Goal: Task Accomplishment & Management: Manage account settings

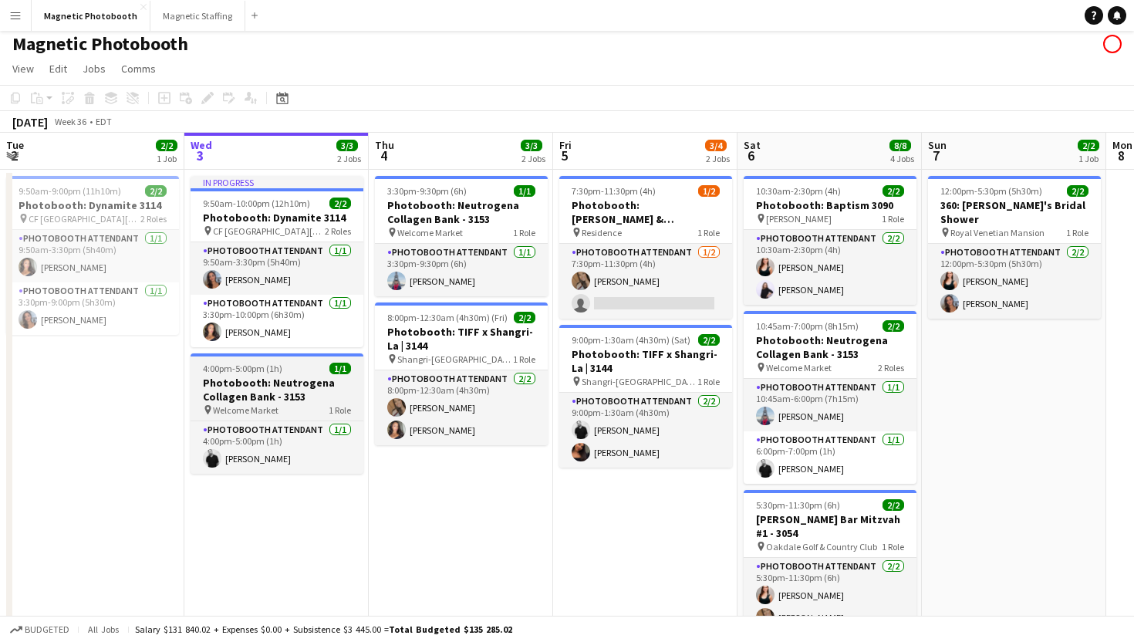
scroll to position [8, 0]
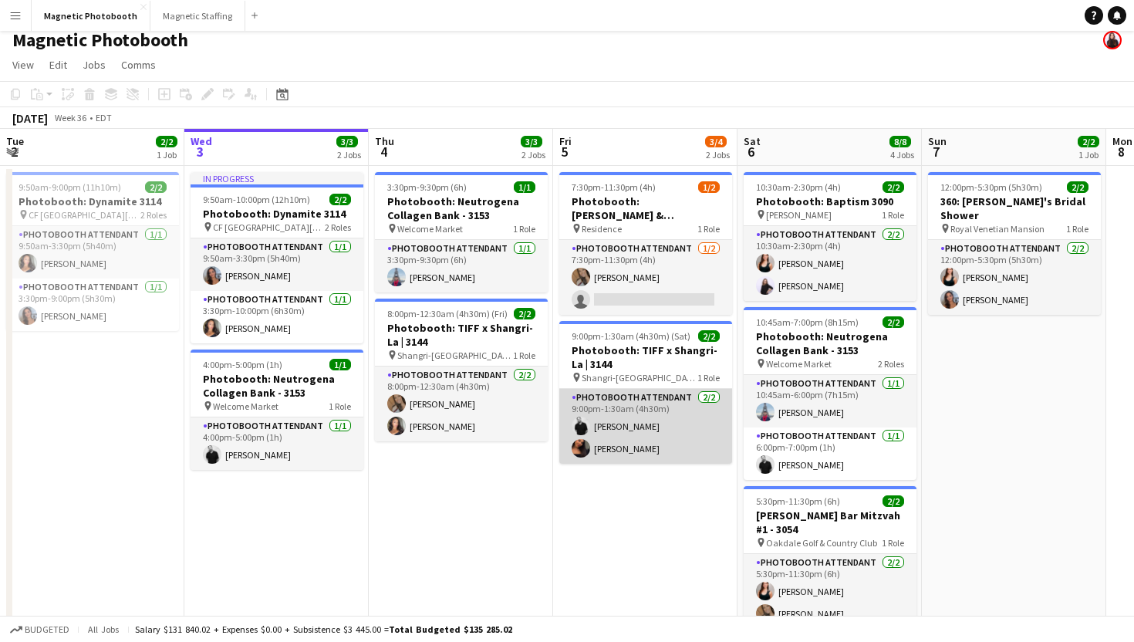
click at [658, 440] on app-card-role "Photobooth Attendant [DATE] 9:00pm-1:30am (4h30m) [PERSON_NAME] [PERSON_NAME]" at bounding box center [645, 426] width 173 height 75
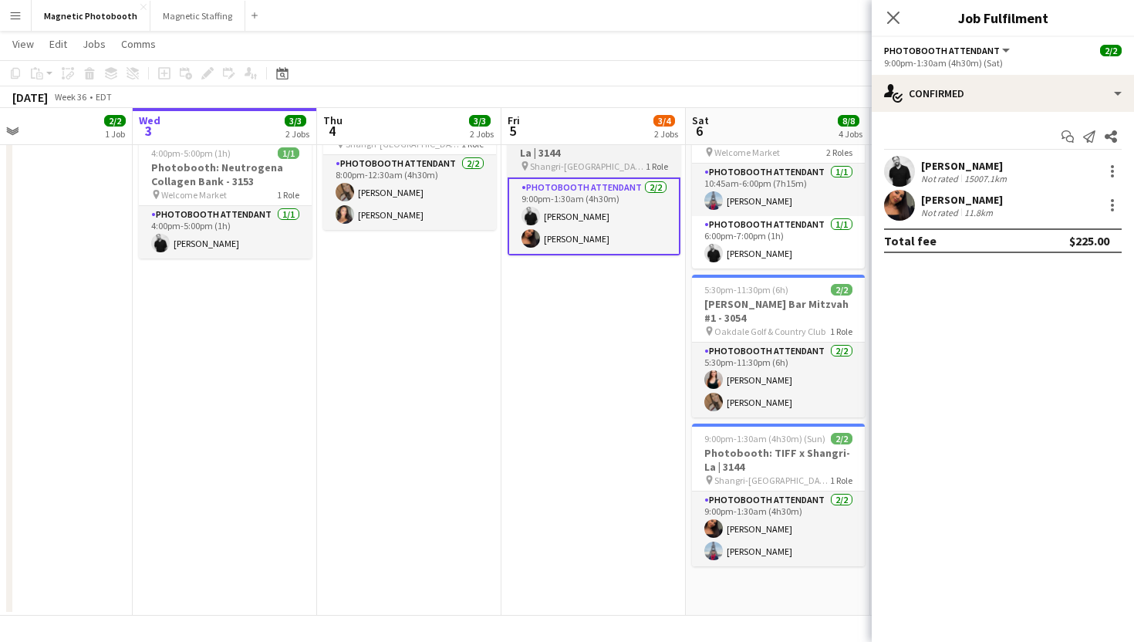
scroll to position [0, 423]
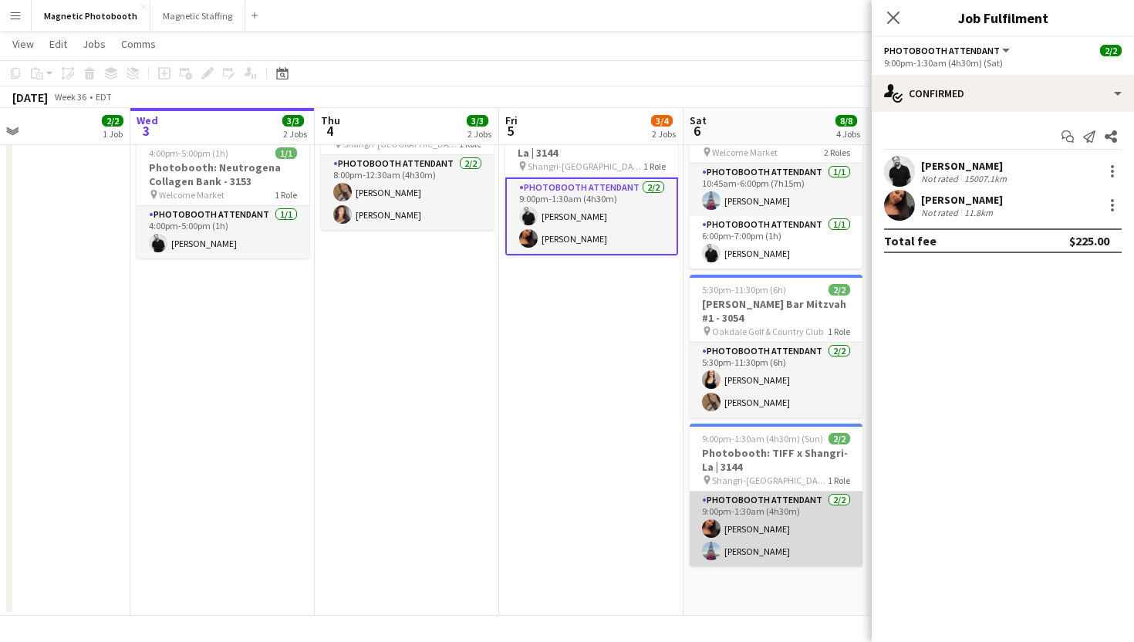
click at [748, 534] on app-card-role "Photobooth Attendant [DATE] 9:00pm-1:30am (4h30m) [PERSON_NAME] [PERSON_NAME]" at bounding box center [776, 528] width 173 height 75
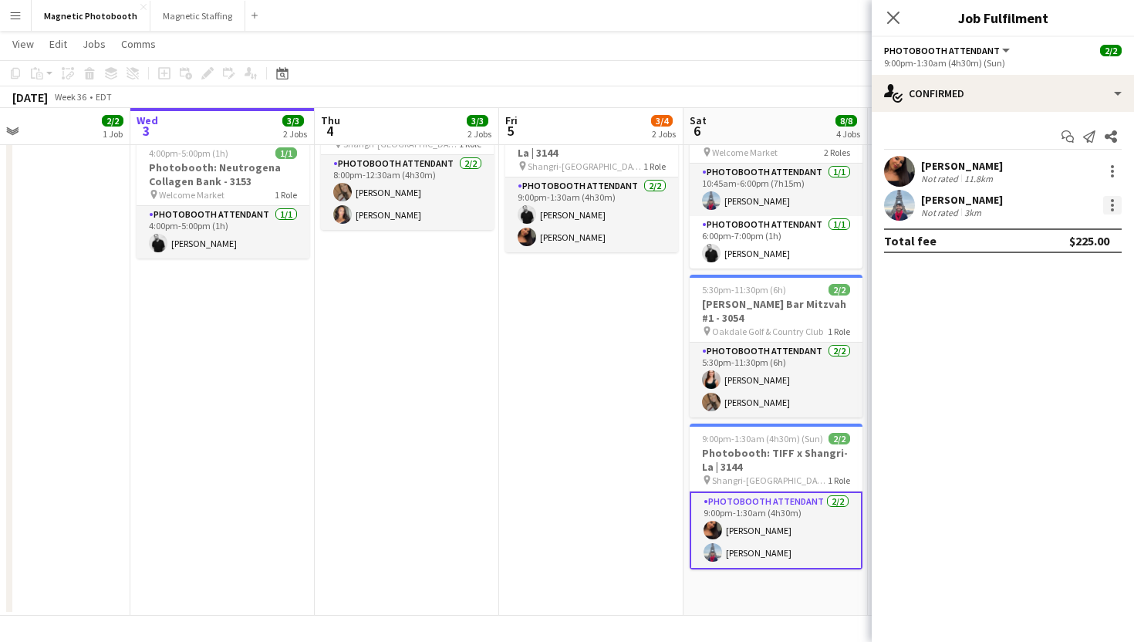
click at [1107, 202] on div at bounding box center [1112, 205] width 19 height 19
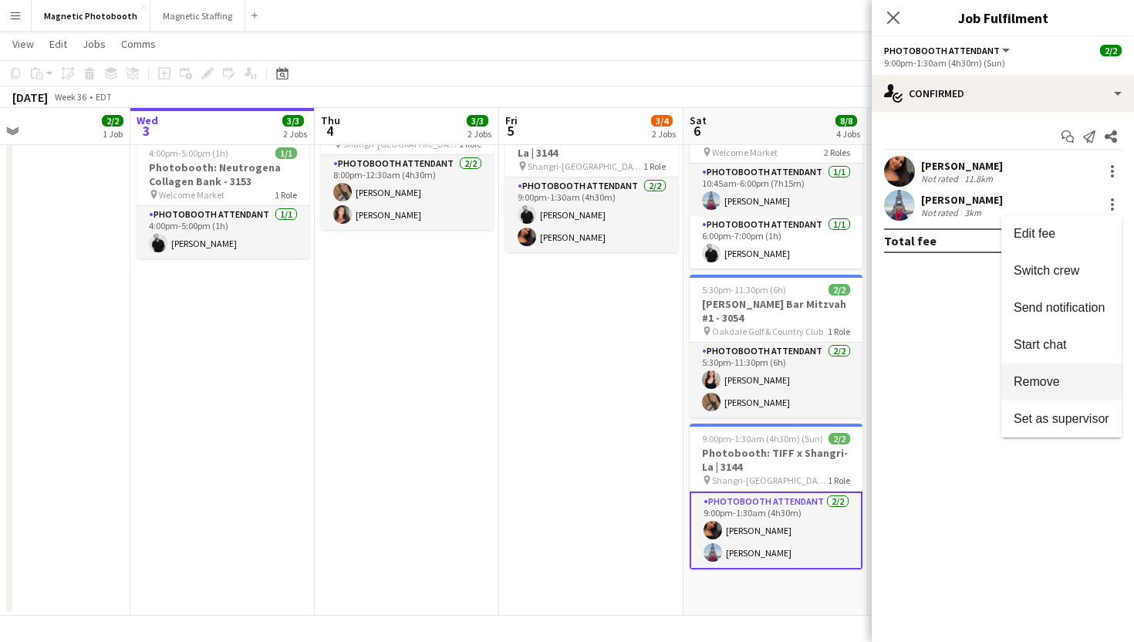
click at [1039, 384] on span "Remove" at bounding box center [1036, 381] width 46 height 13
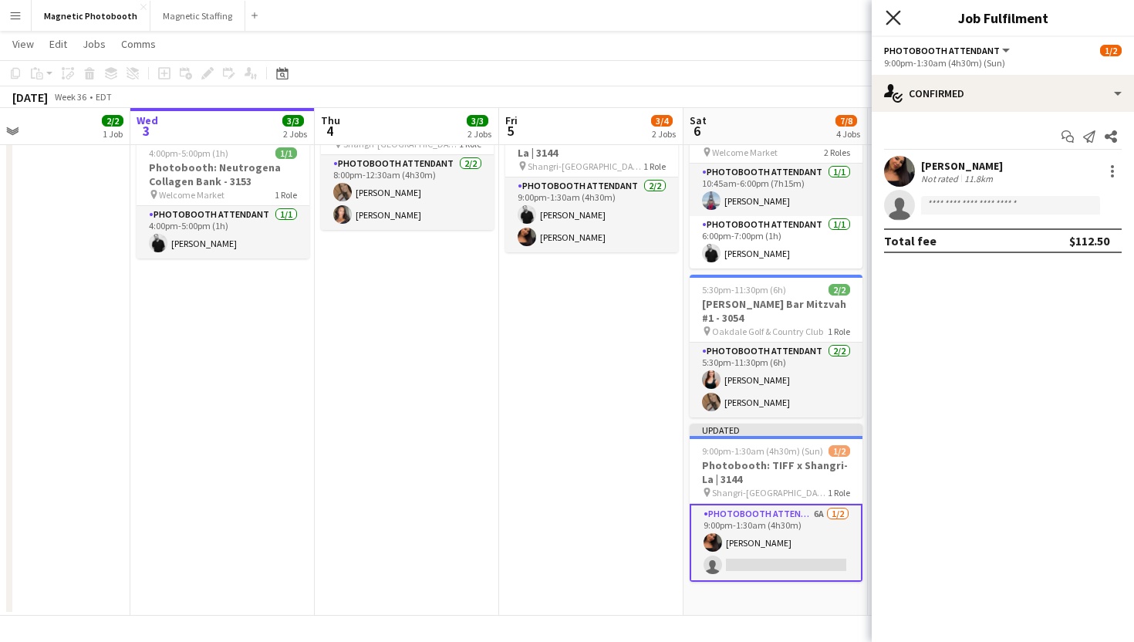
click at [889, 13] on icon at bounding box center [892, 17] width 15 height 15
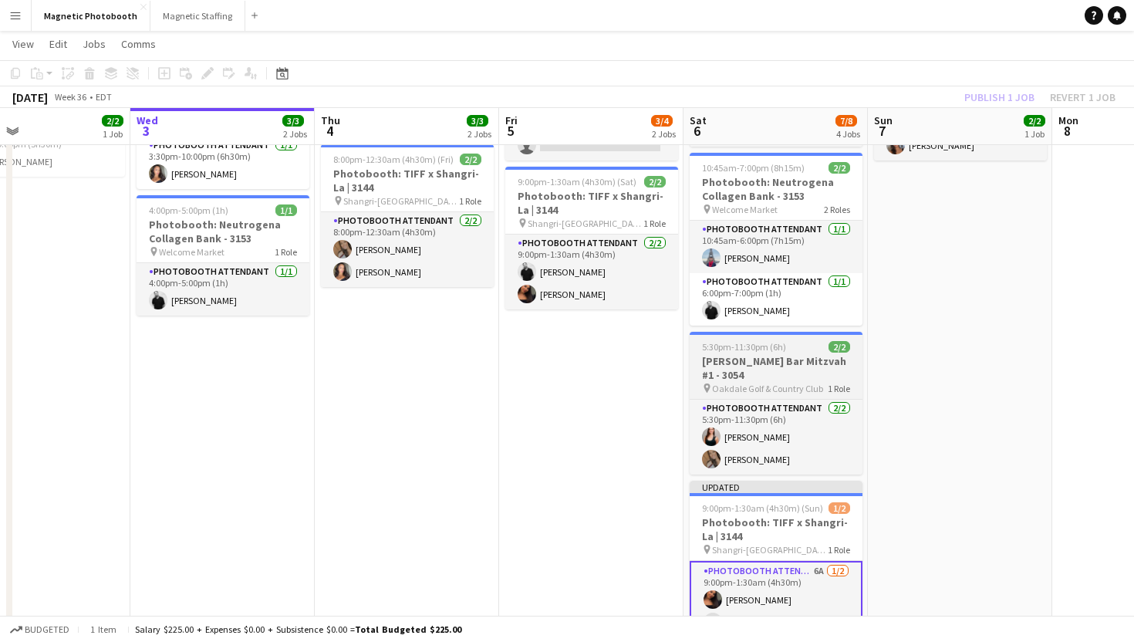
scroll to position [176, 0]
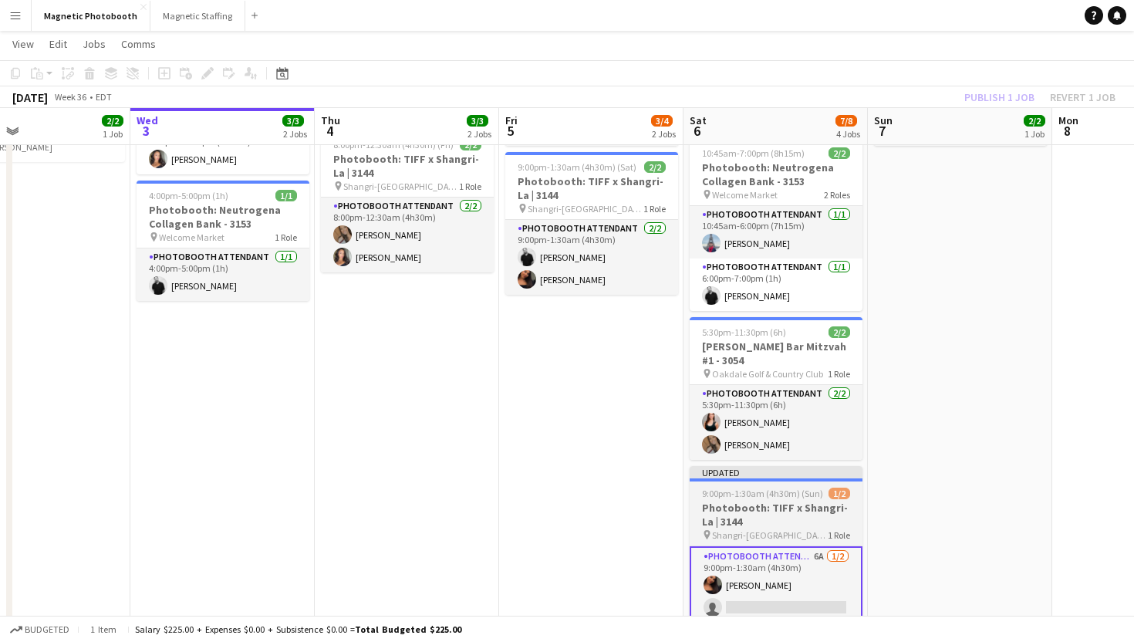
click at [808, 501] on h3 "Photobooth: TIFF x Shangri-La | 3144" at bounding box center [776, 515] width 173 height 28
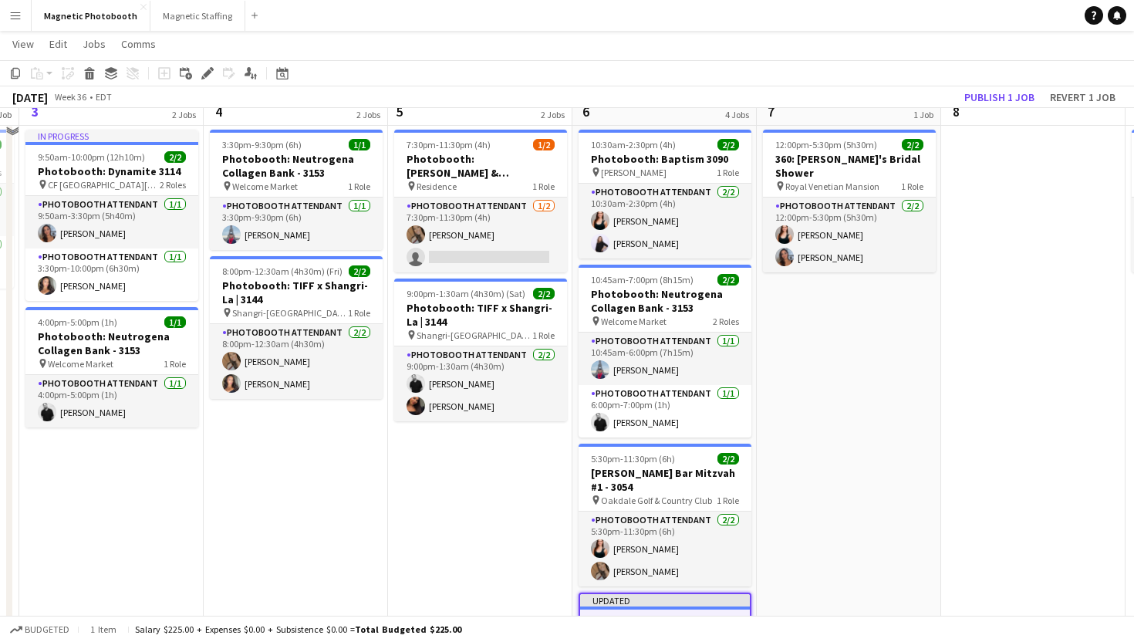
scroll to position [0, 0]
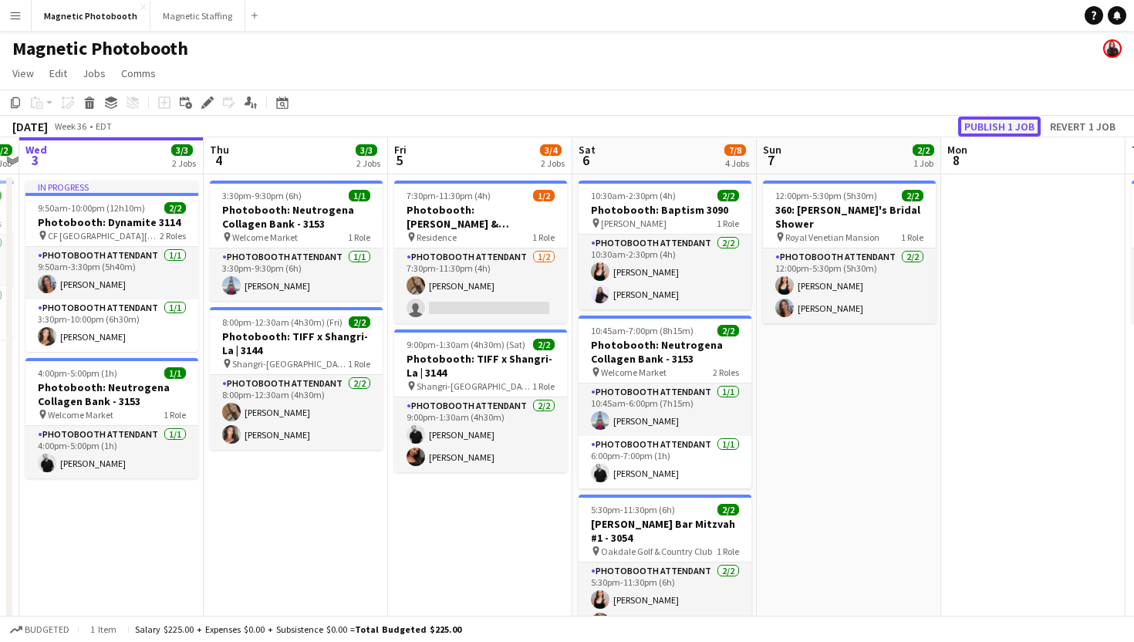
click at [983, 123] on button "Publish 1 job" at bounding box center [999, 126] width 83 height 20
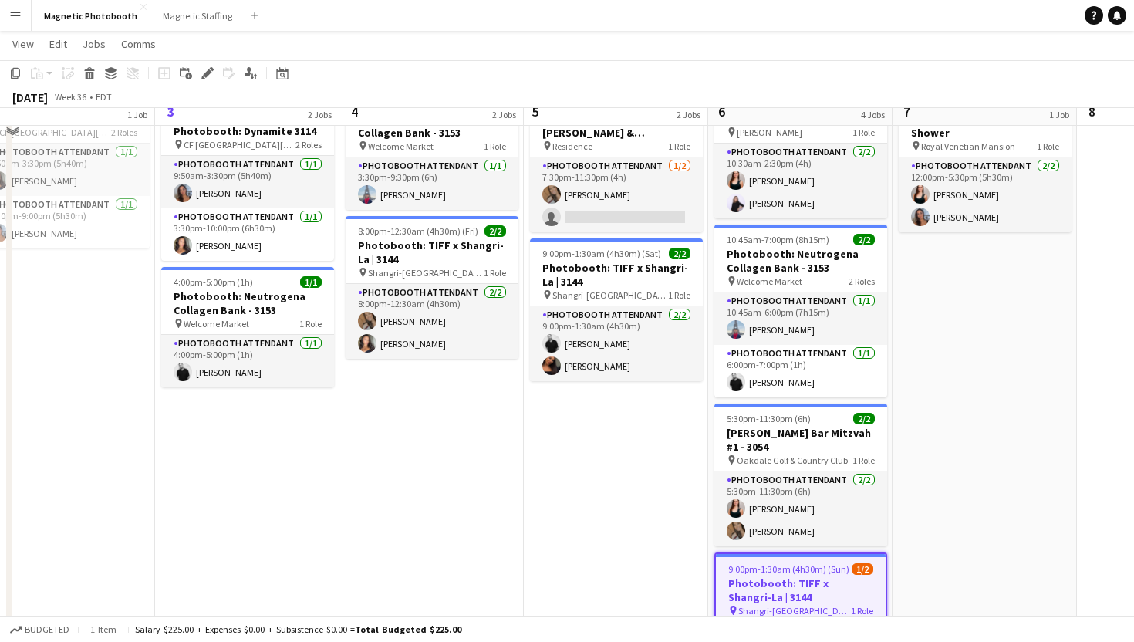
scroll to position [70, 0]
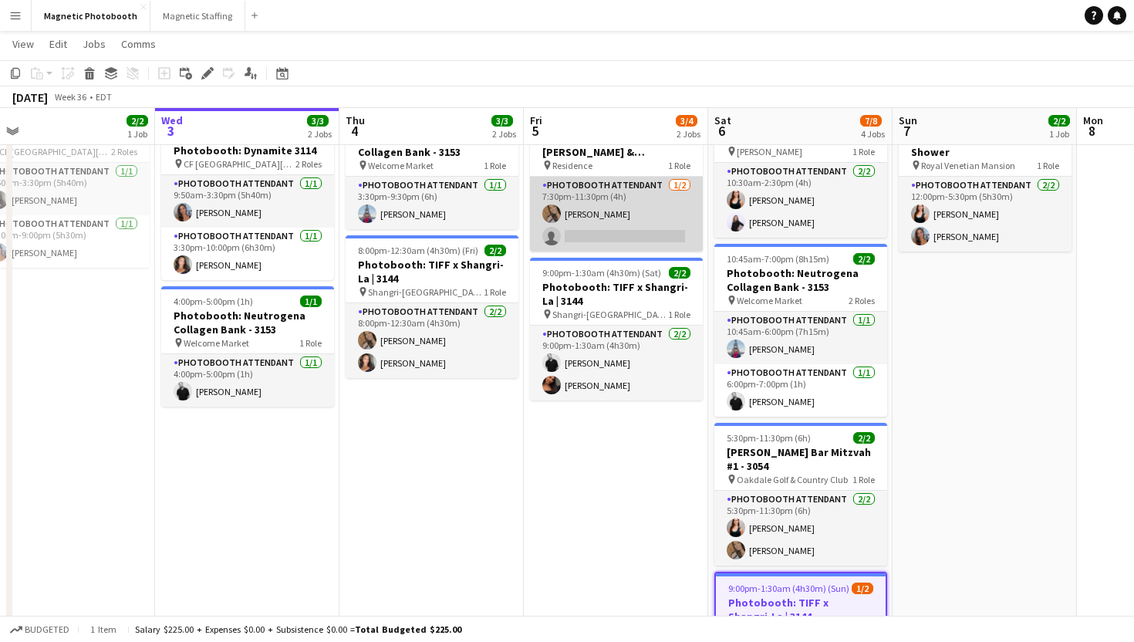
click at [650, 211] on app-card-role "Photobooth Attendant [DATE] 7:30pm-11:30pm (4h) [PERSON_NAME] single-neutral-ac…" at bounding box center [616, 214] width 173 height 75
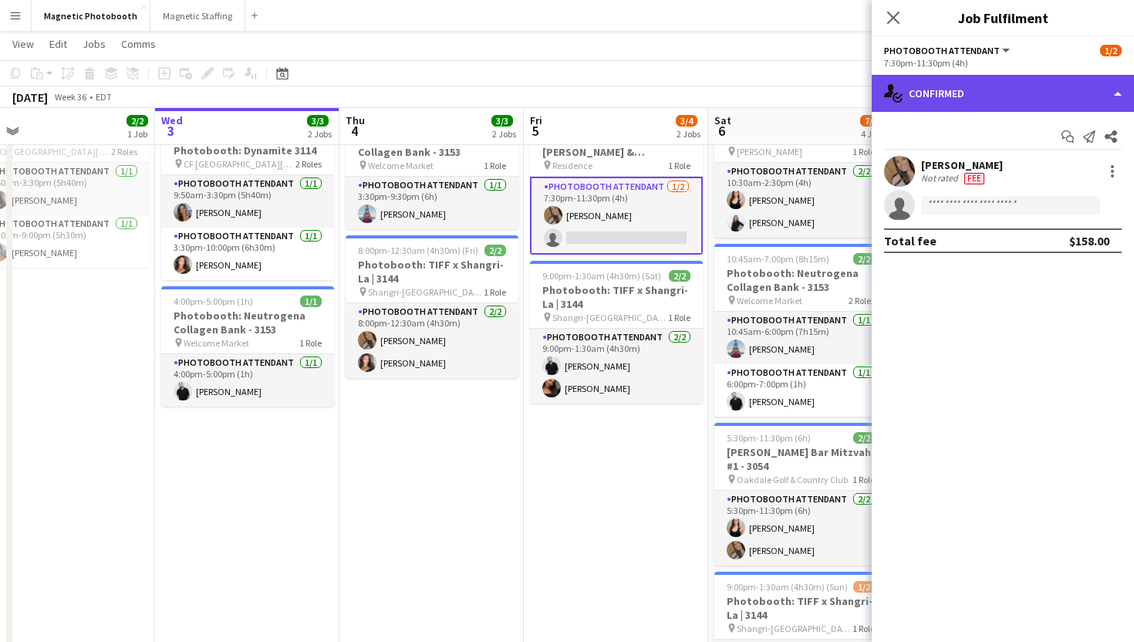
click at [1040, 96] on div "single-neutral-actions-check-2 Confirmed" at bounding box center [1003, 93] width 262 height 37
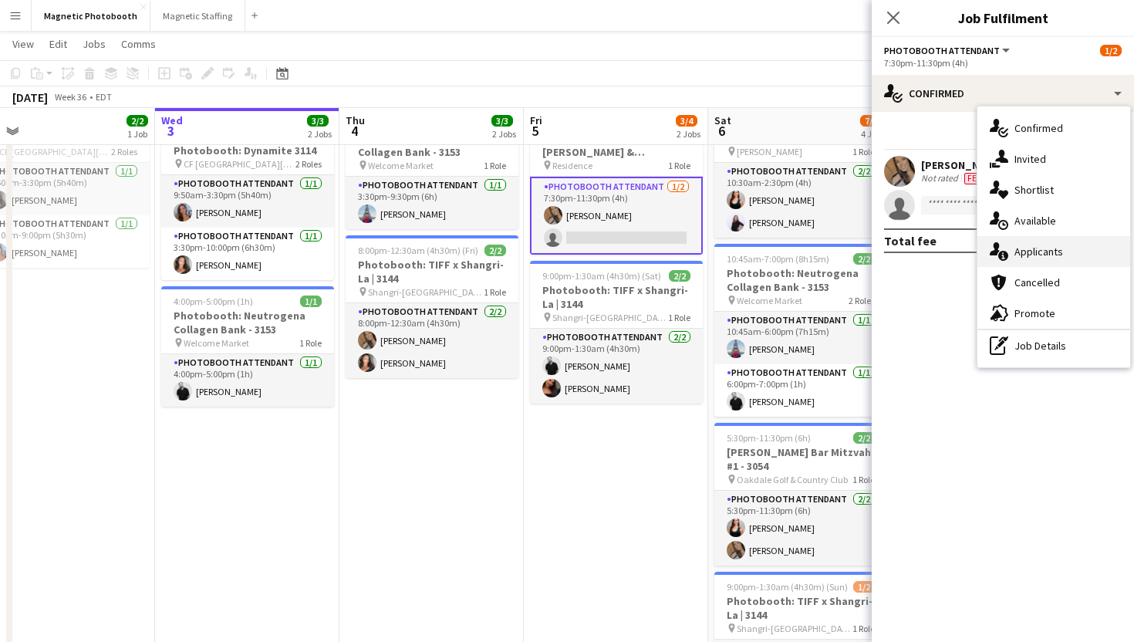
click at [1032, 256] on span "Applicants" at bounding box center [1038, 252] width 49 height 14
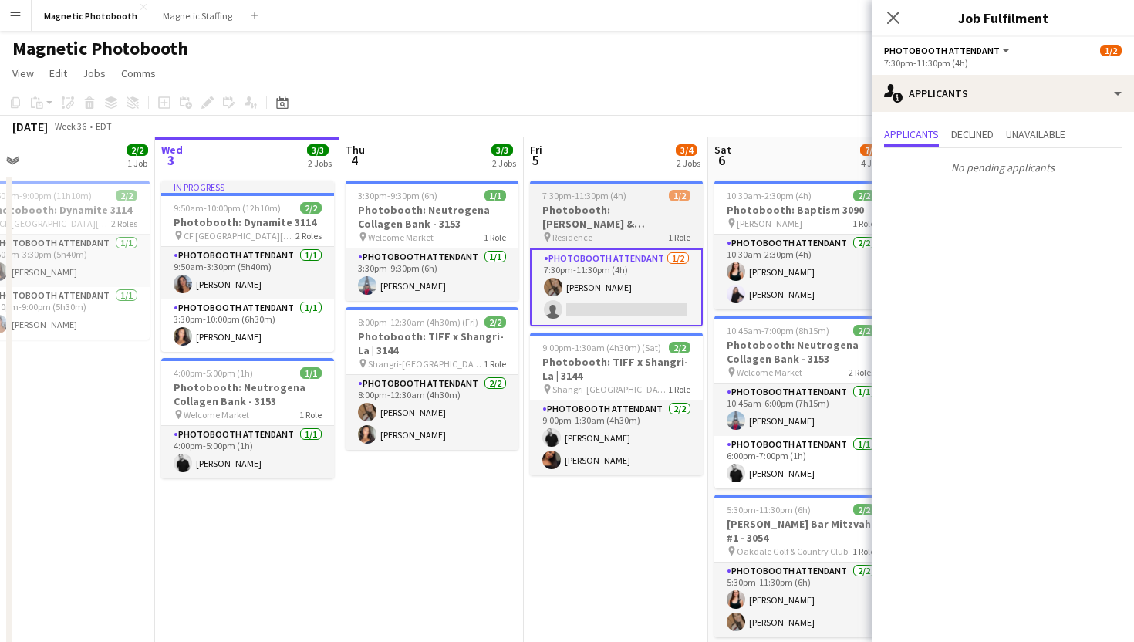
scroll to position [2, 0]
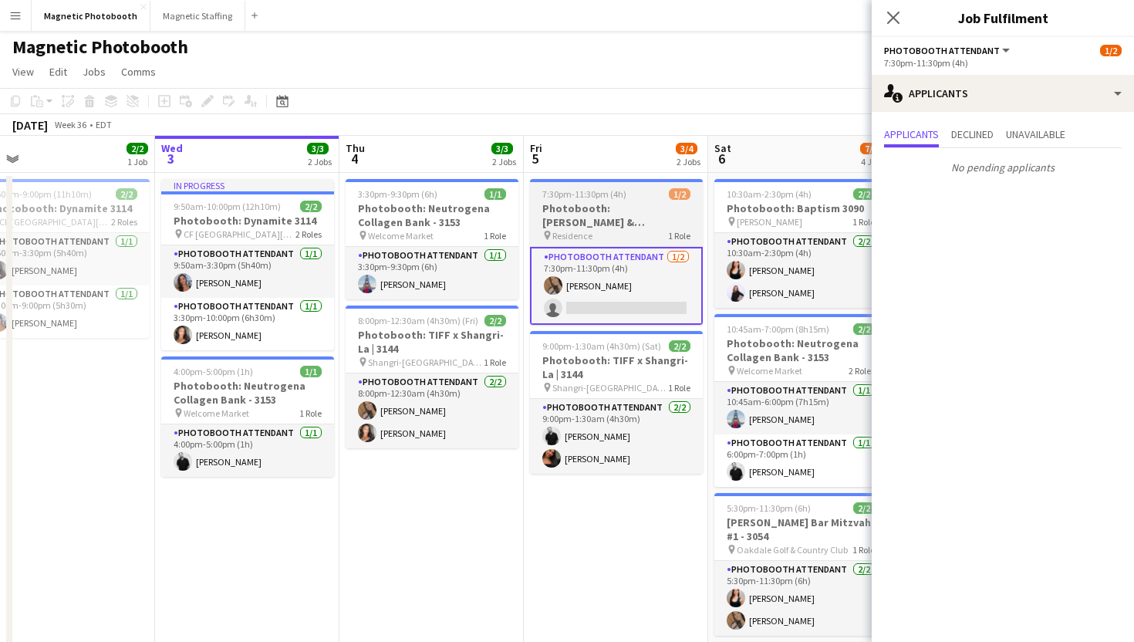
click at [681, 222] on h3 "Photobooth: [PERSON_NAME] & [PERSON_NAME] Wedding 3171" at bounding box center [616, 215] width 173 height 28
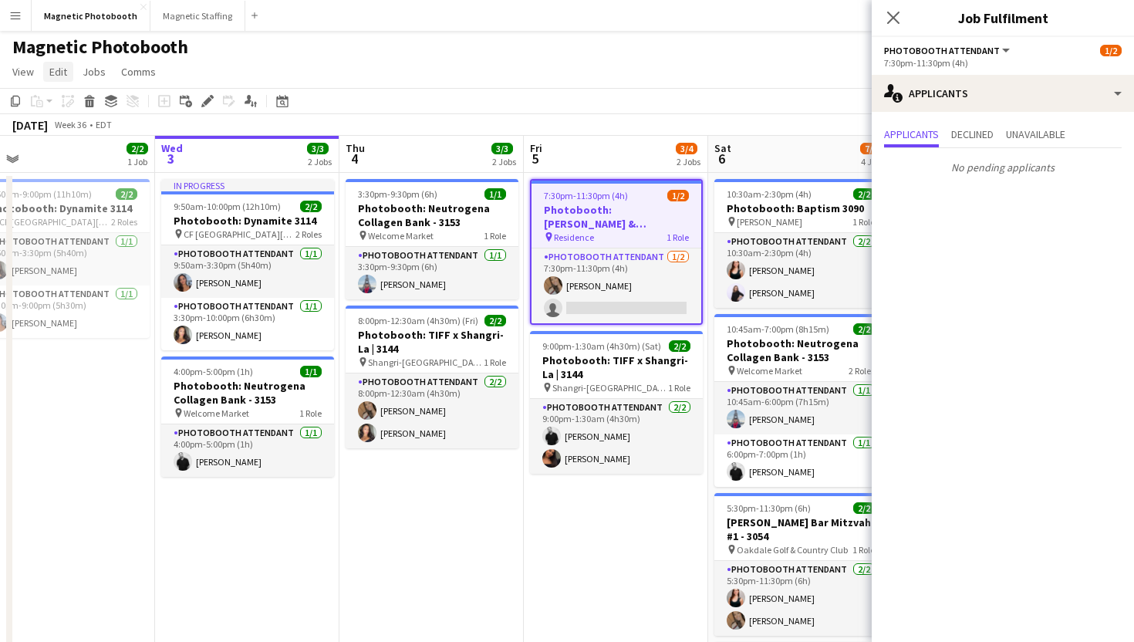
click at [66, 75] on span "Edit" at bounding box center [58, 72] width 18 height 14
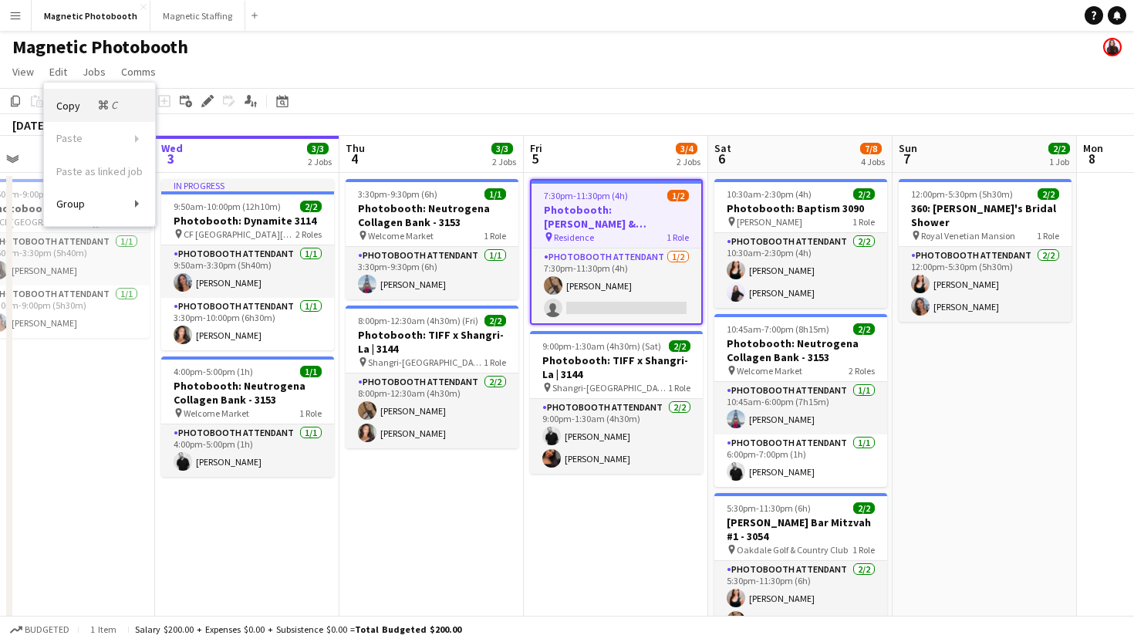
click at [72, 103] on span "Copy Command C" at bounding box center [88, 105] width 64 height 15
click at [86, 71] on span "Jobs" at bounding box center [94, 72] width 23 height 14
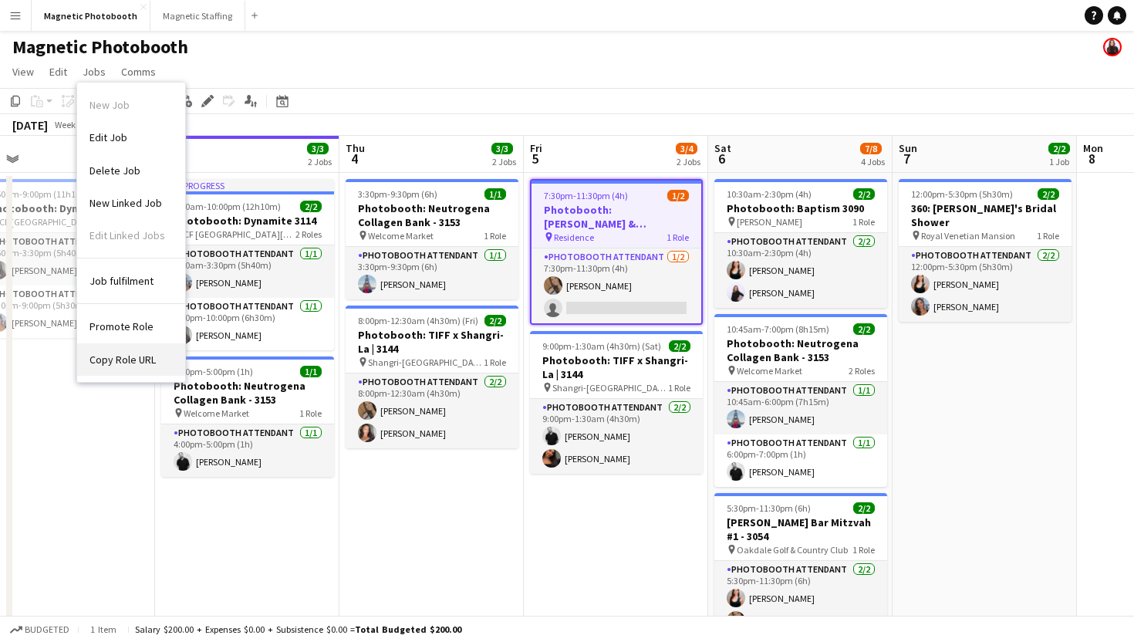
click at [132, 359] on span "Copy Role URL" at bounding box center [122, 359] width 66 height 14
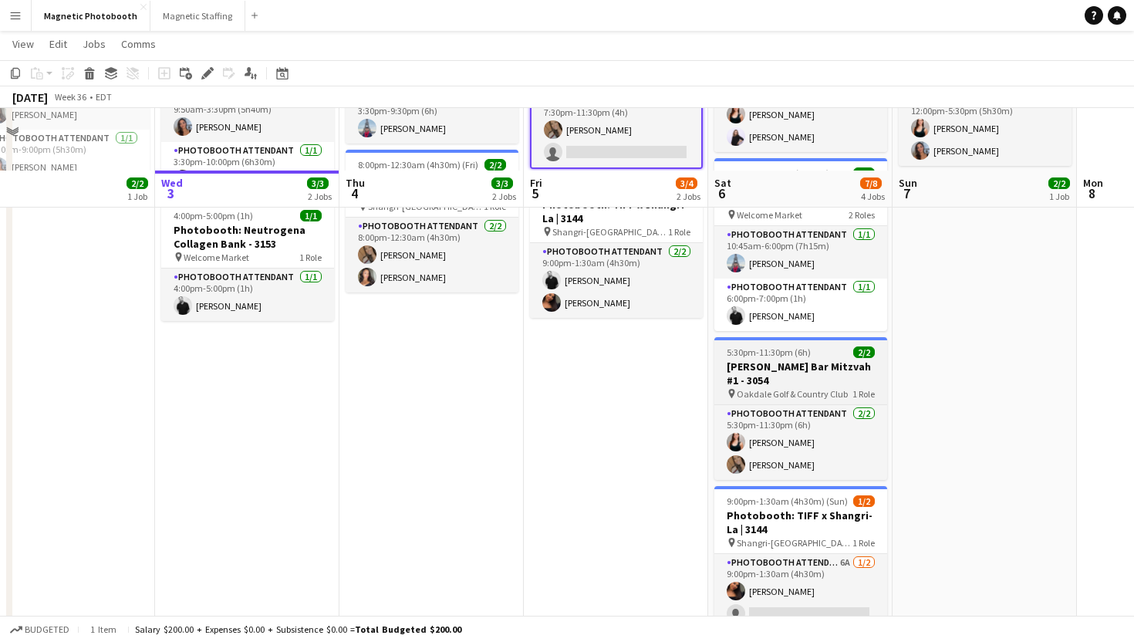
scroll to position [218, 0]
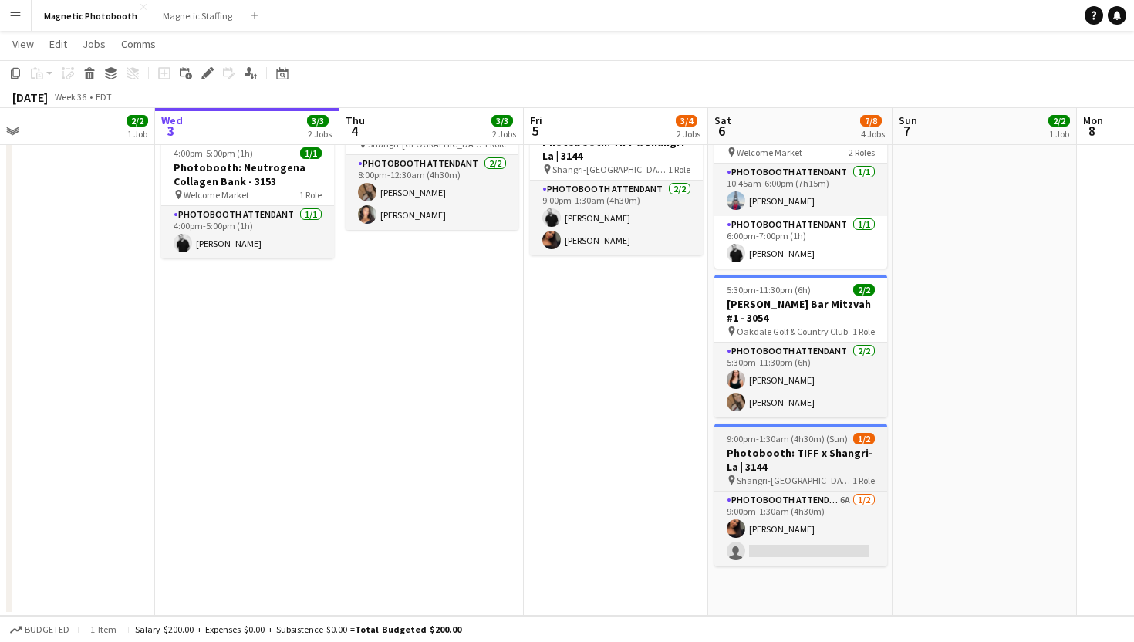
click at [809, 450] on h3 "Photobooth: TIFF x Shangri-La | 3144" at bounding box center [800, 460] width 173 height 28
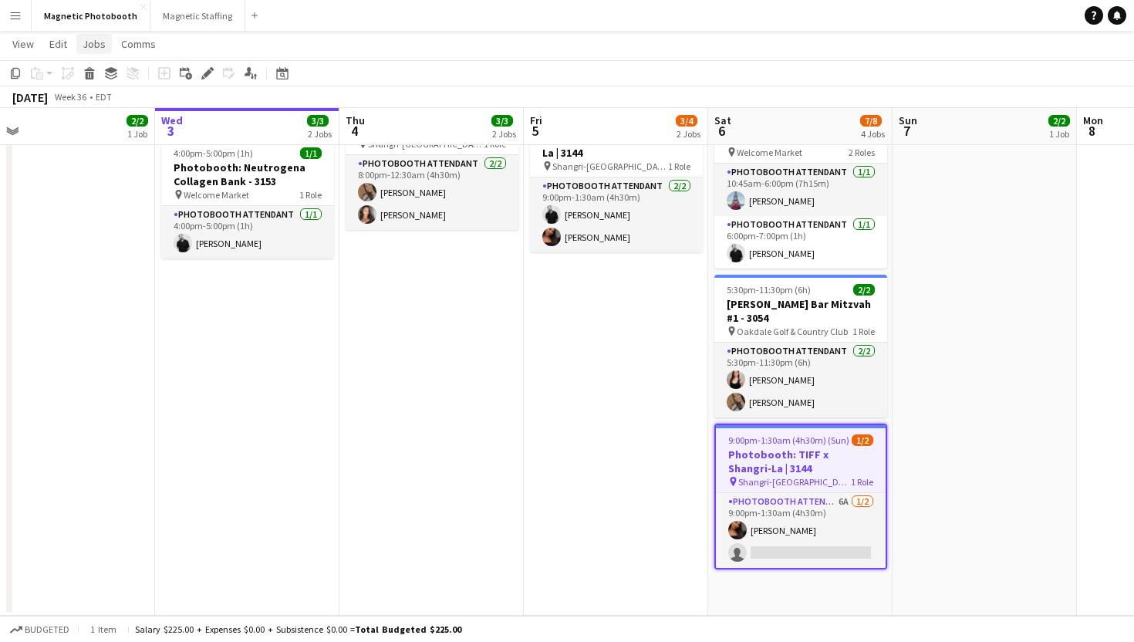
click at [101, 44] on span "Jobs" at bounding box center [94, 44] width 23 height 14
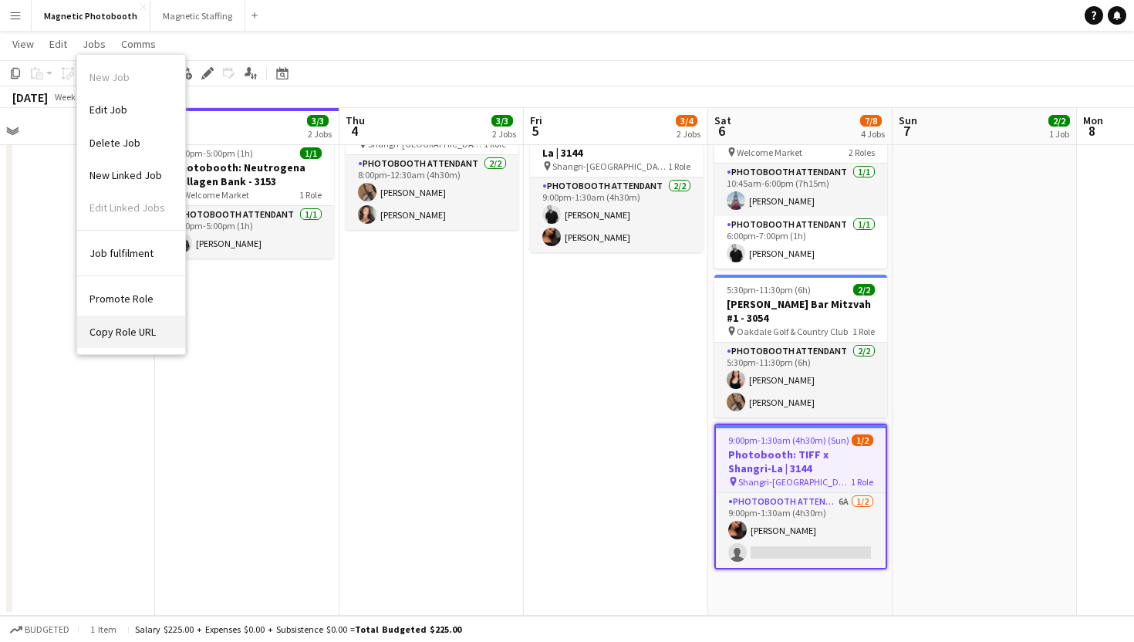
click at [134, 317] on link "Copy Role URL" at bounding box center [131, 331] width 108 height 32
type textarea "**********"
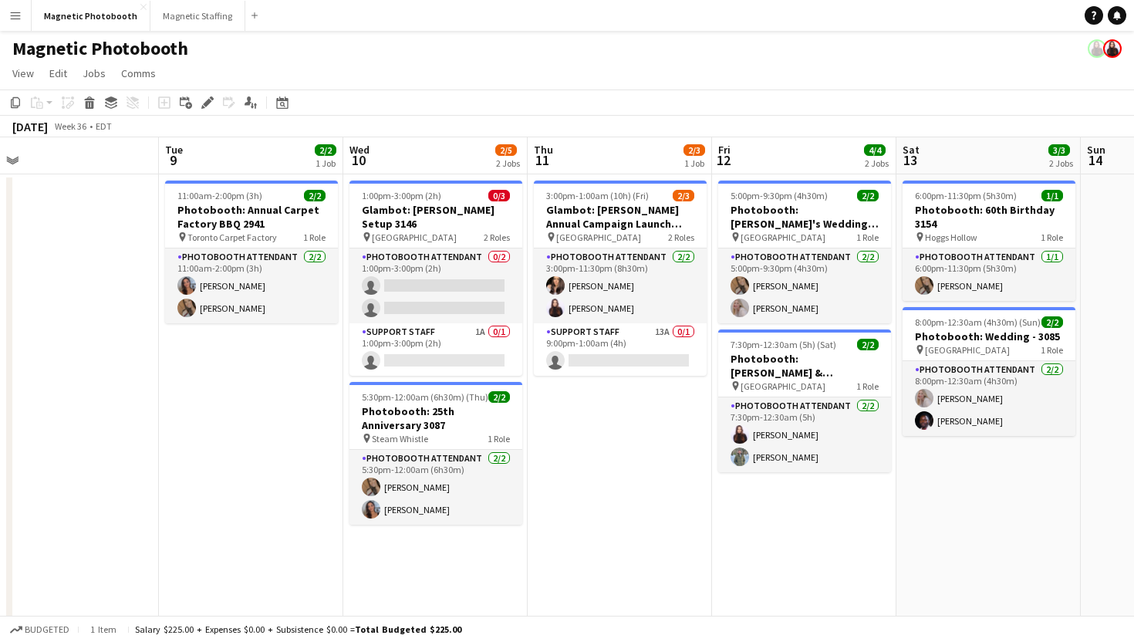
scroll to position [0, 404]
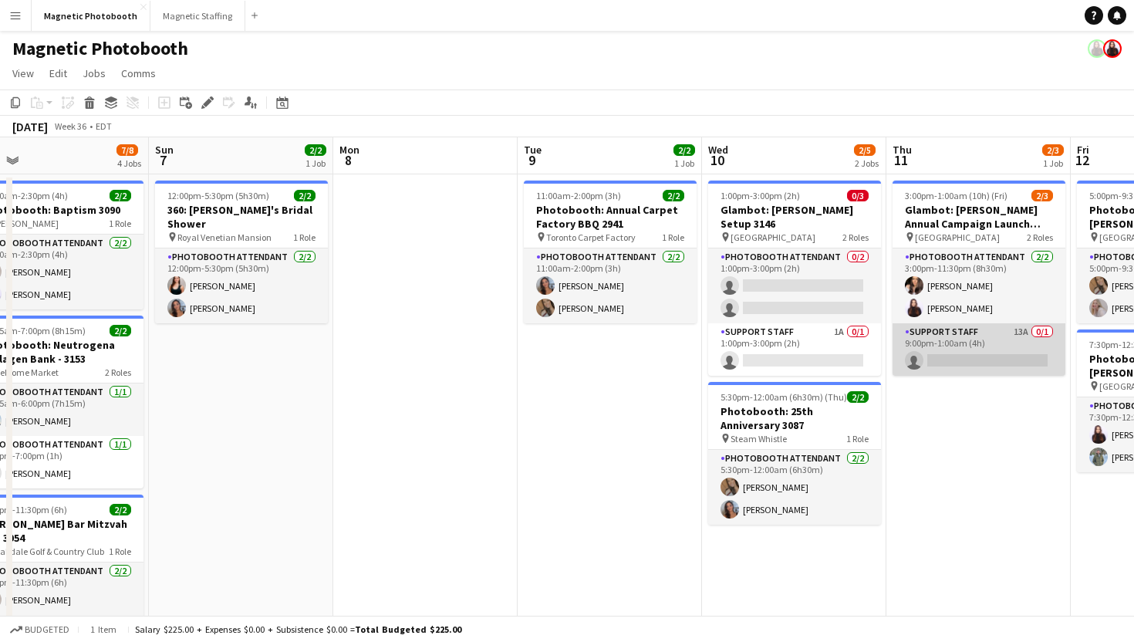
click at [952, 363] on app-card-role "Support Staff 13A 0/1 9:00pm-1:00am (4h) single-neutral-actions" at bounding box center [978, 349] width 173 height 52
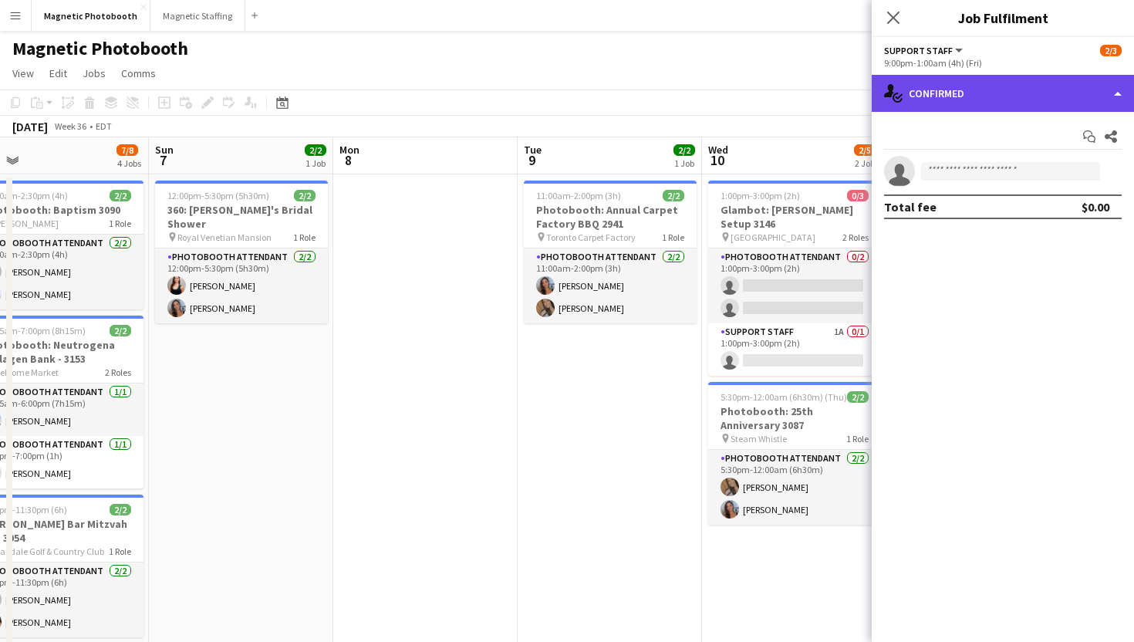
click at [983, 89] on div "single-neutral-actions-check-2 Confirmed" at bounding box center [1003, 93] width 262 height 37
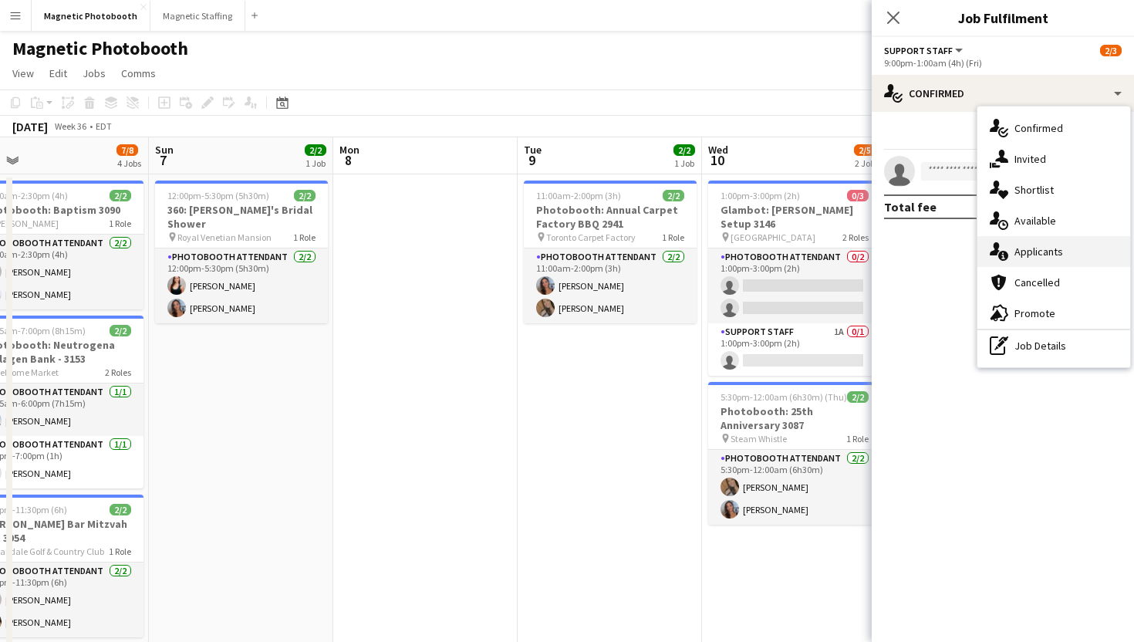
click at [1019, 247] on span "Applicants" at bounding box center [1038, 252] width 49 height 14
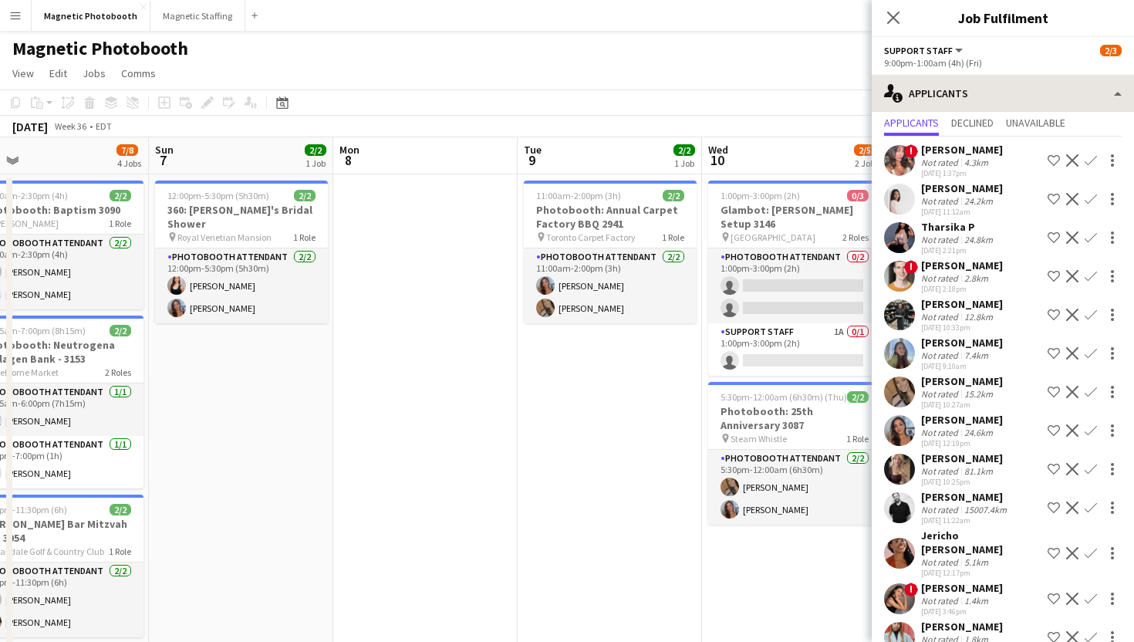
scroll to position [50, 0]
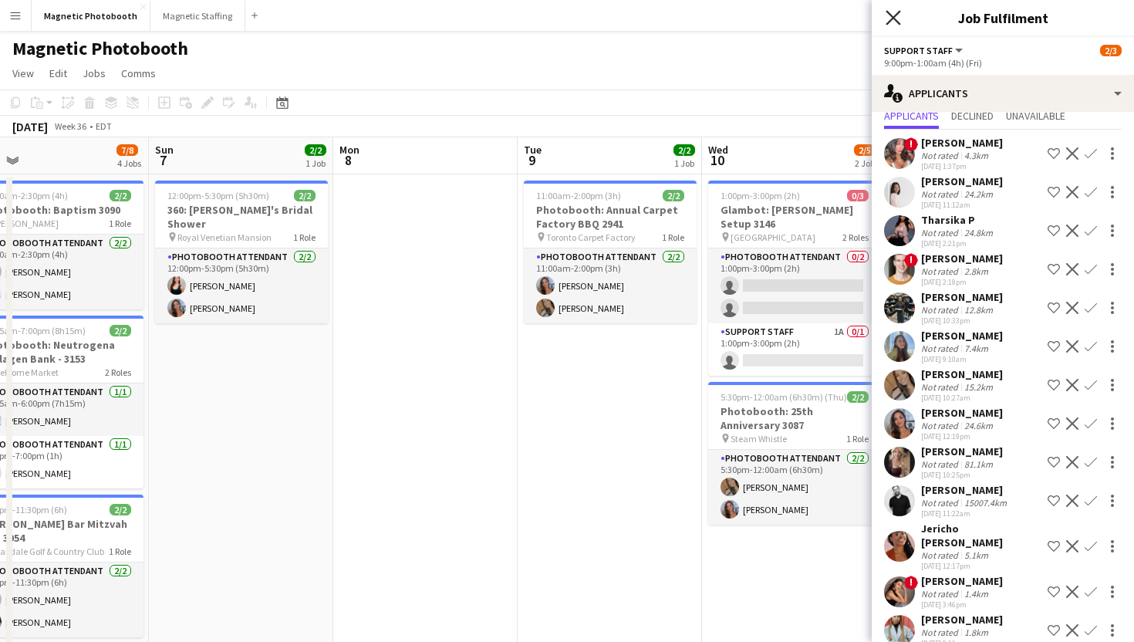
click at [897, 22] on icon at bounding box center [892, 17] width 15 height 15
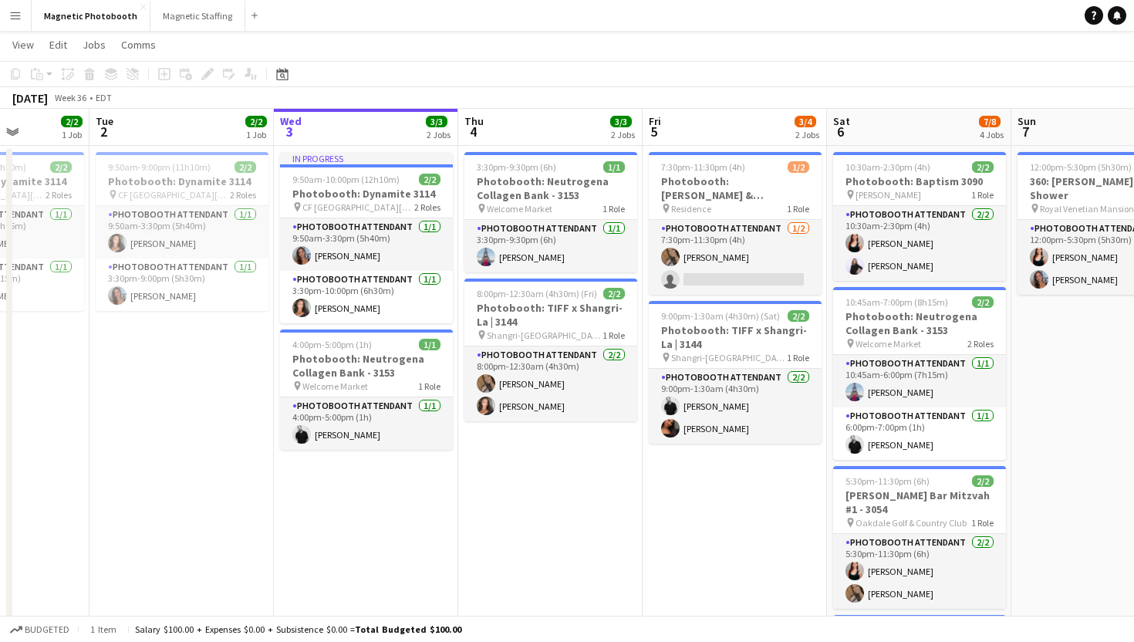
scroll to position [0, 461]
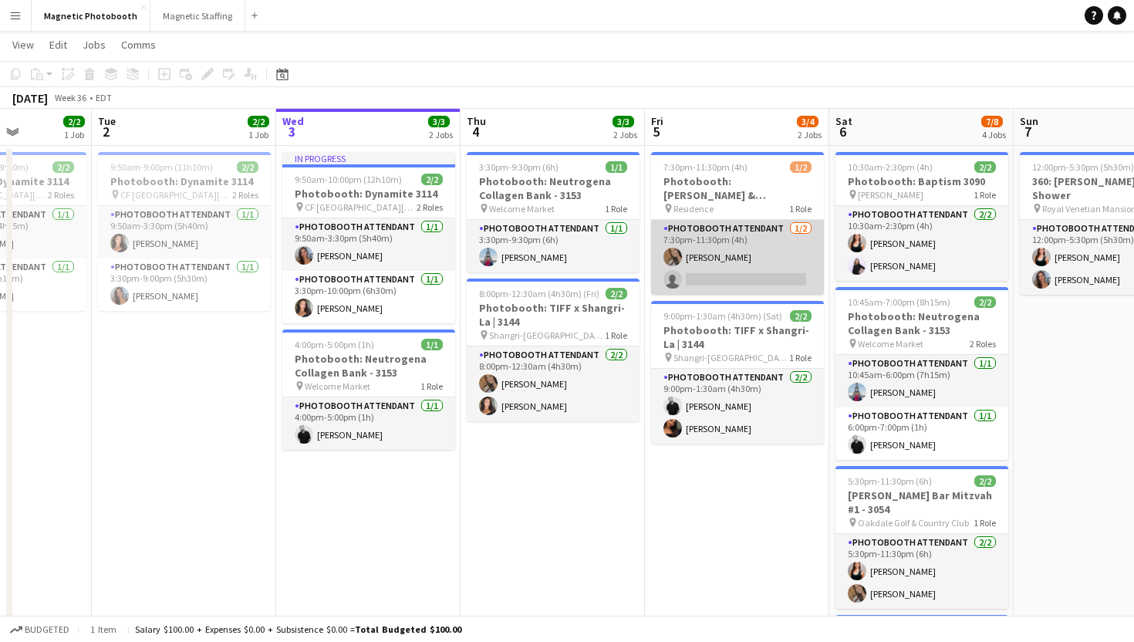
click at [801, 285] on app-card-role "Photobooth Attendant [DATE] 7:30pm-11:30pm (4h) [PERSON_NAME] single-neutral-ac…" at bounding box center [737, 257] width 173 height 75
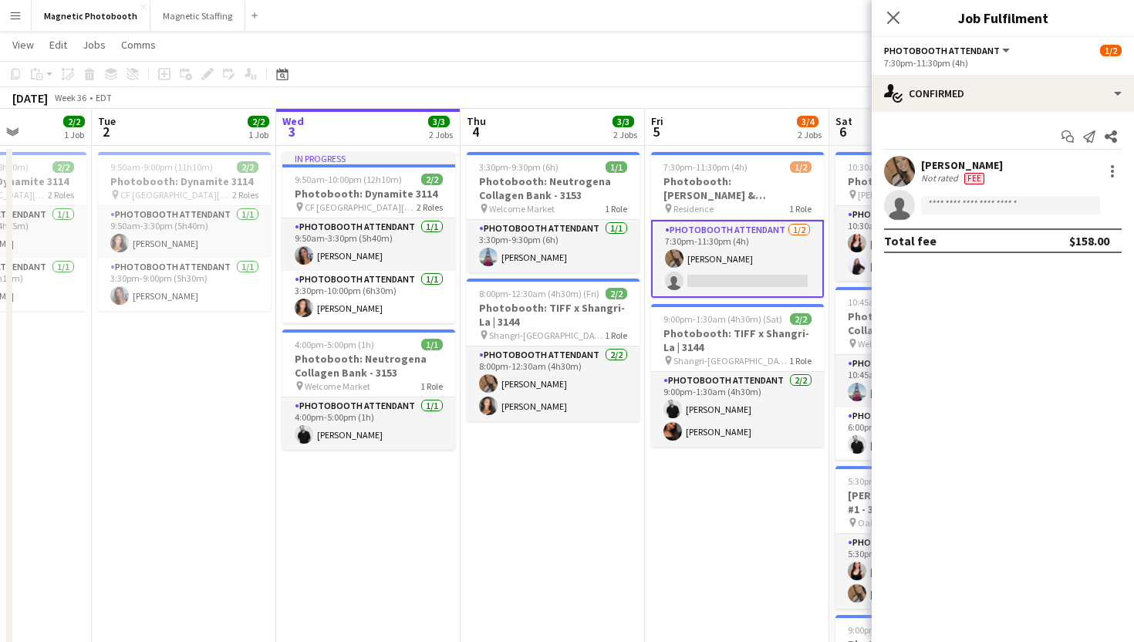
click at [573, 492] on app-date-cell "3:30pm-9:30pm (6h) 1/1 Photobooth: Neutrogena Collagen Bank - 3153 pin Welcome …" at bounding box center [552, 476] width 184 height 661
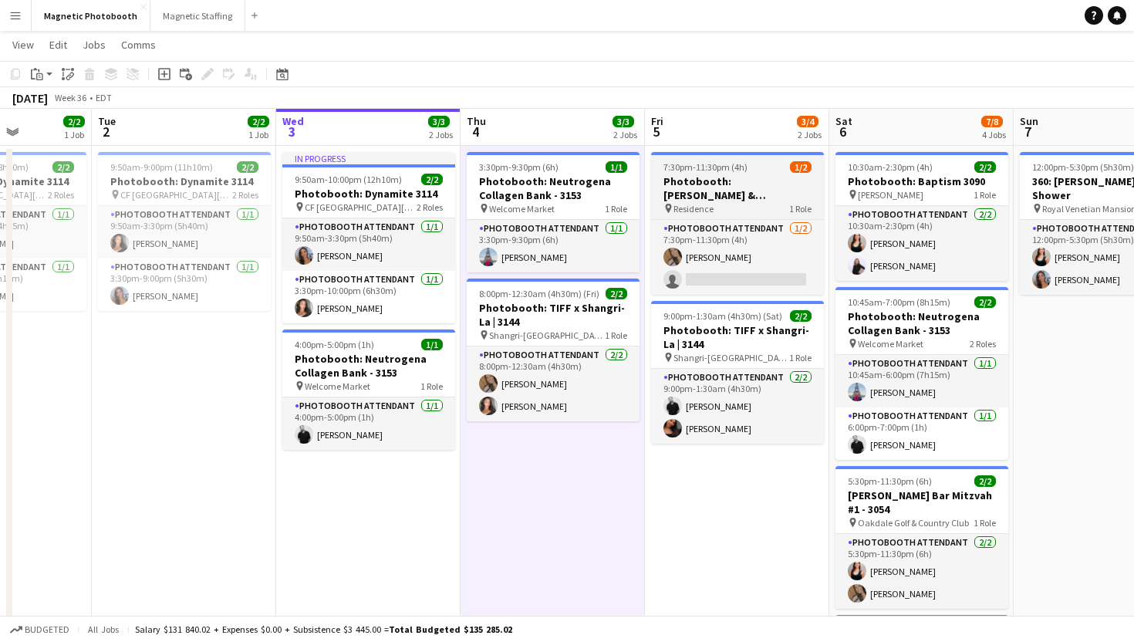
click at [747, 181] on h3 "Photobooth: [PERSON_NAME] & [PERSON_NAME] Wedding 3171" at bounding box center [737, 188] width 173 height 28
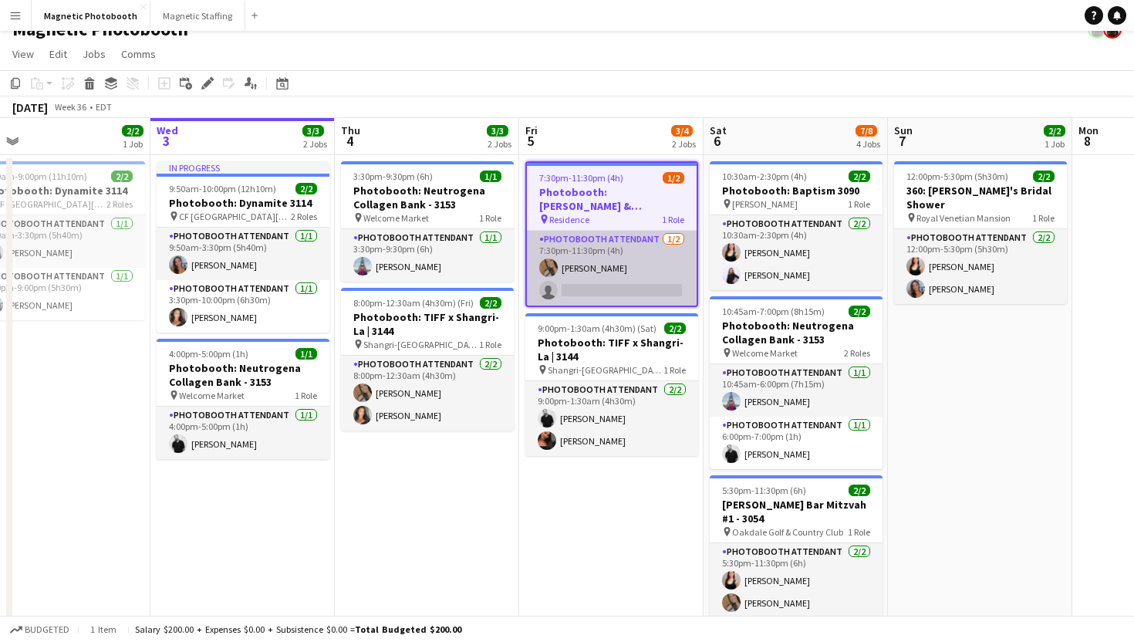
scroll to position [15, 0]
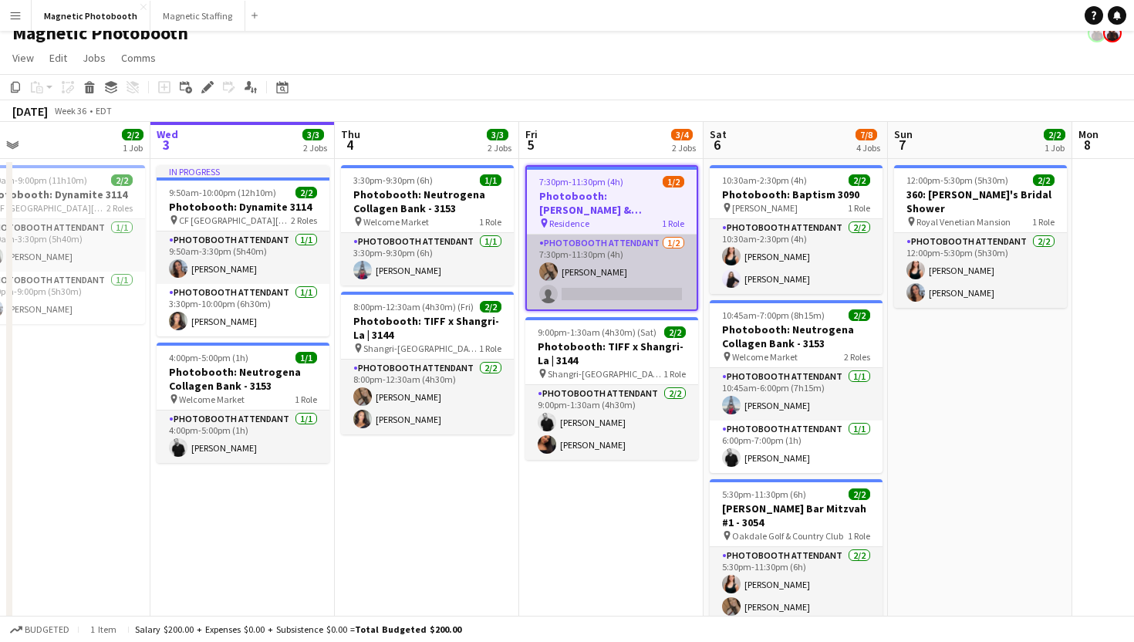
click at [541, 270] on app-user-avatar at bounding box center [548, 271] width 19 height 19
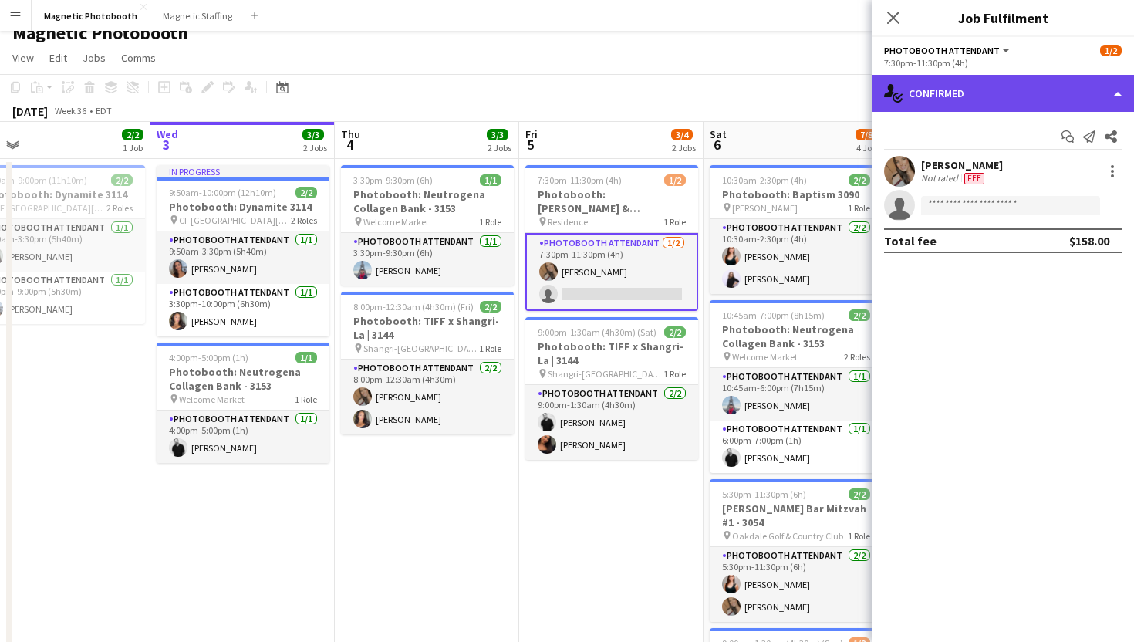
click at [913, 98] on div "single-neutral-actions-check-2 Confirmed" at bounding box center [1003, 93] width 262 height 37
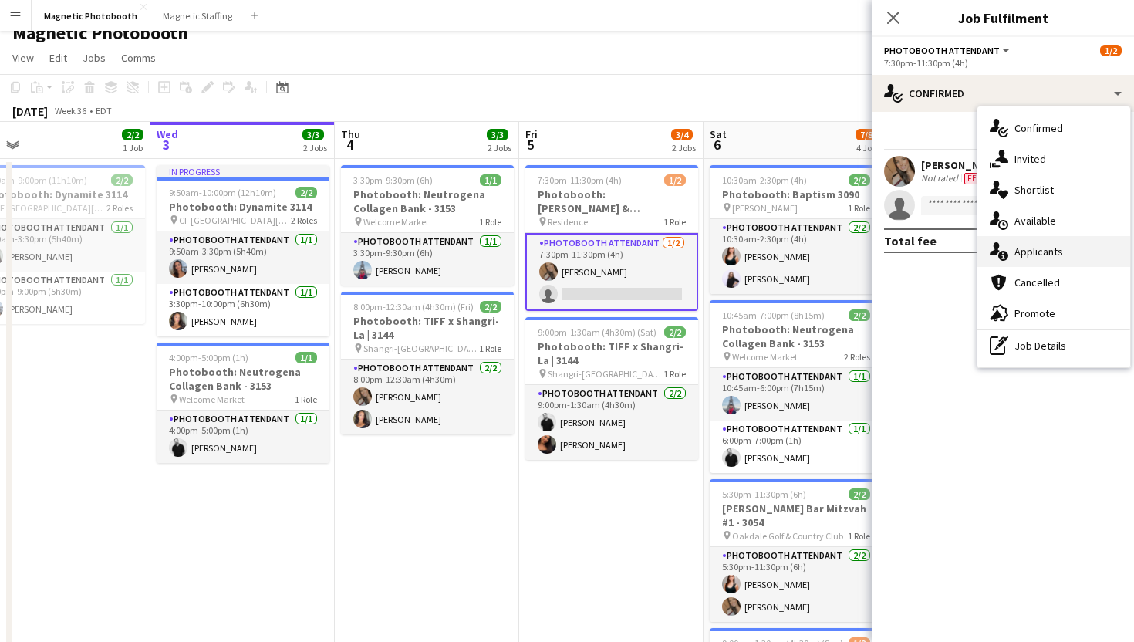
click at [997, 245] on icon at bounding box center [995, 248] width 10 height 13
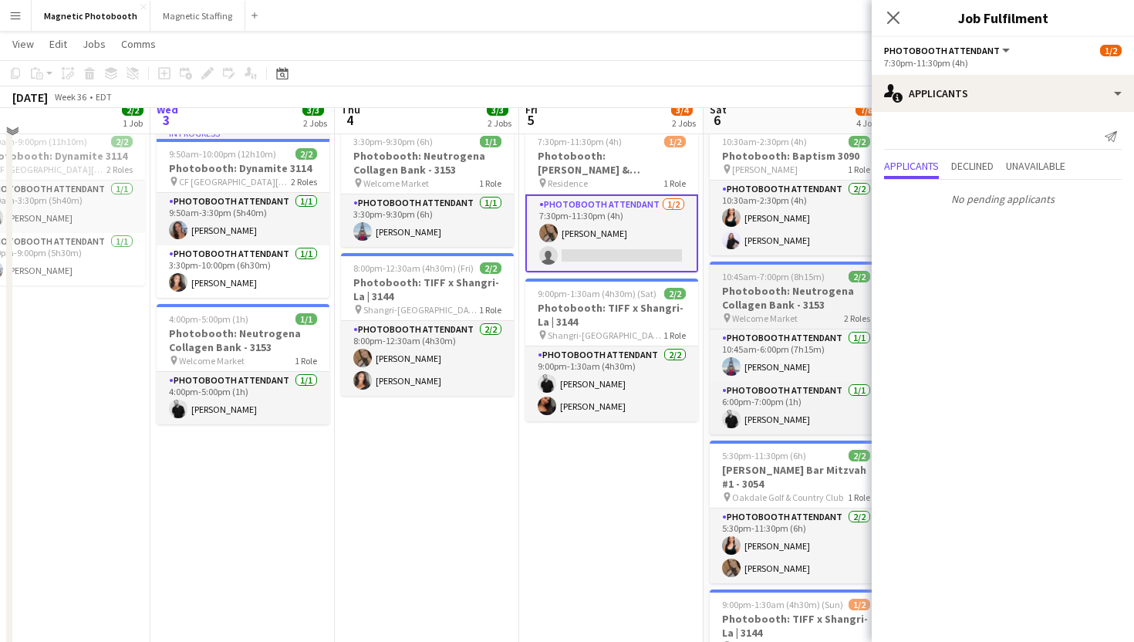
scroll to position [35, 0]
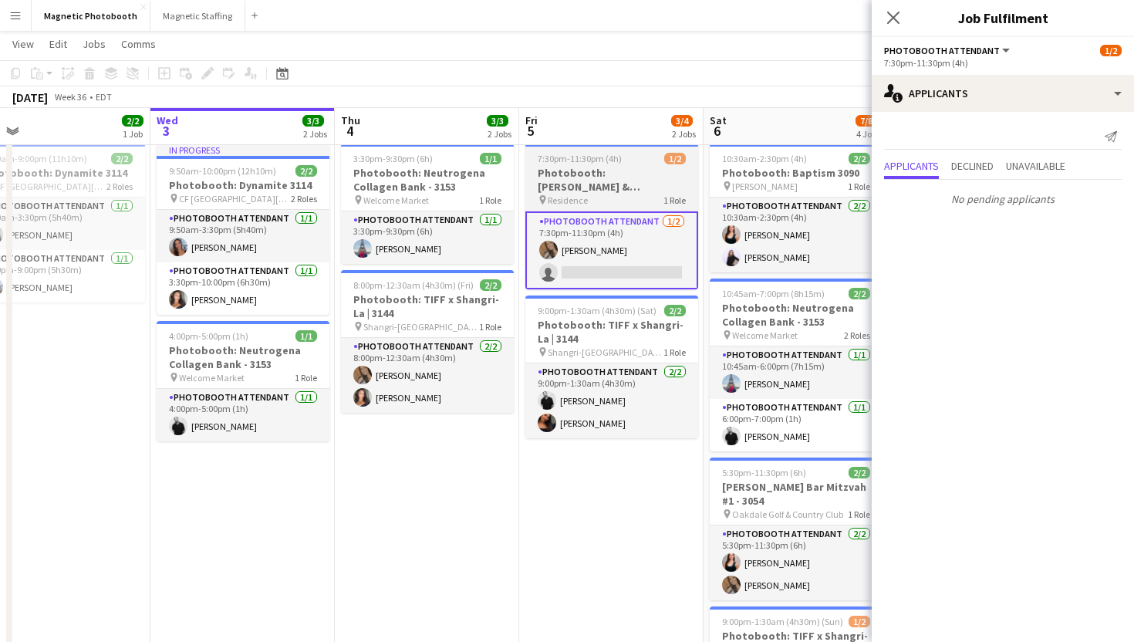
click at [673, 204] on span "1 Role" at bounding box center [674, 200] width 22 height 12
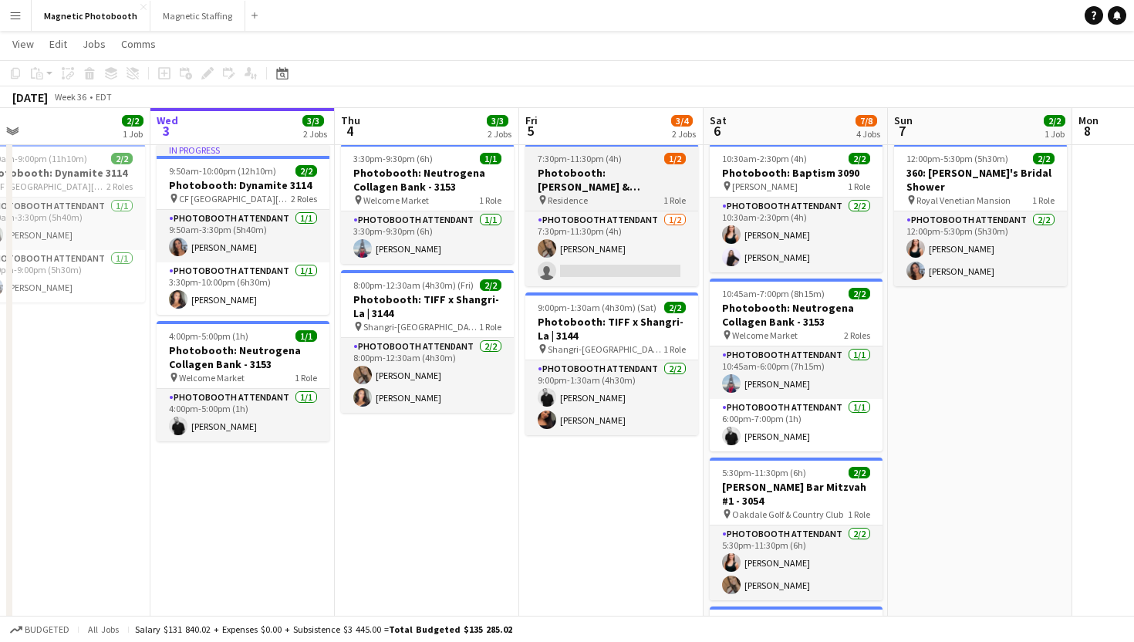
click at [529, 172] on h3 "Photobooth: [PERSON_NAME] & [PERSON_NAME] Wedding 3171" at bounding box center [611, 180] width 173 height 28
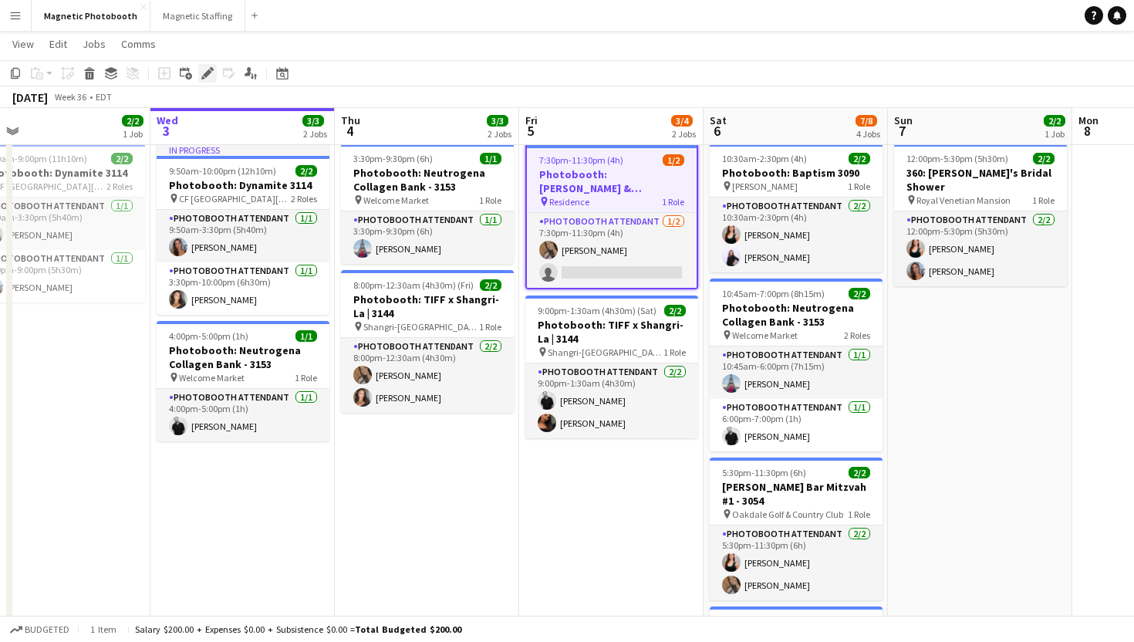
click at [206, 78] on icon "Edit" at bounding box center [207, 73] width 12 height 12
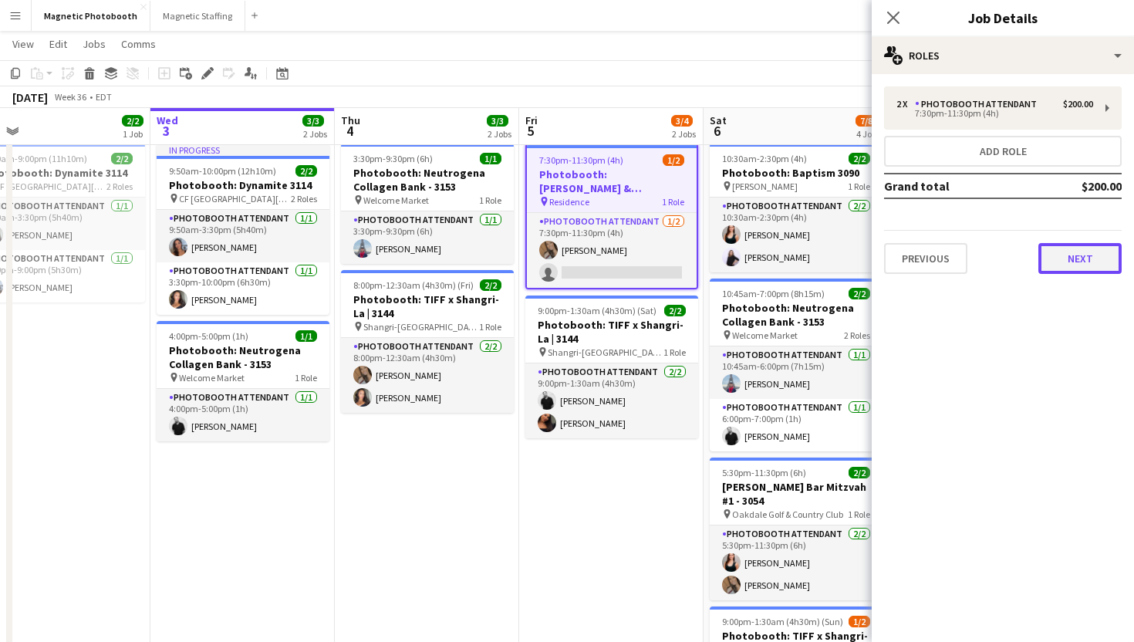
click at [1101, 248] on button "Next" at bounding box center [1079, 258] width 83 height 31
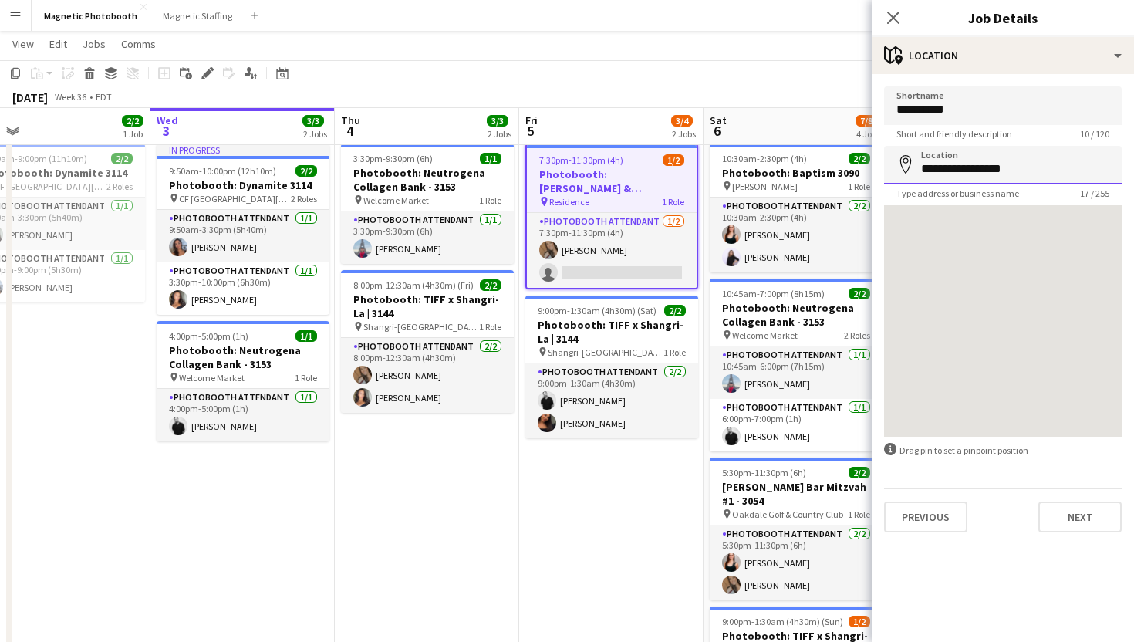
click at [983, 176] on input "**********" at bounding box center [1003, 165] width 238 height 39
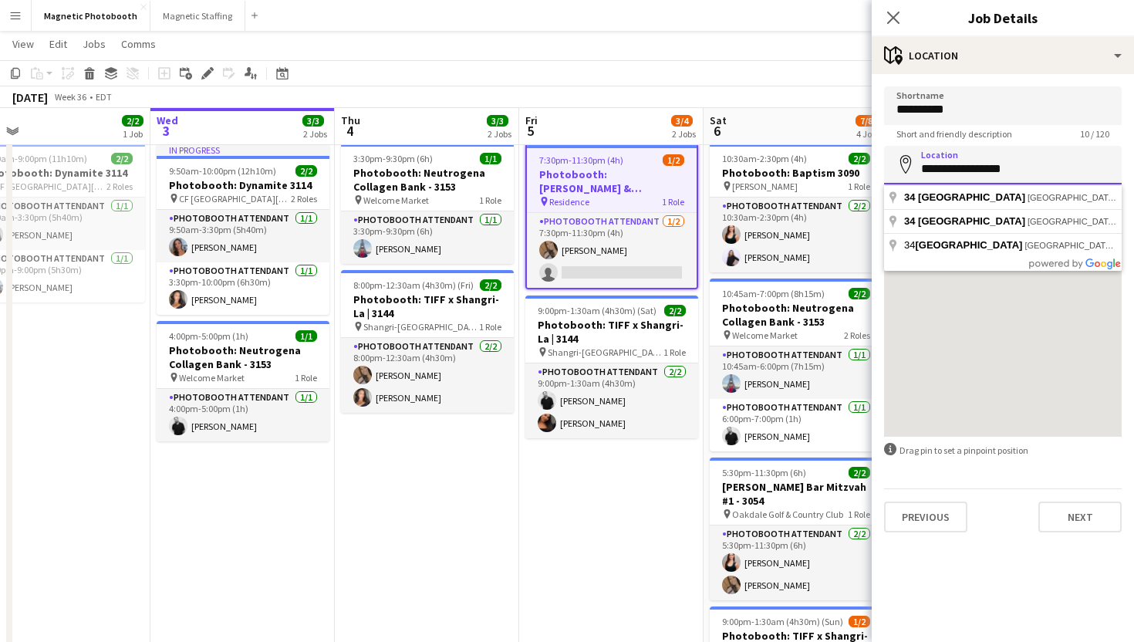
click at [983, 176] on input "**********" at bounding box center [1003, 165] width 238 height 39
type input "**********"
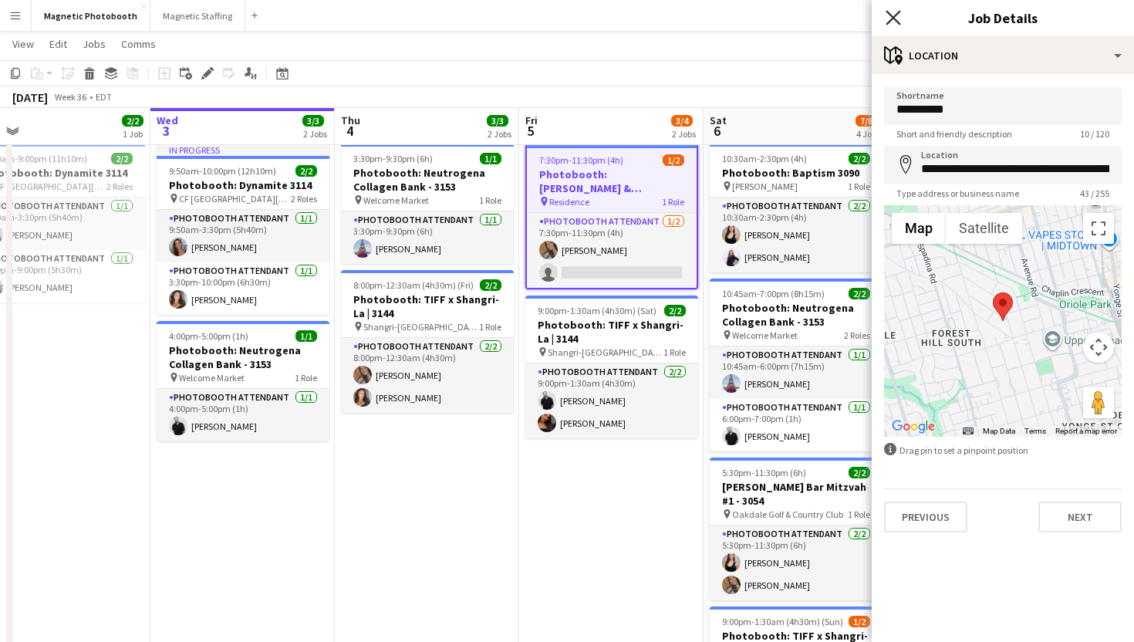
click at [892, 19] on icon "Close pop-in" at bounding box center [892, 17] width 15 height 15
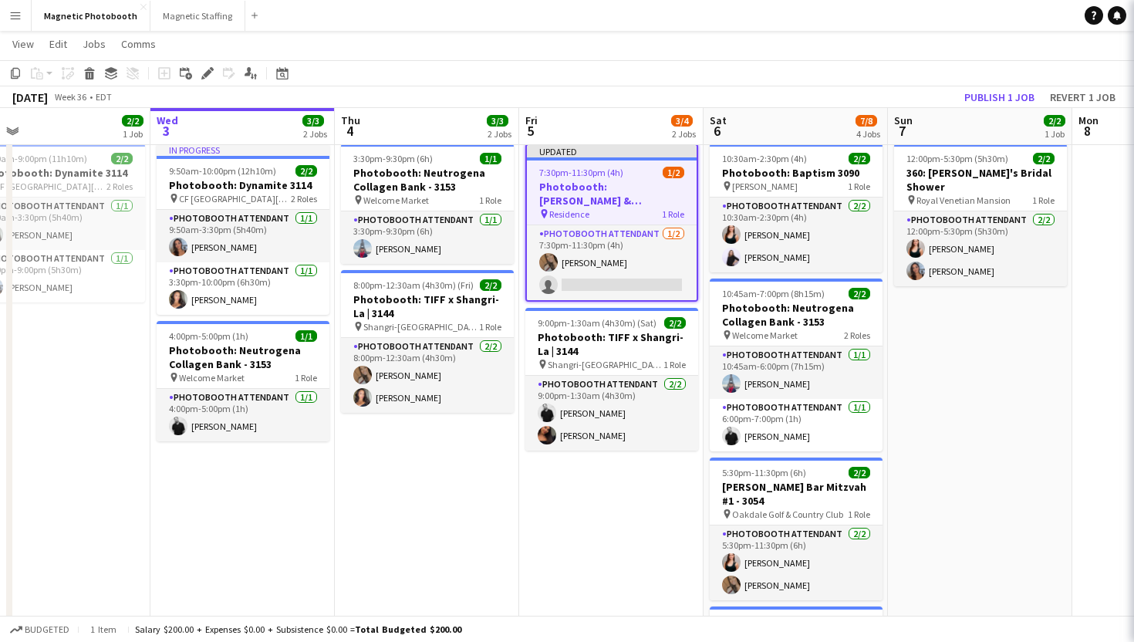
click at [892, 19] on app-navbar "Menu Boards Boards Boards All jobs Status Workforce Workforce My Workforce Recr…" at bounding box center [567, 15] width 1134 height 31
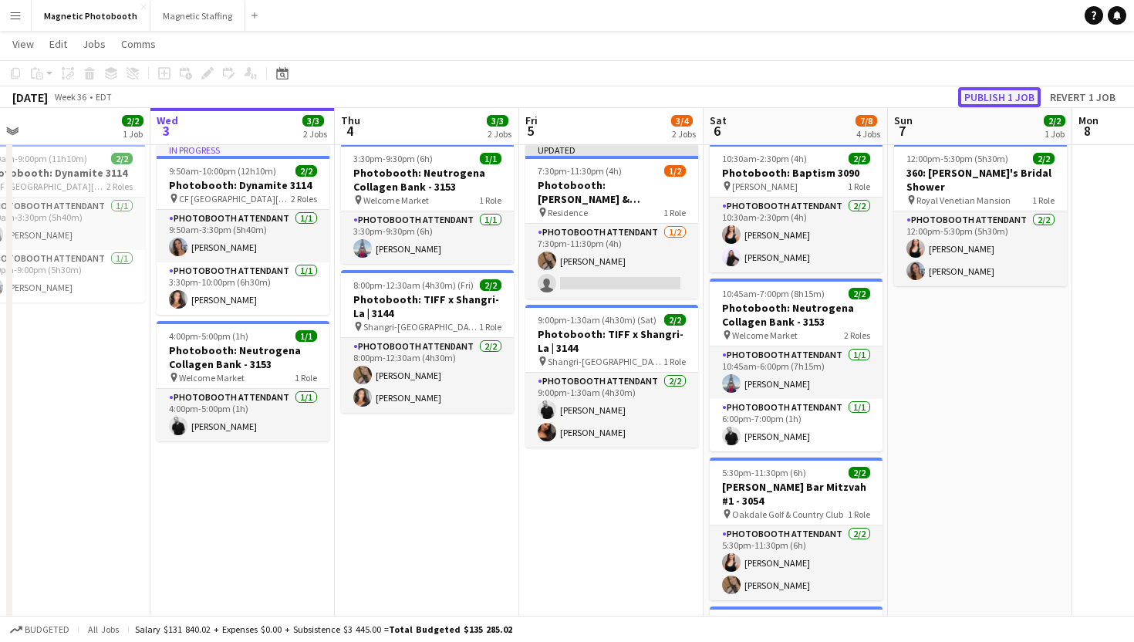
click at [1007, 98] on button "Publish 1 job" at bounding box center [999, 97] width 83 height 20
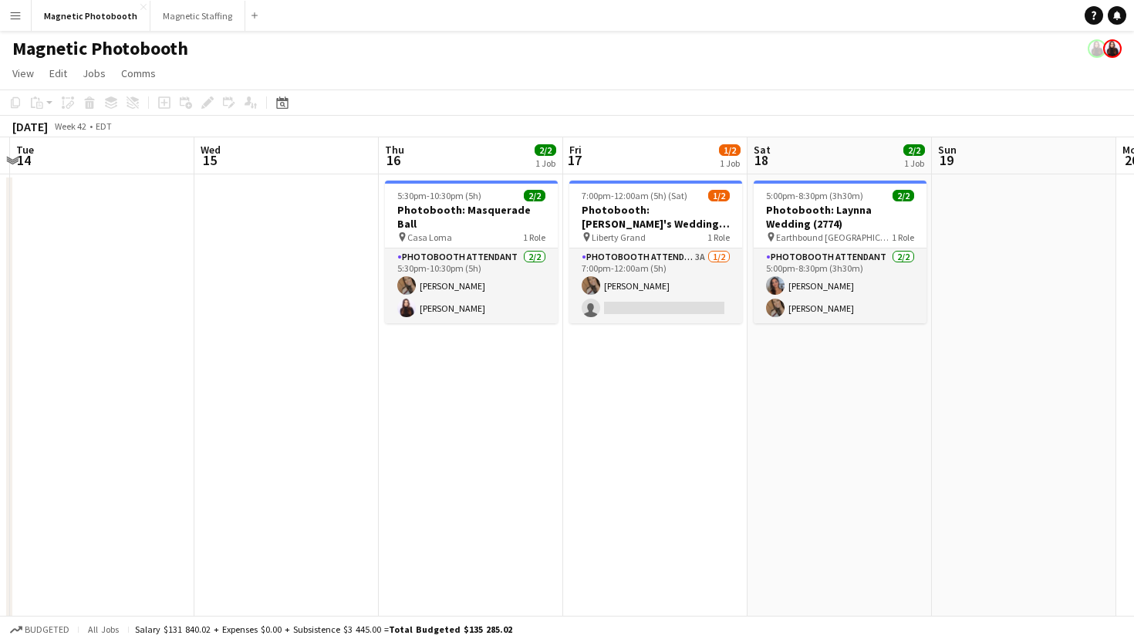
scroll to position [0, 615]
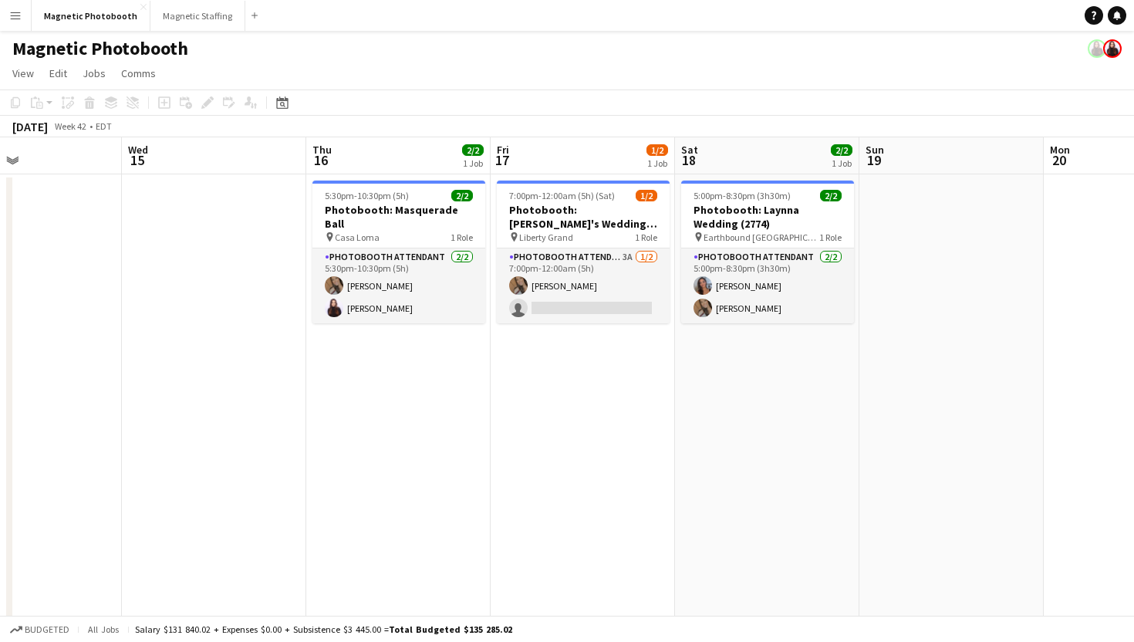
click at [612, 386] on app-date-cell "7:00pm-12:00am (5h) (Sat) 1/2 Photobooth: [PERSON_NAME]'s Wedding #3166 pin Lib…" at bounding box center [583, 504] width 184 height 661
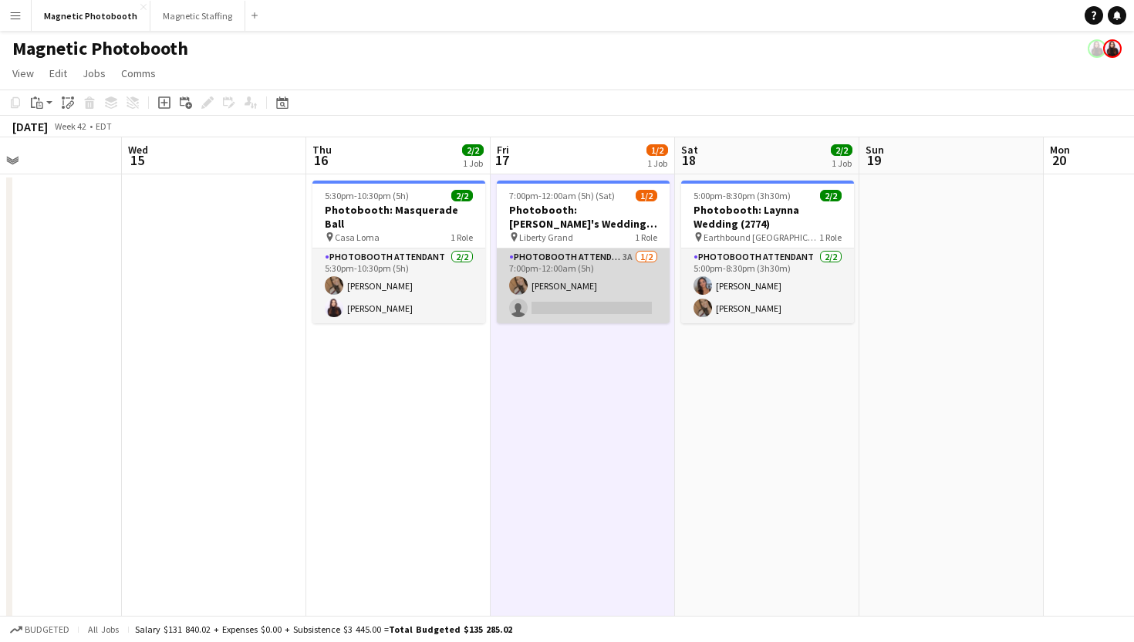
click at [603, 278] on app-card-role "Photobooth Attendant 3A [DATE] 7:00pm-12:00am (5h) [PERSON_NAME] single-neutral…" at bounding box center [583, 285] width 173 height 75
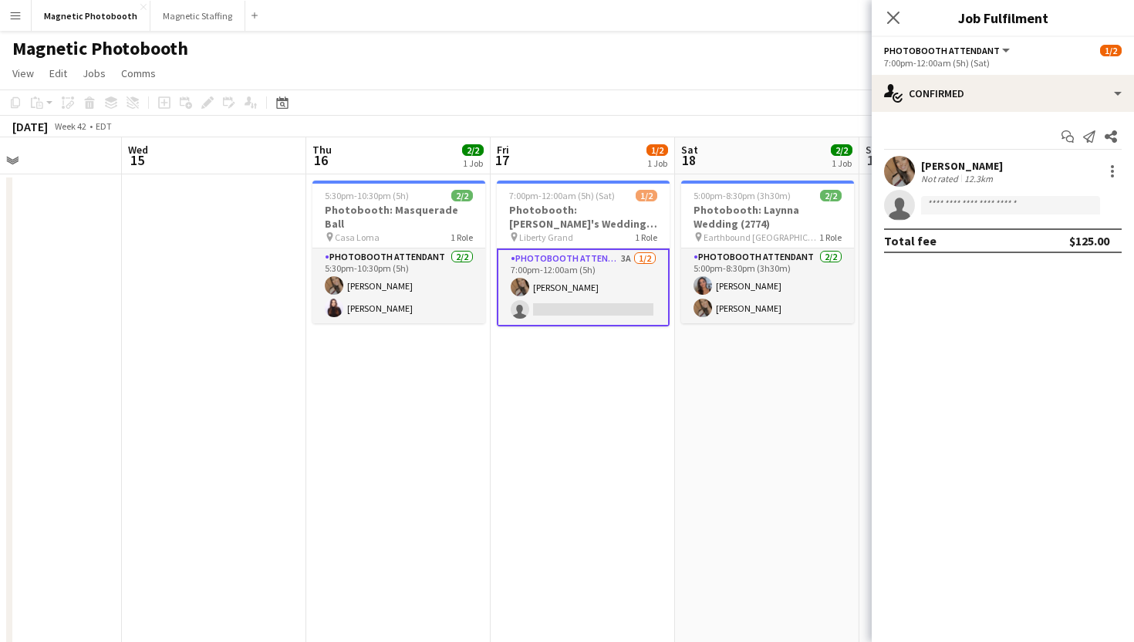
click at [971, 59] on div "7:00pm-12:00am (5h) (Sat)" at bounding box center [1003, 63] width 238 height 12
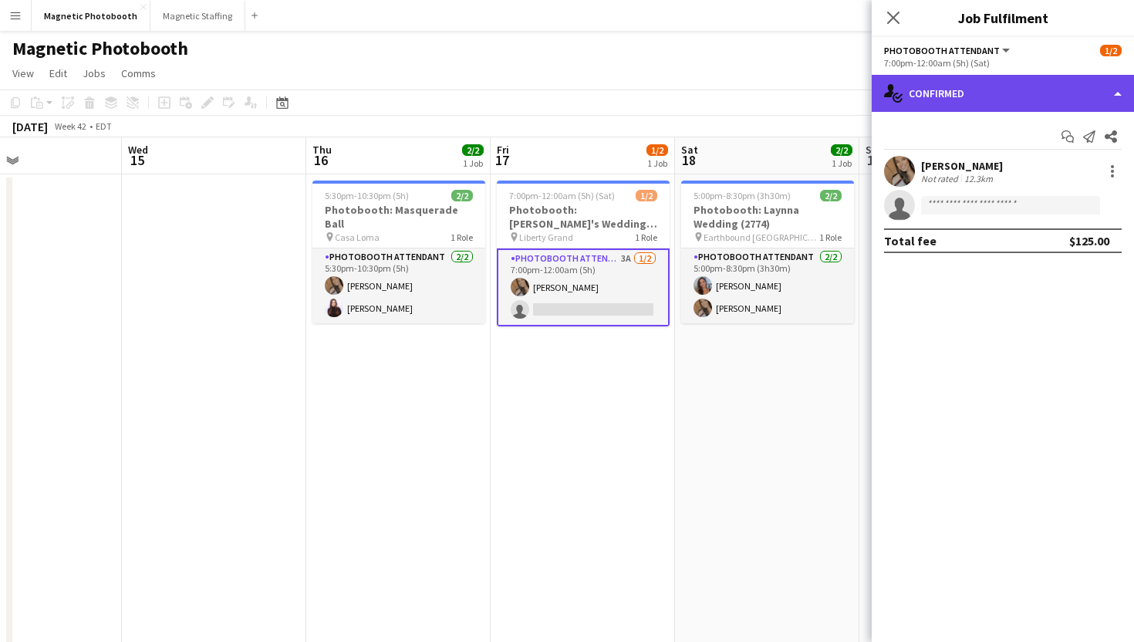
click at [965, 98] on div "single-neutral-actions-check-2 Confirmed" at bounding box center [1003, 93] width 262 height 37
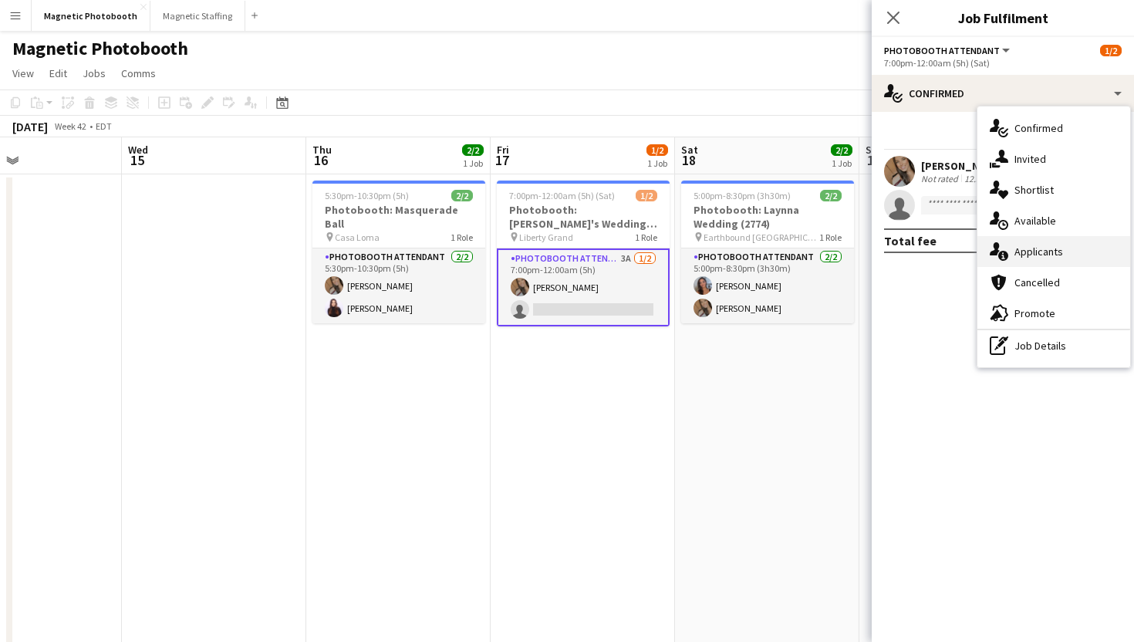
click at [1006, 241] on div "single-neutral-actions-information Applicants" at bounding box center [1053, 251] width 153 height 31
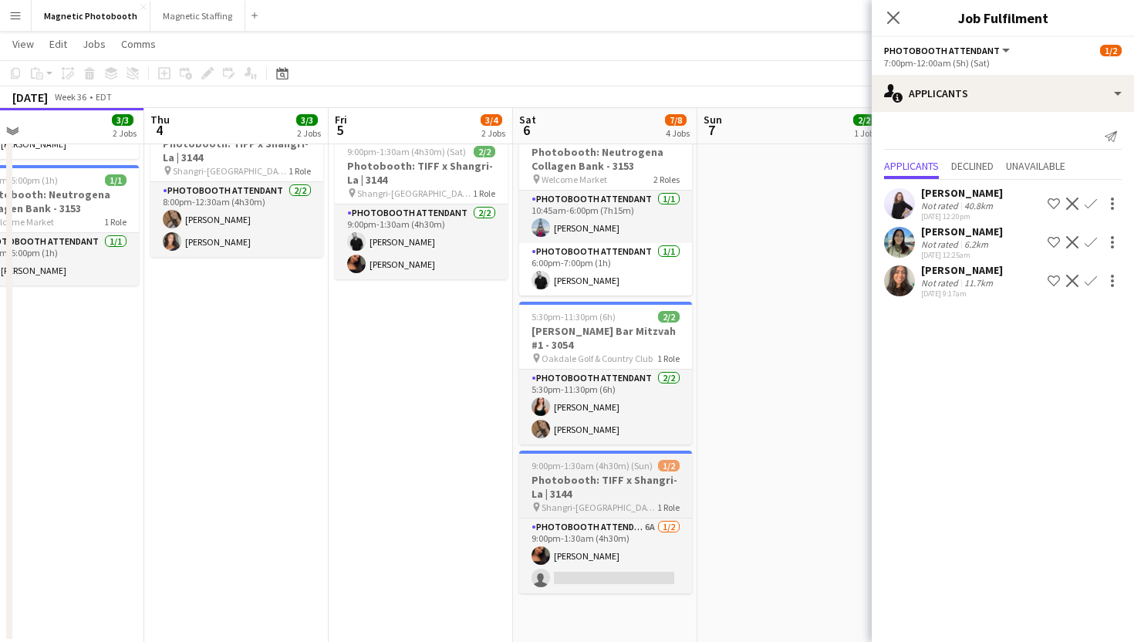
scroll to position [186, 0]
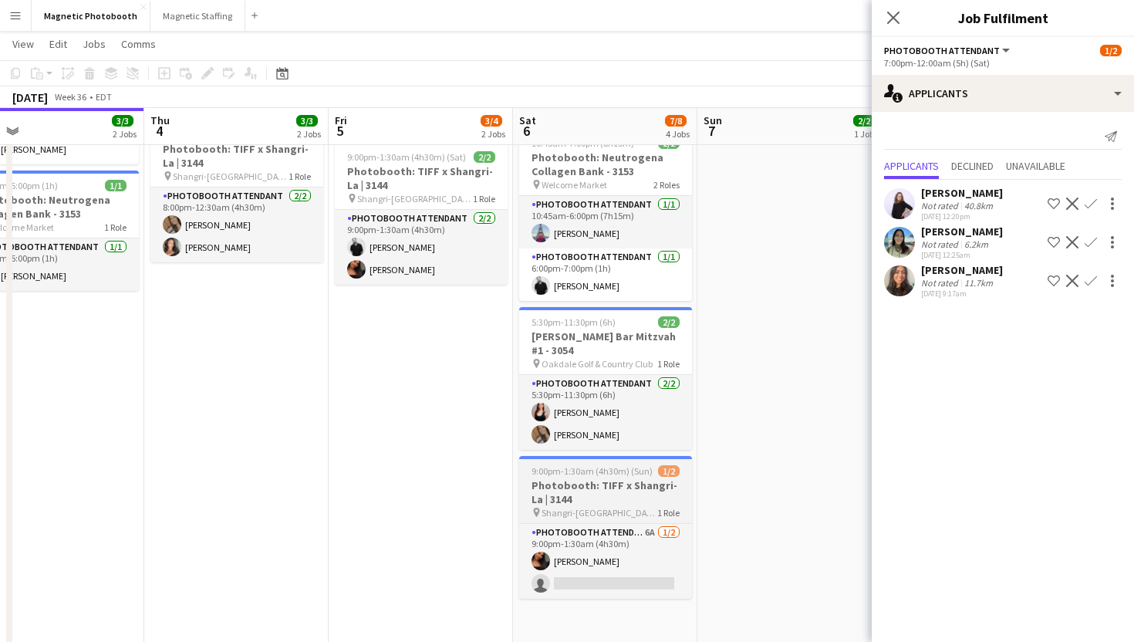
click at [609, 478] on h3 "Photobooth: TIFF x Shangri-La | 3144" at bounding box center [605, 492] width 173 height 28
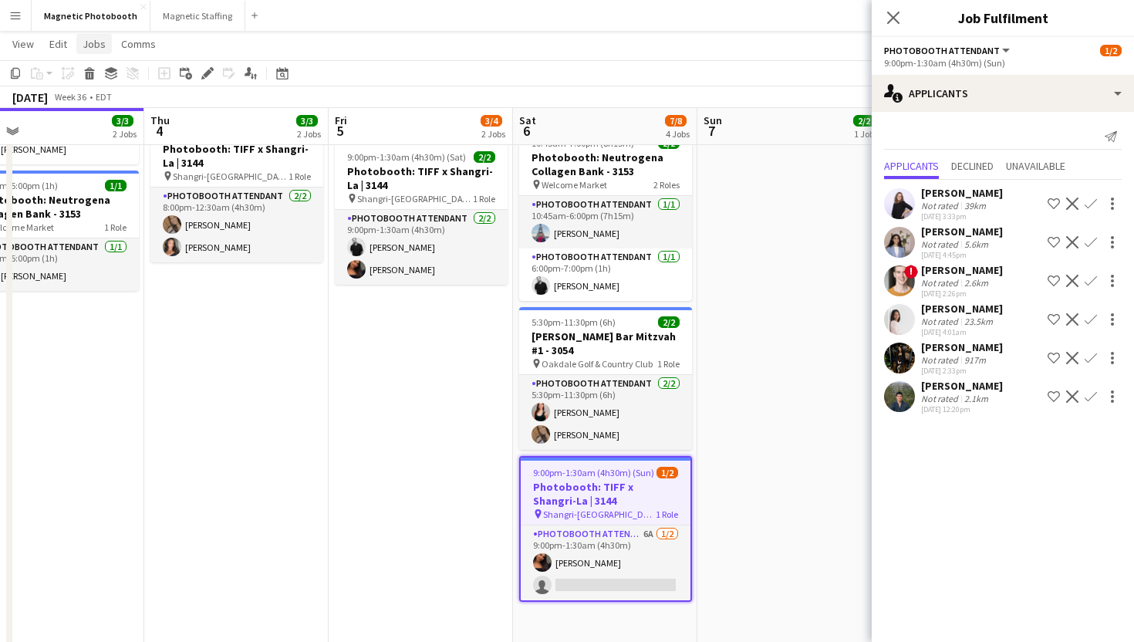
click at [102, 37] on span "Jobs" at bounding box center [94, 44] width 23 height 14
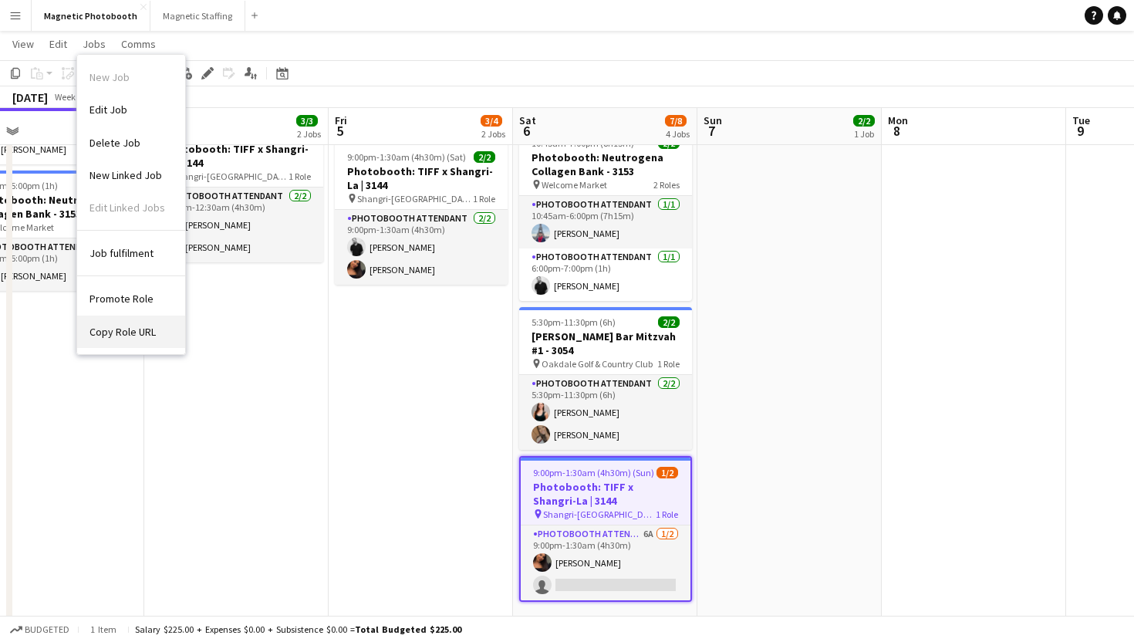
click at [118, 325] on span "Copy Role URL" at bounding box center [122, 332] width 66 height 14
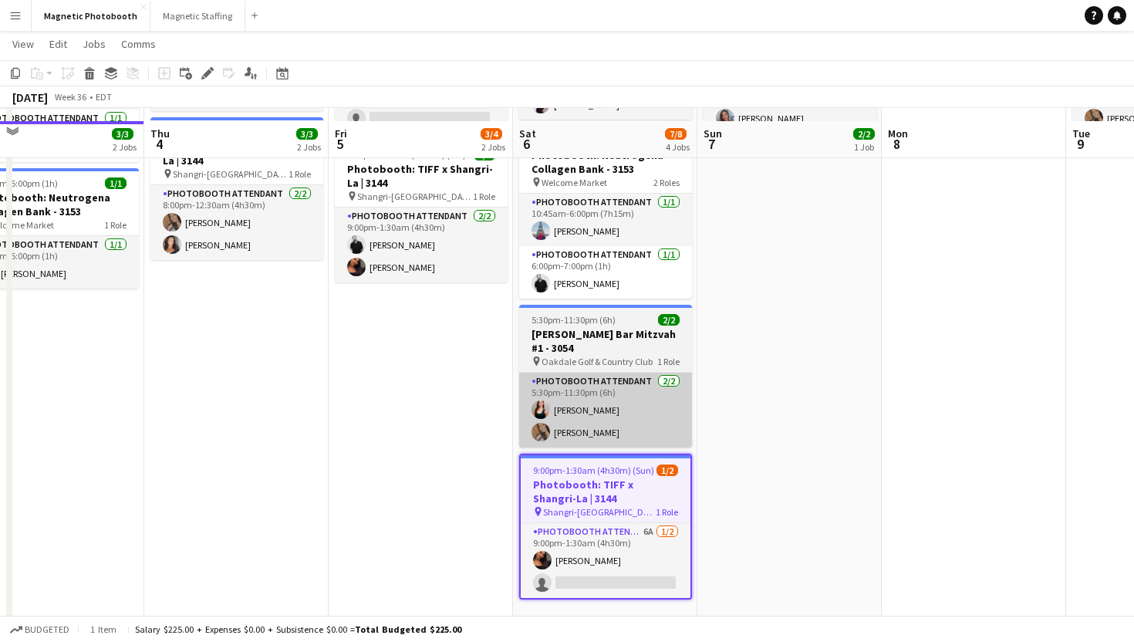
scroll to position [218, 0]
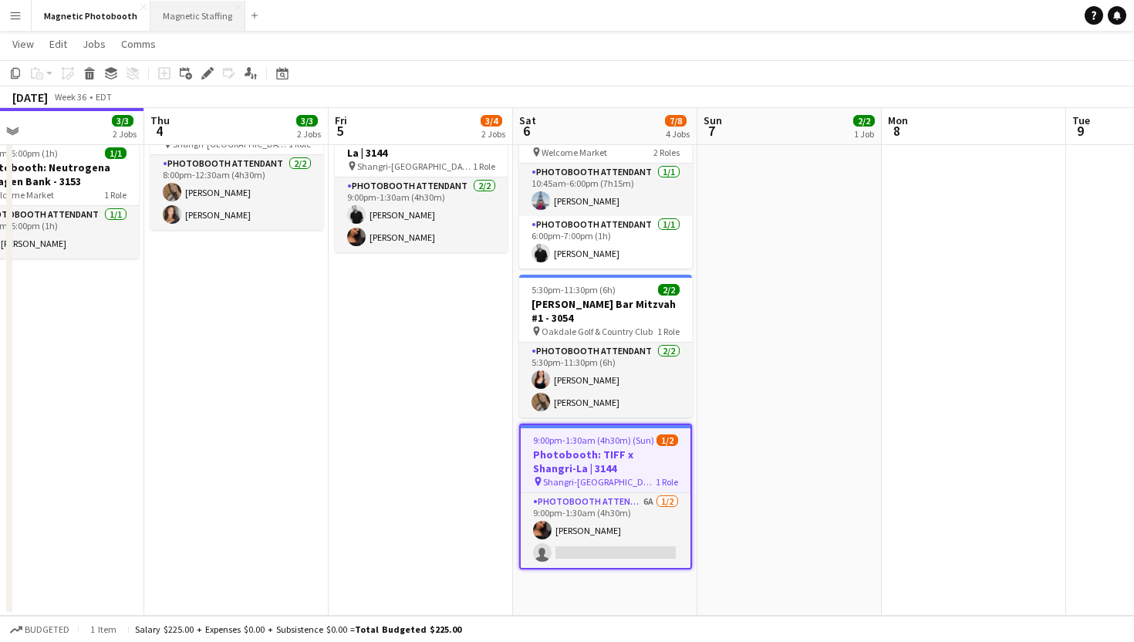
click at [168, 22] on button "Magnetic Staffing Close" at bounding box center [197, 16] width 95 height 30
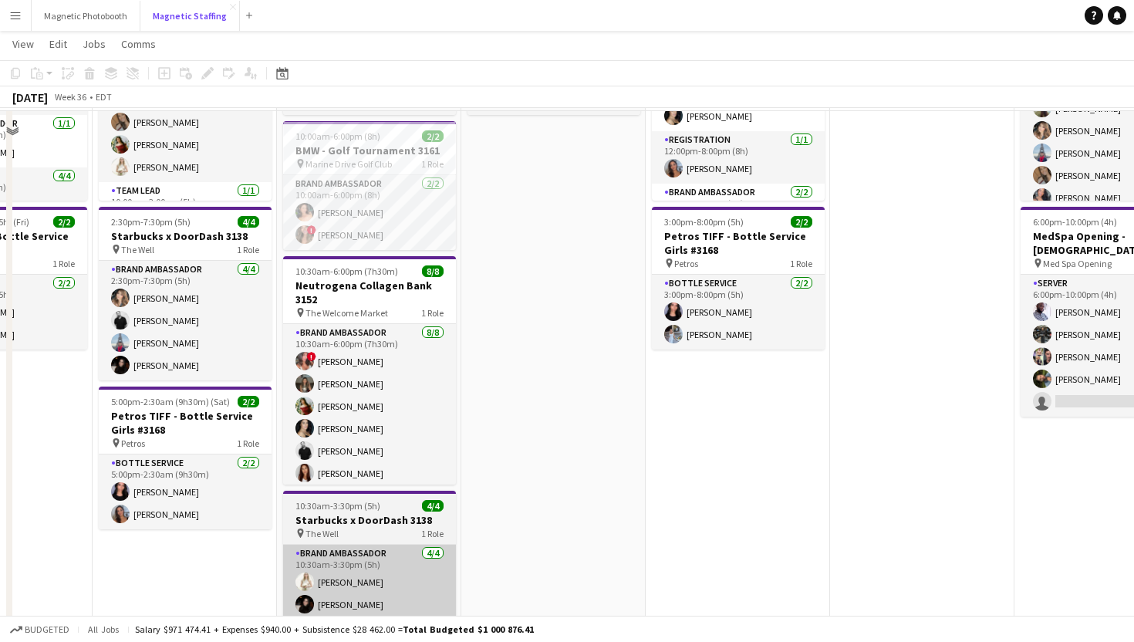
scroll to position [150, 0]
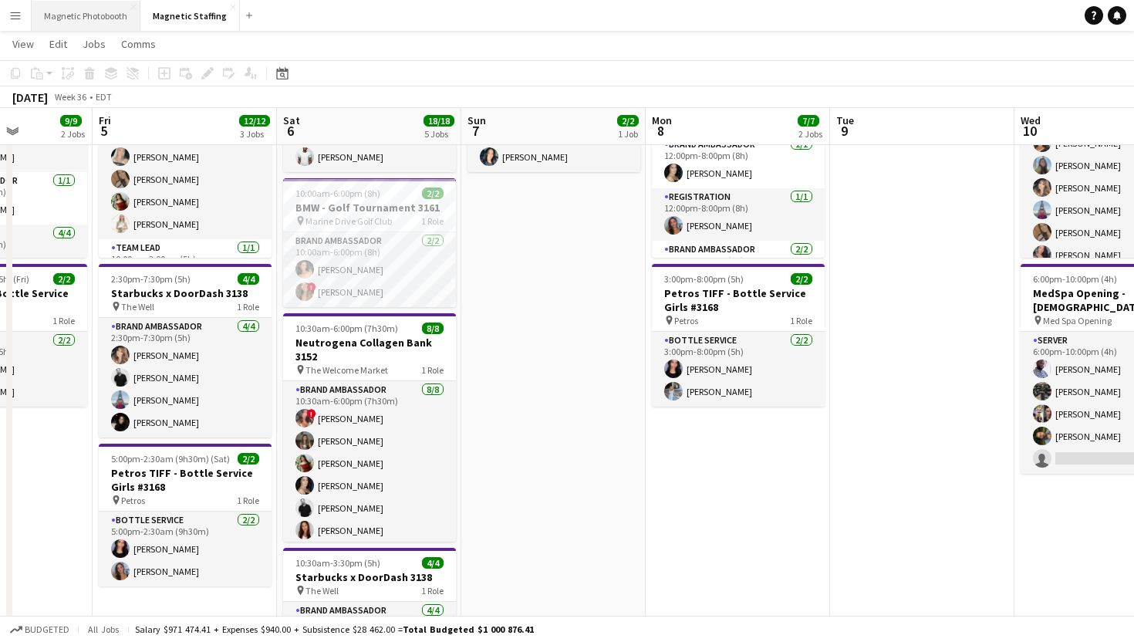
click at [111, 7] on button "Magnetic Photobooth Close" at bounding box center [86, 16] width 109 height 30
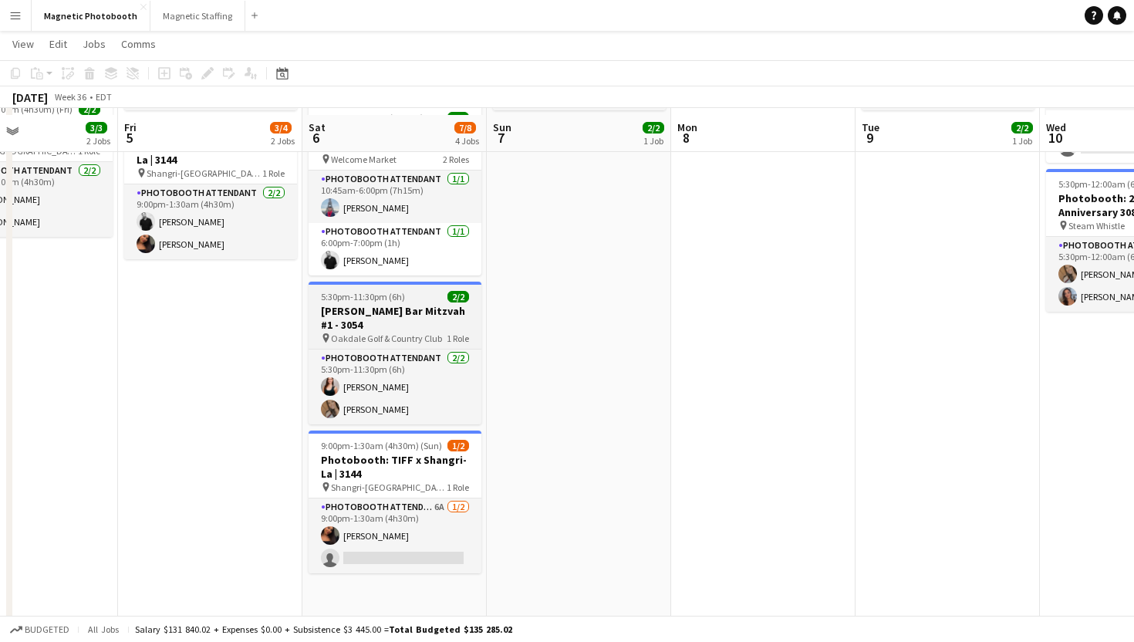
scroll to position [218, 0]
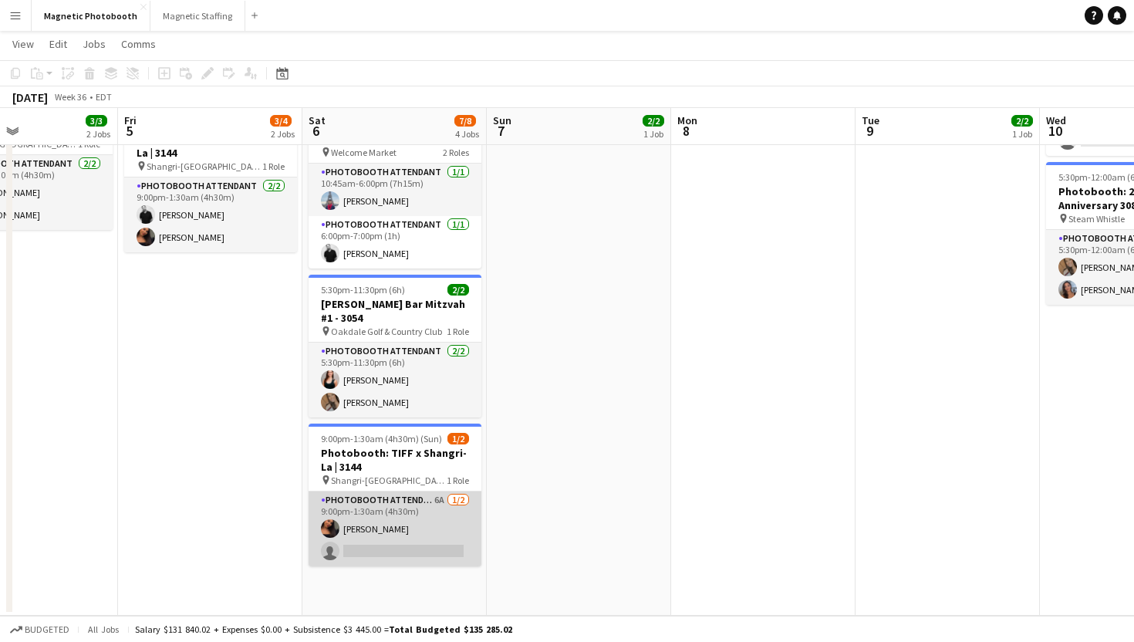
click at [417, 511] on app-card-role "Photobooth Attendant 6A [DATE] 9:00pm-1:30am (4h30m) [PERSON_NAME] single-neutr…" at bounding box center [395, 528] width 173 height 75
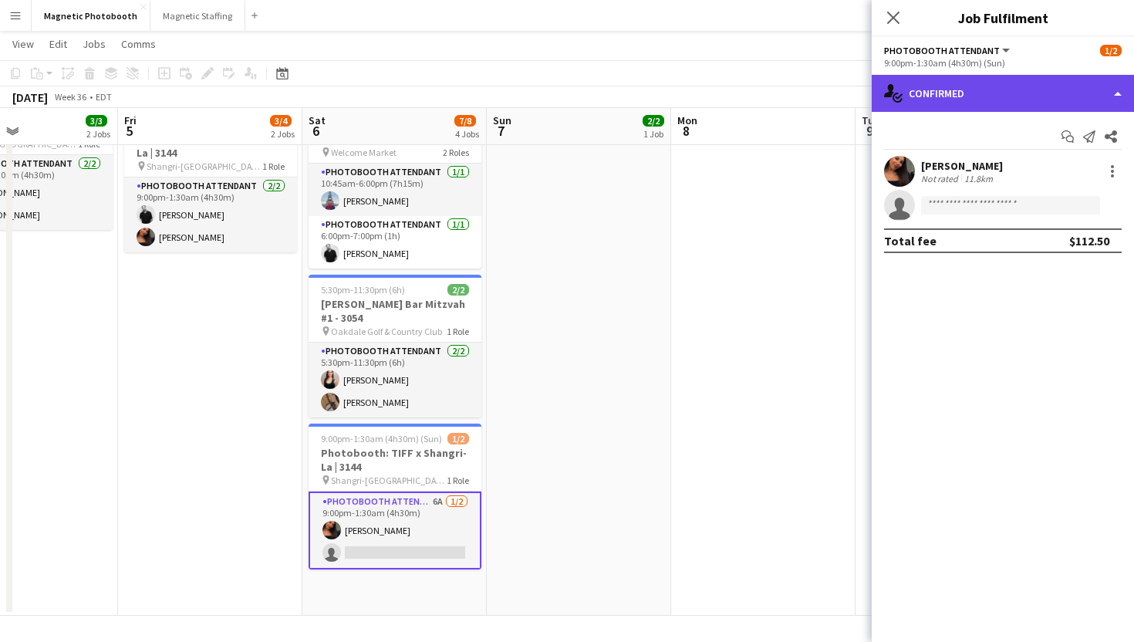
click at [970, 85] on div "single-neutral-actions-check-2 Confirmed" at bounding box center [1003, 93] width 262 height 37
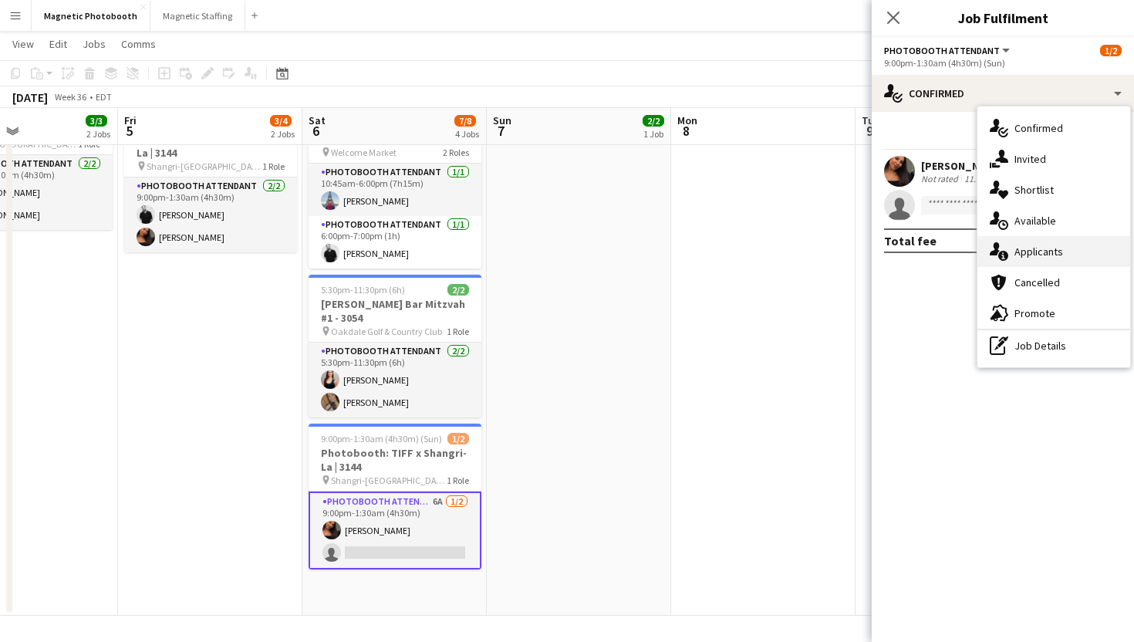
click at [1017, 242] on div "single-neutral-actions-information Applicants" at bounding box center [1053, 251] width 153 height 31
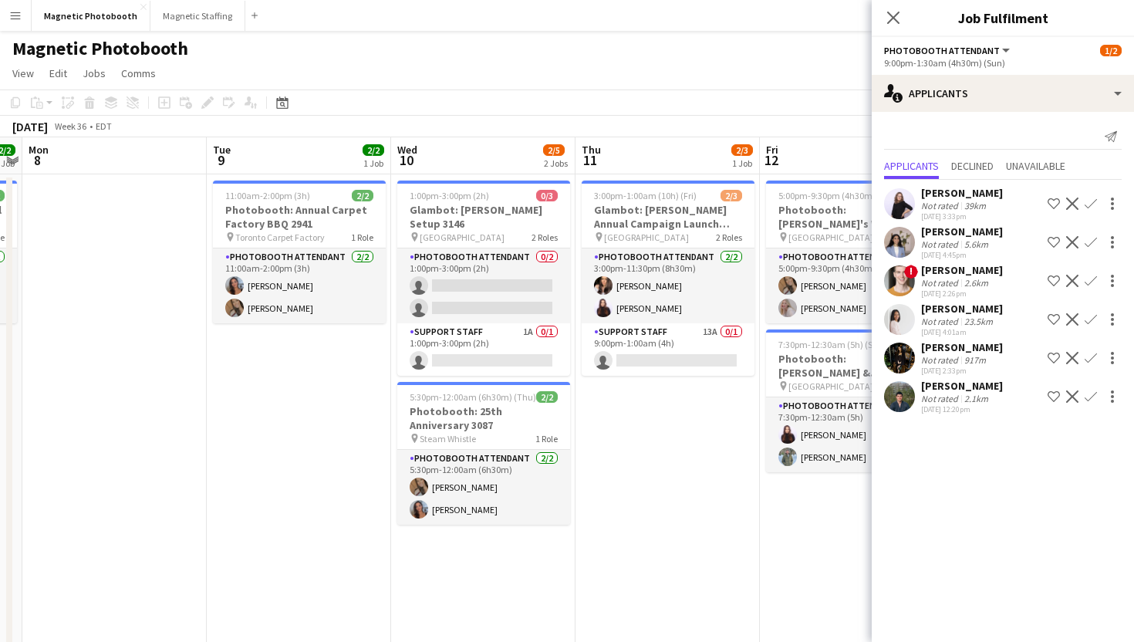
scroll to position [0, 554]
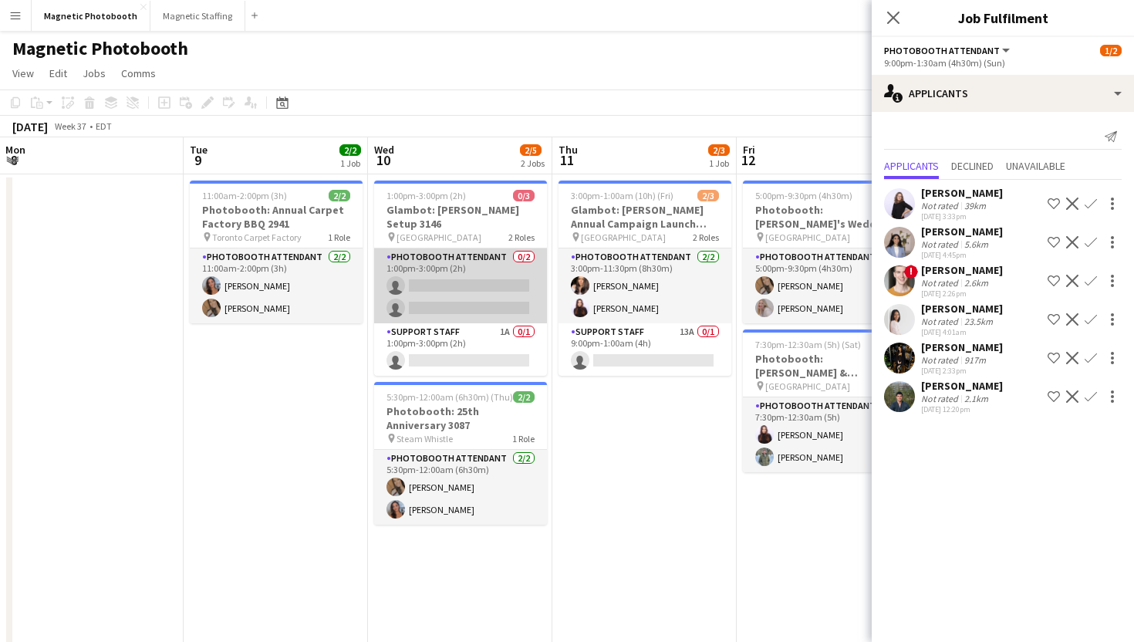
click at [467, 258] on app-card-role "Photobooth Attendant 0/2 1:00pm-3:00pm (2h) single-neutral-actions single-neutr…" at bounding box center [460, 285] width 173 height 75
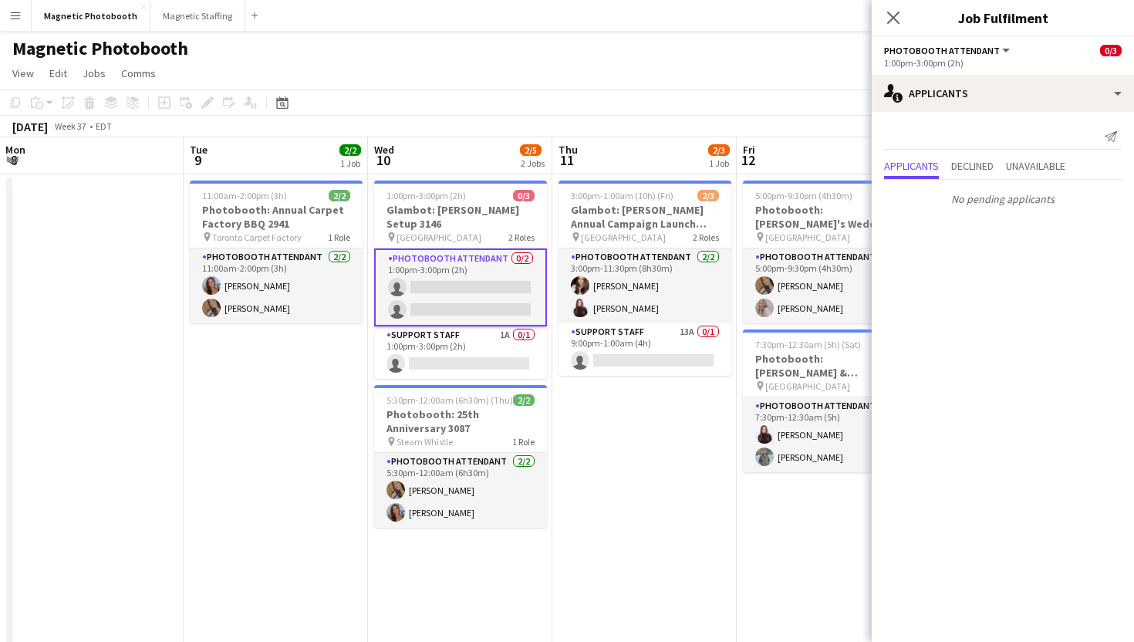
click at [463, 272] on app-card-role "Photobooth Attendant 0/2 1:00pm-3:00pm (2h) single-neutral-actions single-neutr…" at bounding box center [460, 287] width 173 height 78
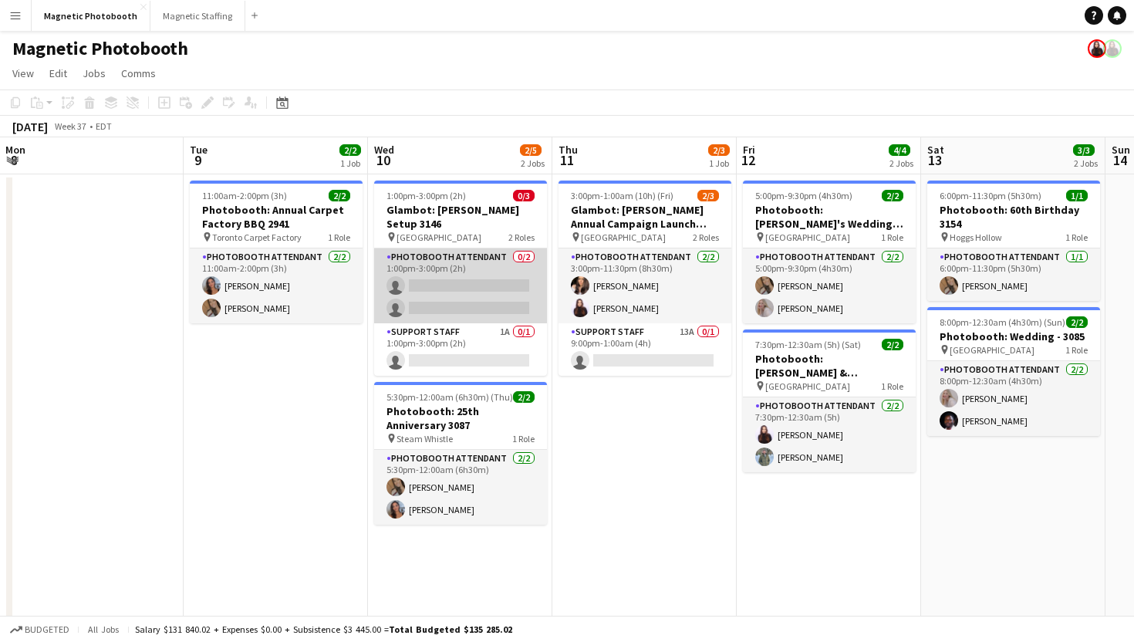
click at [463, 272] on app-card-role "Photobooth Attendant 0/2 1:00pm-3:00pm (2h) single-neutral-actions single-neutr…" at bounding box center [460, 285] width 173 height 75
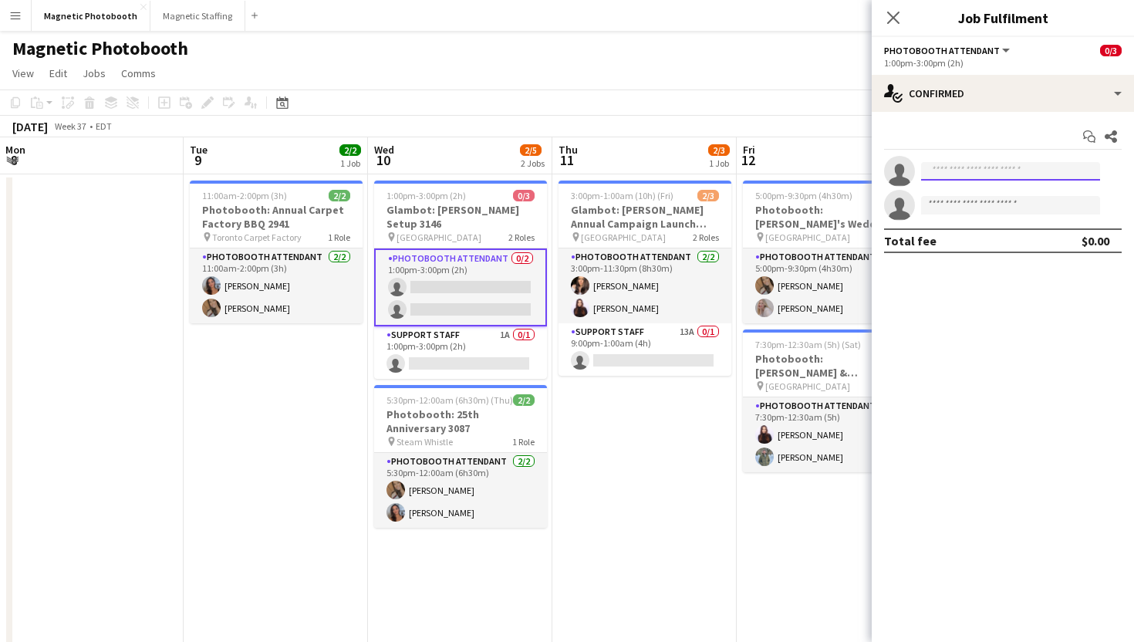
click at [963, 177] on input at bounding box center [1010, 171] width 179 height 19
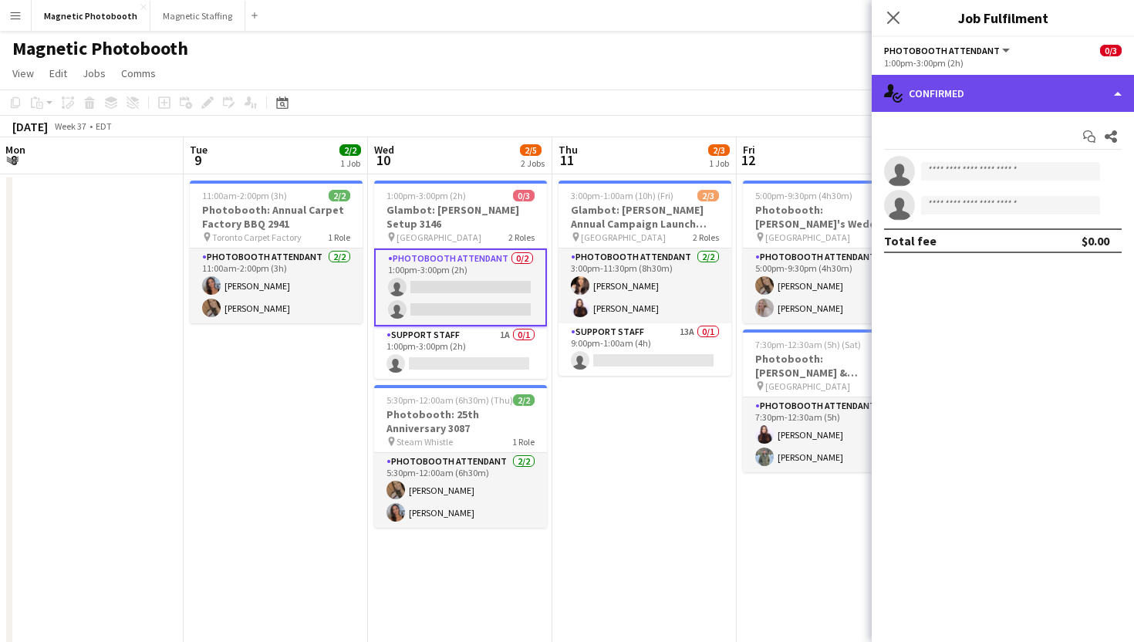
click at [939, 88] on div "single-neutral-actions-check-2 Confirmed" at bounding box center [1003, 93] width 262 height 37
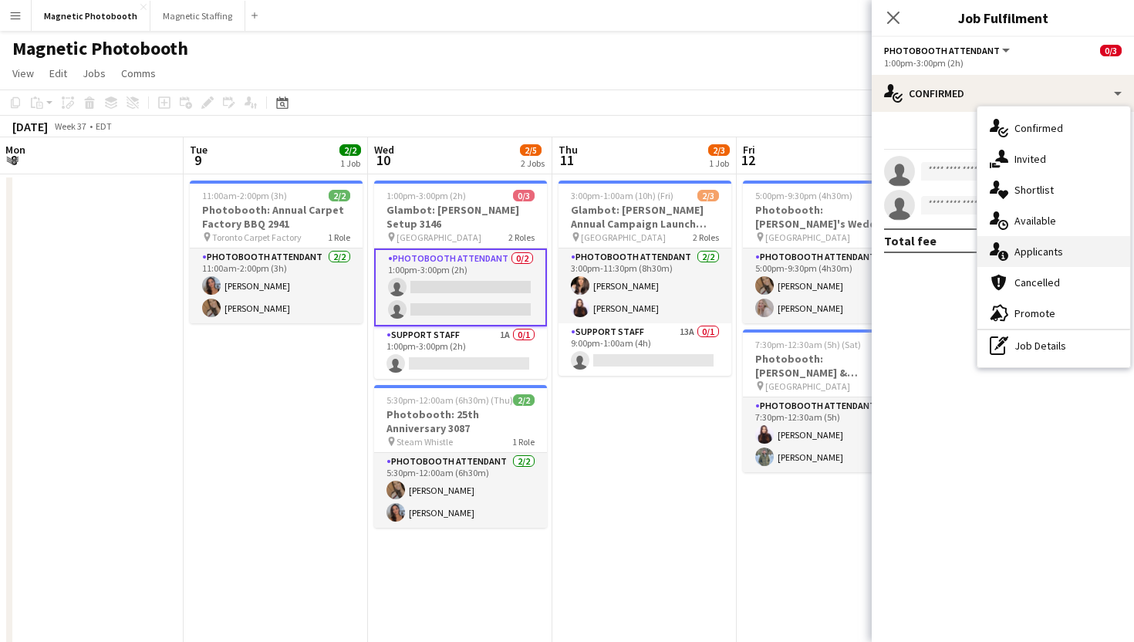
click at [1045, 250] on span "Applicants" at bounding box center [1038, 252] width 49 height 14
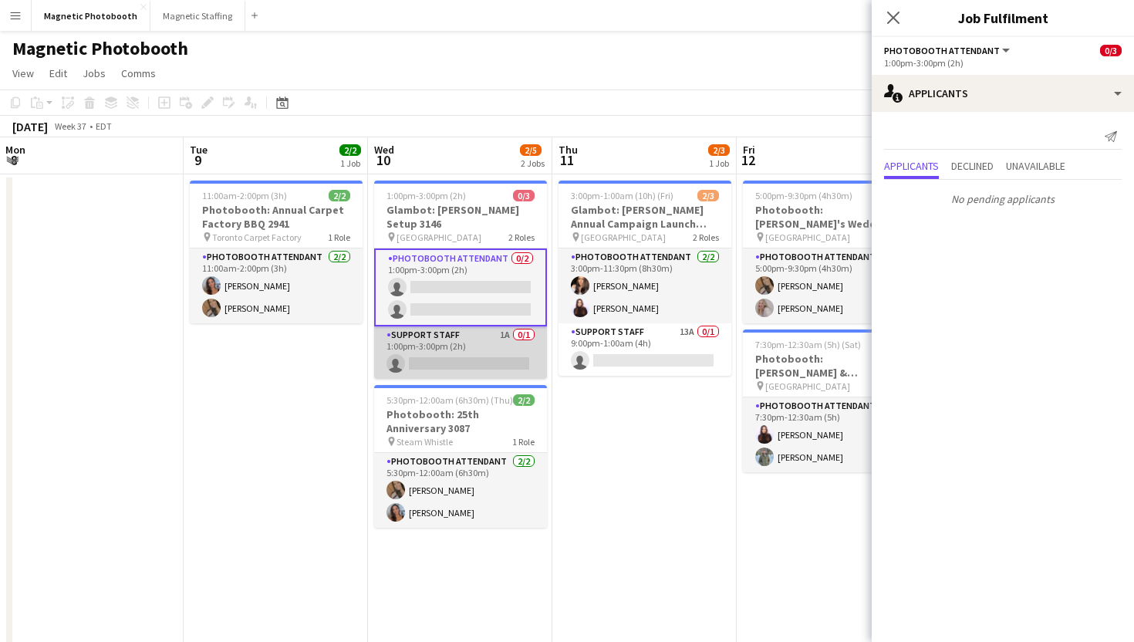
click at [487, 346] on app-card-role "Support Staff 1A 0/1 1:00pm-3:00pm (2h) single-neutral-actions" at bounding box center [460, 352] width 173 height 52
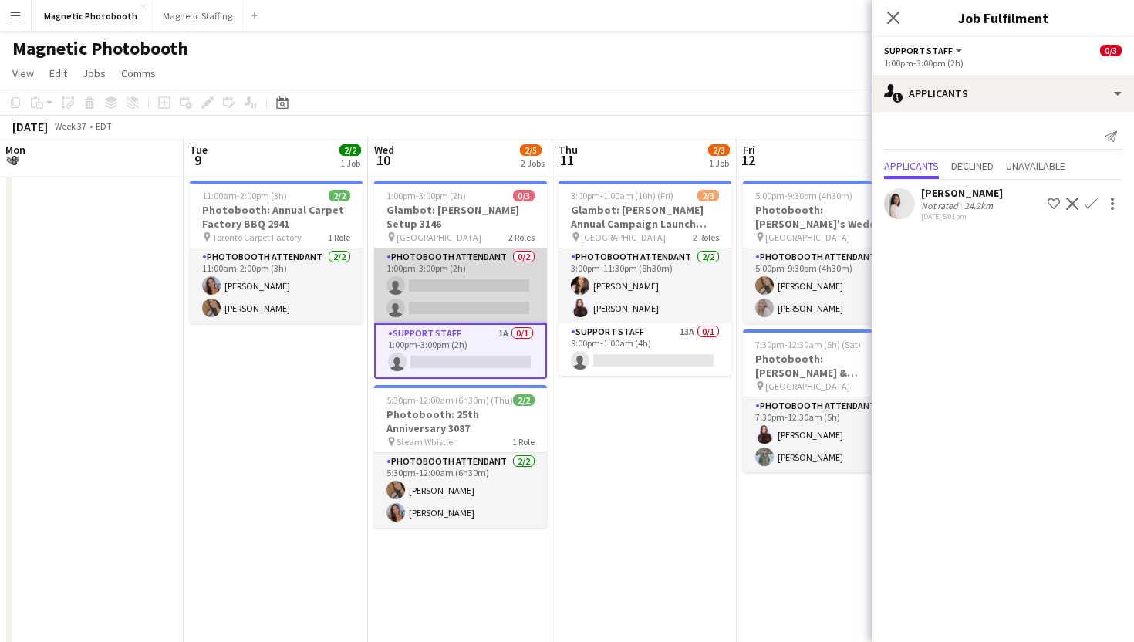
click at [455, 255] on app-card-role "Photobooth Attendant 0/2 1:00pm-3:00pm (2h) single-neutral-actions single-neutr…" at bounding box center [460, 285] width 173 height 75
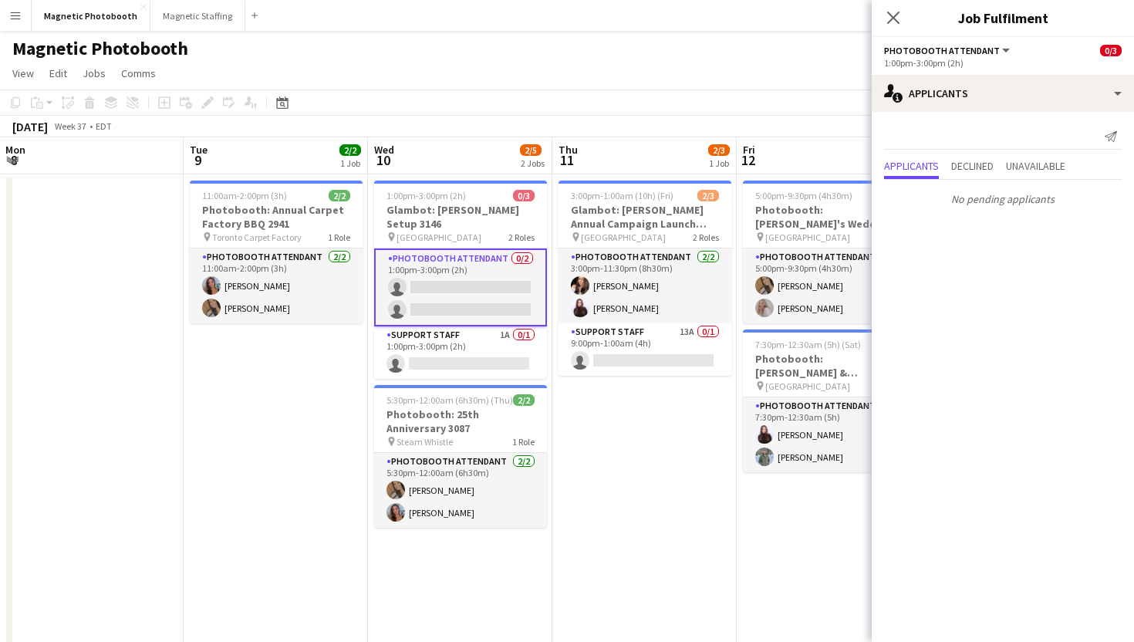
click at [460, 295] on app-card-role "Photobooth Attendant 0/2 1:00pm-3:00pm (2h) single-neutral-actions single-neutr…" at bounding box center [460, 287] width 173 height 78
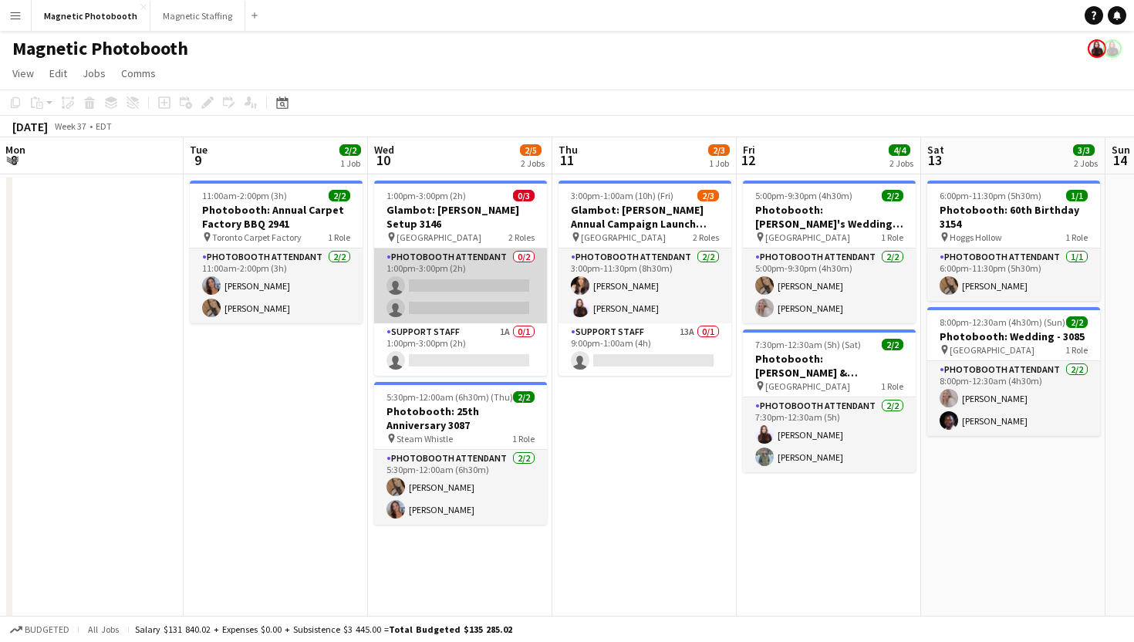
click at [460, 290] on app-card-role "Photobooth Attendant 0/2 1:00pm-3:00pm (2h) single-neutral-actions single-neutr…" at bounding box center [460, 285] width 173 height 75
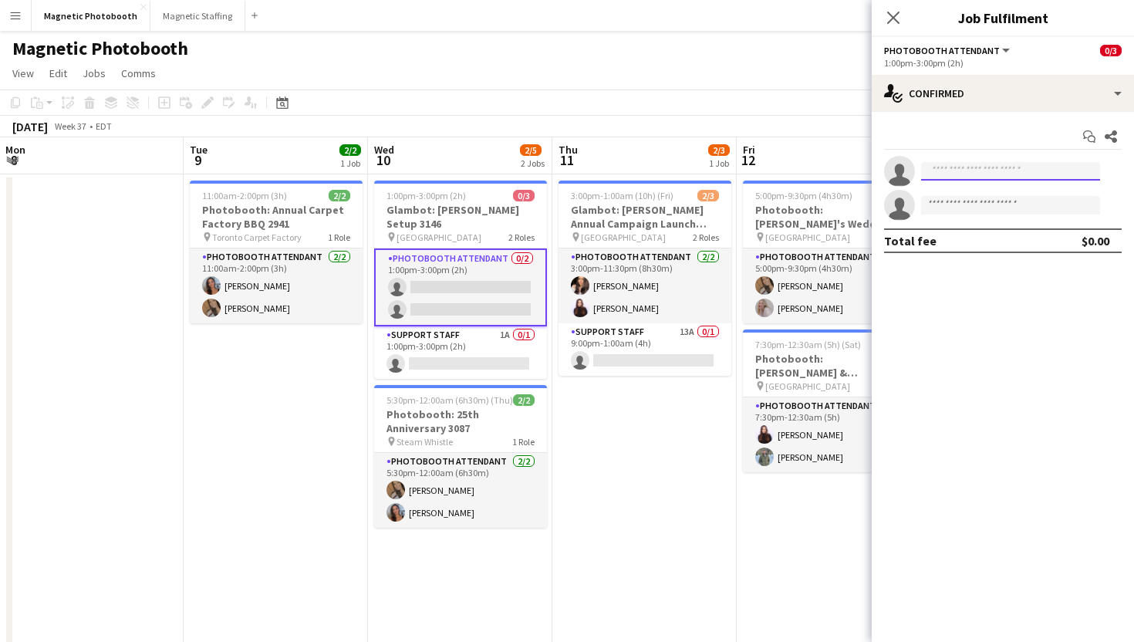
click at [1000, 170] on input at bounding box center [1010, 171] width 179 height 19
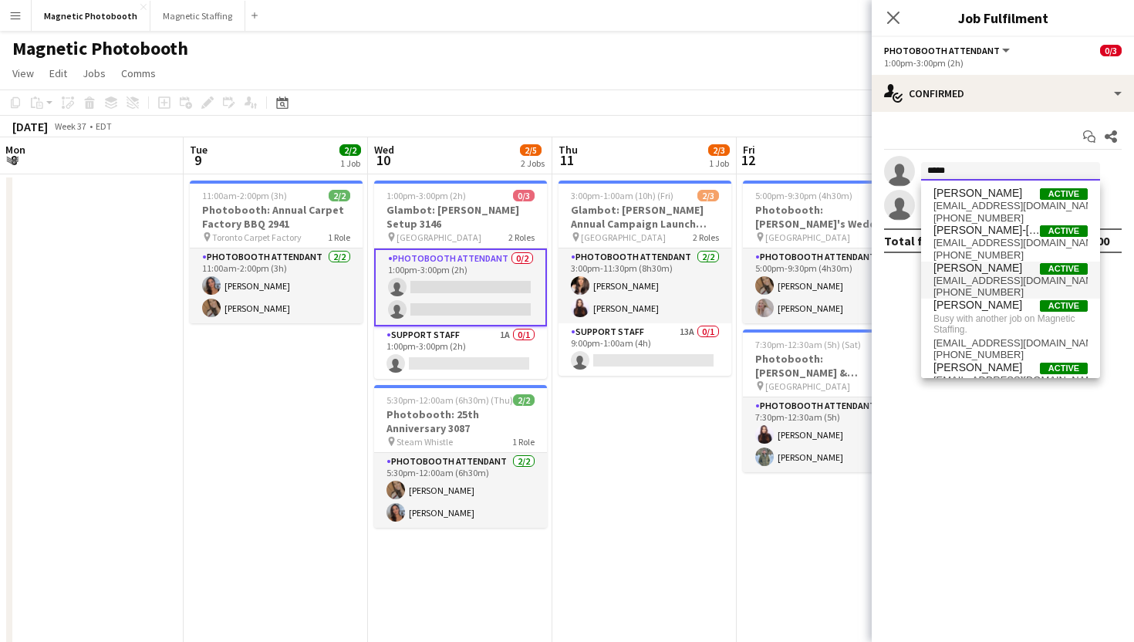
type input "*****"
click at [983, 291] on span "[PHONE_NUMBER]" at bounding box center [1010, 292] width 154 height 12
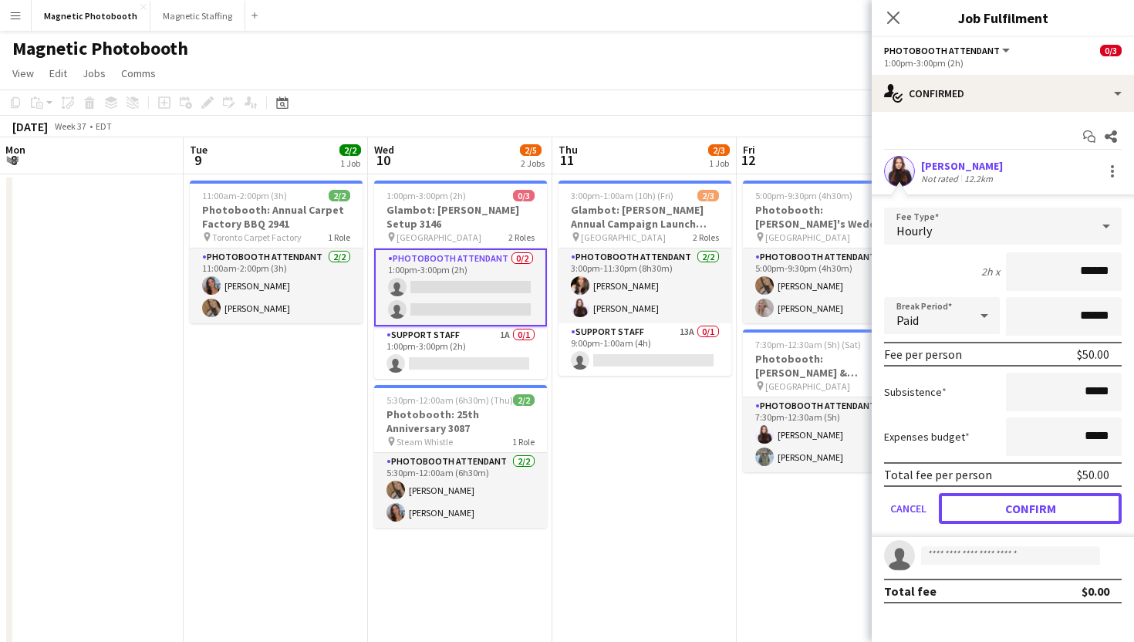
click at [968, 504] on button "Confirm" at bounding box center [1030, 508] width 183 height 31
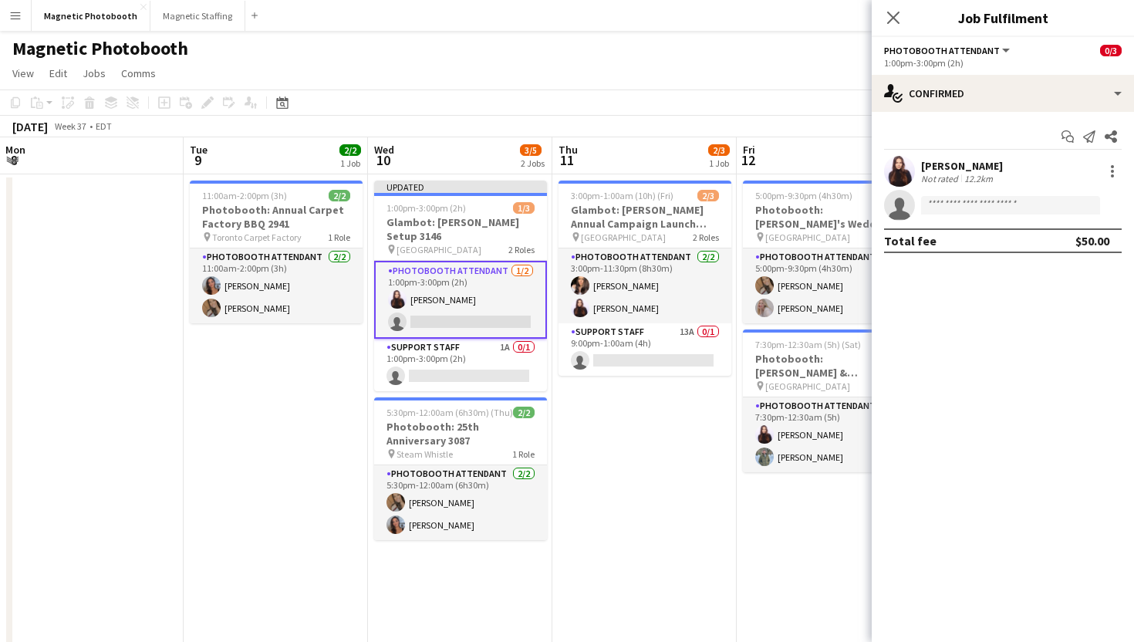
click at [484, 293] on app-card-role "Photobooth Attendant [DATE] 1:00pm-3:00pm (2h) [PERSON_NAME] single-neutral-act…" at bounding box center [460, 300] width 173 height 78
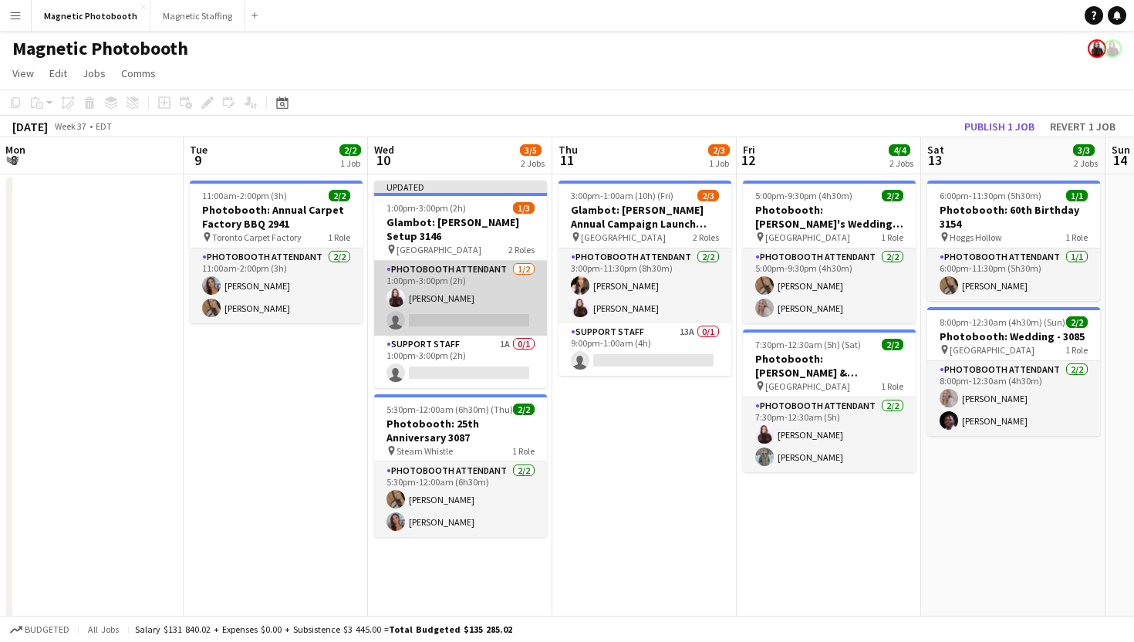
click at [484, 293] on app-card-role "Photobooth Attendant [DATE] 1:00pm-3:00pm (2h) [PERSON_NAME] single-neutral-act…" at bounding box center [460, 298] width 173 height 75
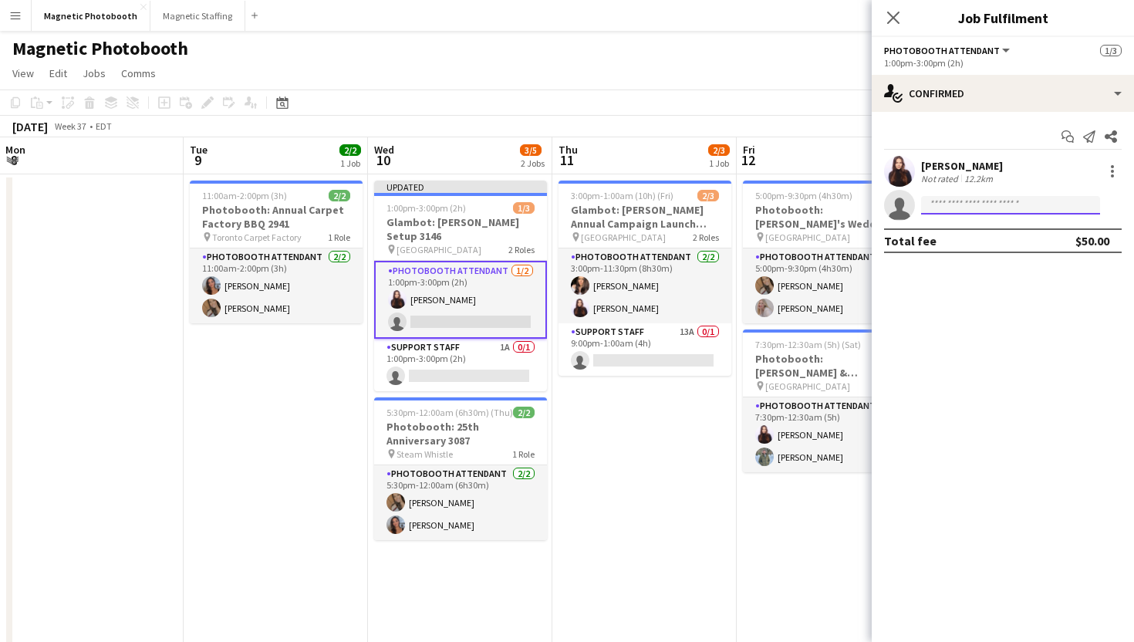
click at [1013, 214] on input at bounding box center [1010, 205] width 179 height 19
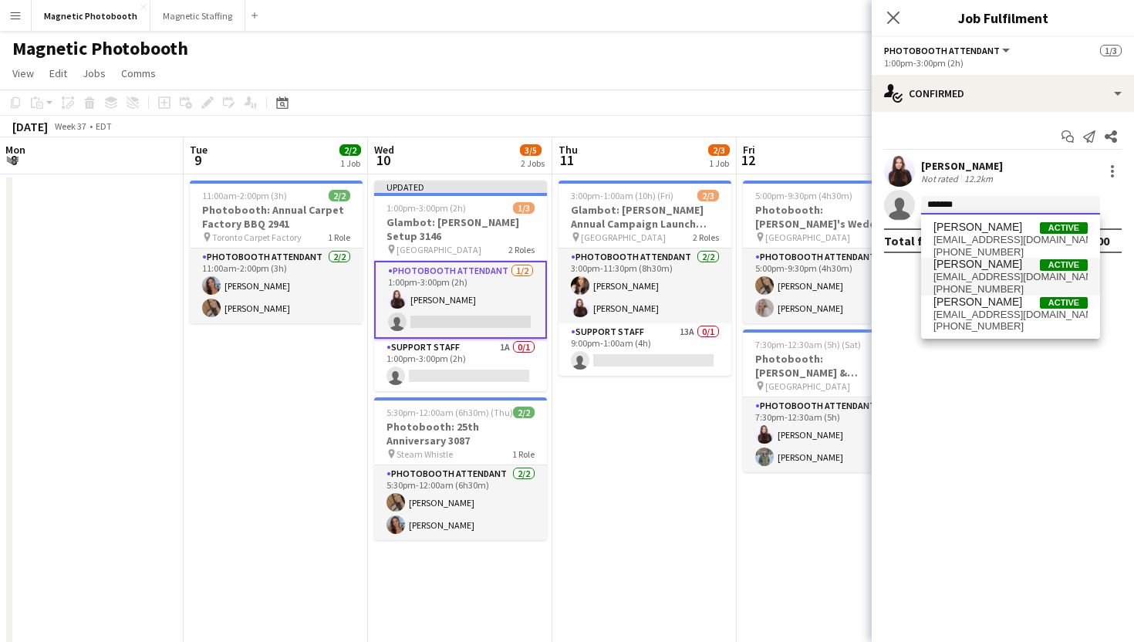
type input "*******"
click at [1013, 267] on span "[PERSON_NAME]" at bounding box center [977, 264] width 89 height 13
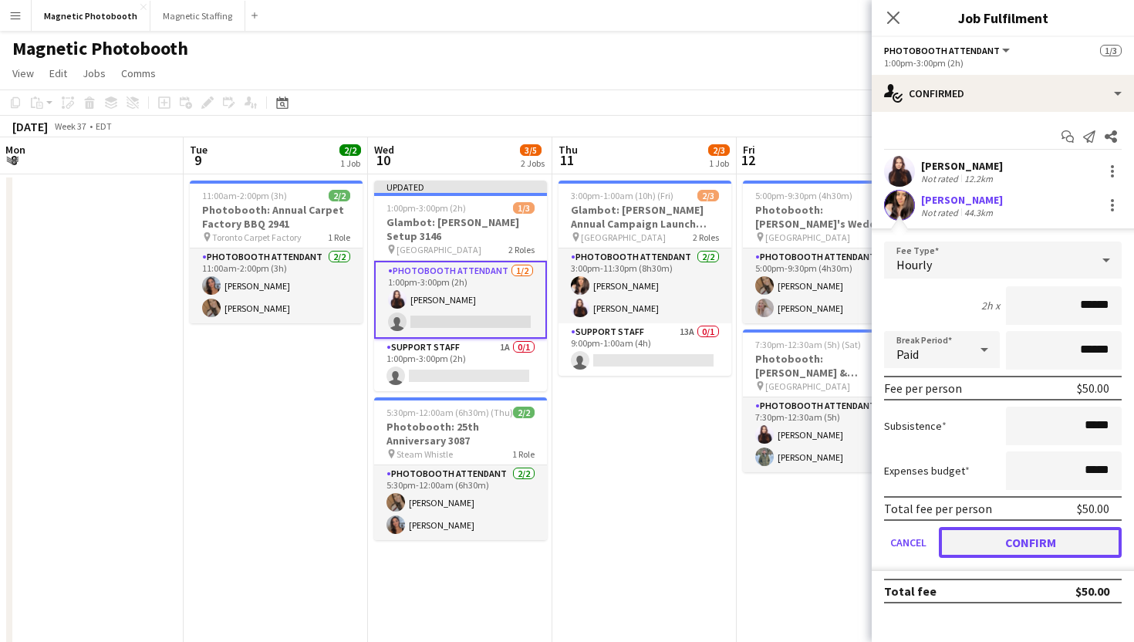
click at [1010, 544] on button "Confirm" at bounding box center [1030, 542] width 183 height 31
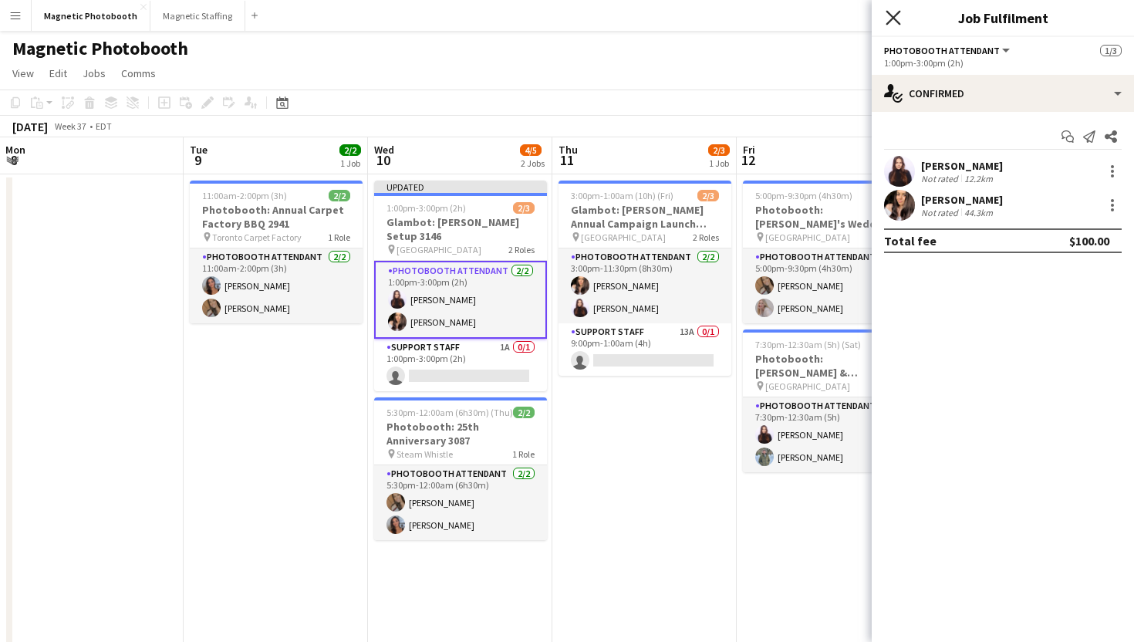
click at [889, 19] on icon "Close pop-in" at bounding box center [892, 17] width 15 height 15
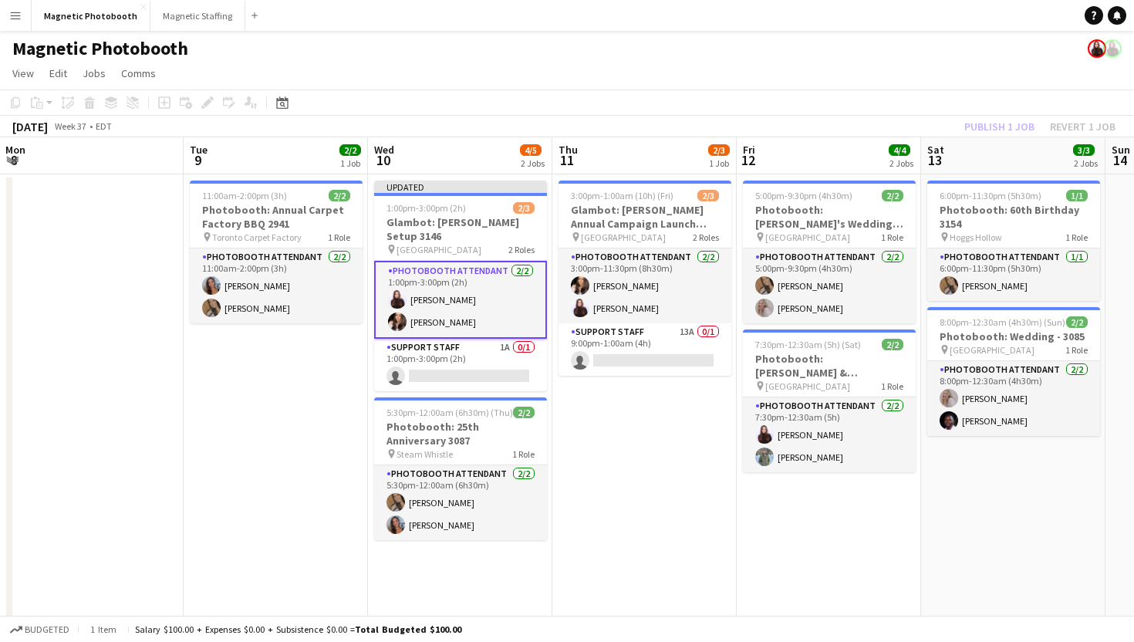
click at [847, 78] on app-page-menu "View Day view expanded Day view collapsed Month view Date picker Jump to [DATE]…" at bounding box center [567, 74] width 1134 height 29
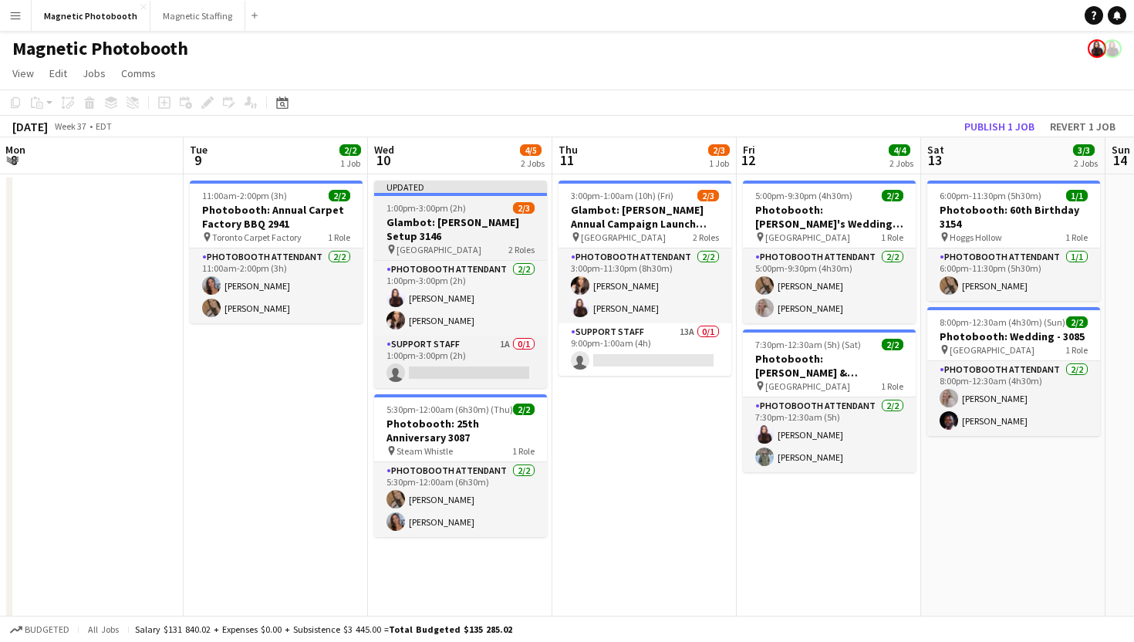
click at [487, 214] on app-job-card "Updated 1:00pm-3:00pm (2h) 2/3 Glambot: [PERSON_NAME] Setup 3146 pin Meridian H…" at bounding box center [460, 283] width 173 height 207
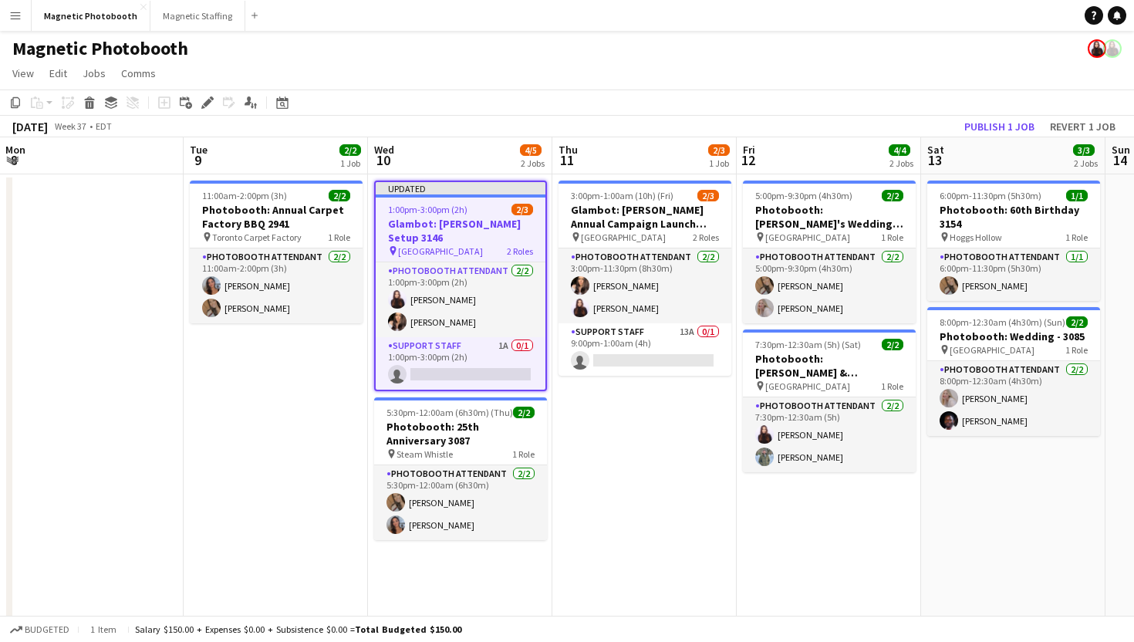
click at [787, 68] on app-page-menu "View Day view expanded Day view collapsed Month view Date picker Jump to [DATE]…" at bounding box center [567, 74] width 1134 height 29
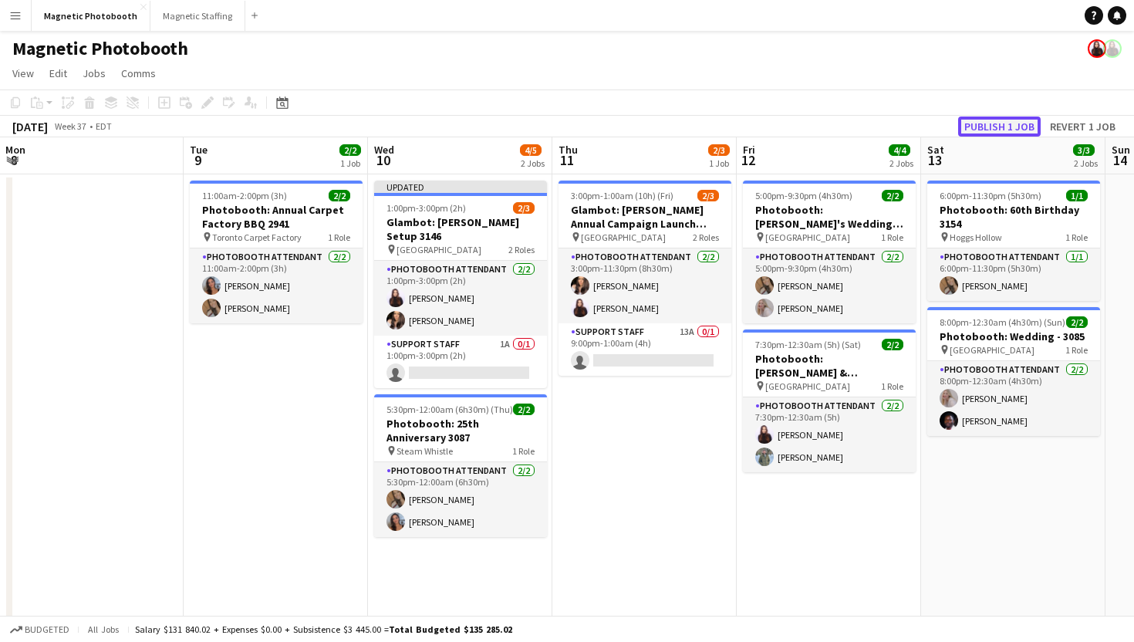
click at [985, 130] on button "Publish 1 job" at bounding box center [999, 126] width 83 height 20
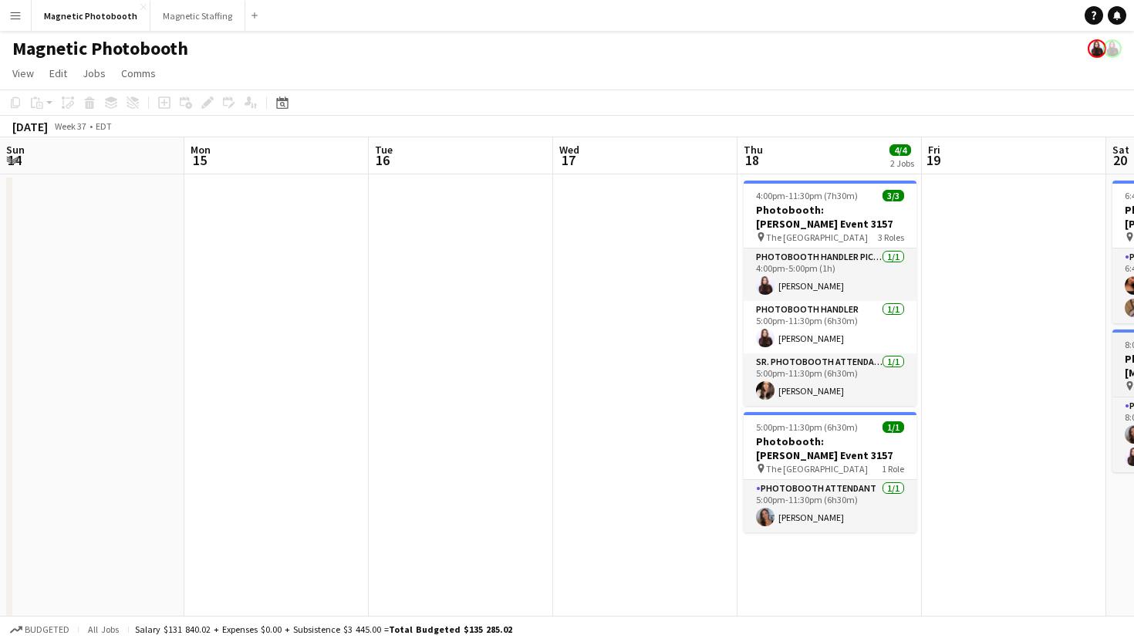
scroll to position [0, 318]
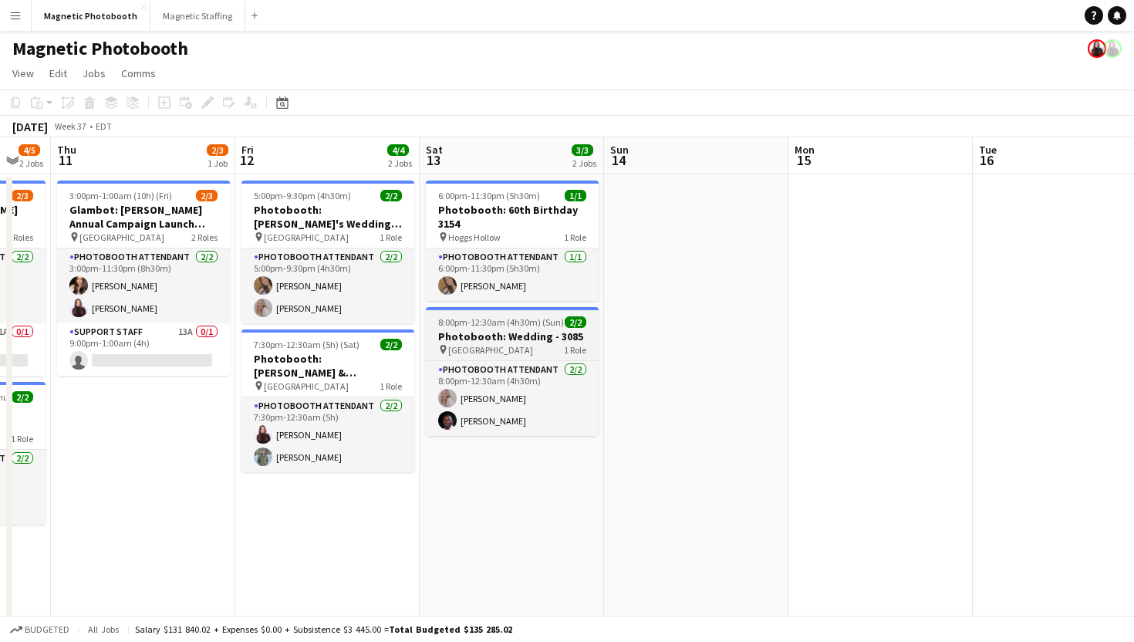
click at [479, 331] on h3 "Photobooth: Wedding - 3085" at bounding box center [512, 336] width 173 height 14
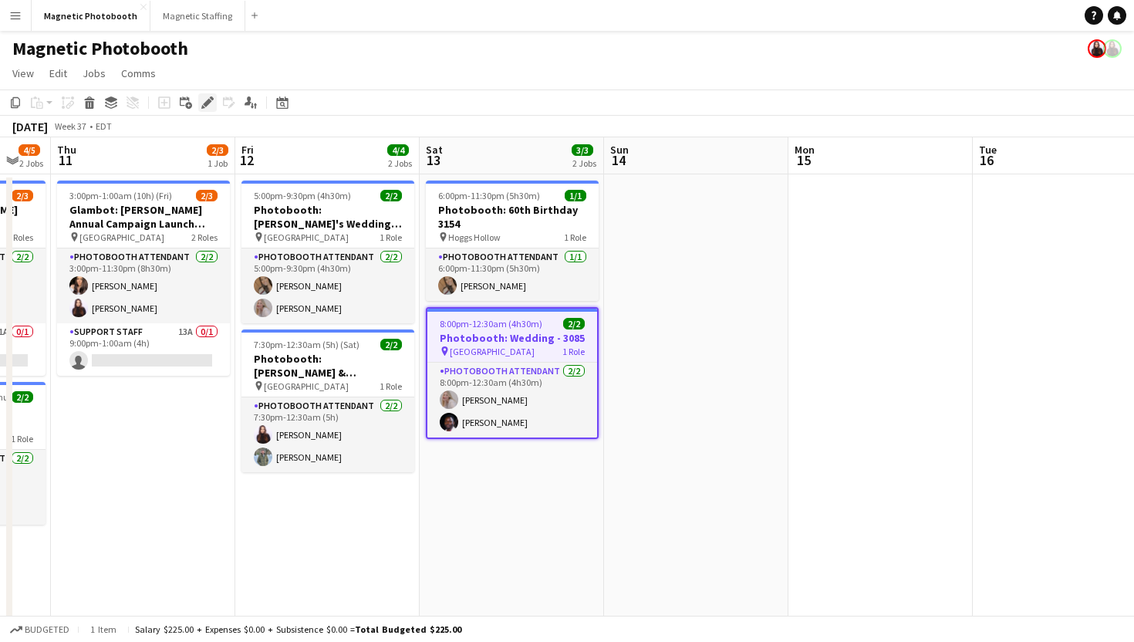
click at [208, 98] on icon "Edit" at bounding box center [207, 102] width 12 height 12
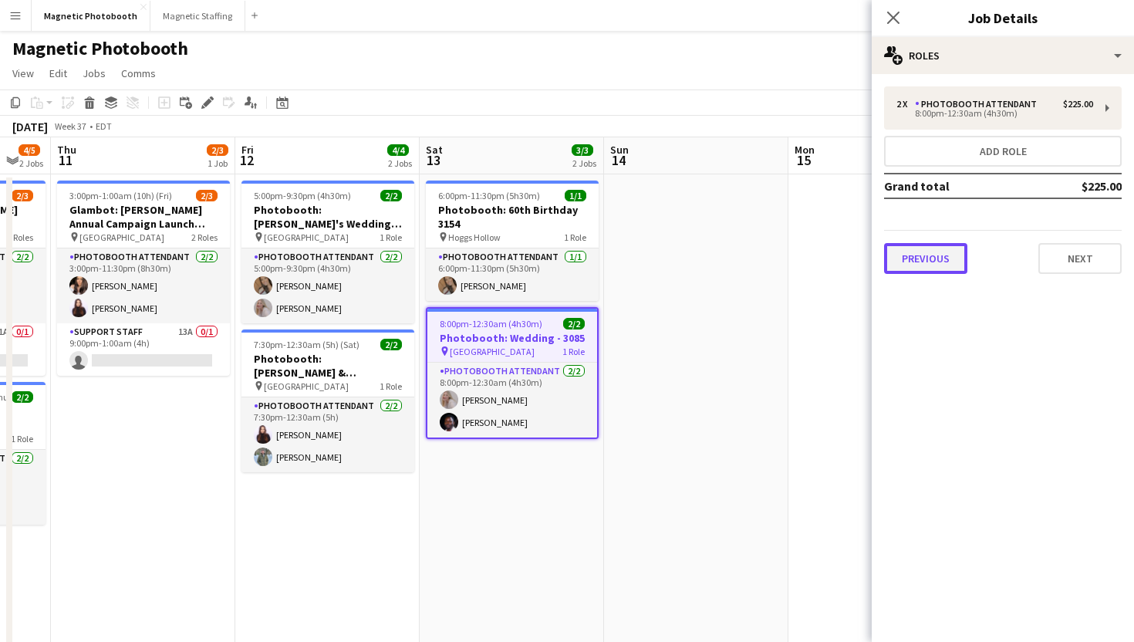
click at [943, 255] on button "Previous" at bounding box center [925, 258] width 83 height 31
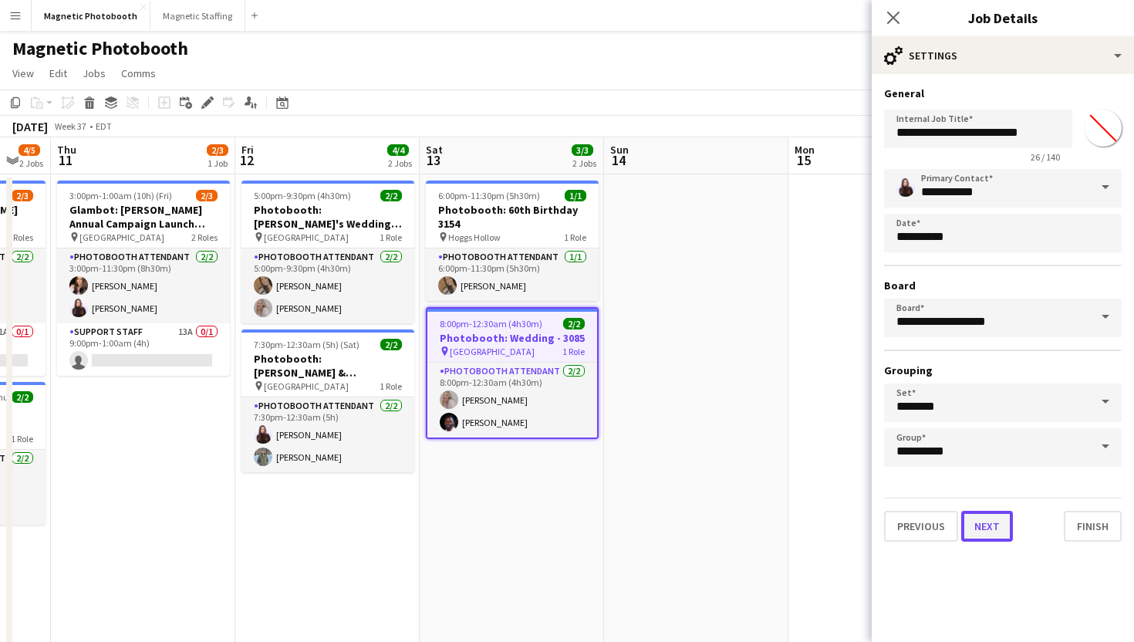
click at [984, 524] on button "Next" at bounding box center [987, 526] width 52 height 31
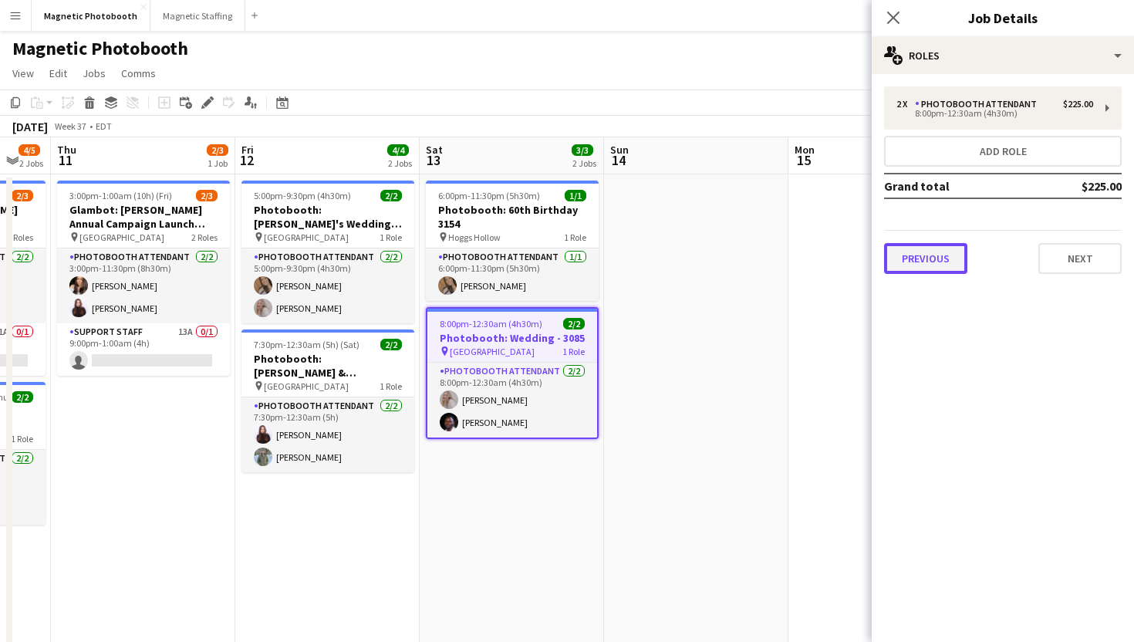
click at [945, 256] on button "Previous" at bounding box center [925, 258] width 83 height 31
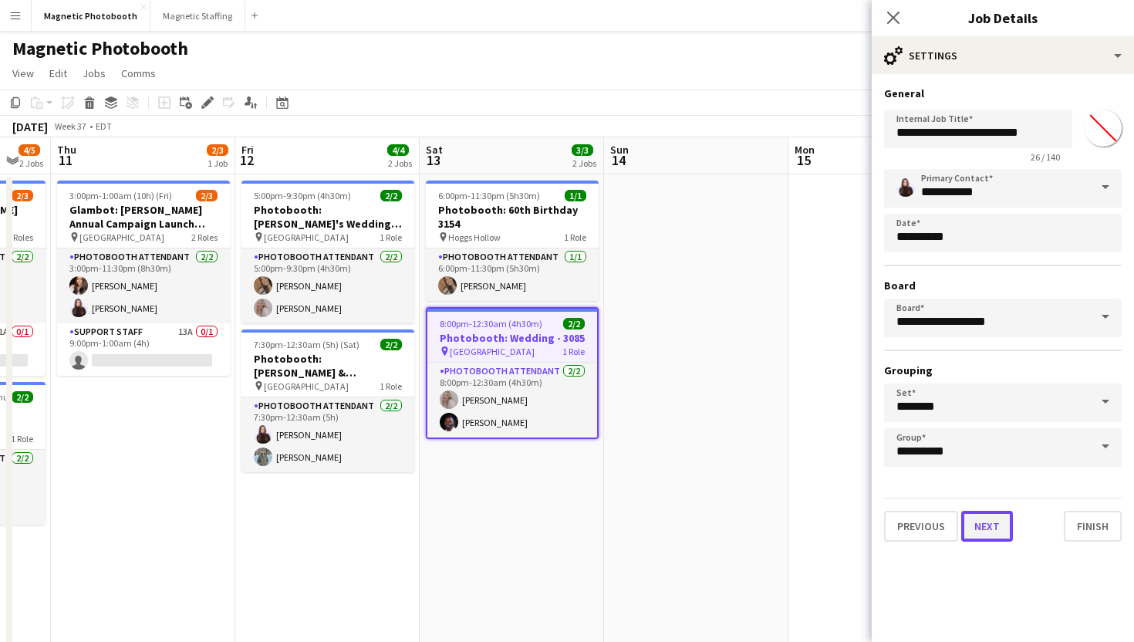
click at [988, 521] on button "Next" at bounding box center [987, 526] width 52 height 31
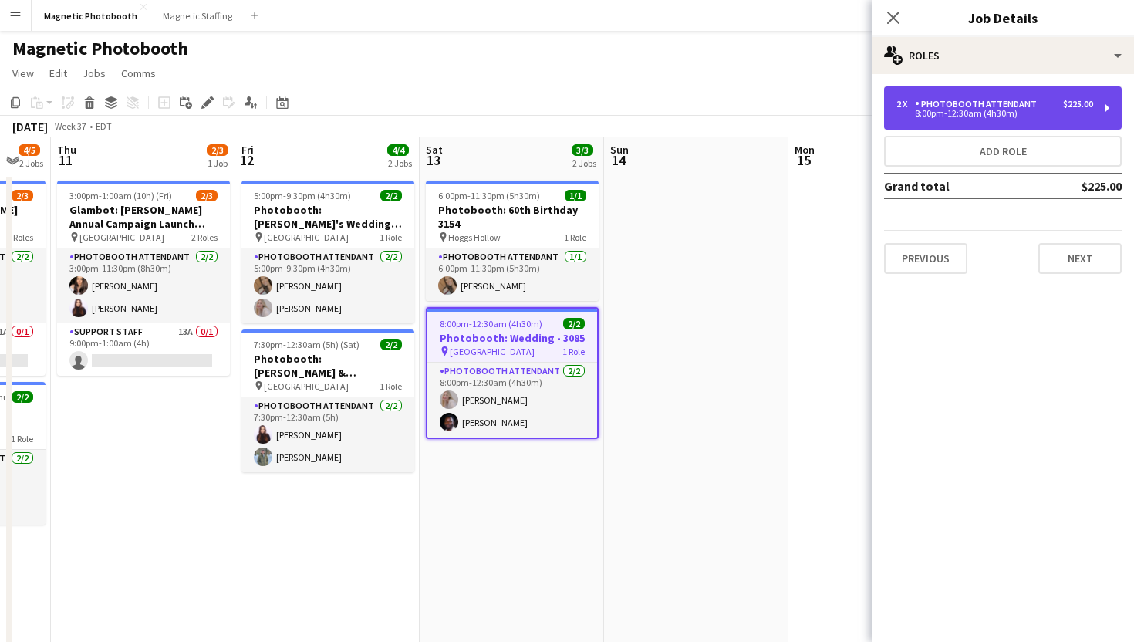
click at [956, 107] on div "Photobooth Attendant" at bounding box center [979, 104] width 128 height 11
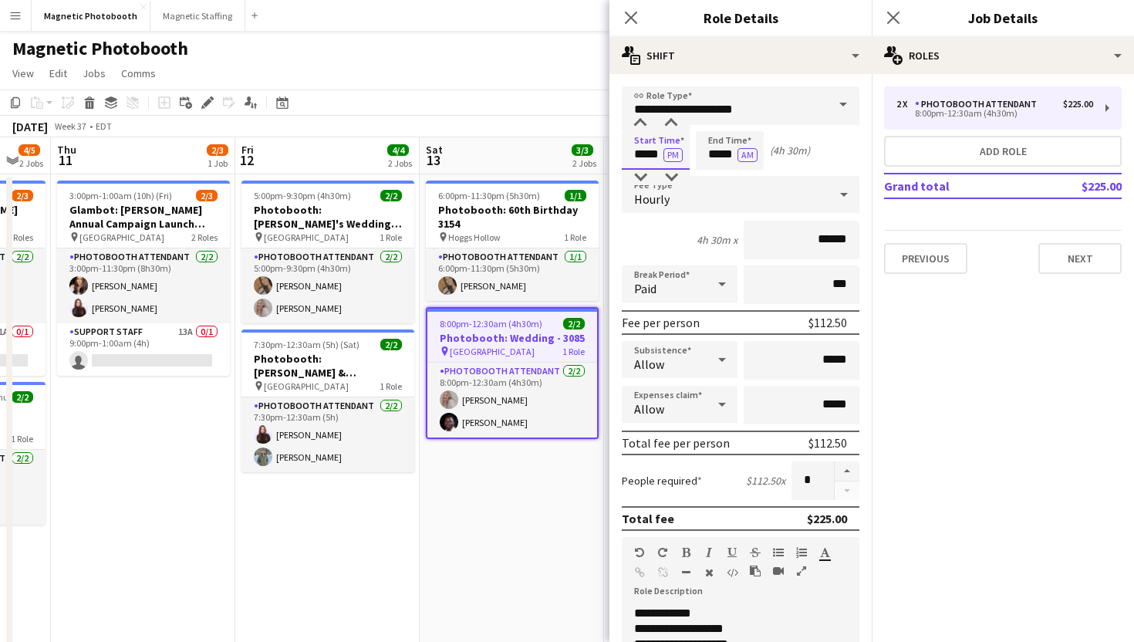
click at [640, 144] on input "*****" at bounding box center [656, 150] width 68 height 39
type input "*****"
click at [646, 177] on div at bounding box center [640, 177] width 31 height 15
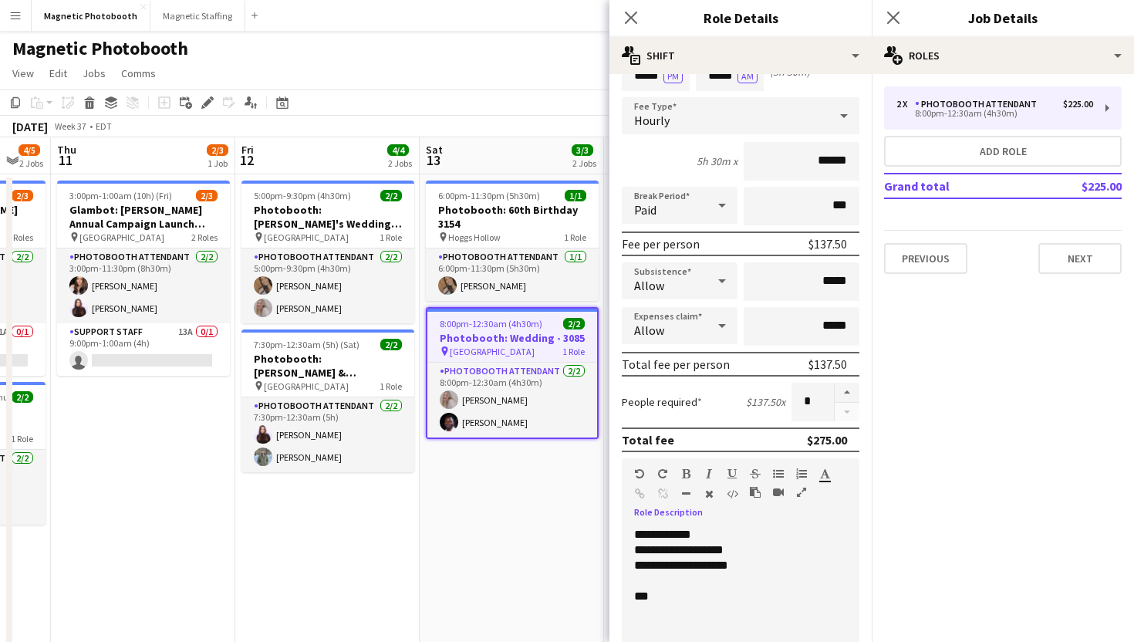
scroll to position [94, 0]
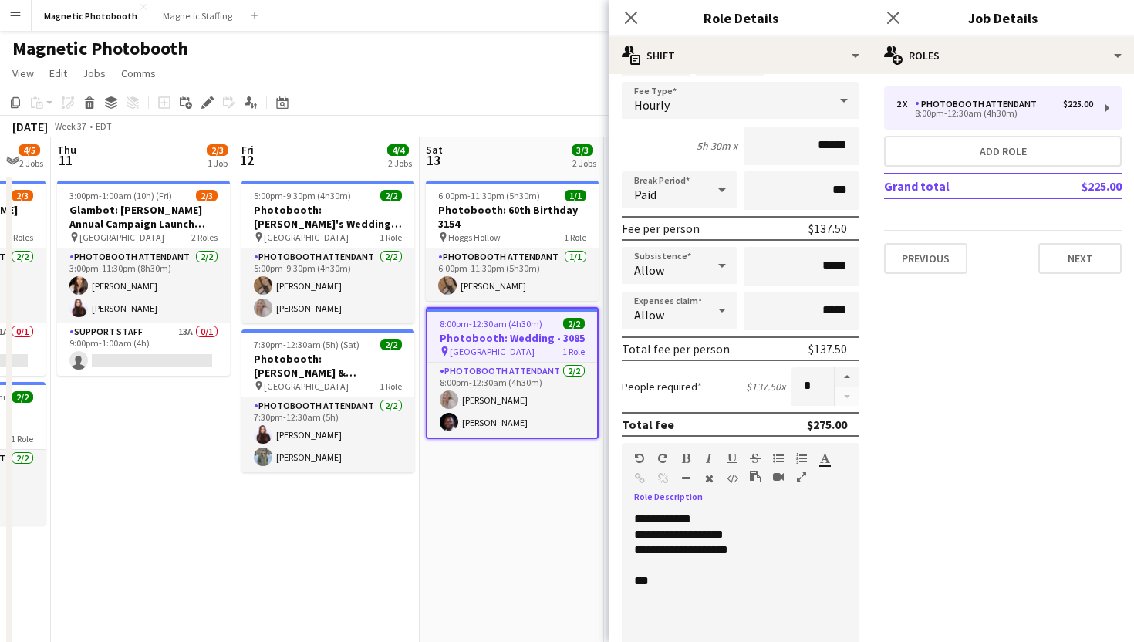
click at [648, 582] on div "***" at bounding box center [740, 580] width 213 height 15
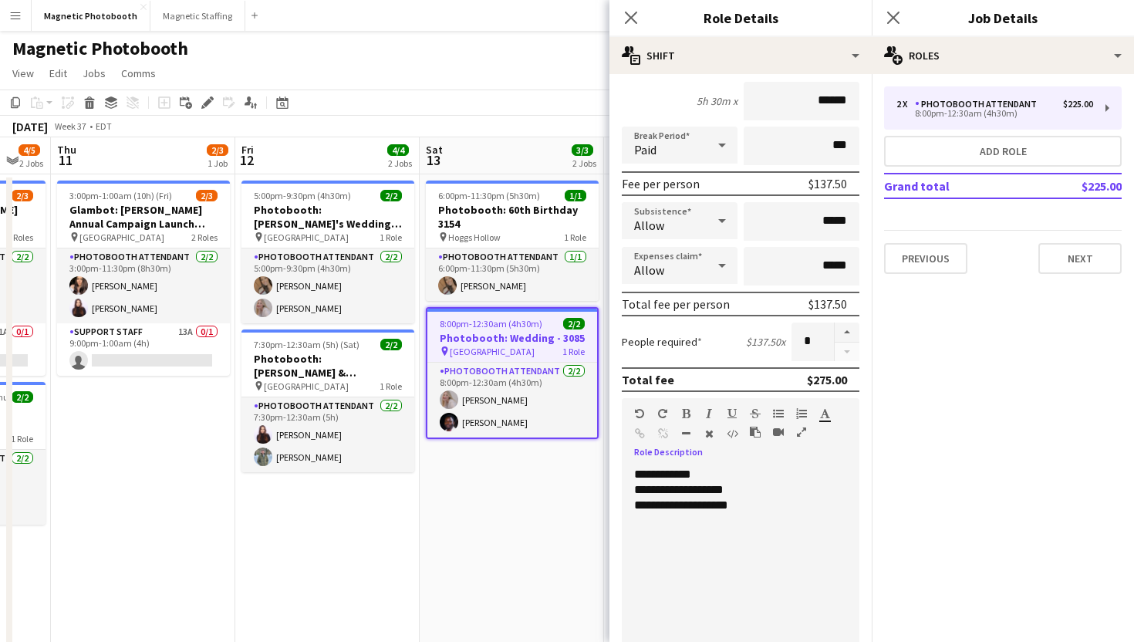
scroll to position [216, 0]
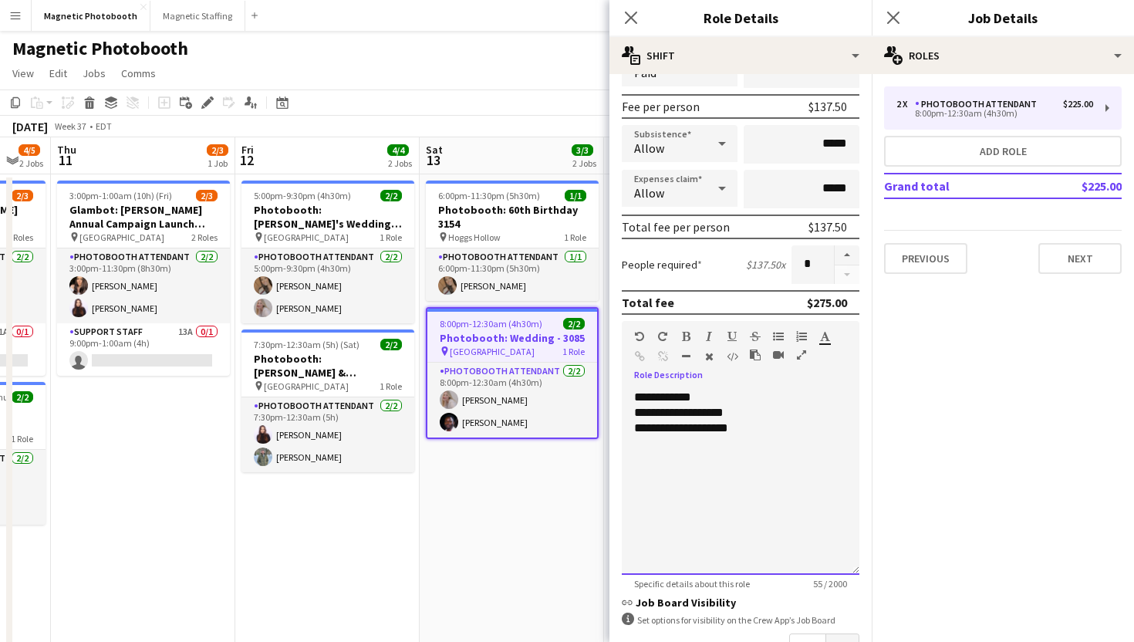
click at [675, 401] on div "**********" at bounding box center [741, 482] width 238 height 185
click at [678, 397] on div "**********" at bounding box center [741, 482] width 238 height 185
click at [687, 412] on div "**********" at bounding box center [740, 412] width 213 height 15
click at [738, 416] on div "**********" at bounding box center [740, 412] width 213 height 15
click at [740, 429] on div "**********" at bounding box center [740, 427] width 213 height 15
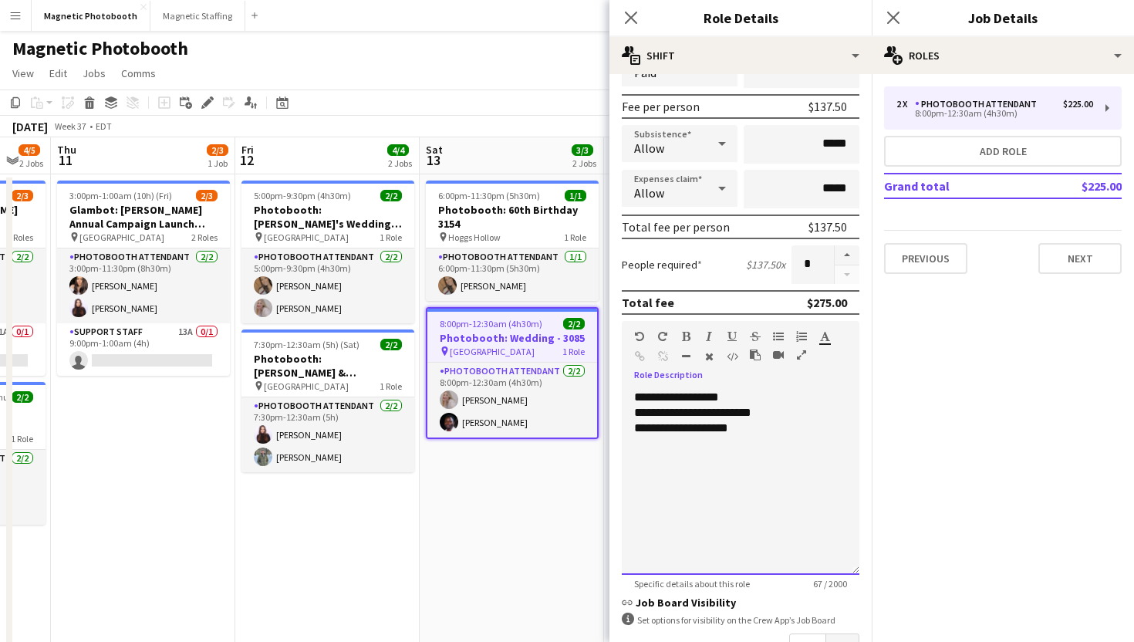
click at [770, 415] on div "**********" at bounding box center [740, 412] width 213 height 15
drag, startPoint x: 710, startPoint y: 434, endPoint x: 696, endPoint y: 430, distance: 14.4
click at [696, 430] on div "**********" at bounding box center [740, 427] width 213 height 15
click at [717, 435] on div "**********" at bounding box center [740, 427] width 213 height 15
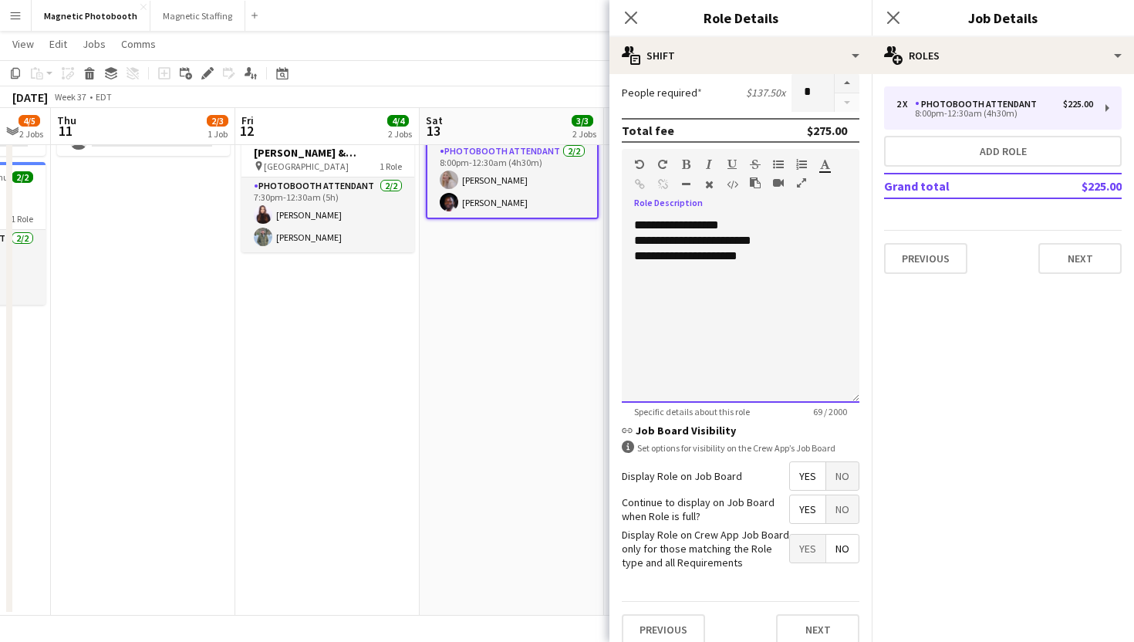
scroll to position [403, 0]
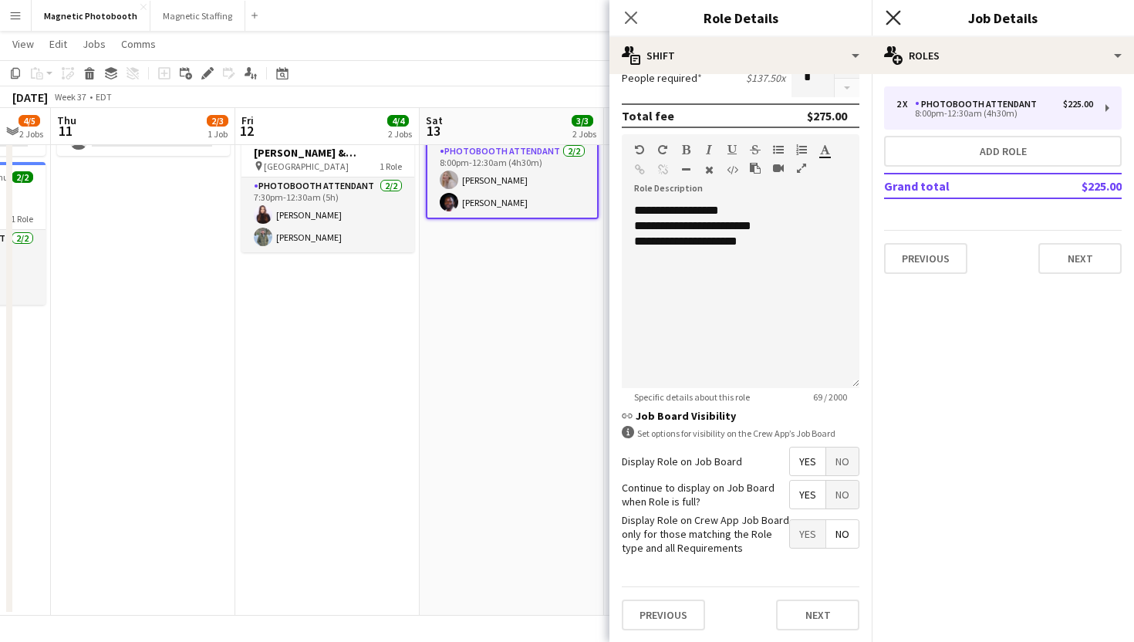
click at [892, 20] on icon "Close pop-in" at bounding box center [892, 17] width 15 height 15
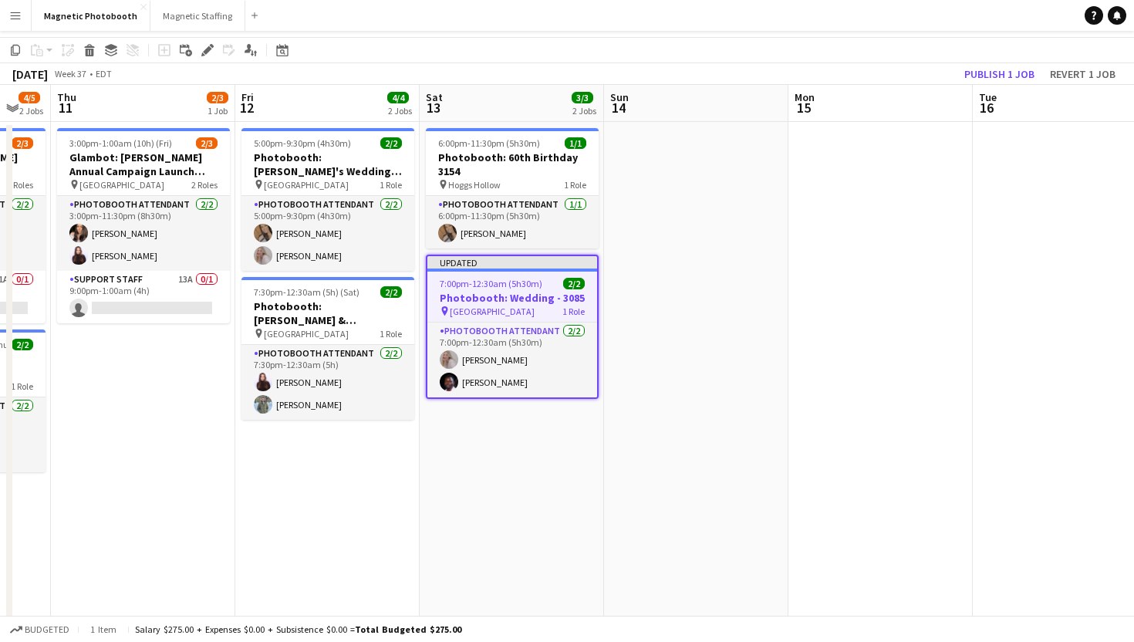
scroll to position [0, 0]
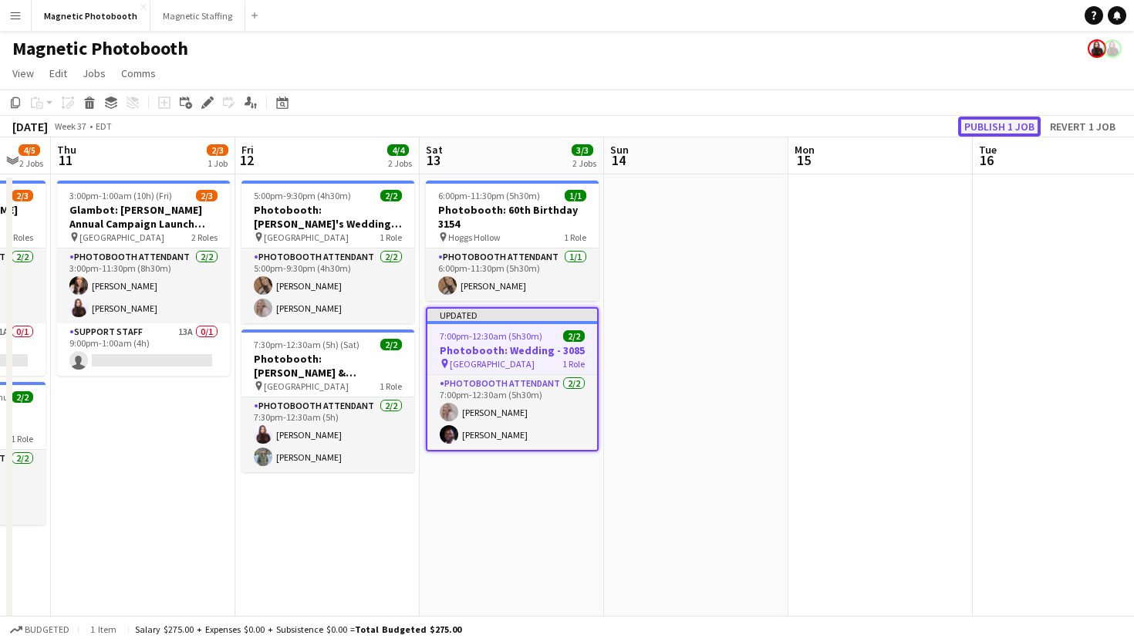
click at [996, 126] on button "Publish 1 job" at bounding box center [999, 126] width 83 height 20
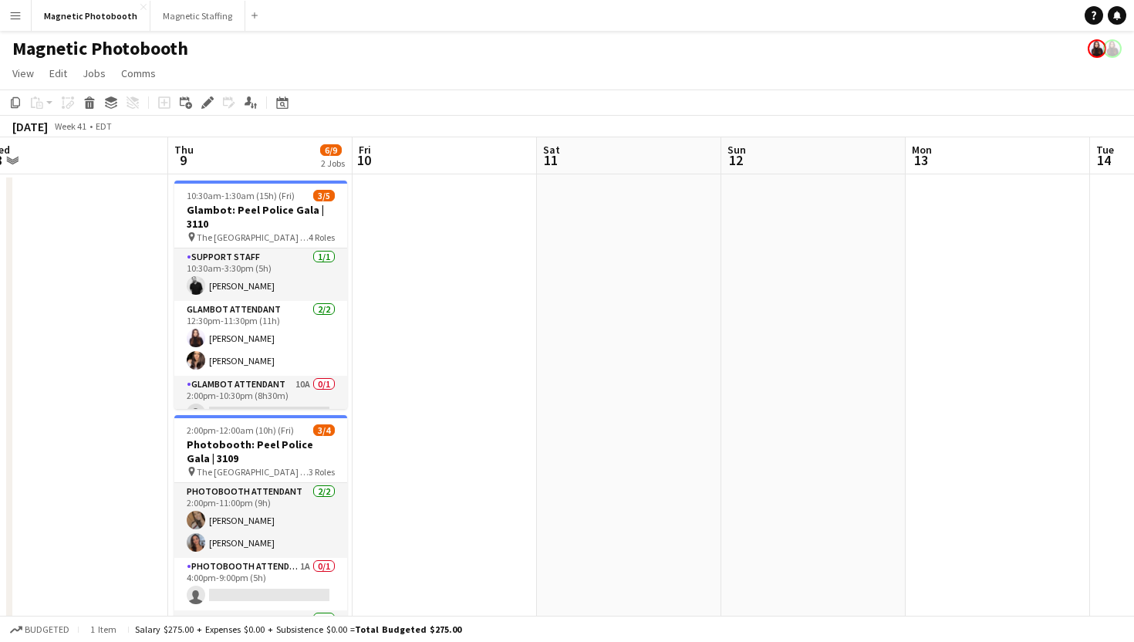
scroll to position [0, 658]
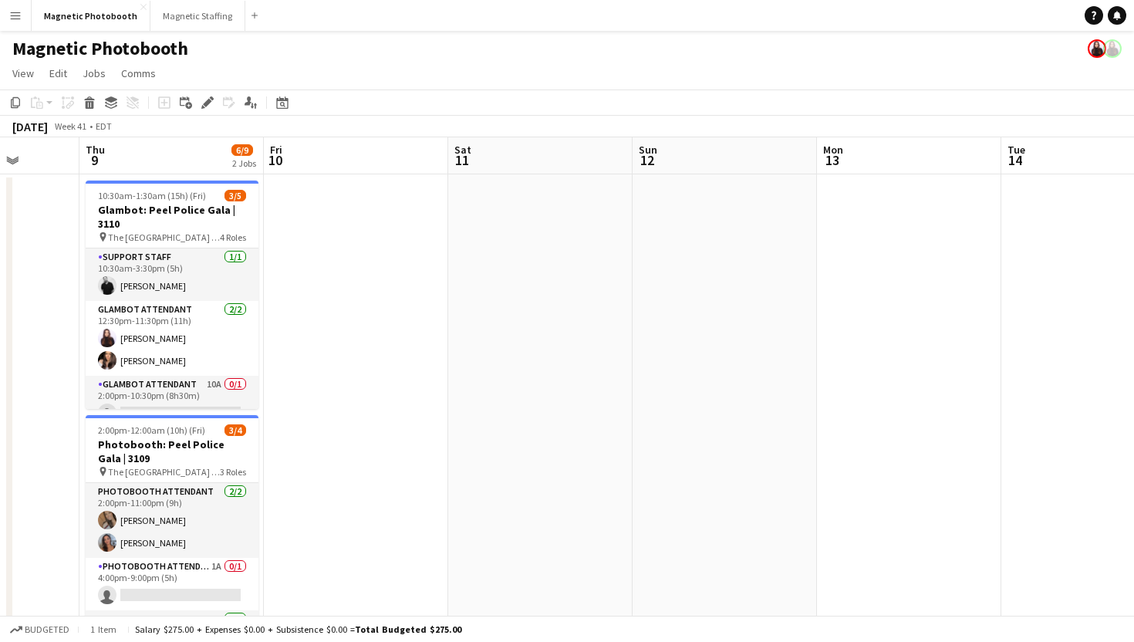
click at [580, 220] on app-date-cell at bounding box center [540, 504] width 184 height 661
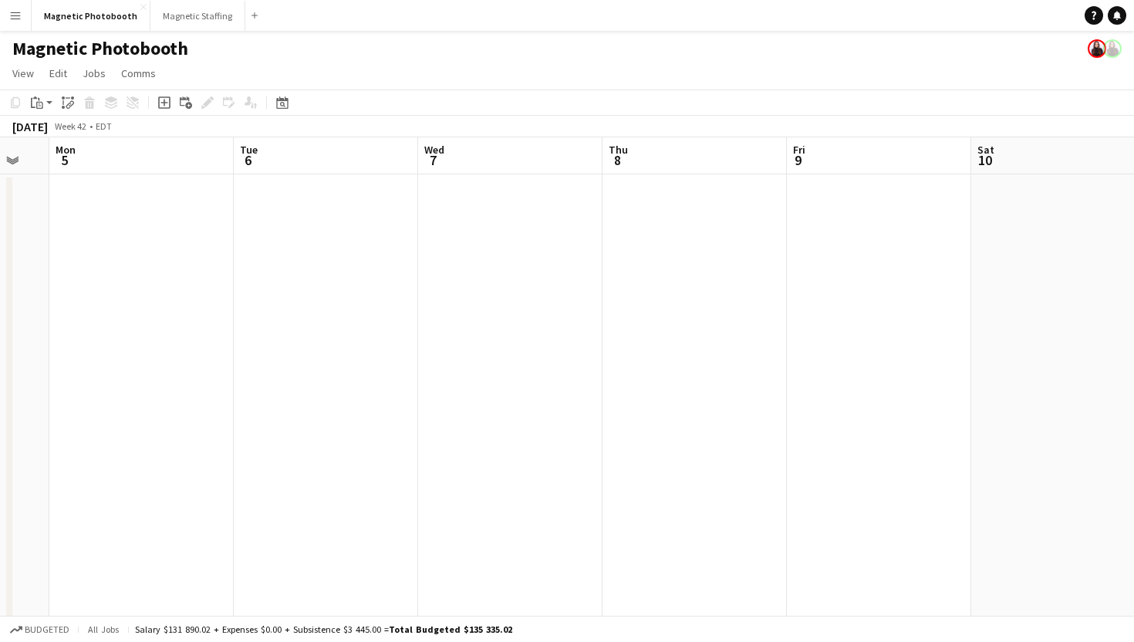
scroll to position [0, 445]
click at [98, 18] on button "Magnetic Photobooth Close" at bounding box center [91, 16] width 119 height 30
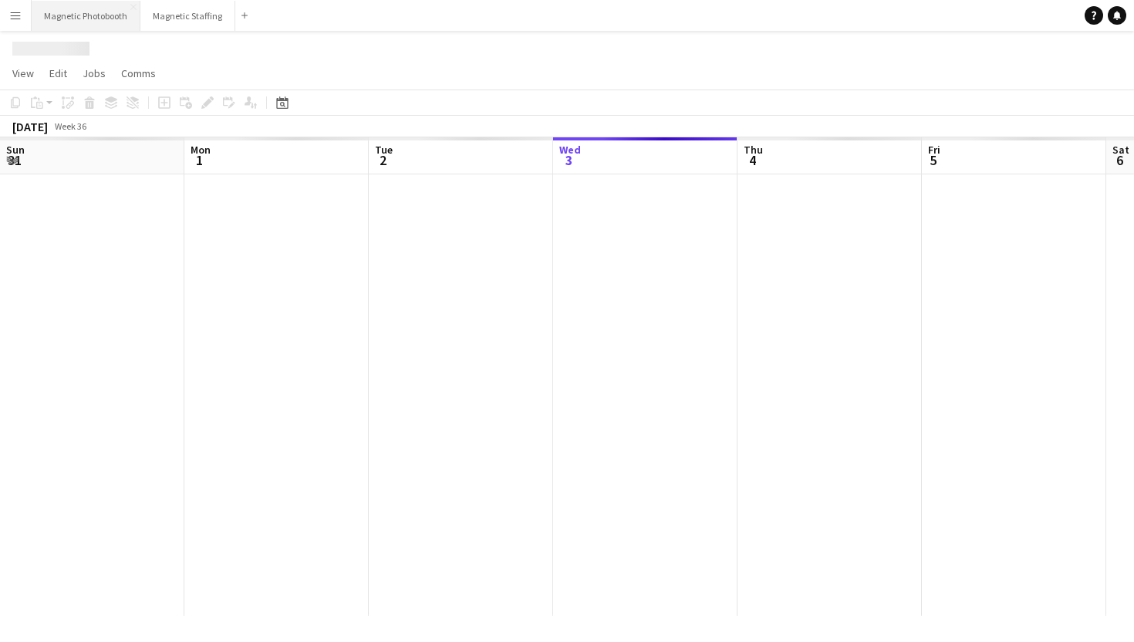
scroll to position [0, 369]
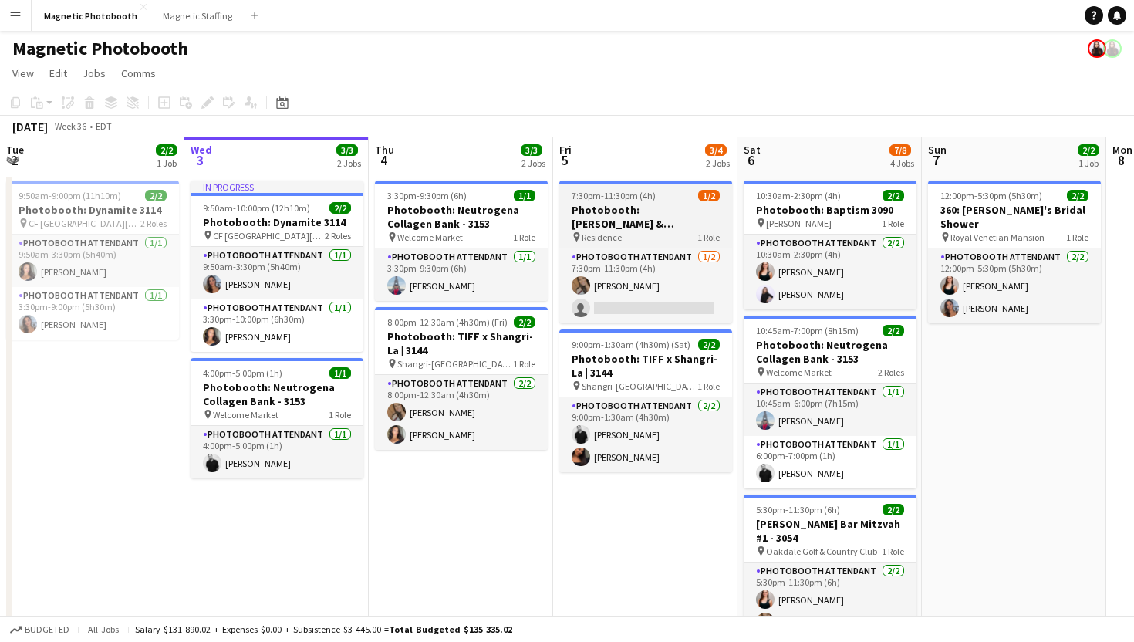
click at [687, 225] on h3 "Photobooth: [PERSON_NAME] & [PERSON_NAME] Wedding 3171" at bounding box center [645, 217] width 173 height 28
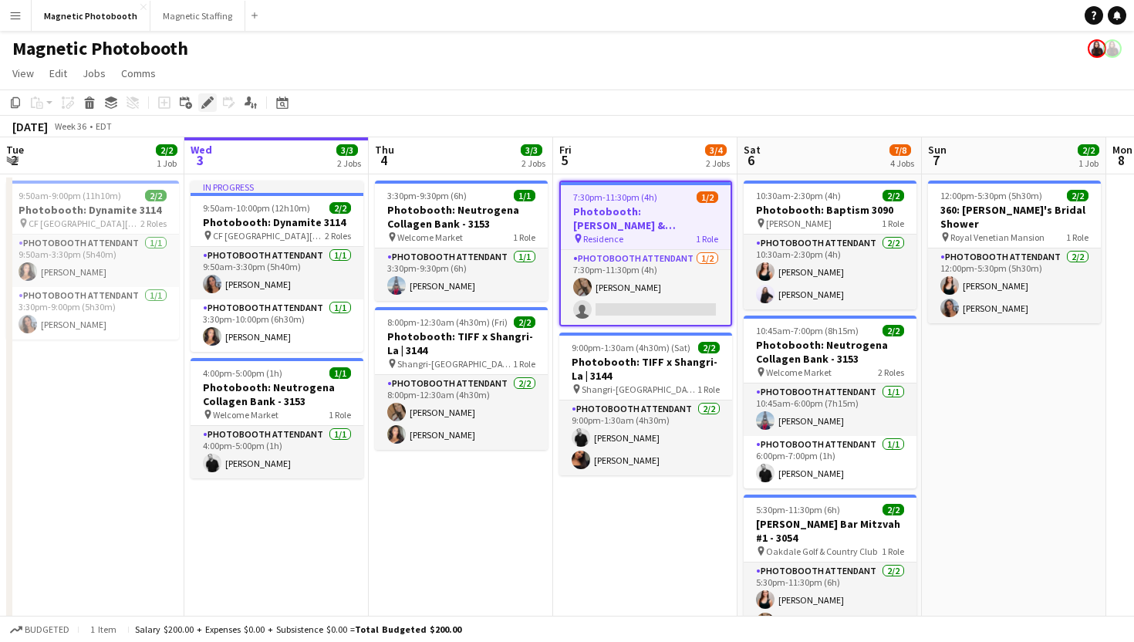
click at [202, 99] on icon "Edit" at bounding box center [207, 102] width 12 height 12
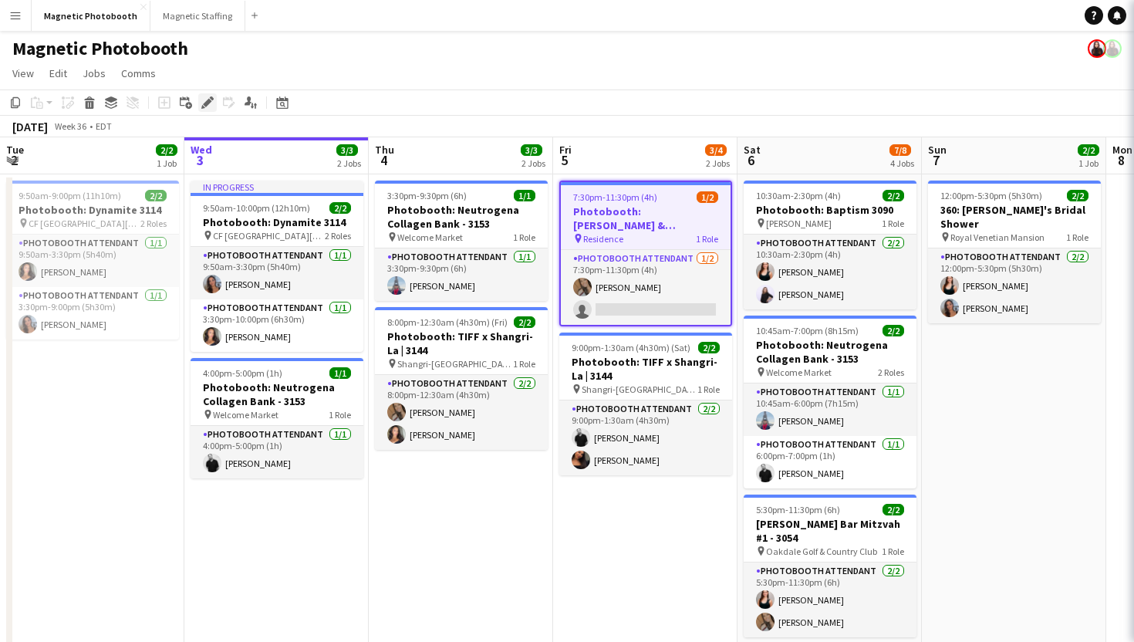
type input "*******"
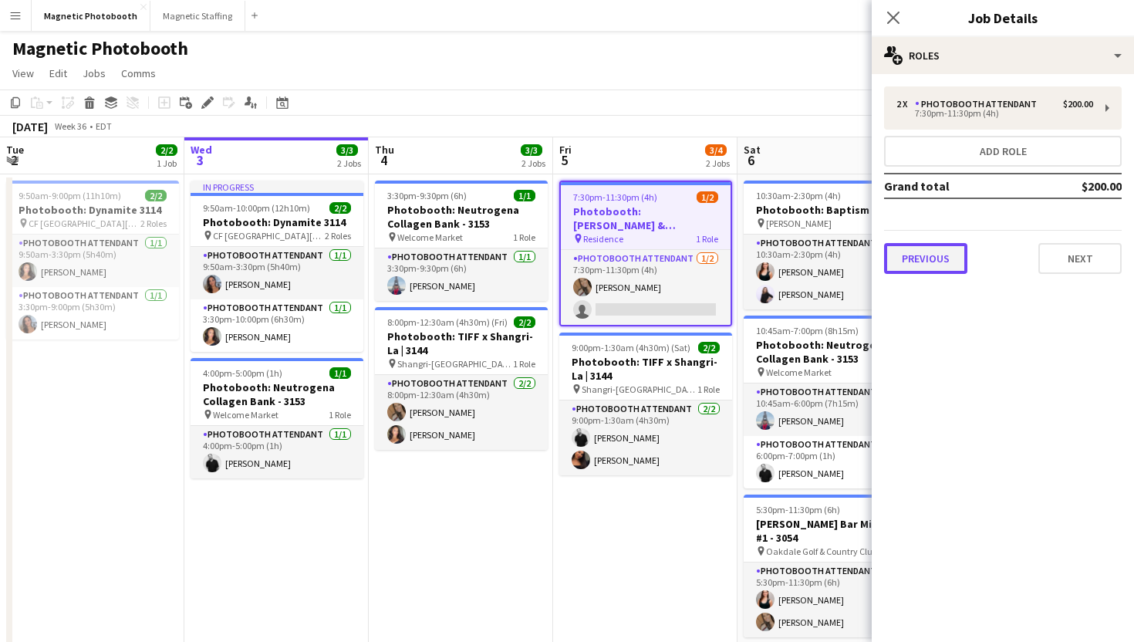
click at [931, 271] on button "Previous" at bounding box center [925, 258] width 83 height 31
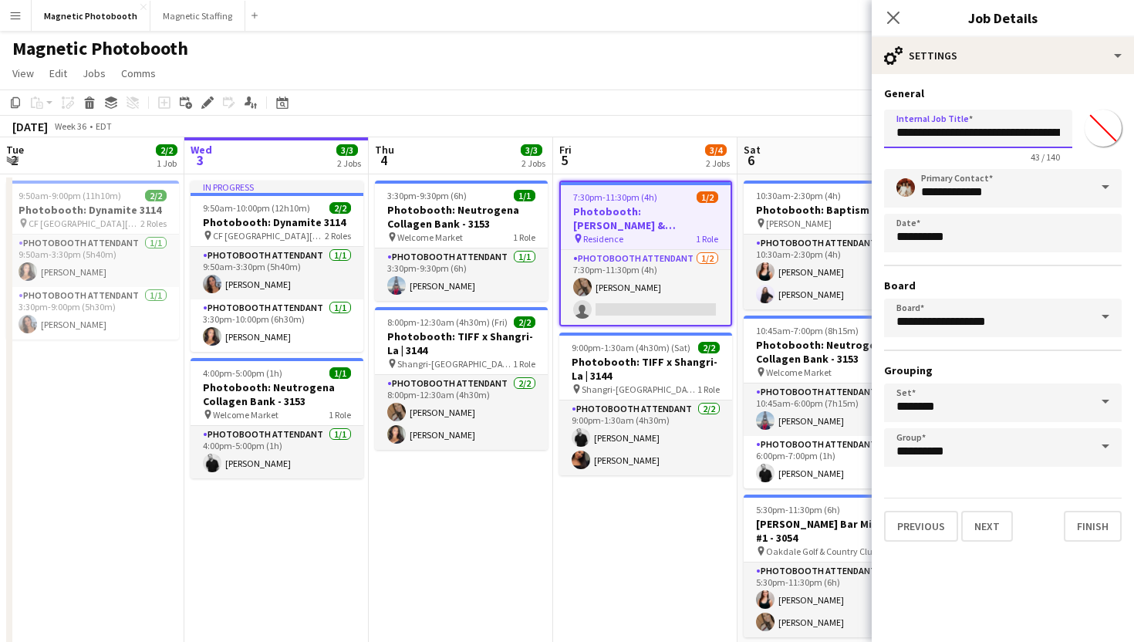
scroll to position [0, 70]
drag, startPoint x: 1032, startPoint y: 143, endPoint x: 1111, endPoint y: 135, distance: 79.1
click at [1111, 135] on div "**********" at bounding box center [1003, 132] width 238 height 59
click at [1035, 129] on input "**********" at bounding box center [978, 129] width 188 height 39
type input "**********"
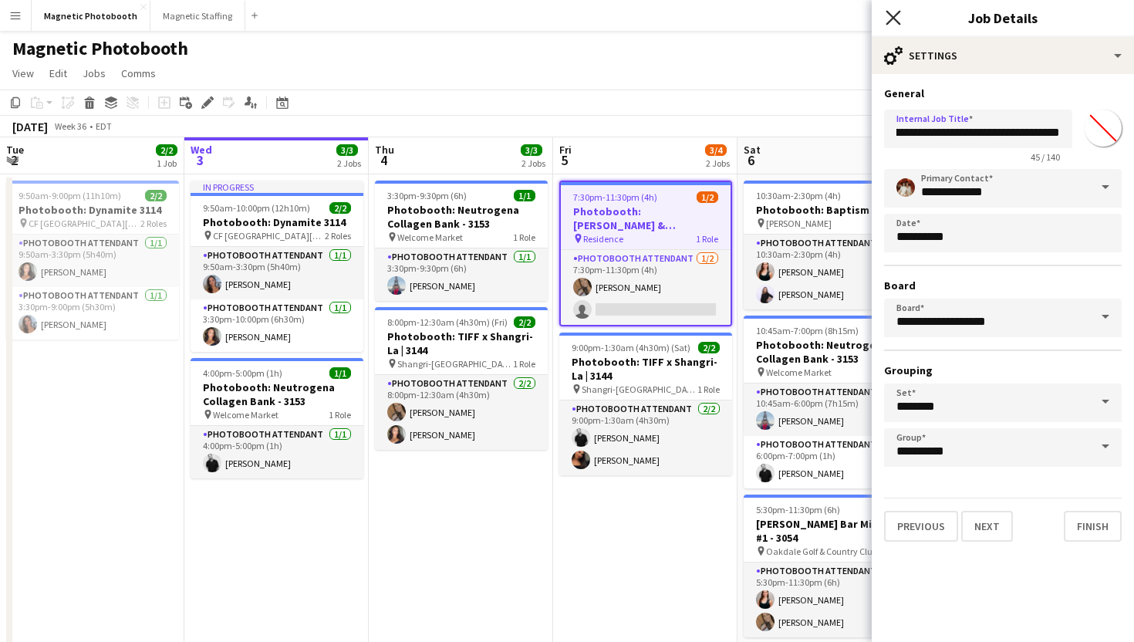
click at [892, 14] on icon "Close pop-in" at bounding box center [892, 17] width 15 height 15
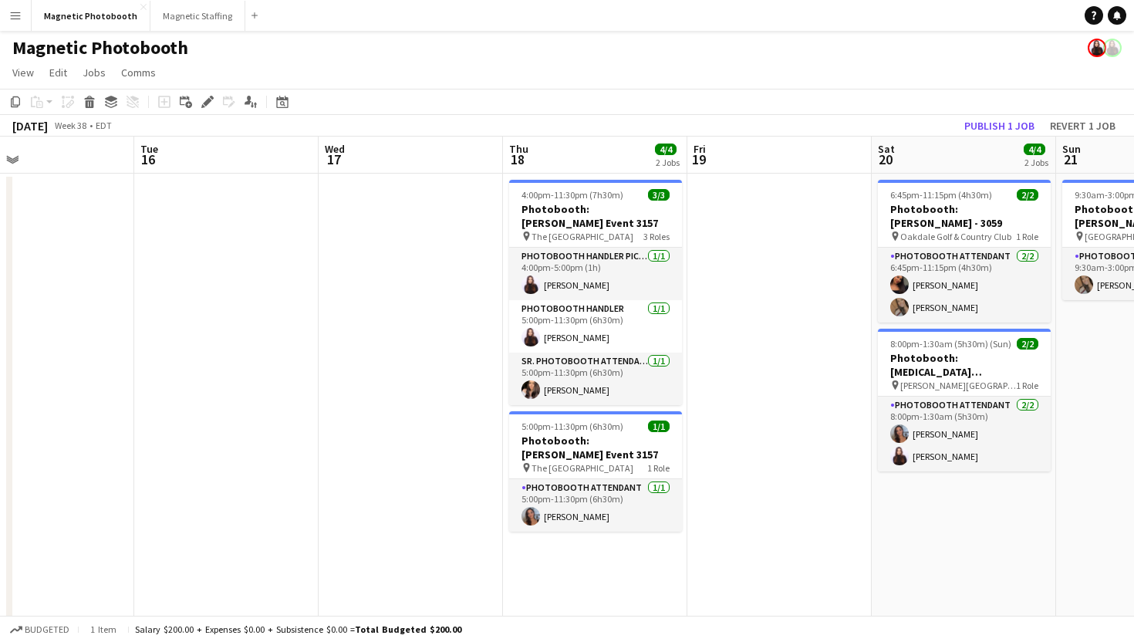
scroll to position [0, 463]
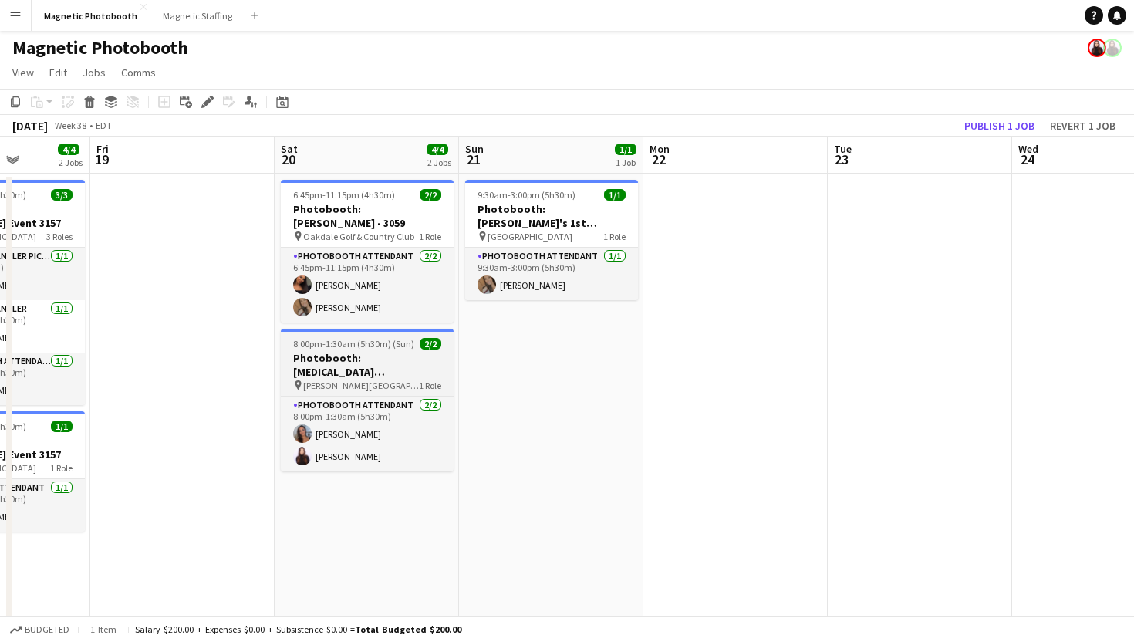
click at [400, 360] on h3 "Photobooth: [MEDICAL_DATA][PERSON_NAME] - 2583" at bounding box center [367, 365] width 173 height 28
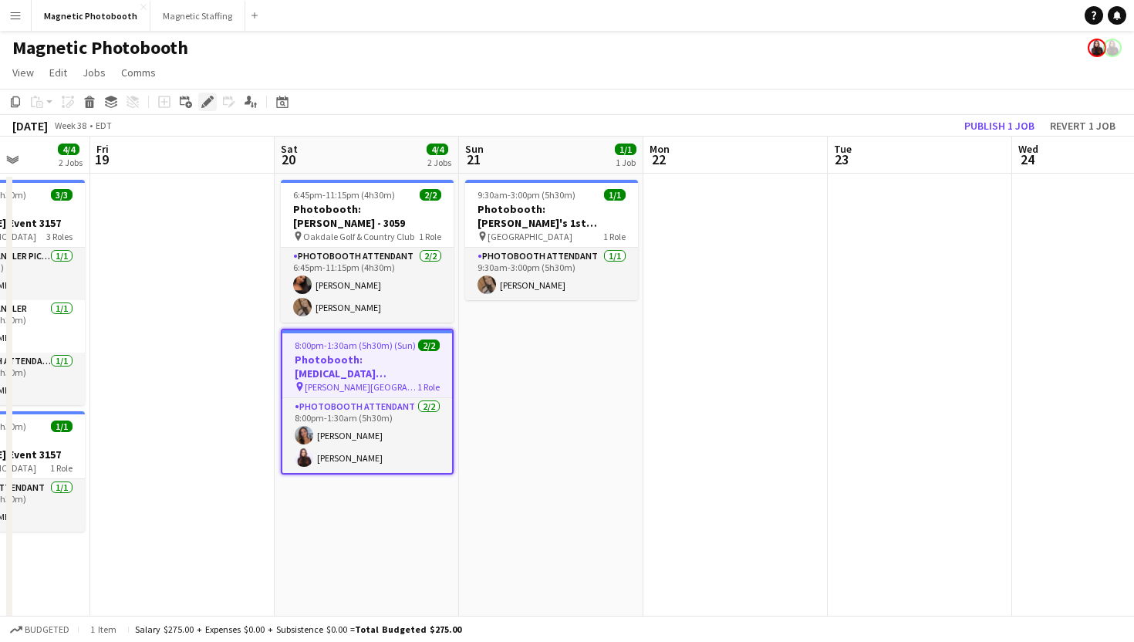
click at [205, 96] on icon "Edit" at bounding box center [207, 102] width 12 height 12
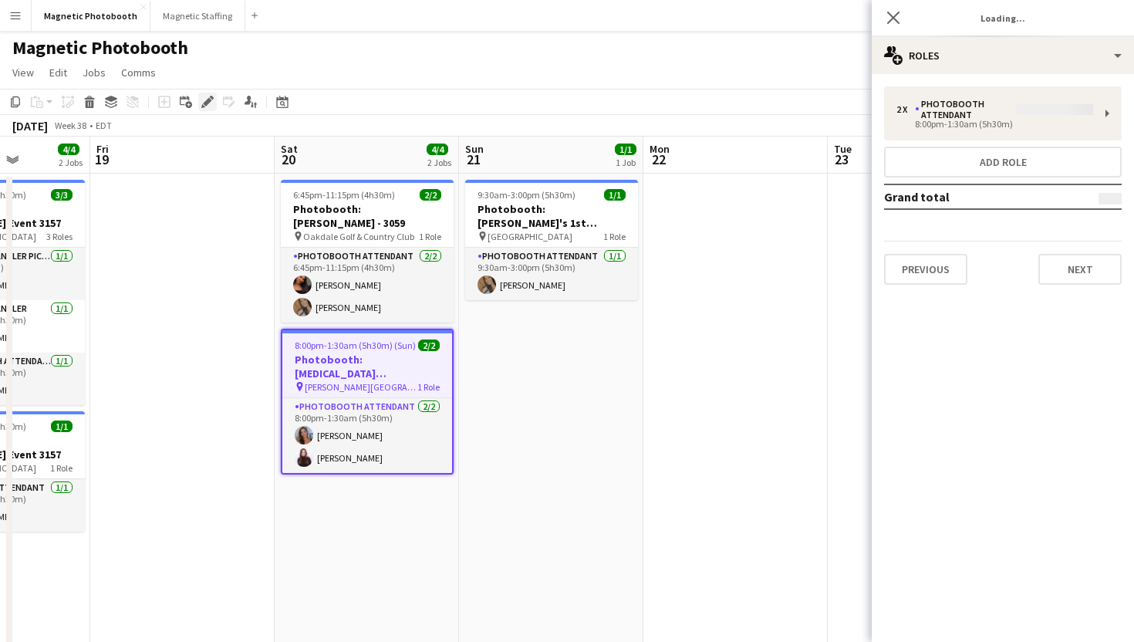
type input "*******"
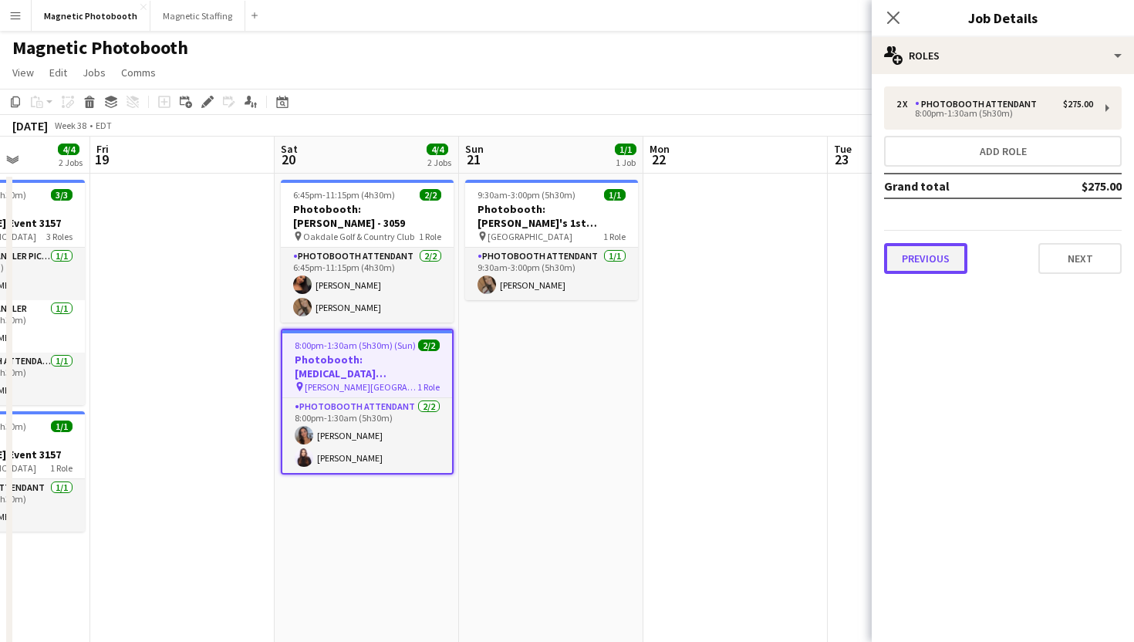
click at [955, 252] on button "Previous" at bounding box center [925, 258] width 83 height 31
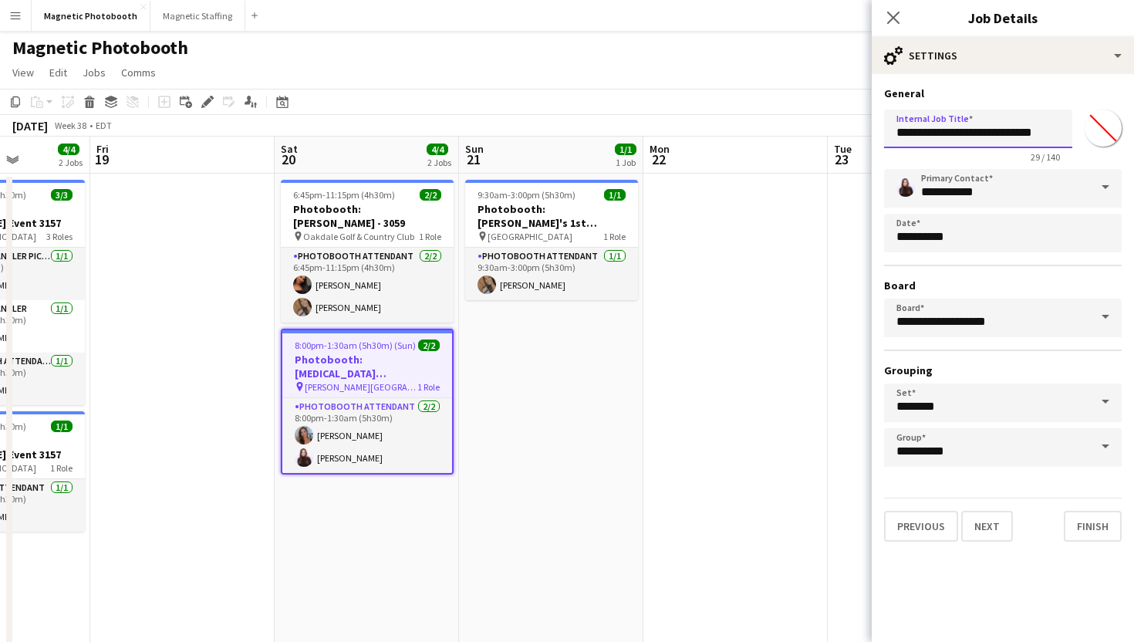
click at [961, 130] on input "**********" at bounding box center [978, 129] width 188 height 39
paste input "****"
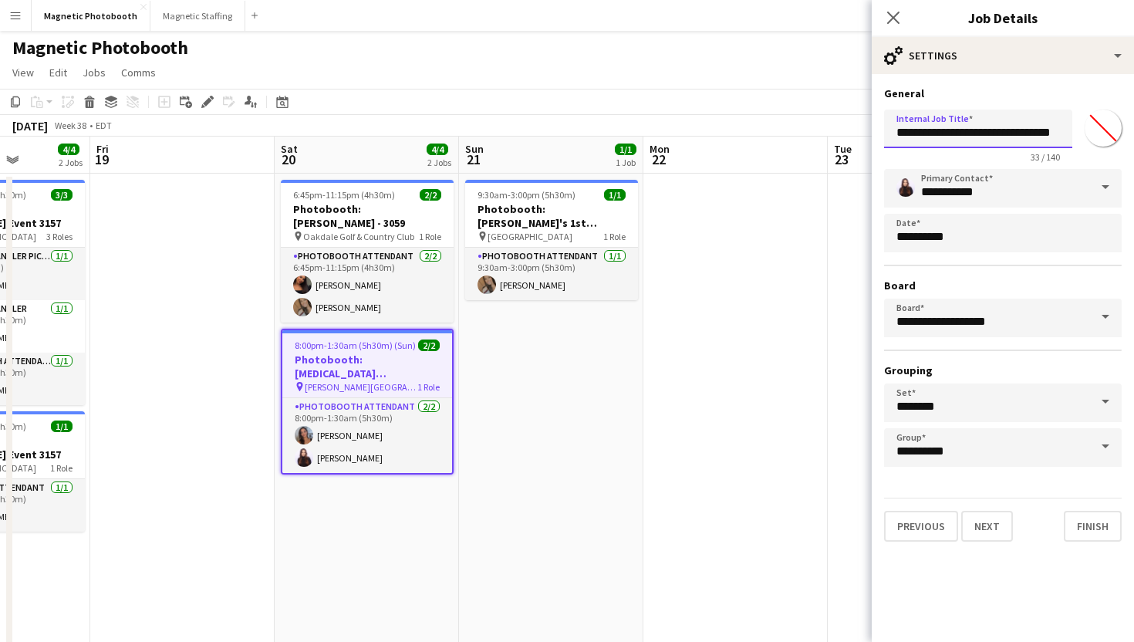
click at [1034, 141] on input "**********" at bounding box center [978, 129] width 188 height 39
click at [1030, 142] on input "**********" at bounding box center [978, 129] width 188 height 39
click at [1030, 134] on input "**********" at bounding box center [978, 129] width 188 height 39
type input "**********"
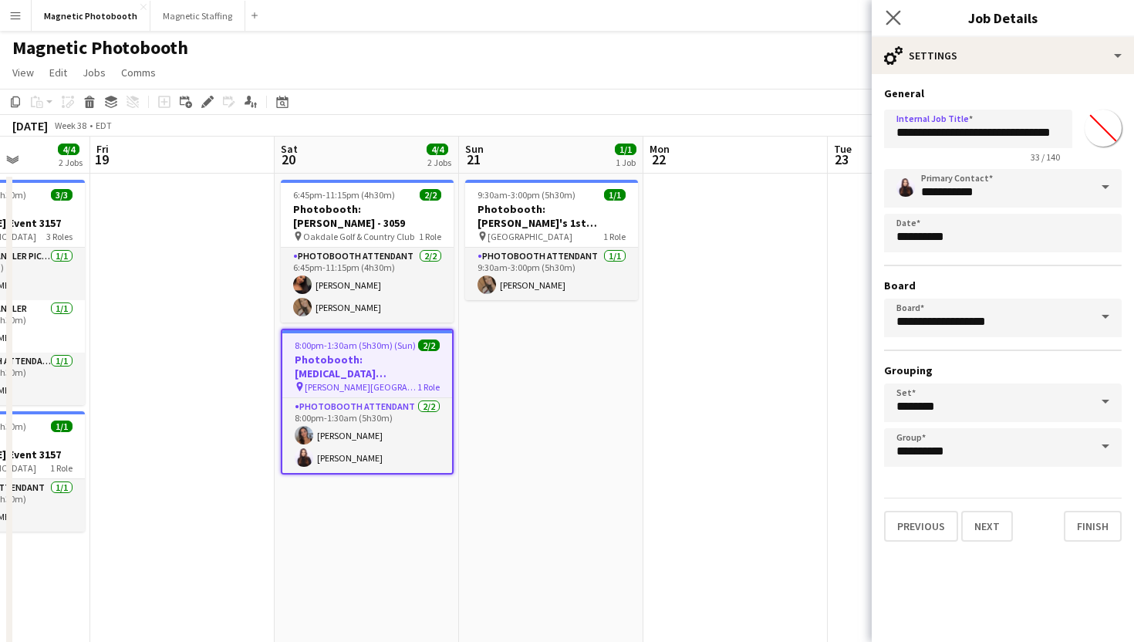
scroll to position [0, 0]
click at [895, 25] on app-icon "Close pop-in" at bounding box center [893, 18] width 22 height 22
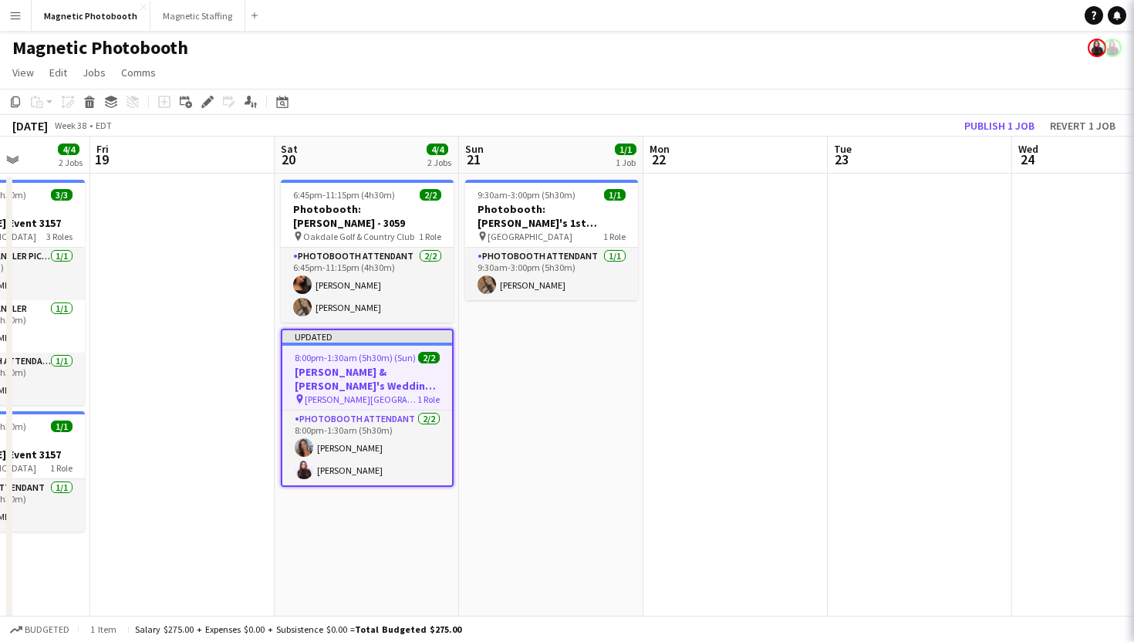
click at [895, 25] on app-navbar "Menu Boards Boards Boards All jobs Status Workforce Workforce My Workforce Recr…" at bounding box center [567, 15] width 1134 height 31
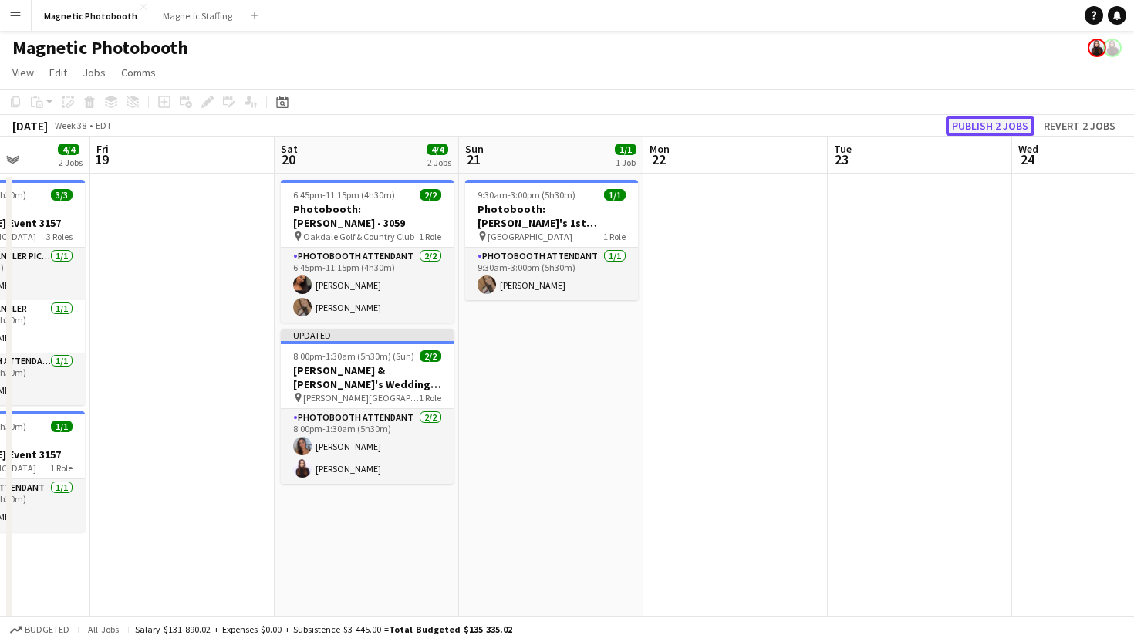
click at [1002, 127] on button "Publish 2 jobs" at bounding box center [990, 126] width 89 height 20
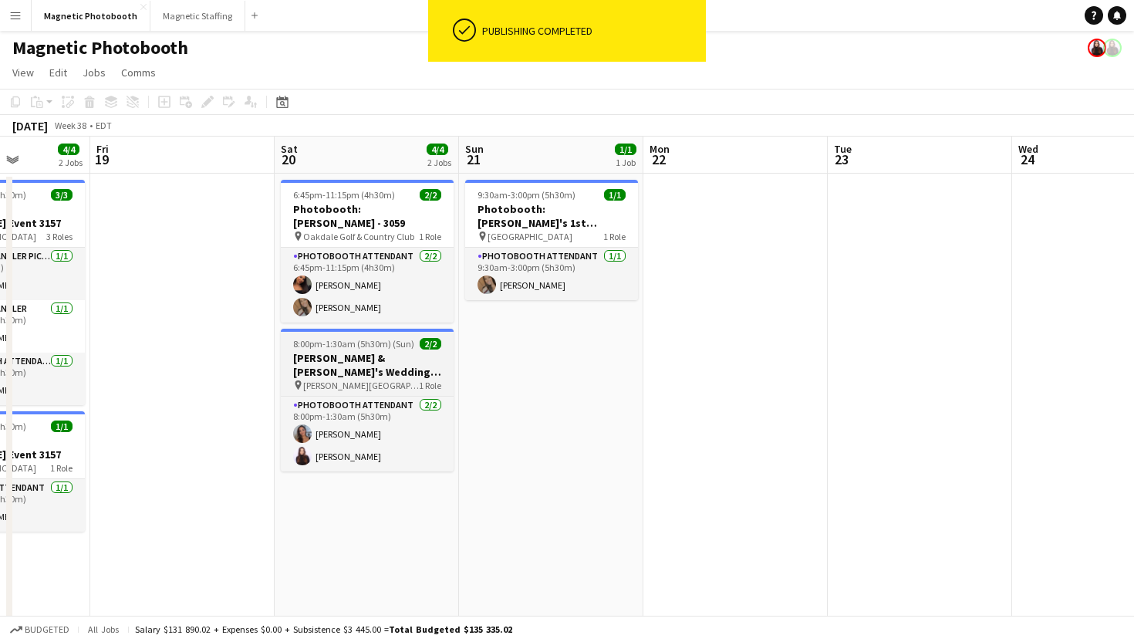
click at [356, 339] on span "8:00pm-1:30am (5h30m) (Sun)" at bounding box center [353, 344] width 121 height 12
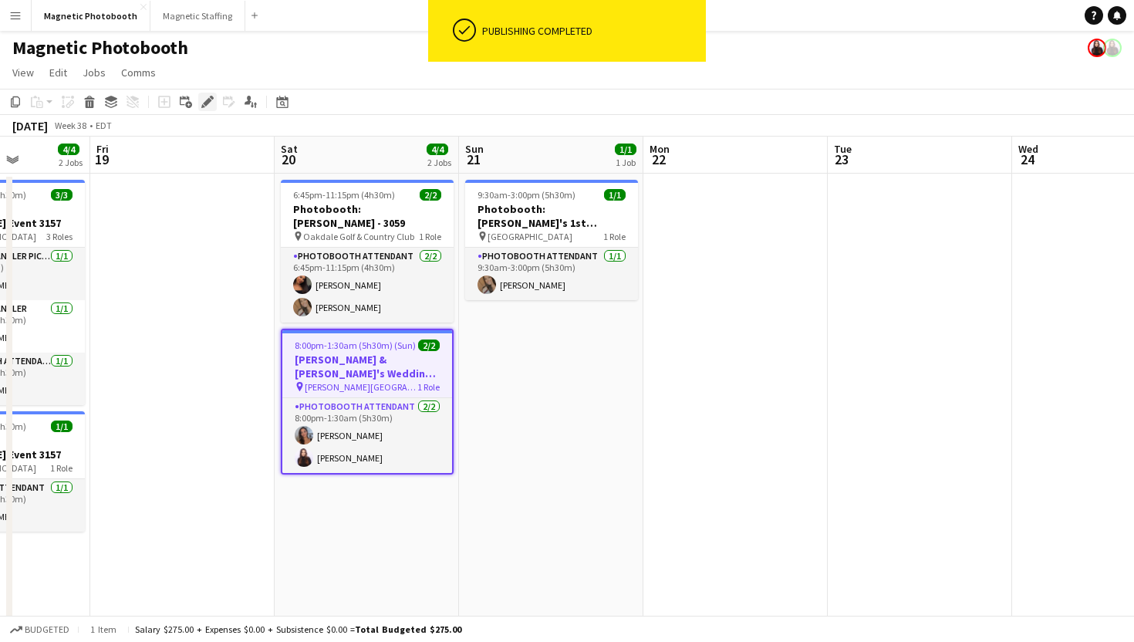
click at [207, 106] on icon "Edit" at bounding box center [207, 102] width 12 height 12
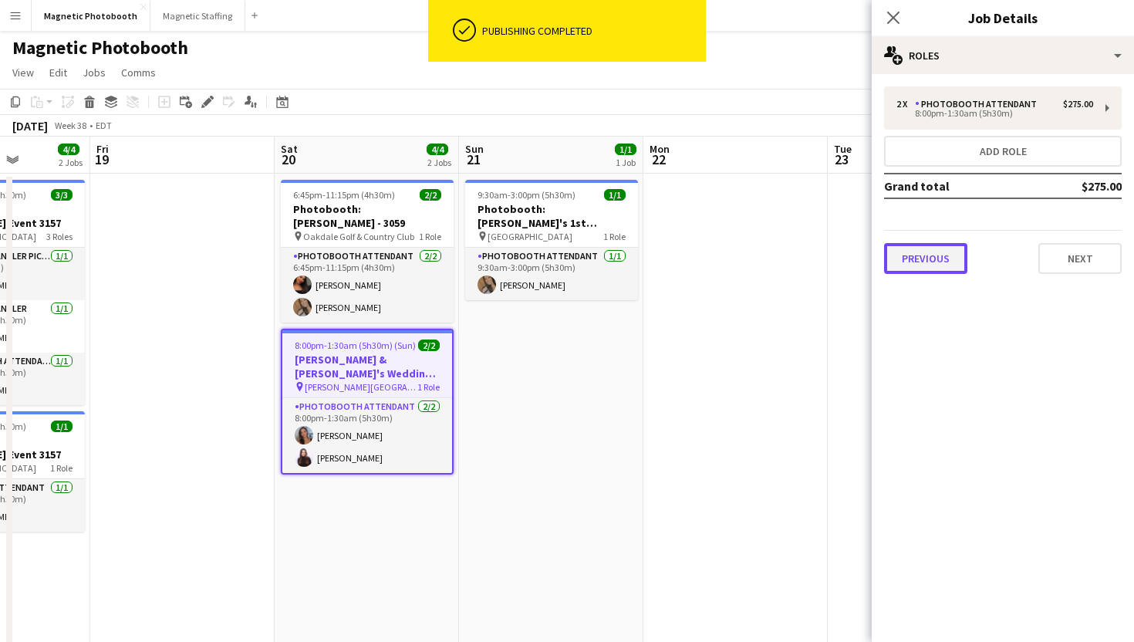
click at [894, 258] on button "Previous" at bounding box center [925, 258] width 83 height 31
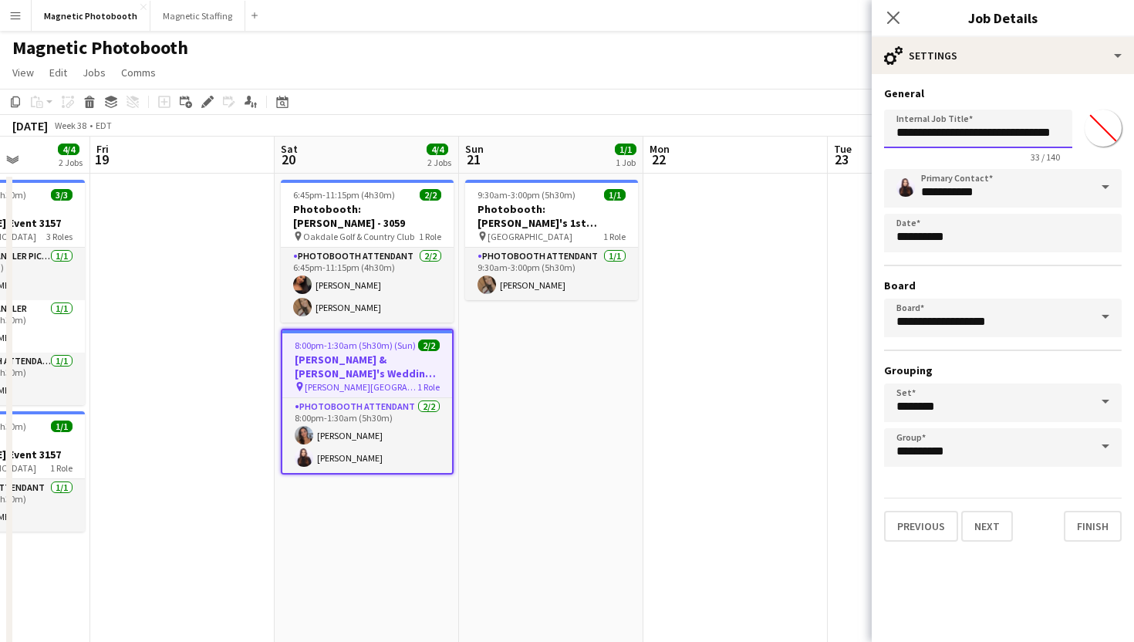
click at [899, 132] on input "**********" at bounding box center [978, 129] width 188 height 39
type input "**********"
click at [892, 25] on app-icon "Close pop-in" at bounding box center [893, 18] width 22 height 22
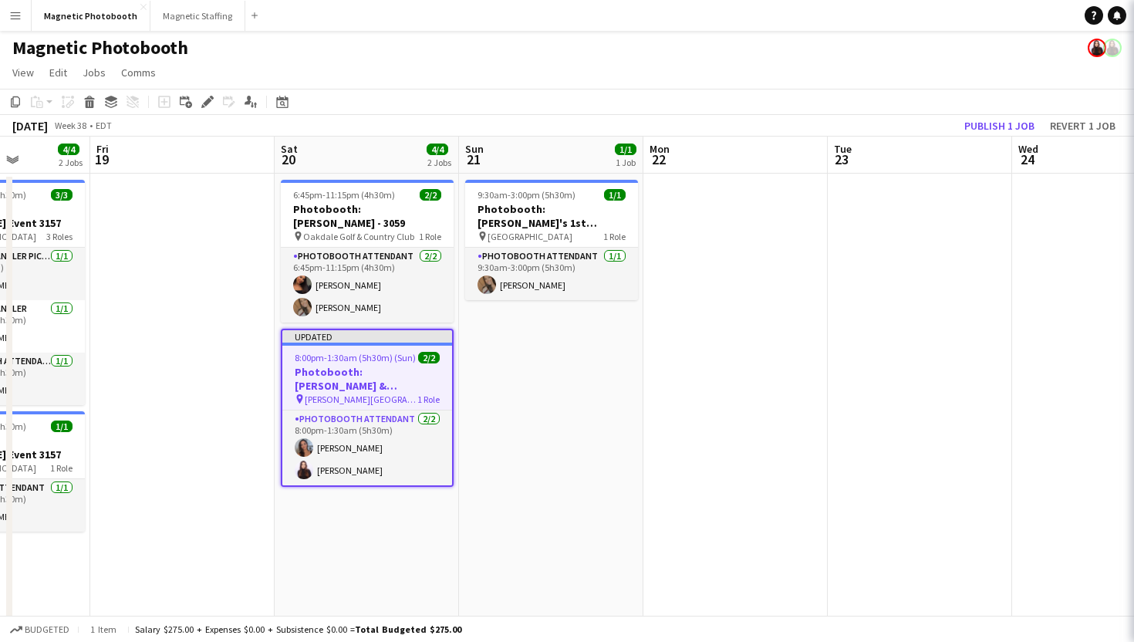
click at [892, 25] on app-navbar "Menu Boards Boards Boards All jobs Status Workforce Workforce My Workforce Recr…" at bounding box center [567, 15] width 1134 height 31
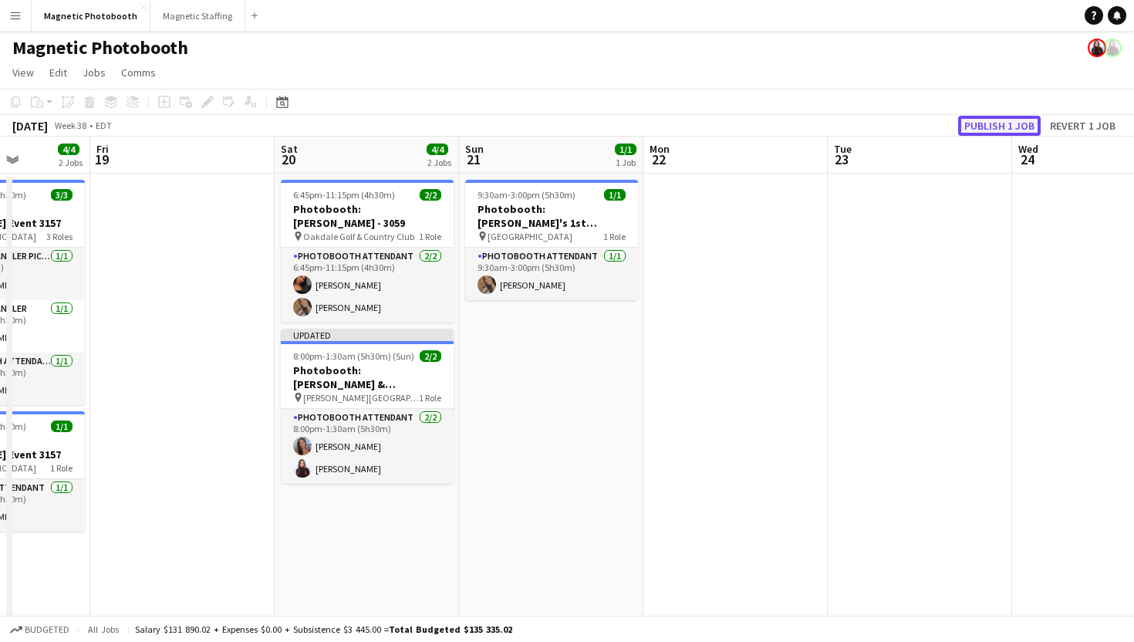
click at [1013, 130] on button "Publish 1 job" at bounding box center [999, 126] width 83 height 20
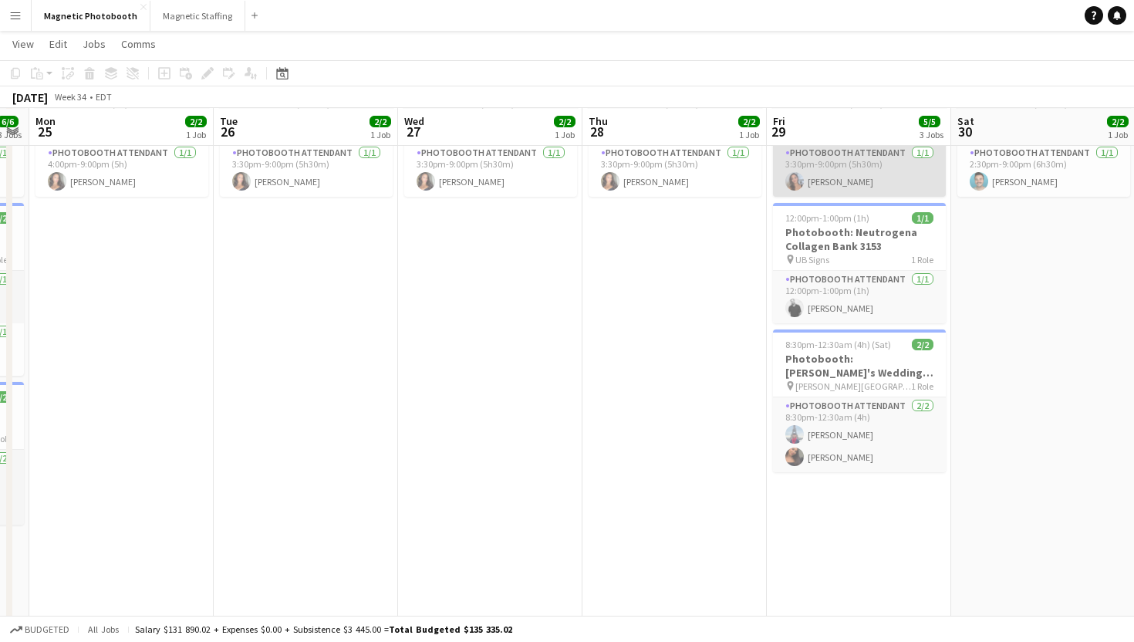
scroll to position [142, 0]
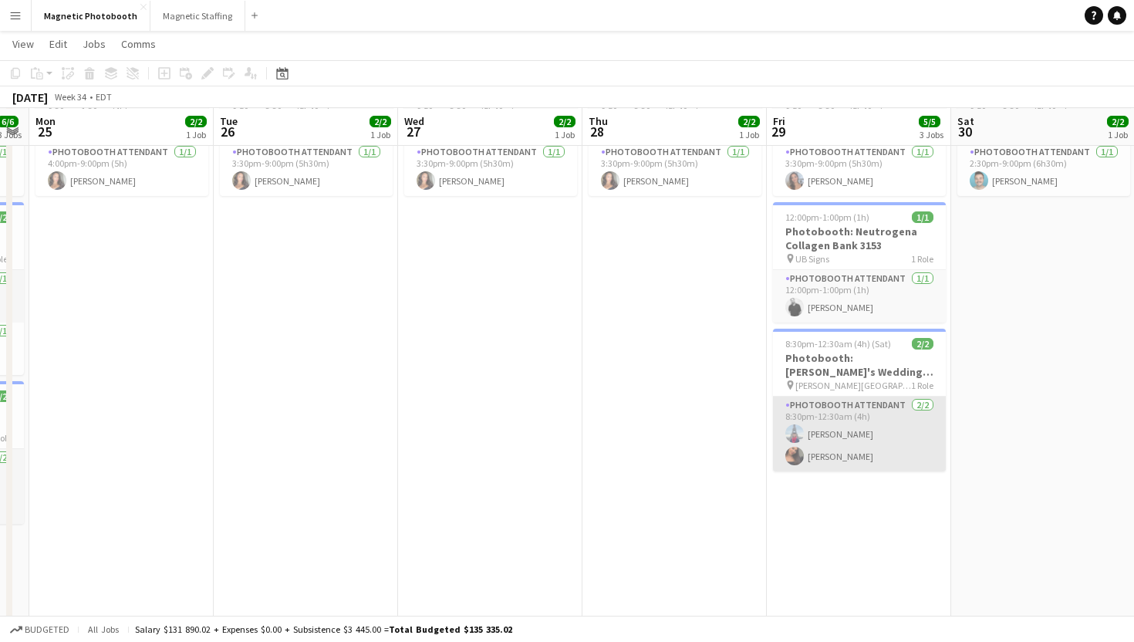
click at [819, 459] on app-card-role "Photobooth Attendant [DATE] 8:30pm-12:30am (4h) [PERSON_NAME] [PERSON_NAME]" at bounding box center [859, 433] width 173 height 75
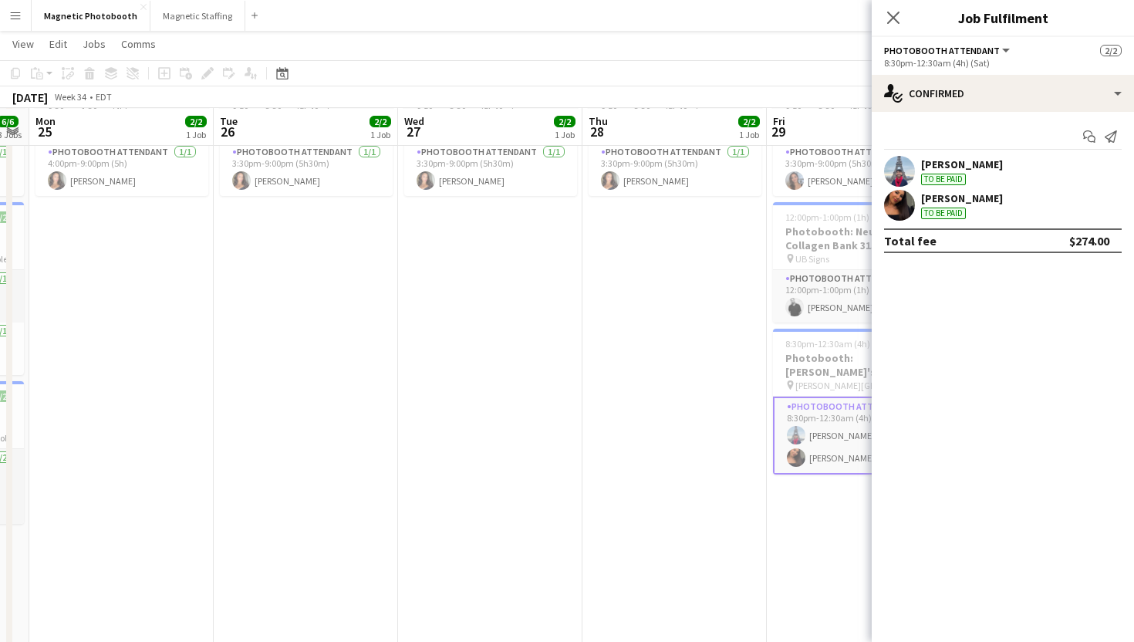
click at [1037, 182] on div "[PERSON_NAME] To be paid" at bounding box center [1003, 171] width 262 height 31
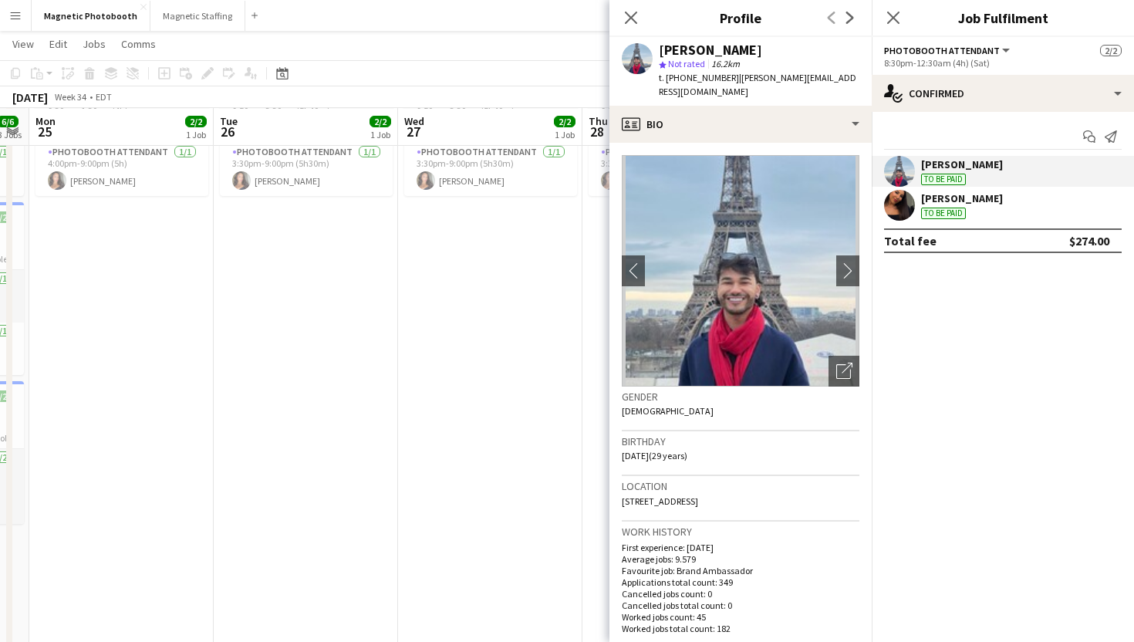
click at [1037, 184] on div "[PERSON_NAME] To be paid" at bounding box center [1003, 171] width 262 height 31
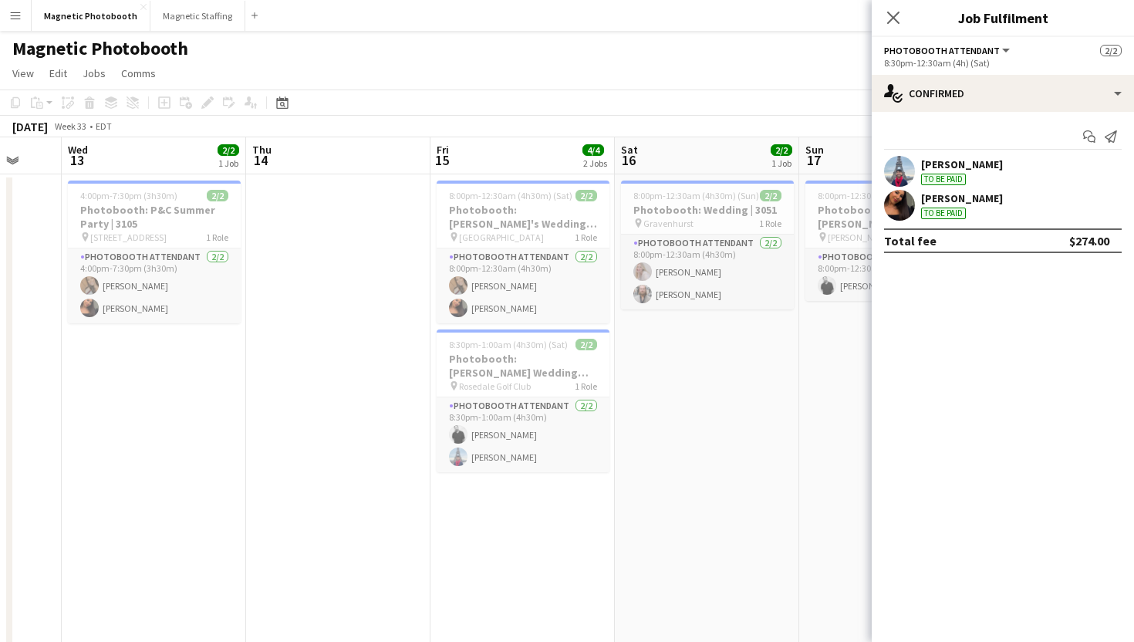
scroll to position [0, 492]
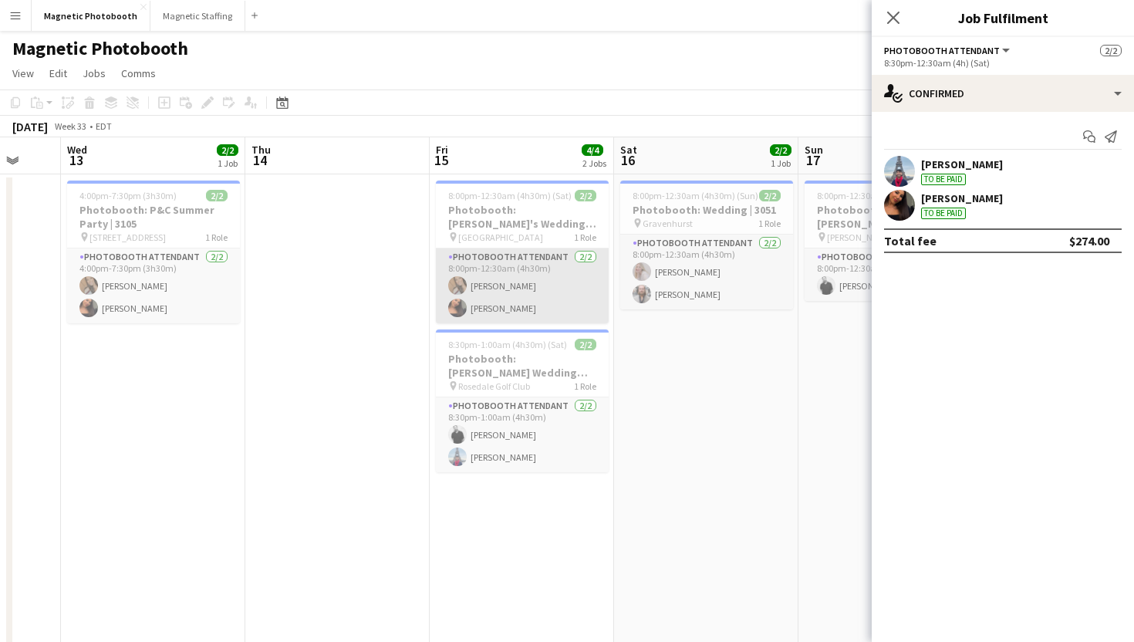
click at [455, 271] on app-card-role "Photobooth Attendant [DATE] 8:00pm-12:30am (4h30m) [PERSON_NAME] [PERSON_NAME]" at bounding box center [522, 285] width 173 height 75
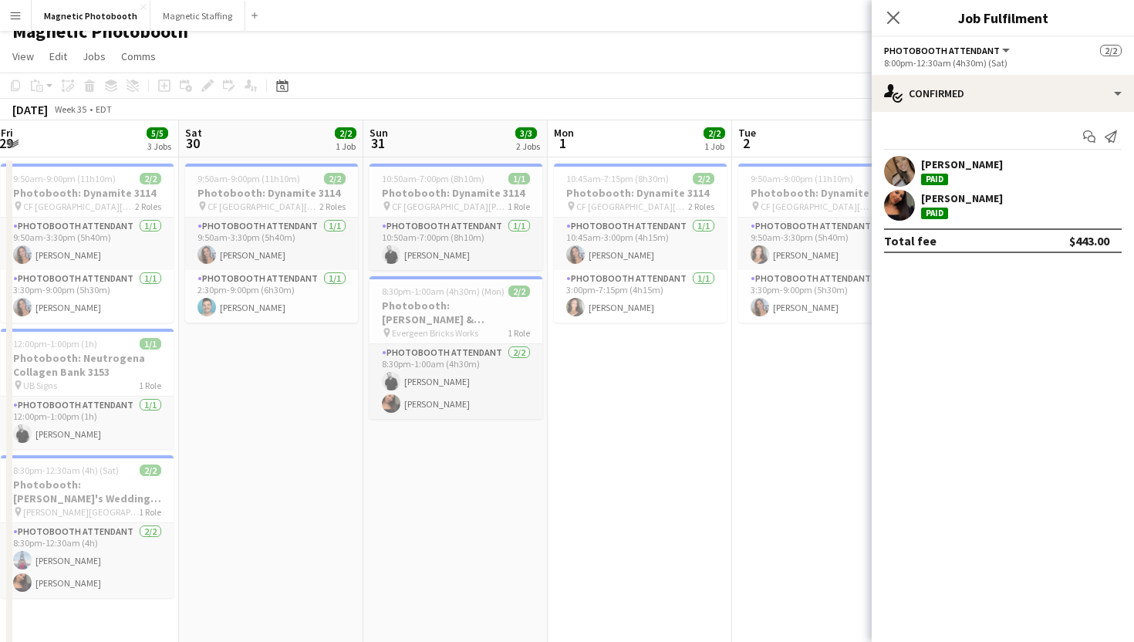
scroll to position [0, 490]
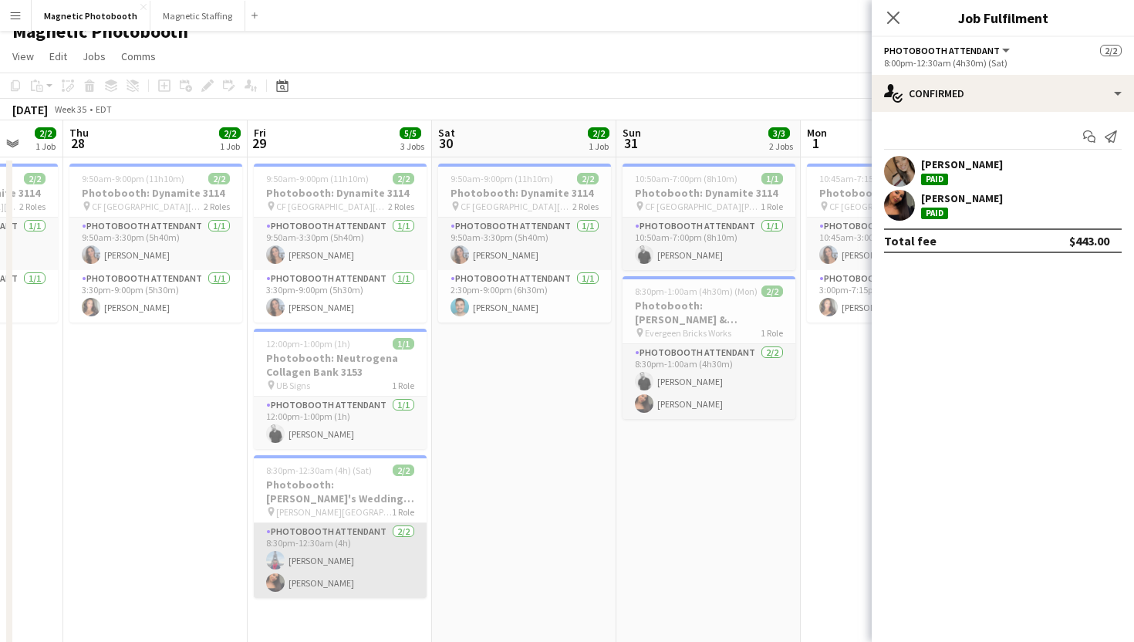
click at [309, 535] on app-card-role "Photobooth Attendant [DATE] 8:30pm-12:30am (4h) [PERSON_NAME] [PERSON_NAME]" at bounding box center [340, 560] width 173 height 75
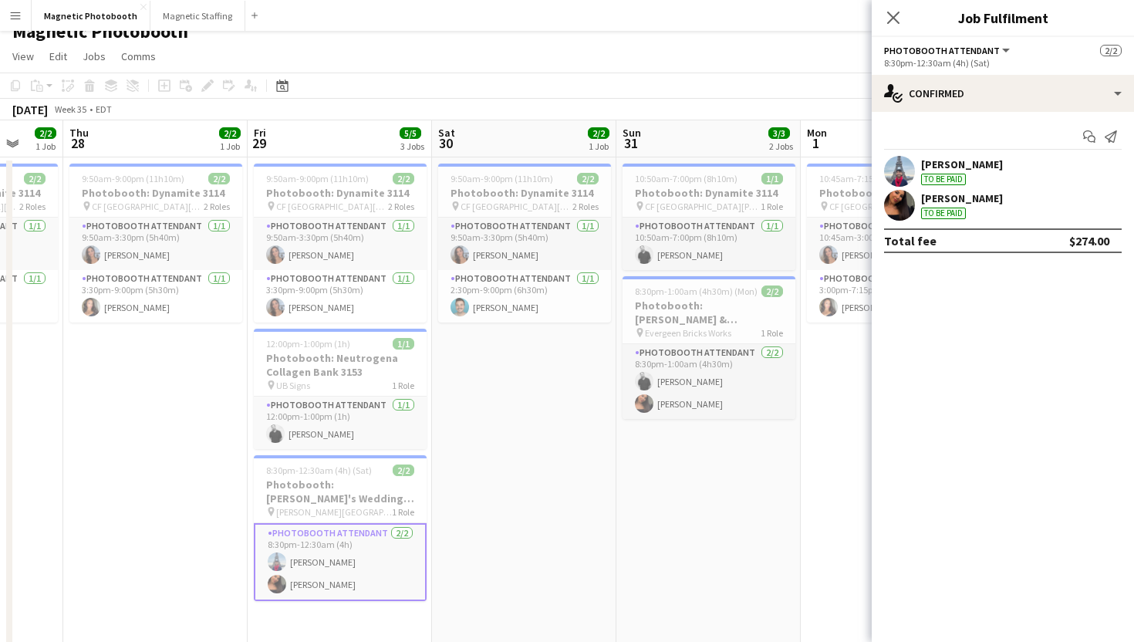
click at [1035, 168] on div "[PERSON_NAME] To be paid" at bounding box center [1003, 171] width 262 height 31
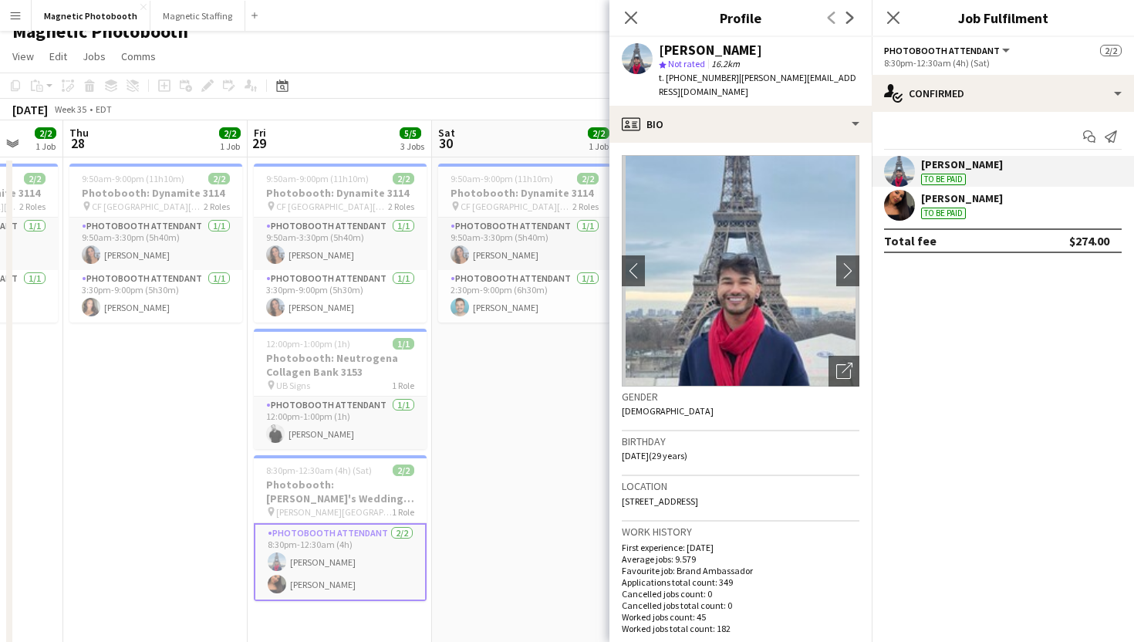
click at [987, 290] on mat-expansion-panel "check Confirmed Start chat Send notification [PERSON_NAME] To be paid [PERSON_N…" at bounding box center [1003, 377] width 262 height 530
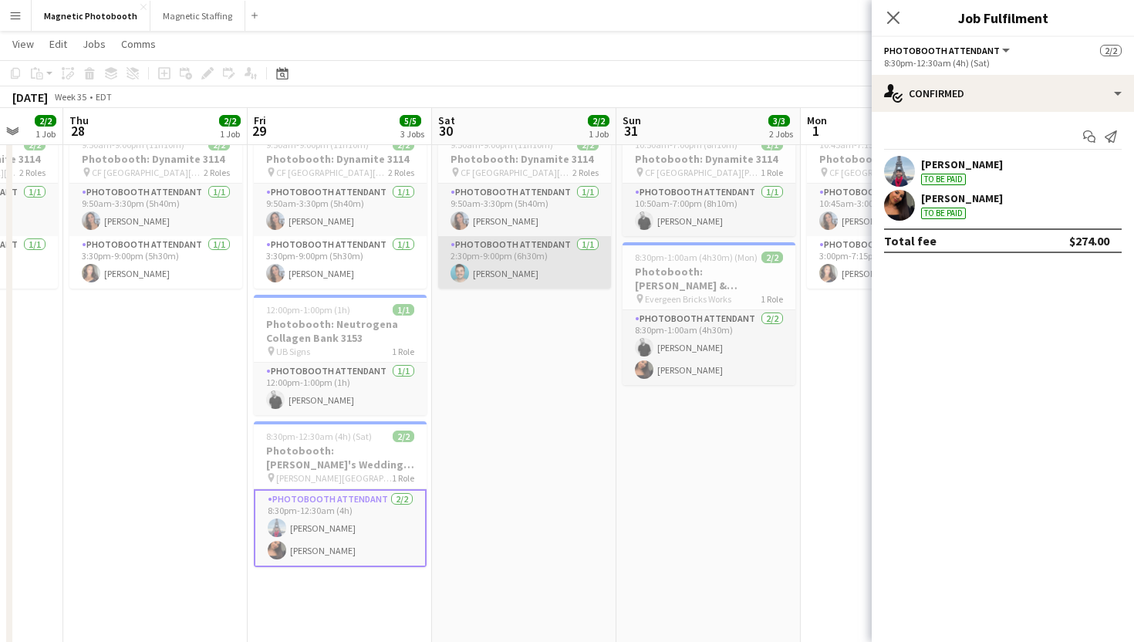
scroll to position [57, 0]
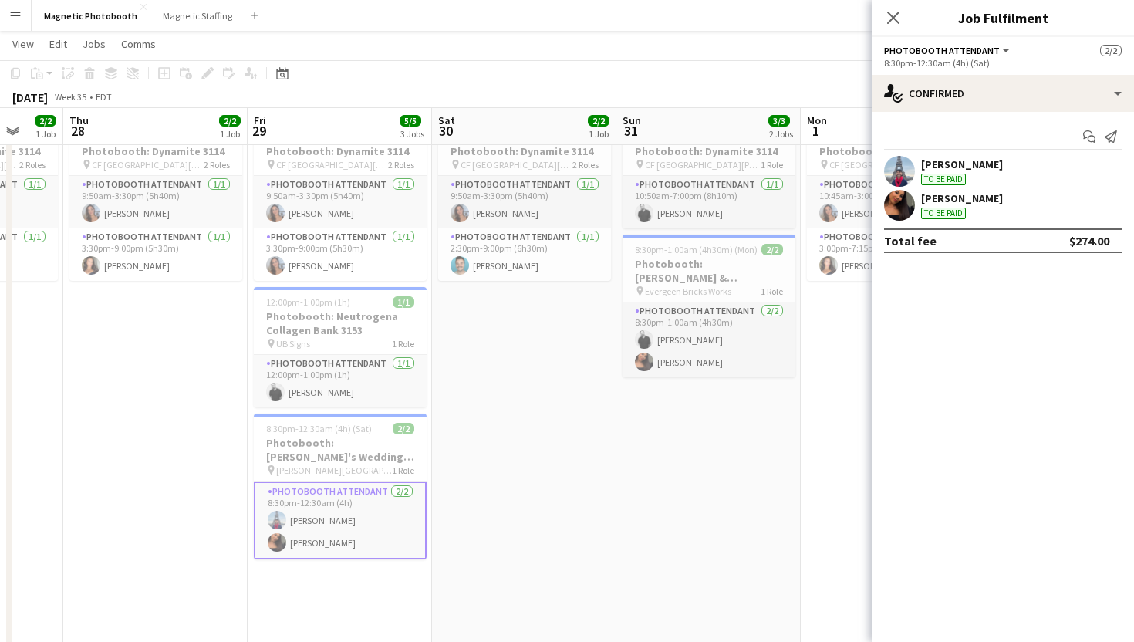
click at [979, 184] on div "[PERSON_NAME] To be paid" at bounding box center [962, 171] width 82 height 28
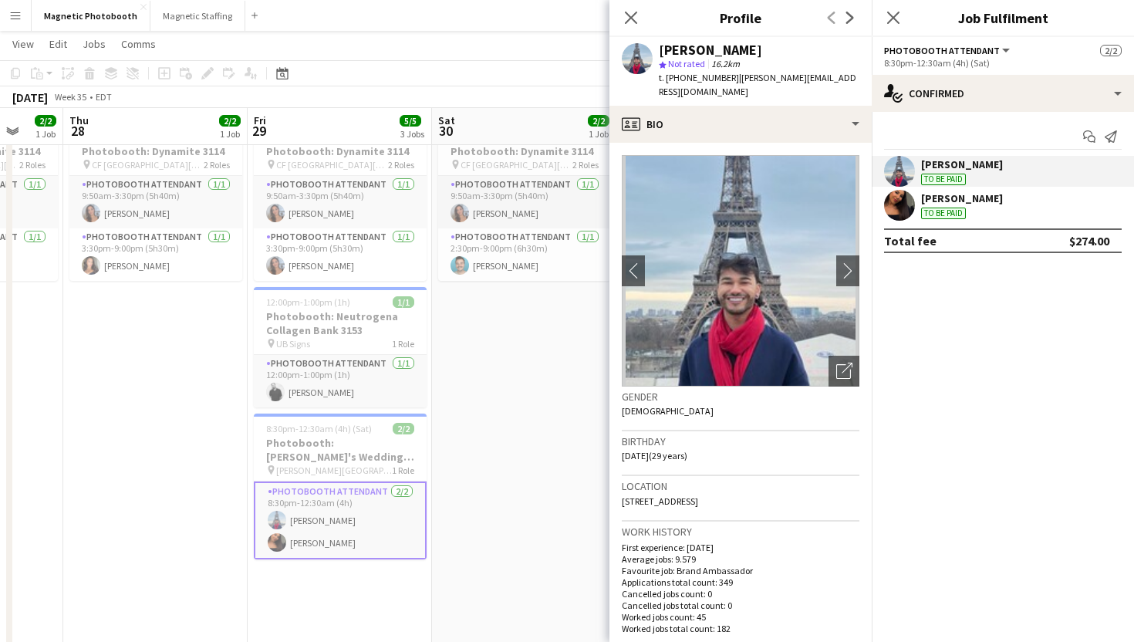
click at [979, 184] on div "[PERSON_NAME] To be paid" at bounding box center [962, 171] width 82 height 28
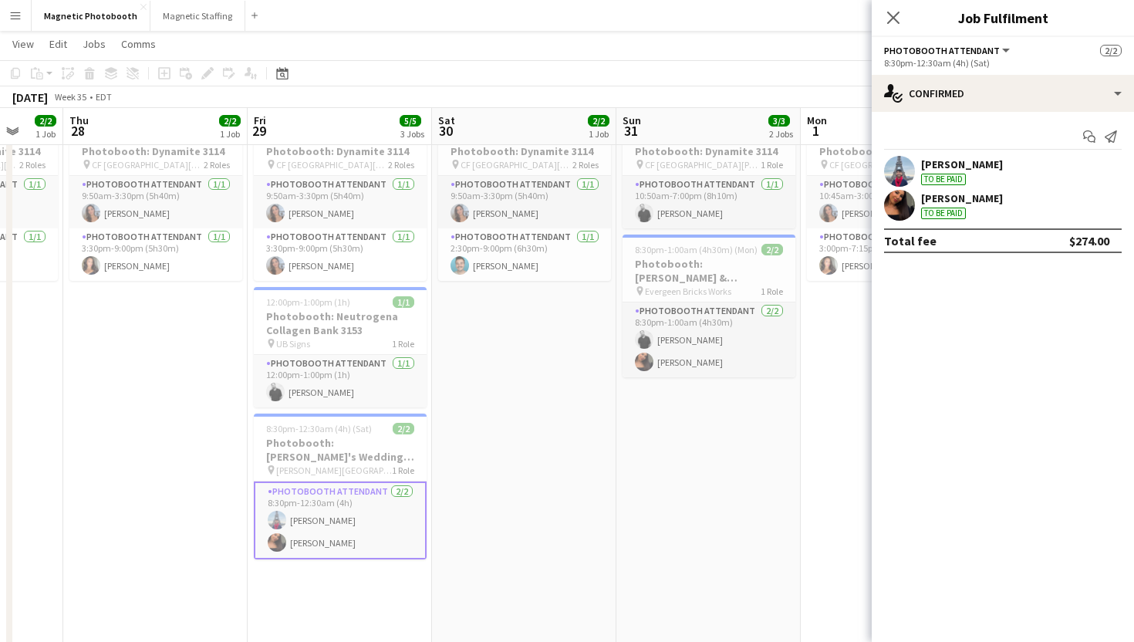
click at [16, 13] on app-icon "Menu" at bounding box center [15, 15] width 12 height 12
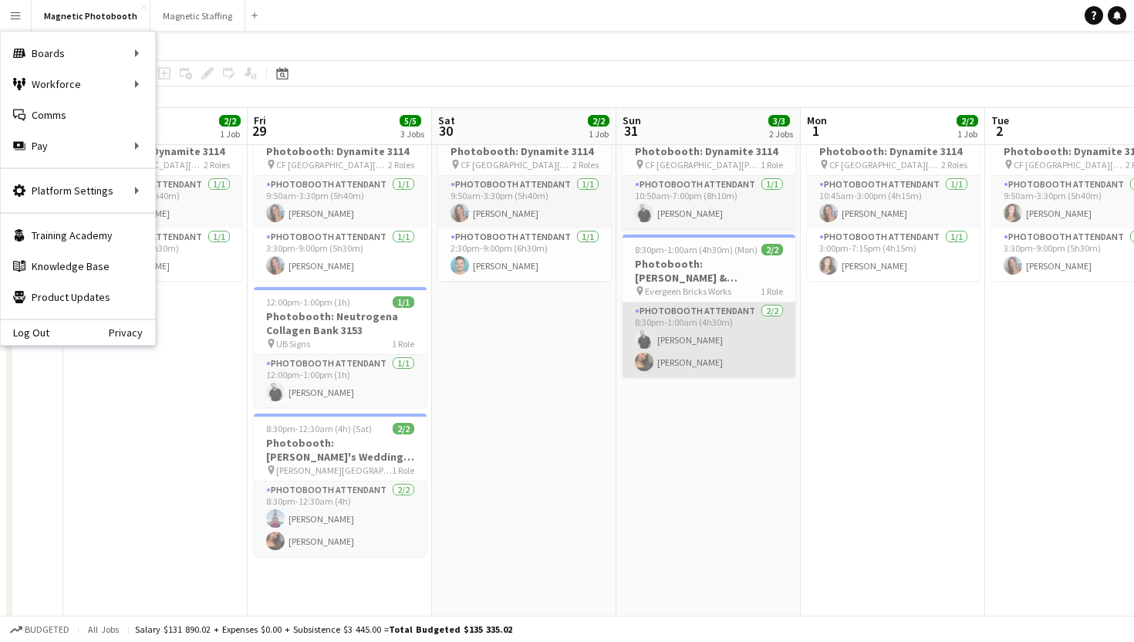
click at [689, 349] on app-card-role "Photobooth Attendant [DATE] 8:30pm-1:00am (4h30m) [PERSON_NAME] [PERSON_NAME]" at bounding box center [708, 339] width 173 height 75
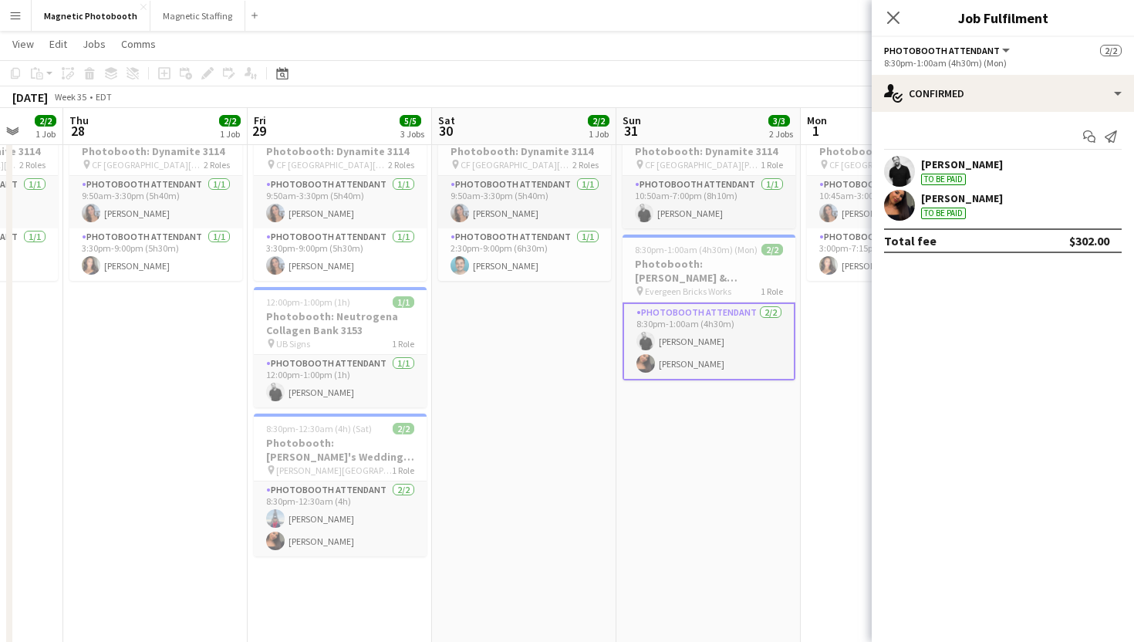
click at [6, 17] on button "Menu" at bounding box center [15, 15] width 31 height 31
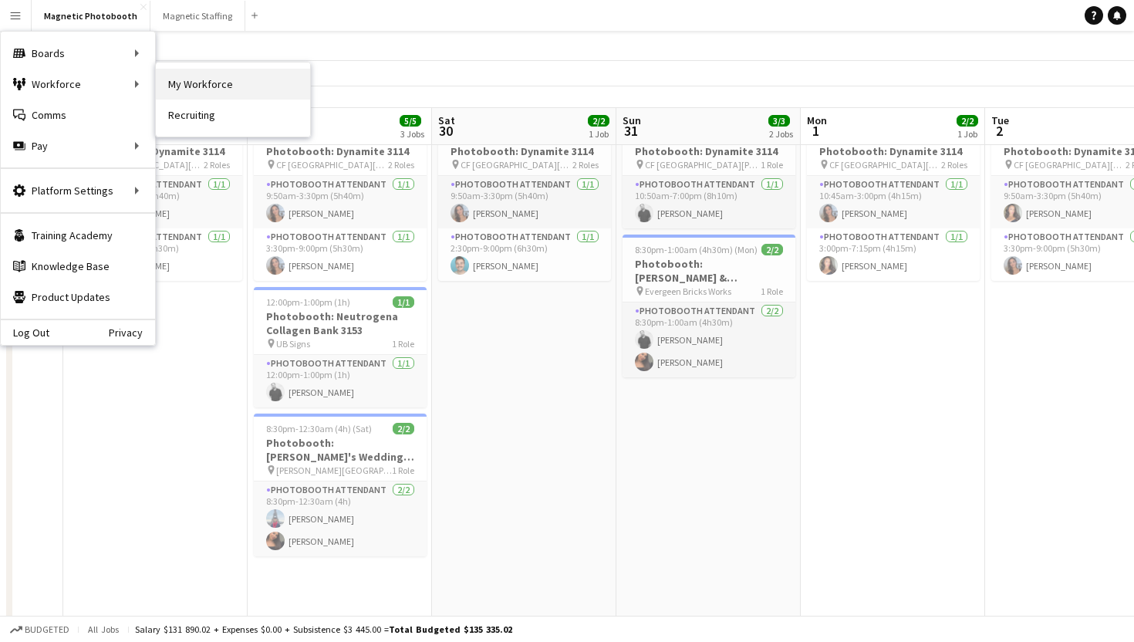
click at [248, 74] on link "My Workforce" at bounding box center [233, 84] width 154 height 31
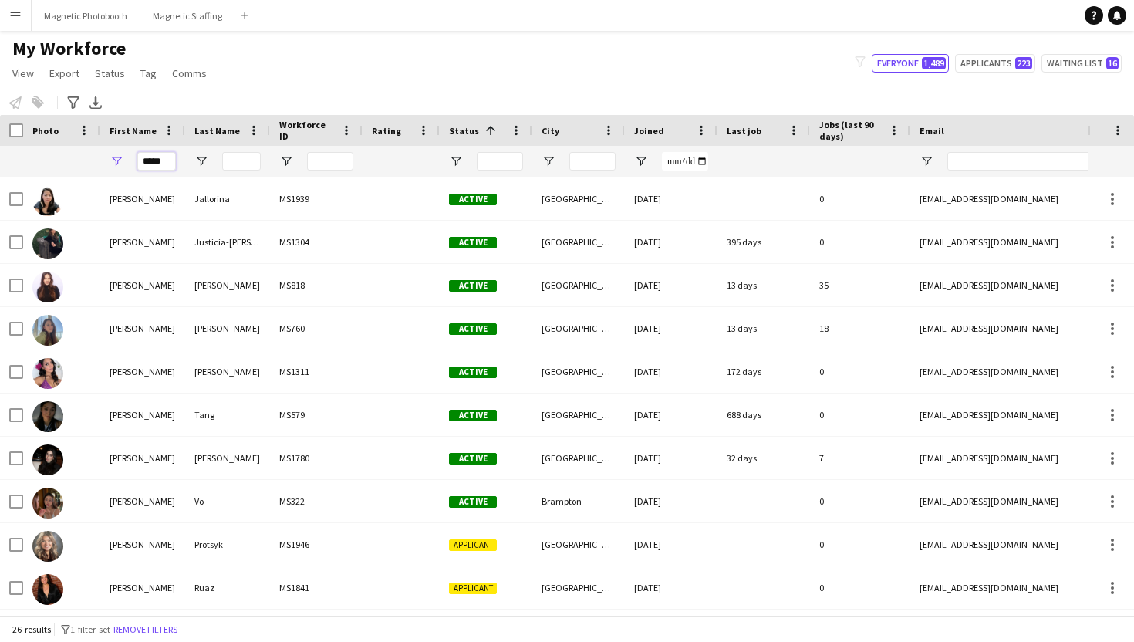
click at [159, 161] on input "*****" at bounding box center [156, 161] width 39 height 19
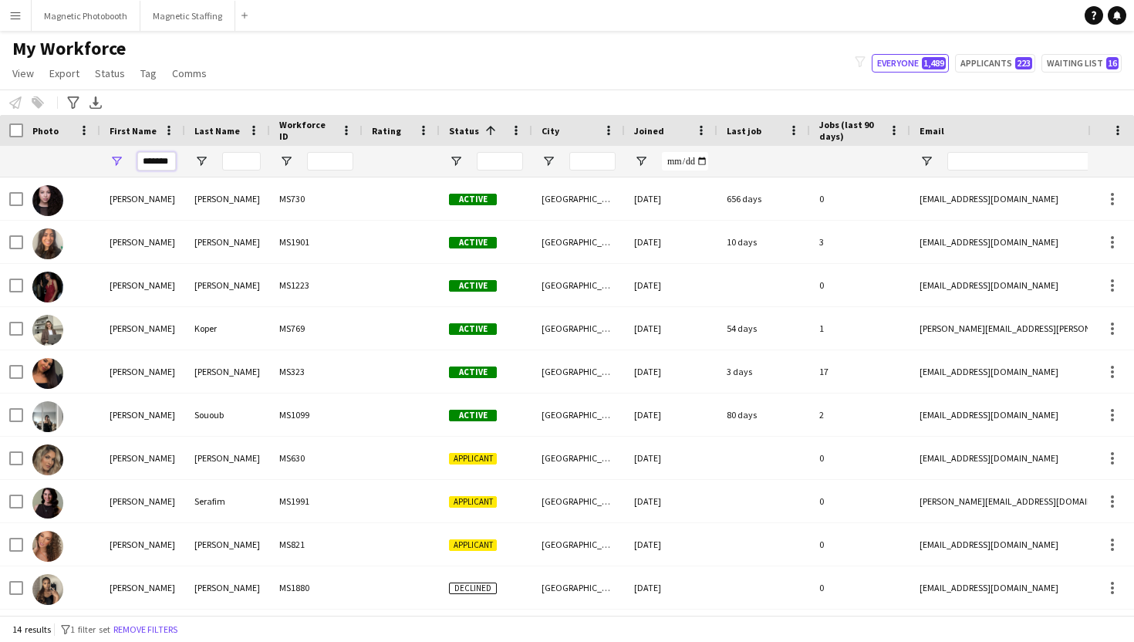
type input "*******"
click at [236, 159] on input "Last Name Filter Input" at bounding box center [241, 161] width 39 height 19
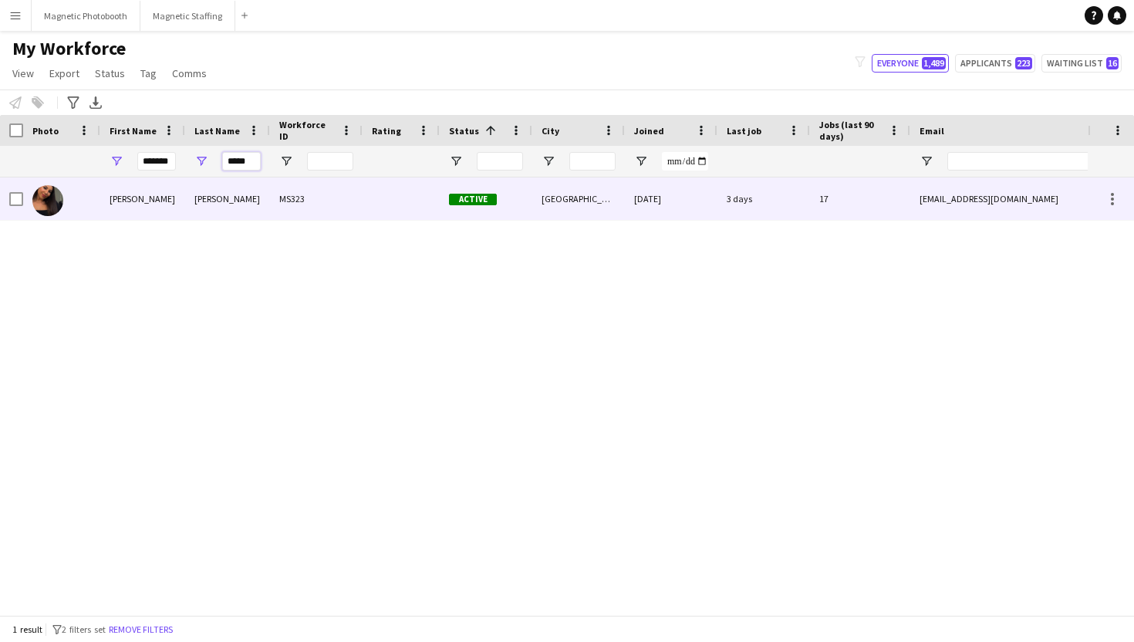
type input "*****"
click at [56, 201] on img at bounding box center [47, 200] width 31 height 31
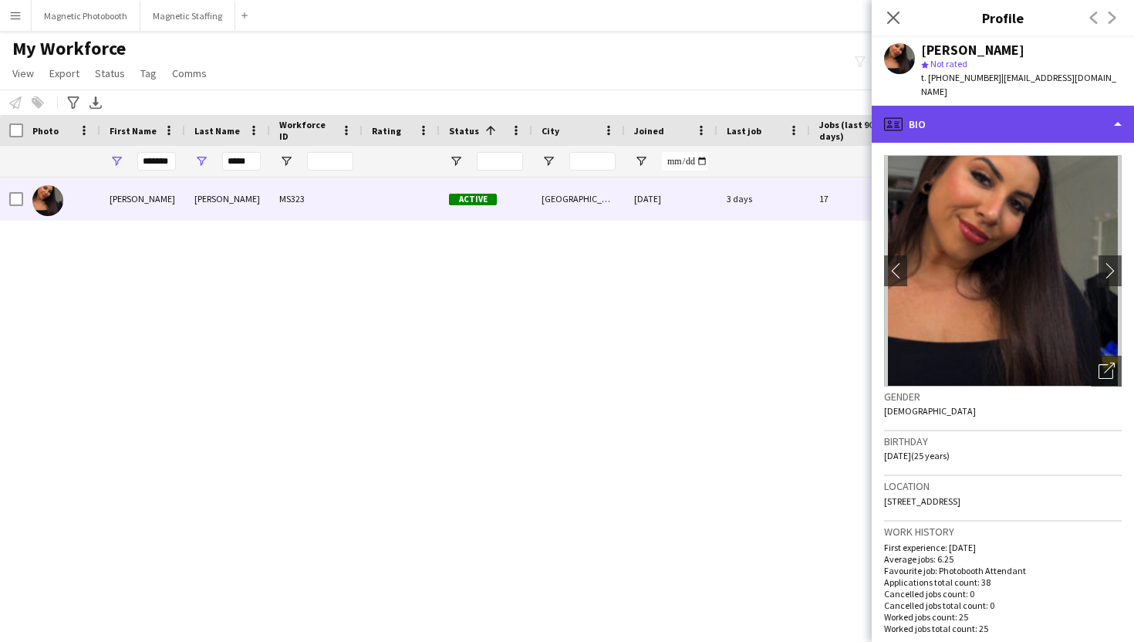
click at [1055, 118] on div "profile Bio" at bounding box center [1003, 124] width 262 height 37
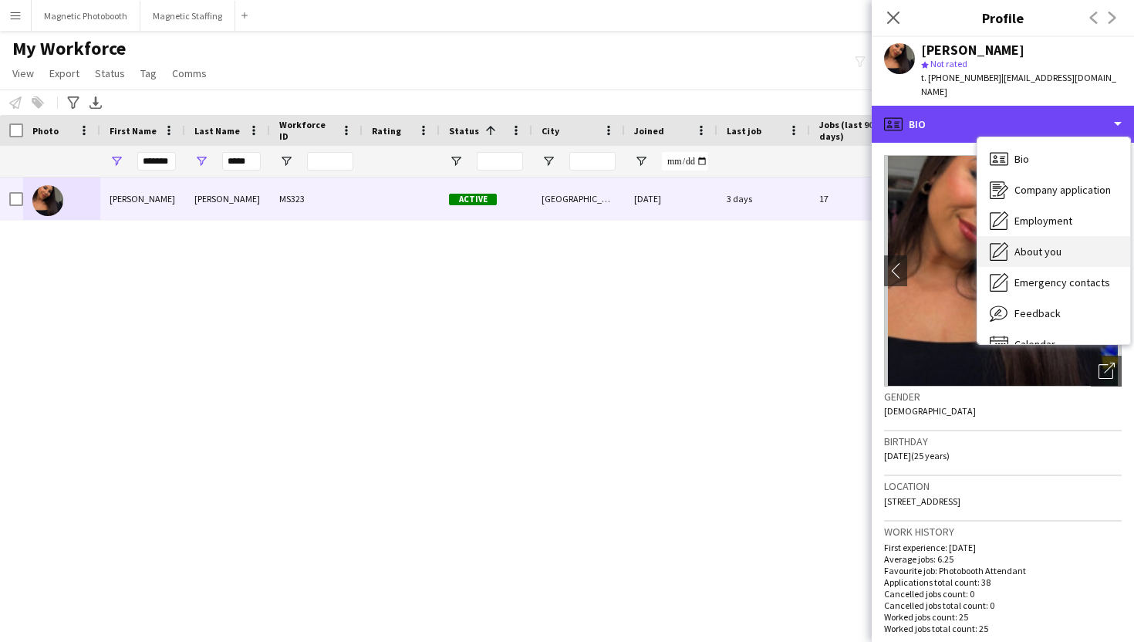
scroll to position [22, 0]
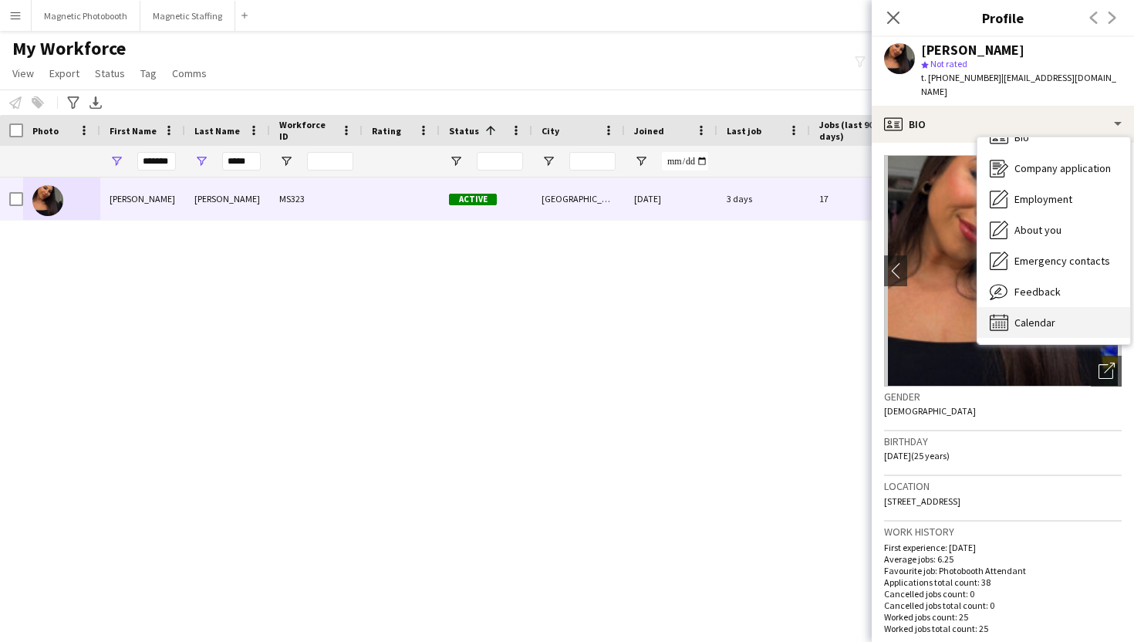
click at [1024, 320] on span "Calendar" at bounding box center [1034, 322] width 41 height 14
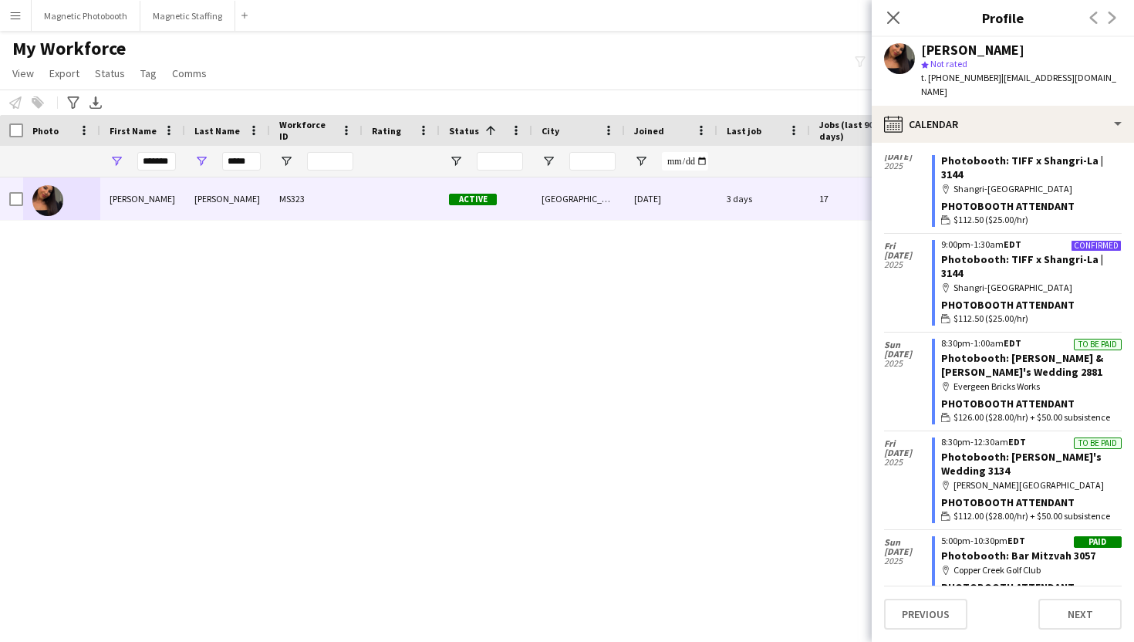
scroll to position [1502, 0]
drag, startPoint x: 988, startPoint y: 400, endPoint x: 1116, endPoint y: 396, distance: 128.1
click at [1116, 508] on div "wallet $112.00 ($28.00/hr) + $50.00 subsistence" at bounding box center [1031, 515] width 180 height 14
drag, startPoint x: 1107, startPoint y: 314, endPoint x: 975, endPoint y: 313, distance: 131.9
click at [976, 410] on span "$126.00 ($28.00/hr) + $50.00 subsistence" at bounding box center [1031, 417] width 157 height 14
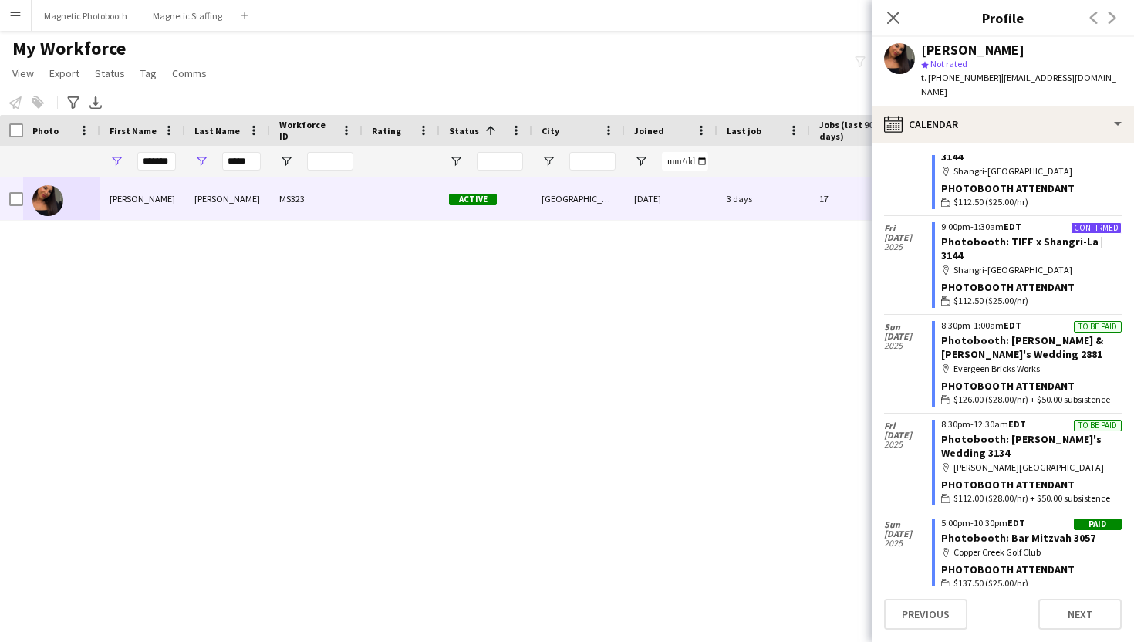
scroll to position [1561, 0]
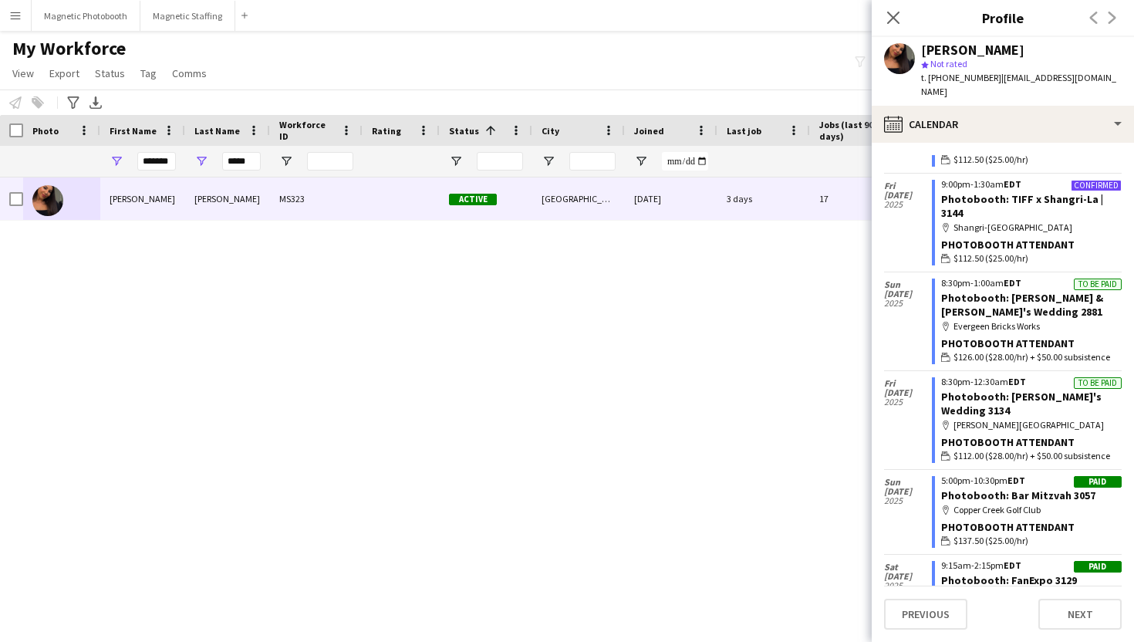
drag, startPoint x: 972, startPoint y: 343, endPoint x: 1116, endPoint y: 339, distance: 144.3
click at [1116, 449] on div "wallet $112.00 ($28.00/hr) + $50.00 subsistence" at bounding box center [1031, 456] width 180 height 14
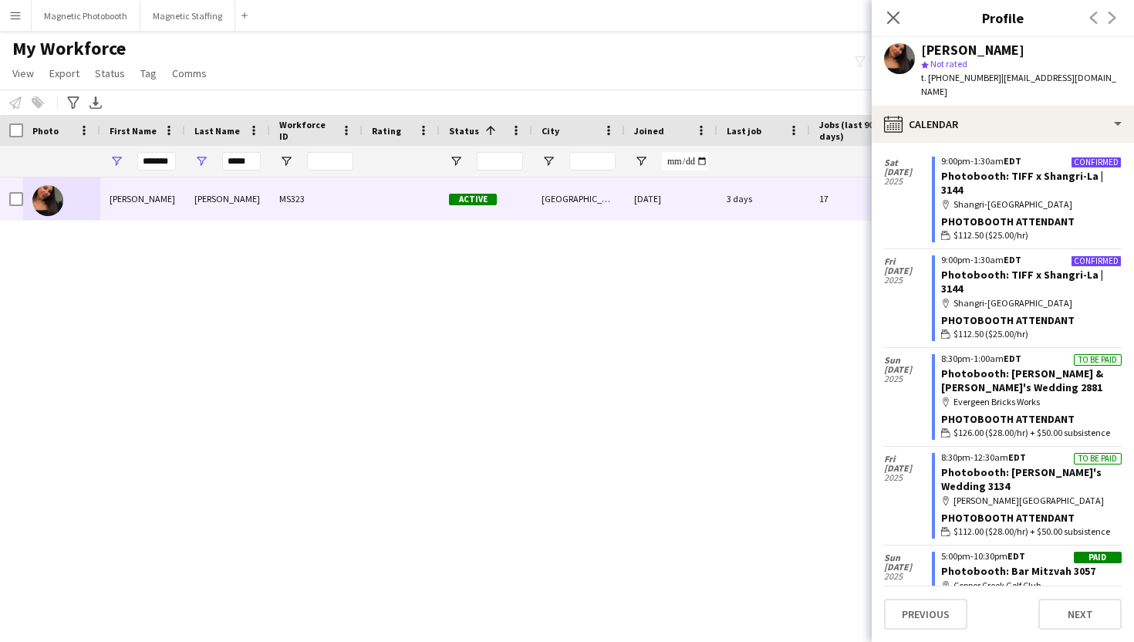
scroll to position [1487, 0]
click at [867, 314] on div "[PERSON_NAME] MS323 Active [GEOGRAPHIC_DATA] [DATE] 3 days 17 [EMAIL_ADDRESS][D…" at bounding box center [544, 395] width 1088 height 437
click at [949, 494] on icon "map-marker" at bounding box center [945, 498] width 9 height 9
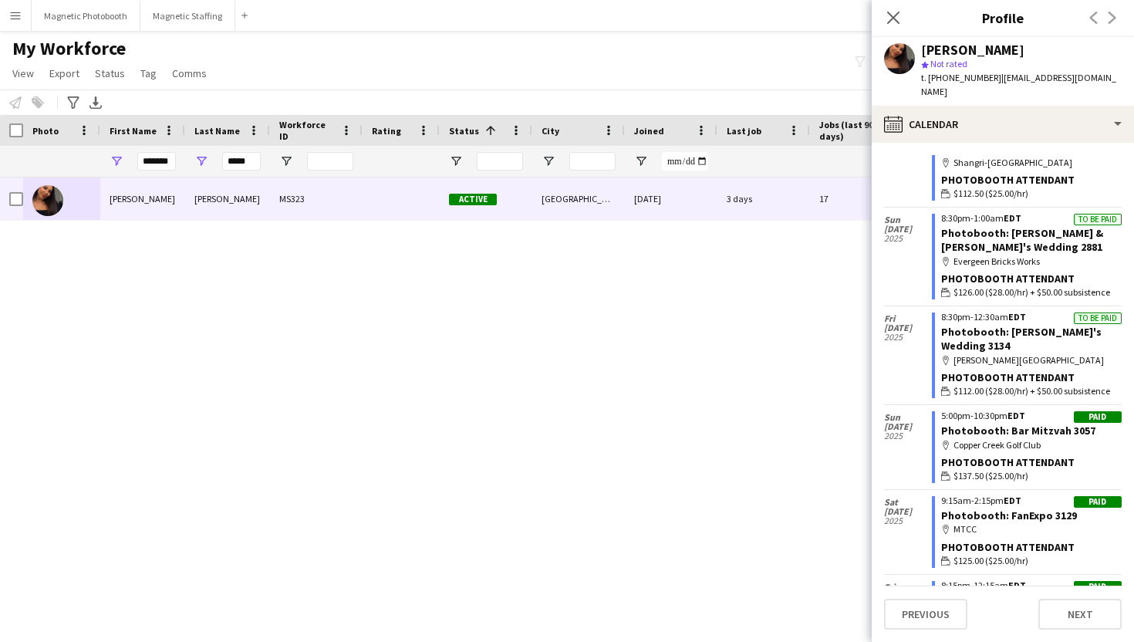
scroll to position [1625, 0]
drag, startPoint x: 879, startPoint y: 220, endPoint x: 1104, endPoint y: 305, distance: 240.7
click at [1104, 305] on app-calendar-tab "calendar-full Select date [DATE] Applicant 6:45pm-10:45pm EST Photobooth: Holid…" at bounding box center [1003, 392] width 262 height 499
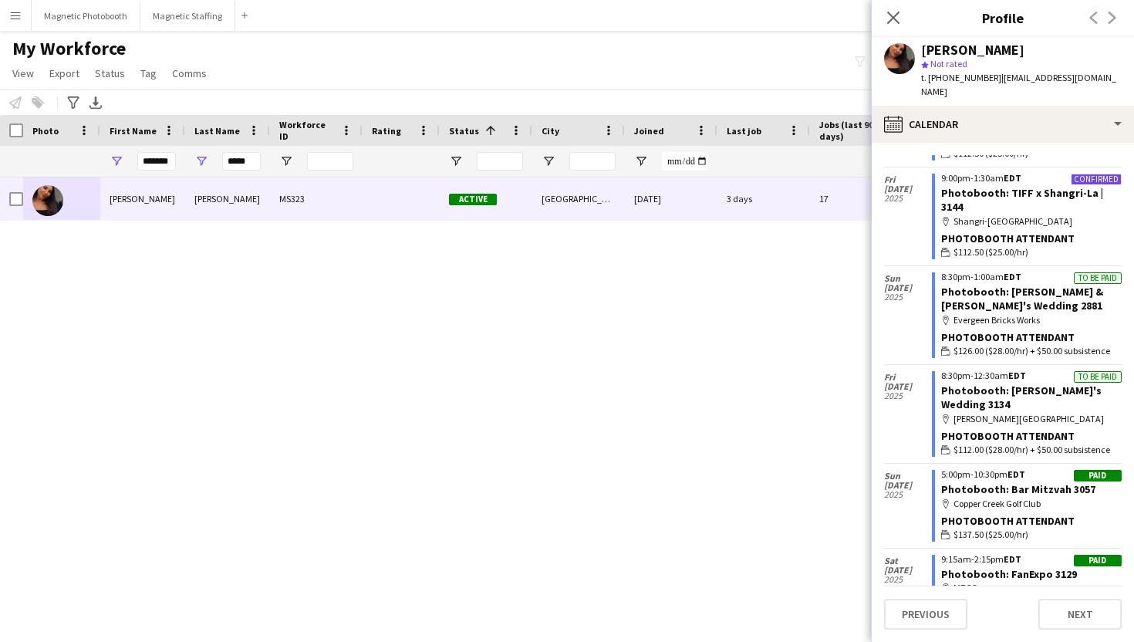
scroll to position [1565, 0]
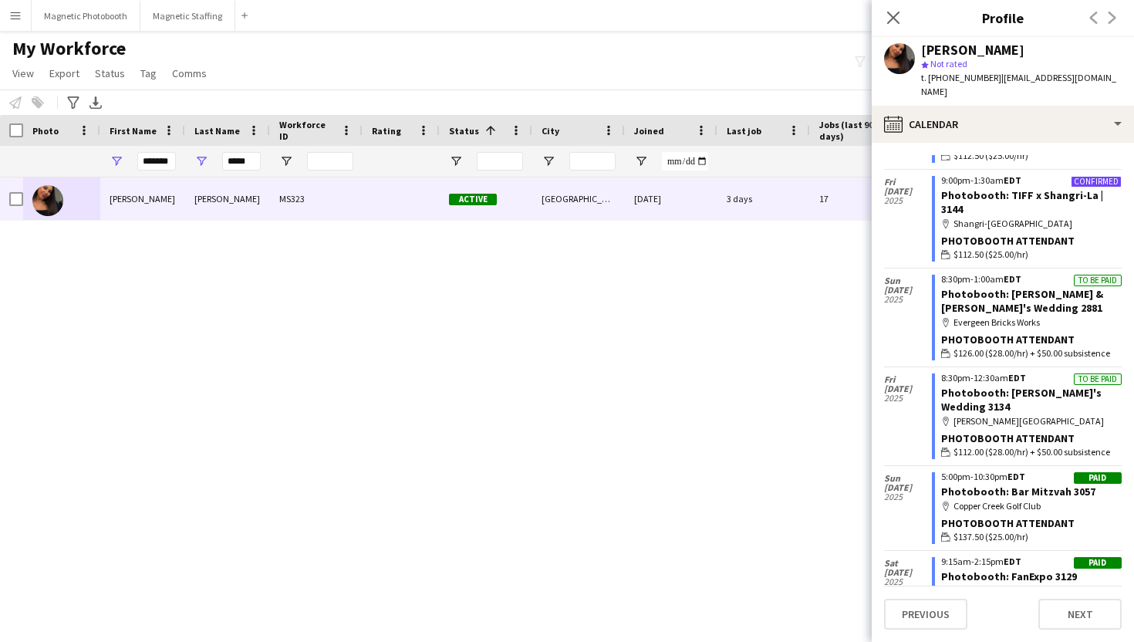
click at [1105, 414] on div "map-marker [PERSON_NAME][GEOGRAPHIC_DATA]" at bounding box center [1031, 421] width 180 height 14
drag, startPoint x: 1105, startPoint y: 338, endPoint x: 907, endPoint y: 242, distance: 219.4
click at [907, 242] on app-crew-calendar "[DATE] Applicant 6:45pm-10:45pm EST Photobooth: Holiday Party (3119) map-marker…" at bounding box center [1003, 371] width 238 height 3478
click at [907, 268] on div "[DATE]" at bounding box center [908, 317] width 48 height 98
click at [89, 19] on button "Magnetic Photobooth Close" at bounding box center [86, 16] width 109 height 30
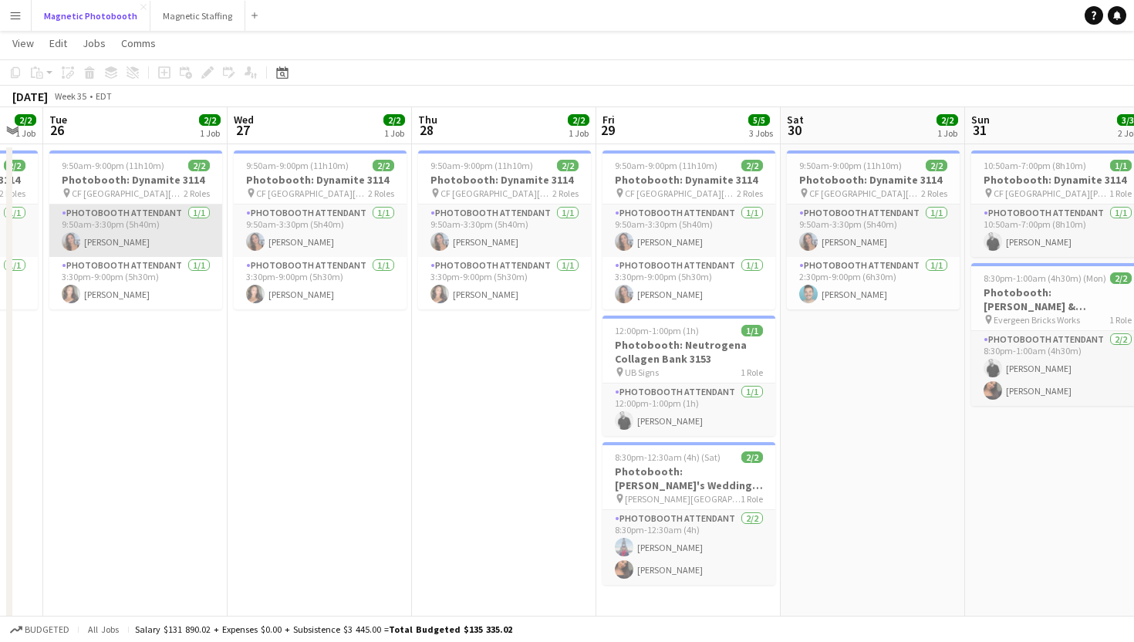
scroll to position [35, 0]
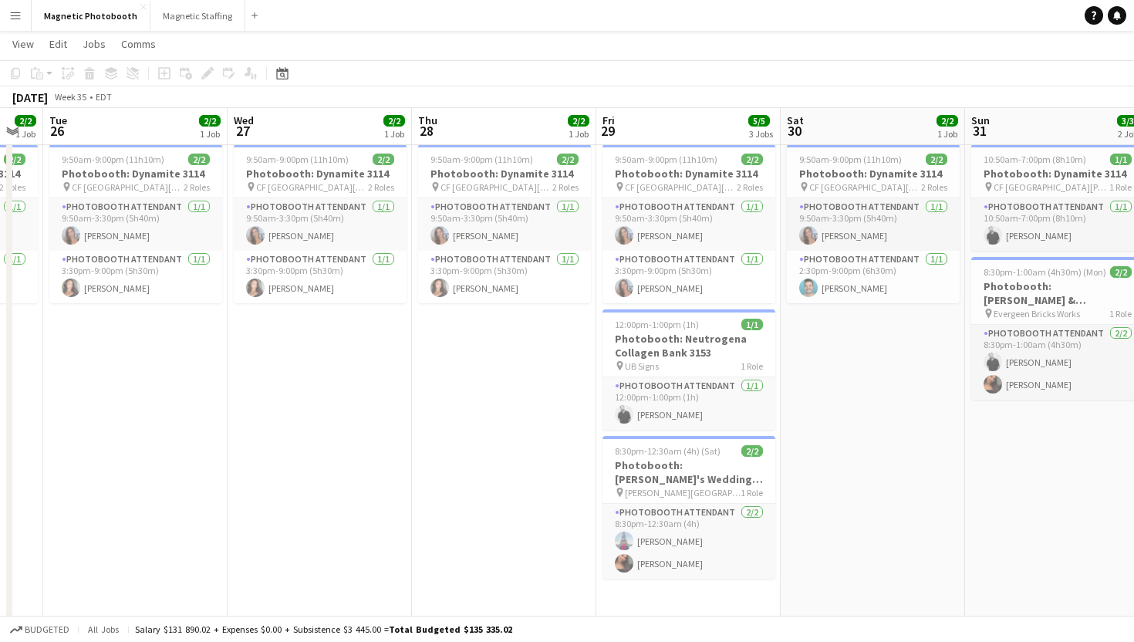
click at [25, 18] on button "Menu" at bounding box center [15, 15] width 31 height 31
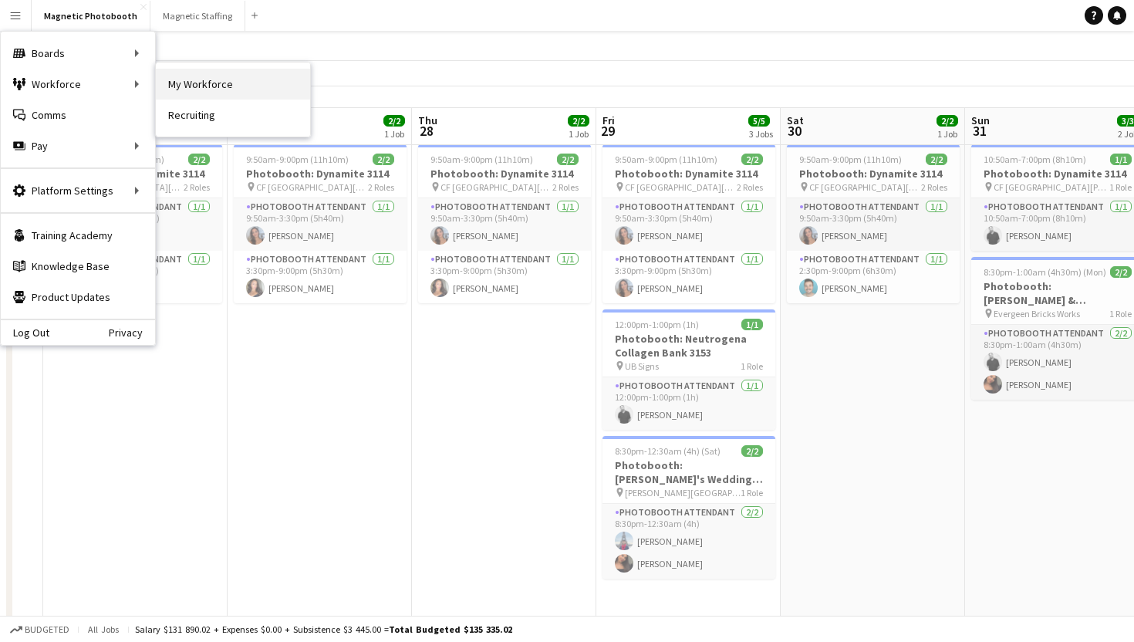
click at [234, 93] on link "My Workforce" at bounding box center [233, 84] width 154 height 31
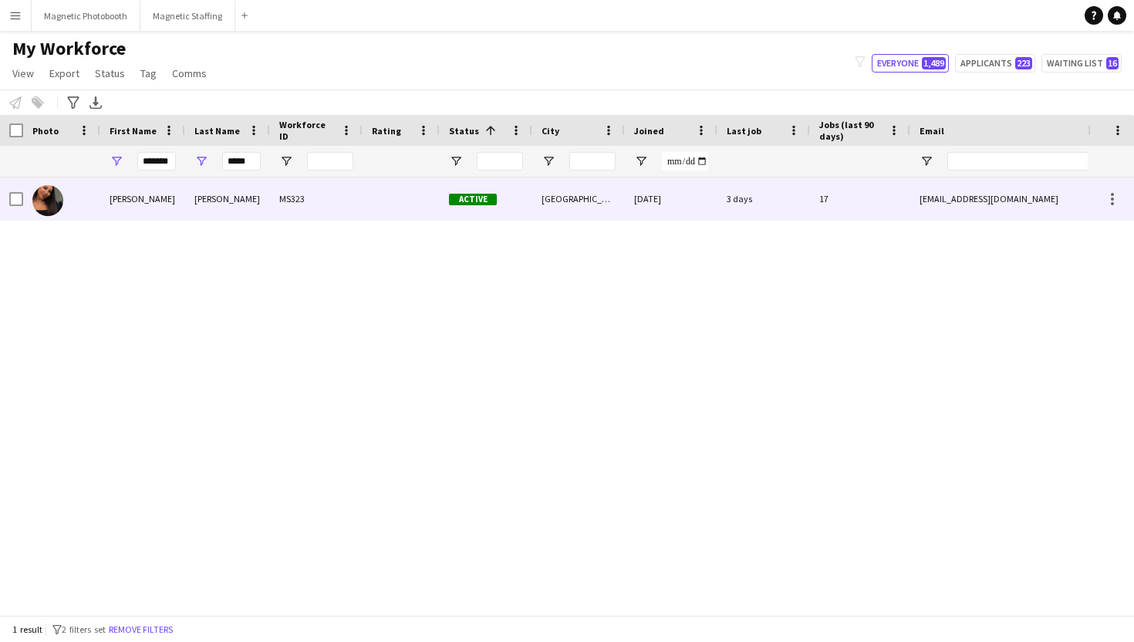
click at [294, 190] on div "MS323" at bounding box center [316, 198] width 93 height 42
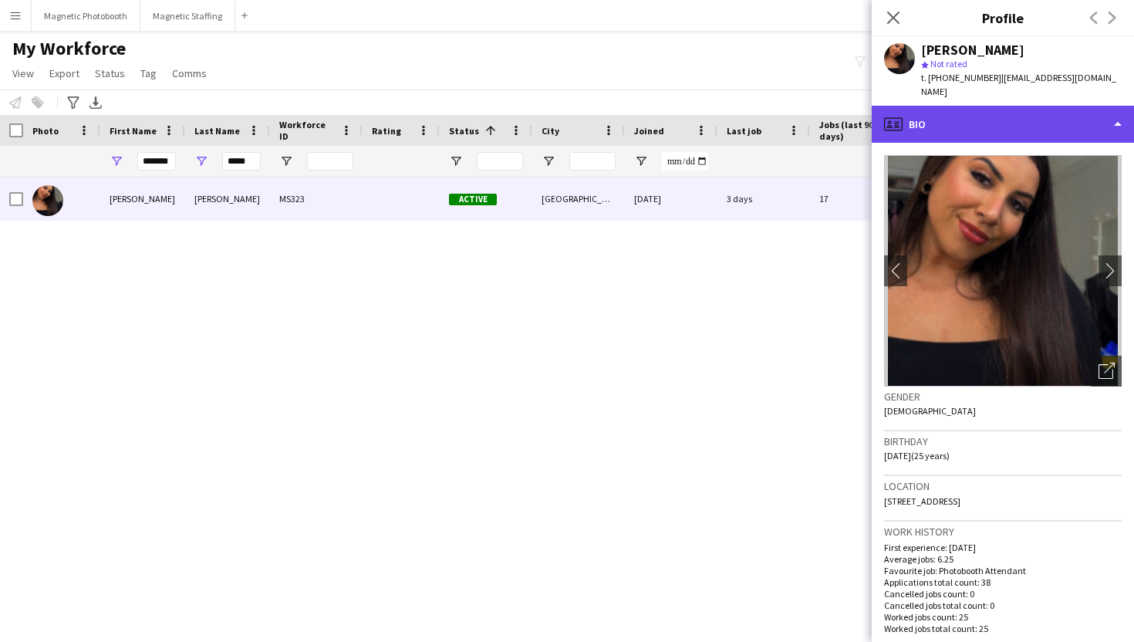
click at [1071, 120] on div "profile Bio" at bounding box center [1003, 124] width 262 height 37
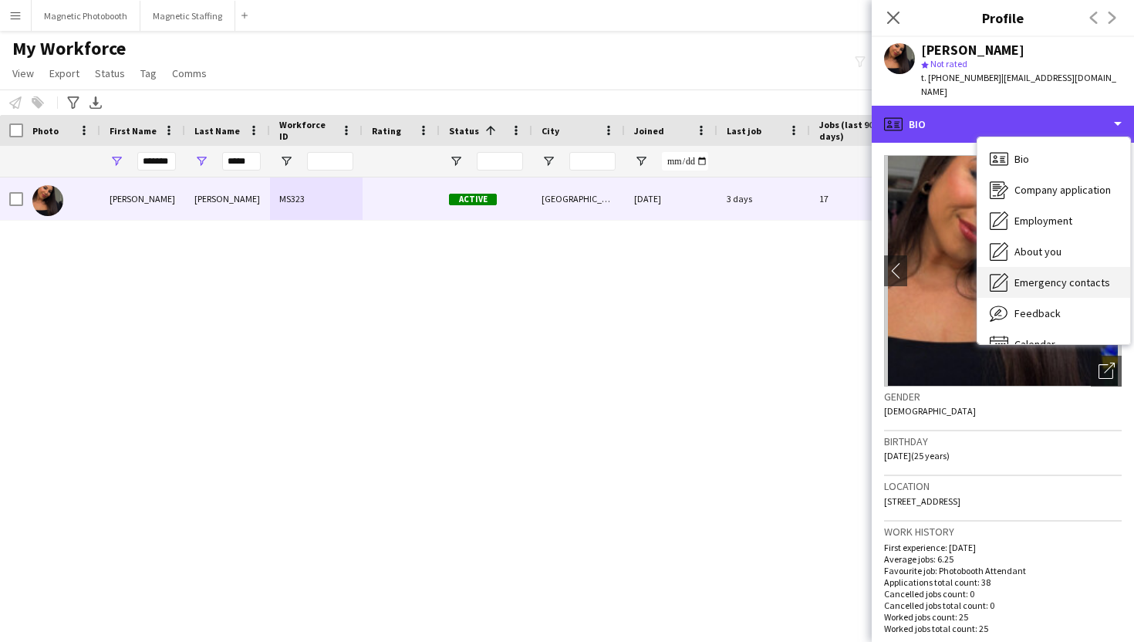
scroll to position [22, 0]
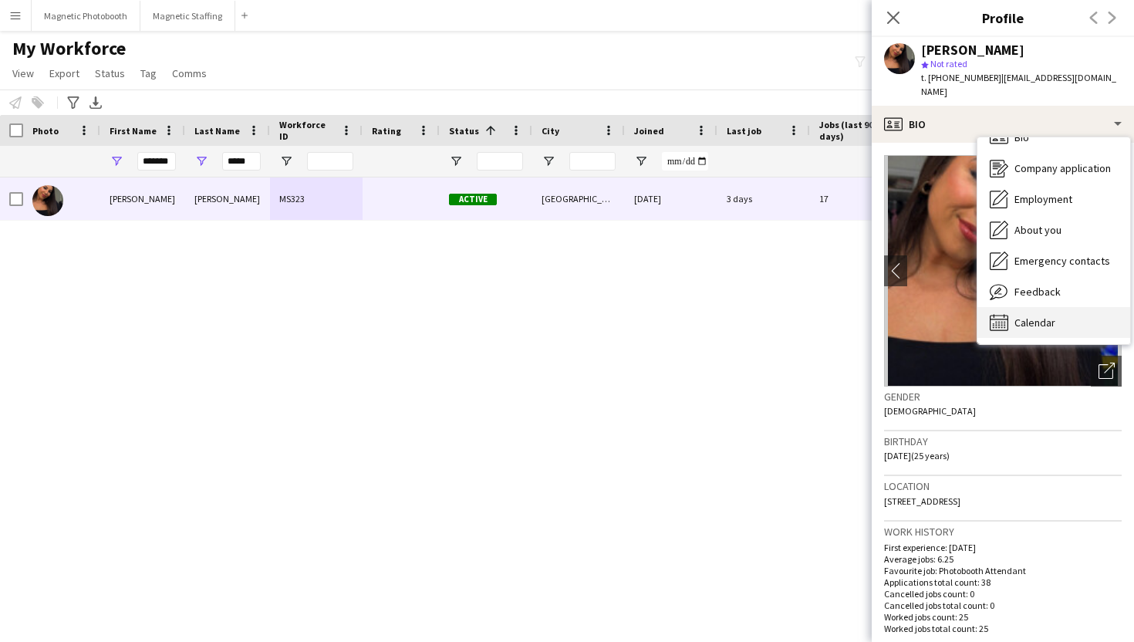
click at [1054, 321] on span "Calendar" at bounding box center [1034, 322] width 41 height 14
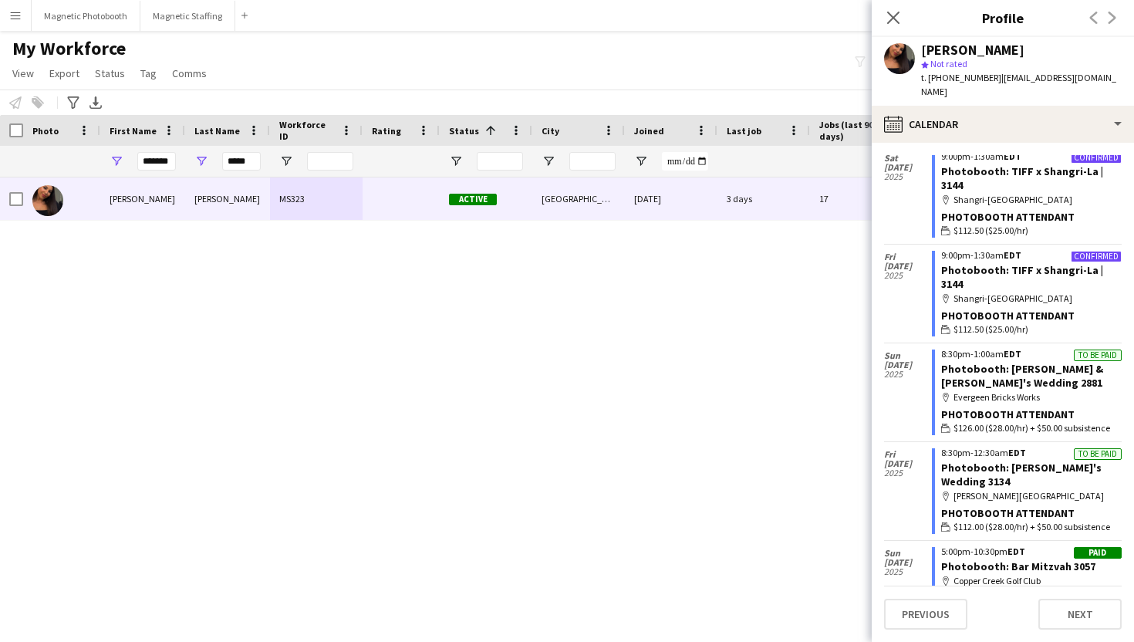
scroll to position [1521, 0]
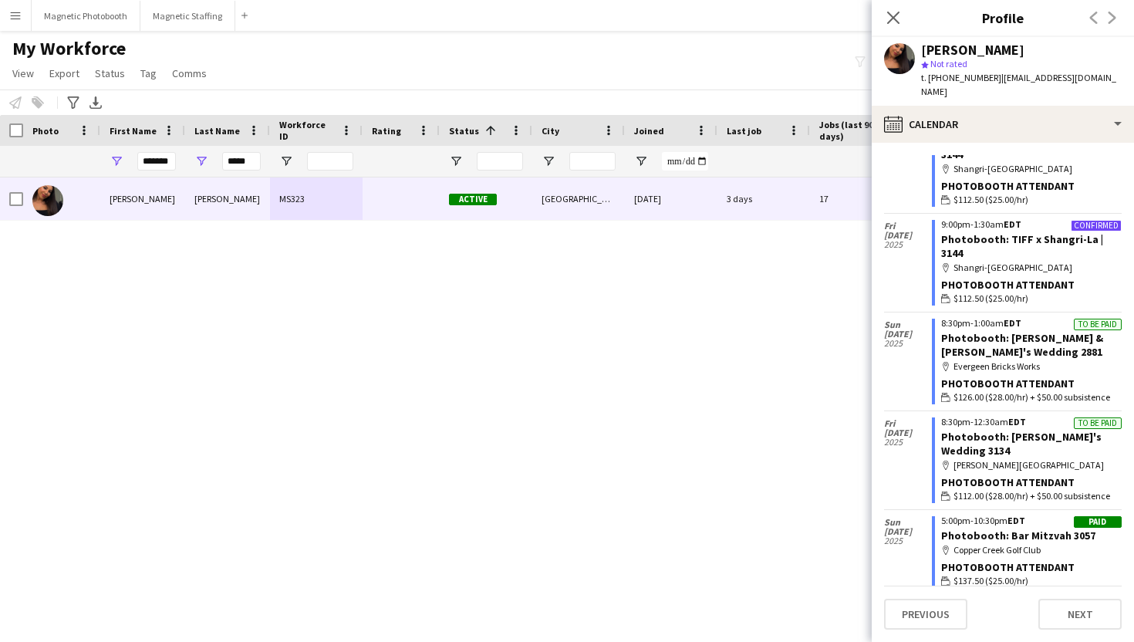
drag, startPoint x: 1044, startPoint y: 382, endPoint x: 907, endPoint y: 241, distance: 195.8
click at [907, 241] on app-crew-calendar "[DATE] Applicant 6:45pm-10:45pm EST Photobooth: Holiday Party (3119) map-marker…" at bounding box center [1003, 122] width 238 height 2892
click at [76, 30] on button "Magnetic Photobooth Close" at bounding box center [86, 16] width 109 height 30
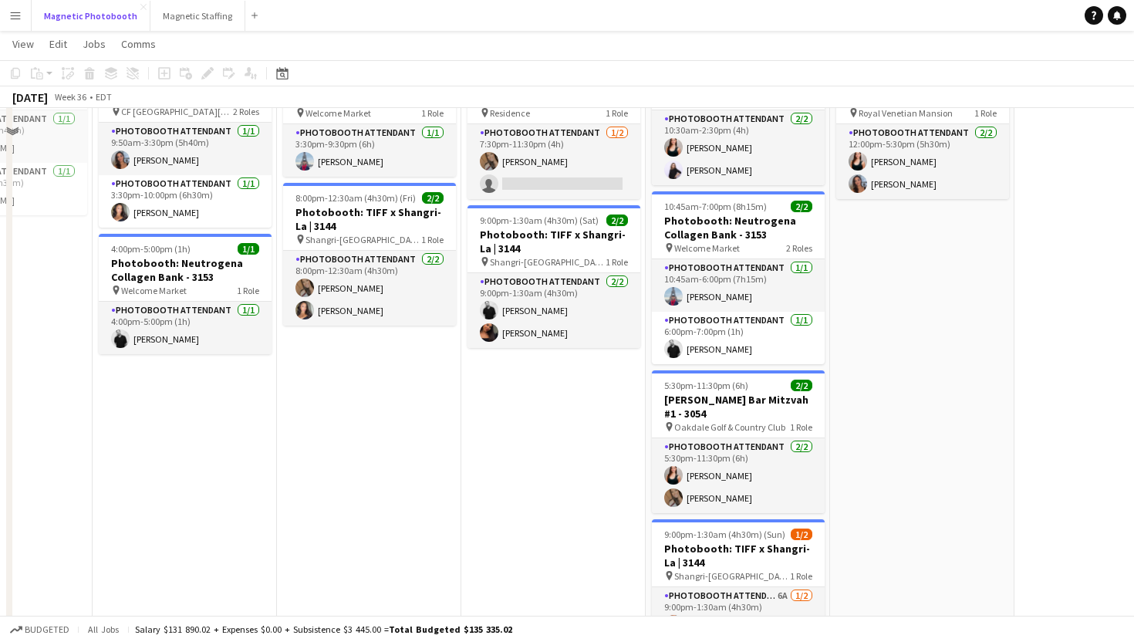
scroll to position [22, 0]
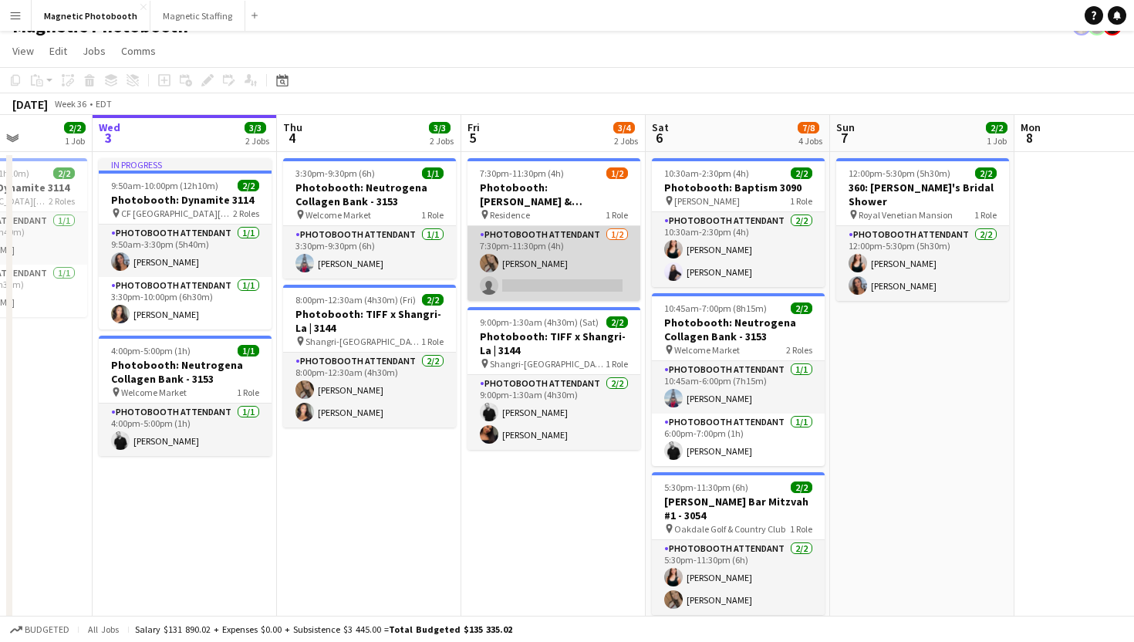
click at [582, 272] on app-card-role "Photobooth Attendant [DATE] 7:30pm-11:30pm (4h) [PERSON_NAME] single-neutral-ac…" at bounding box center [553, 263] width 173 height 75
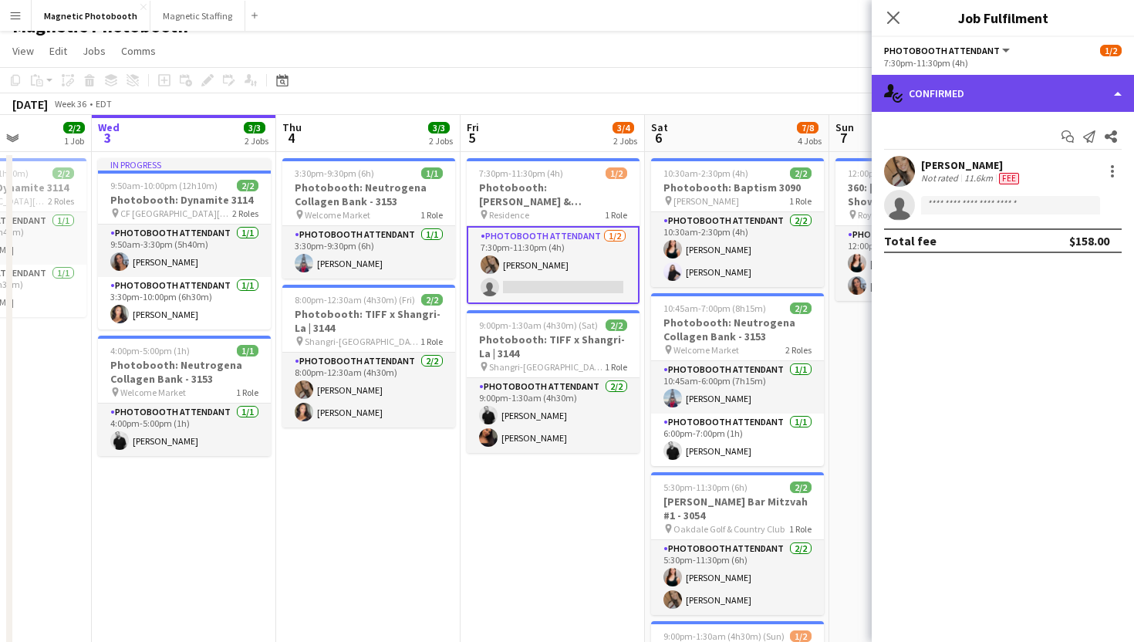
click at [957, 87] on div "single-neutral-actions-check-2 Confirmed" at bounding box center [1003, 93] width 262 height 37
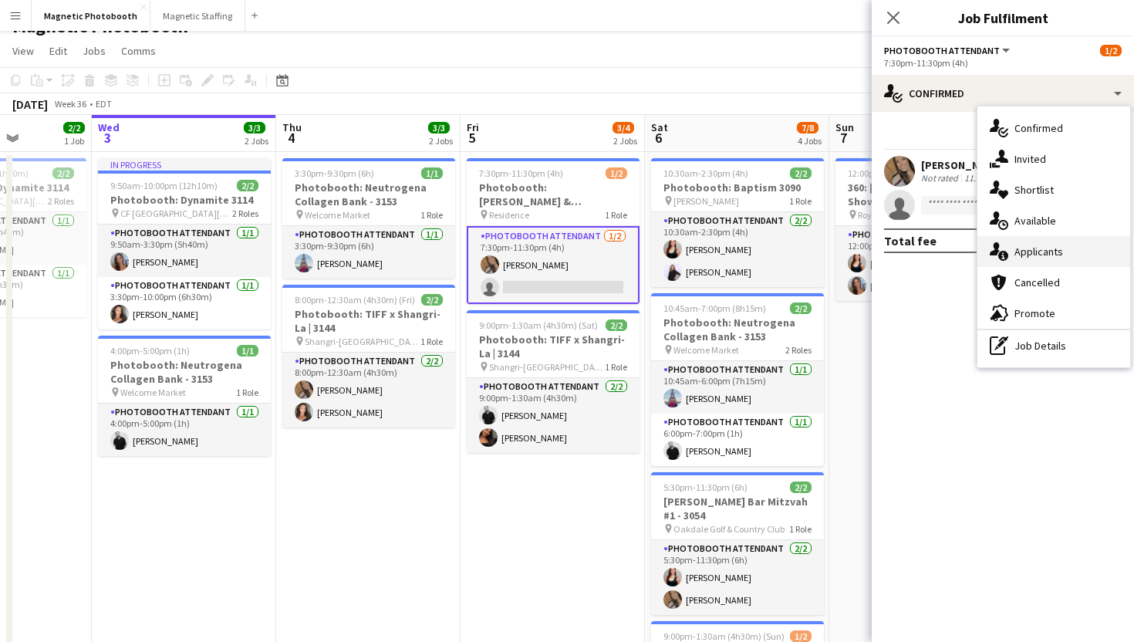
click at [994, 239] on div "single-neutral-actions-information Applicants" at bounding box center [1053, 251] width 153 height 31
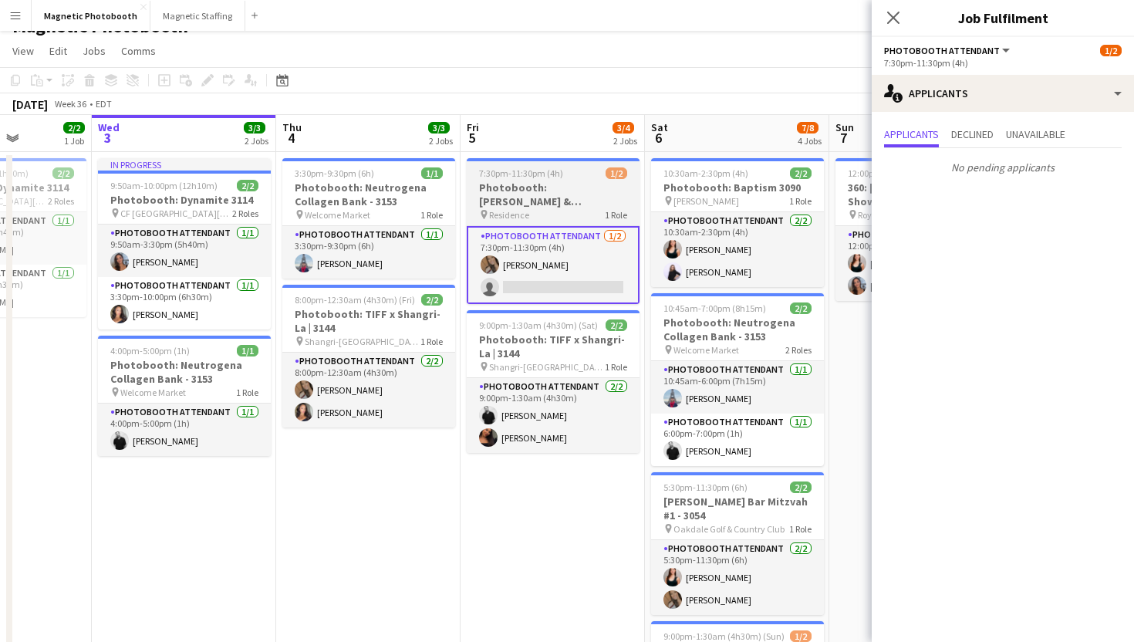
click at [547, 204] on h3 "Photobooth: [PERSON_NAME] & [PERSON_NAME] Wedding - 3171" at bounding box center [553, 194] width 173 height 28
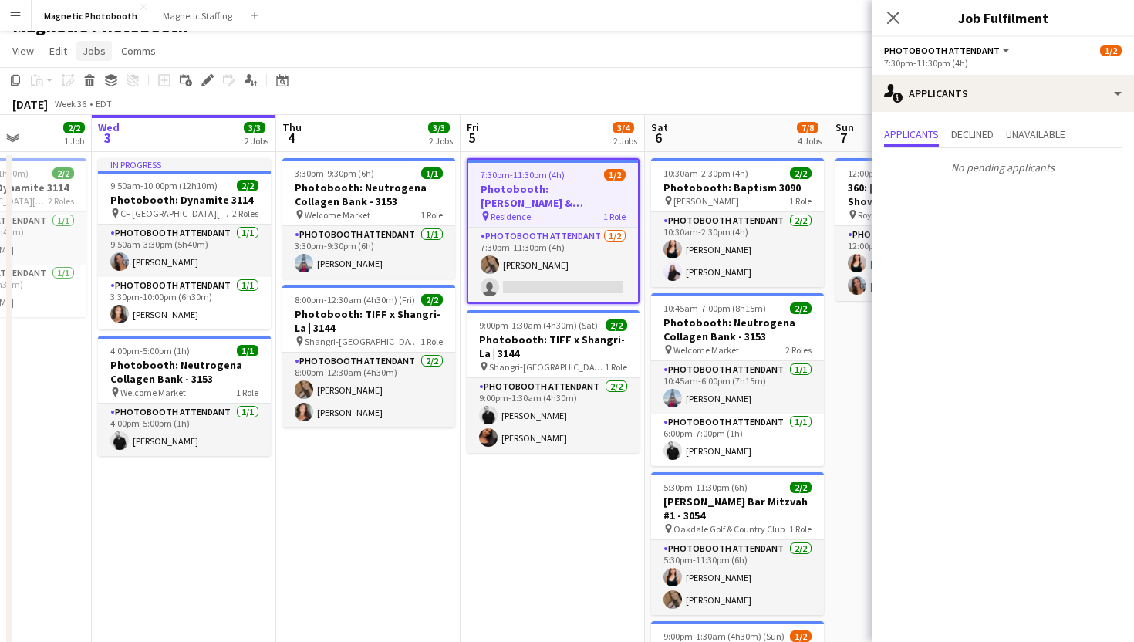
click at [104, 50] on link "Jobs" at bounding box center [93, 51] width 35 height 20
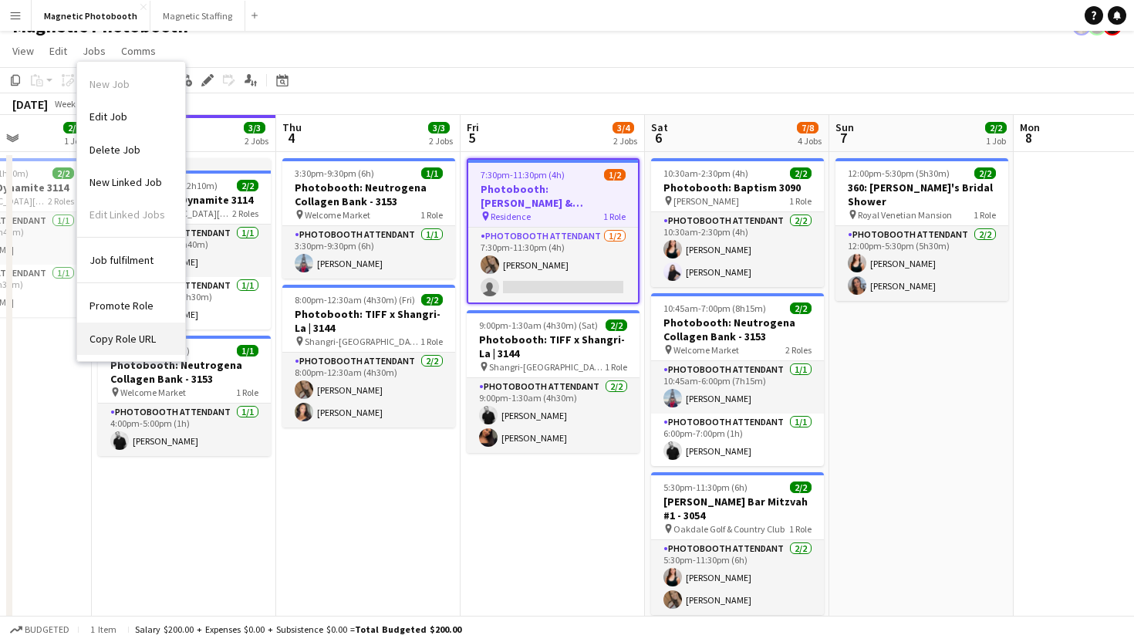
click at [153, 332] on span "Copy Role URL" at bounding box center [122, 339] width 66 height 14
type textarea "**********"
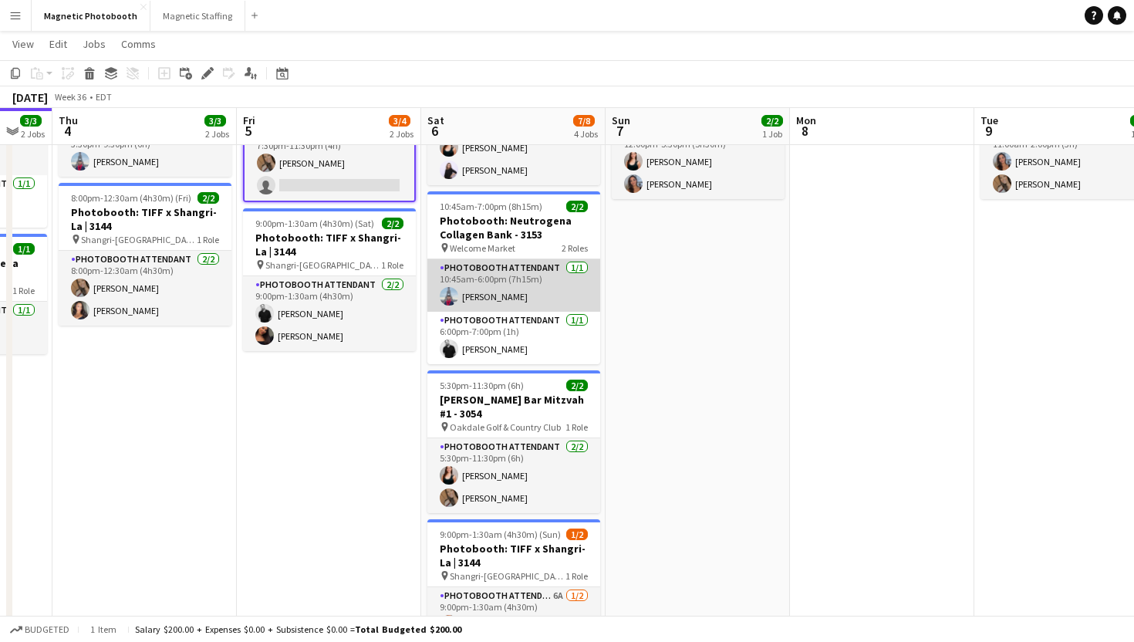
scroll to position [218, 0]
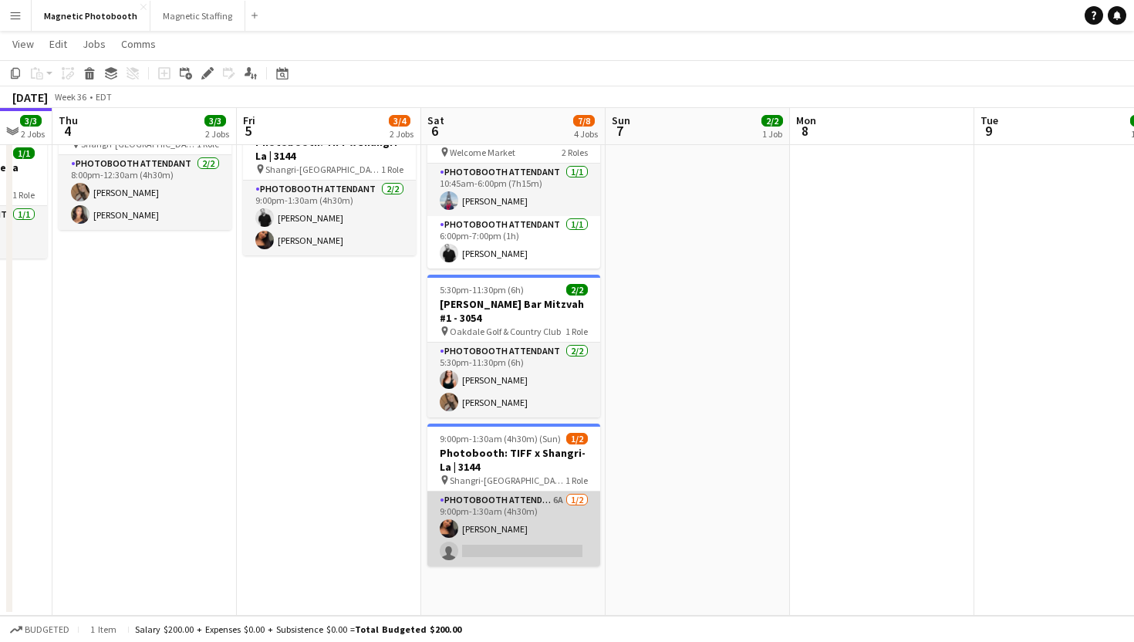
click at [470, 551] on app-card-role "Photobooth Attendant 6A [DATE] 9:00pm-1:30am (4h30m) [PERSON_NAME] single-neutr…" at bounding box center [513, 528] width 173 height 75
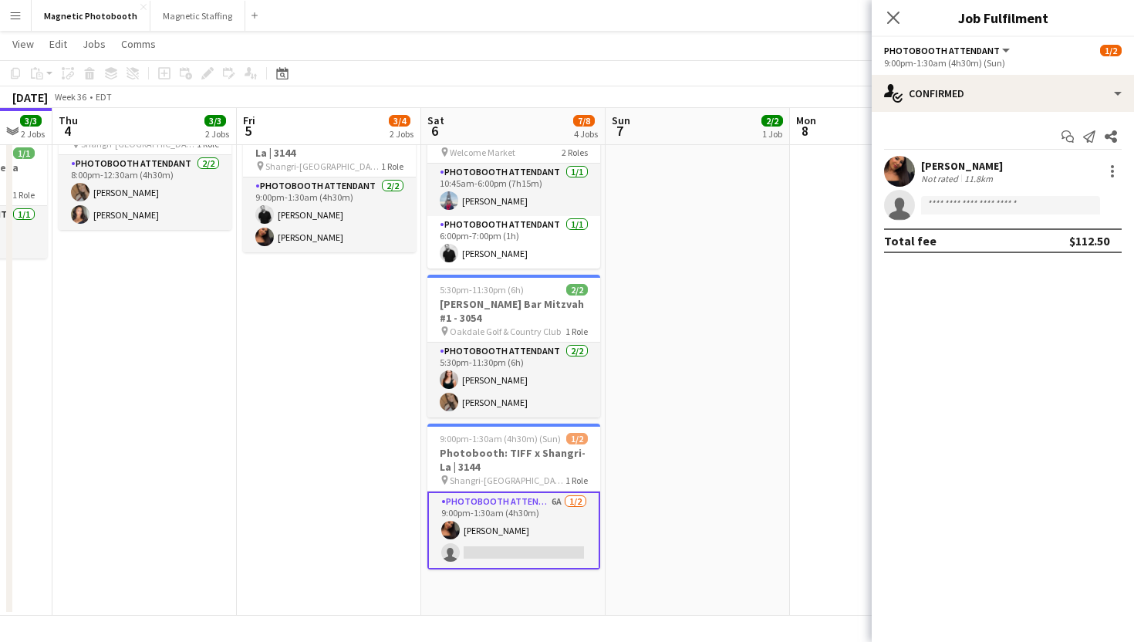
click at [1020, 116] on div "Start chat Send notification Share [PERSON_NAME] Not rated 11.8km single-neutra…" at bounding box center [1003, 188] width 262 height 153
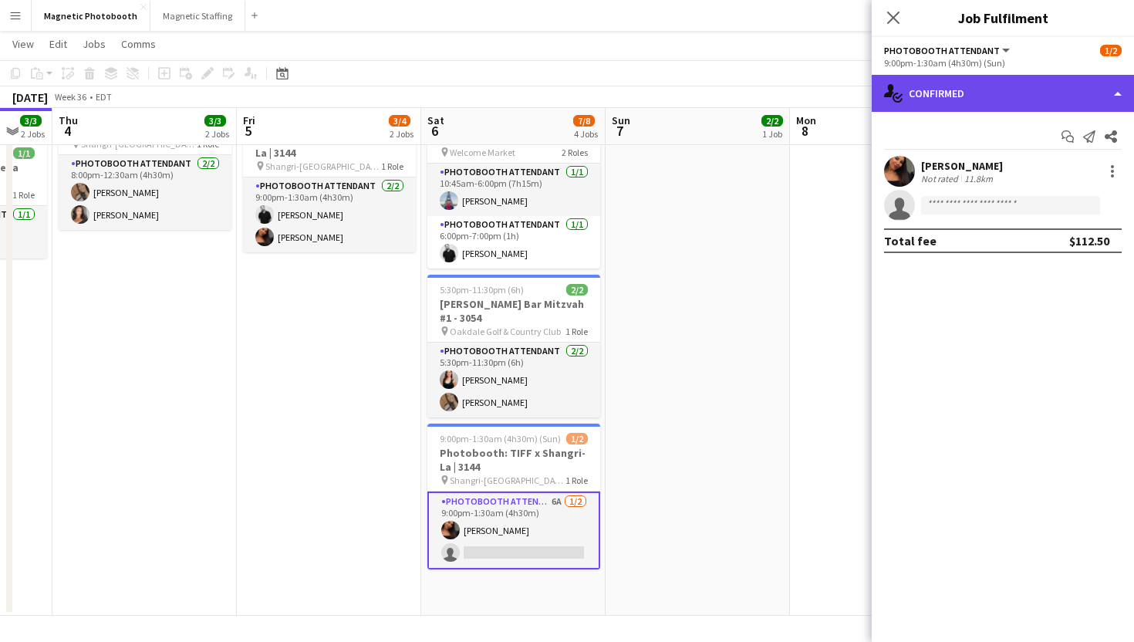
click at [1023, 103] on div "single-neutral-actions-check-2 Confirmed" at bounding box center [1003, 93] width 262 height 37
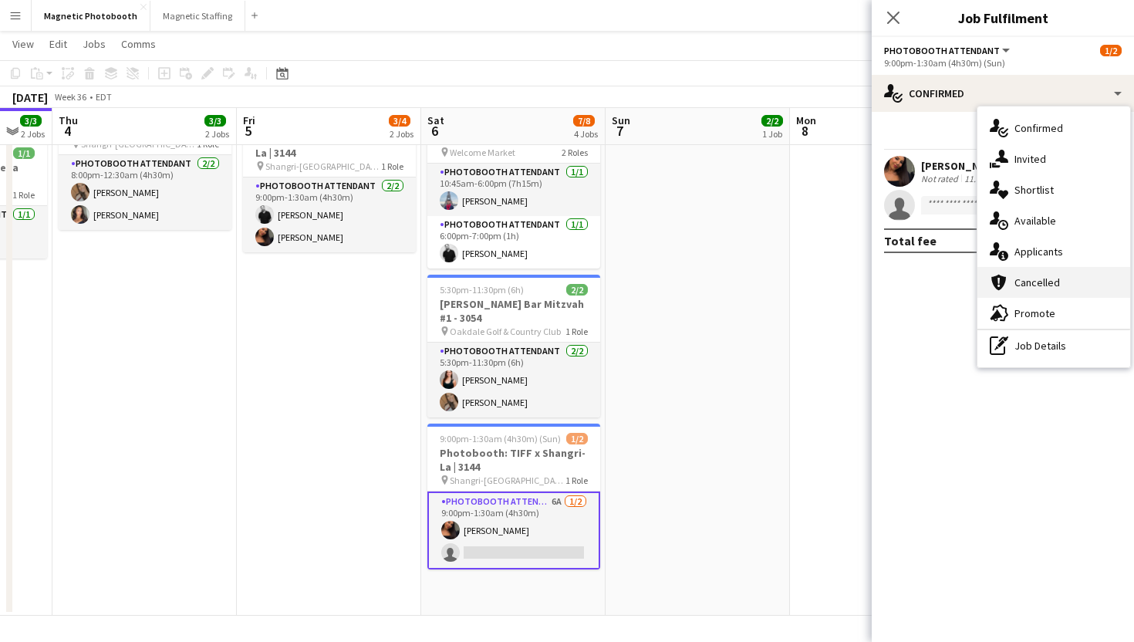
click at [1027, 288] on span "Cancelled" at bounding box center [1037, 282] width 46 height 14
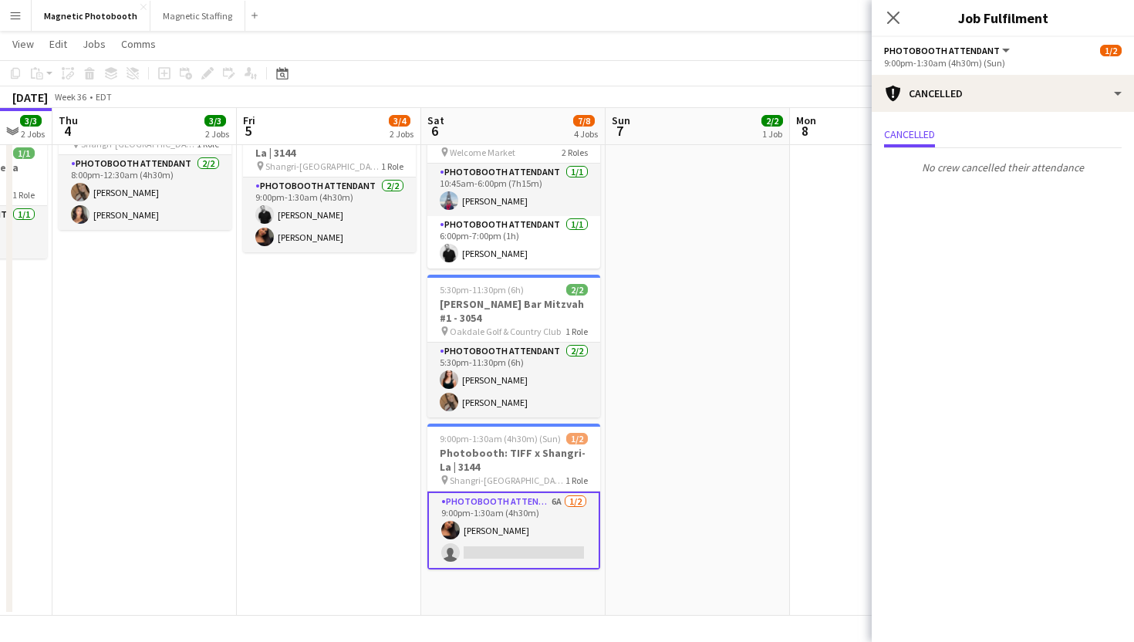
click at [969, 125] on div "Cancelled" at bounding box center [1003, 136] width 238 height 24
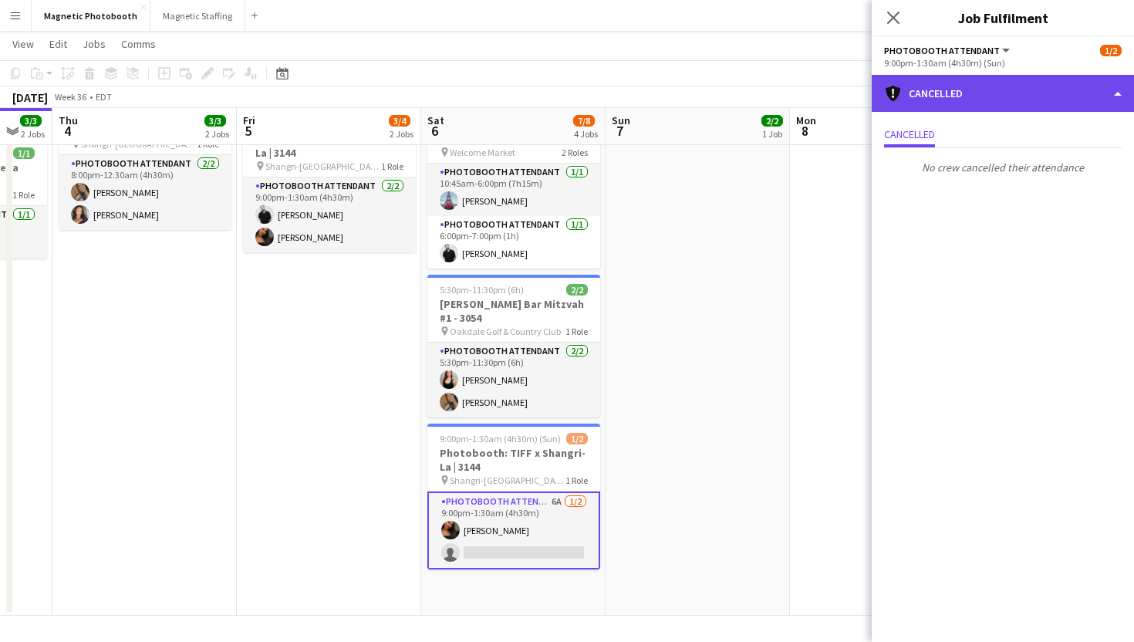
click at [976, 95] on div "cancellation Cancelled" at bounding box center [1003, 93] width 262 height 37
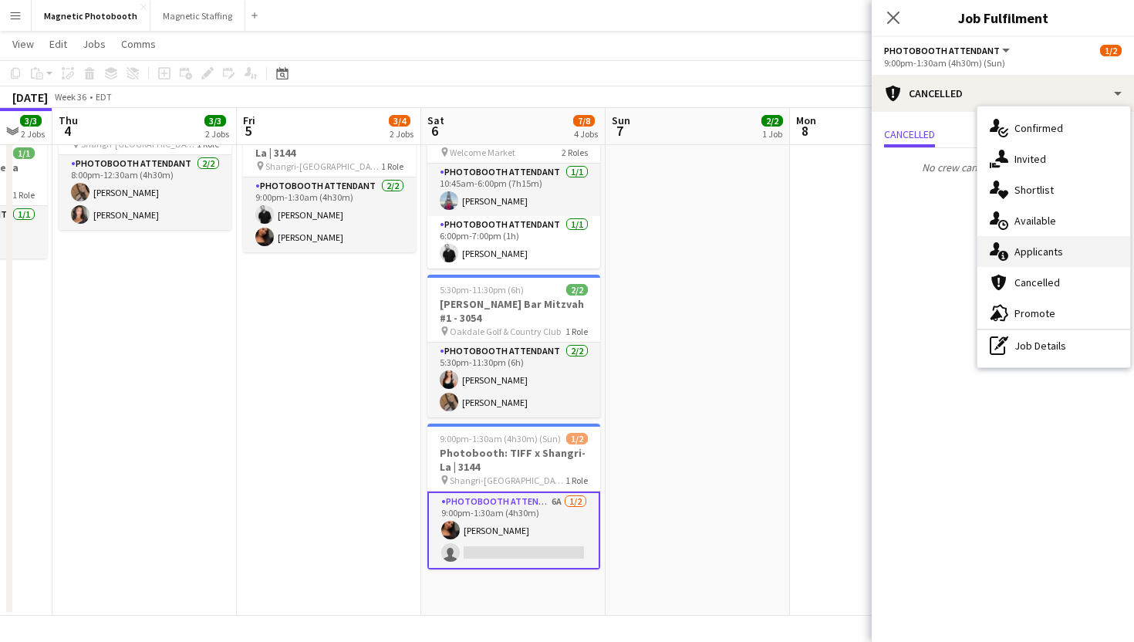
click at [1035, 254] on span "Applicants" at bounding box center [1038, 252] width 49 height 14
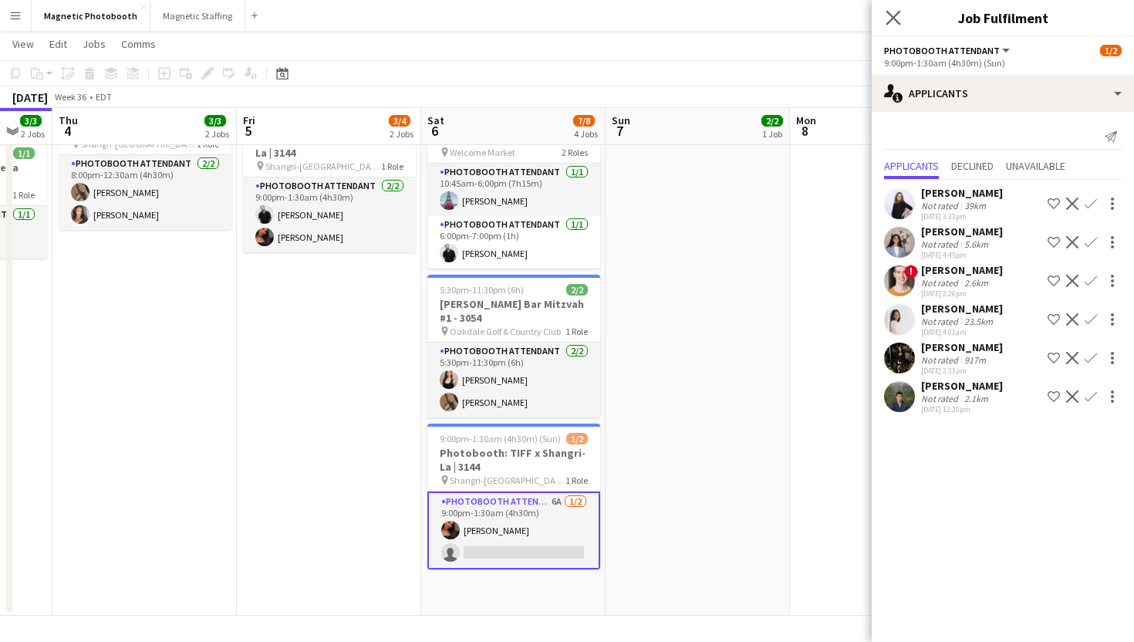
click at [896, 26] on app-icon "Close pop-in" at bounding box center [893, 18] width 22 height 22
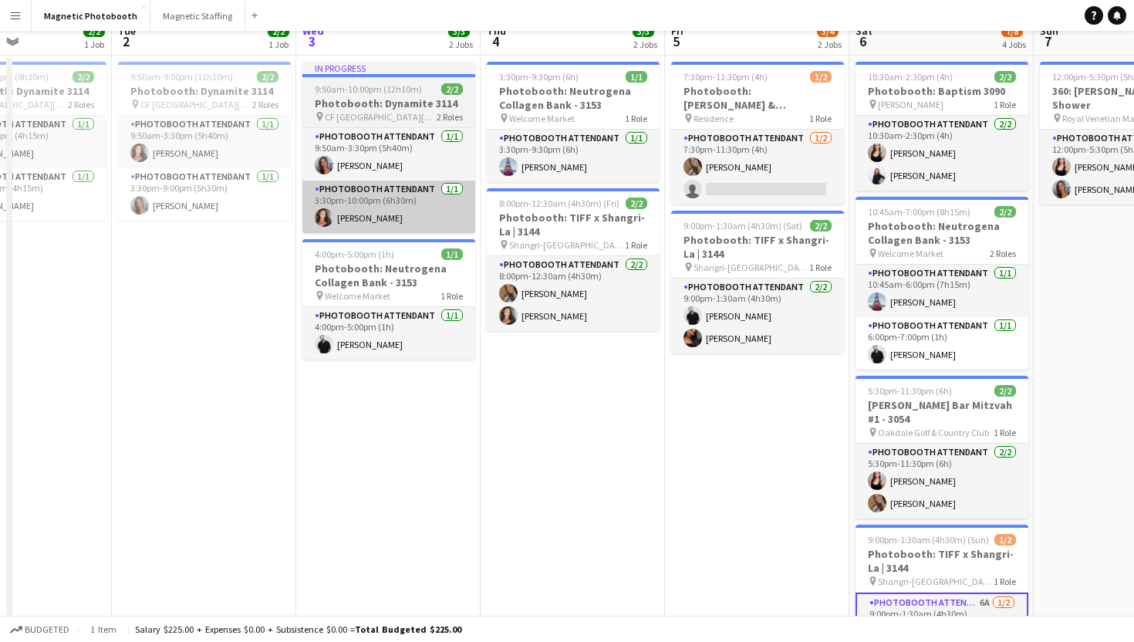
scroll to position [0, 0]
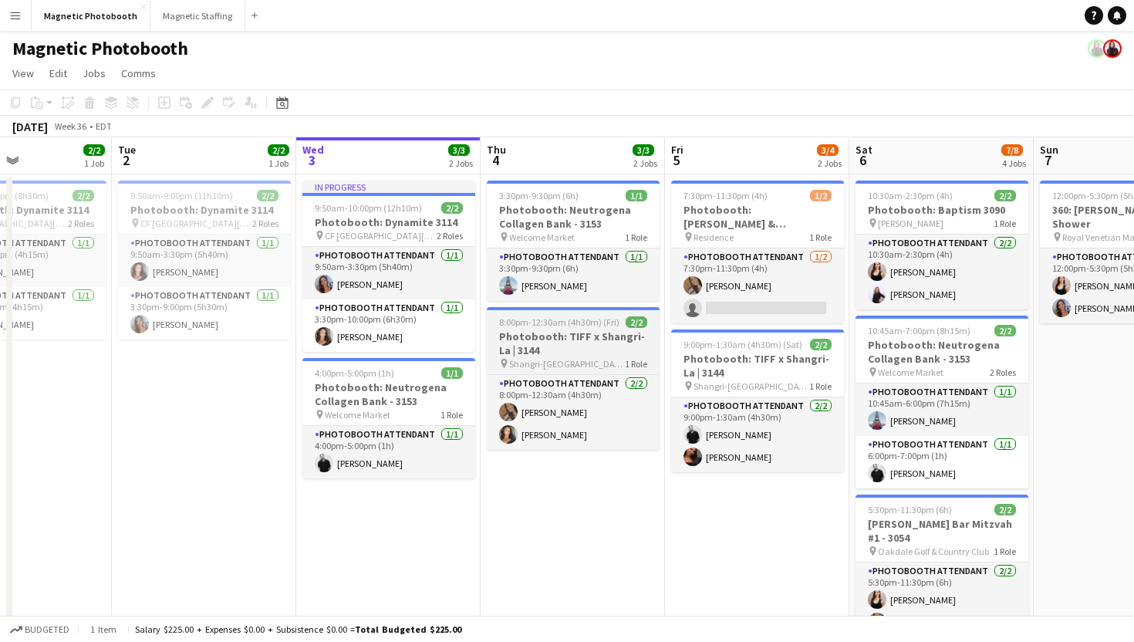
click at [555, 334] on h3 "Photobooth: TIFF x Shangri-La | 3144" at bounding box center [573, 343] width 173 height 28
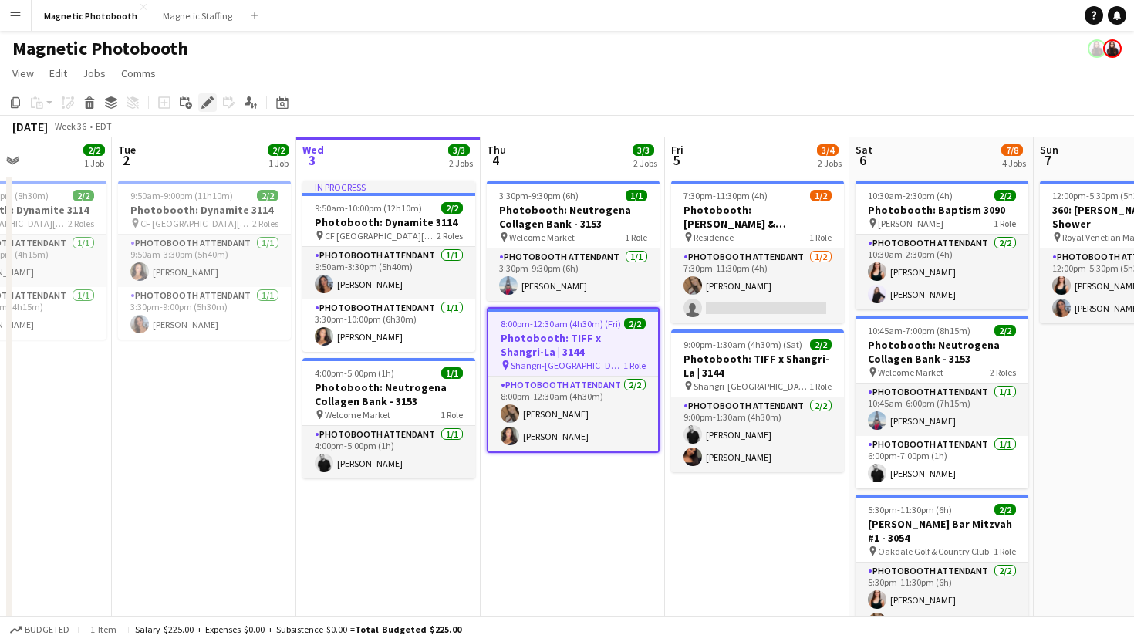
click at [208, 98] on icon "Edit" at bounding box center [207, 102] width 12 height 12
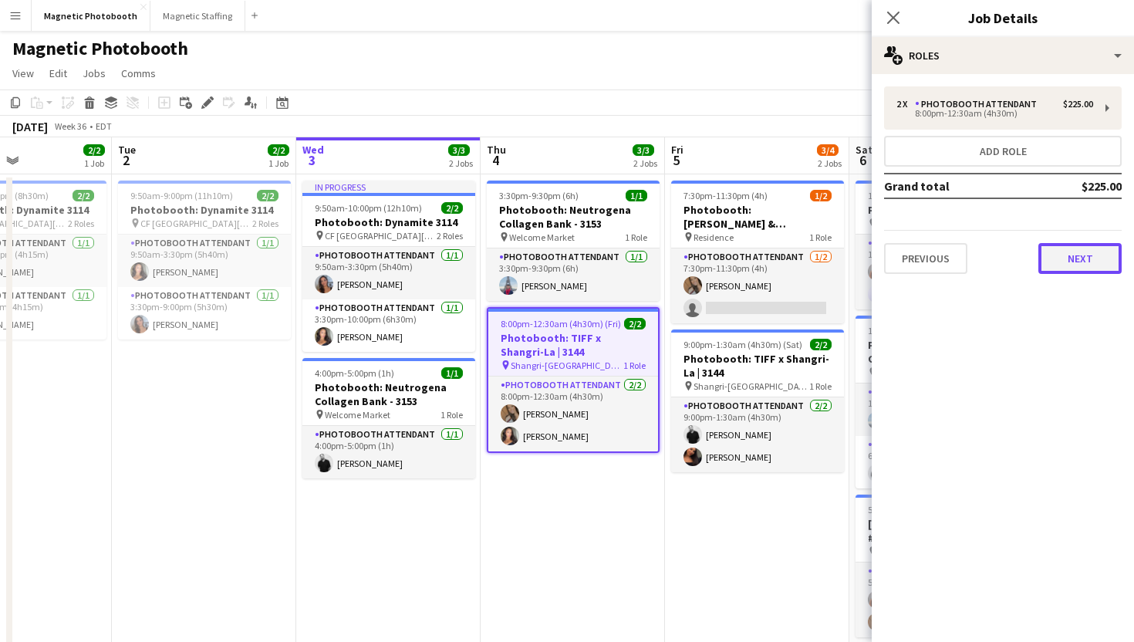
click at [1097, 244] on button "Next" at bounding box center [1079, 258] width 83 height 31
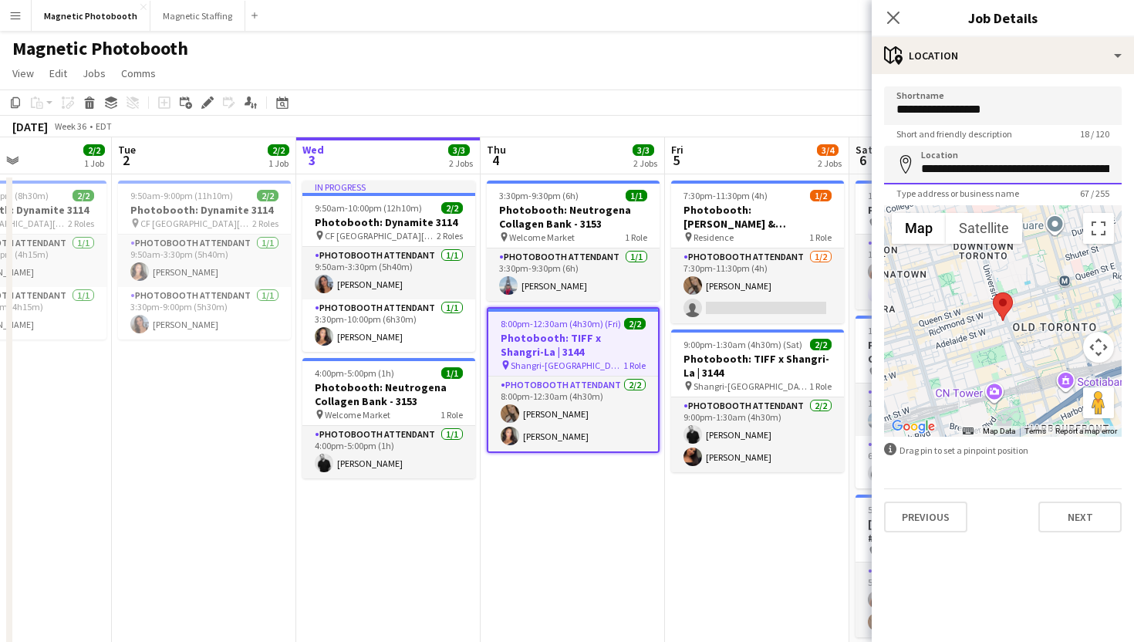
click at [1017, 166] on input "**********" at bounding box center [1003, 165] width 238 height 39
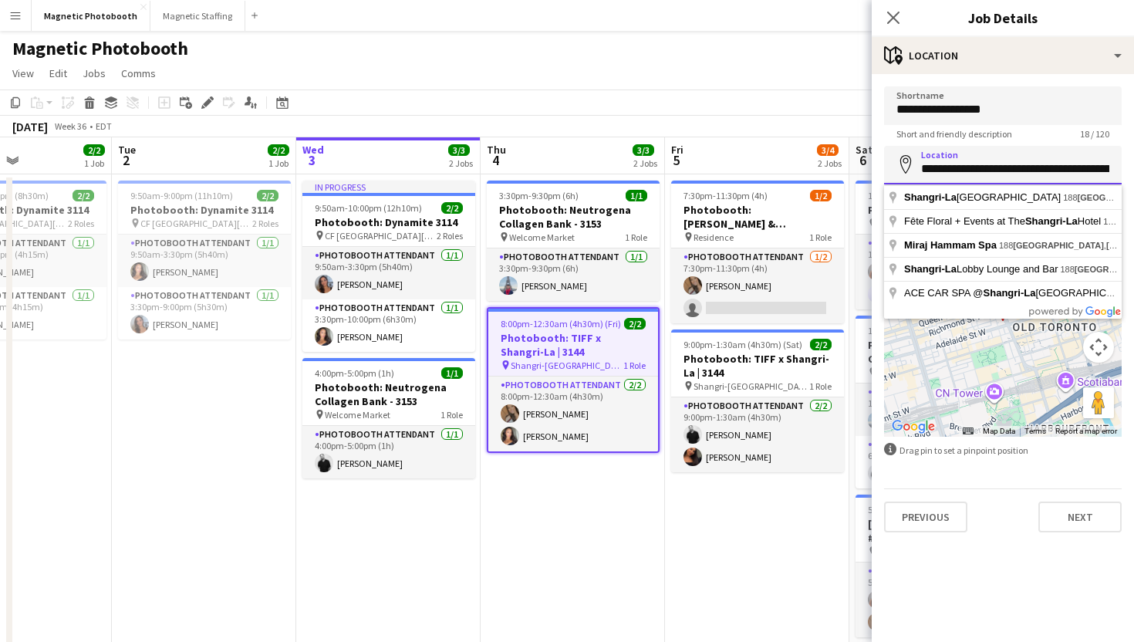
click at [1017, 166] on input "**********" at bounding box center [1003, 165] width 238 height 39
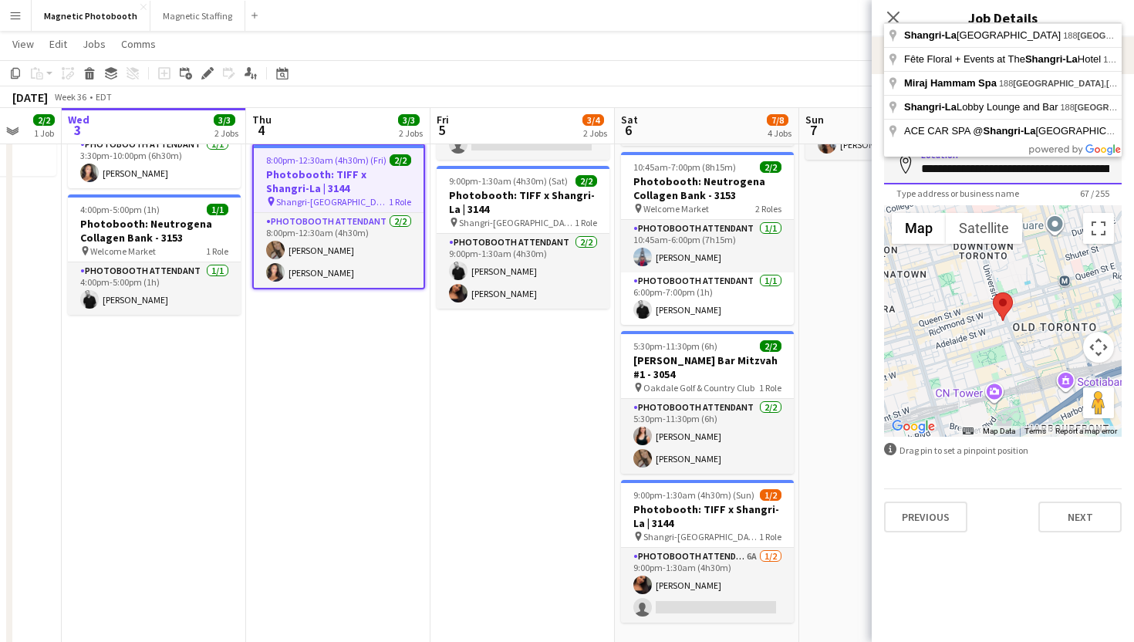
scroll to position [164, 0]
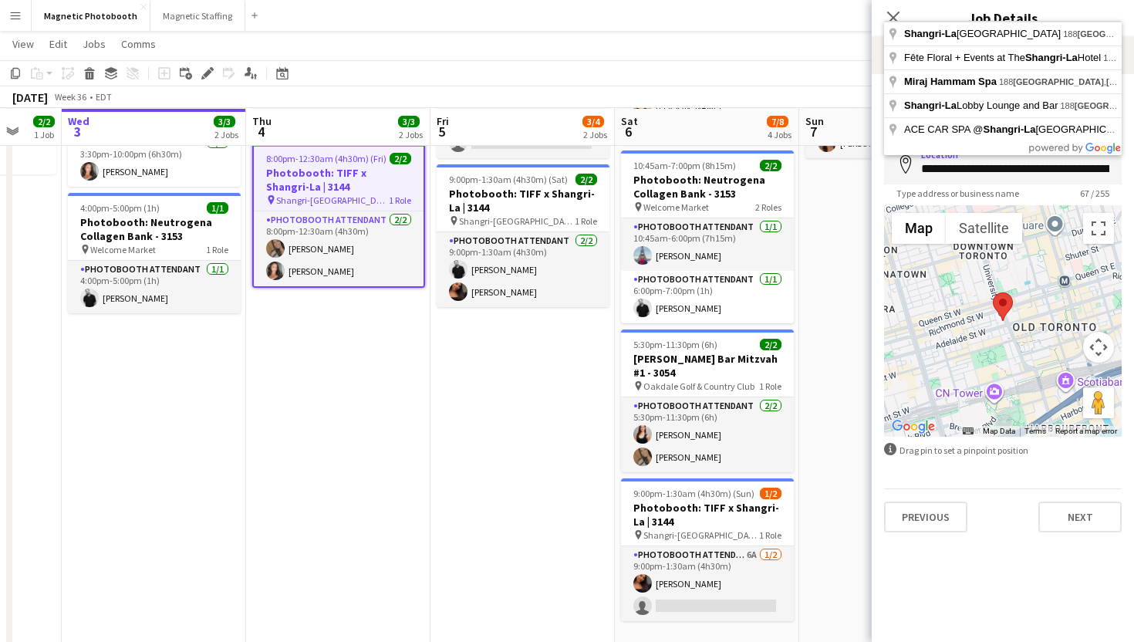
click at [558, 468] on app-date-cell "7:30pm-11:30pm (4h) 1/2 Photobooth: [PERSON_NAME] & [PERSON_NAME] Wedding - 317…" at bounding box center [522, 339] width 184 height 661
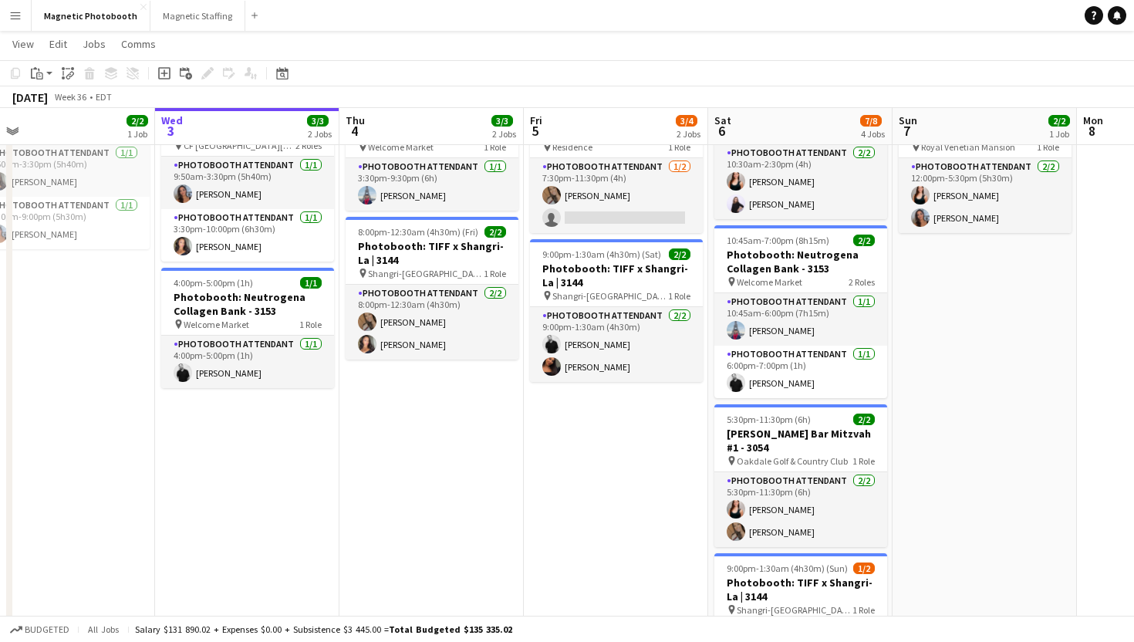
scroll to position [0, 0]
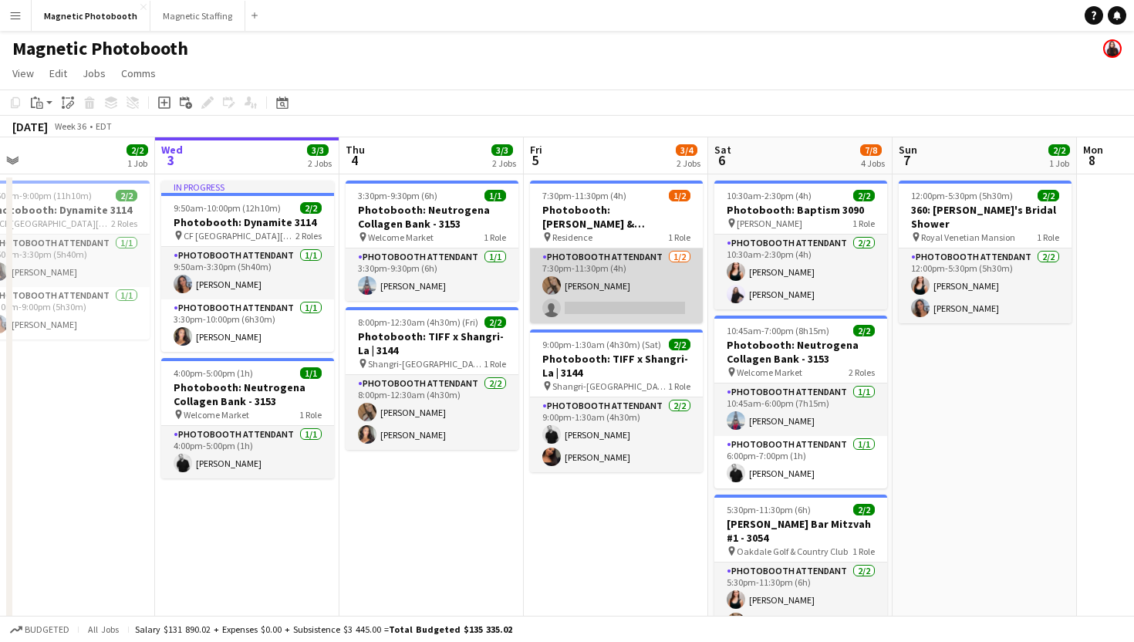
click at [554, 305] on app-card-role "Photobooth Attendant [DATE] 7:30pm-11:30pm (4h) [PERSON_NAME] single-neutral-ac…" at bounding box center [616, 285] width 173 height 75
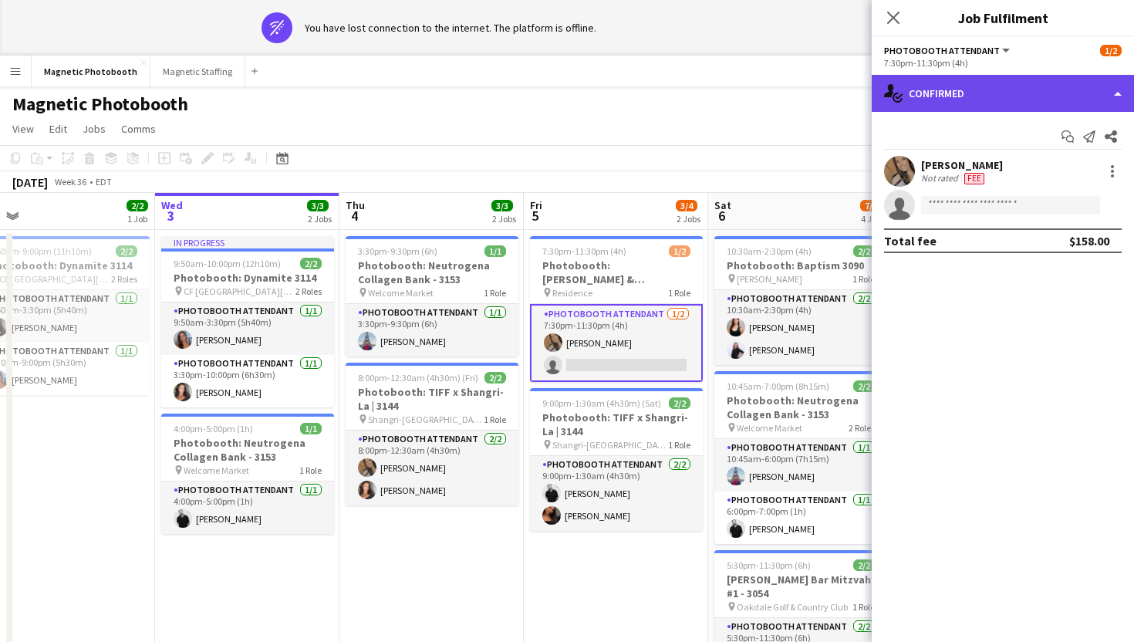
click at [1081, 83] on div "single-neutral-actions-check-2 Confirmed" at bounding box center [1003, 93] width 262 height 37
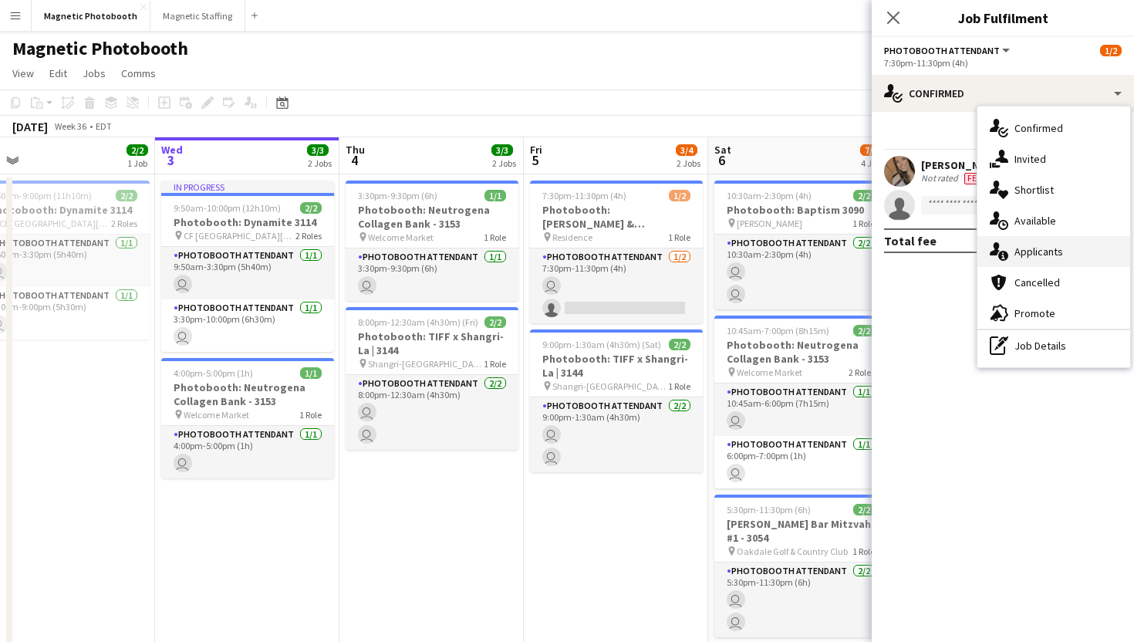
click at [1058, 246] on span "Applicants" at bounding box center [1038, 252] width 49 height 14
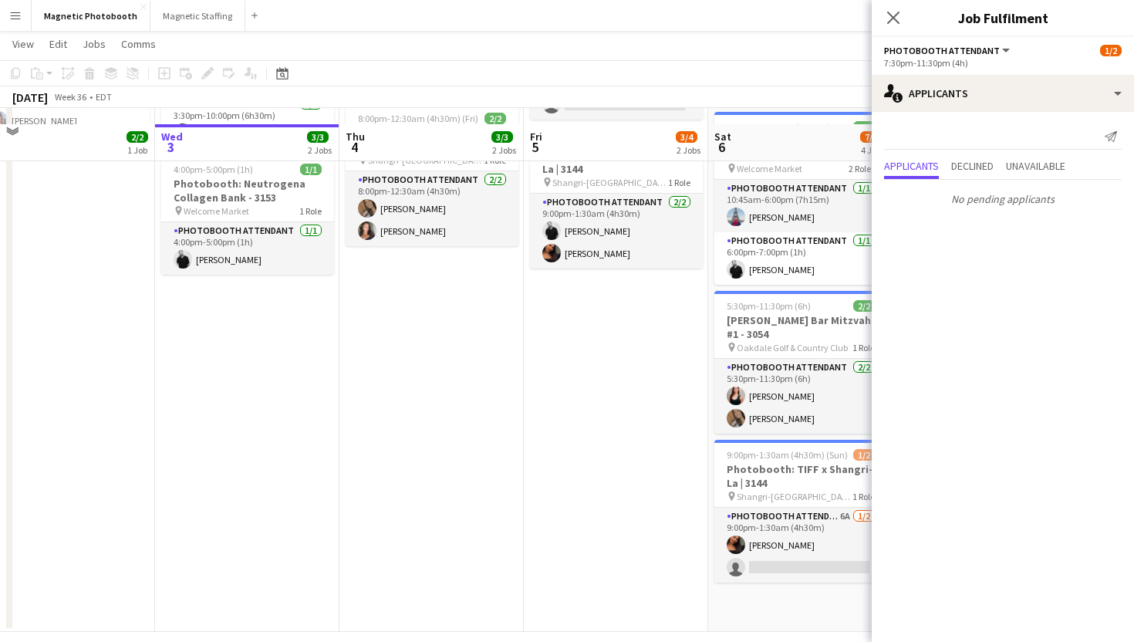
scroll to position [218, 0]
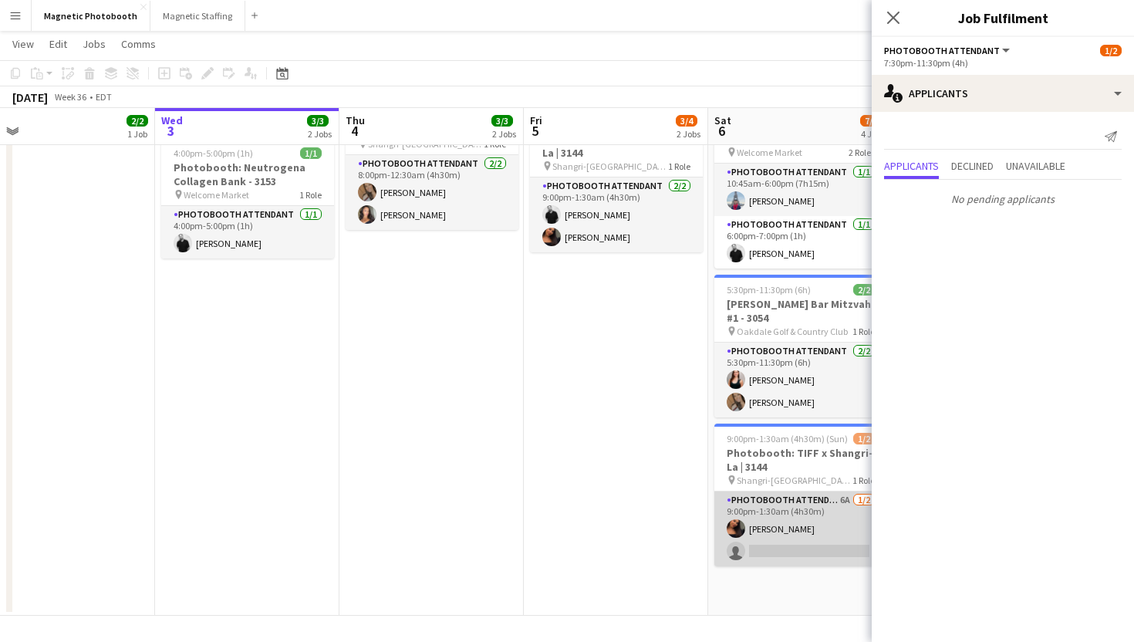
click at [774, 526] on app-card-role "Photobooth Attendant 6A [DATE] 9:00pm-1:30am (4h30m) [PERSON_NAME] single-neutr…" at bounding box center [800, 528] width 173 height 75
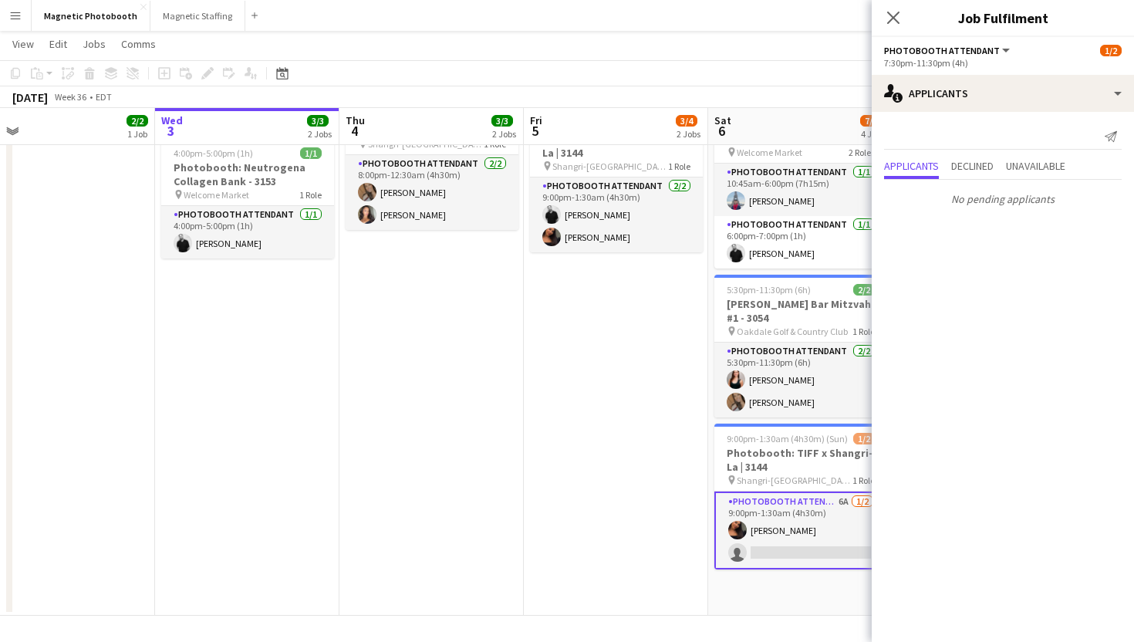
click at [778, 505] on app-card-role "Photobooth Attendant 6A [DATE] 9:00pm-1:30am (4h30m) [PERSON_NAME] single-neutr…" at bounding box center [800, 530] width 173 height 78
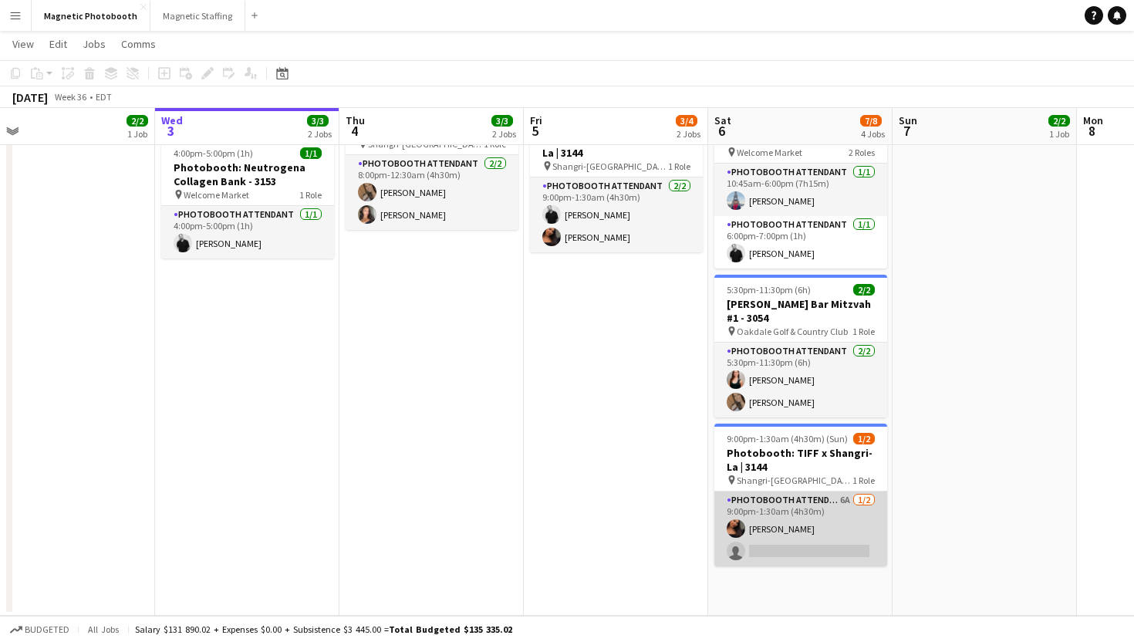
click at [778, 505] on app-card-role "Photobooth Attendant 6A [DATE] 9:00pm-1:30am (4h30m) [PERSON_NAME] single-neutr…" at bounding box center [800, 528] width 173 height 75
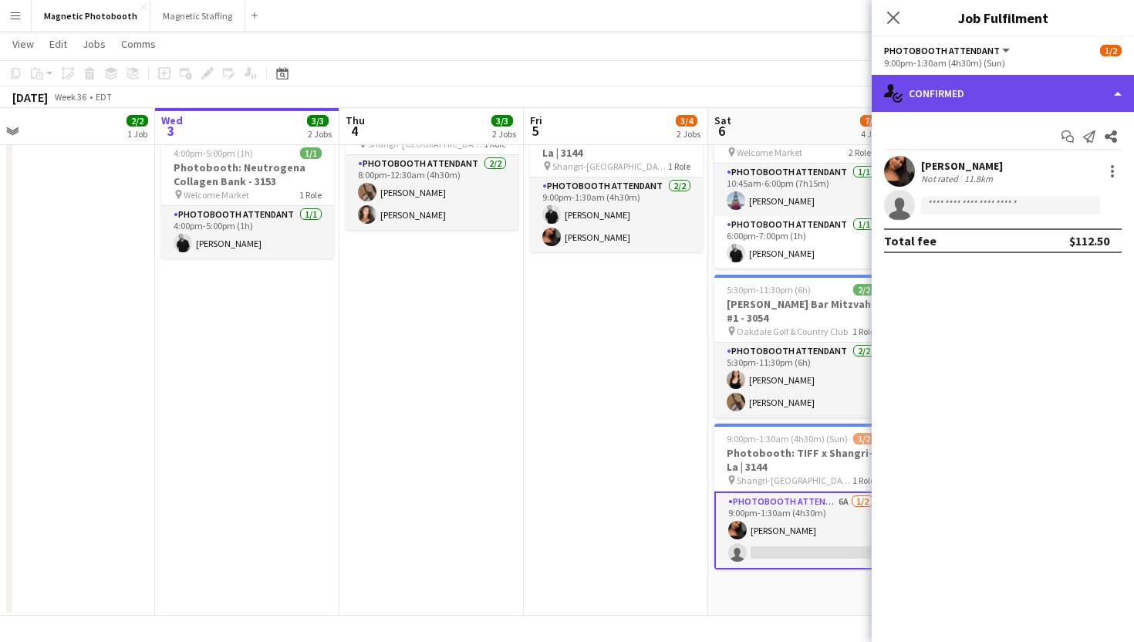
click at [953, 95] on div "single-neutral-actions-check-2 Confirmed" at bounding box center [1003, 93] width 262 height 37
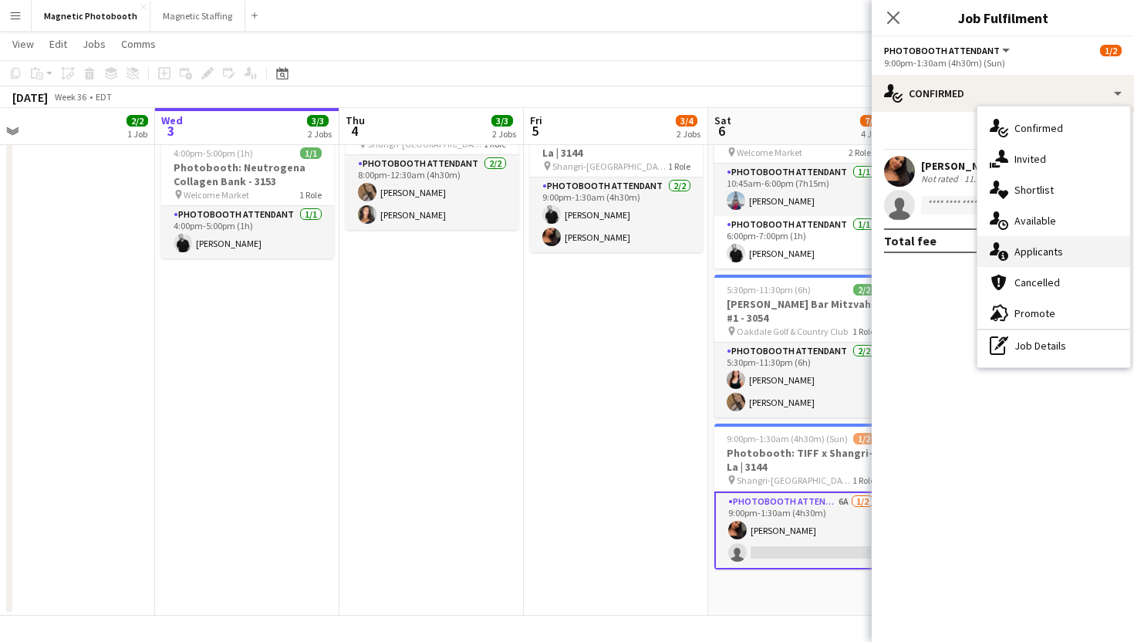
click at [996, 257] on icon "single-neutral-actions-information" at bounding box center [999, 251] width 19 height 19
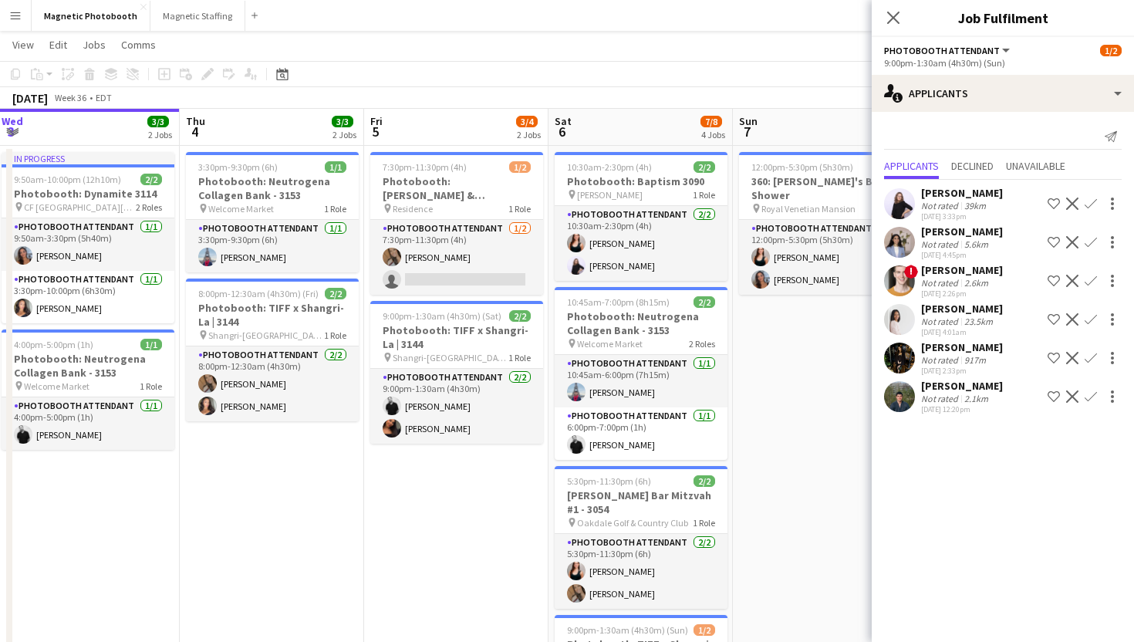
scroll to position [0, 373]
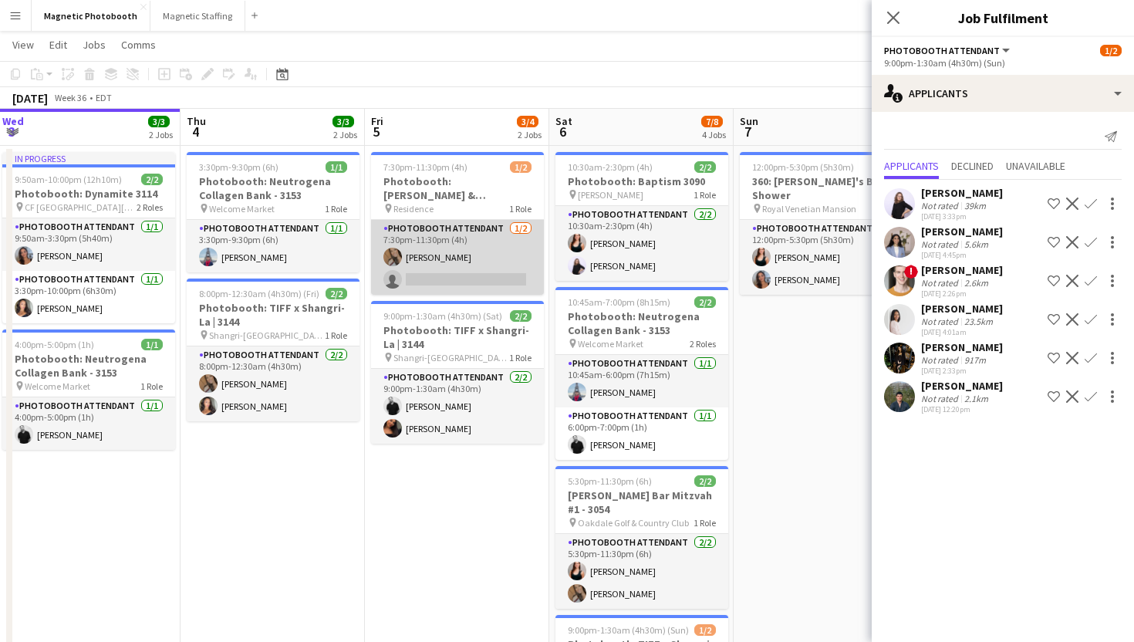
click at [528, 285] on app-card-role "Photobooth Attendant [DATE] 7:30pm-11:30pm (4h) [PERSON_NAME] single-neutral-ac…" at bounding box center [457, 257] width 173 height 75
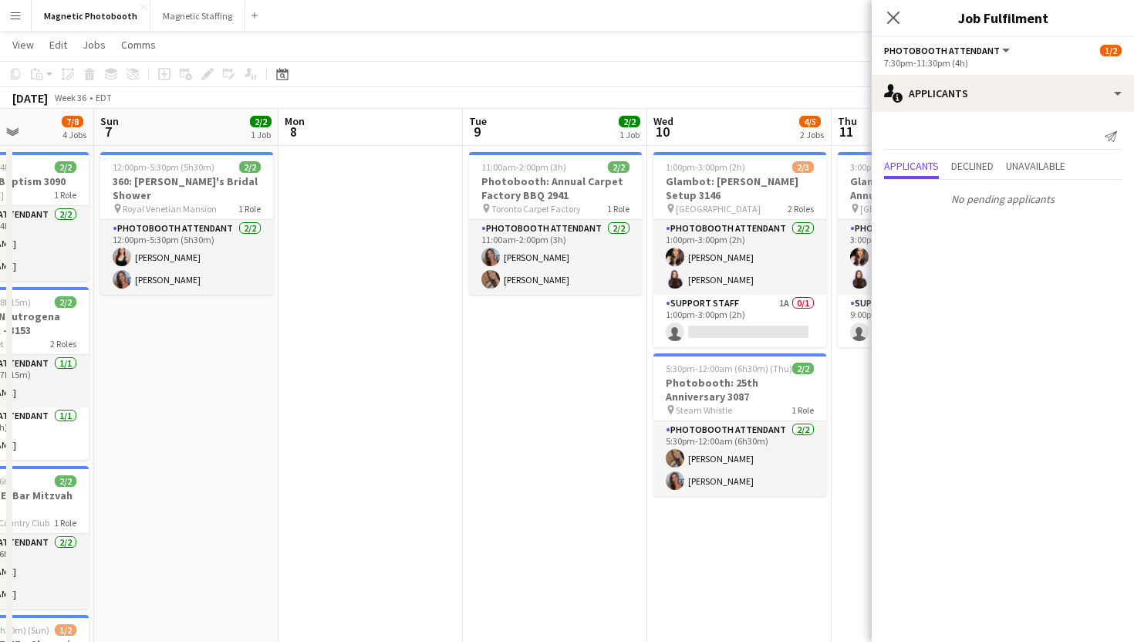
scroll to position [0, 443]
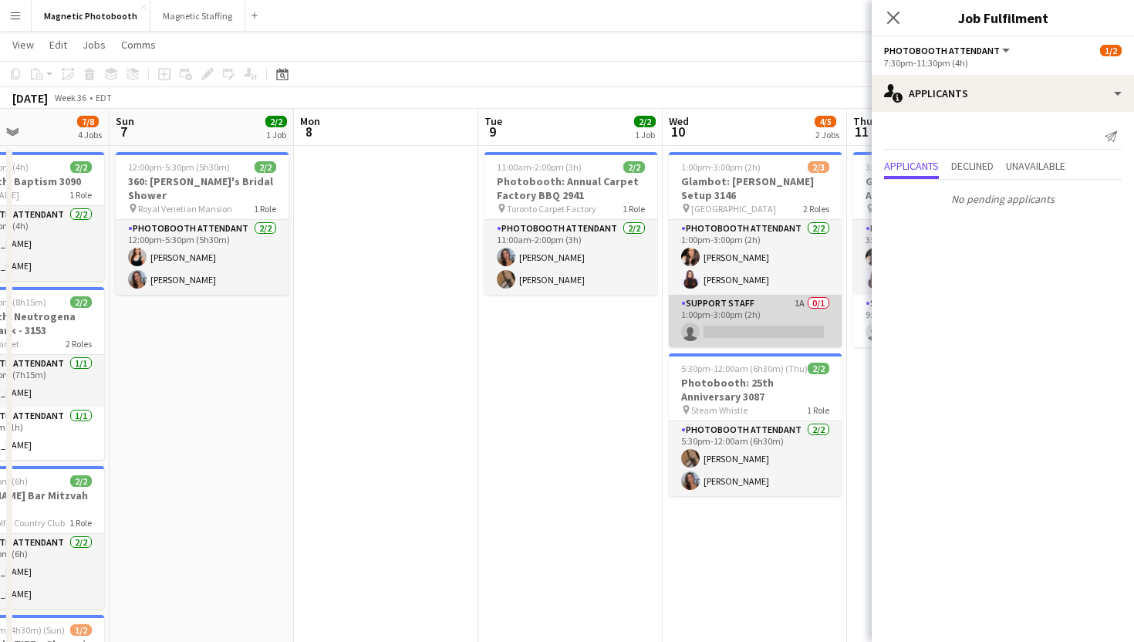
click at [757, 307] on app-card-role "Support Staff 1A 0/1 1:00pm-3:00pm (2h) single-neutral-actions" at bounding box center [755, 321] width 173 height 52
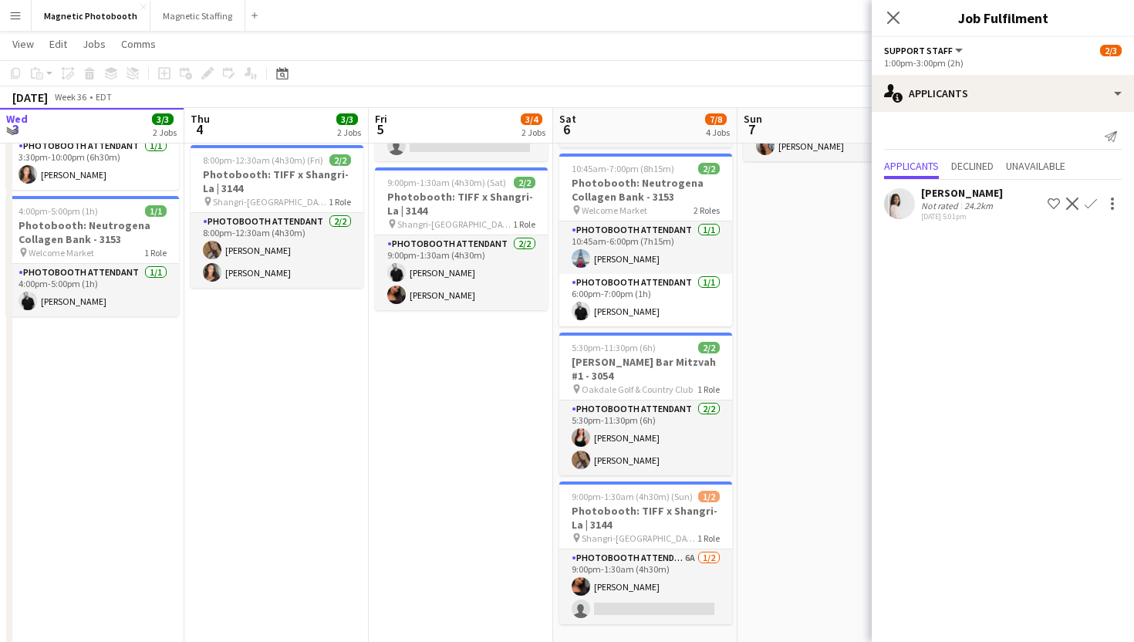
scroll to position [218, 0]
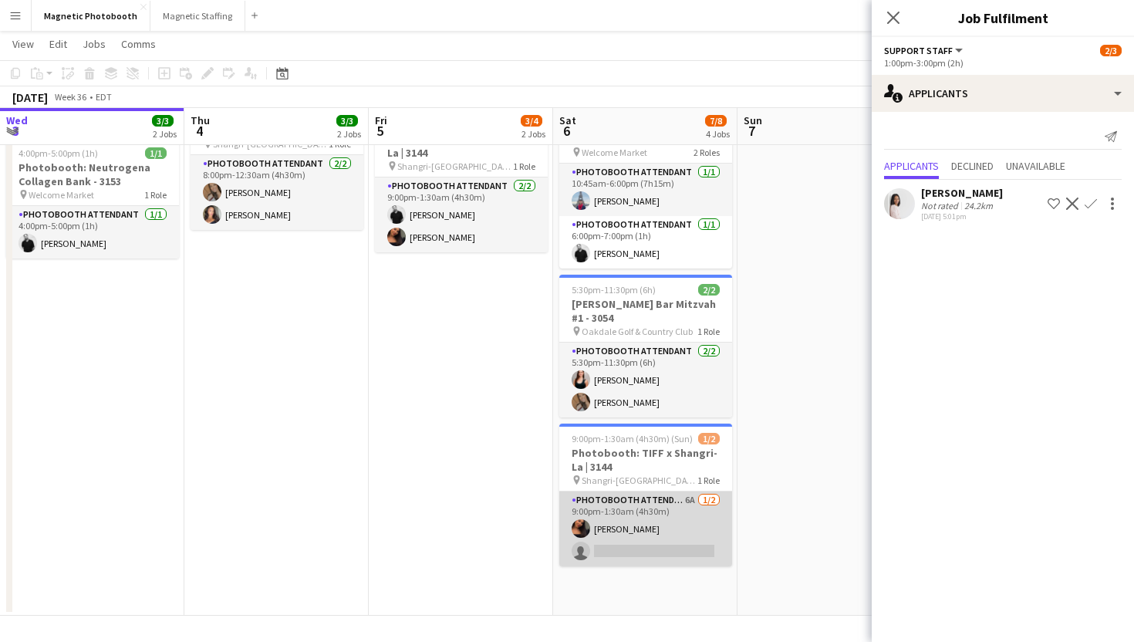
click at [702, 508] on app-card-role "Photobooth Attendant 6A [DATE] 9:00pm-1:30am (4h30m) [PERSON_NAME] single-neutr…" at bounding box center [645, 528] width 173 height 75
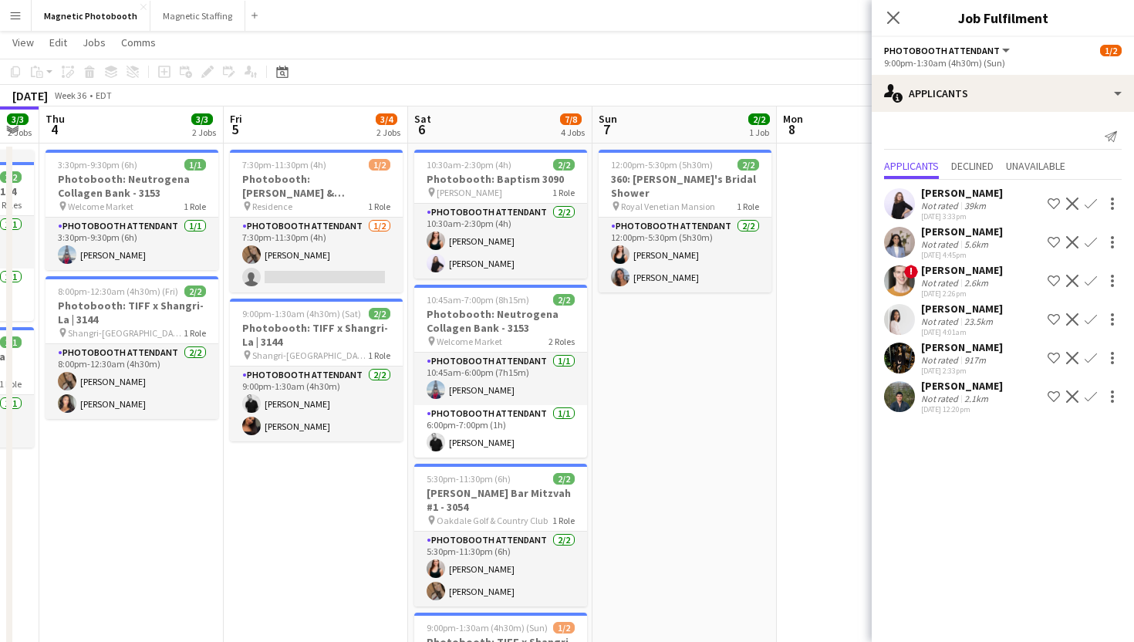
scroll to position [19, 0]
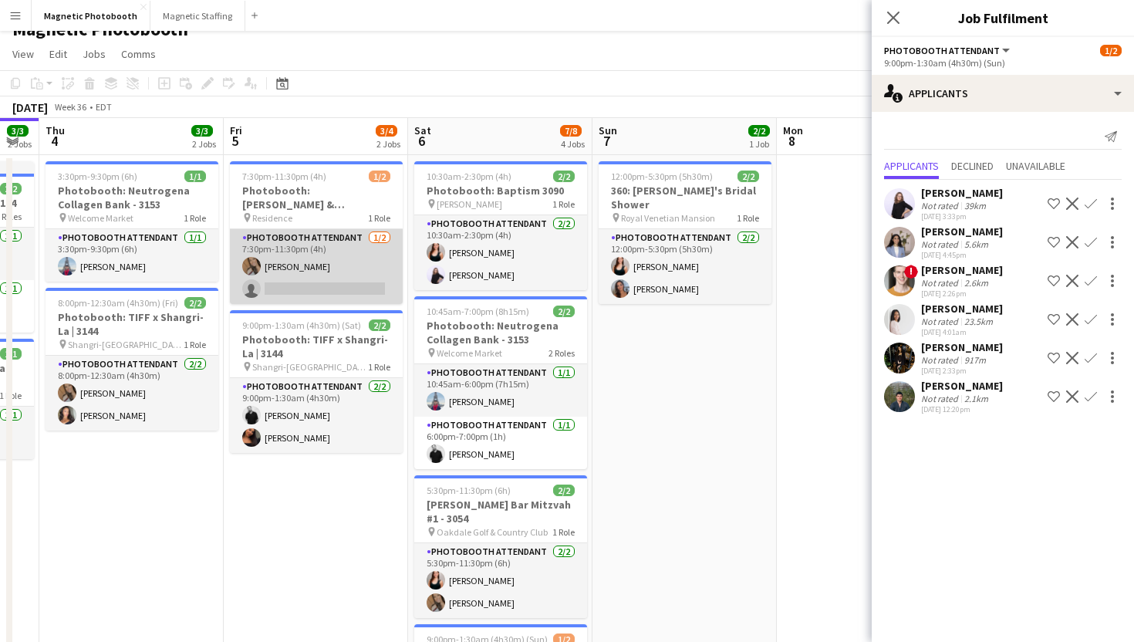
click at [363, 284] on app-card-role "Photobooth Attendant [DATE] 7:30pm-11:30pm (4h) [PERSON_NAME] single-neutral-ac…" at bounding box center [316, 266] width 173 height 75
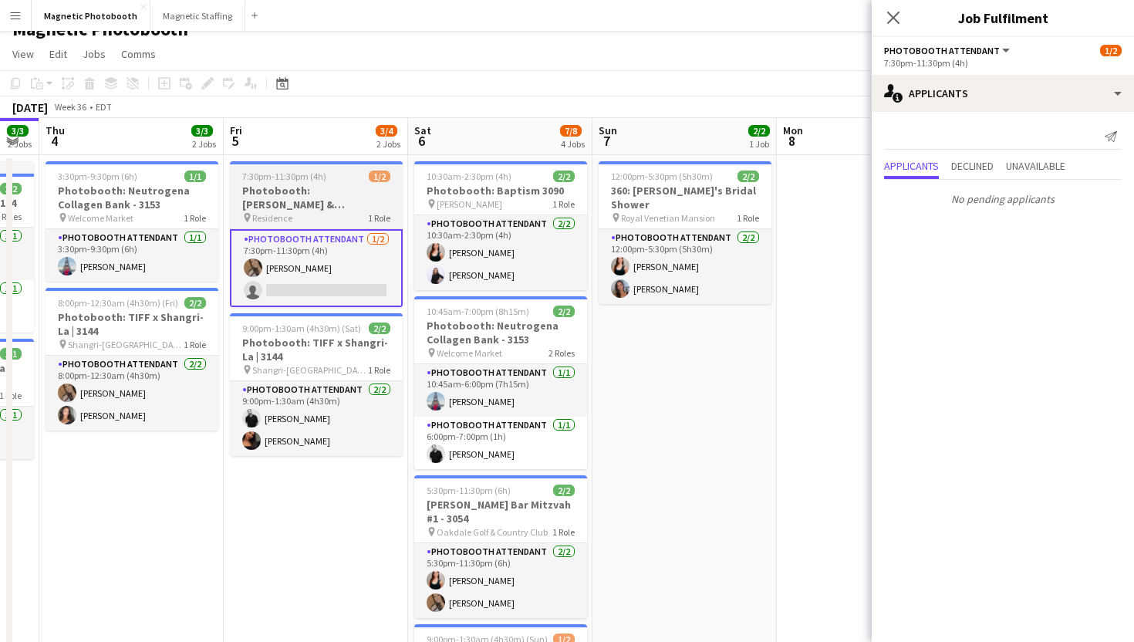
click at [364, 161] on div at bounding box center [316, 162] width 173 height 3
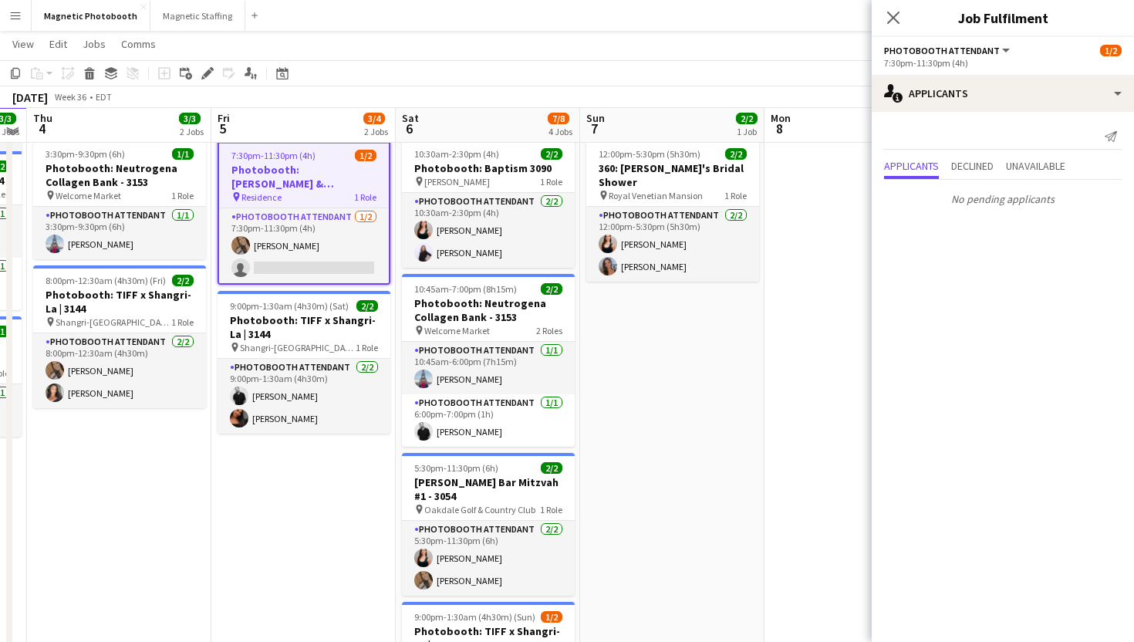
scroll to position [38, 0]
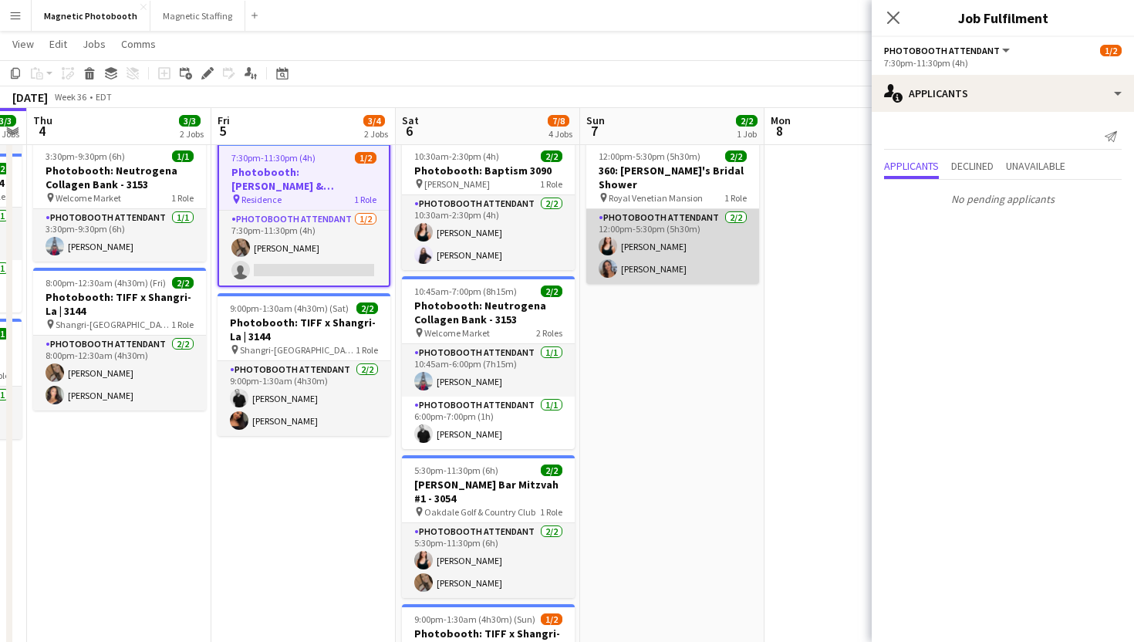
click at [671, 224] on app-card-role "Photobooth Attendant [DATE] 12:00pm-5:30pm (5h30m) [PERSON_NAME] [PERSON_NAME]" at bounding box center [672, 246] width 173 height 75
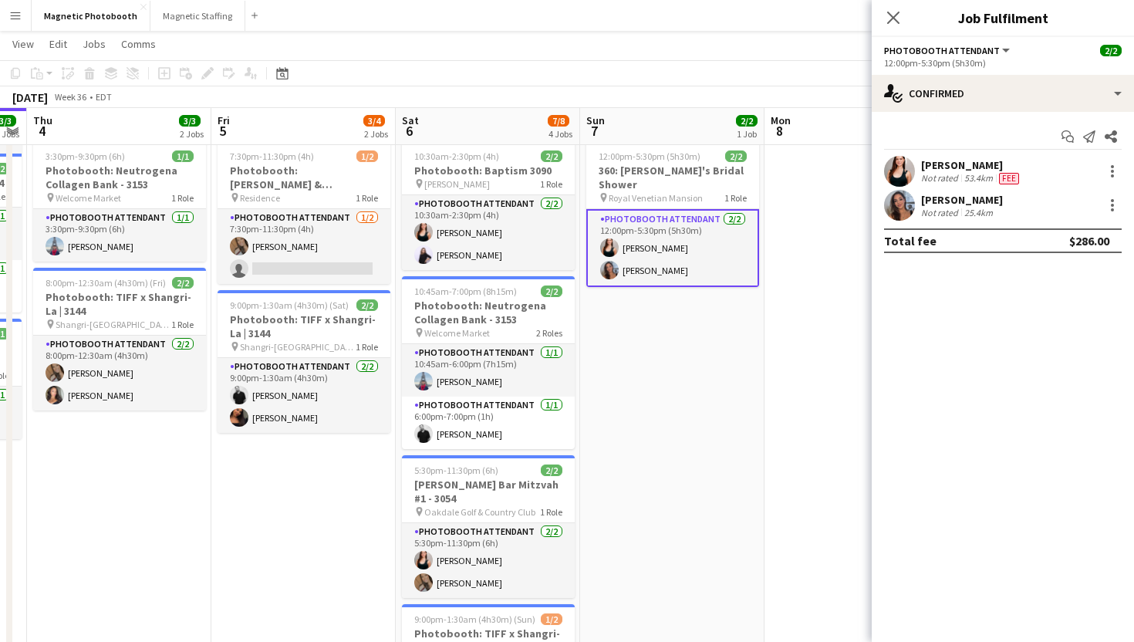
click at [1037, 125] on div "Start chat Send notification Share" at bounding box center [1003, 136] width 238 height 25
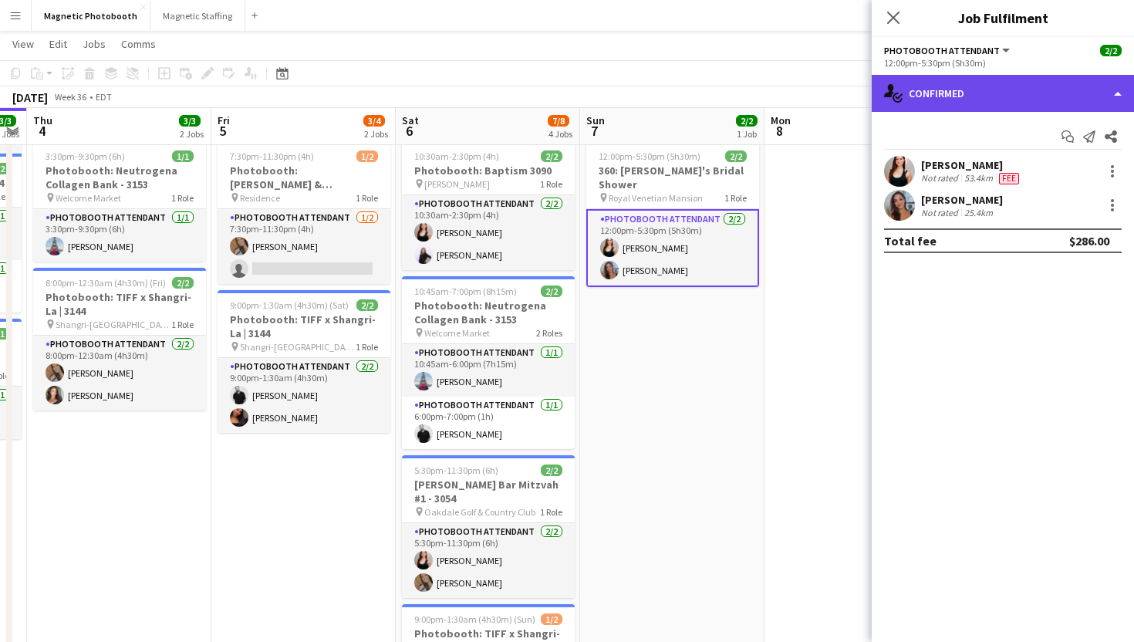
click at [1037, 110] on div "single-neutral-actions-check-2 Confirmed" at bounding box center [1003, 93] width 262 height 37
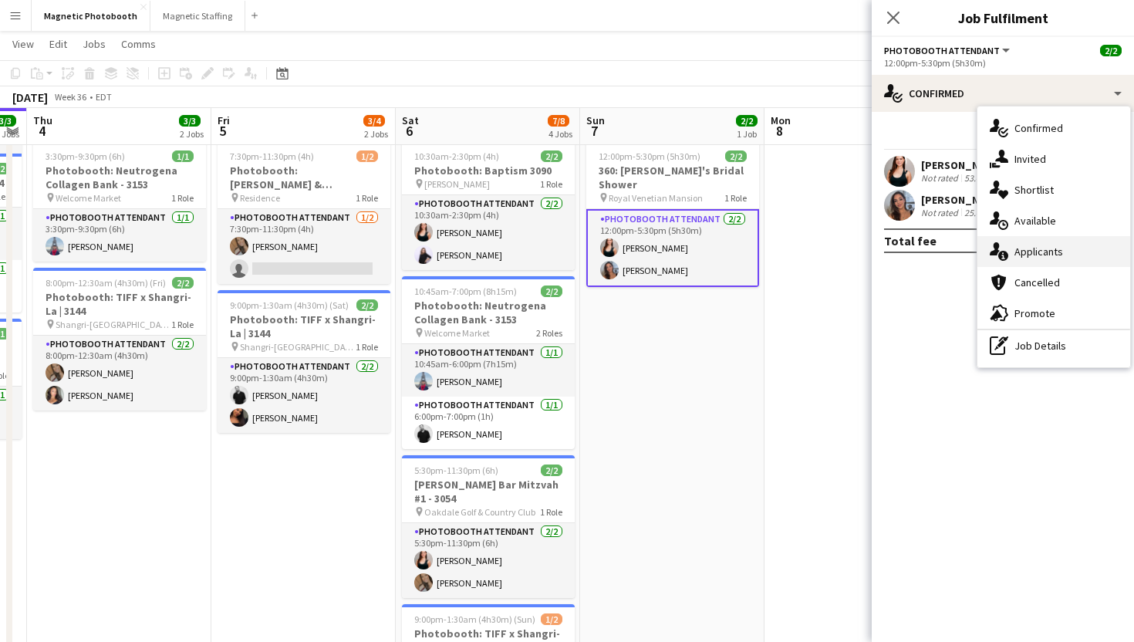
click at [1041, 249] on span "Applicants" at bounding box center [1038, 252] width 49 height 14
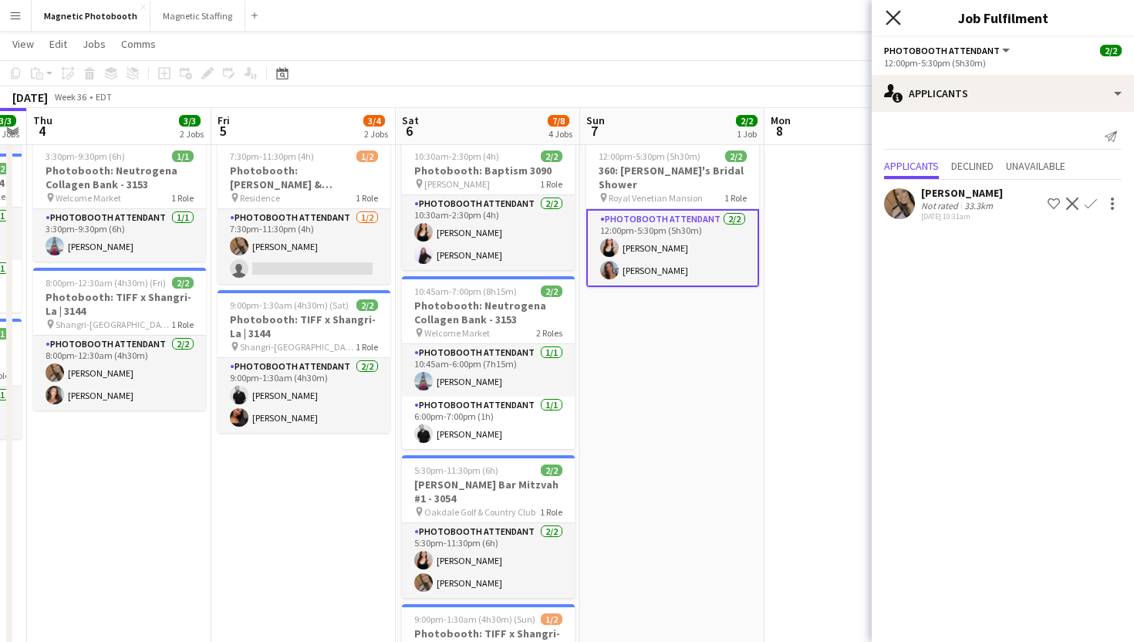
click at [900, 12] on icon "Close pop-in" at bounding box center [892, 17] width 15 height 15
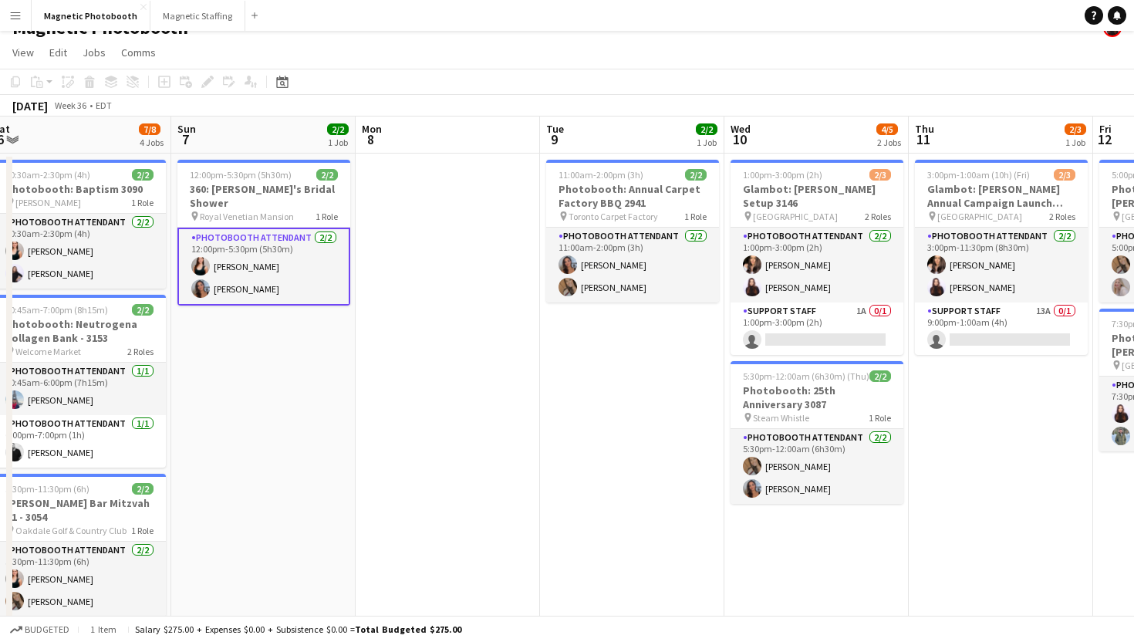
scroll to position [0, 602]
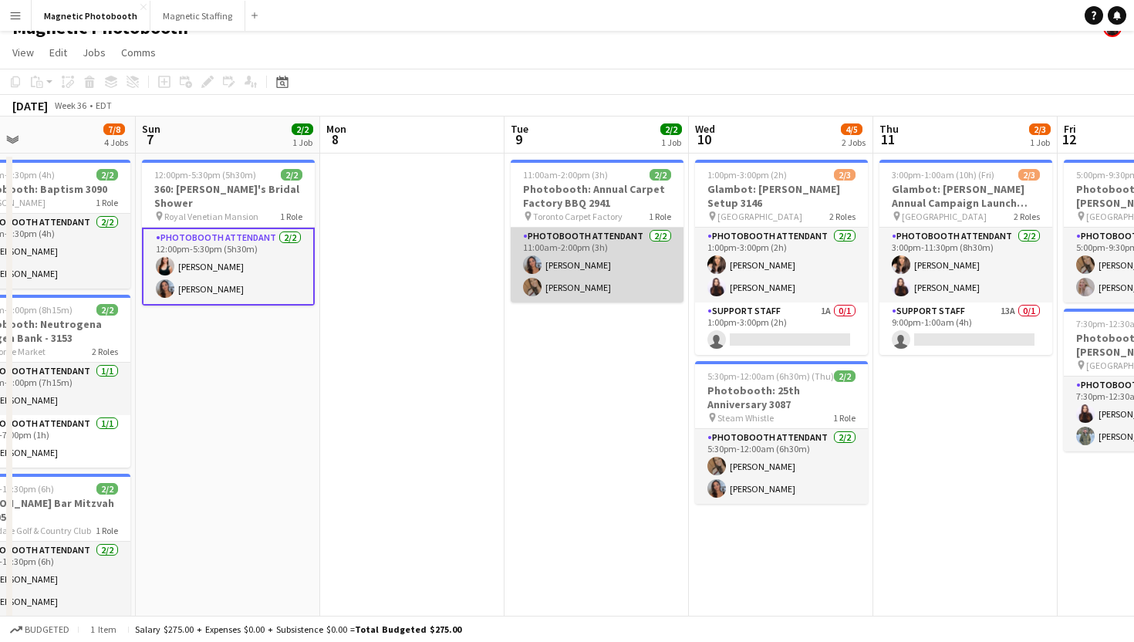
click at [532, 287] on app-user-avatar at bounding box center [532, 287] width 19 height 19
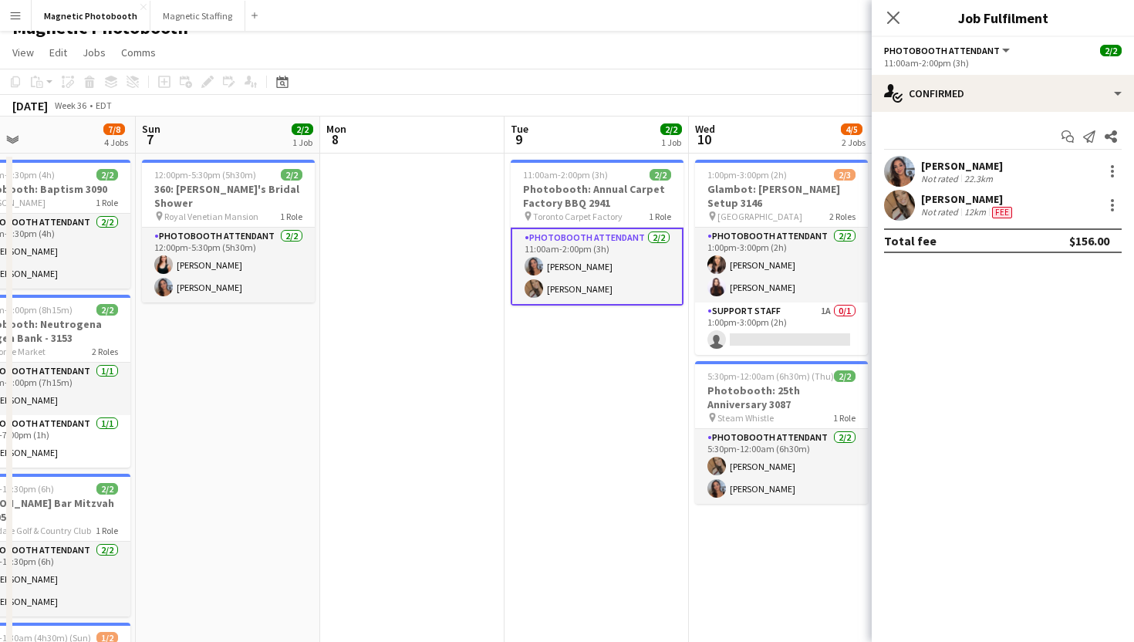
click at [900, 195] on app-user-avatar at bounding box center [899, 205] width 31 height 31
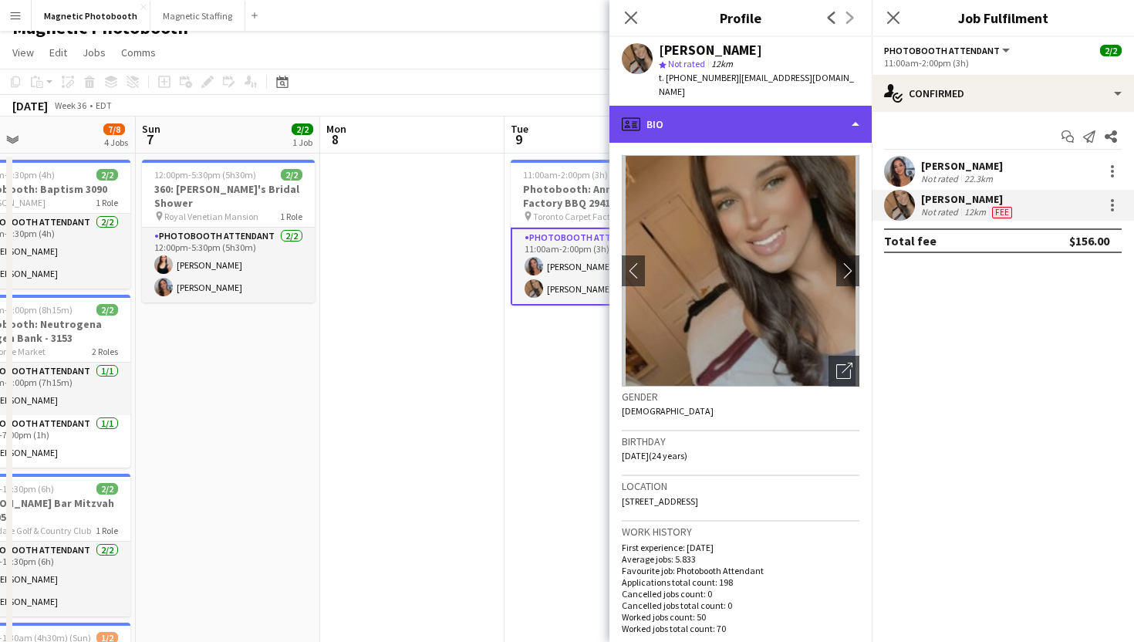
click at [852, 122] on div "profile Bio" at bounding box center [740, 124] width 262 height 37
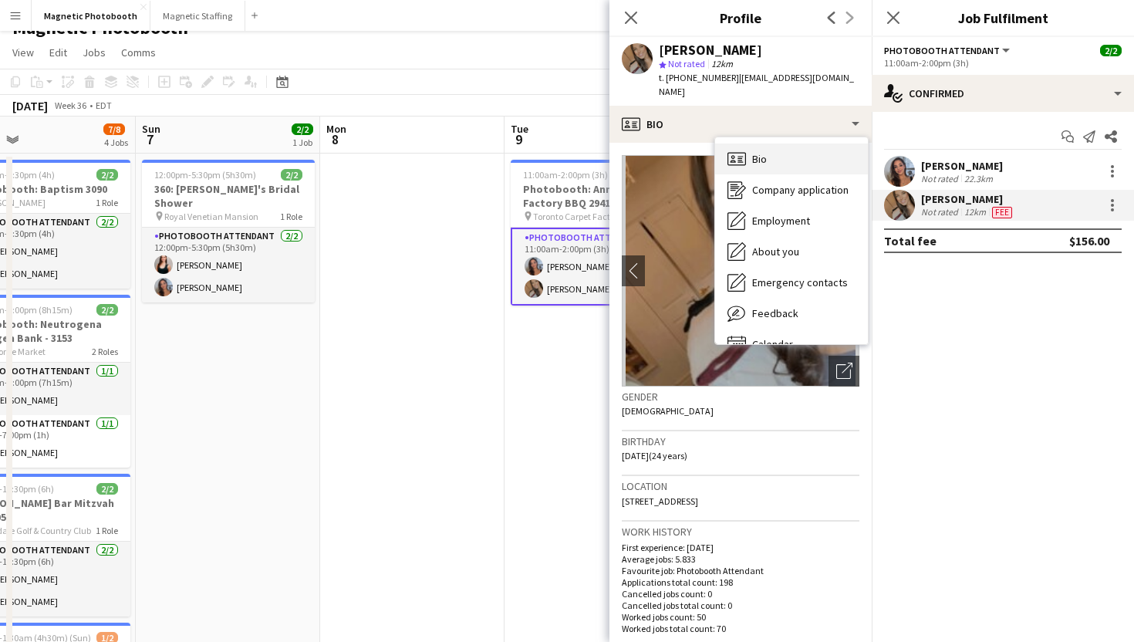
click at [819, 147] on div "Bio Bio" at bounding box center [791, 158] width 153 height 31
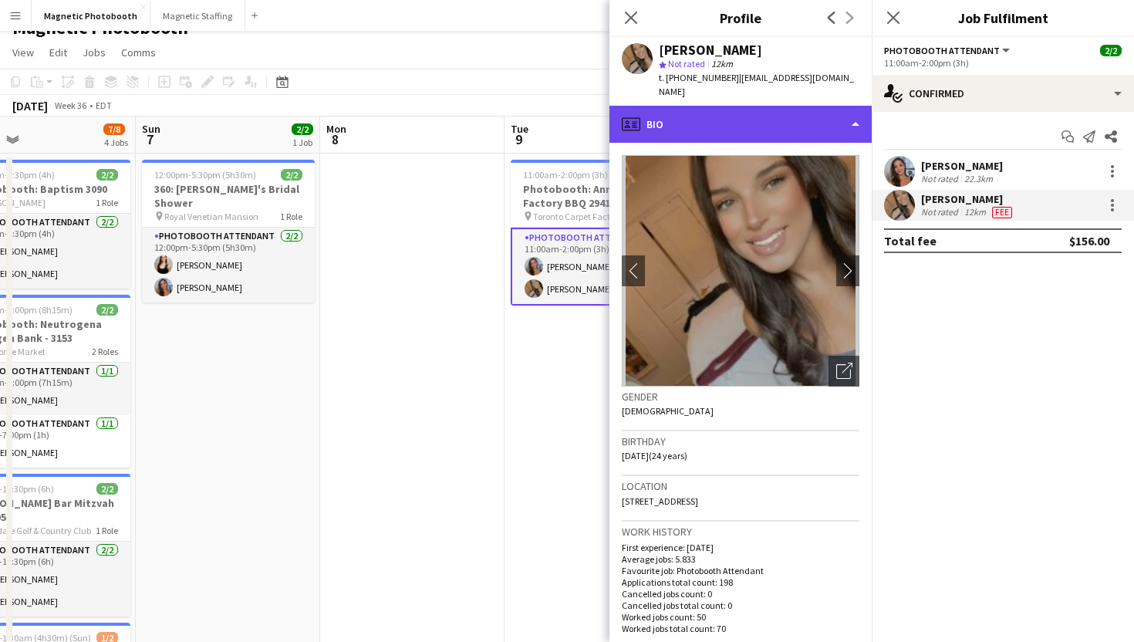
click at [813, 109] on div "profile Bio" at bounding box center [740, 124] width 262 height 37
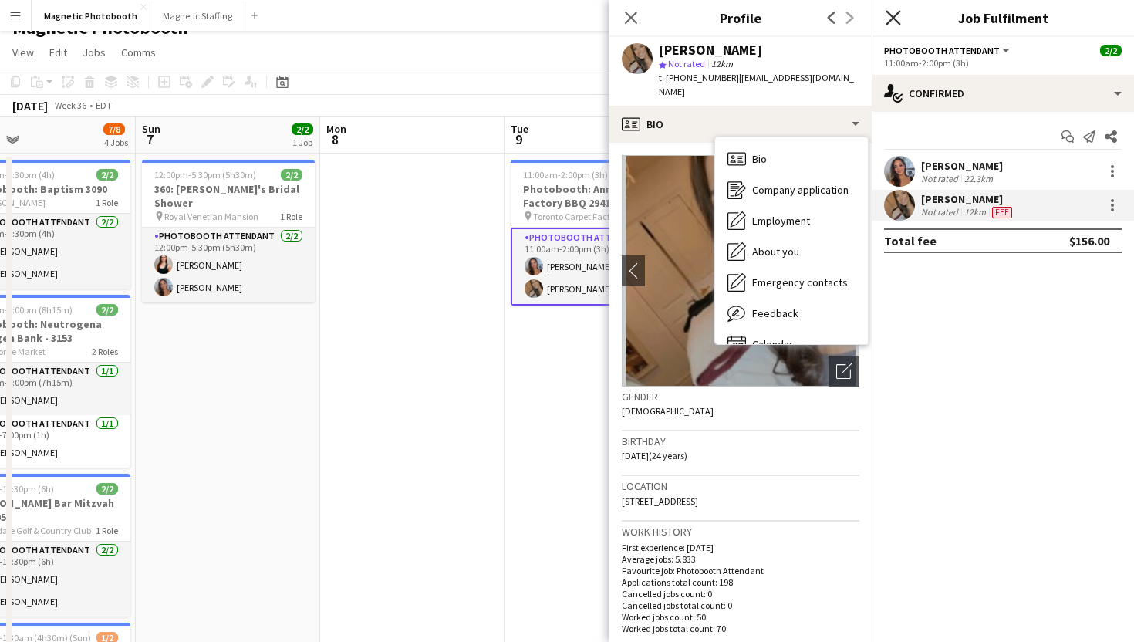
click at [888, 22] on icon at bounding box center [892, 17] width 15 height 15
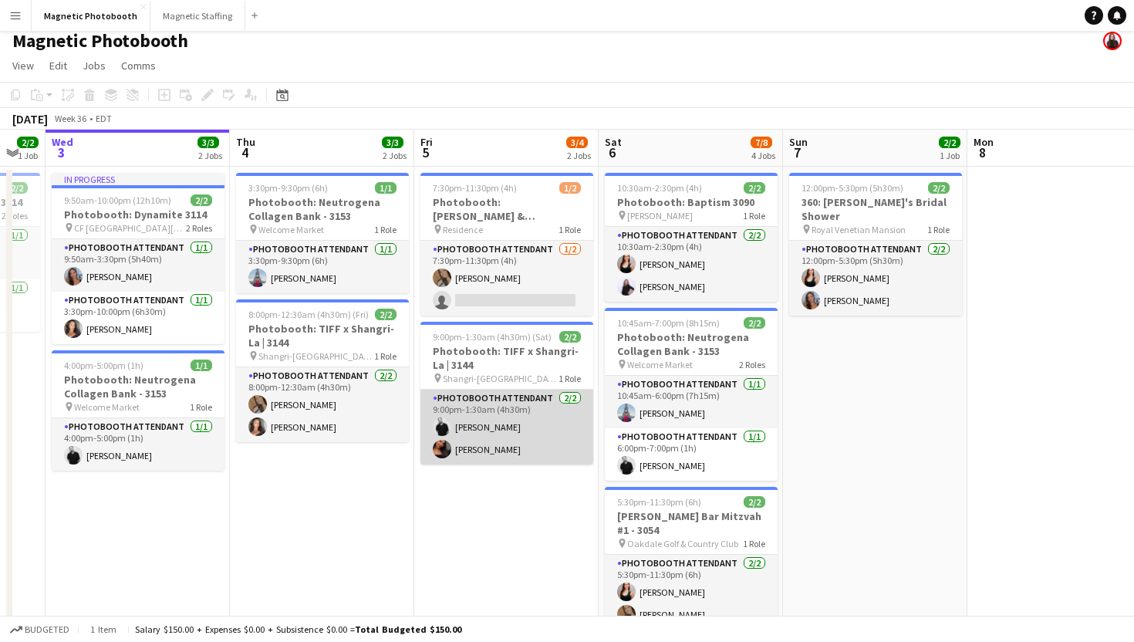
scroll to position [0, 0]
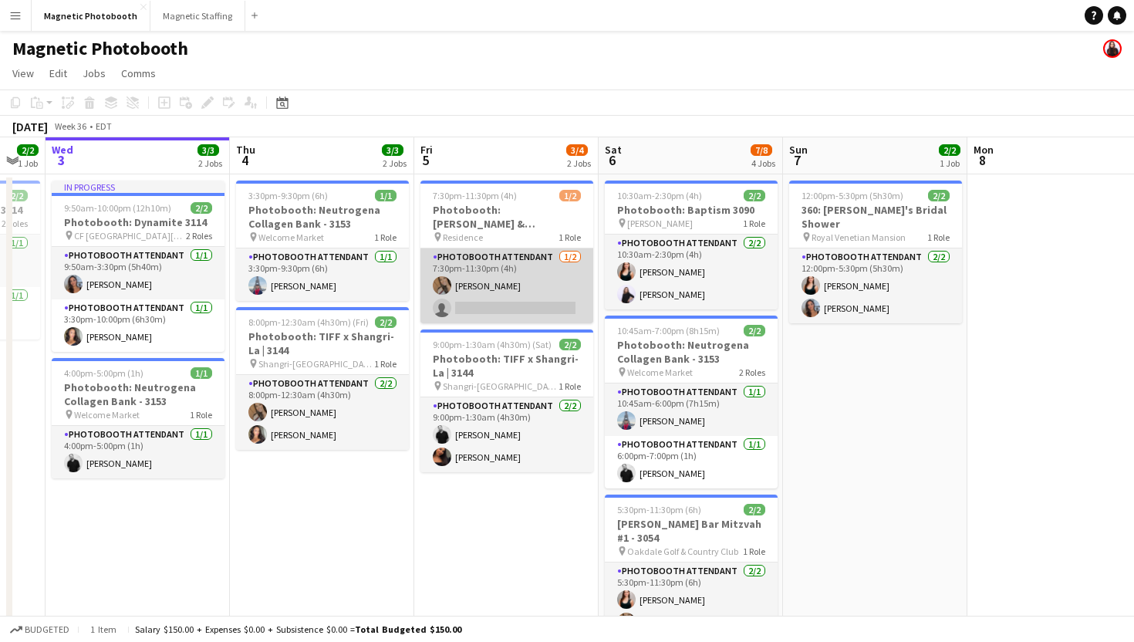
click at [477, 314] on app-card-role "Photobooth Attendant [DATE] 7:30pm-11:30pm (4h) [PERSON_NAME] single-neutral-ac…" at bounding box center [506, 285] width 173 height 75
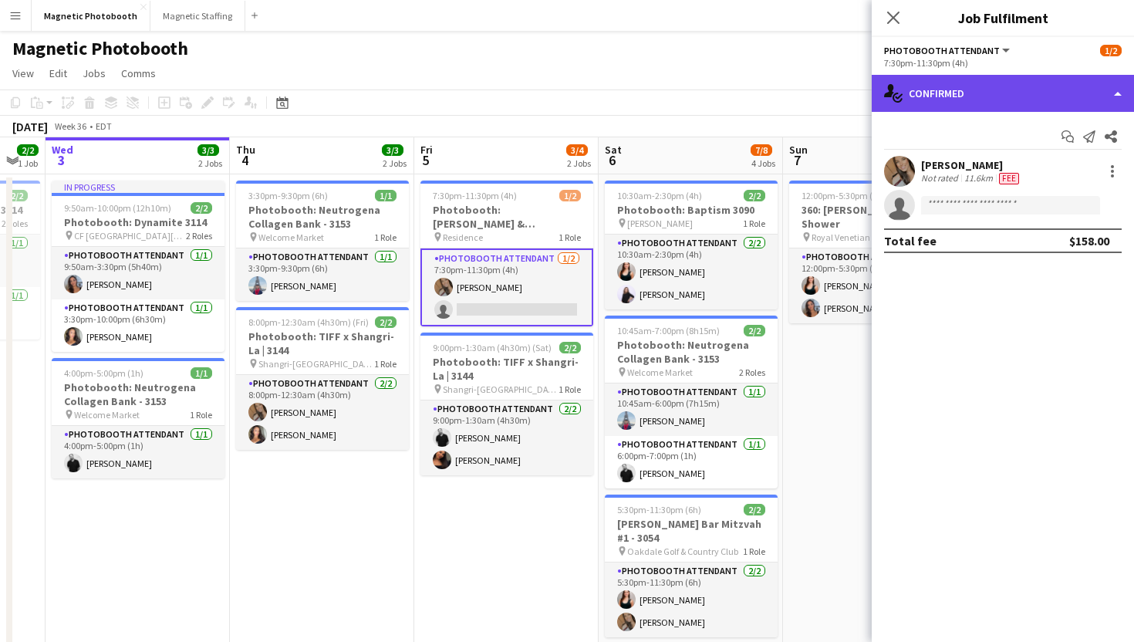
click at [909, 86] on div "single-neutral-actions-check-2 Confirmed" at bounding box center [1003, 93] width 262 height 37
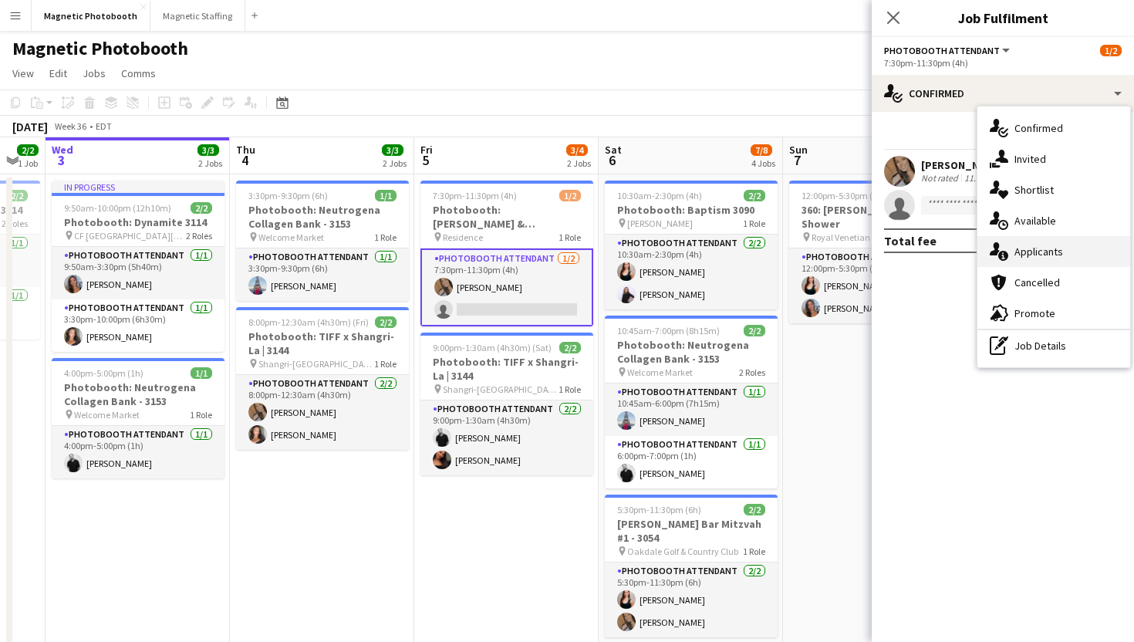
click at [1040, 254] on span "Applicants" at bounding box center [1038, 252] width 49 height 14
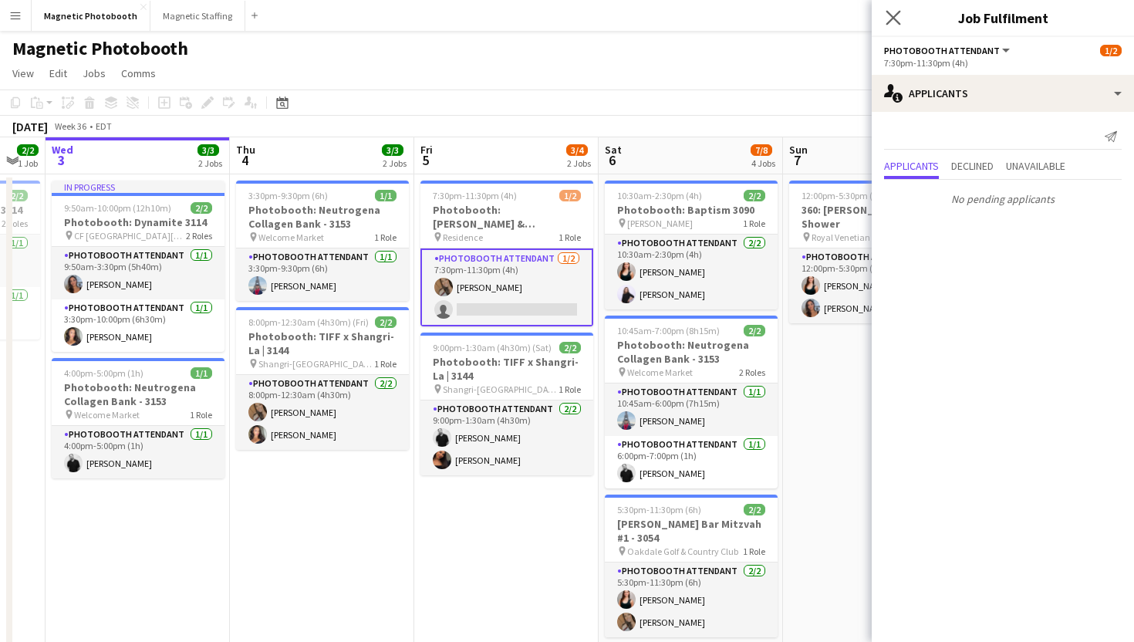
click at [892, 25] on icon "Close pop-in" at bounding box center [892, 17] width 15 height 15
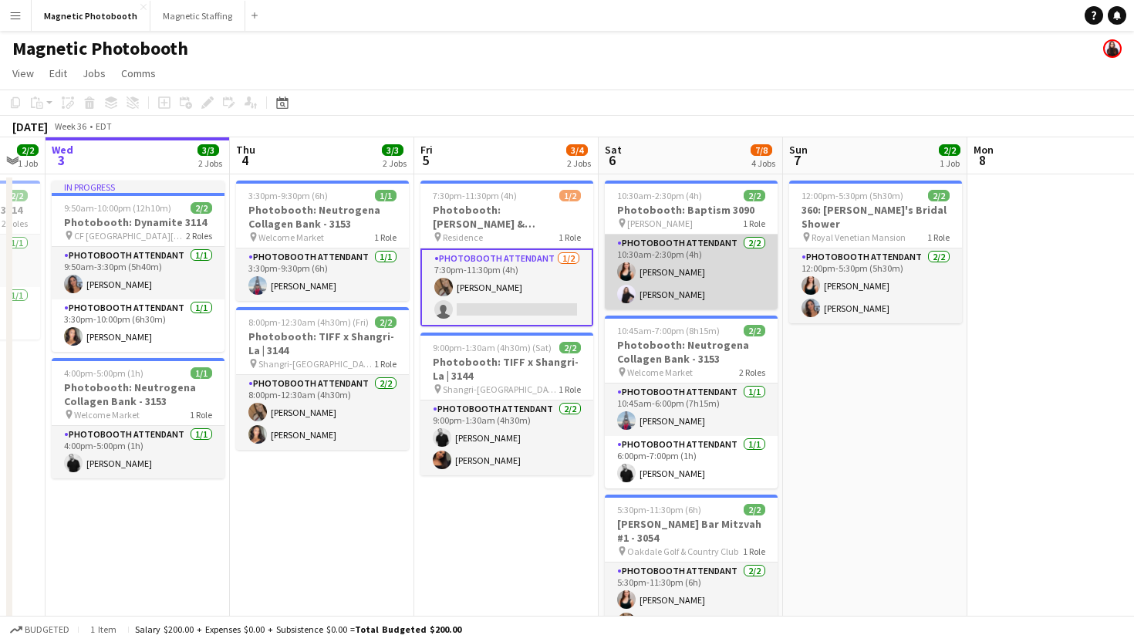
click at [748, 285] on app-card-role "Photobooth Attendant [DATE] 10:30am-2:30pm (4h) [PERSON_NAME] [PERSON_NAME]" at bounding box center [691, 271] width 173 height 75
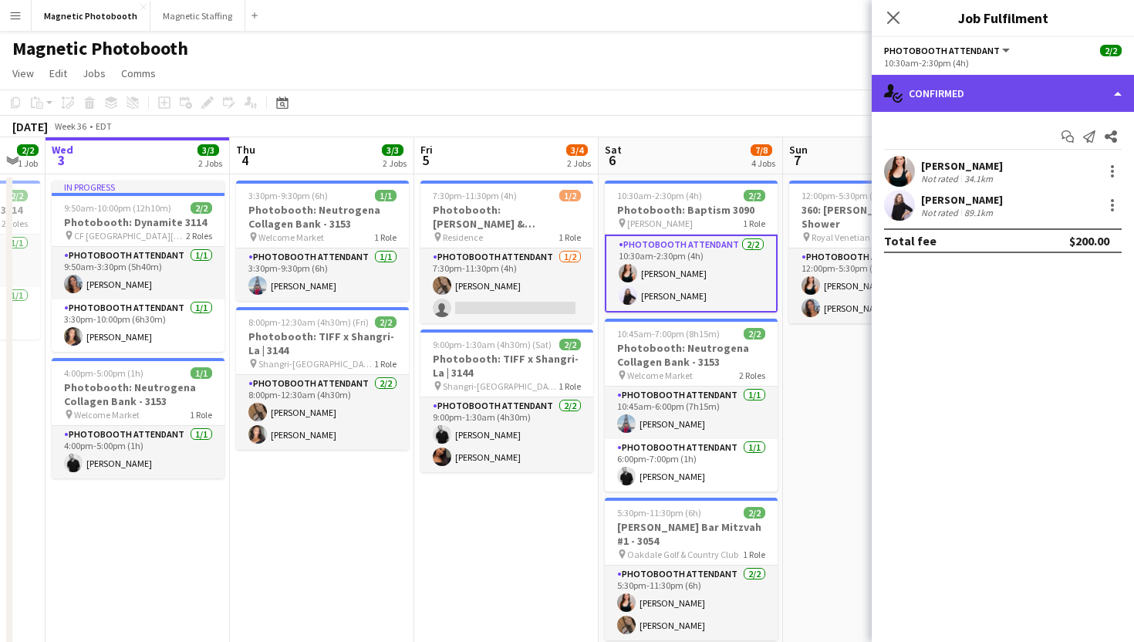
click at [968, 96] on div "single-neutral-actions-check-2 Confirmed" at bounding box center [1003, 93] width 262 height 37
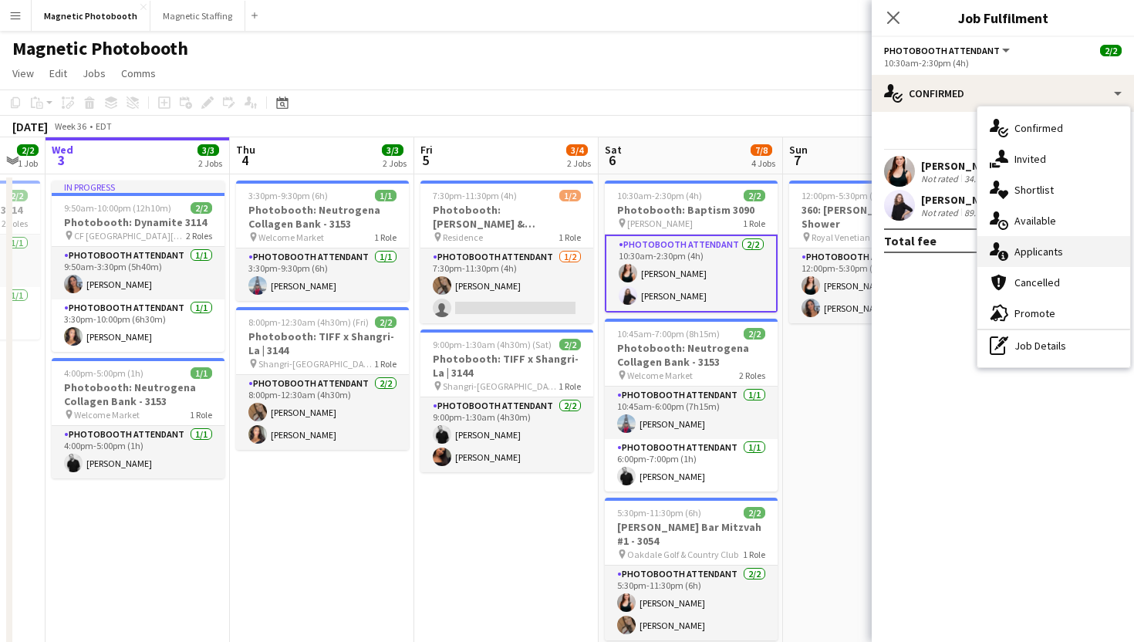
click at [1034, 251] on span "Applicants" at bounding box center [1038, 252] width 49 height 14
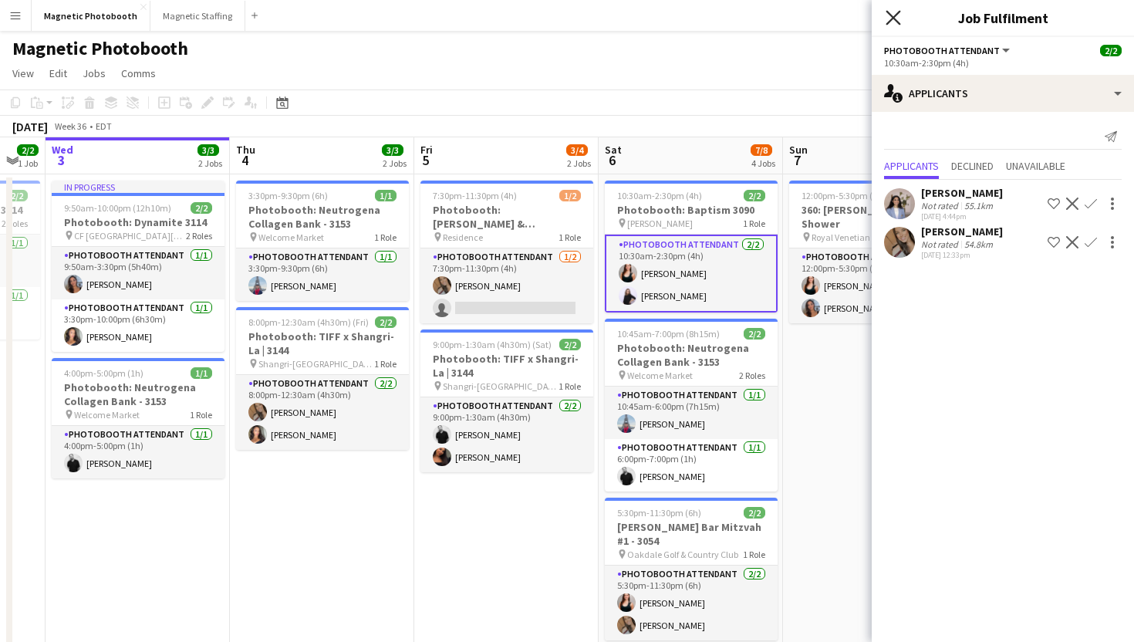
click at [889, 12] on icon "Close pop-in" at bounding box center [892, 17] width 15 height 15
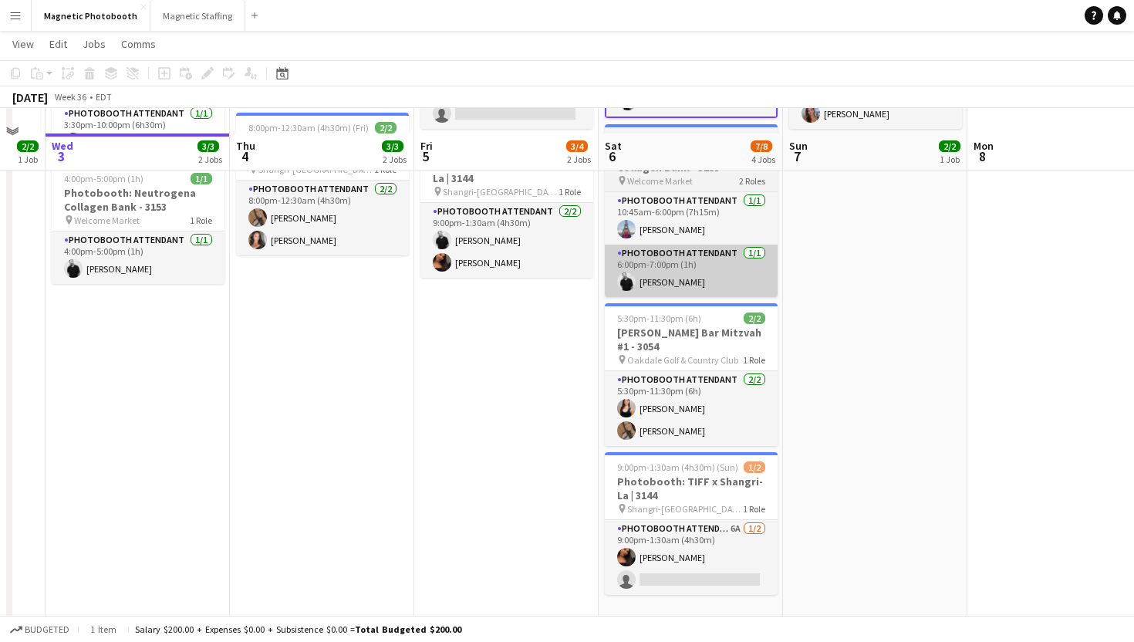
scroll to position [218, 0]
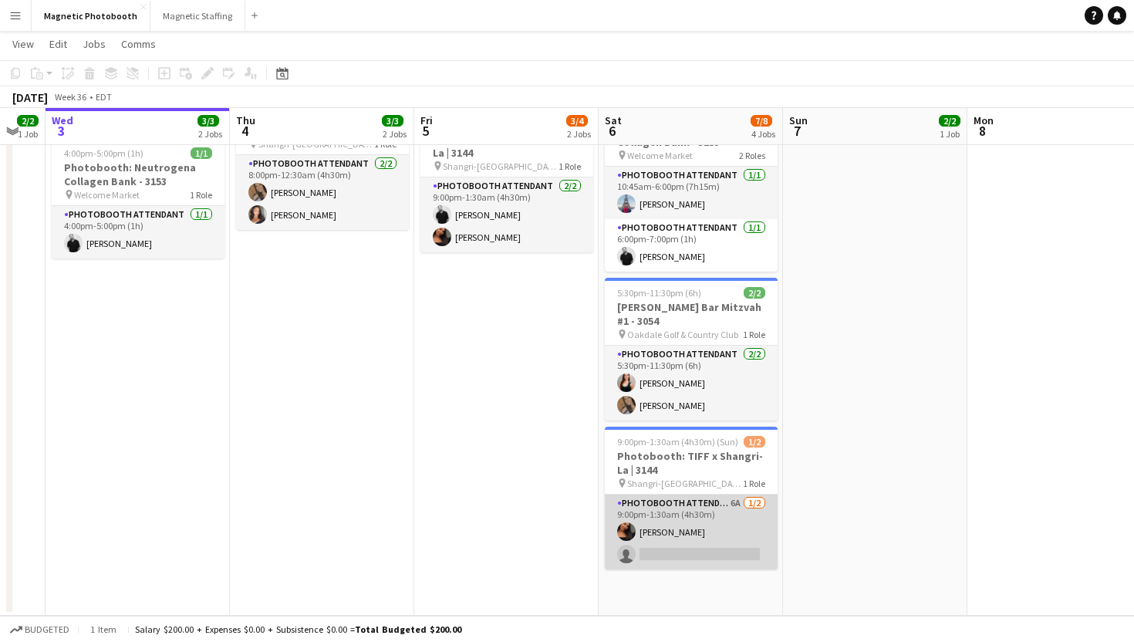
click at [673, 518] on app-card-role "Photobooth Attendant 6A [DATE] 9:00pm-1:30am (4h30m) [PERSON_NAME] single-neutr…" at bounding box center [691, 531] width 173 height 75
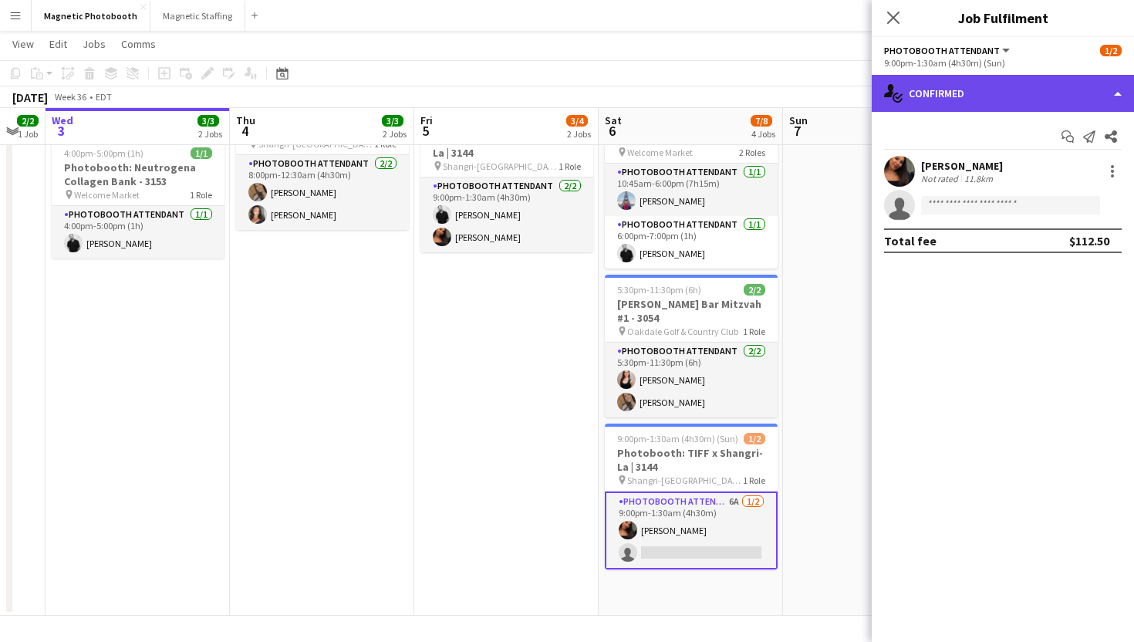
click at [1000, 87] on div "single-neutral-actions-check-2 Confirmed" at bounding box center [1003, 93] width 262 height 37
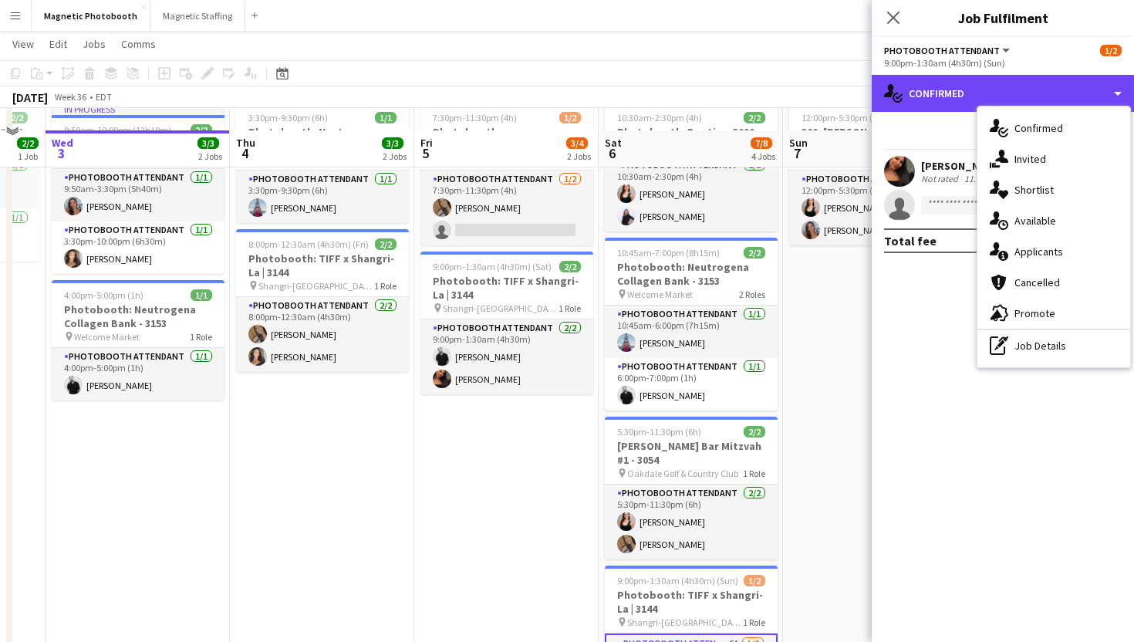
scroll to position [0, 0]
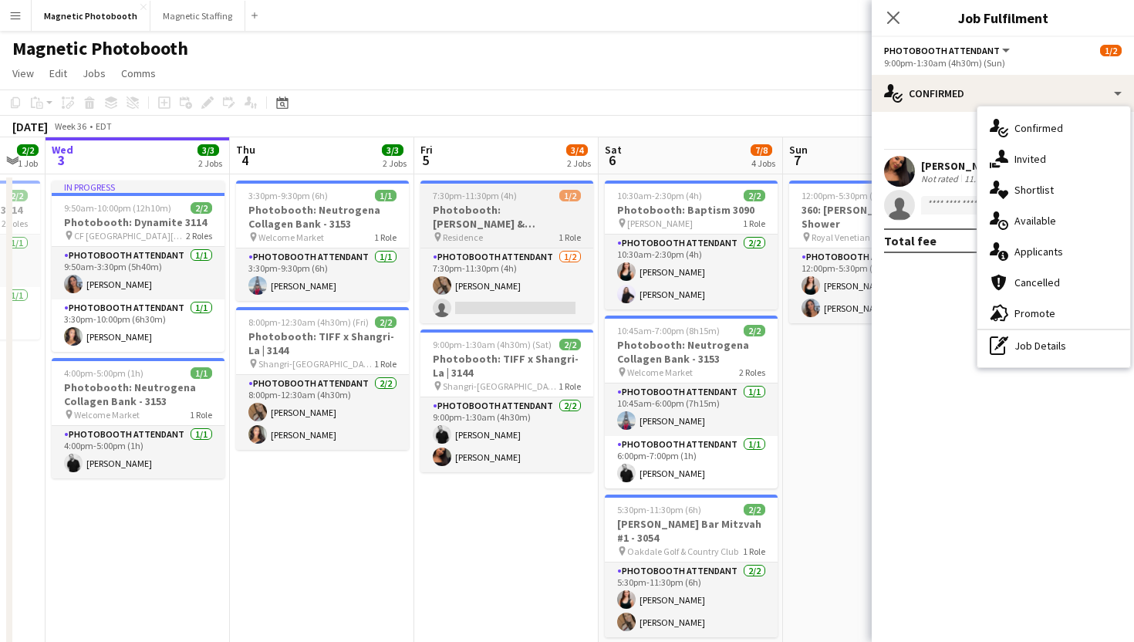
click at [494, 224] on h3 "Photobooth: [PERSON_NAME] & [PERSON_NAME] Wedding - 3171" at bounding box center [506, 217] width 173 height 28
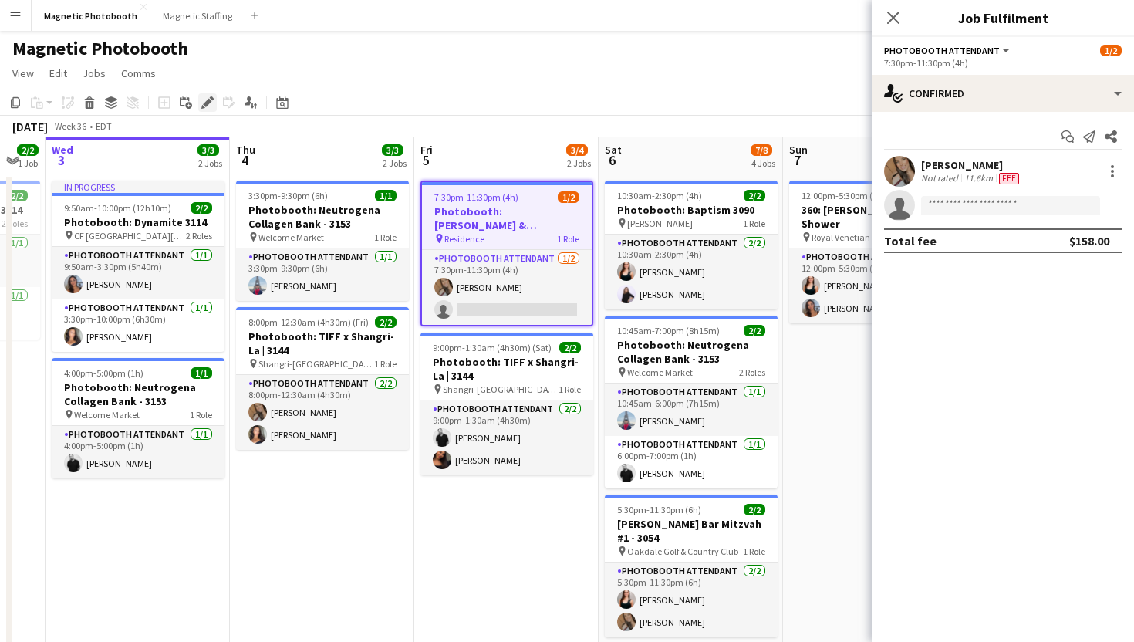
click at [205, 108] on icon "Edit" at bounding box center [207, 102] width 12 height 12
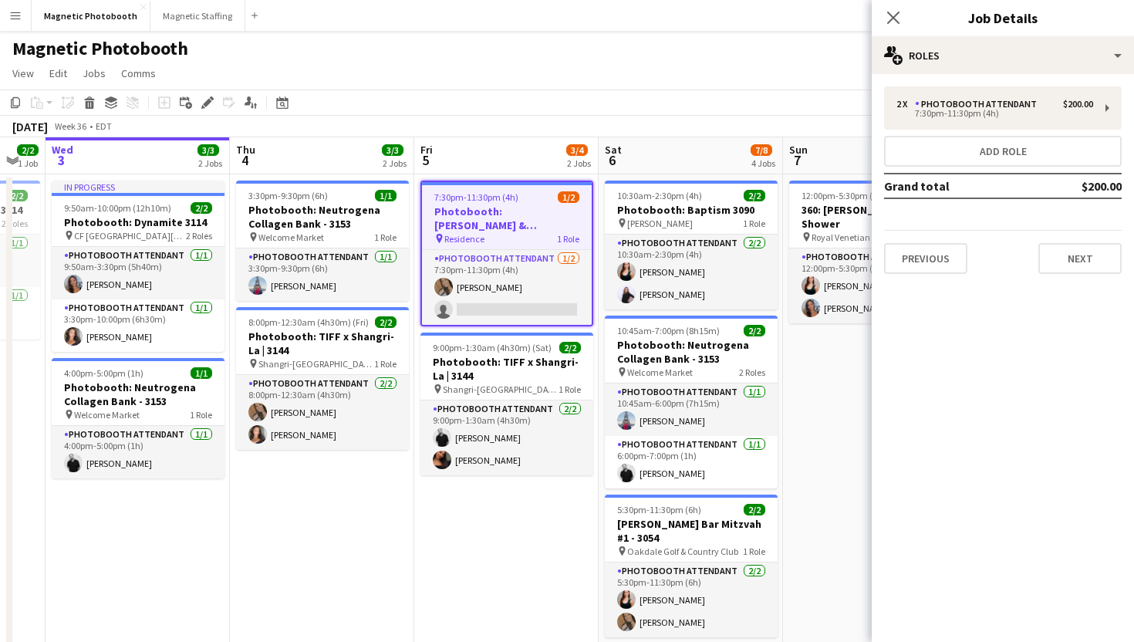
click at [930, 274] on div "2 x Photobooth Attendant $200.00 7:30pm-11:30pm (4h) Add role Grand total $200.…" at bounding box center [1003, 180] width 262 height 212
click at [933, 251] on button "Previous" at bounding box center [925, 258] width 83 height 31
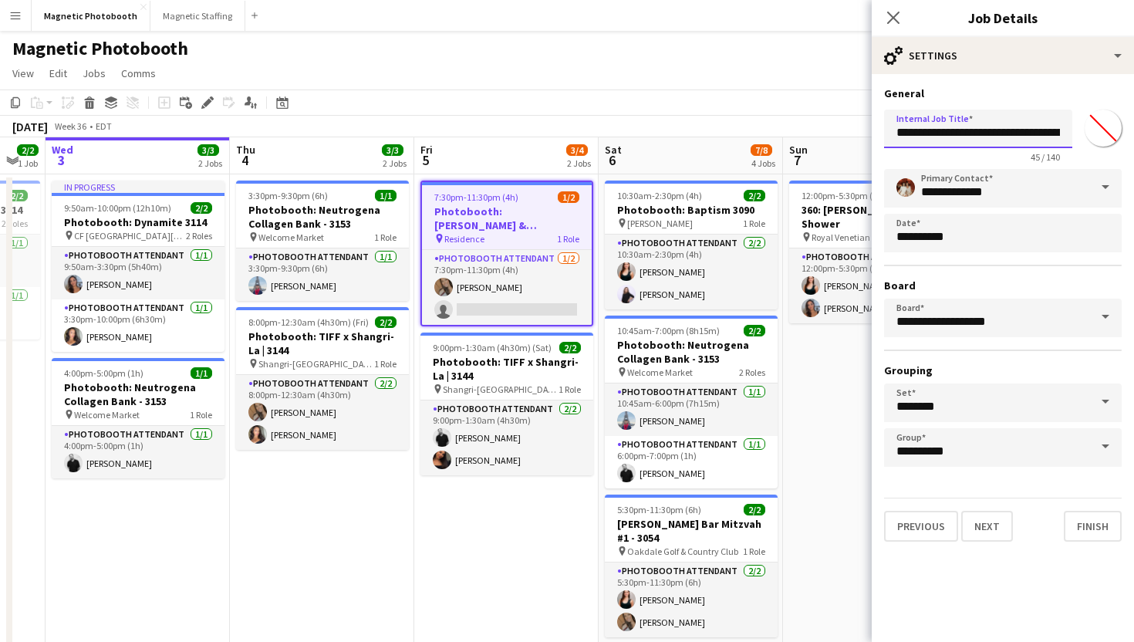
click at [964, 121] on input "**********" at bounding box center [978, 129] width 188 height 39
drag, startPoint x: 966, startPoint y: 132, endPoint x: 1026, endPoint y: 136, distance: 60.3
click at [1026, 136] on input "**********" at bounding box center [978, 129] width 188 height 39
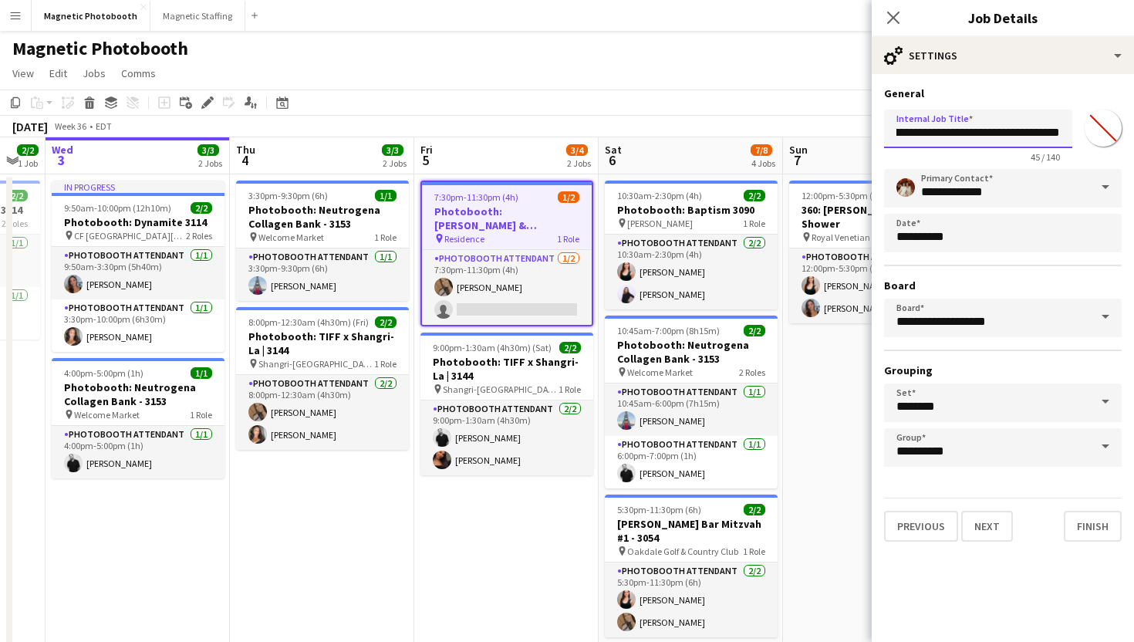
scroll to position [0, 0]
click at [983, 533] on button "Next" at bounding box center [987, 526] width 52 height 31
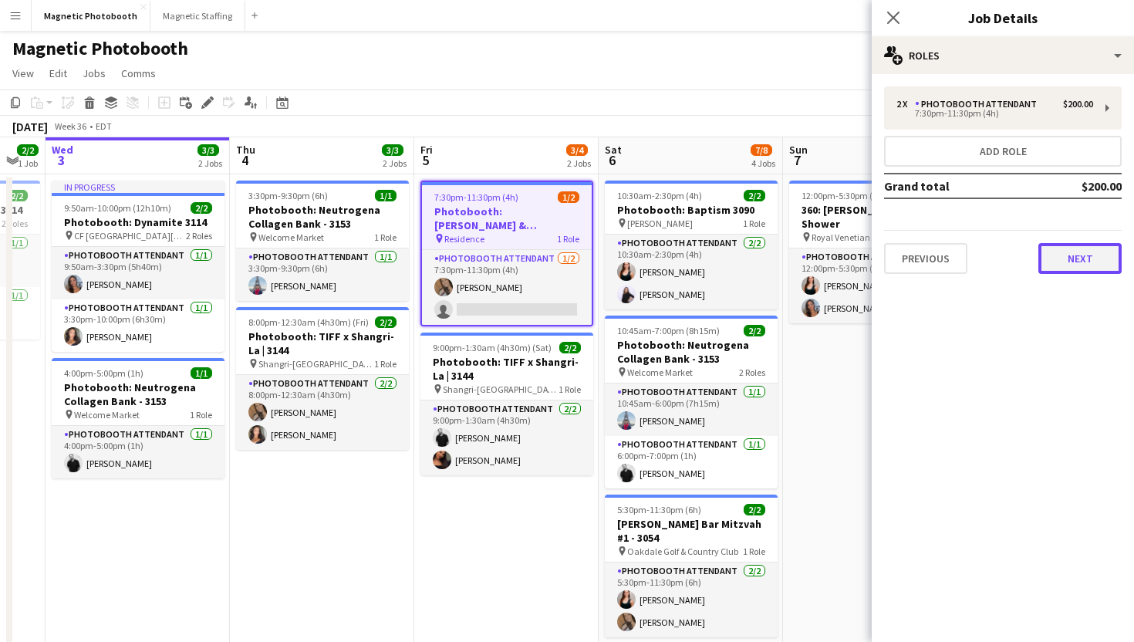
click at [1078, 259] on button "Next" at bounding box center [1079, 258] width 83 height 31
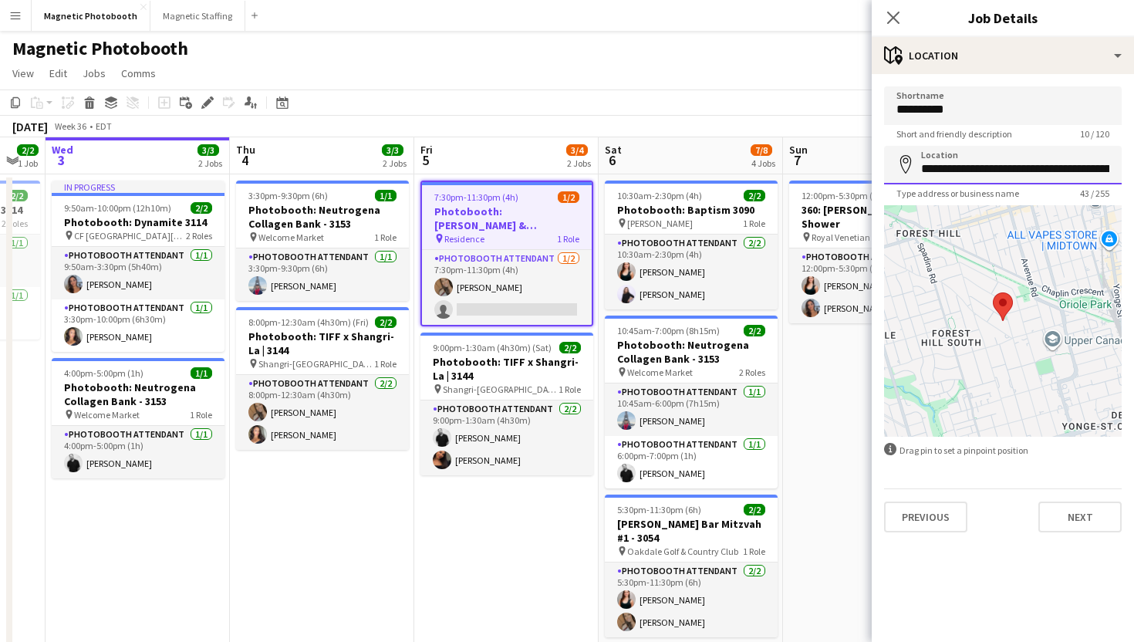
click at [1025, 172] on input "**********" at bounding box center [1003, 165] width 238 height 39
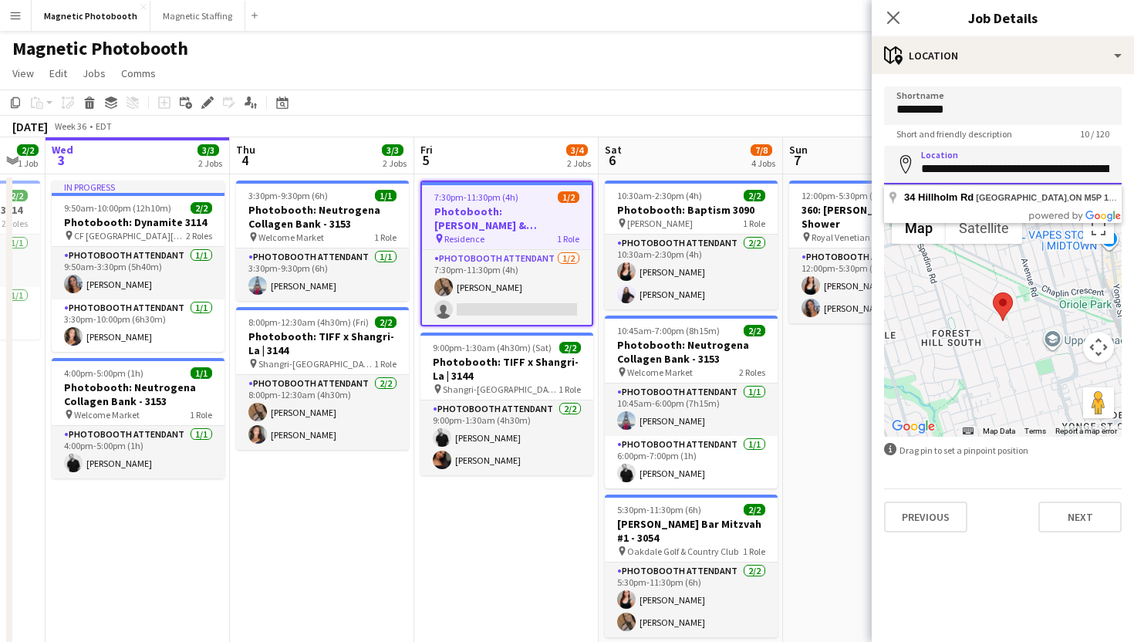
click at [1025, 172] on input "**********" at bounding box center [1003, 165] width 238 height 39
click at [1063, 508] on button "Next" at bounding box center [1079, 516] width 83 height 31
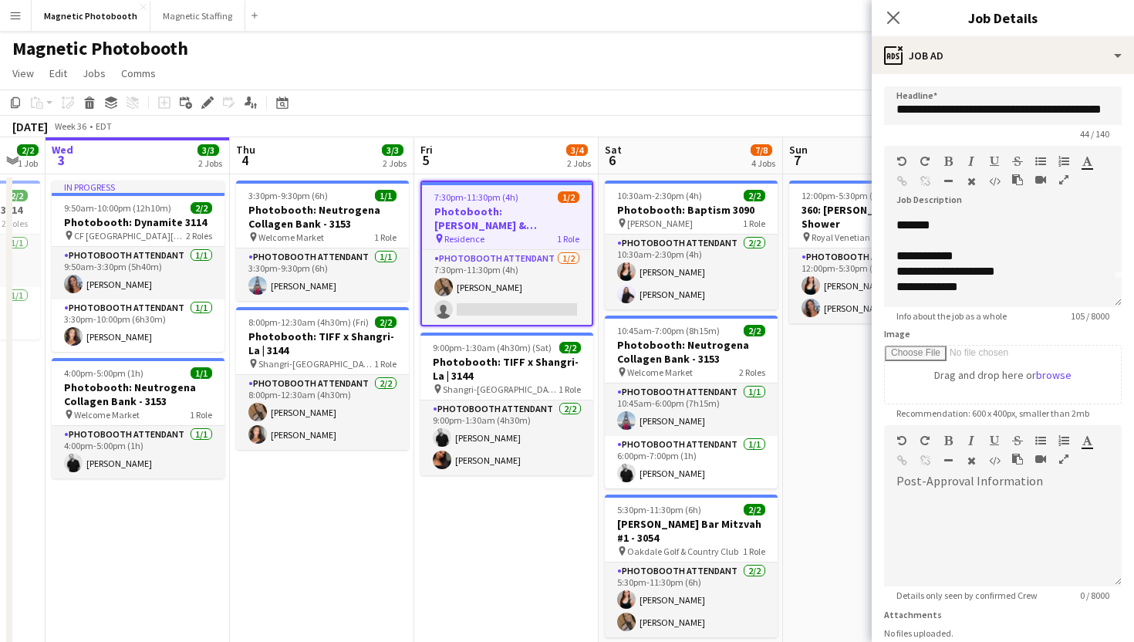
scroll to position [14, 0]
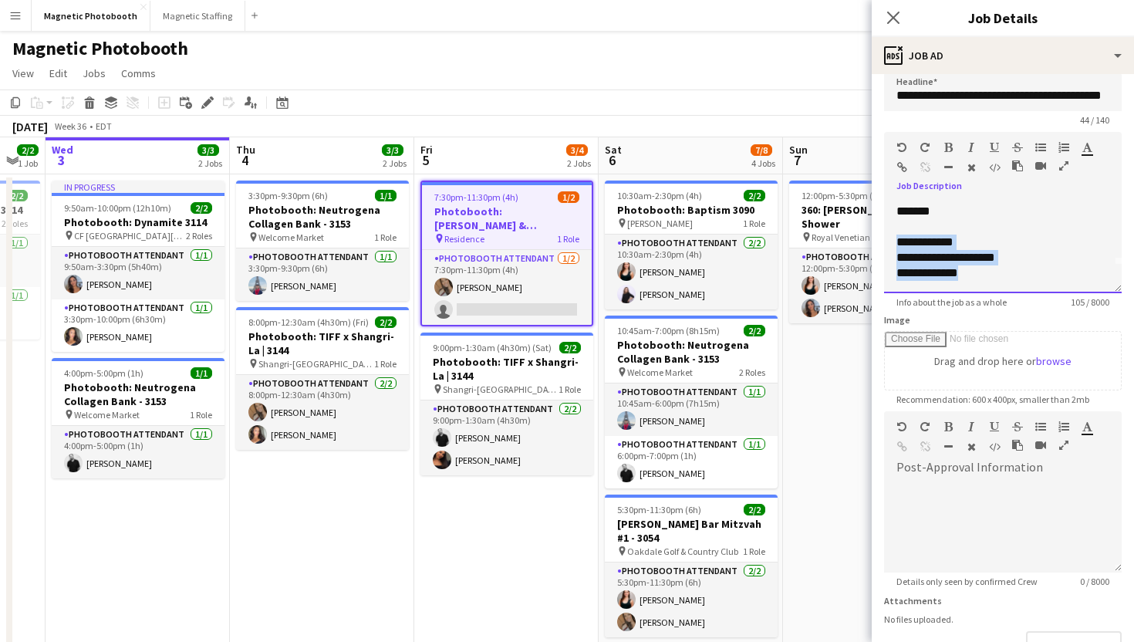
drag, startPoint x: 896, startPoint y: 244, endPoint x: 986, endPoint y: 273, distance: 94.1
click at [986, 274] on div "**********" at bounding box center [1003, 247] width 238 height 93
copy div "**********"
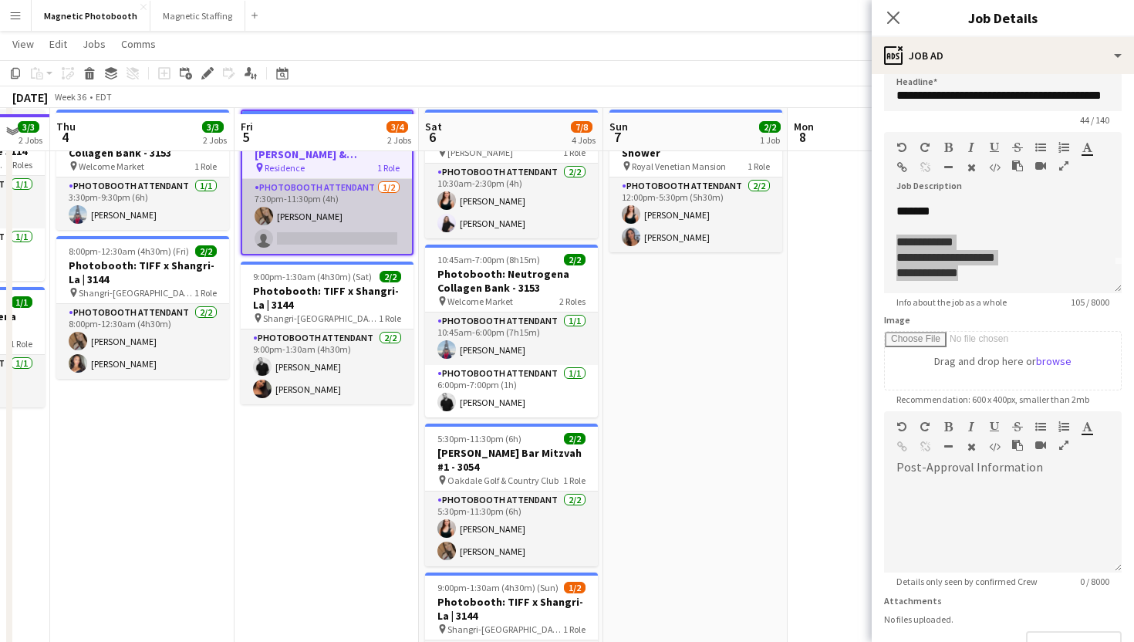
scroll to position [0, 0]
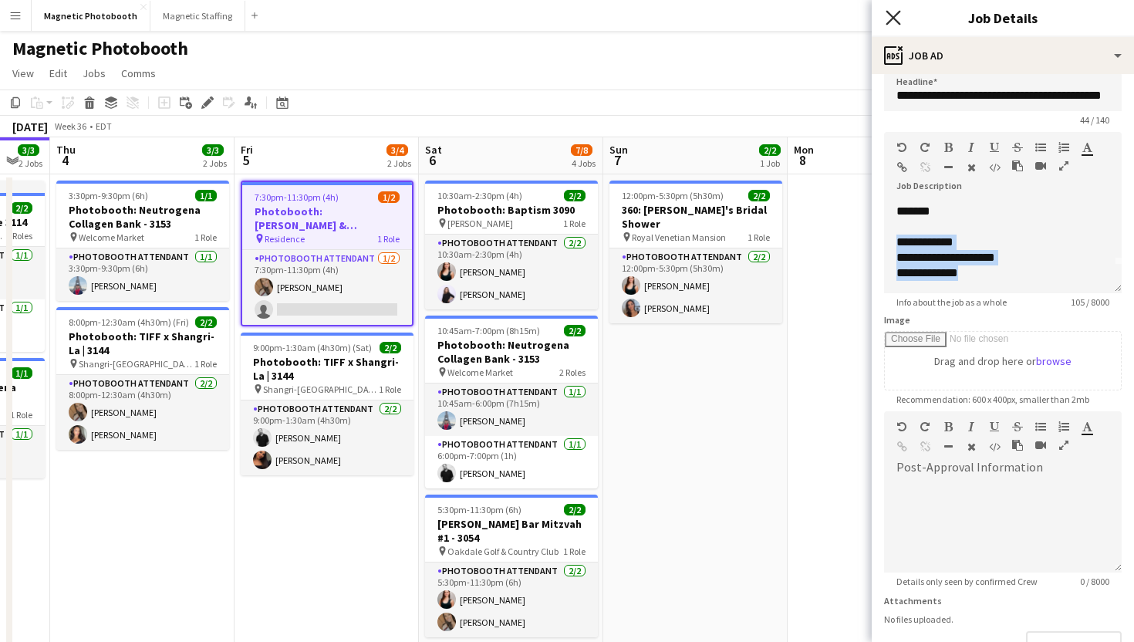
click at [892, 13] on icon "Close pop-in" at bounding box center [892, 17] width 15 height 15
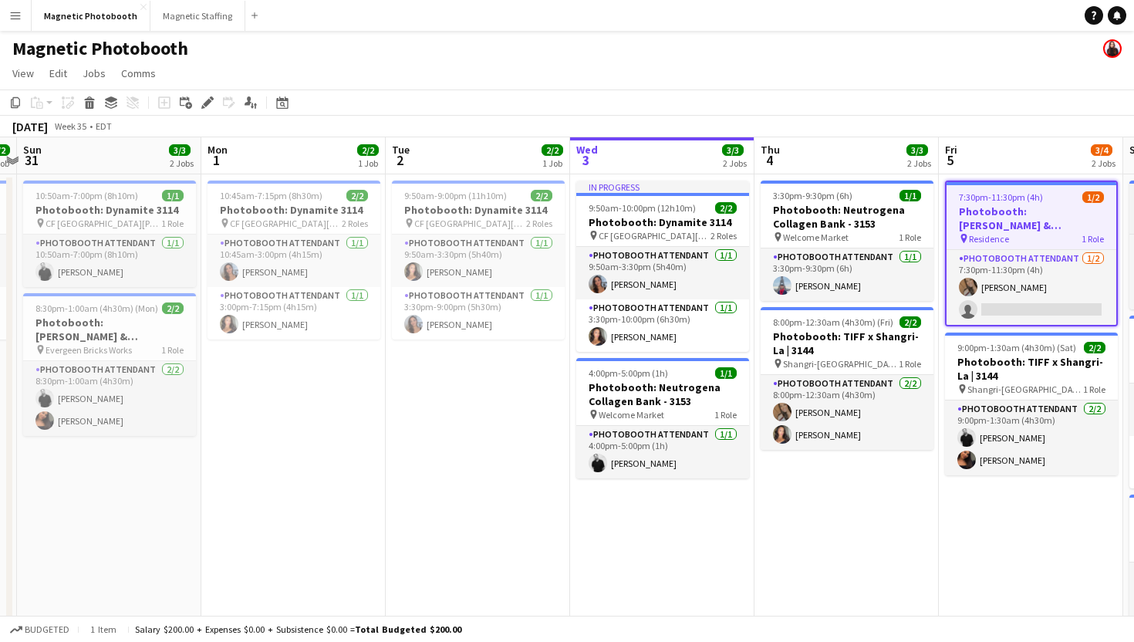
scroll to position [0, 560]
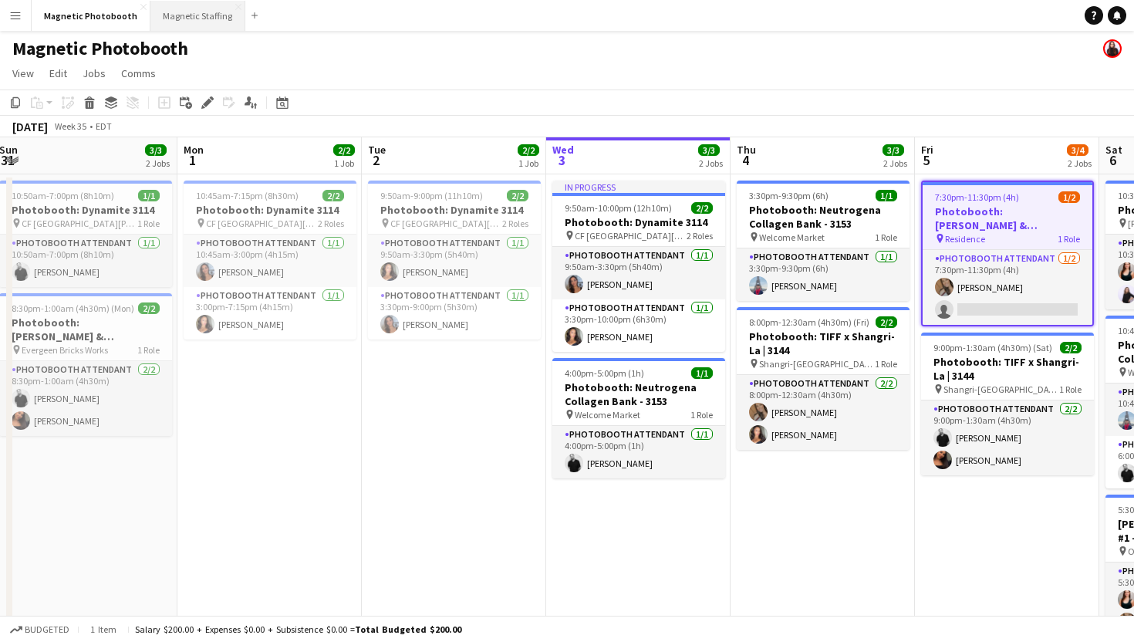
click at [189, 22] on button "Magnetic Staffing Close" at bounding box center [197, 16] width 95 height 30
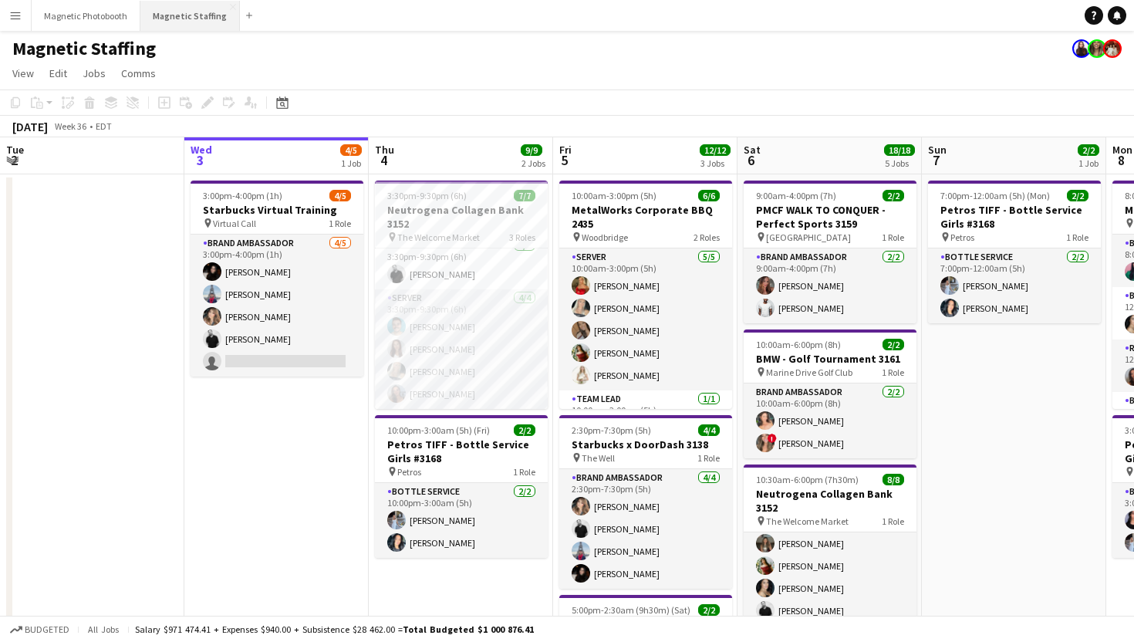
click at [179, 8] on button "Magnetic Staffing Close" at bounding box center [189, 16] width 99 height 30
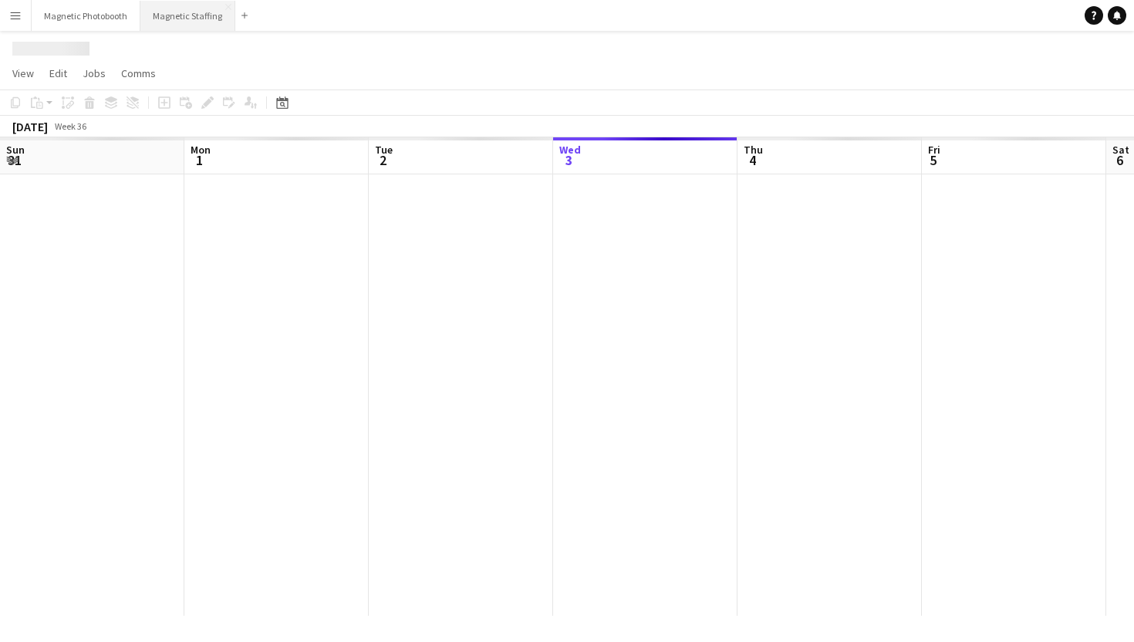
scroll to position [0, 369]
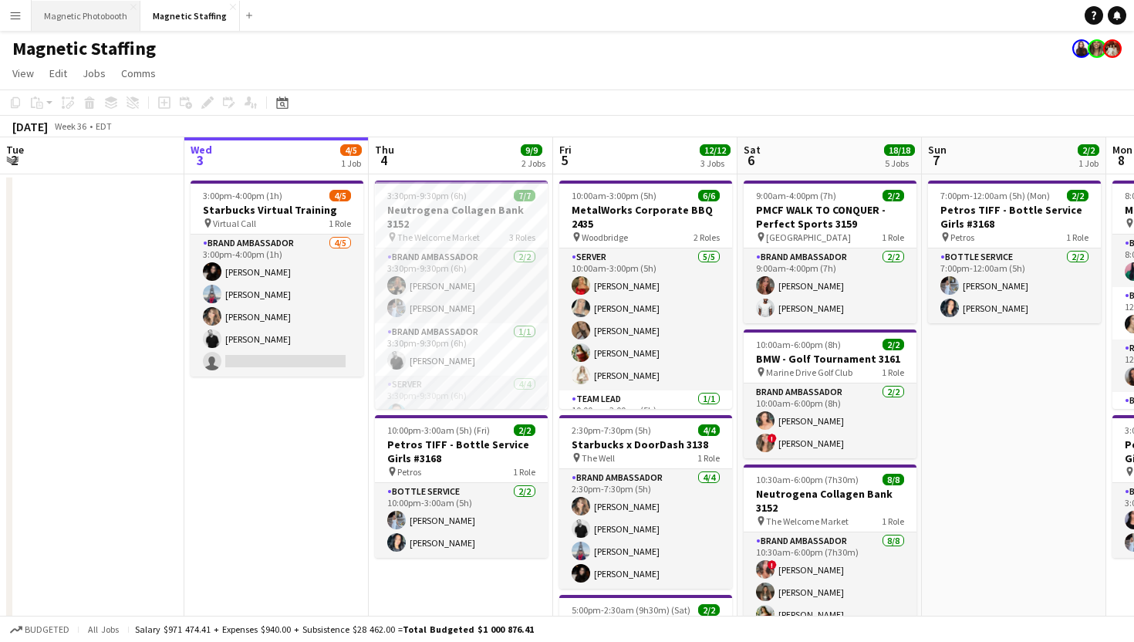
click at [87, 11] on button "Magnetic Photobooth Close" at bounding box center [86, 16] width 109 height 30
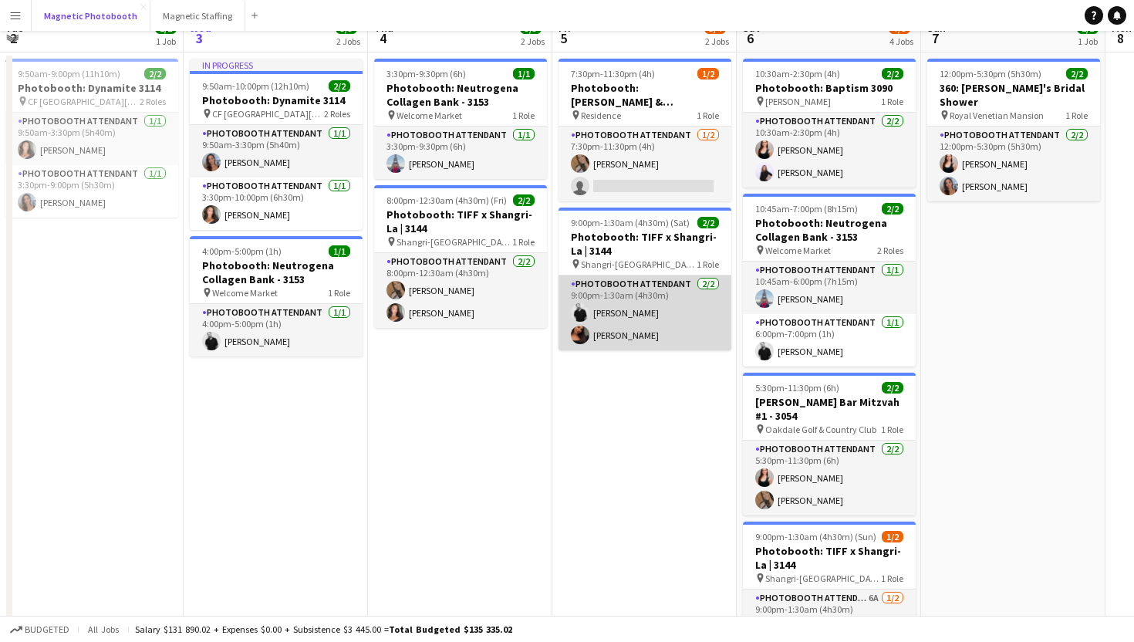
scroll to position [218, 0]
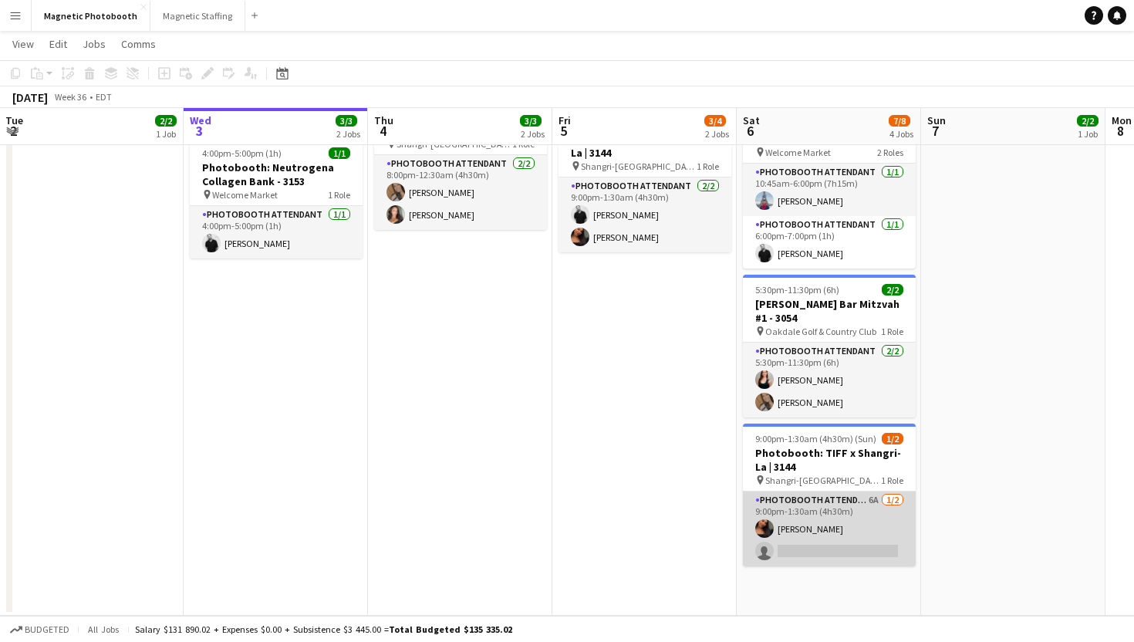
click at [798, 537] on app-card-role "Photobooth Attendant 6A [DATE] 9:00pm-1:30am (4h30m) [PERSON_NAME] single-neutr…" at bounding box center [829, 528] width 173 height 75
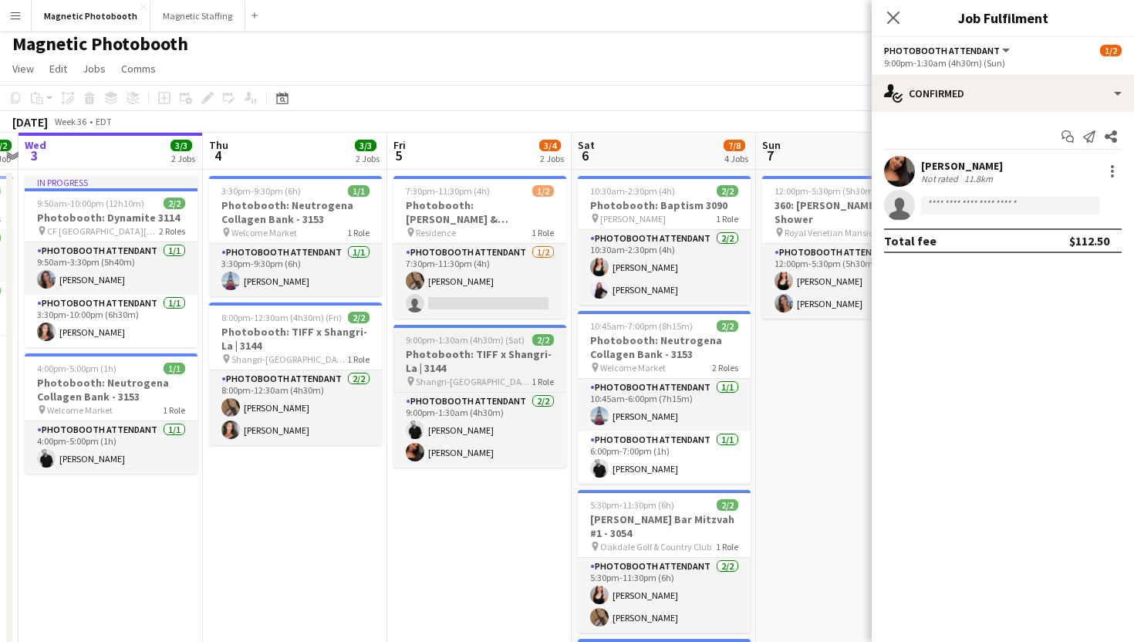
scroll to position [0, 455]
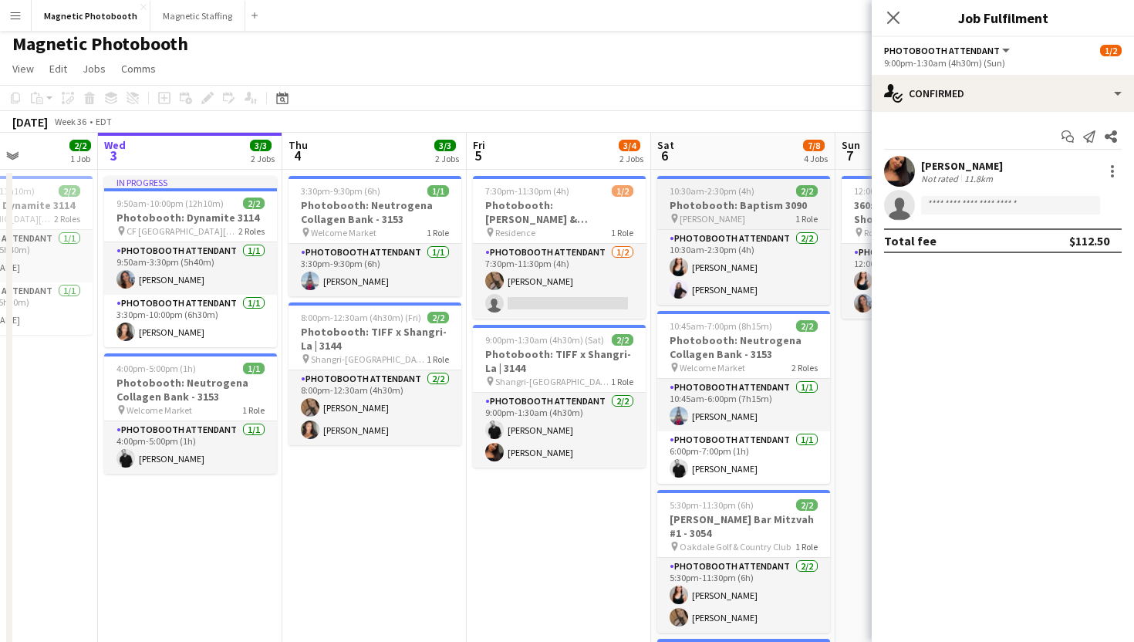
click at [683, 213] on span "[PERSON_NAME]" at bounding box center [713, 219] width 66 height 12
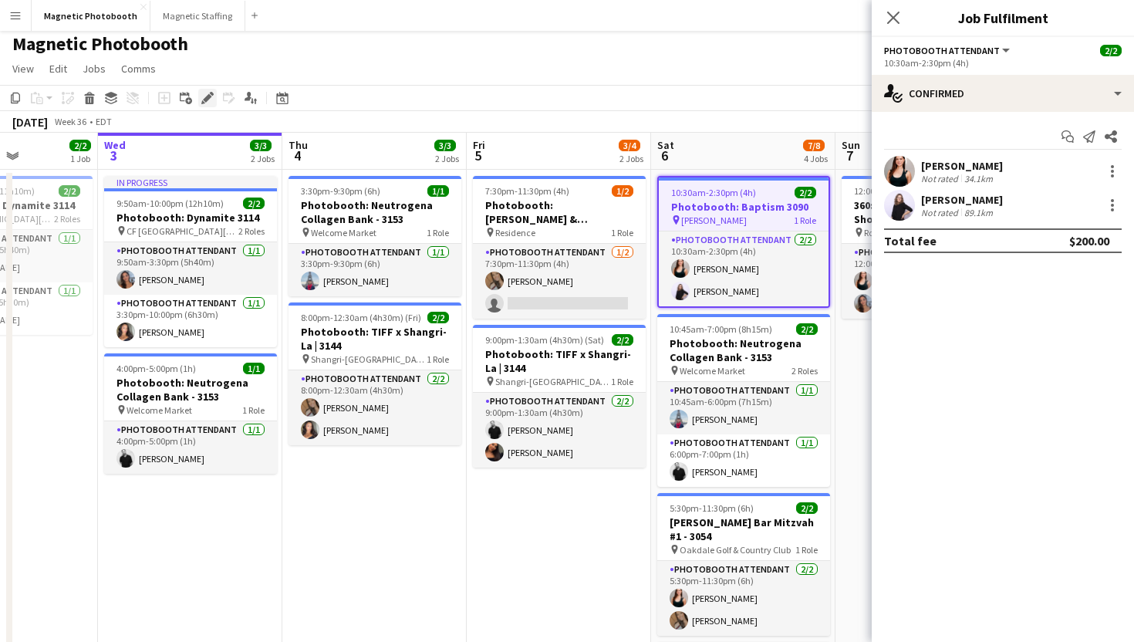
click at [202, 102] on icon at bounding box center [203, 102] width 4 height 4
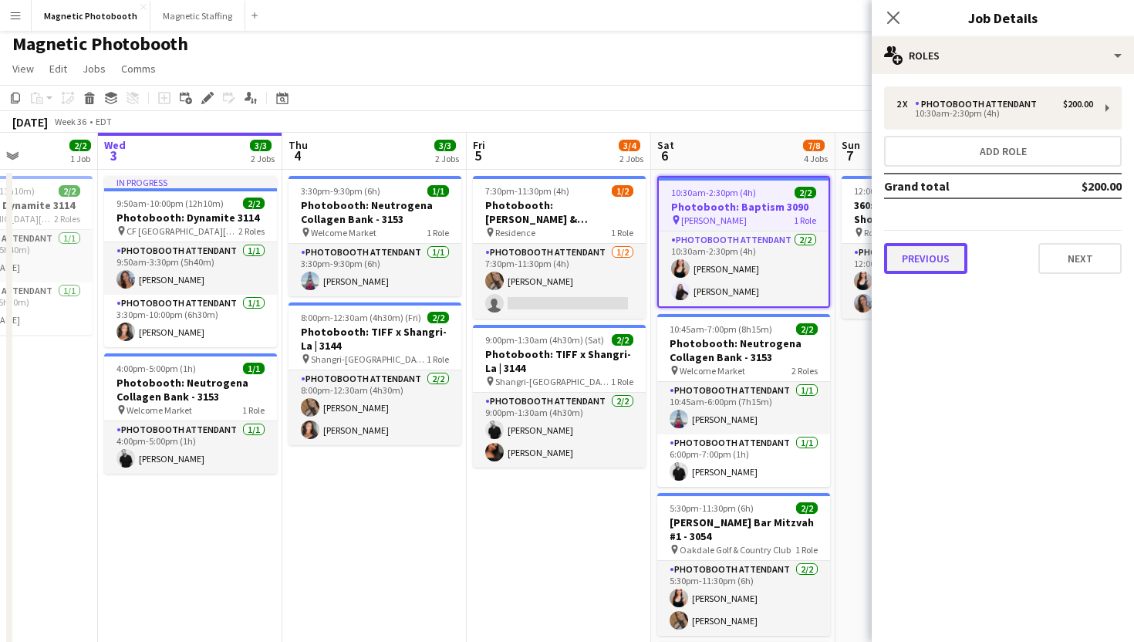
click at [947, 268] on button "Previous" at bounding box center [925, 258] width 83 height 31
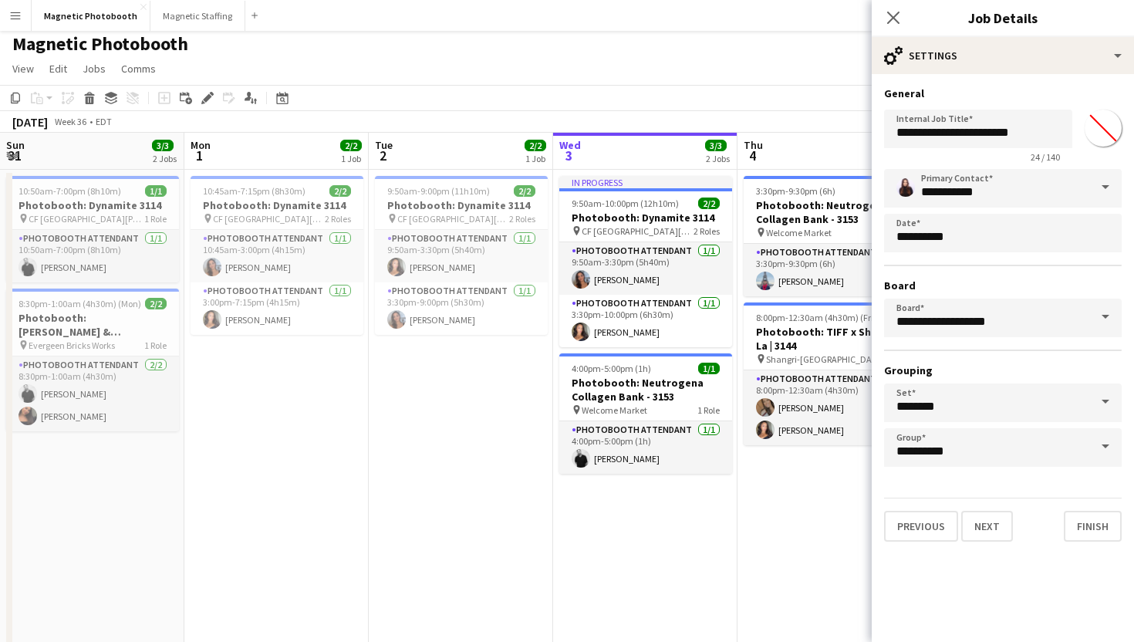
scroll to position [0, 455]
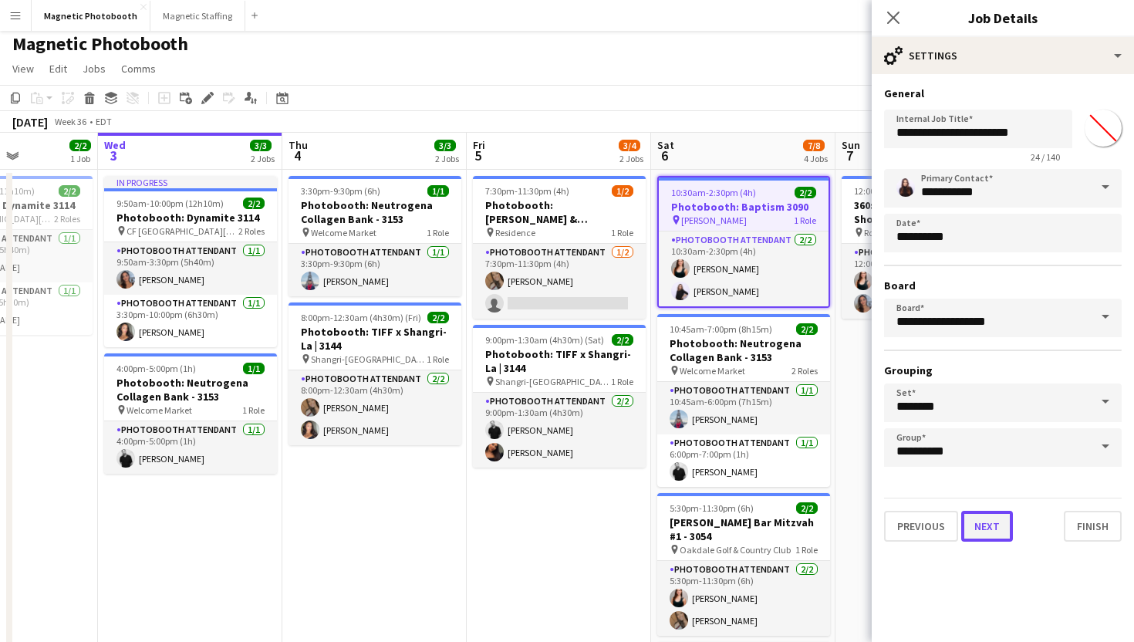
click at [987, 518] on button "Next" at bounding box center [987, 526] width 52 height 31
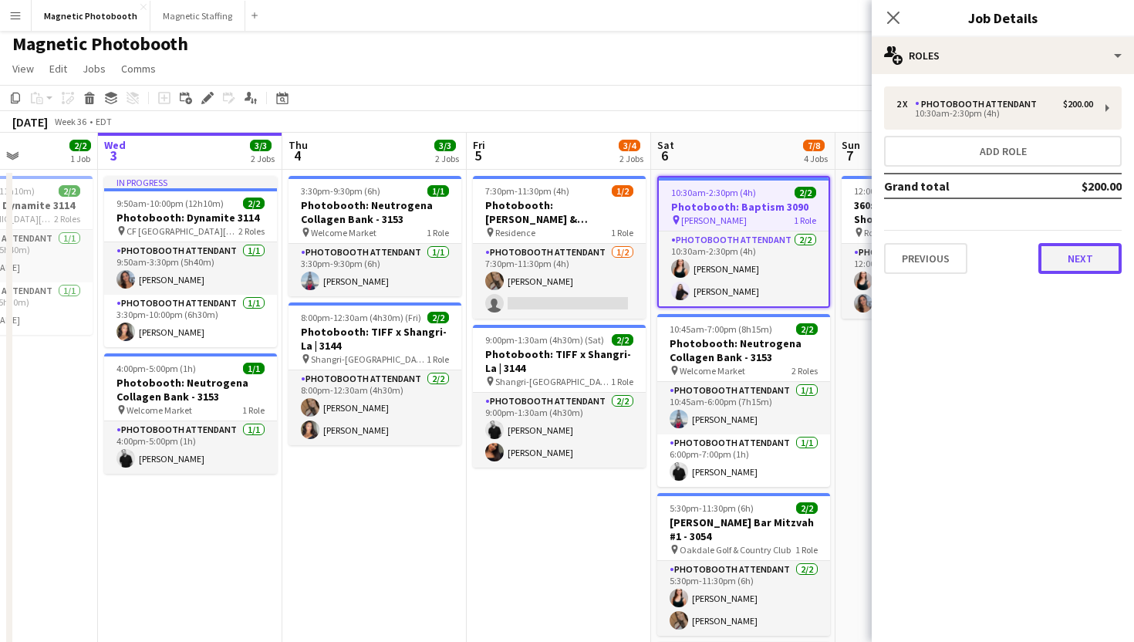
click at [1080, 265] on button "Next" at bounding box center [1079, 258] width 83 height 31
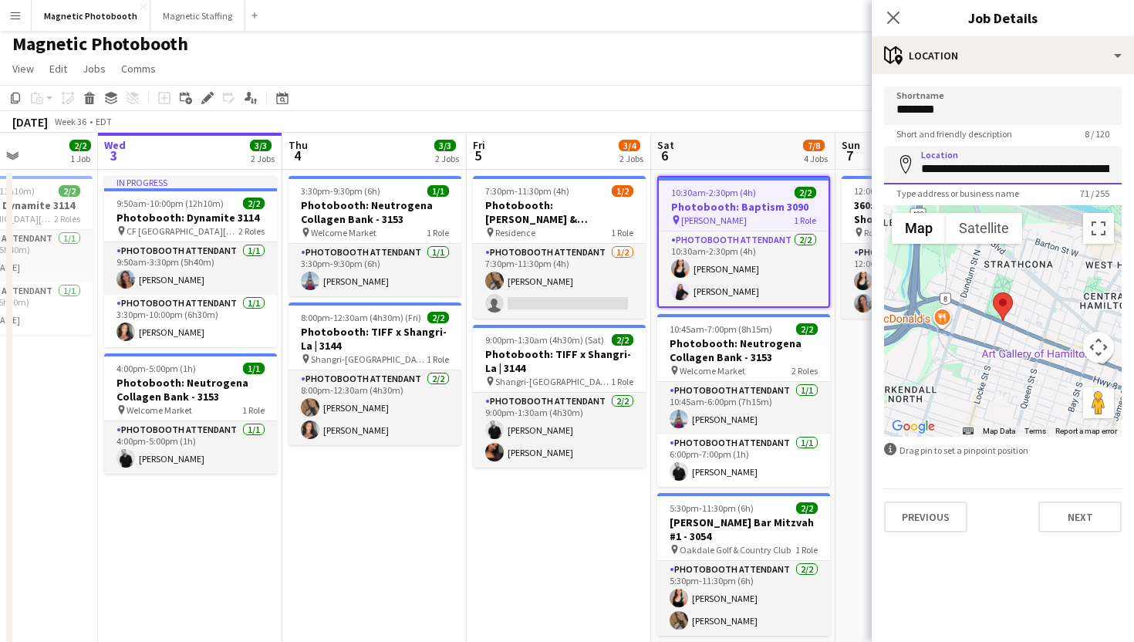
click at [1007, 166] on input "**********" at bounding box center [1003, 165] width 238 height 39
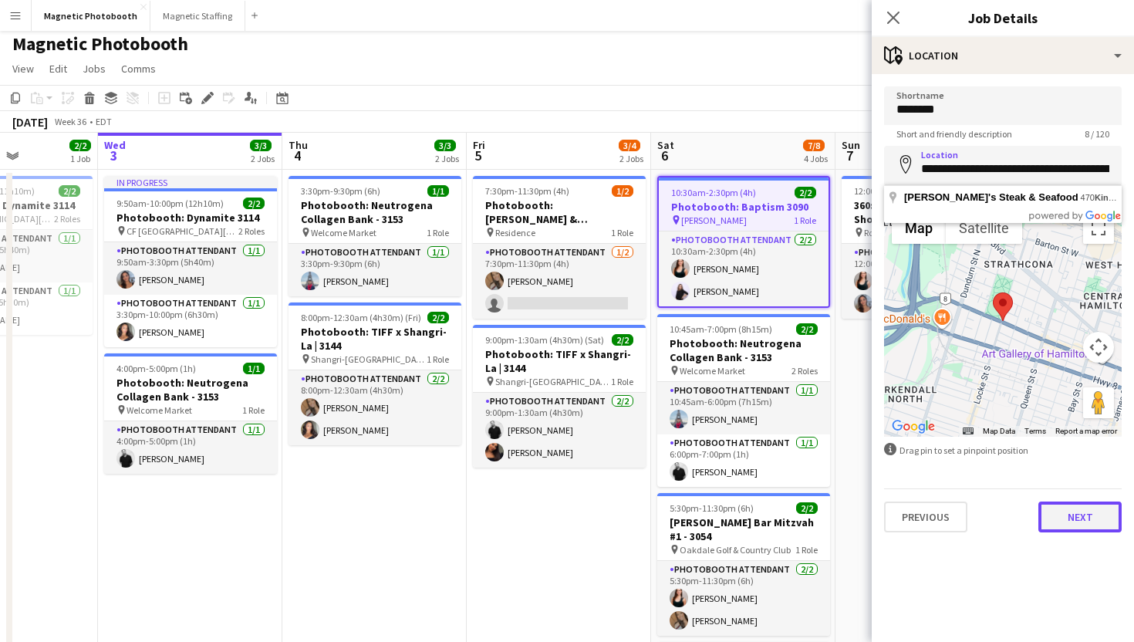
click at [1066, 524] on button "Next" at bounding box center [1079, 516] width 83 height 31
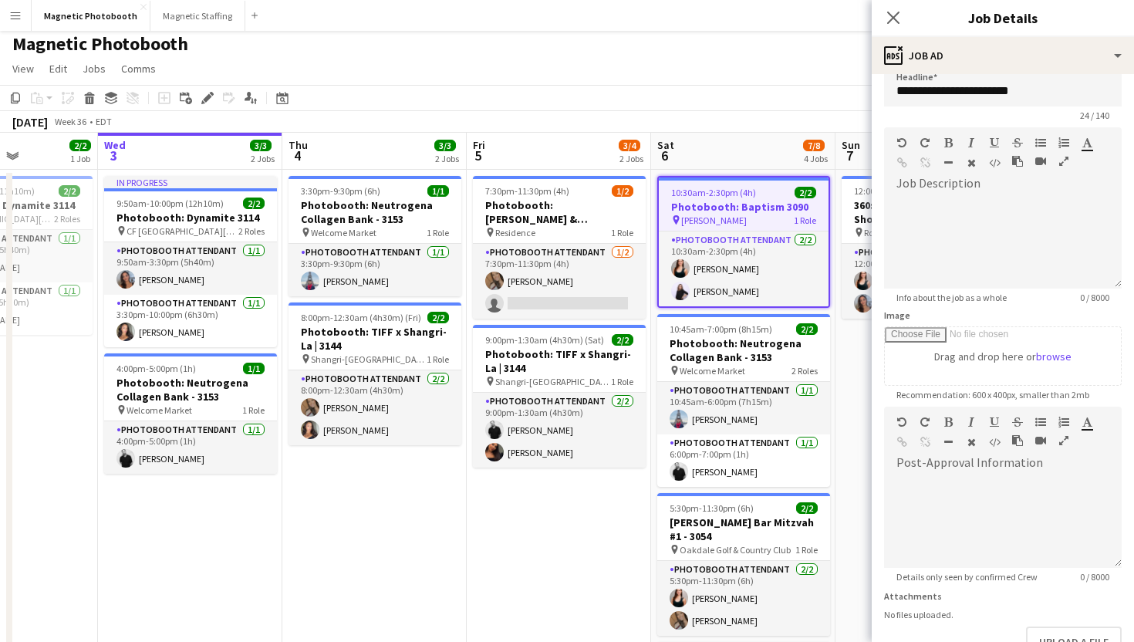
scroll to position [120, 0]
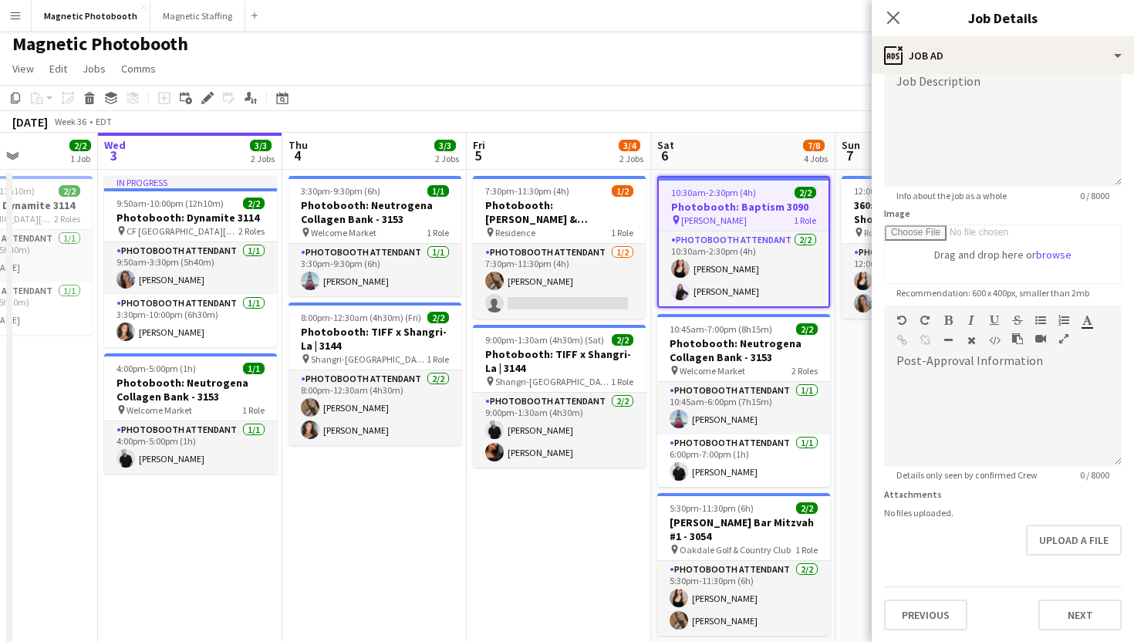
click at [1081, 629] on div "**********" at bounding box center [1003, 298] width 262 height 689
click at [1081, 626] on button "Next" at bounding box center [1079, 614] width 83 height 31
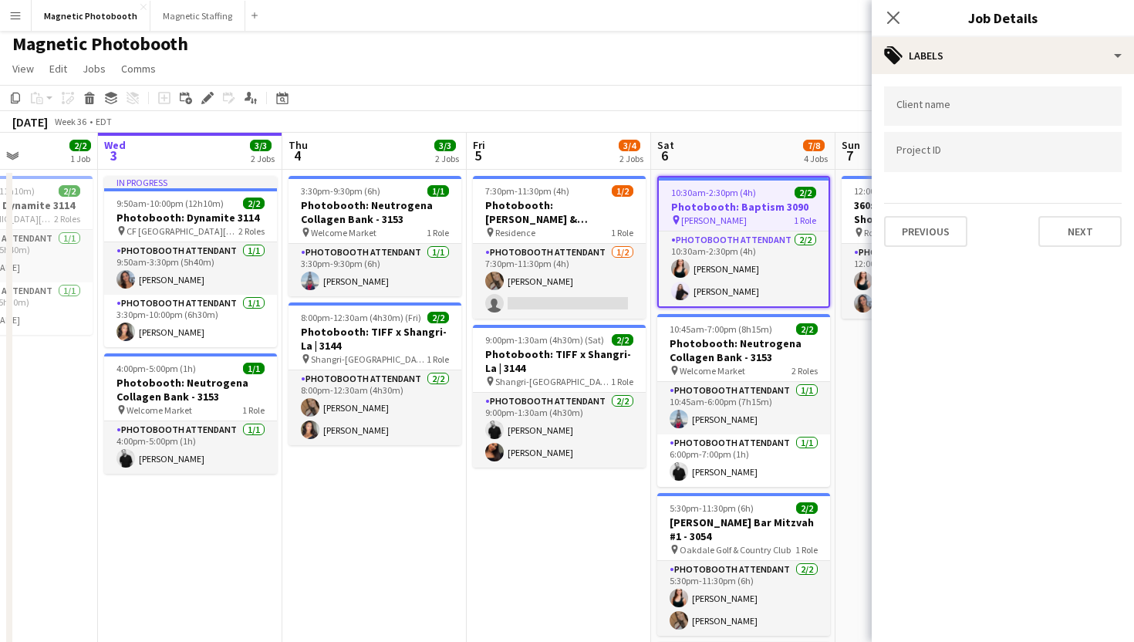
scroll to position [0, 0]
click at [1084, 223] on button "Next" at bounding box center [1079, 231] width 83 height 31
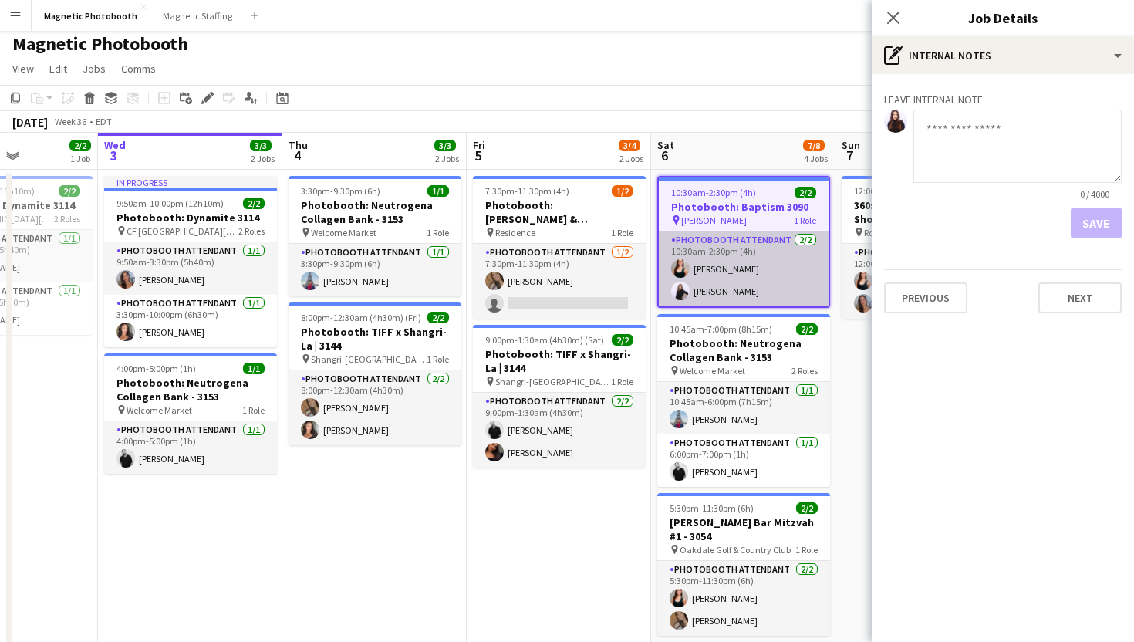
click at [768, 231] on app-card-role "Photobooth Attendant [DATE] 10:30am-2:30pm (4h) [PERSON_NAME] [PERSON_NAME]" at bounding box center [744, 268] width 170 height 75
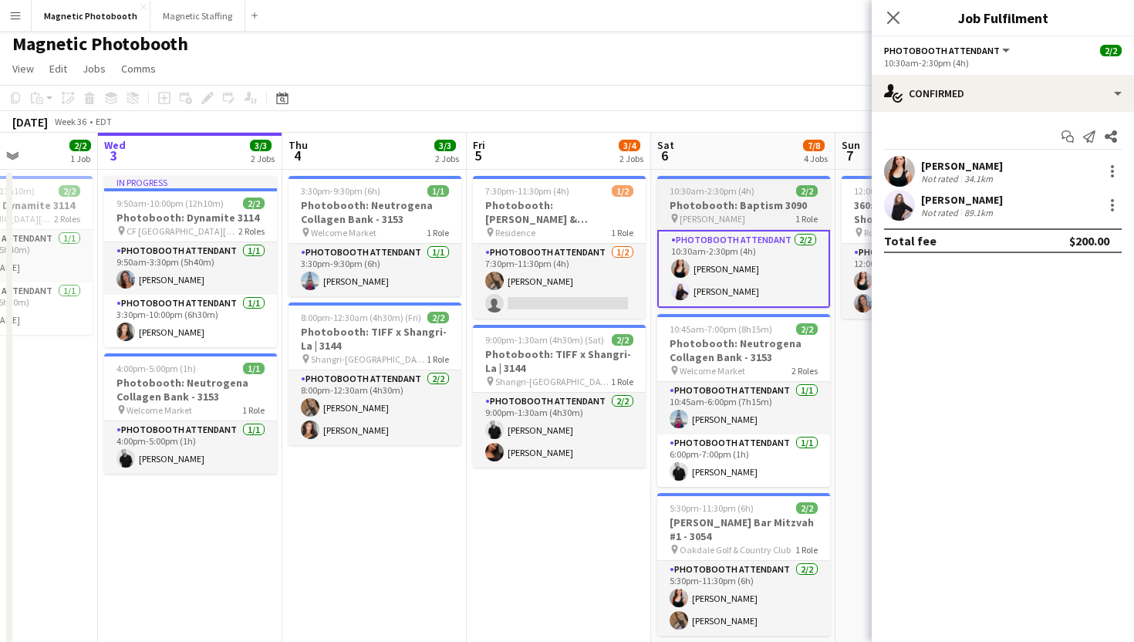
click at [744, 224] on app-job-card "10:30am-2:30pm (4h) 2/2 Photobooth: Baptism 3090 pin [PERSON_NAME] 1 Role Photo…" at bounding box center [743, 242] width 173 height 132
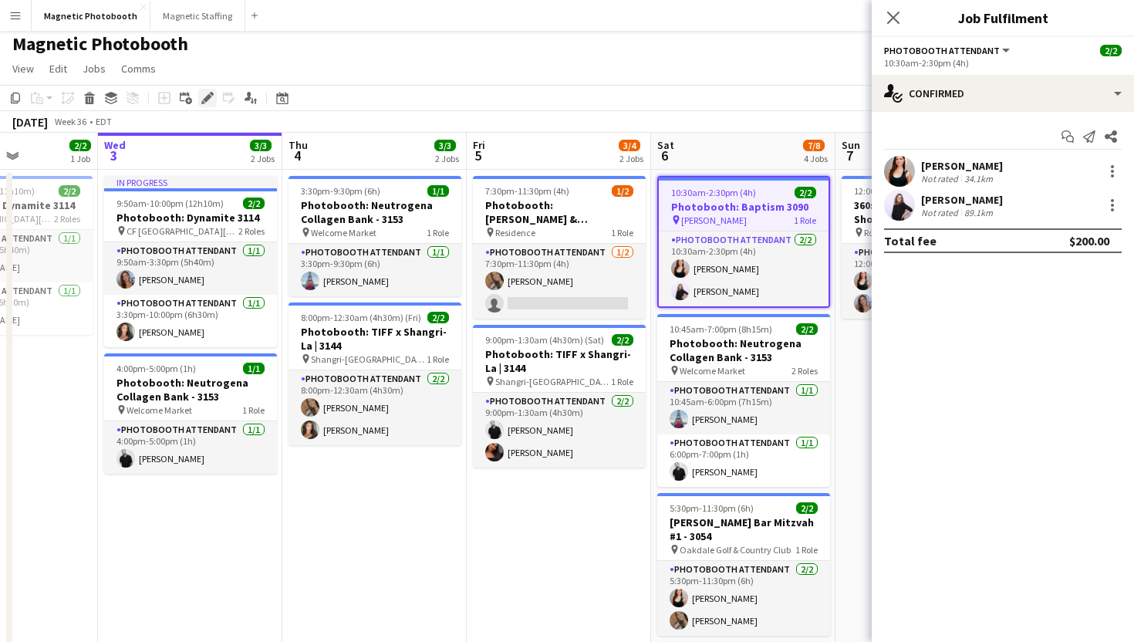
click at [207, 98] on icon at bounding box center [207, 98] width 8 height 8
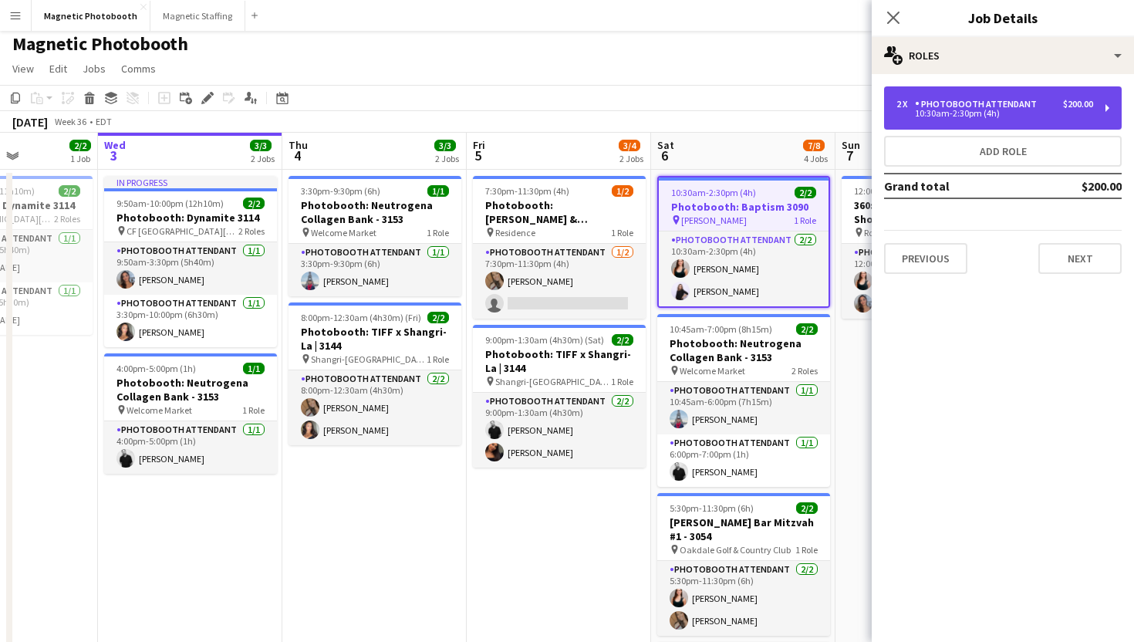
click at [1047, 116] on div "10:30am-2:30pm (4h)" at bounding box center [994, 114] width 197 height 8
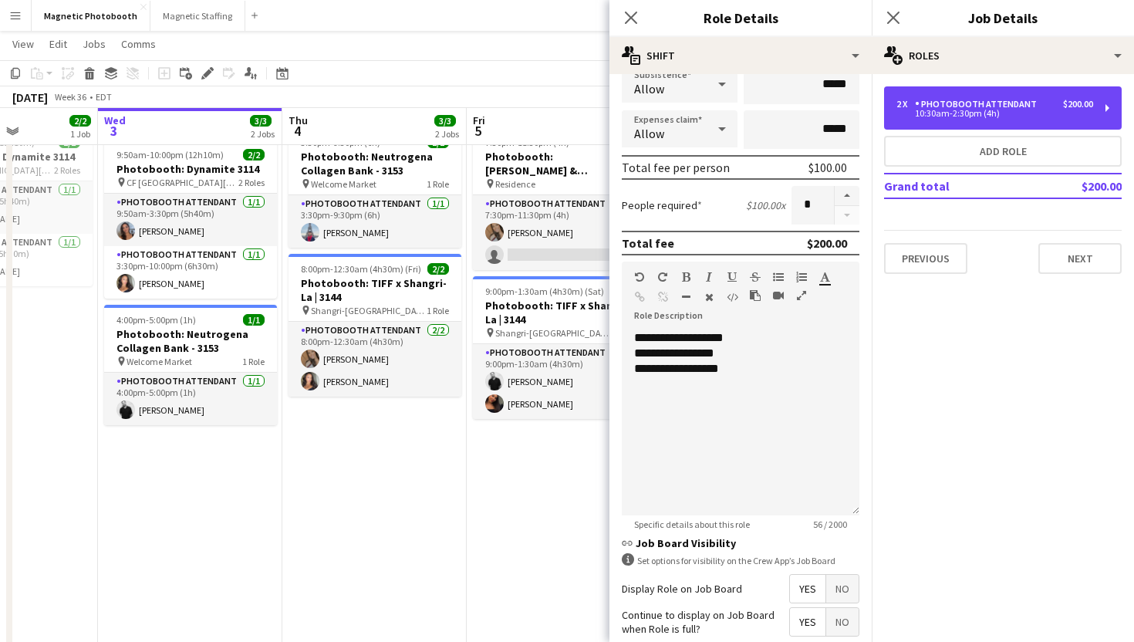
scroll to position [285, 0]
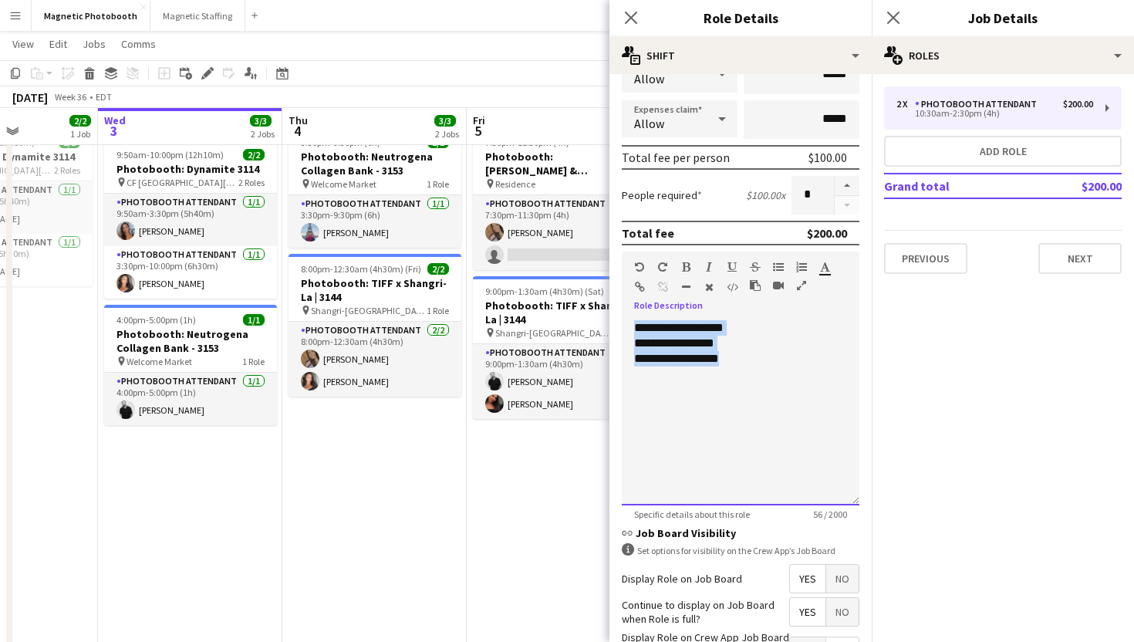
drag, startPoint x: 740, startPoint y: 376, endPoint x: 621, endPoint y: 318, distance: 133.1
click at [621, 318] on form "**********" at bounding box center [740, 280] width 262 height 959
copy div "**********"
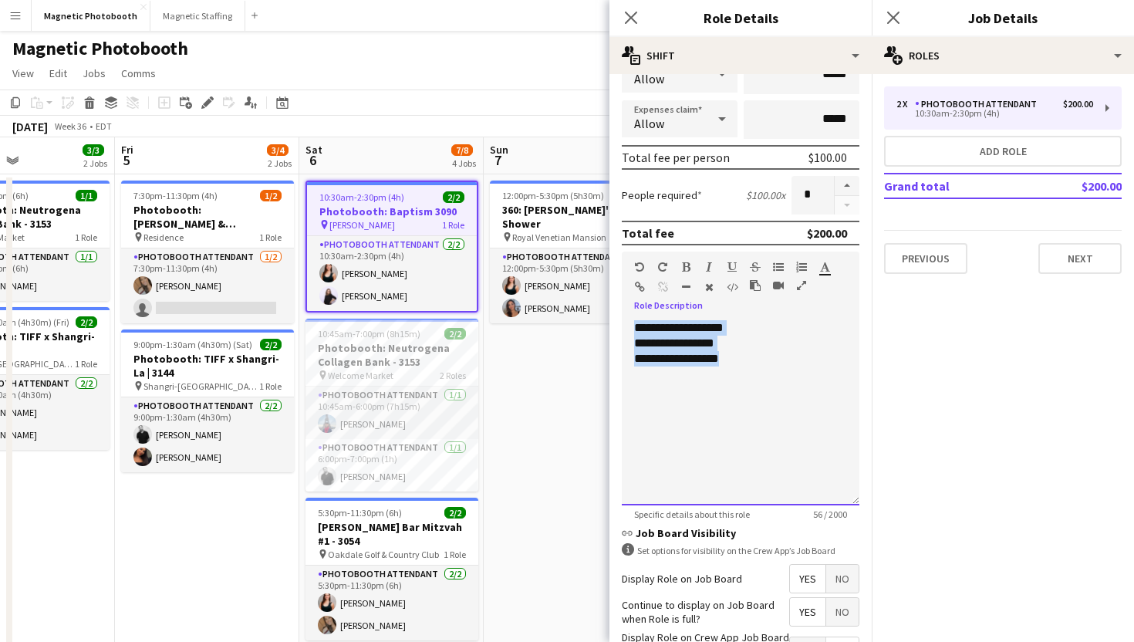
scroll to position [0, 420]
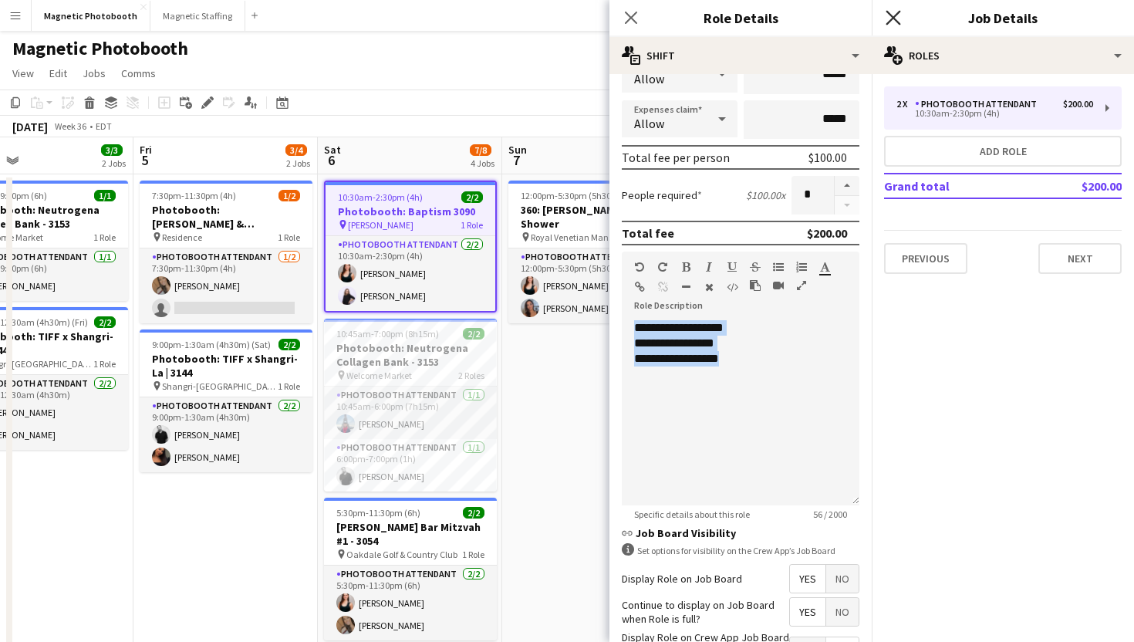
click at [899, 15] on icon "Close pop-in" at bounding box center [892, 17] width 15 height 15
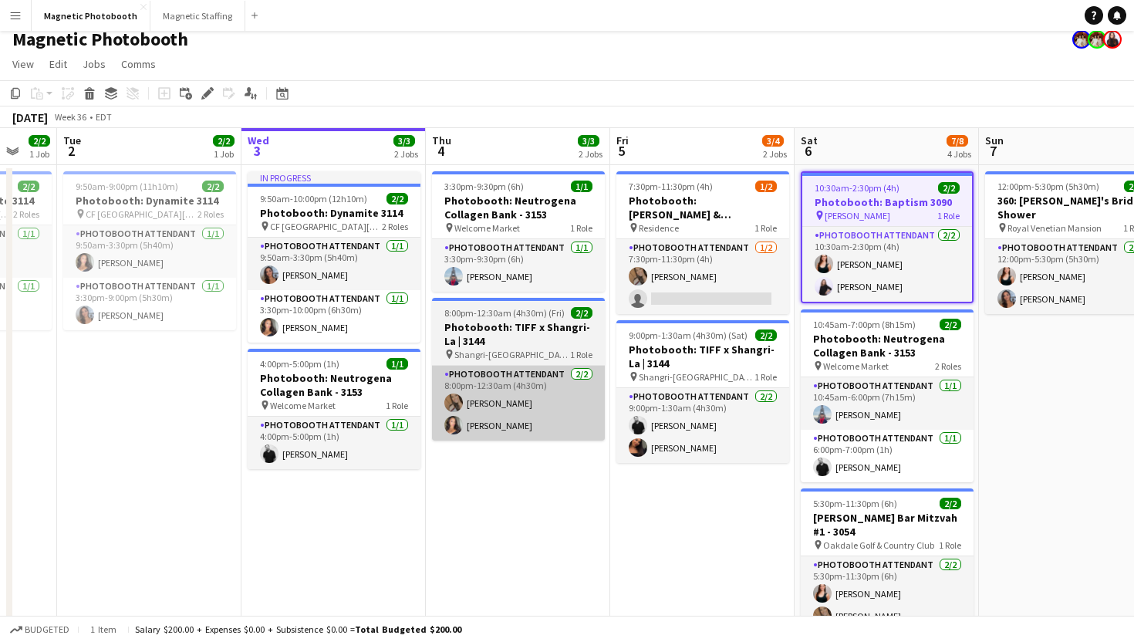
scroll to position [0, 0]
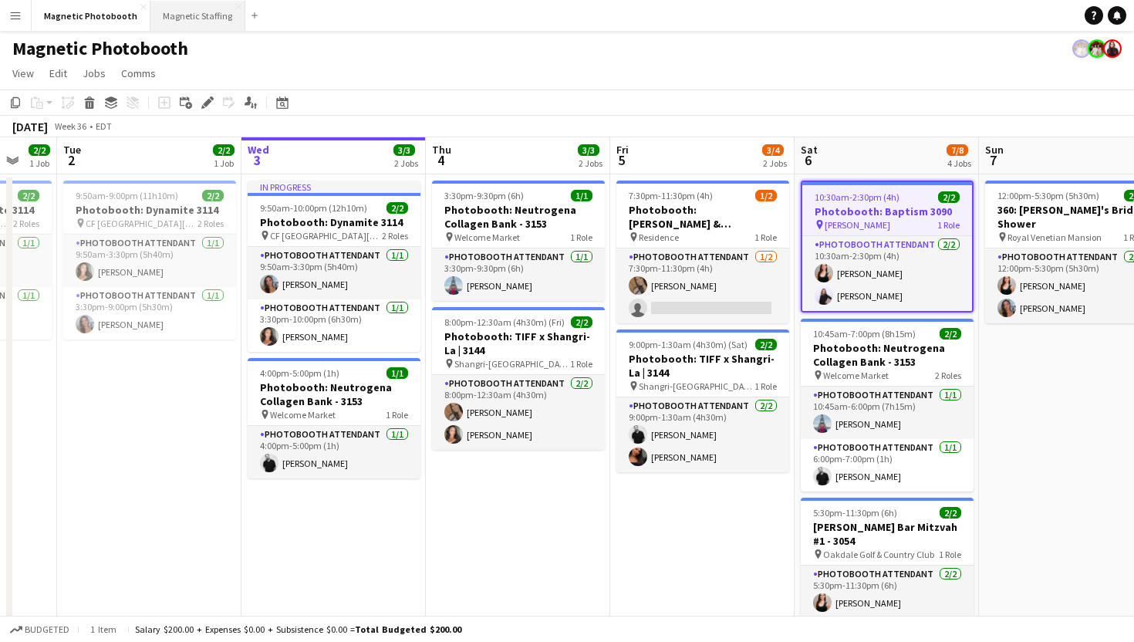
click at [192, 29] on button "Magnetic Staffing Close" at bounding box center [197, 16] width 95 height 30
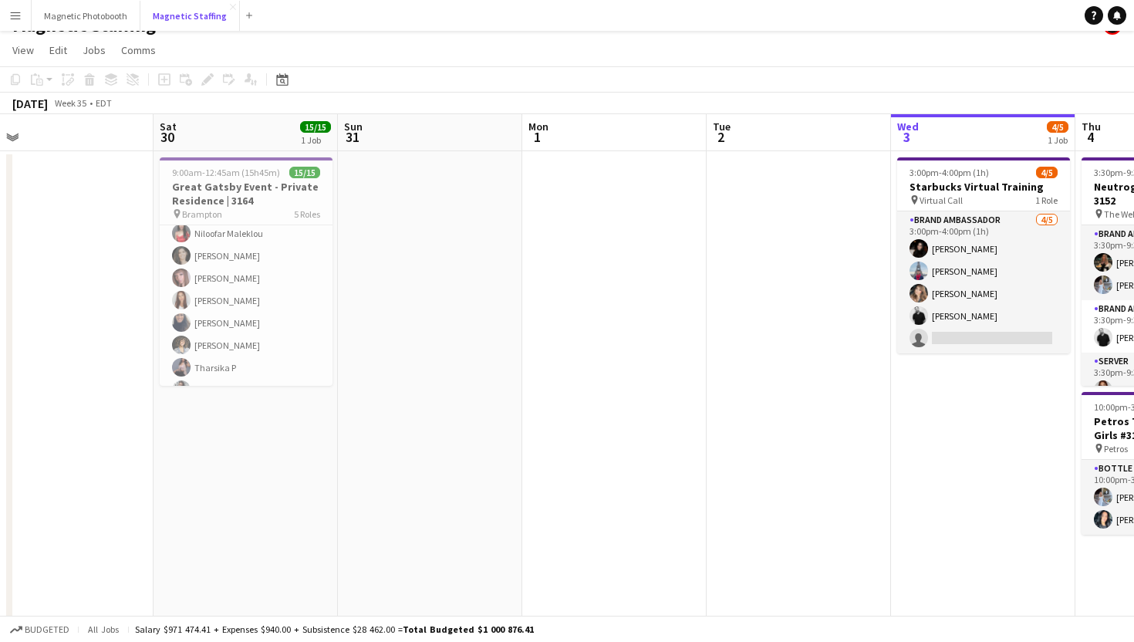
scroll to position [0, 420]
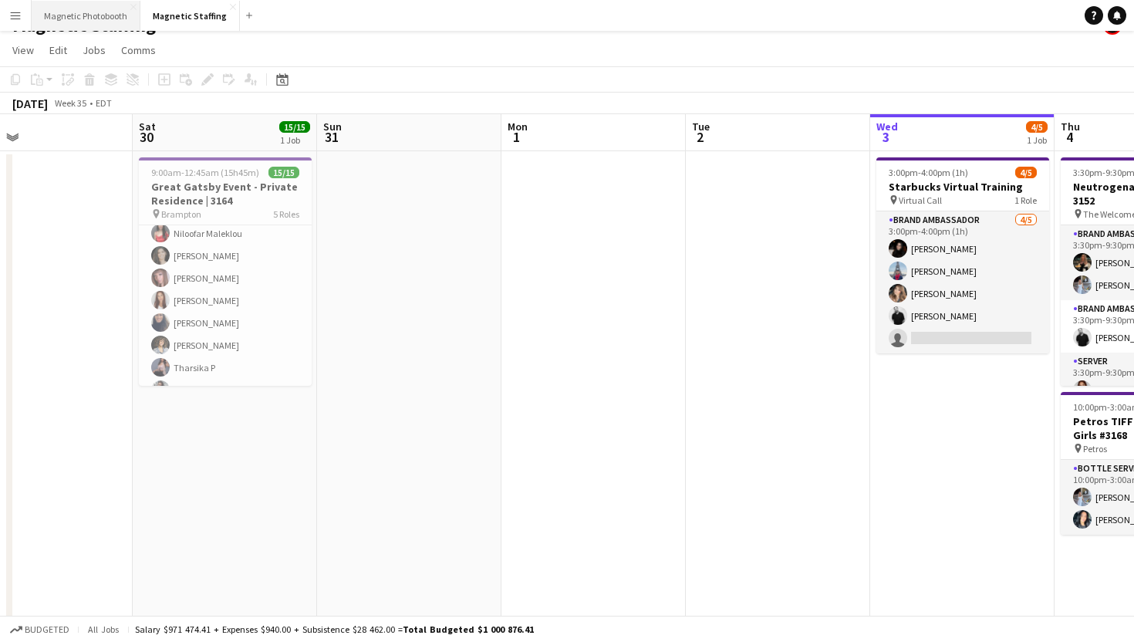
click at [115, 26] on button "Magnetic Photobooth Close" at bounding box center [86, 16] width 109 height 30
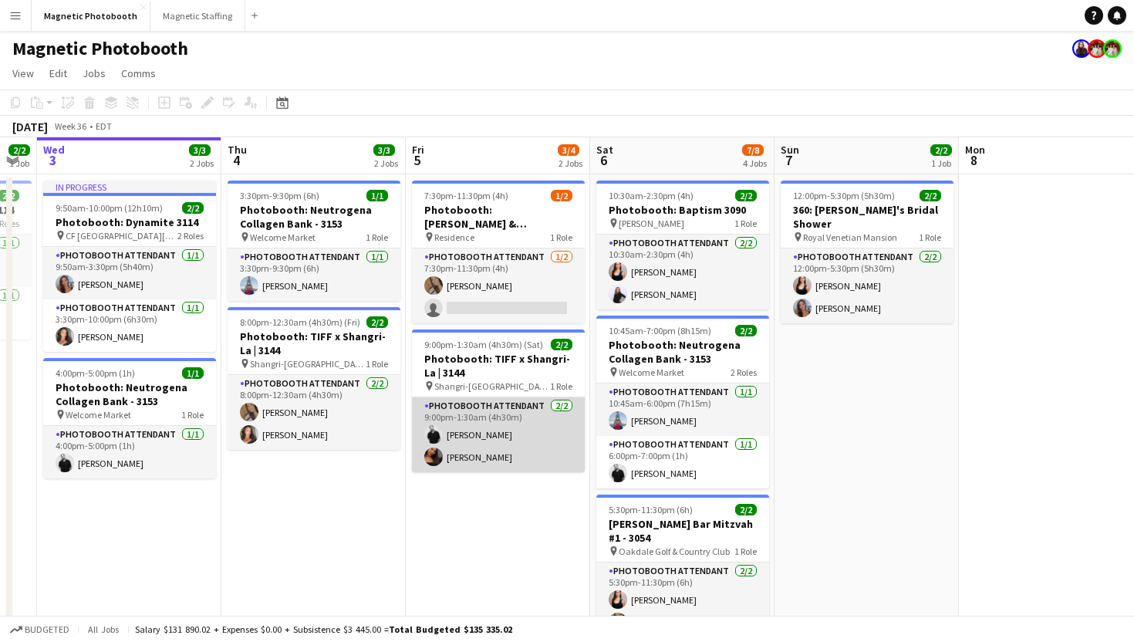
click at [541, 434] on app-card-role "Photobooth Attendant [DATE] 9:00pm-1:30am (4h30m) [PERSON_NAME] [PERSON_NAME]" at bounding box center [498, 434] width 173 height 75
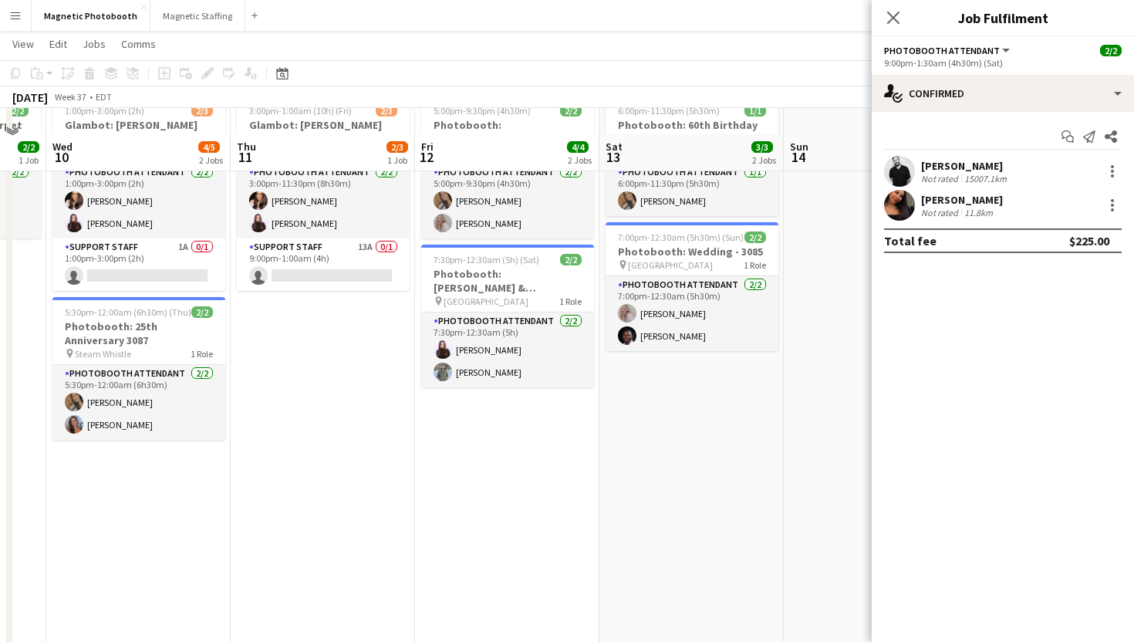
scroll to position [113, 0]
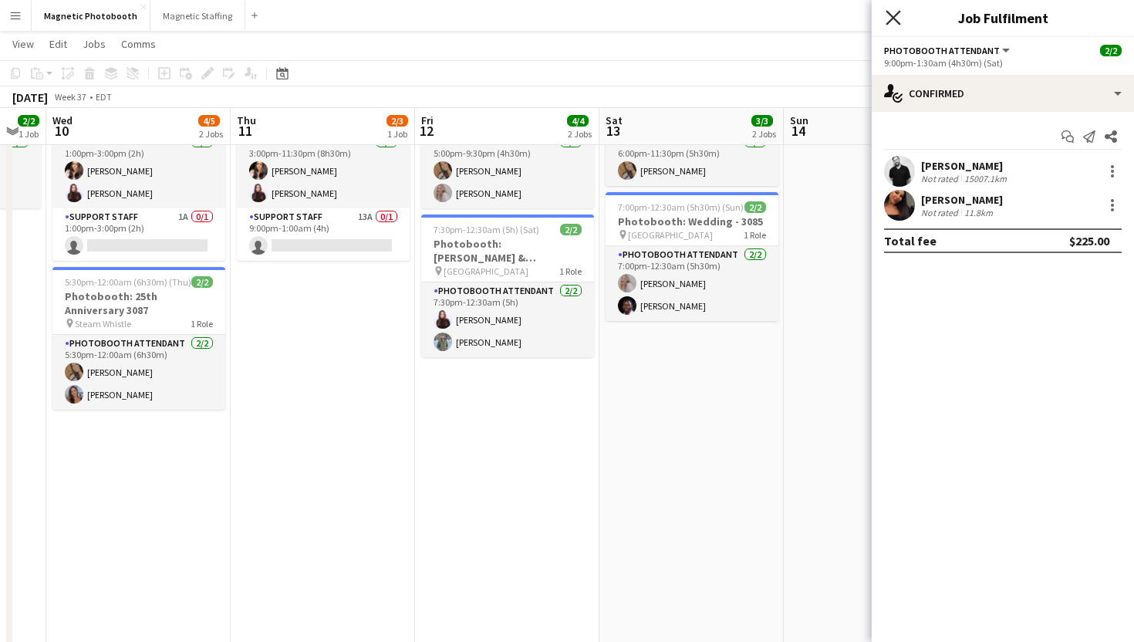
click at [898, 17] on icon "Close pop-in" at bounding box center [892, 17] width 15 height 15
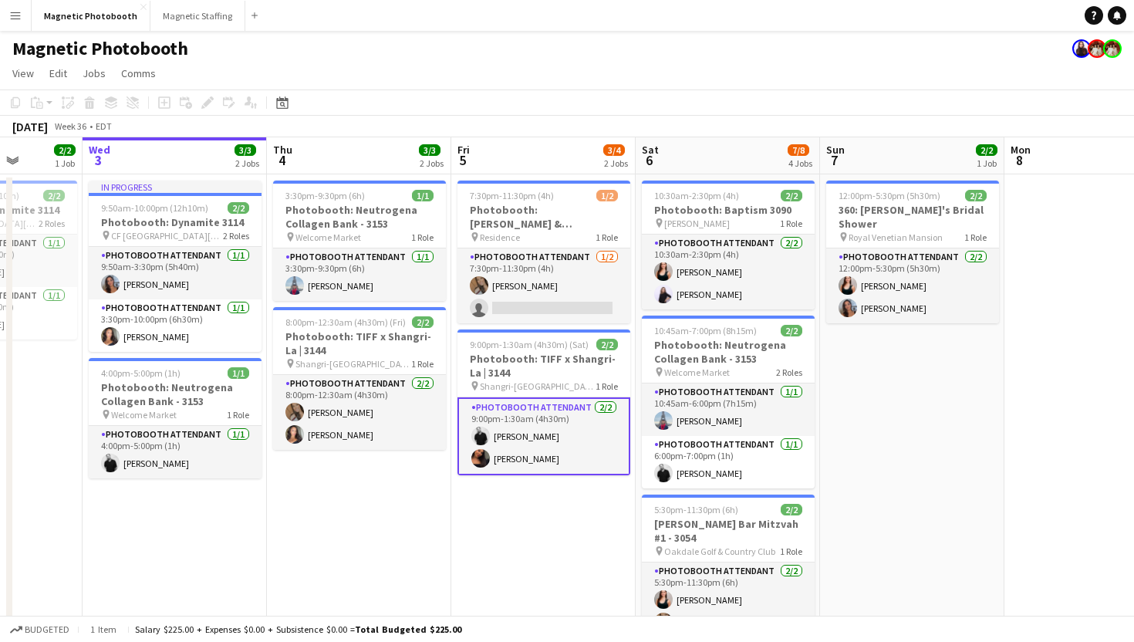
scroll to position [0, 479]
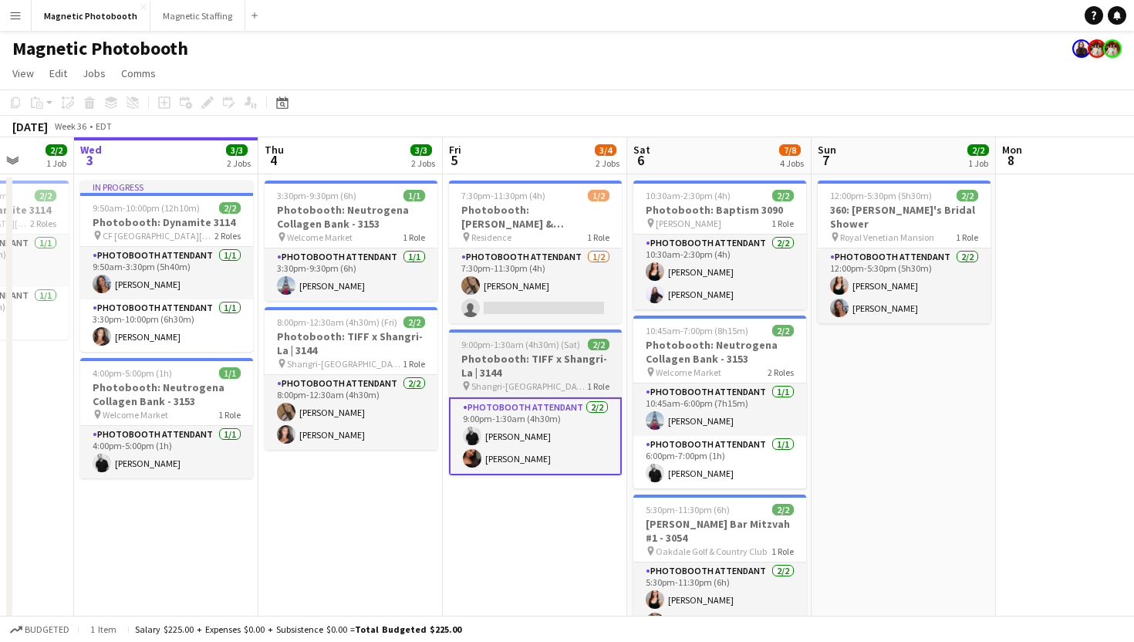
click at [552, 377] on h3 "Photobooth: TIFF x Shangri-La | 3144" at bounding box center [535, 366] width 173 height 28
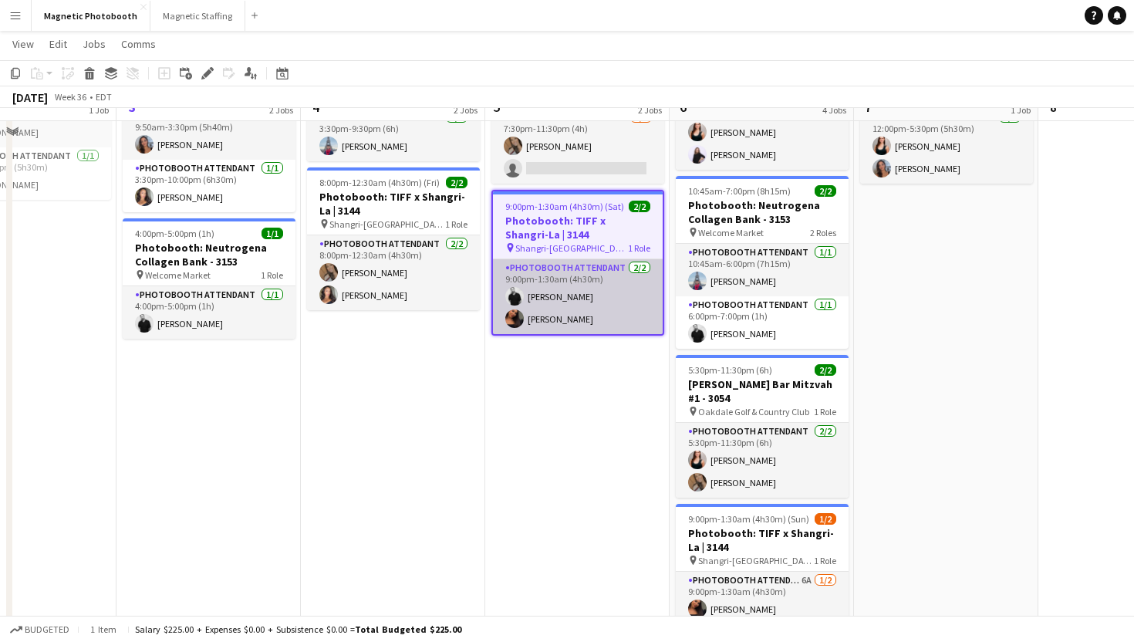
scroll to position [153, 0]
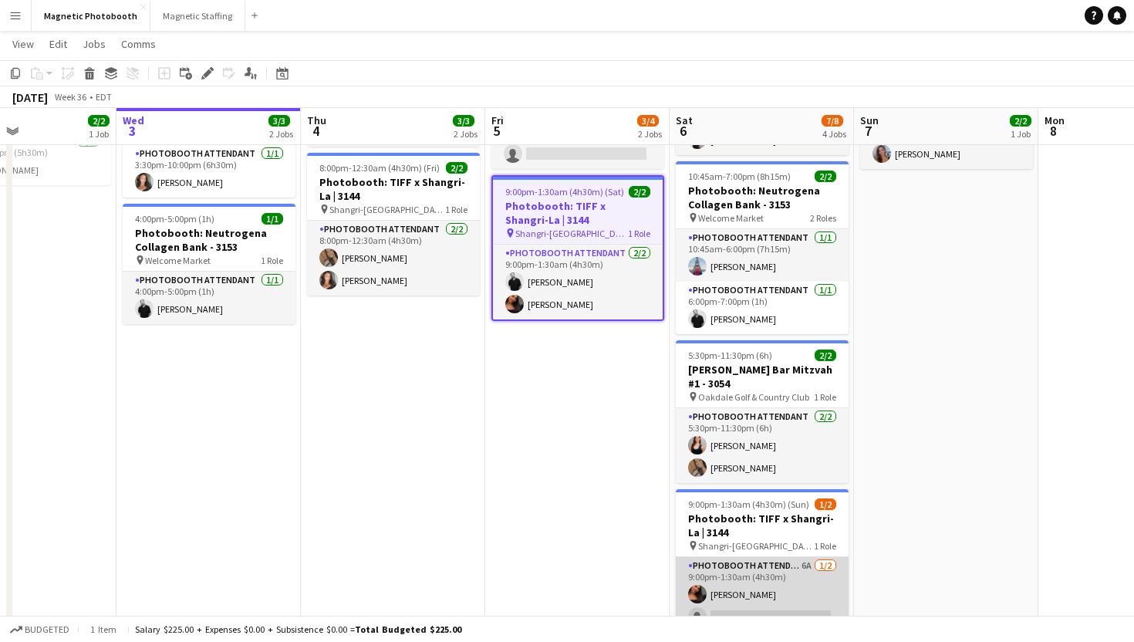
click at [728, 589] on app-card-role "Photobooth Attendant 6A [DATE] 9:00pm-1:30am (4h30m) [PERSON_NAME] single-neutr…" at bounding box center [762, 594] width 173 height 75
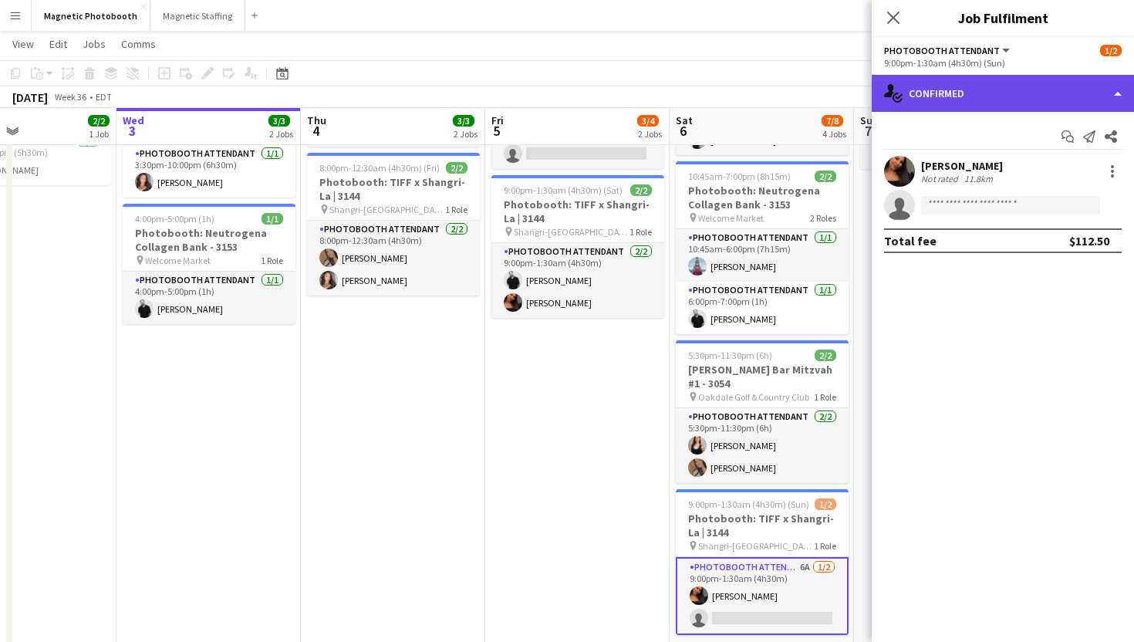
click at [949, 86] on div "single-neutral-actions-check-2 Confirmed" at bounding box center [1003, 93] width 262 height 37
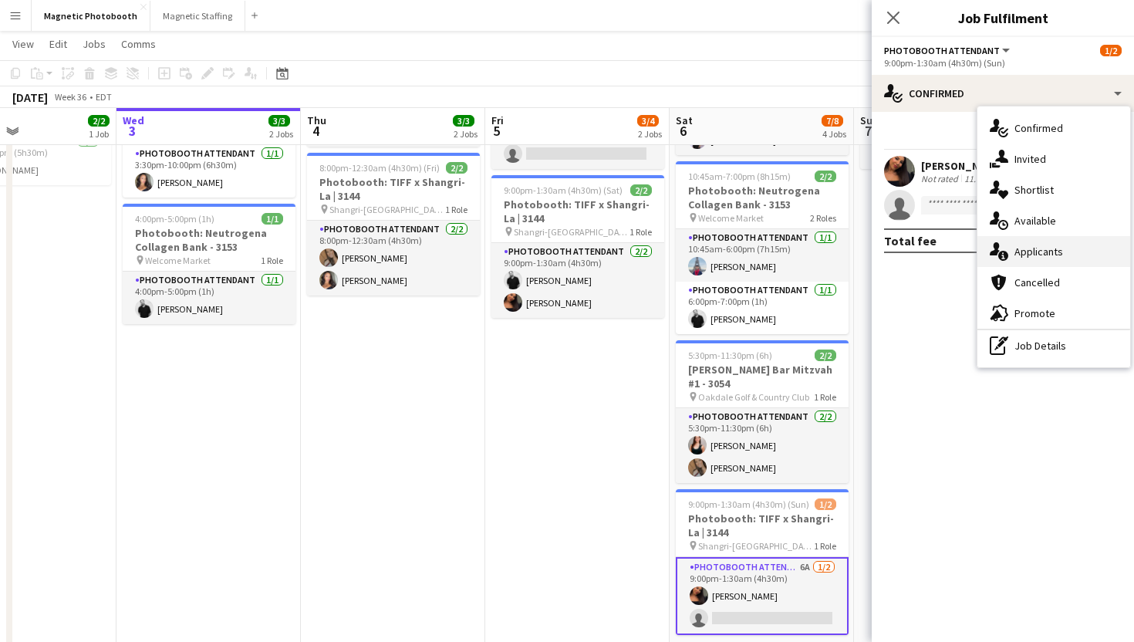
click at [1020, 266] on div "single-neutral-actions-information Applicants" at bounding box center [1053, 251] width 153 height 31
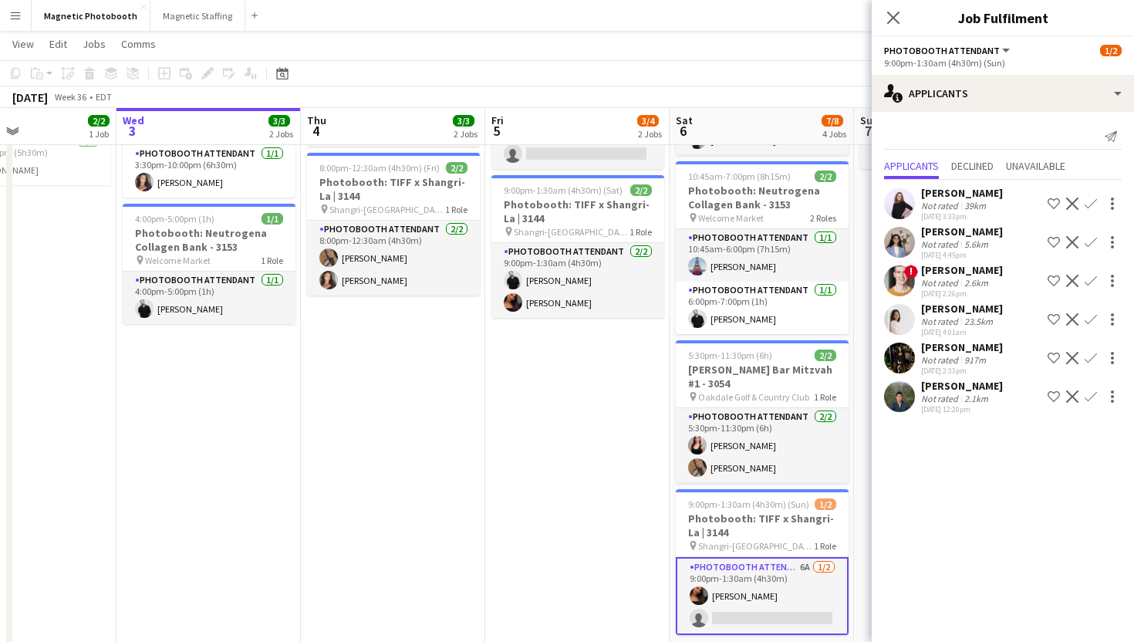
click at [1095, 400] on app-icon "Confirm" at bounding box center [1090, 396] width 12 height 12
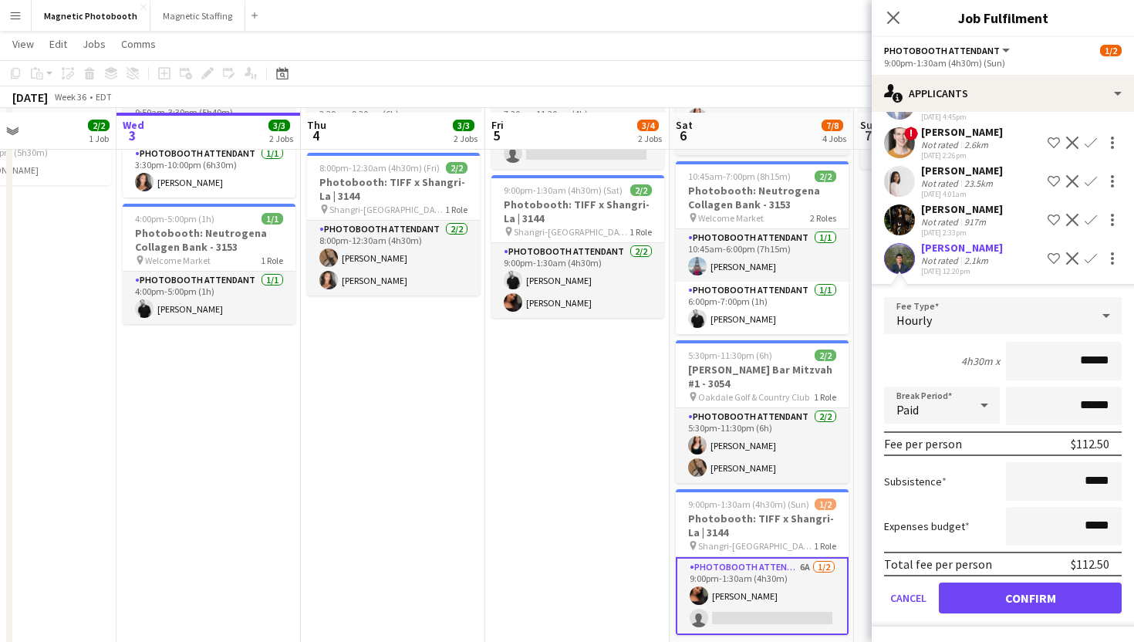
scroll to position [166, 0]
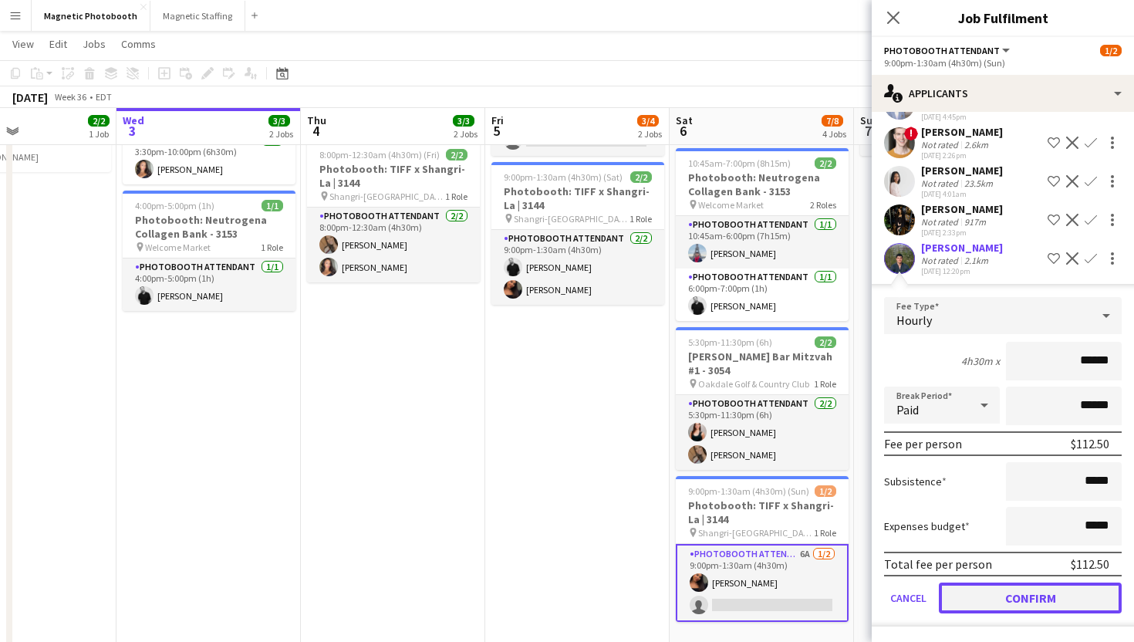
click at [1003, 605] on button "Confirm" at bounding box center [1030, 597] width 183 height 31
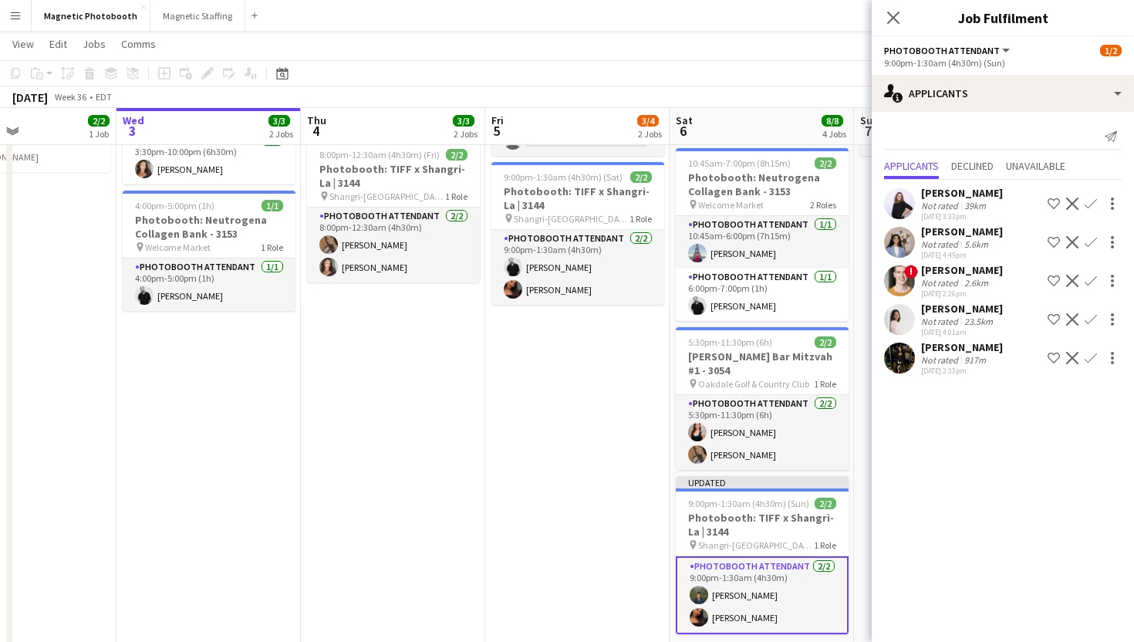
scroll to position [0, 0]
click at [905, 13] on div "Close pop-in" at bounding box center [893, 17] width 43 height 35
click at [894, 14] on icon "Close pop-in" at bounding box center [892, 17] width 15 height 15
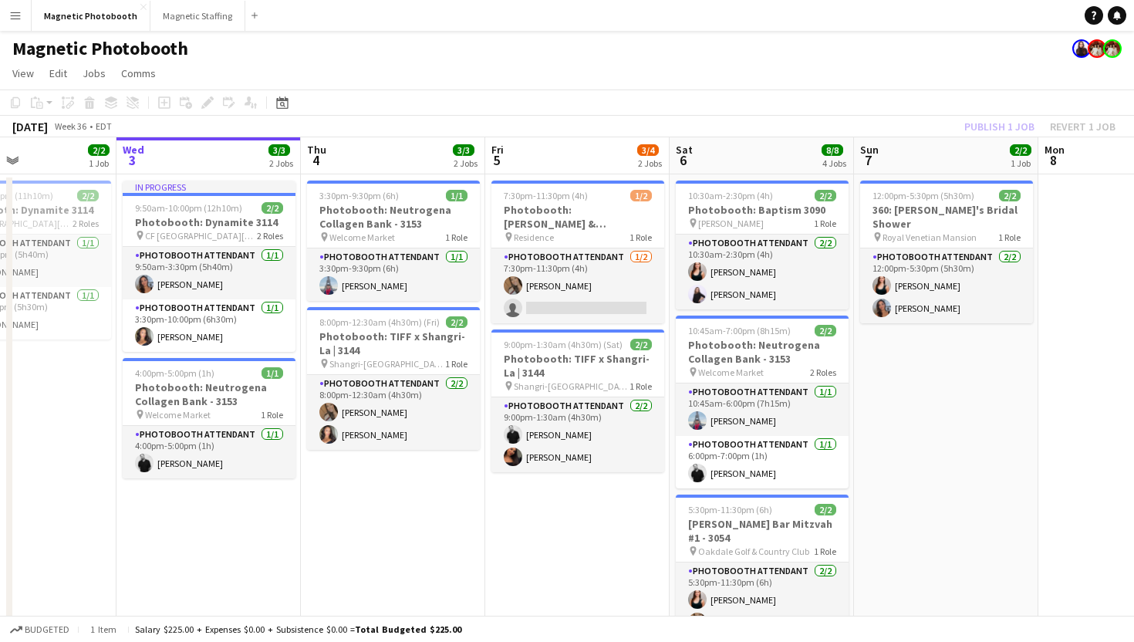
click at [970, 82] on app-page-menu "View Day view expanded Day view collapsed Month view Date picker Jump to [DATE]…" at bounding box center [567, 74] width 1134 height 29
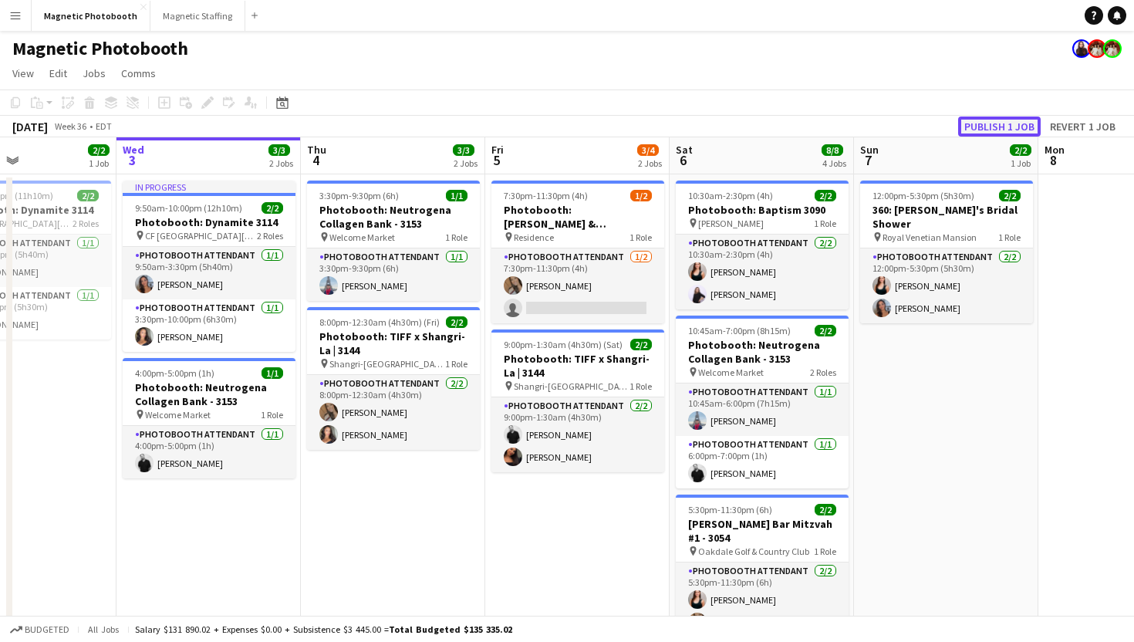
click at [1007, 130] on button "Publish 1 job" at bounding box center [999, 126] width 83 height 20
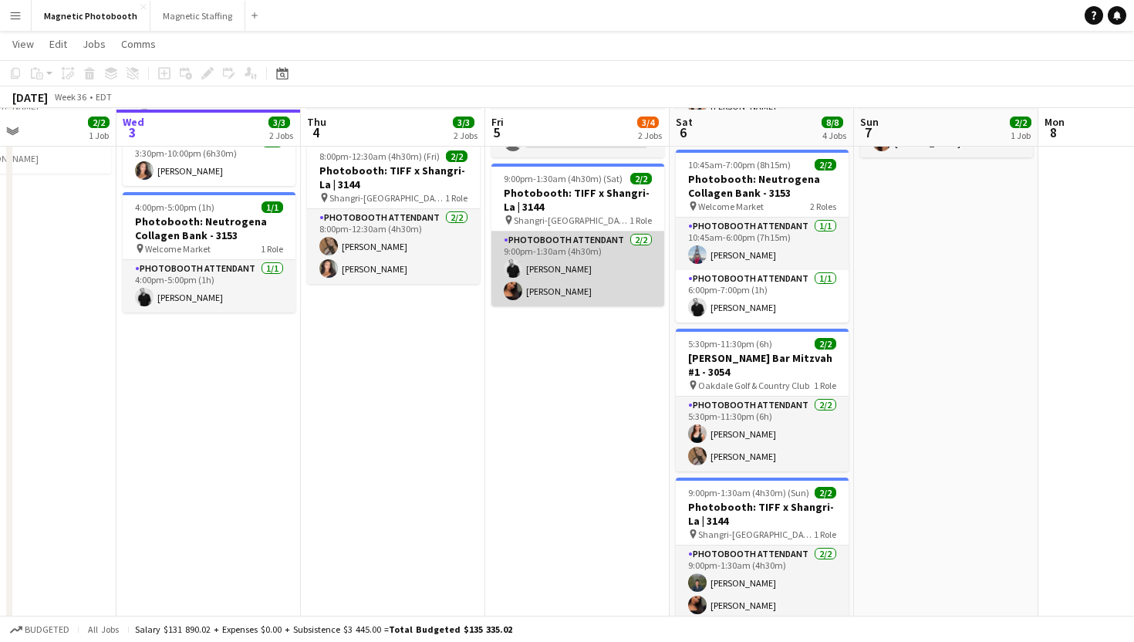
scroll to position [162, 0]
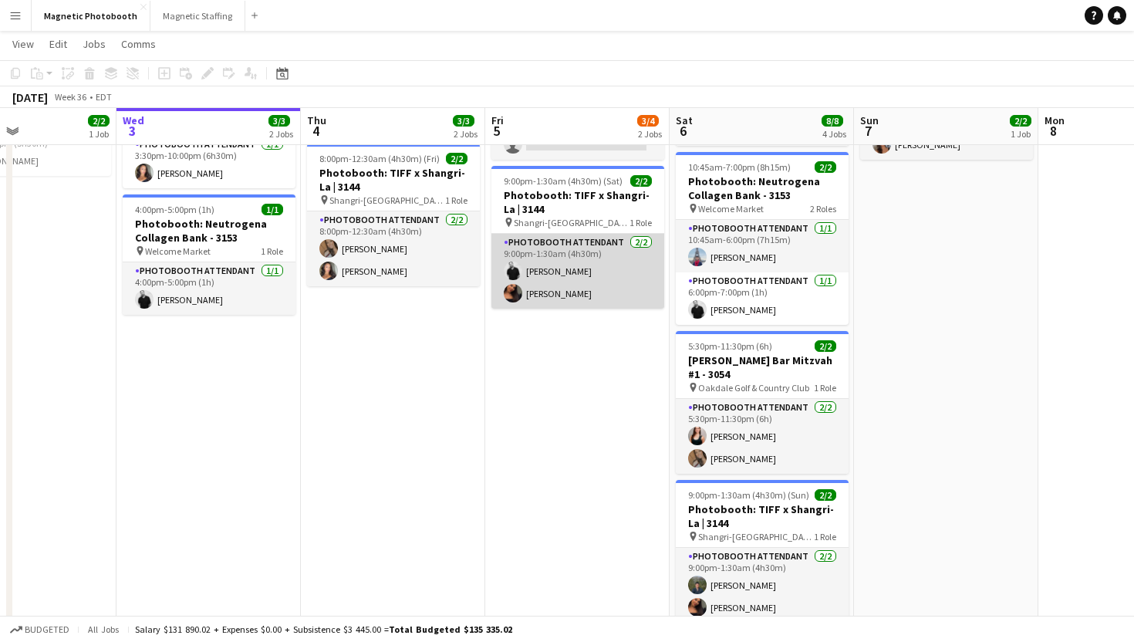
click at [602, 251] on app-card-role "Photobooth Attendant [DATE] 9:00pm-1:30am (4h30m) [PERSON_NAME] [PERSON_NAME]" at bounding box center [577, 271] width 173 height 75
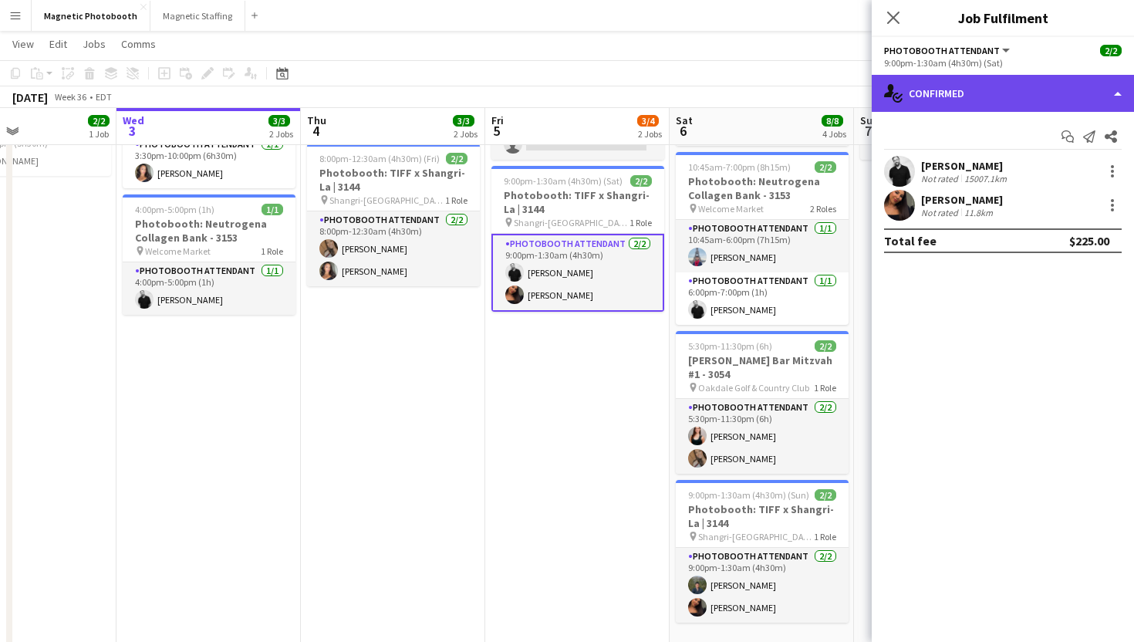
click at [990, 86] on div "single-neutral-actions-check-2 Confirmed" at bounding box center [1003, 93] width 262 height 37
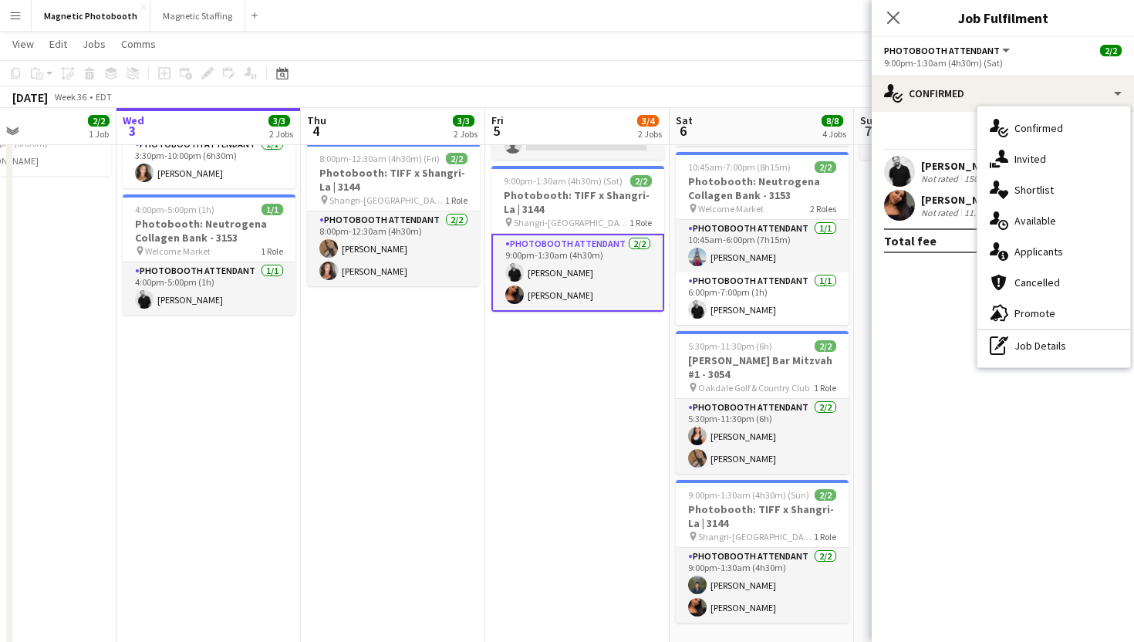
click at [906, 339] on mat-expansion-panel "check Confirmed Start chat Send notification Share jean-philippe roy Not rated …" at bounding box center [1003, 377] width 262 height 530
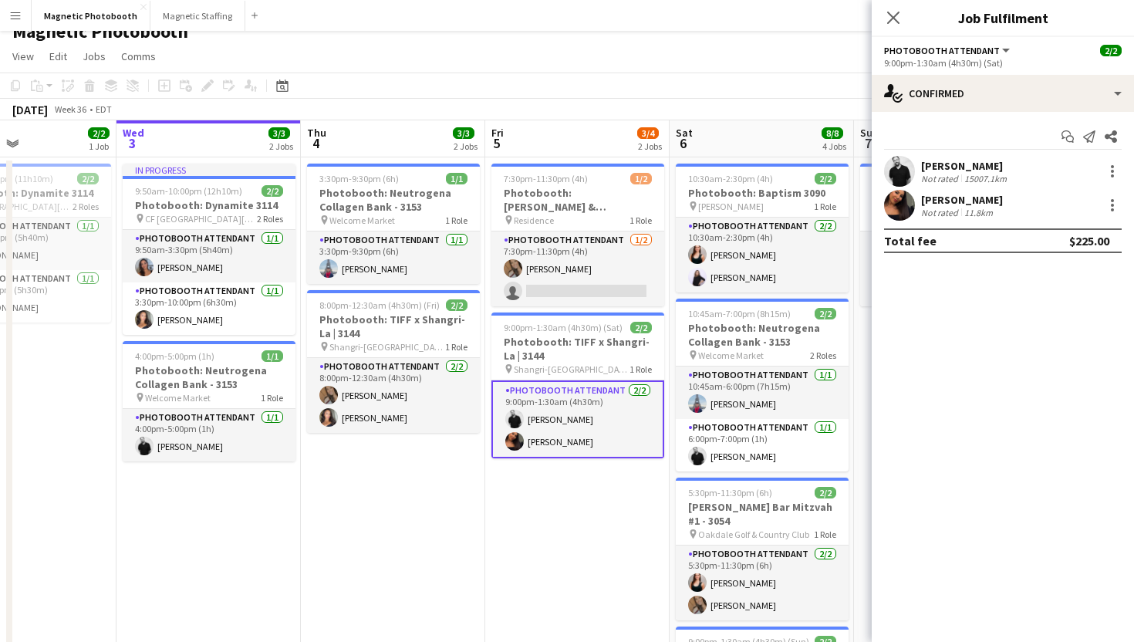
scroll to position [21, 0]
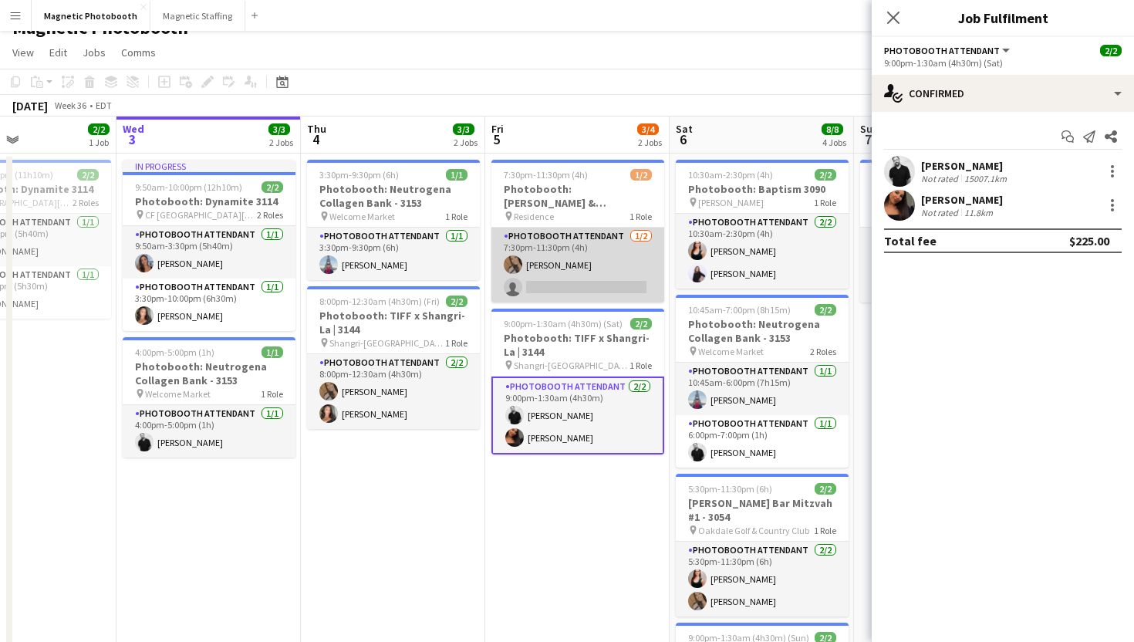
click at [618, 245] on app-card-role "Photobooth Attendant [DATE] 7:30pm-11:30pm (4h) [PERSON_NAME] single-neutral-ac…" at bounding box center [577, 265] width 173 height 75
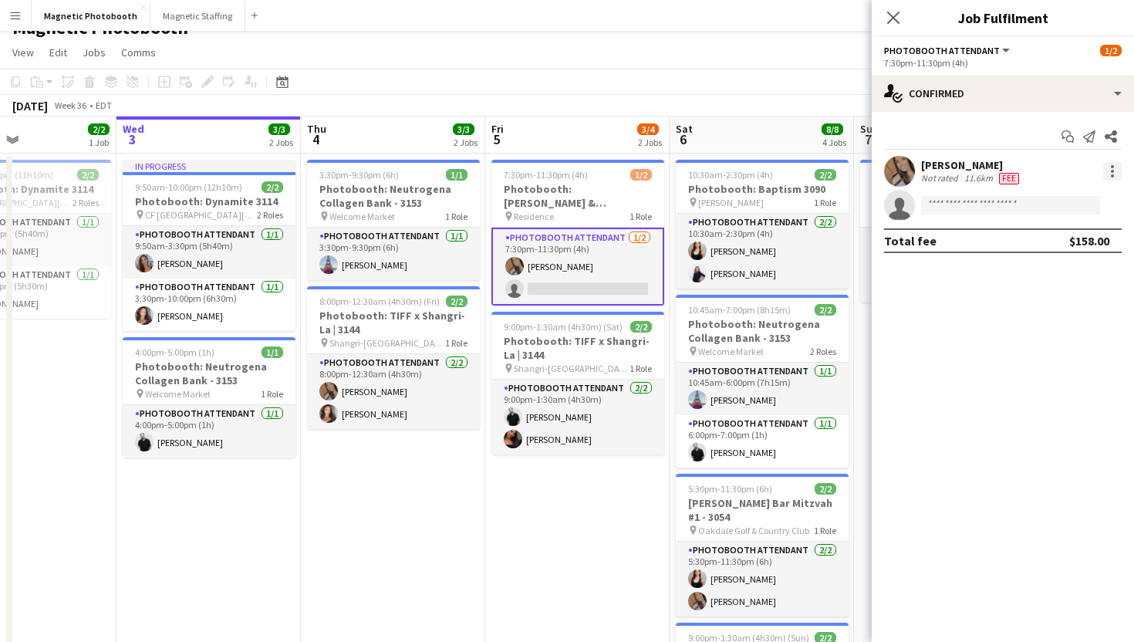
click at [1106, 167] on div at bounding box center [1112, 171] width 19 height 19
click at [980, 90] on div at bounding box center [567, 321] width 1134 height 642
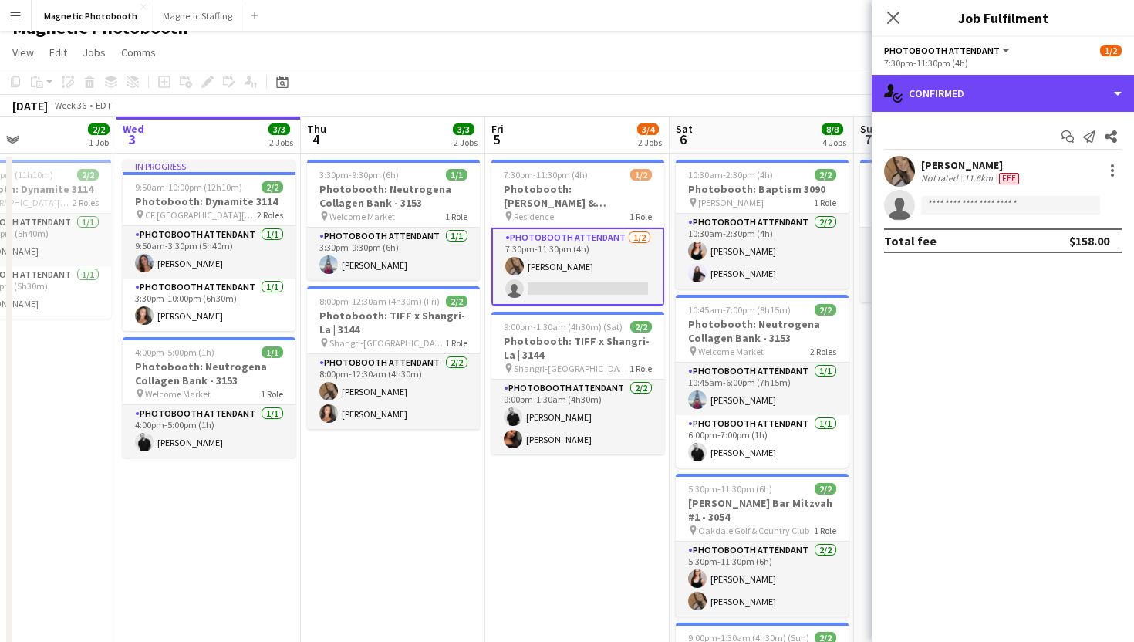
click at [980, 90] on div "single-neutral-actions-check-2 Confirmed" at bounding box center [1003, 93] width 262 height 37
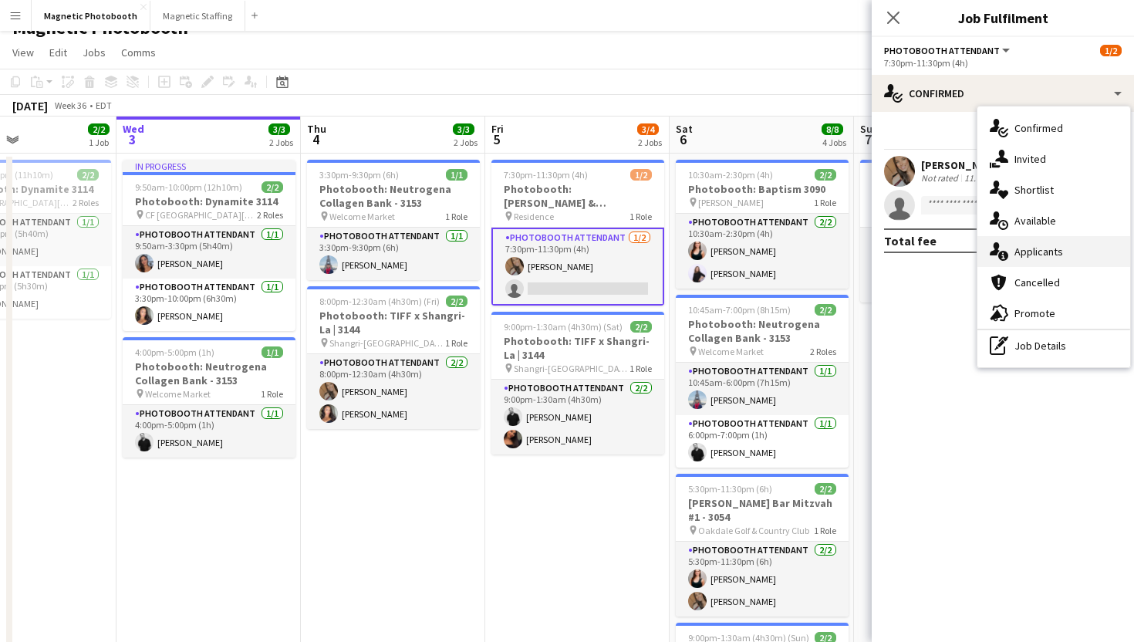
click at [1073, 263] on div "single-neutral-actions-information Applicants" at bounding box center [1053, 251] width 153 height 31
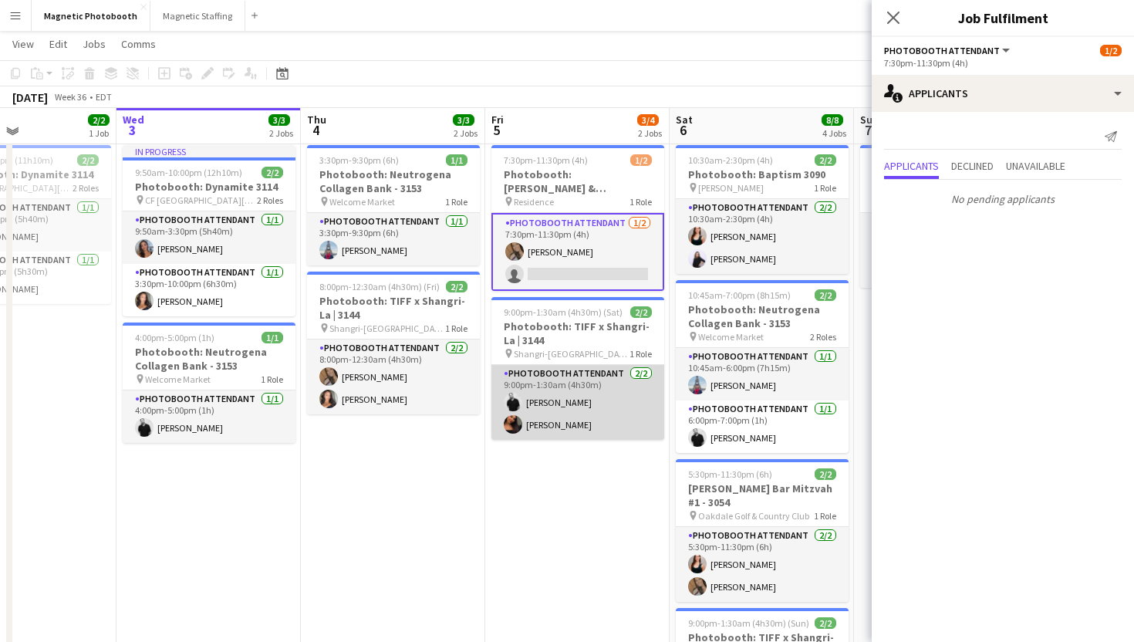
scroll to position [32, 0]
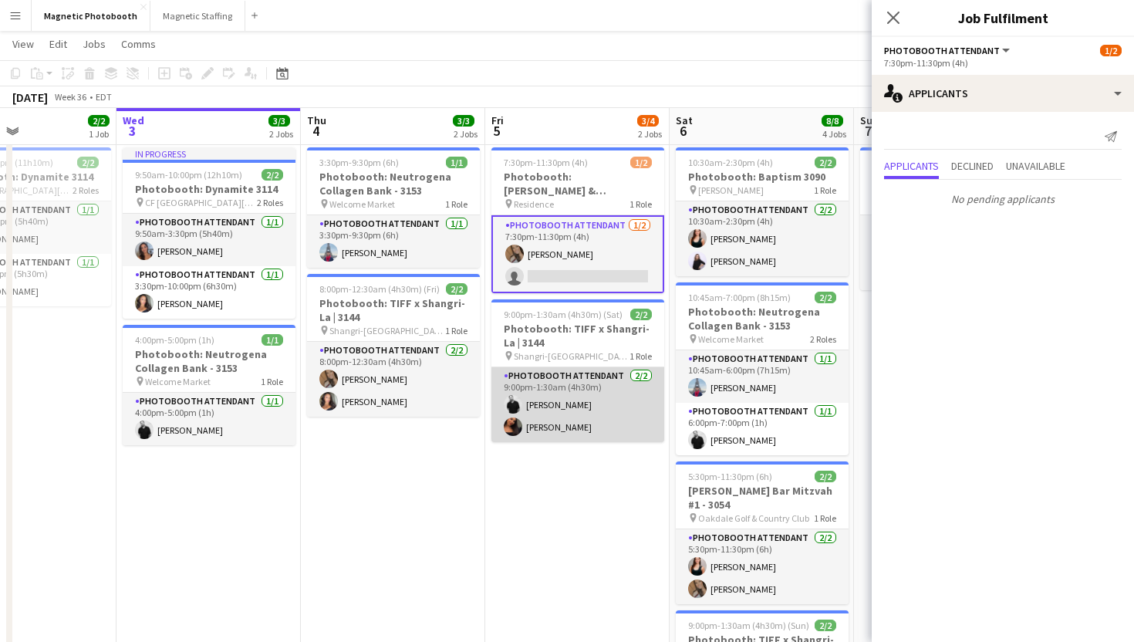
click at [618, 408] on app-card-role "Photobooth Attendant [DATE] 9:00pm-1:30am (4h30m) [PERSON_NAME] [PERSON_NAME]" at bounding box center [577, 404] width 173 height 75
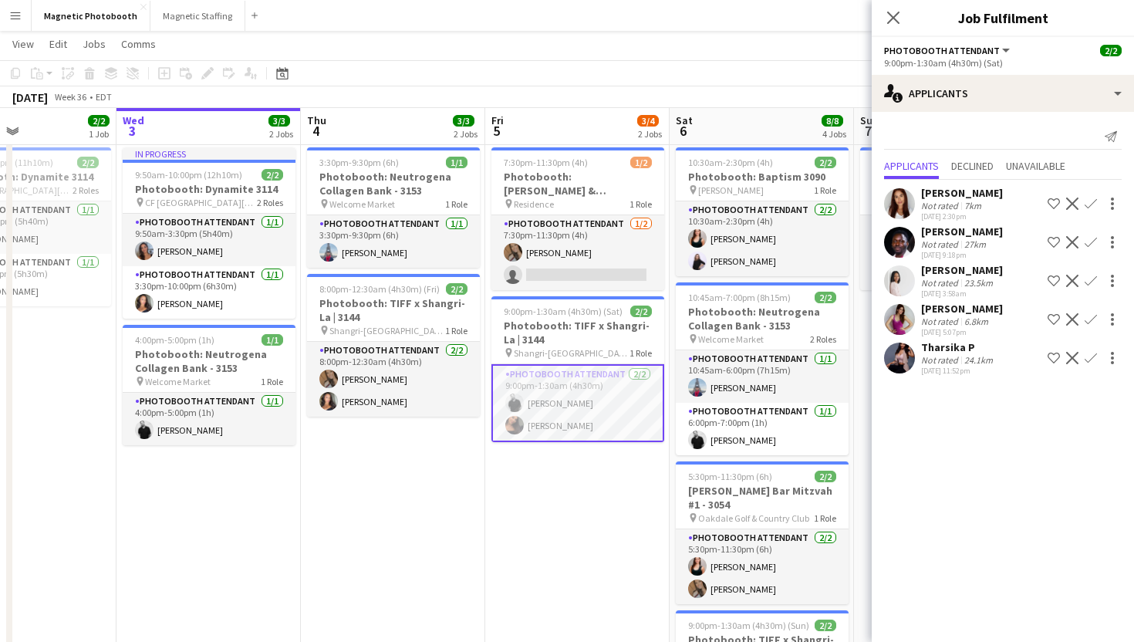
click at [549, 366] on app-card-role "Photobooth Attendant [DATE] 9:00pm-1:30am (4h30m) [PERSON_NAME] [PERSON_NAME]" at bounding box center [577, 403] width 173 height 78
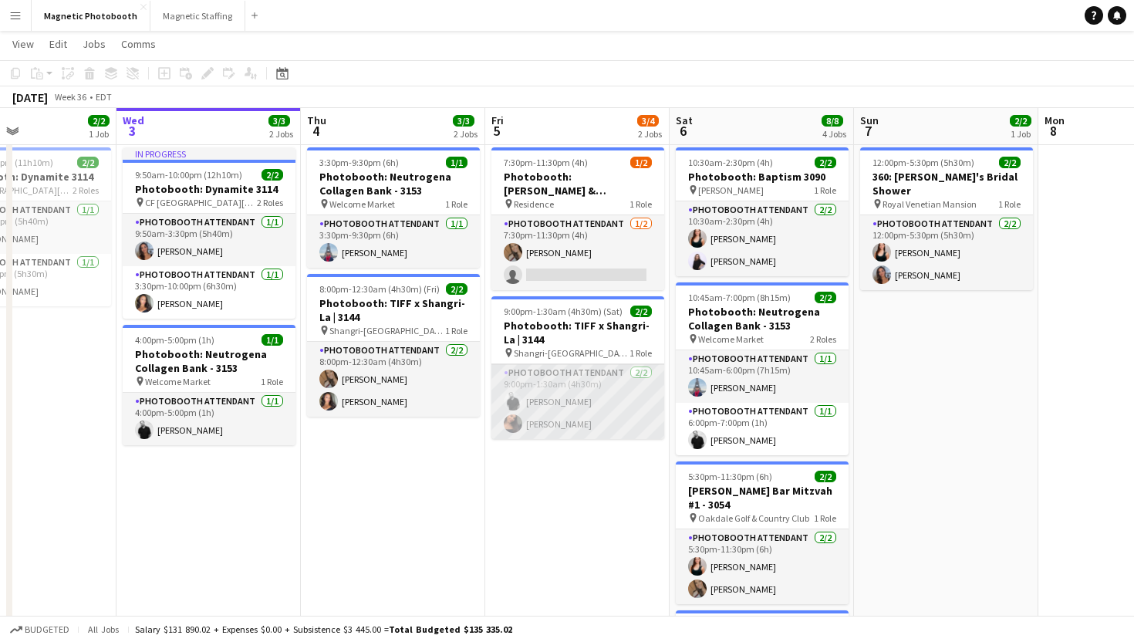
click at [548, 383] on app-card-role "Photobooth Attendant [DATE] 9:00pm-1:30am (4h30m) [PERSON_NAME] [PERSON_NAME]" at bounding box center [577, 401] width 173 height 75
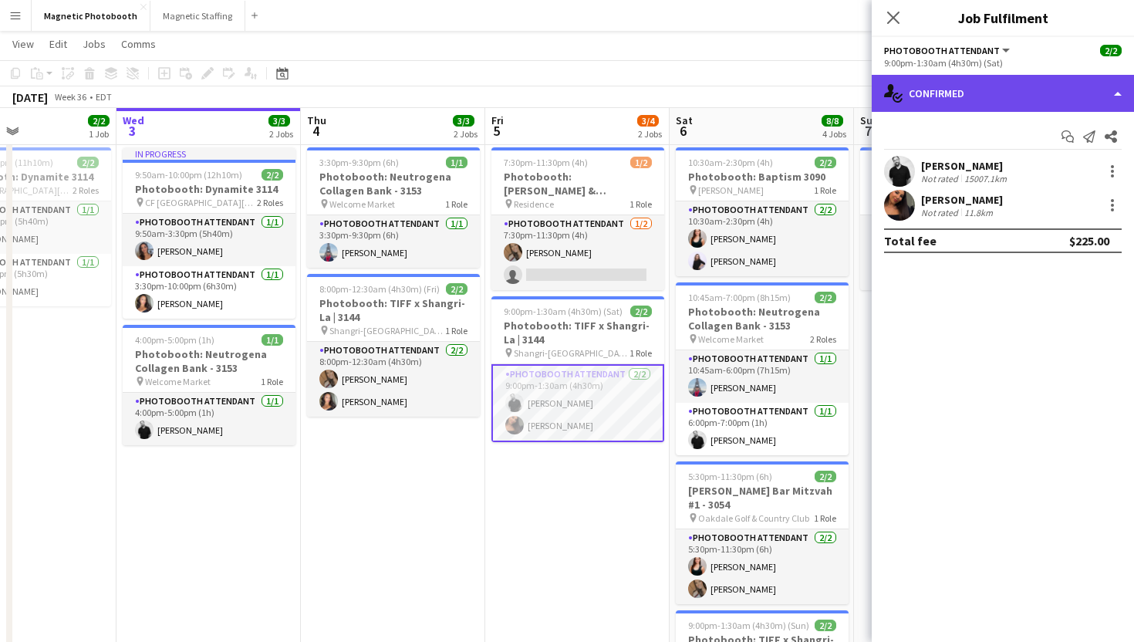
click at [951, 77] on div "single-neutral-actions-check-2 Confirmed" at bounding box center [1003, 93] width 262 height 37
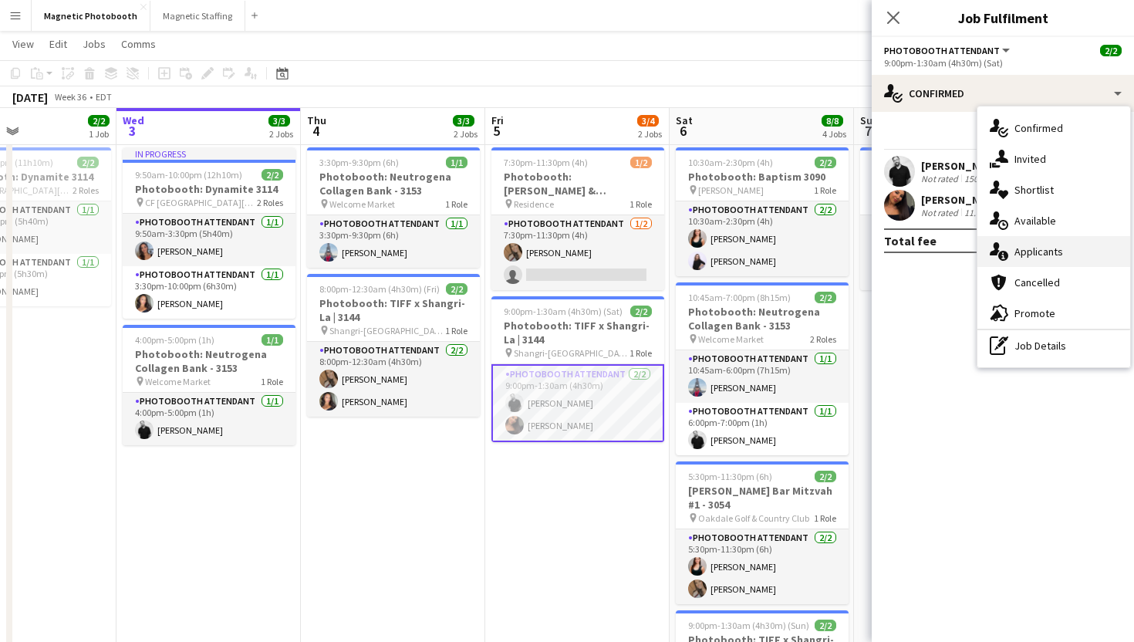
click at [1010, 242] on div "single-neutral-actions-information Applicants" at bounding box center [1053, 251] width 153 height 31
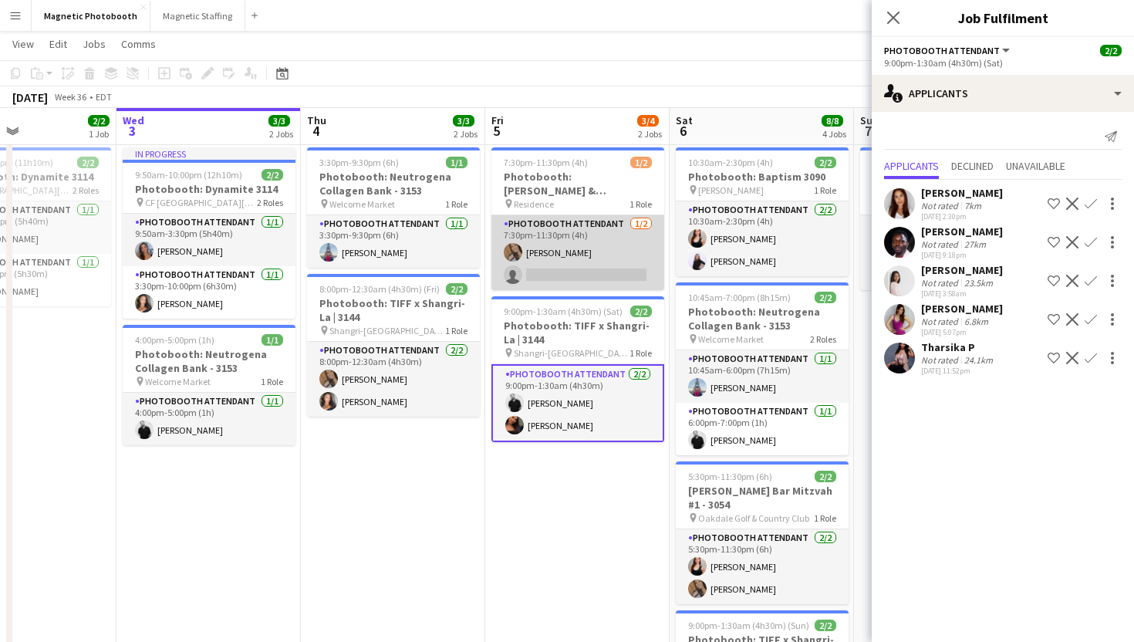
click at [563, 285] on app-card-role "Photobooth Attendant [DATE] 7:30pm-11:30pm (4h) [PERSON_NAME] single-neutral-ac…" at bounding box center [577, 252] width 173 height 75
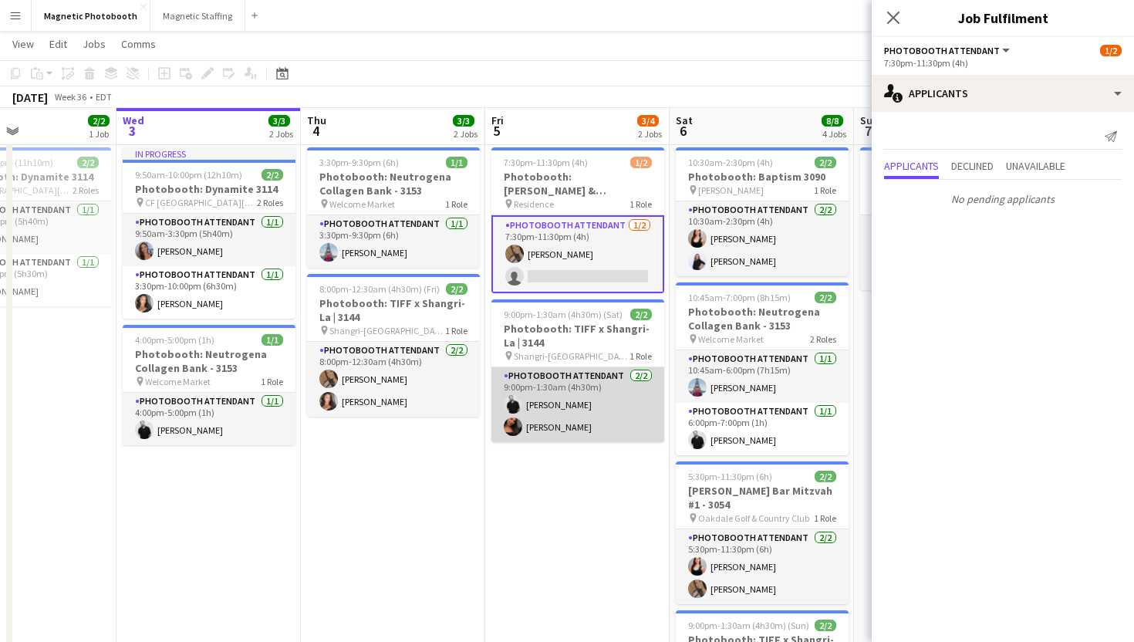
click at [590, 409] on app-card-role "Photobooth Attendant [DATE] 9:00pm-1:30am (4h30m) [PERSON_NAME] [PERSON_NAME]" at bounding box center [577, 404] width 173 height 75
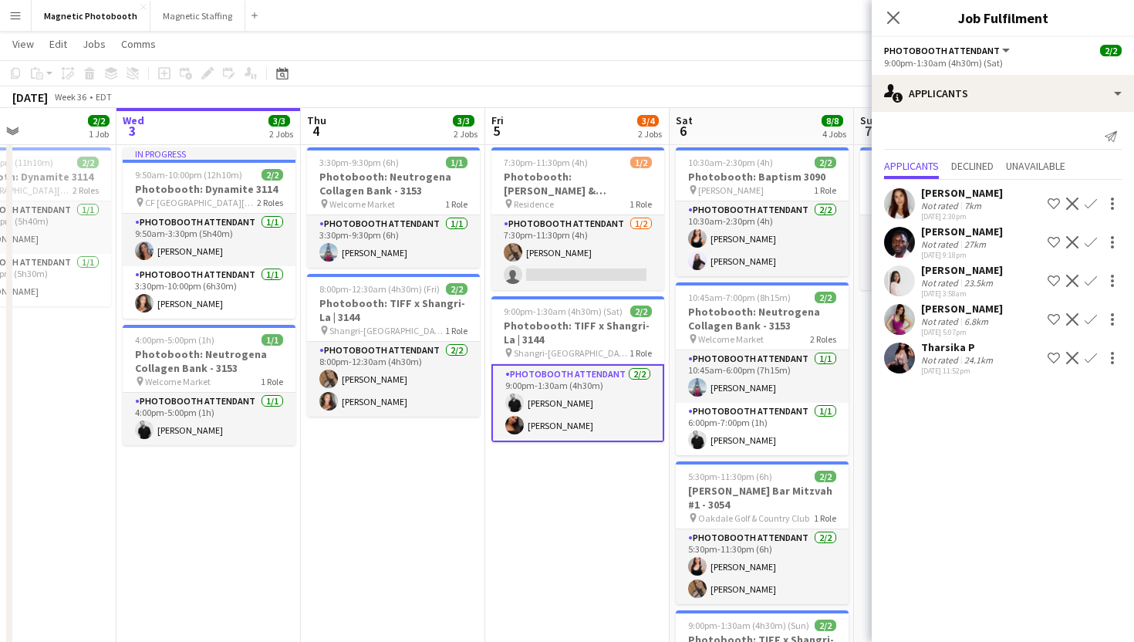
click at [541, 420] on app-card-role "Photobooth Attendant [DATE] 9:00pm-1:30am (4h30m) [PERSON_NAME] [PERSON_NAME]" at bounding box center [577, 403] width 173 height 78
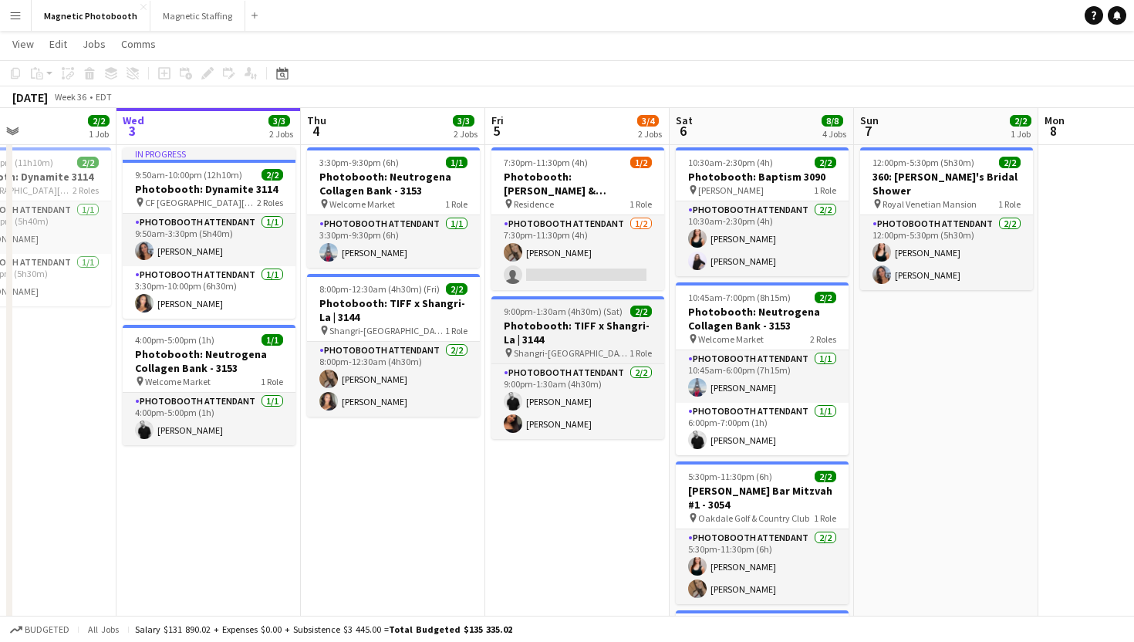
click at [542, 341] on h3 "Photobooth: TIFF x Shangri-La | 3144" at bounding box center [577, 333] width 173 height 28
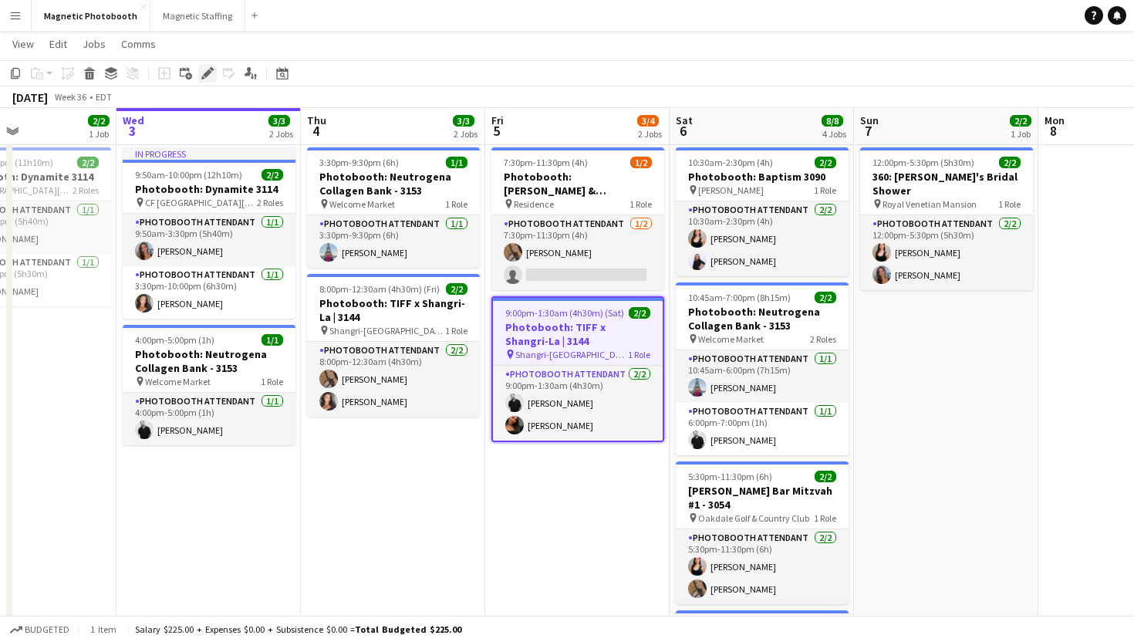
click at [204, 73] on icon at bounding box center [207, 73] width 8 height 8
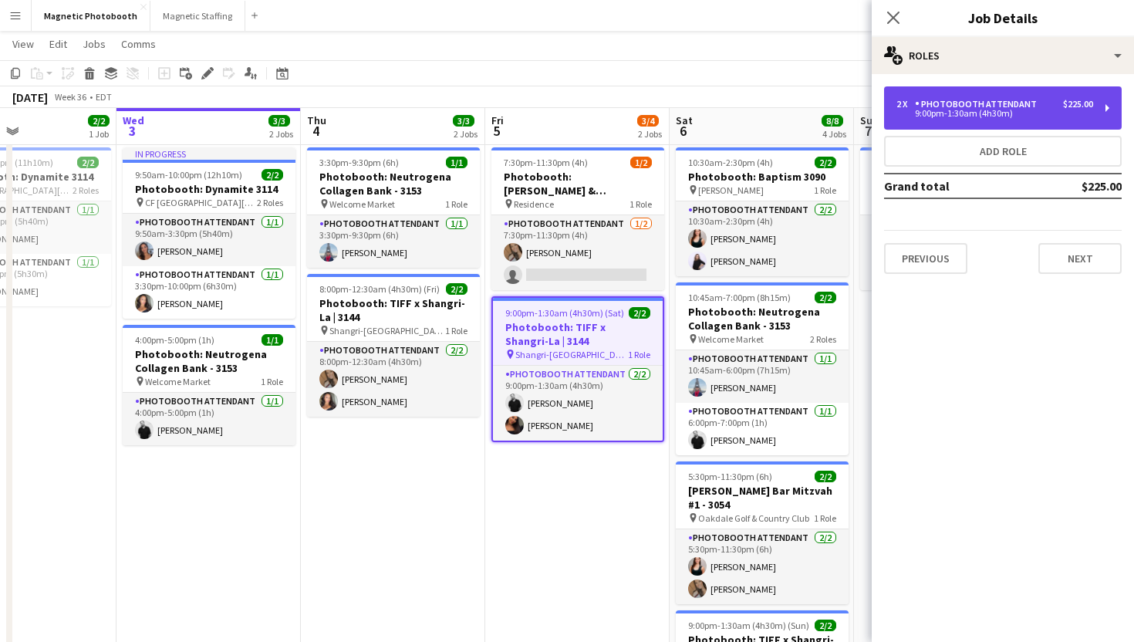
click at [998, 110] on div "9:00pm-1:30am (4h30m)" at bounding box center [994, 114] width 197 height 8
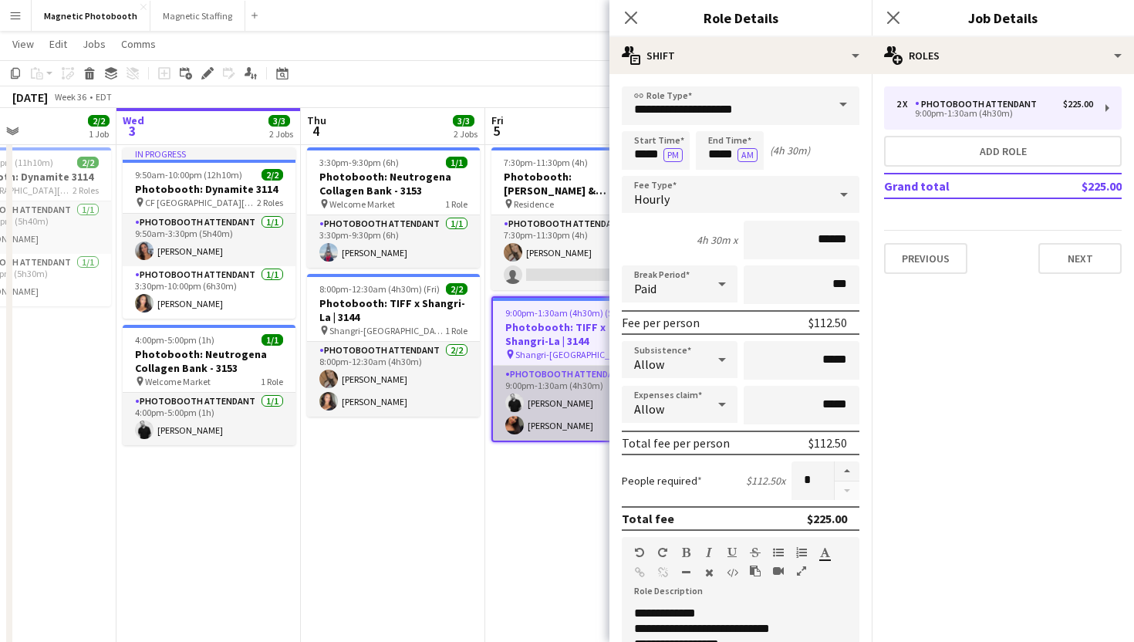
click at [546, 415] on app-card-role "Photobooth Attendant [DATE] 9:00pm-1:30am (4h30m) [PERSON_NAME] [PERSON_NAME]" at bounding box center [578, 403] width 170 height 75
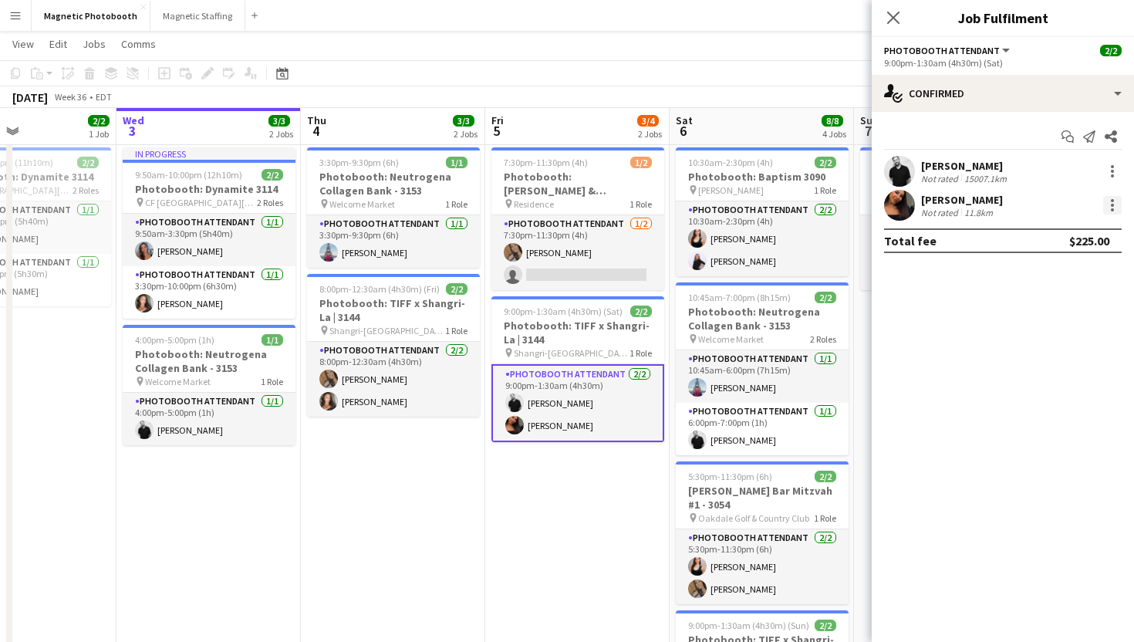
click at [1105, 206] on div at bounding box center [1112, 205] width 19 height 19
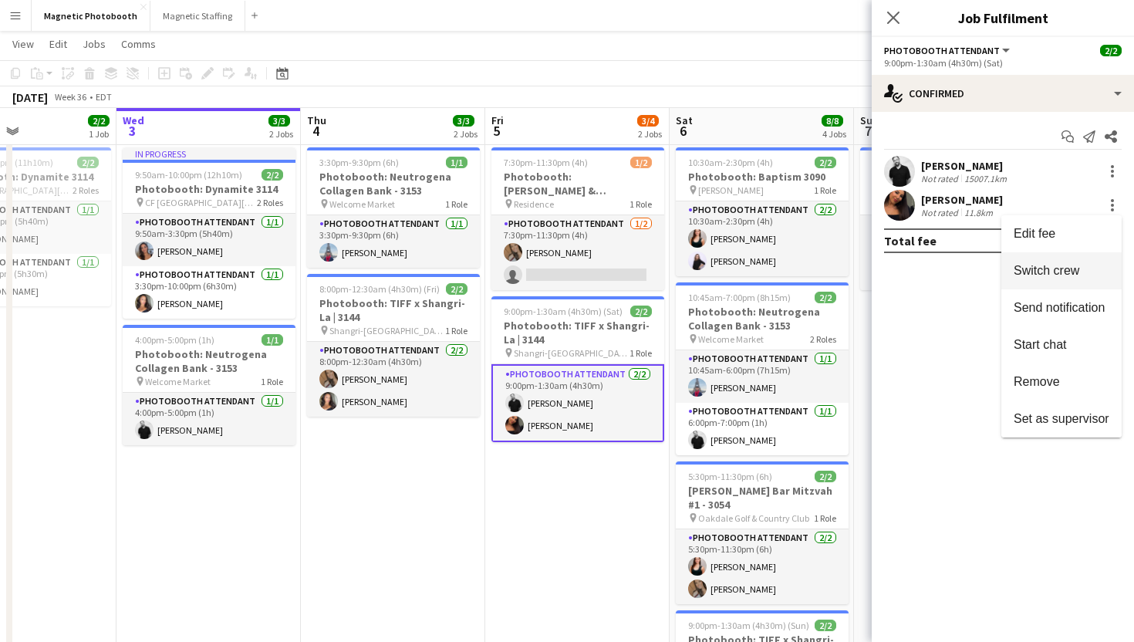
click at [1067, 266] on span "Switch crew" at bounding box center [1046, 270] width 66 height 13
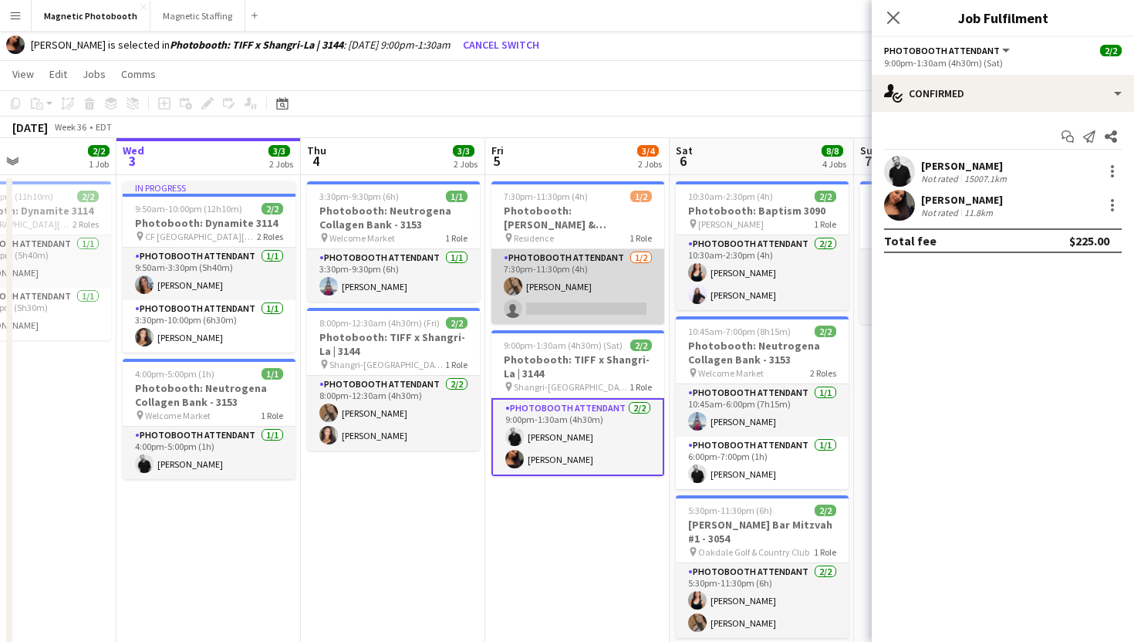
click at [615, 302] on app-card-role "Photobooth Attendant [DATE] 7:30pm-11:30pm (4h) [PERSON_NAME] single-neutral-ac…" at bounding box center [577, 286] width 173 height 75
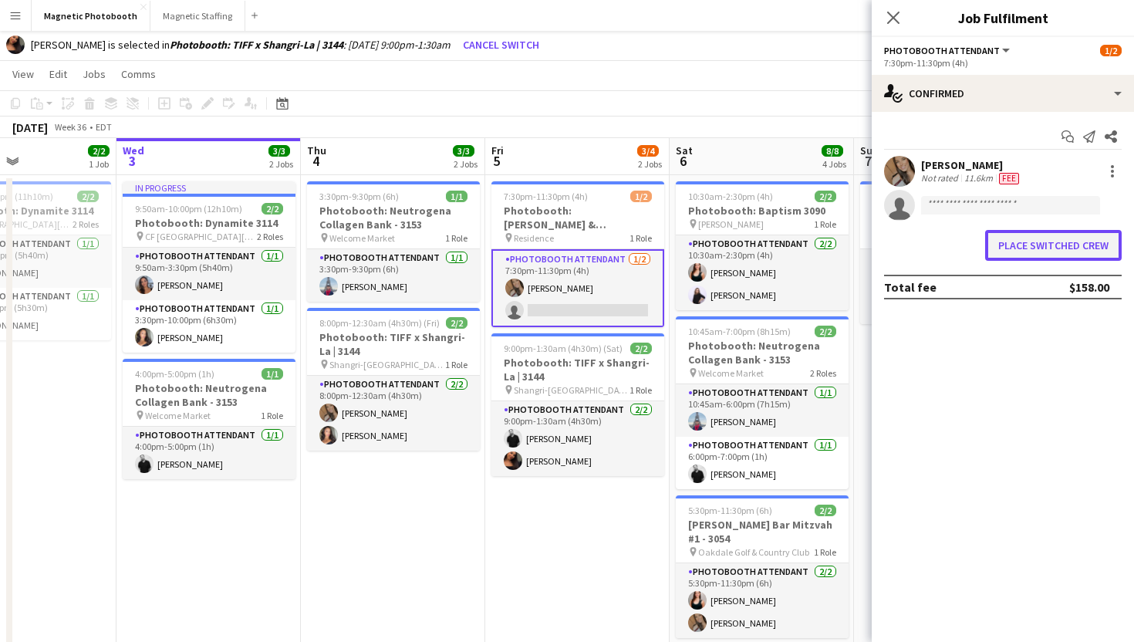
click at [1077, 241] on button "Place switched crew" at bounding box center [1053, 245] width 137 height 31
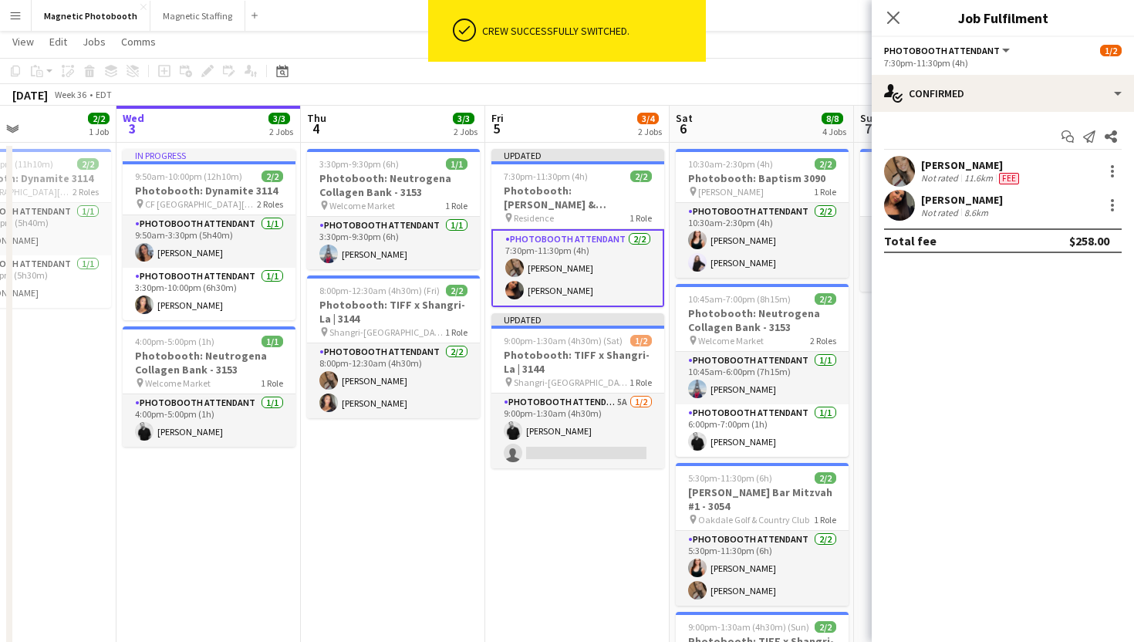
click at [885, 30] on div "Close pop-in" at bounding box center [893, 17] width 43 height 35
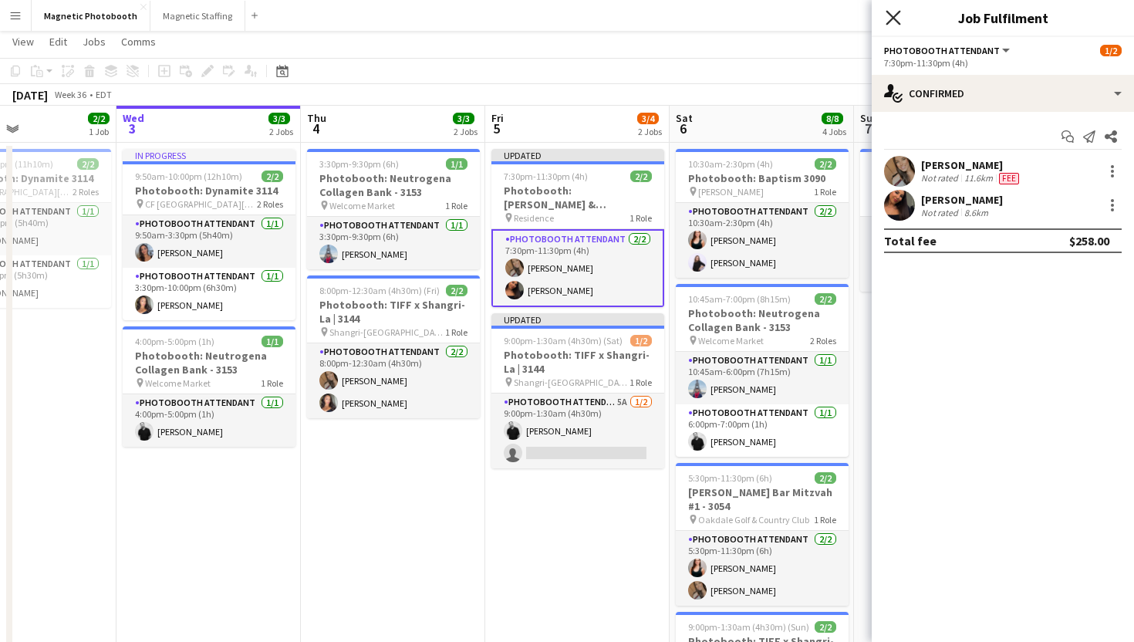
click at [887, 23] on icon at bounding box center [892, 17] width 15 height 15
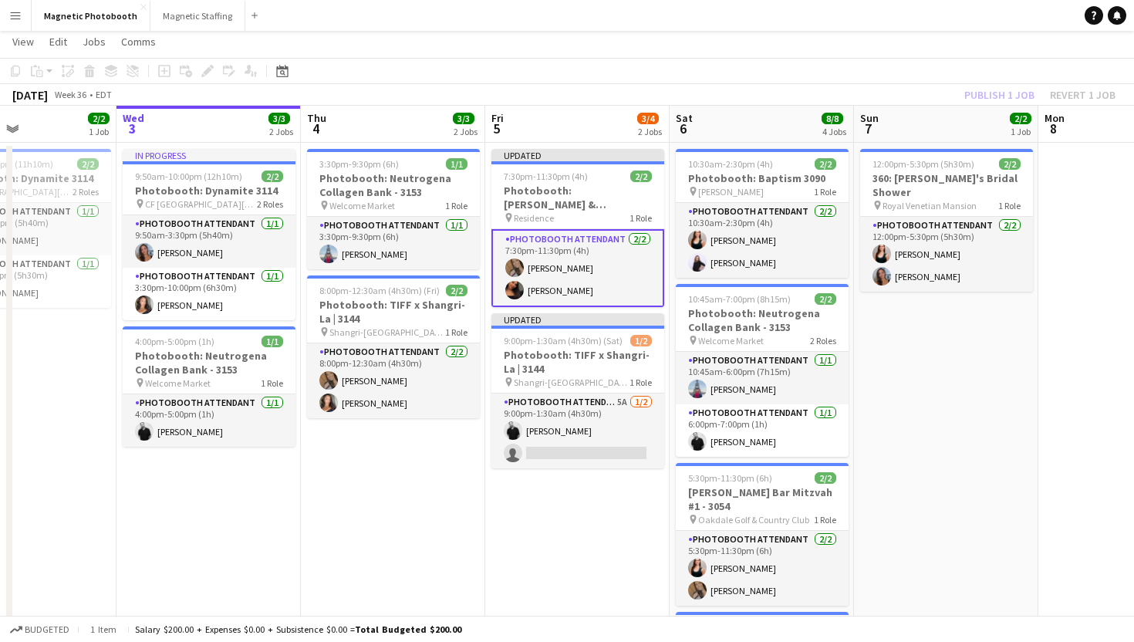
click at [886, 40] on app-page-menu "View Day view expanded Day view collapsed Month view Date picker Jump to [DATE]…" at bounding box center [567, 43] width 1134 height 29
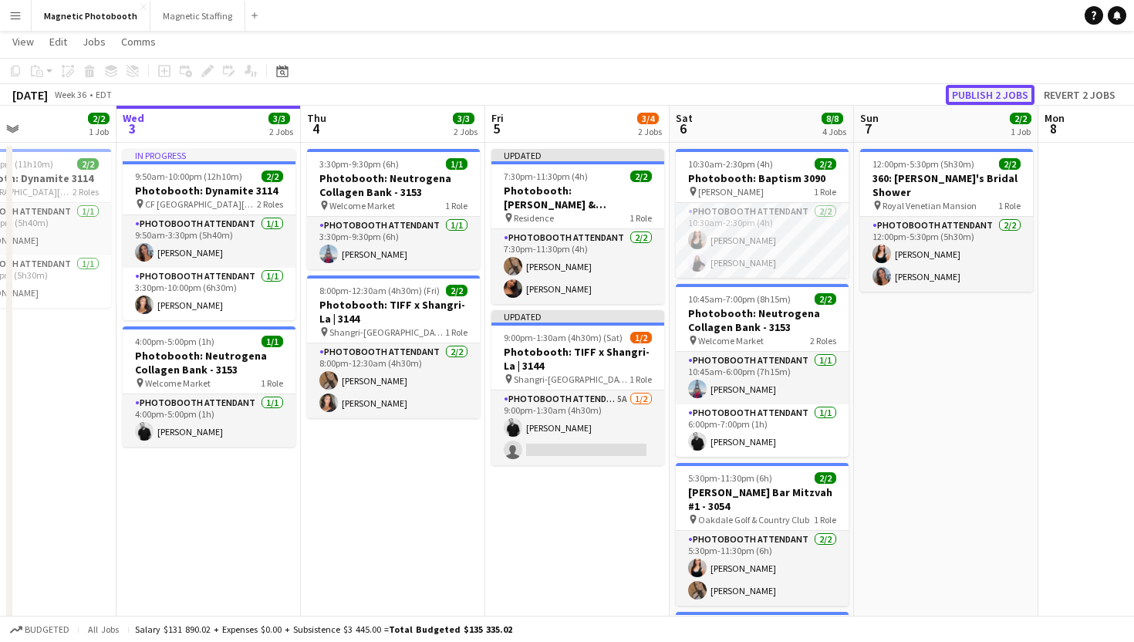
click at [989, 90] on button "Publish 2 jobs" at bounding box center [990, 95] width 89 height 20
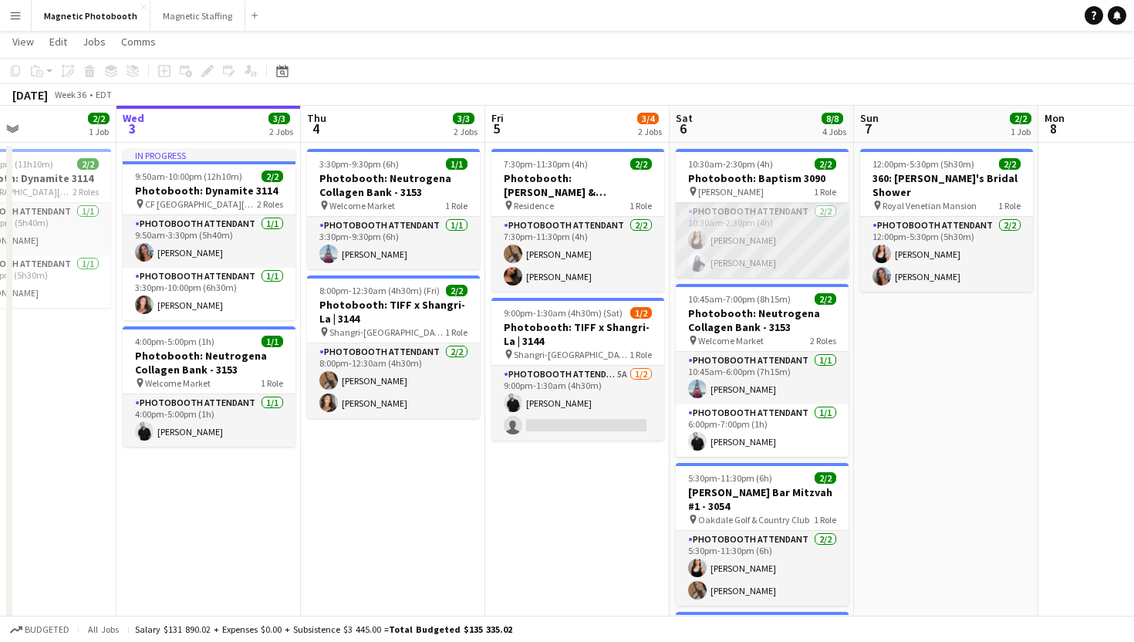
click at [730, 259] on app-card-role "Photobooth Attendant [DATE] 10:30am-2:30pm (4h) [PERSON_NAME] [PERSON_NAME]" at bounding box center [762, 240] width 173 height 75
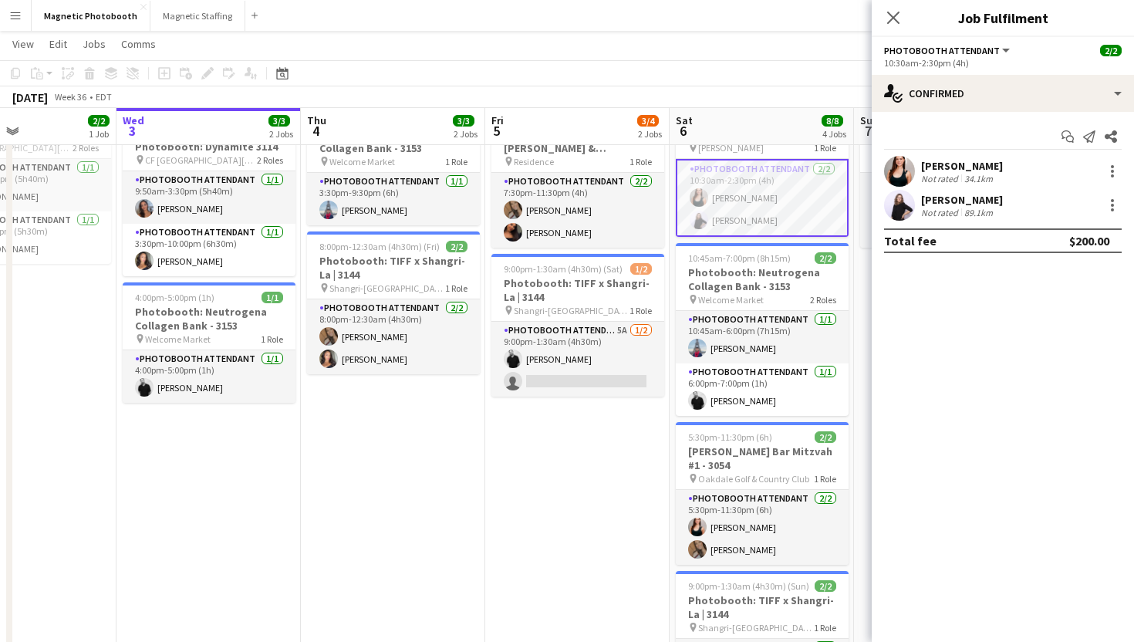
scroll to position [85, 0]
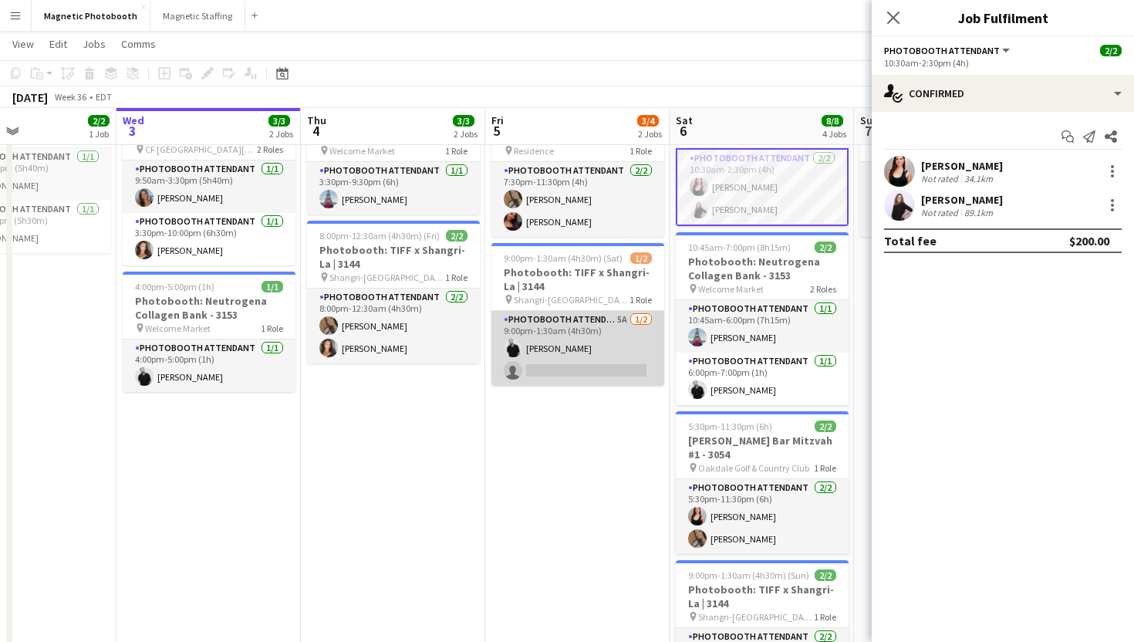
click at [619, 352] on app-card-role "Photobooth Attendant 5A 1/2 9:00pm-1:30am (4h30m) jean-philippe roy single-neut…" at bounding box center [577, 348] width 173 height 75
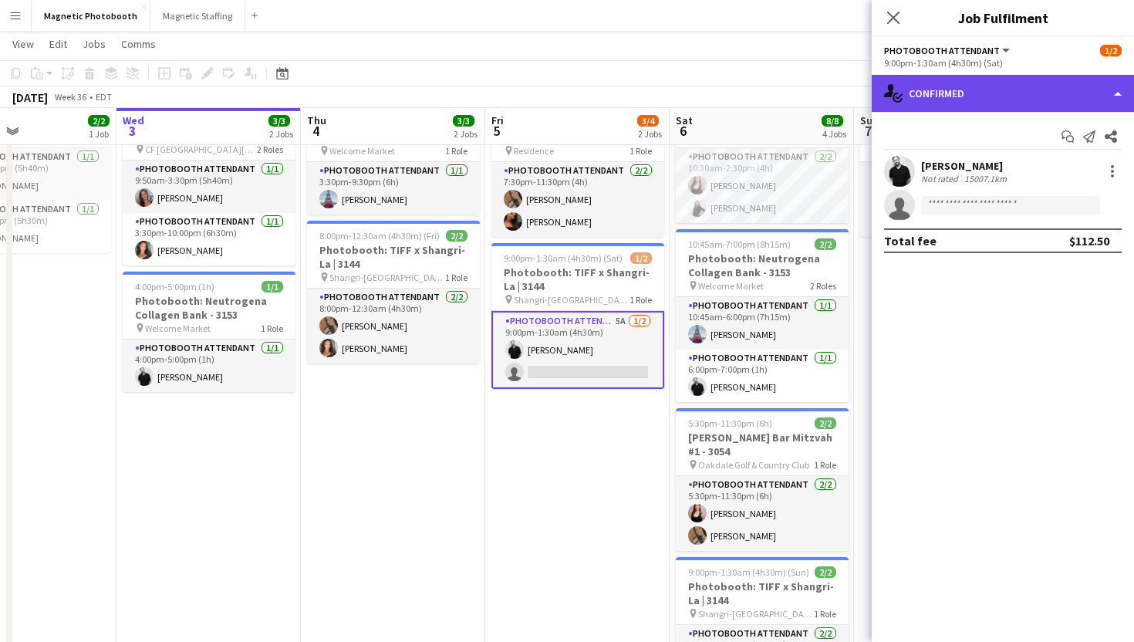
click at [1005, 105] on div "single-neutral-actions-check-2 Confirmed" at bounding box center [1003, 93] width 262 height 37
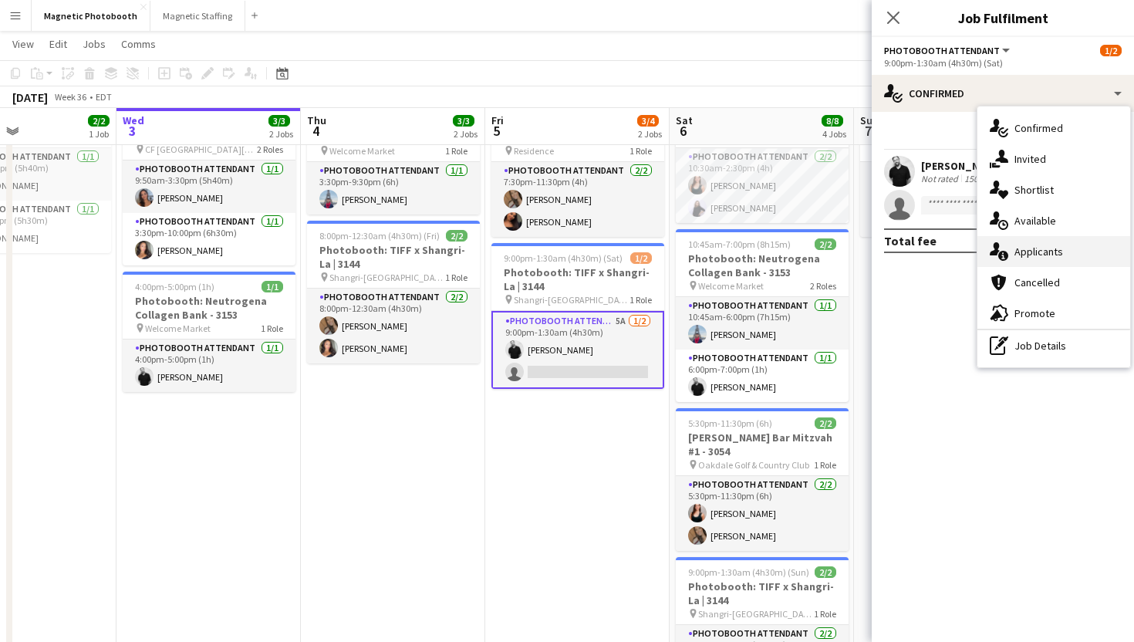
click at [1045, 250] on span "Applicants" at bounding box center [1038, 252] width 49 height 14
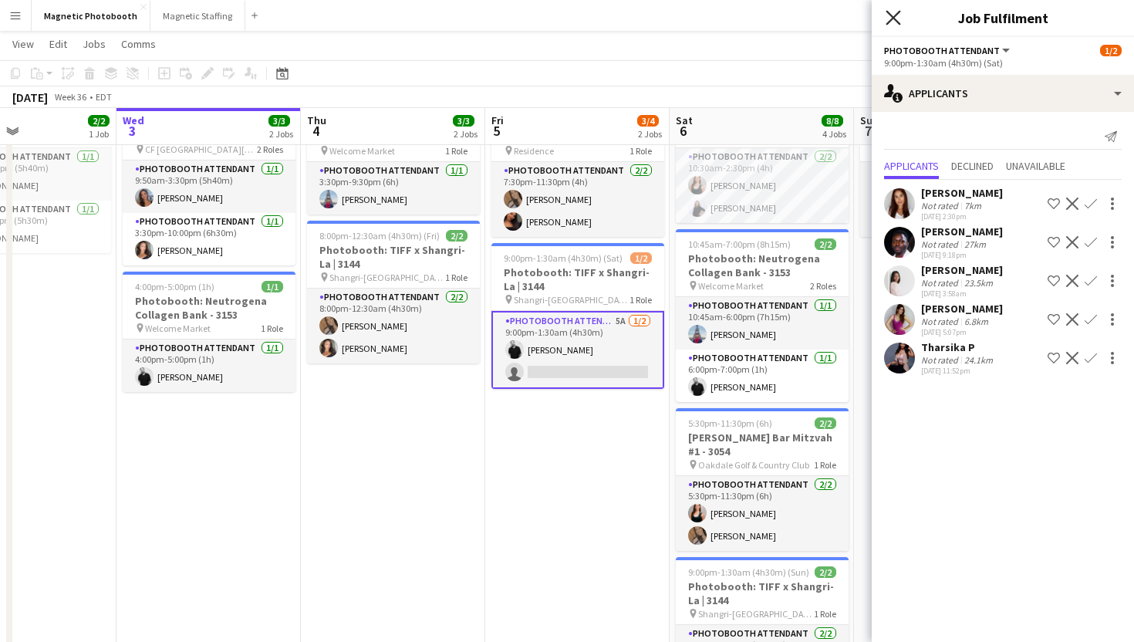
click at [893, 13] on icon "Close pop-in" at bounding box center [892, 17] width 15 height 15
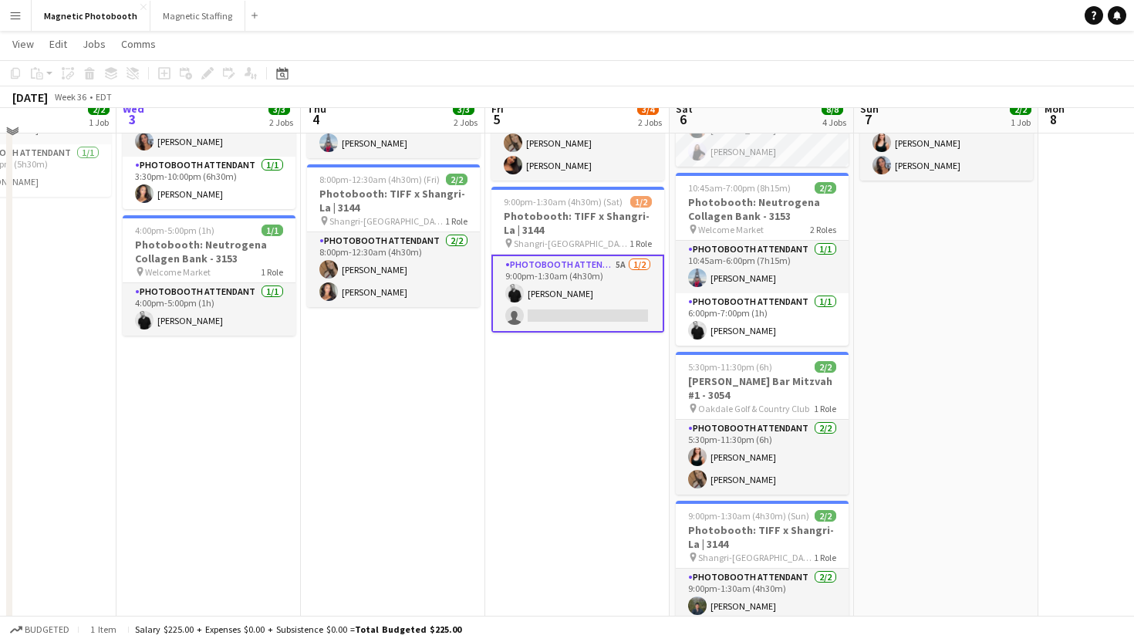
scroll to position [80, 0]
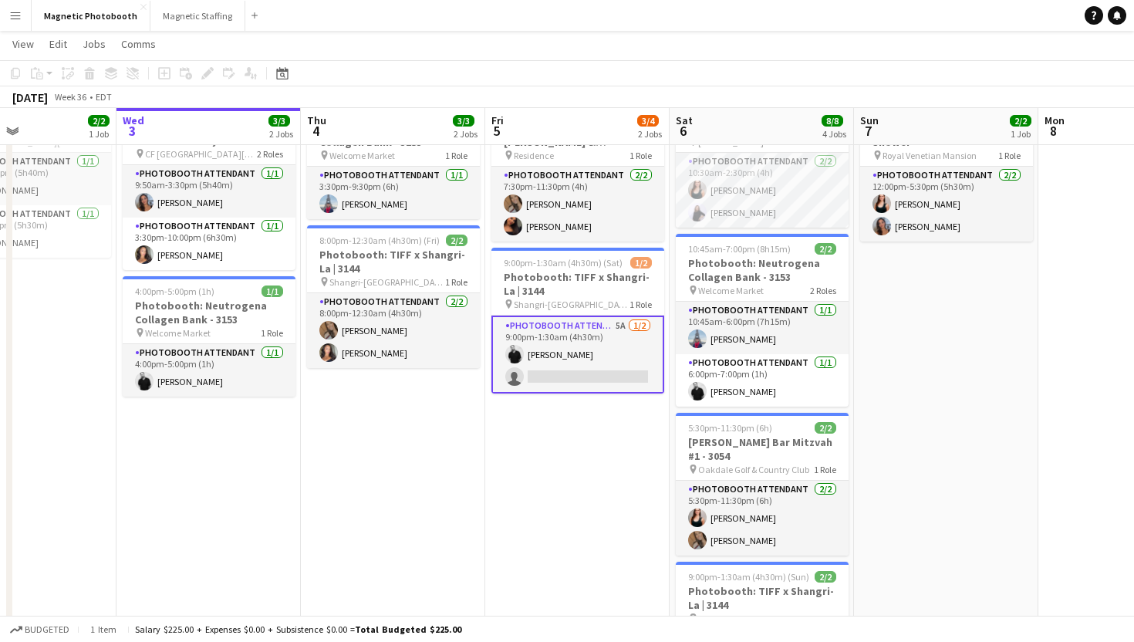
click at [529, 356] on app-card-role "Photobooth Attendant 5A 1/2 9:00pm-1:30am (4h30m) jean-philippe roy single-neut…" at bounding box center [577, 354] width 173 height 78
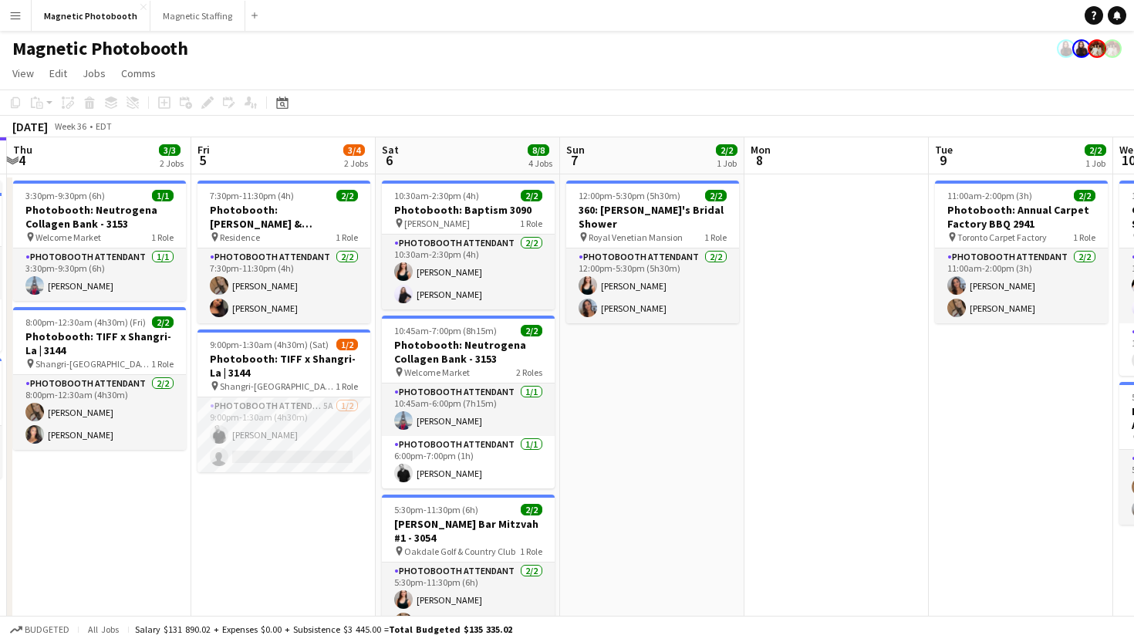
scroll to position [19, 0]
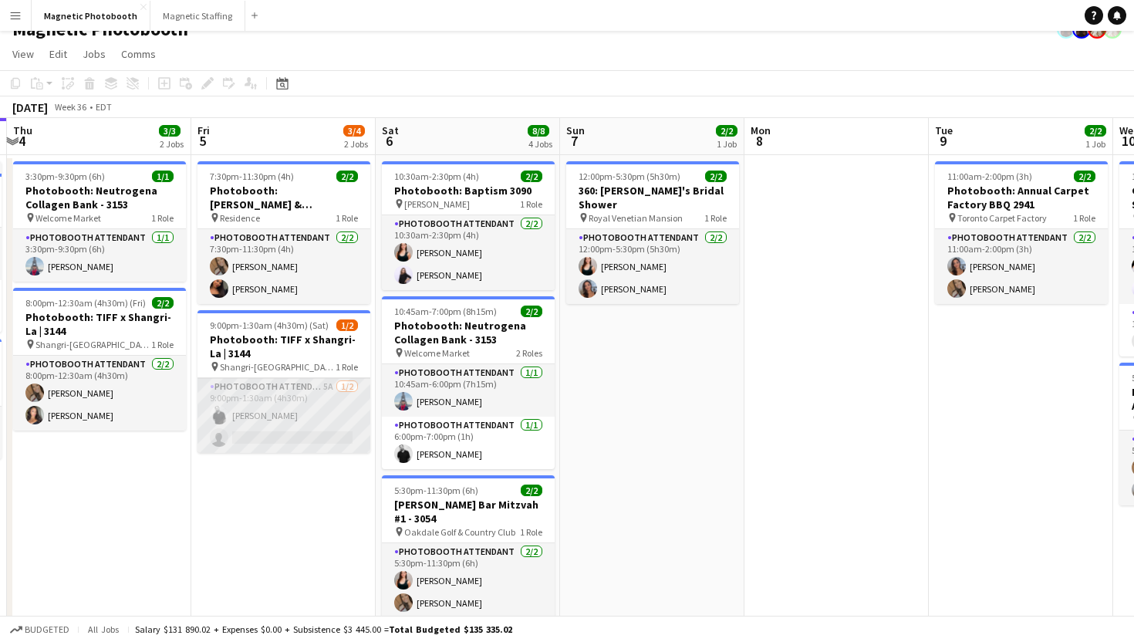
click at [295, 407] on app-card-role "Photobooth Attendant 5A 1/2 9:00pm-1:30am (4h30m) jean-philippe roy single-neut…" at bounding box center [283, 415] width 173 height 75
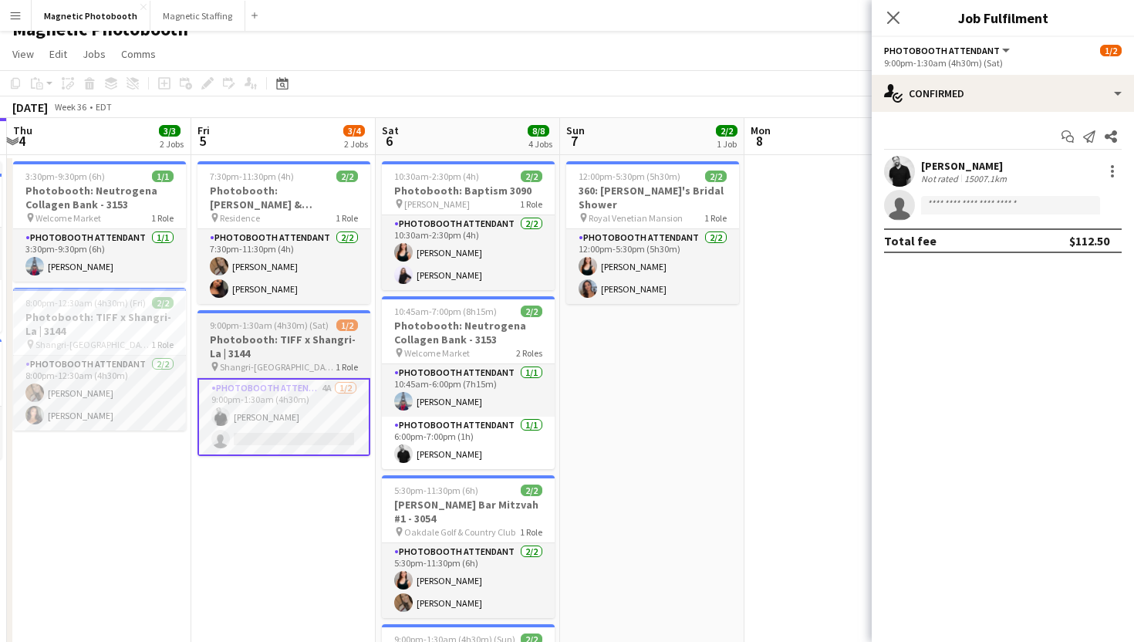
click at [272, 341] on h3 "Photobooth: TIFF x Shangri-La | 3144" at bounding box center [283, 346] width 173 height 28
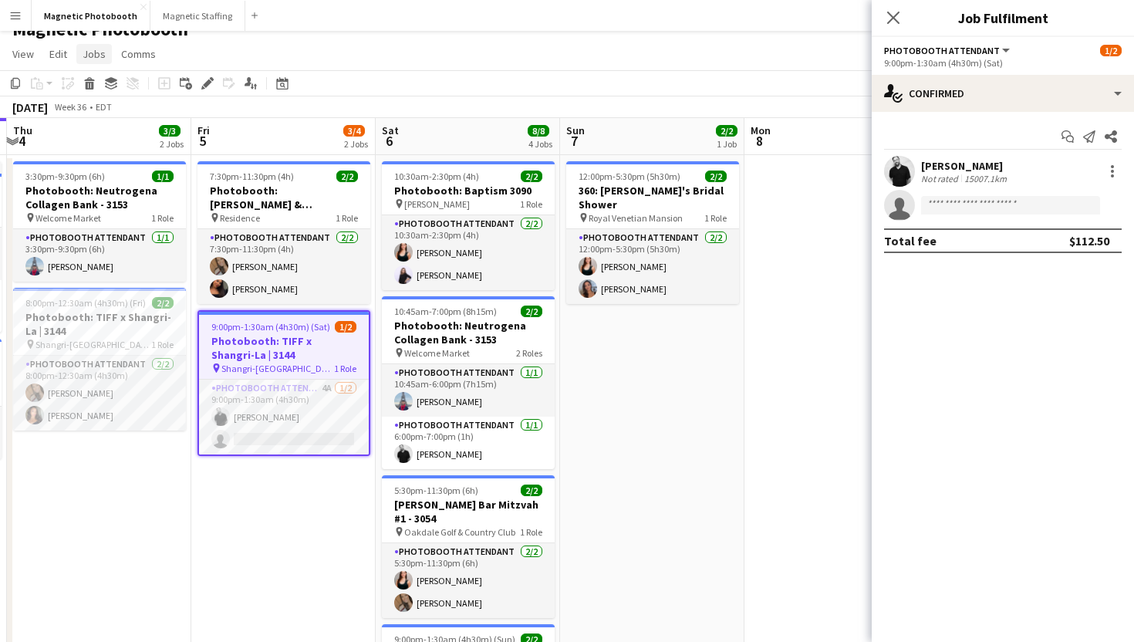
click at [93, 55] on span "Jobs" at bounding box center [94, 54] width 23 height 14
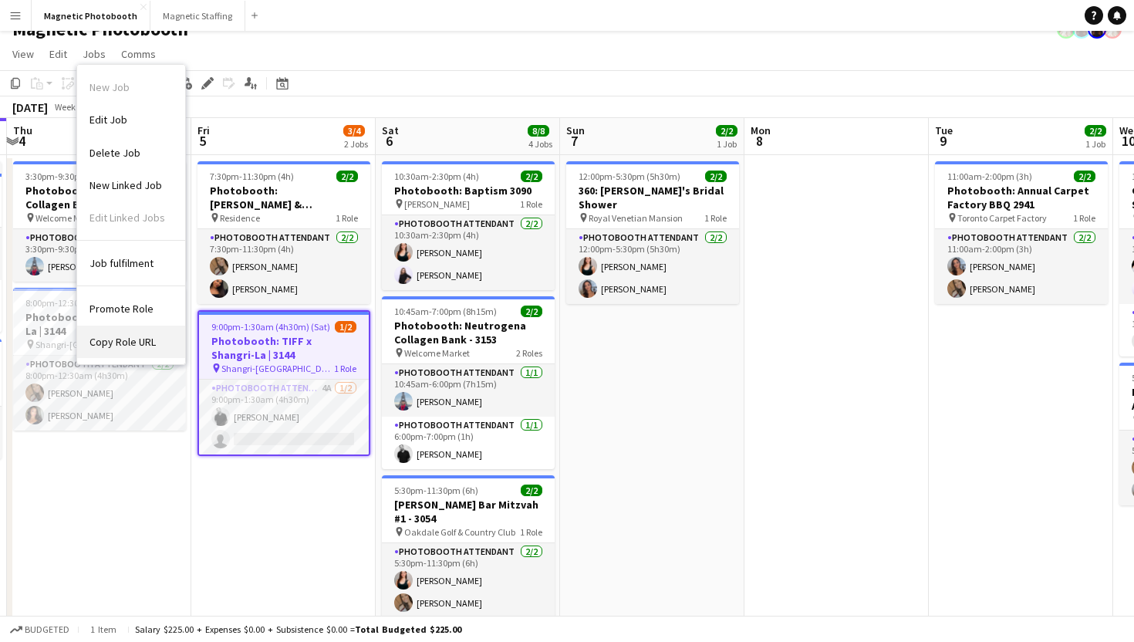
click at [167, 339] on link "Copy Role URL" at bounding box center [131, 341] width 108 height 32
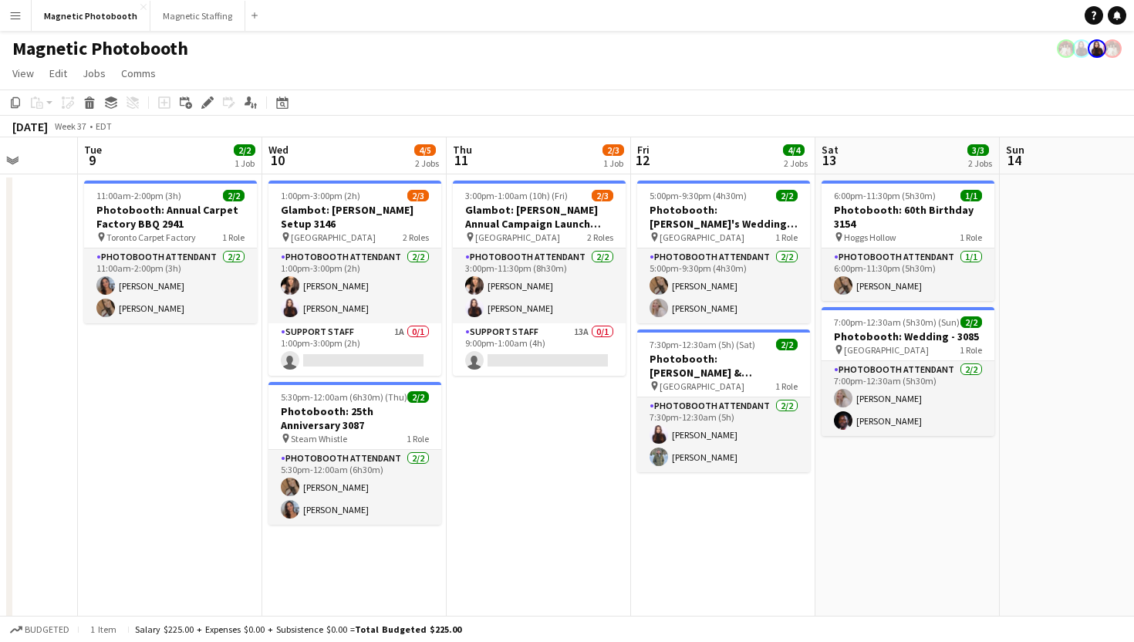
scroll to position [0, 503]
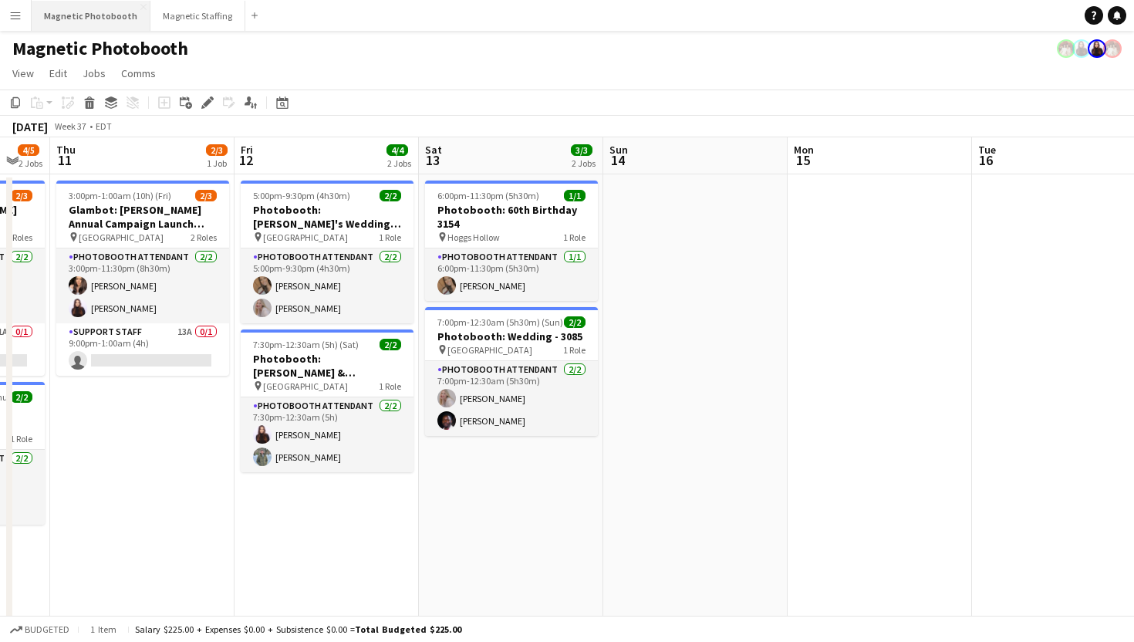
click at [103, 18] on button "Magnetic Photobooth Close" at bounding box center [91, 16] width 119 height 30
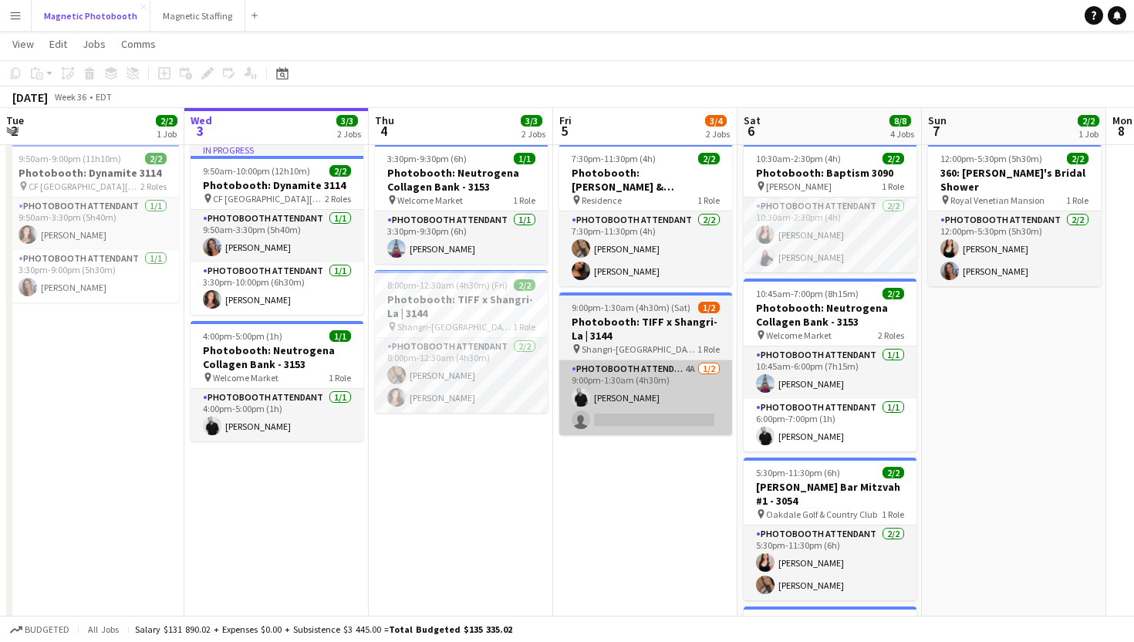
scroll to position [0, 0]
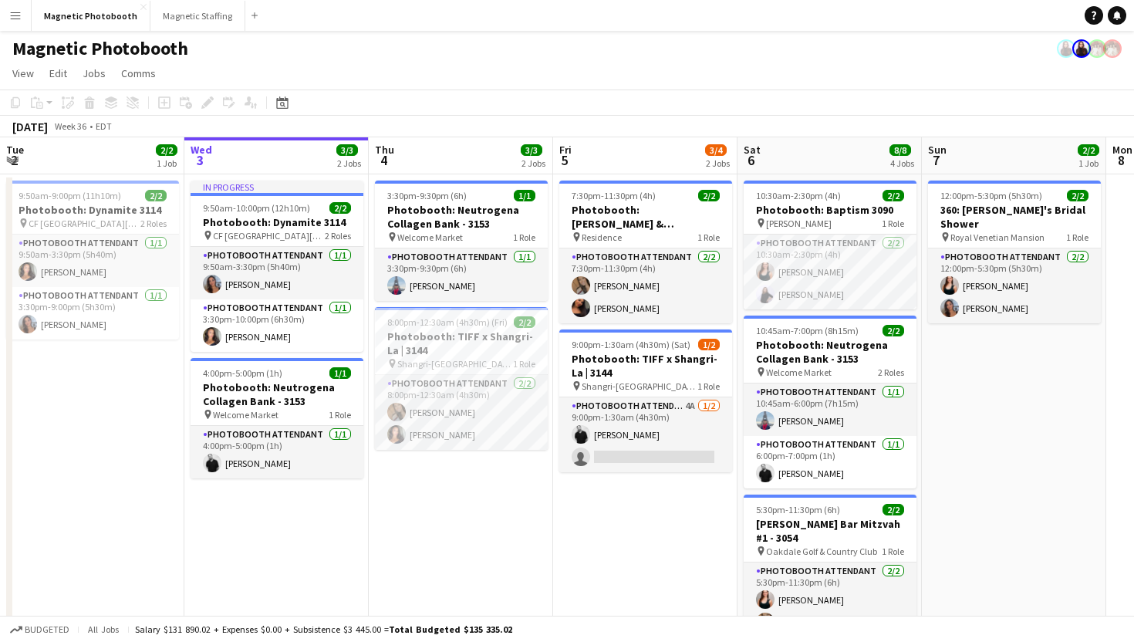
click at [21, 1] on button "Menu" at bounding box center [15, 15] width 31 height 31
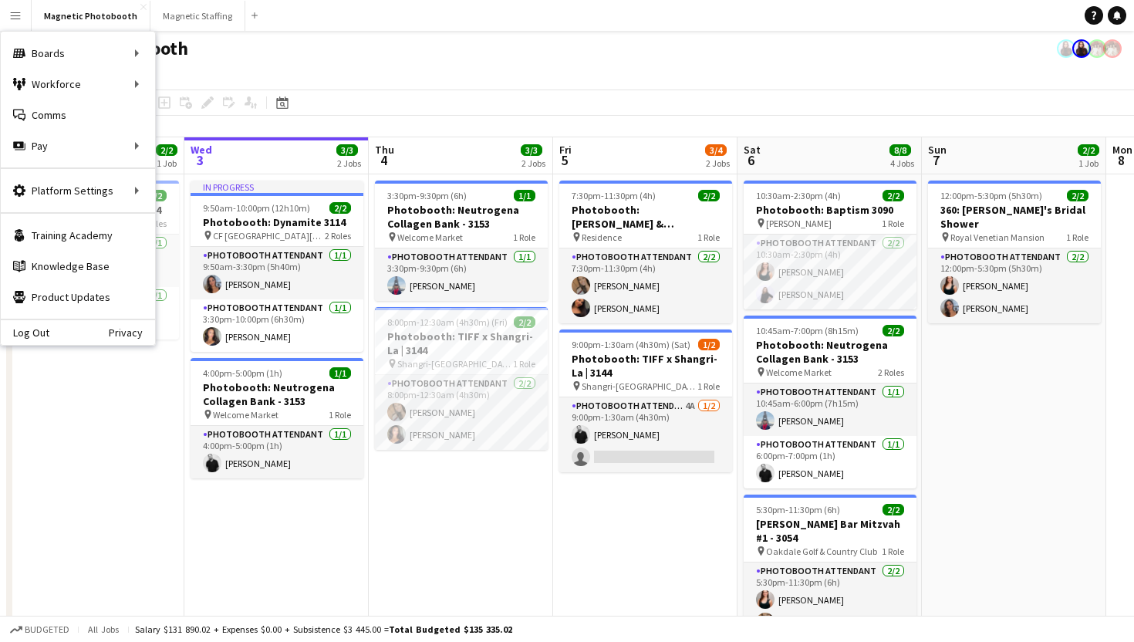
click at [573, 96] on app-toolbar "Copy Paste Paste Command V Paste with crew Command Shift V Paste linked Job Del…" at bounding box center [567, 102] width 1134 height 26
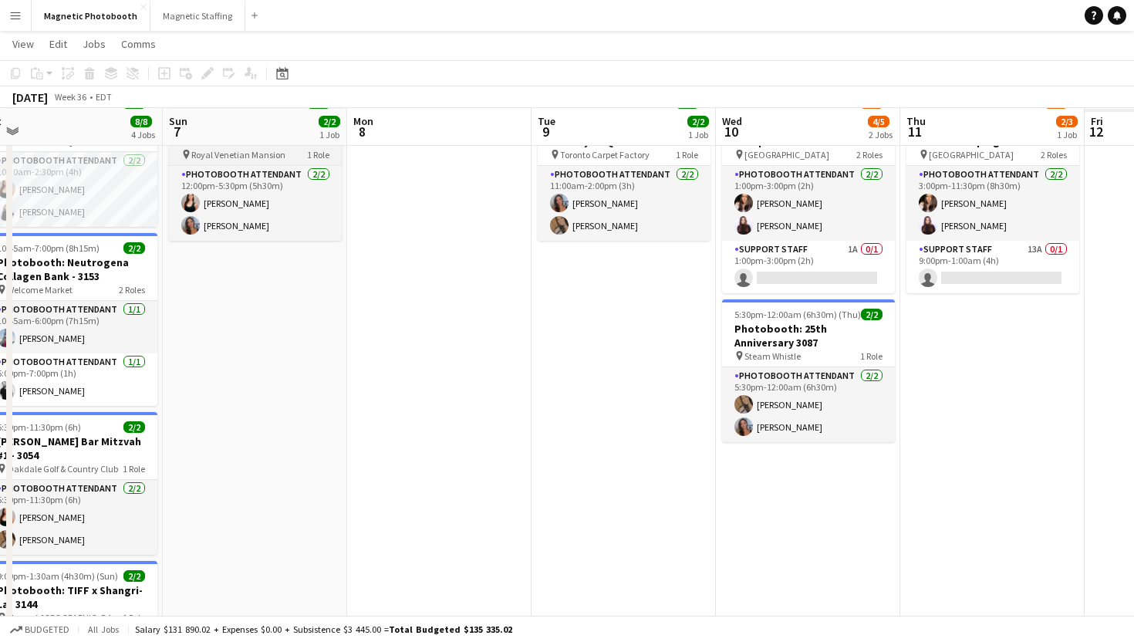
scroll to position [0, 535]
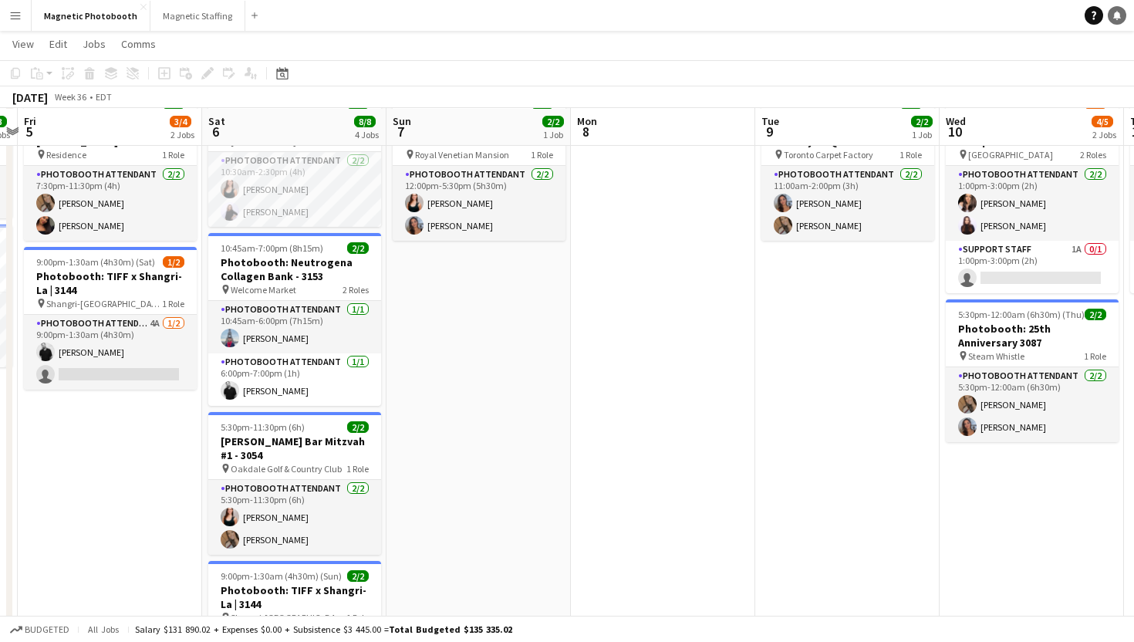
click at [1121, 11] on link "Notifications" at bounding box center [1117, 15] width 19 height 19
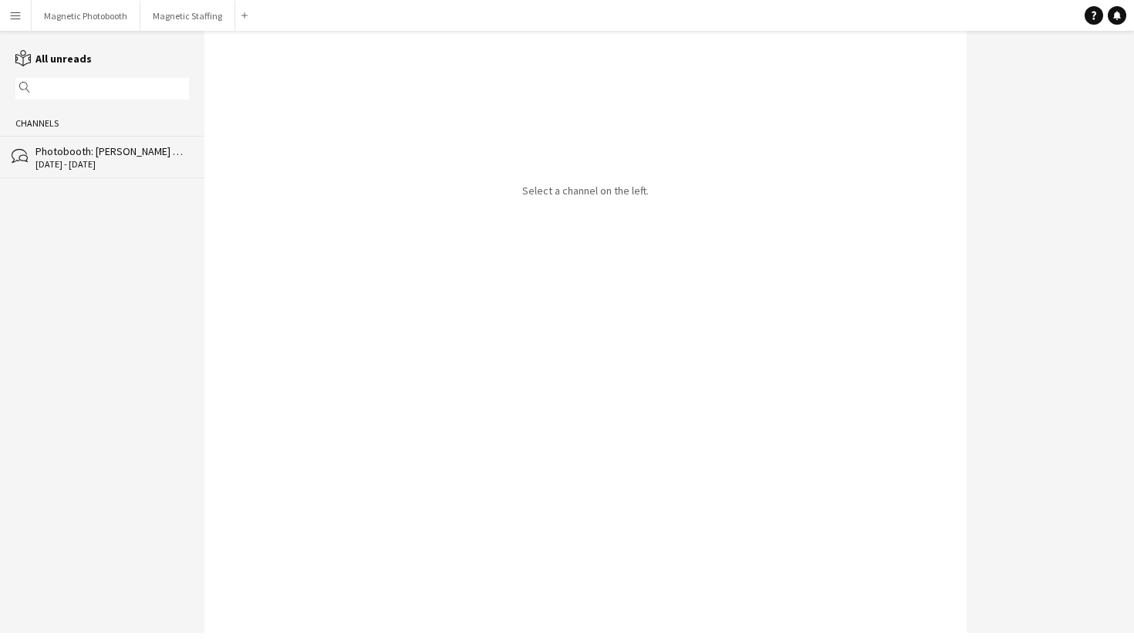
click at [1079, 18] on app-navbar "Menu Boards Boards Boards All jobs Status Workforce Workforce My Workforce Recr…" at bounding box center [567, 15] width 1134 height 31
click at [1095, 15] on icon "Help" at bounding box center [1093, 15] width 9 height 9
click at [746, 347] on div "Select a channel on the left." at bounding box center [585, 332] width 762 height 602
click at [89, 10] on button "Magnetic Photobooth Close" at bounding box center [86, 16] width 109 height 30
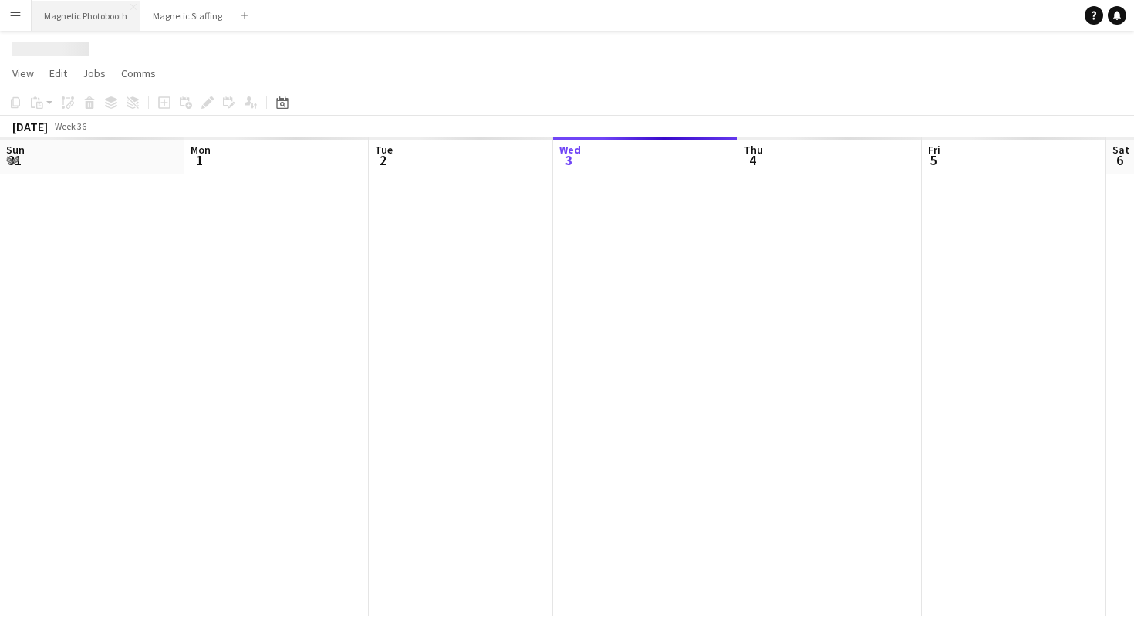
scroll to position [0, 369]
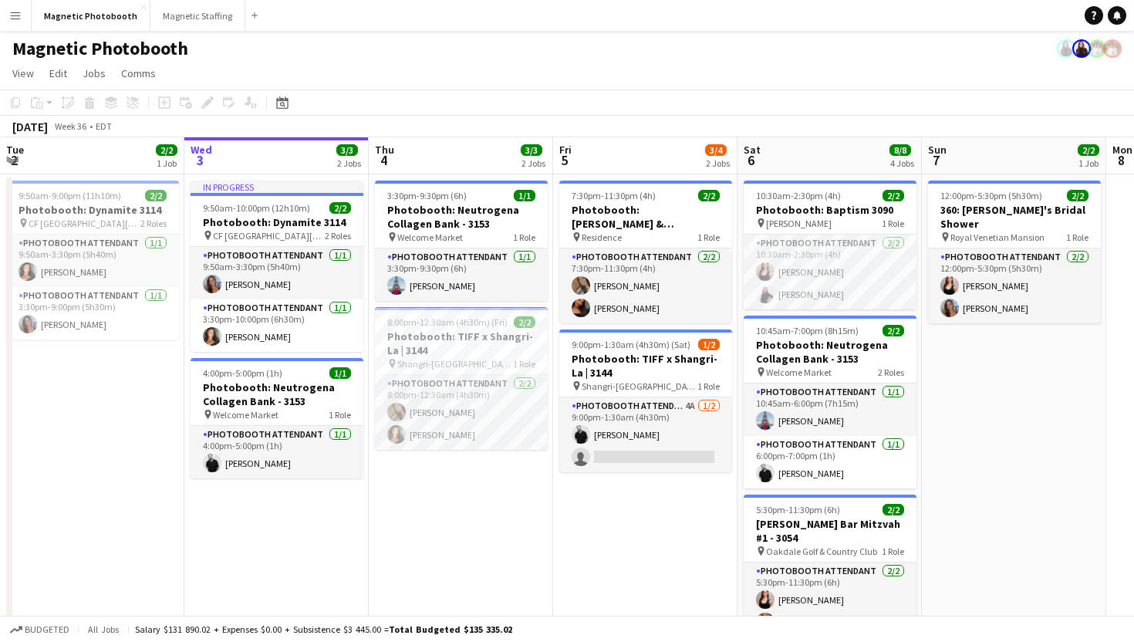
click at [773, 61] on app-page-menu "View Day view expanded Day view collapsed Month view Date picker Jump to [DATE]…" at bounding box center [567, 74] width 1134 height 29
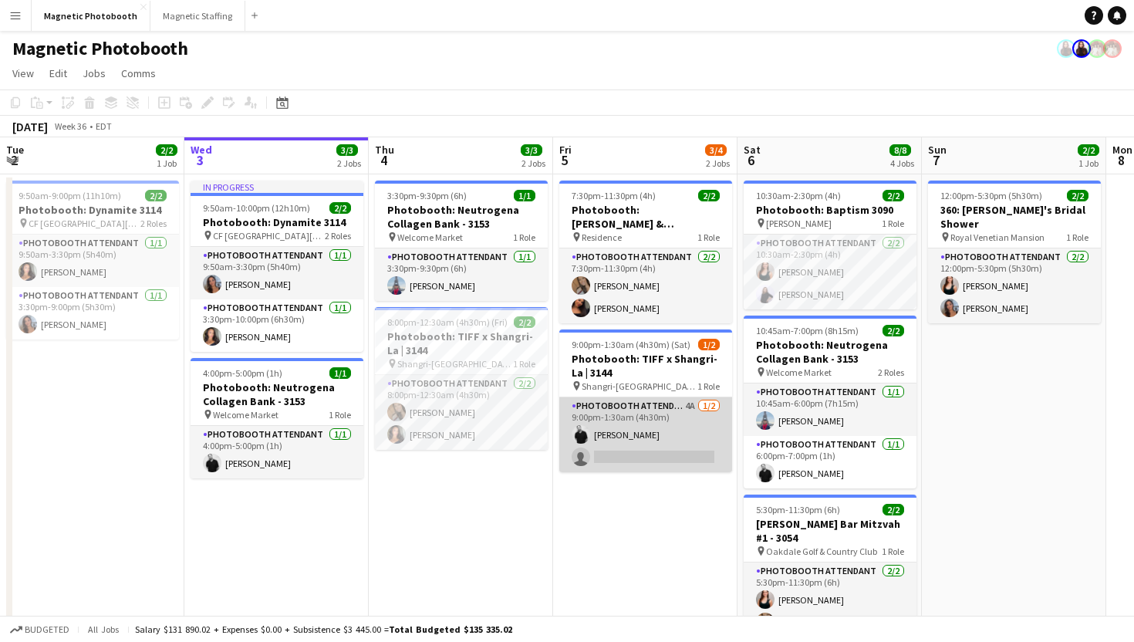
click at [621, 451] on app-card-role "Photobooth Attendant 4A 1/2 9:00pm-1:30am (4h30m) jean-philippe roy single-neut…" at bounding box center [645, 434] width 173 height 75
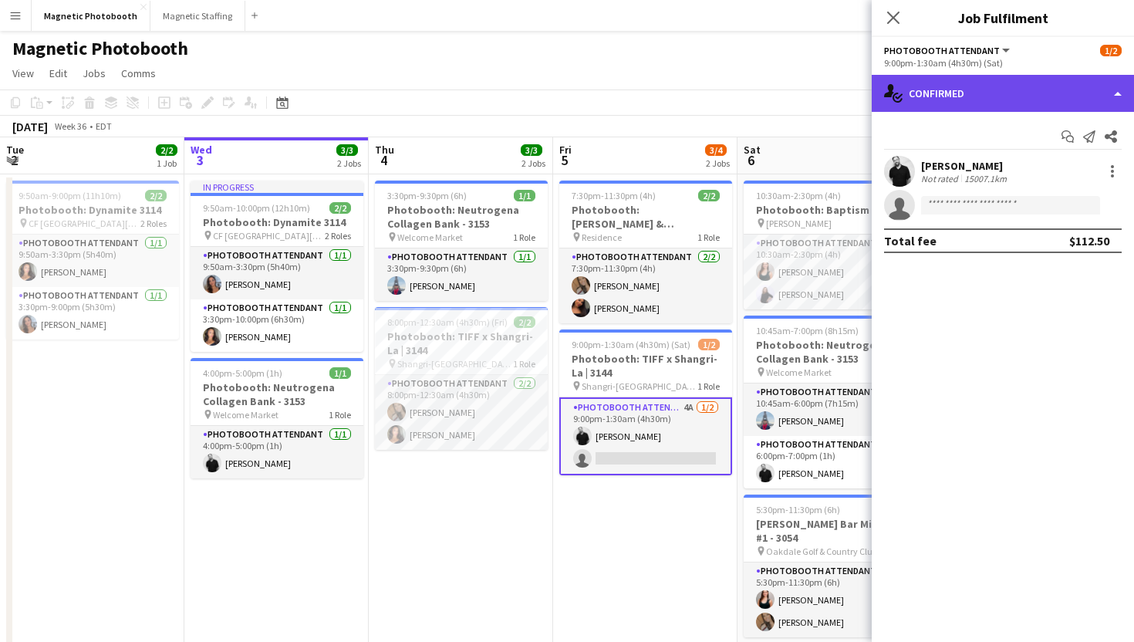
click at [1024, 91] on div "single-neutral-actions-check-2 Confirmed" at bounding box center [1003, 93] width 262 height 37
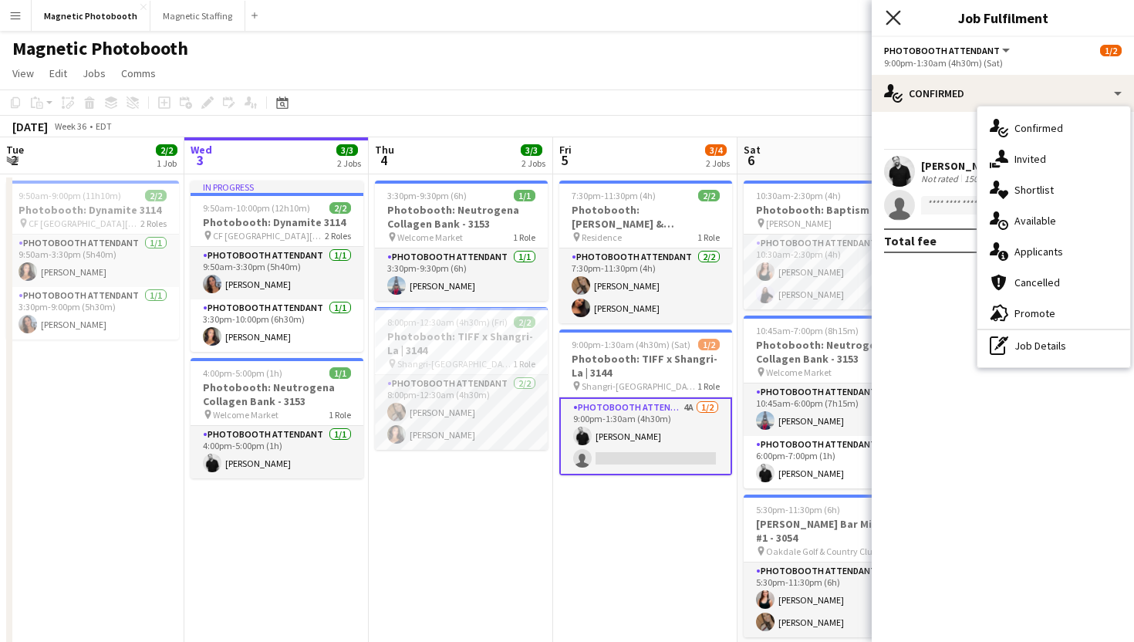
click at [891, 22] on icon "Close pop-in" at bounding box center [892, 17] width 15 height 15
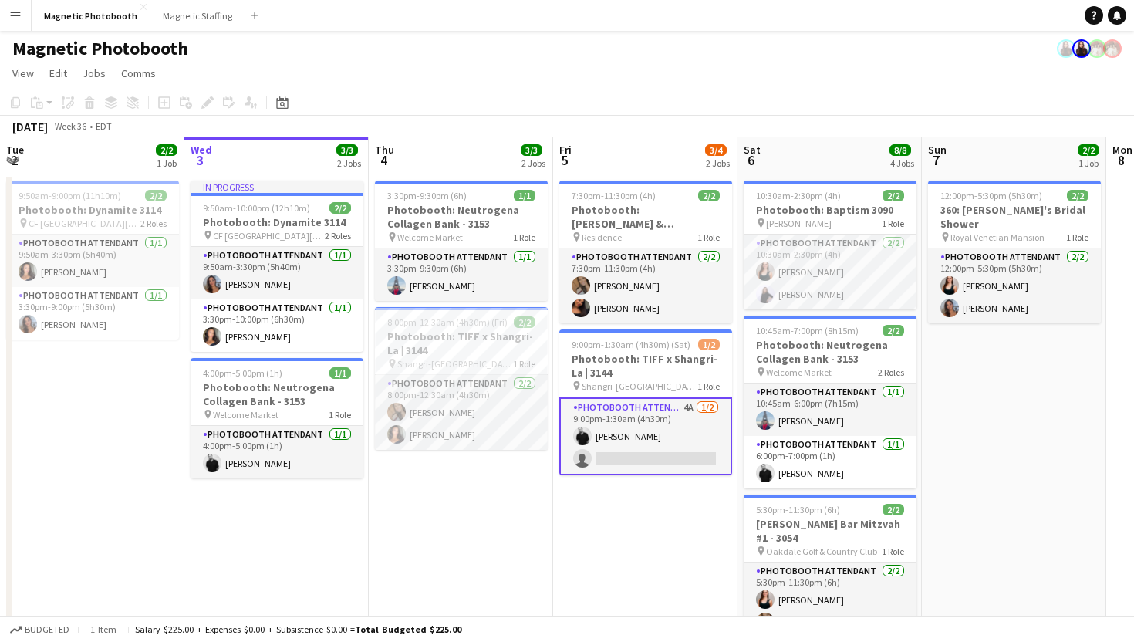
click at [733, 8] on app-navbar "Menu Boards Boards Boards All jobs Status Workforce Workforce My Workforce Recr…" at bounding box center [567, 15] width 1134 height 31
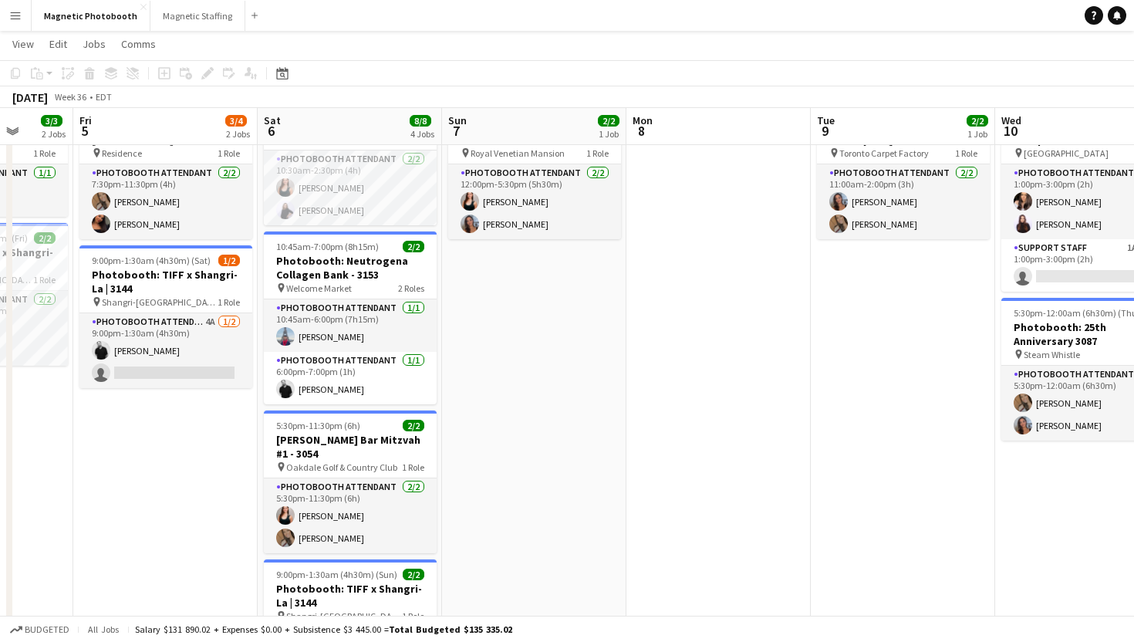
scroll to position [16, 0]
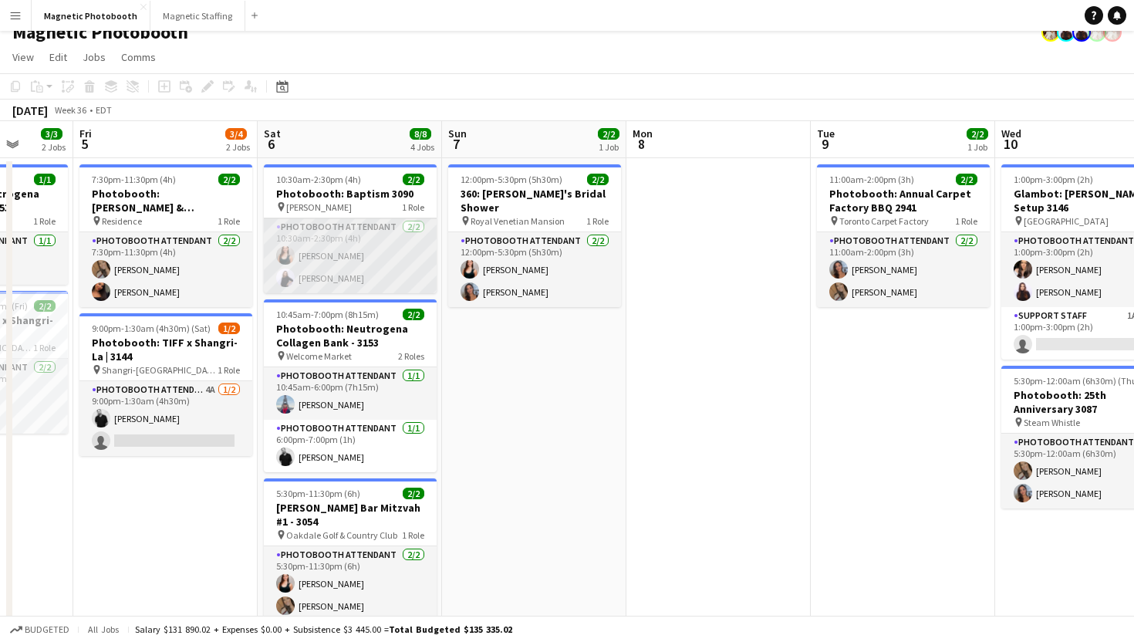
click at [366, 262] on app-card-role "Photobooth Attendant [DATE] 10:30am-2:30pm (4h) [PERSON_NAME] [PERSON_NAME]" at bounding box center [350, 255] width 173 height 75
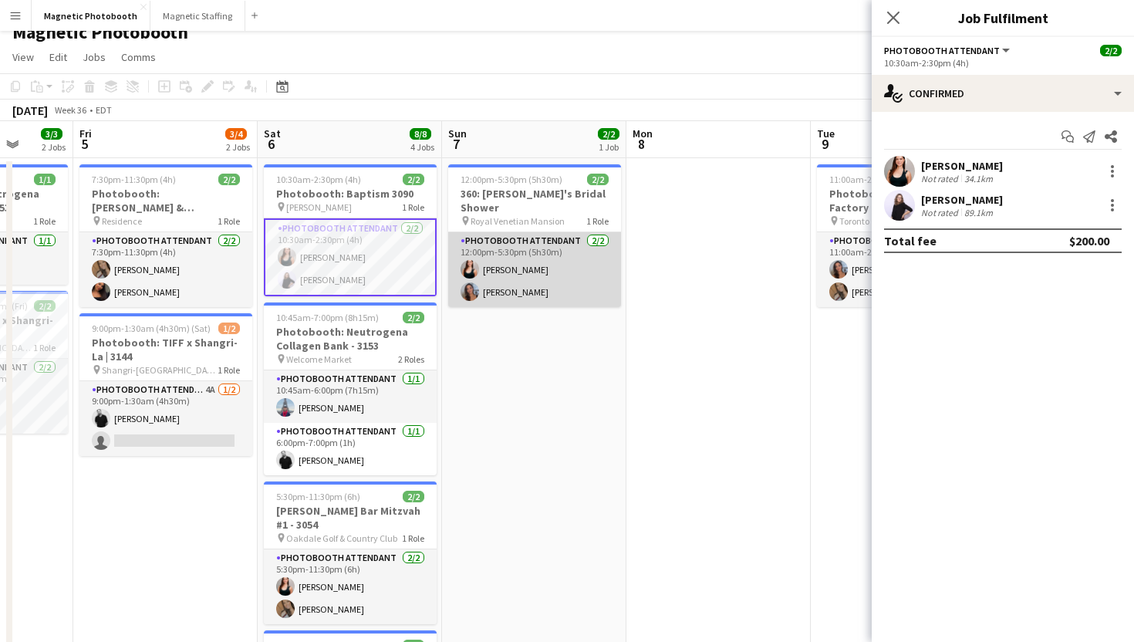
scroll to position [20, 0]
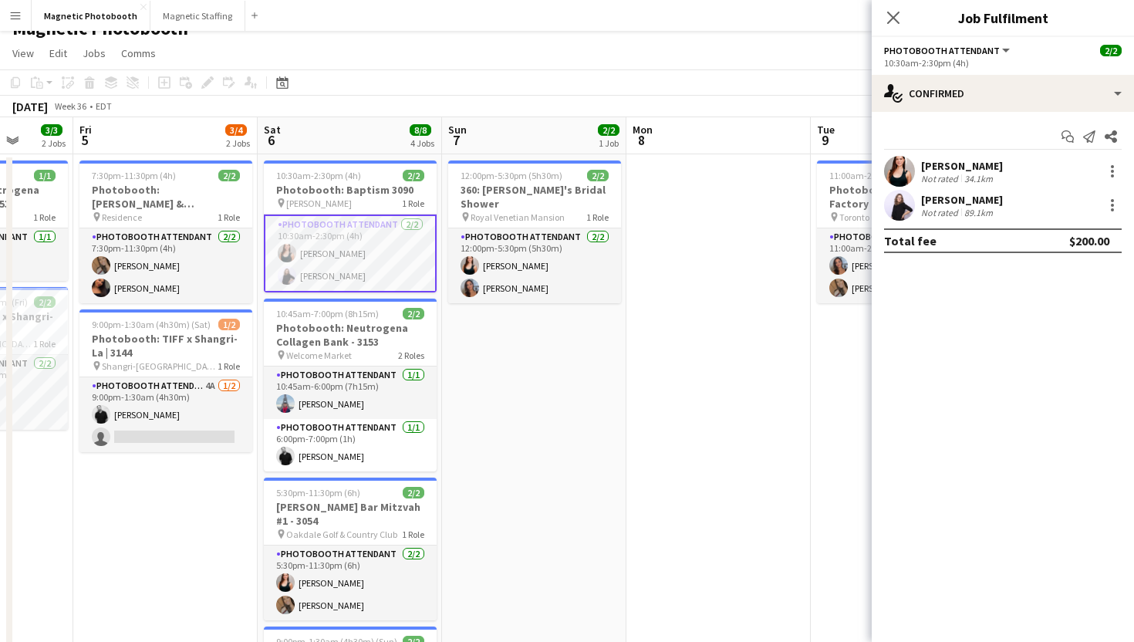
click at [1123, 202] on div "Isabel Suckiel Not rated 89.1km" at bounding box center [1003, 205] width 262 height 31
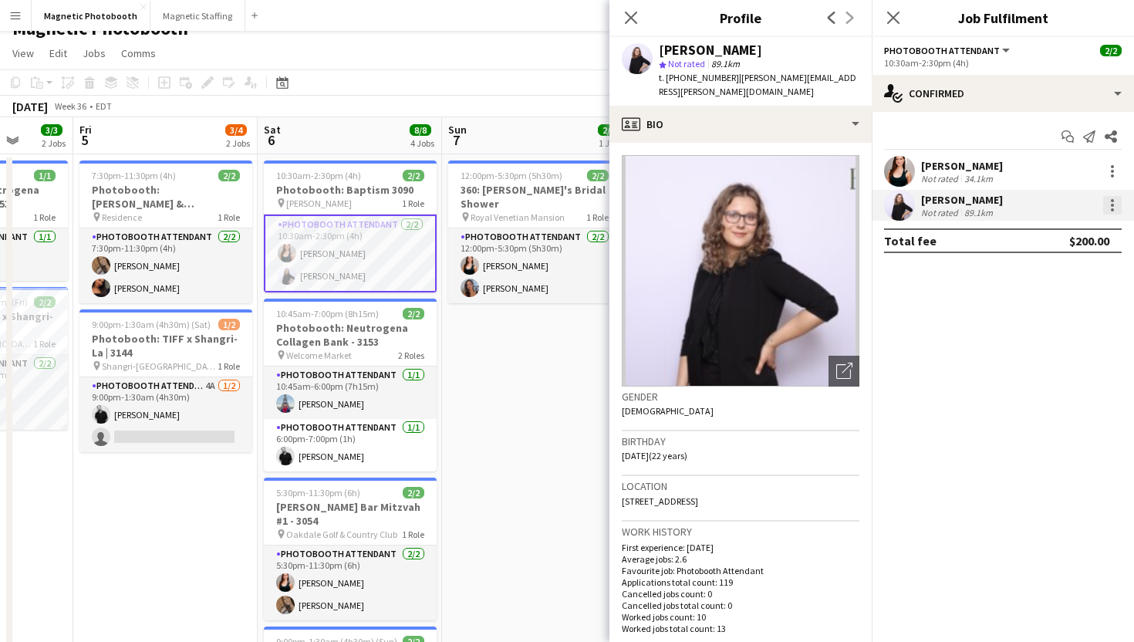
click at [1111, 203] on div at bounding box center [1112, 205] width 19 height 19
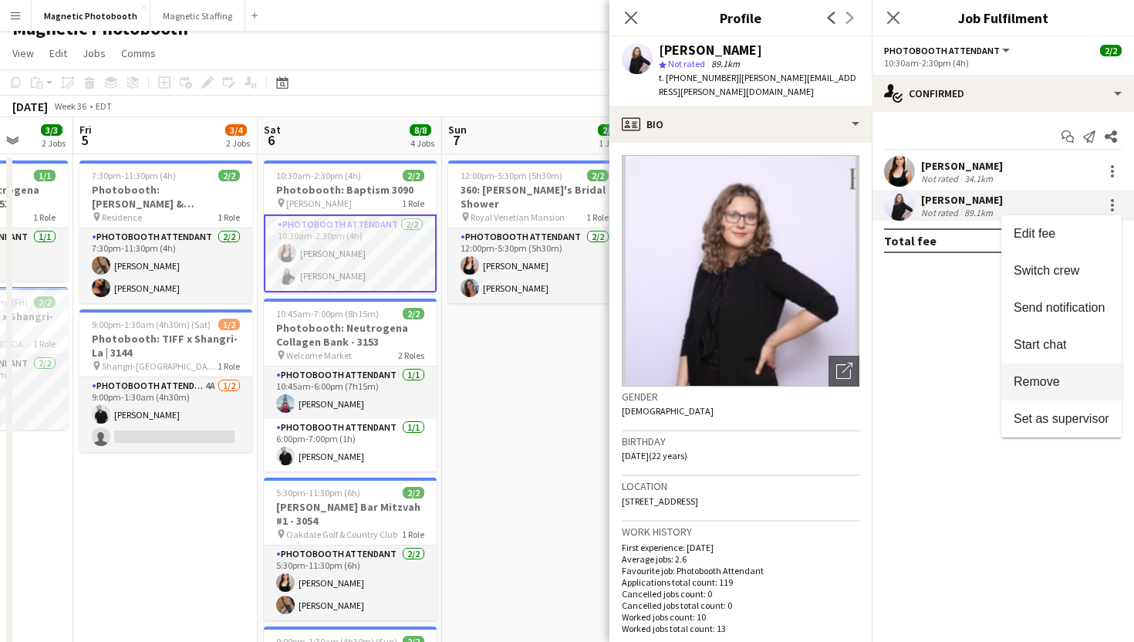
click at [1039, 393] on button "Remove" at bounding box center [1061, 381] width 120 height 37
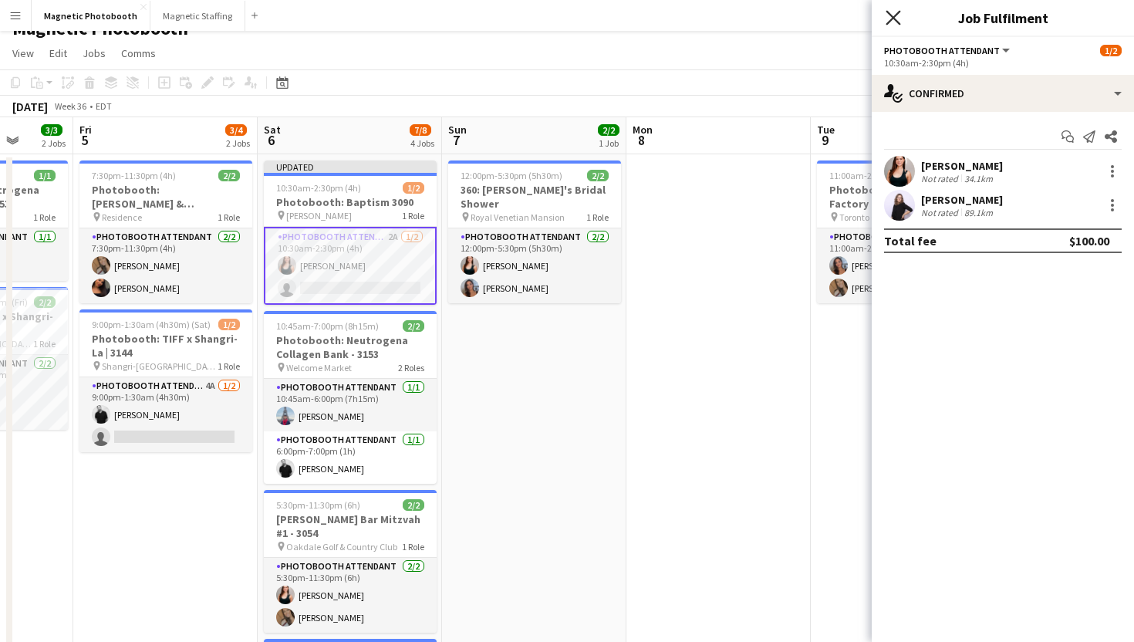
click at [889, 14] on icon at bounding box center [892, 17] width 15 height 15
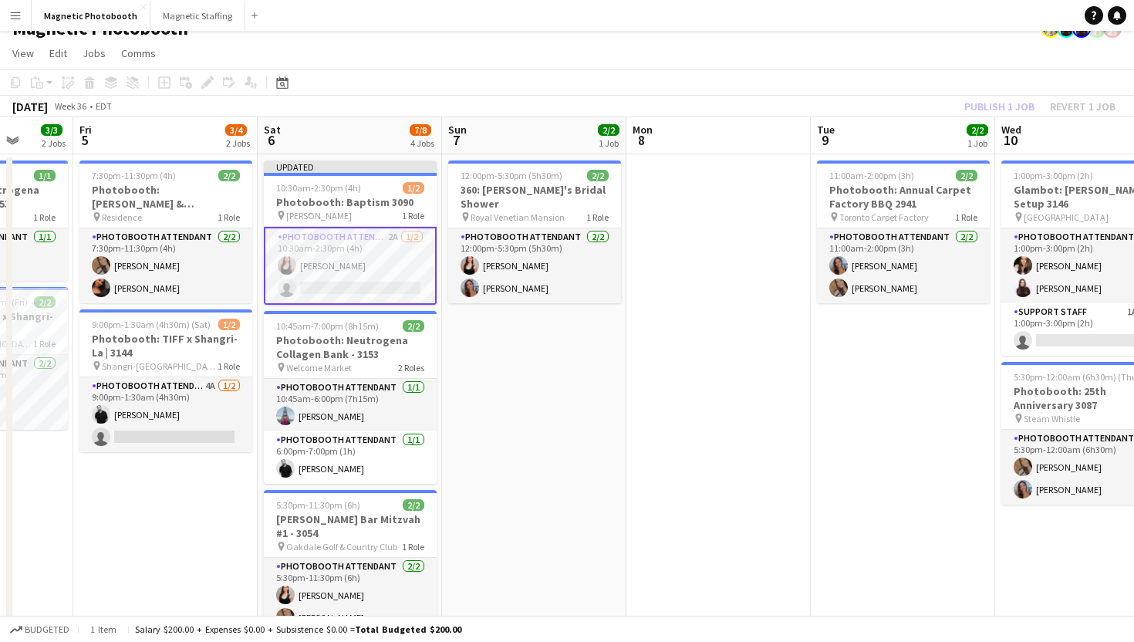
click at [349, 245] on app-card-role "Photobooth Attendant 2A 1/2 10:30am-2:30pm (4h) Amy Matyszczuk single-neutral-a…" at bounding box center [350, 266] width 173 height 78
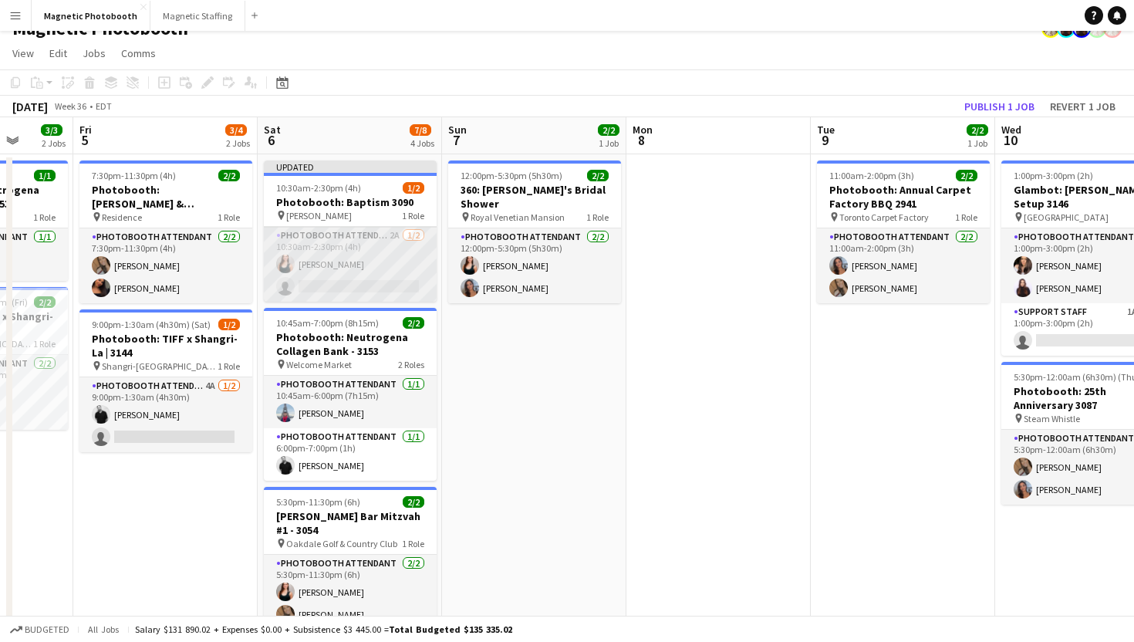
click at [349, 234] on app-card-role "Photobooth Attendant 2A 1/2 10:30am-2:30pm (4h) Amy Matyszczuk single-neutral-a…" at bounding box center [350, 264] width 173 height 75
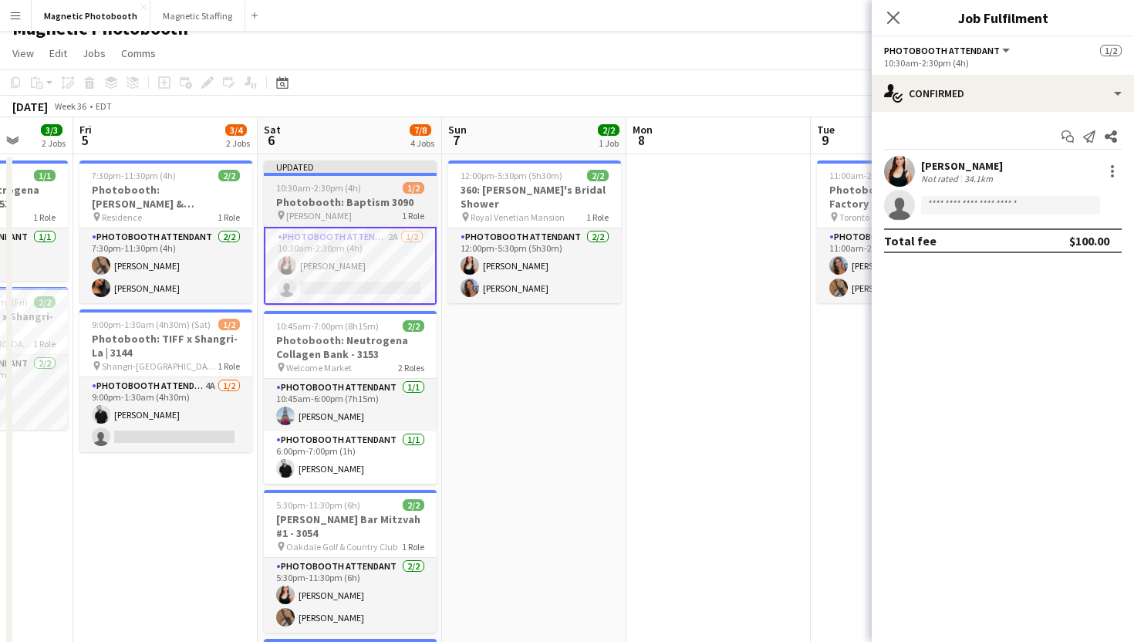
click at [363, 207] on h3 "Photobooth: Baptism 3090" at bounding box center [350, 202] width 173 height 14
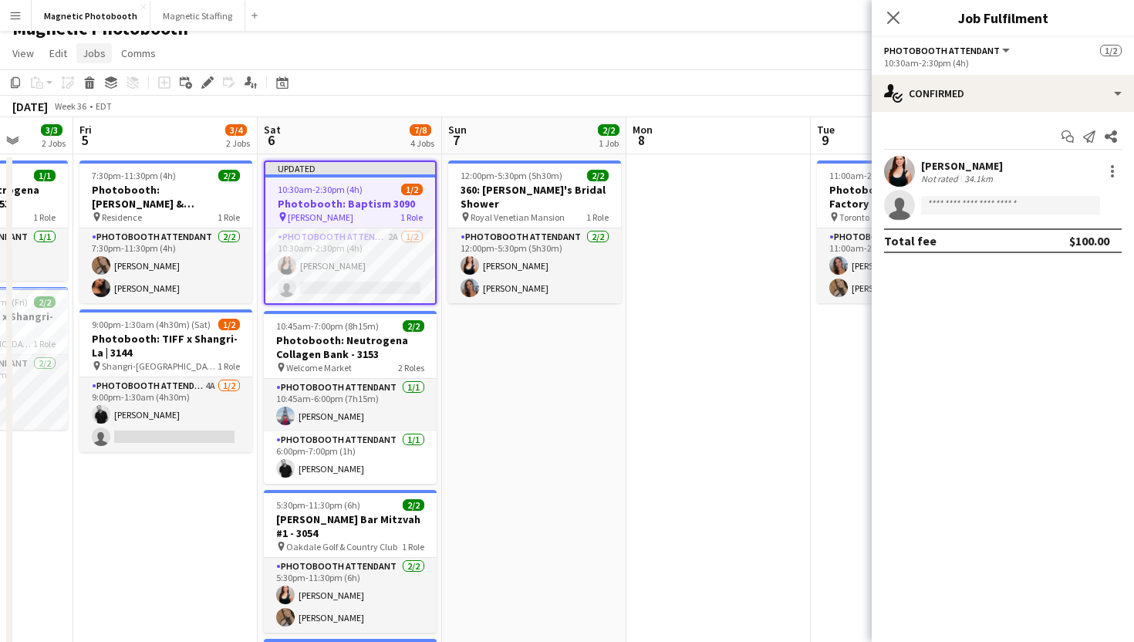
click at [99, 55] on span "Jobs" at bounding box center [94, 53] width 23 height 14
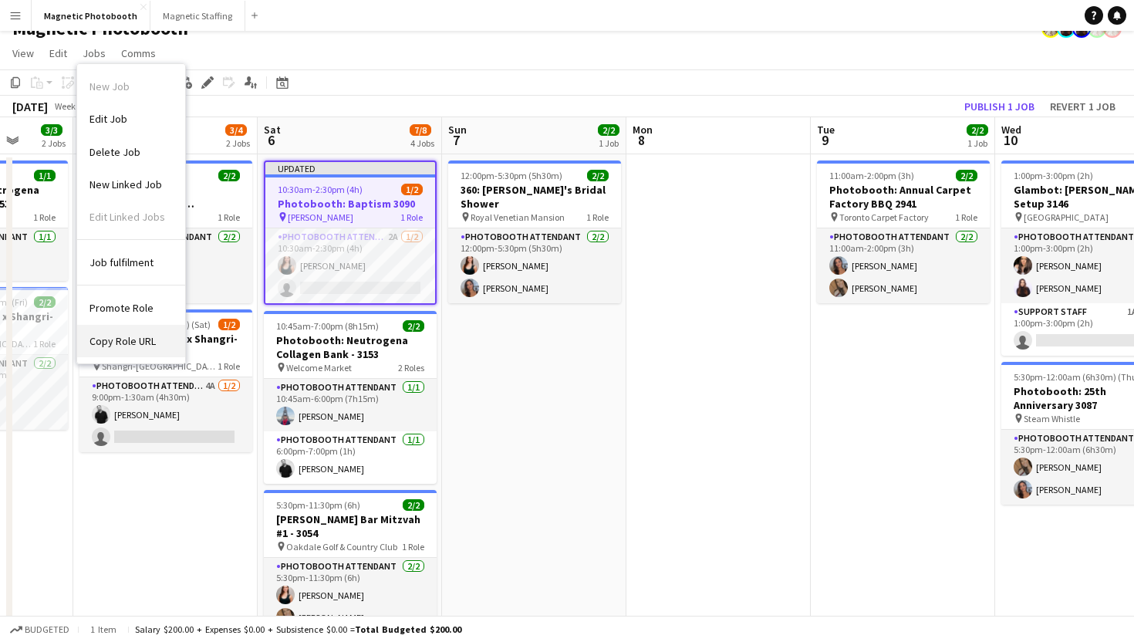
click at [119, 330] on link "Copy Role URL" at bounding box center [131, 341] width 108 height 32
type textarea "**********"
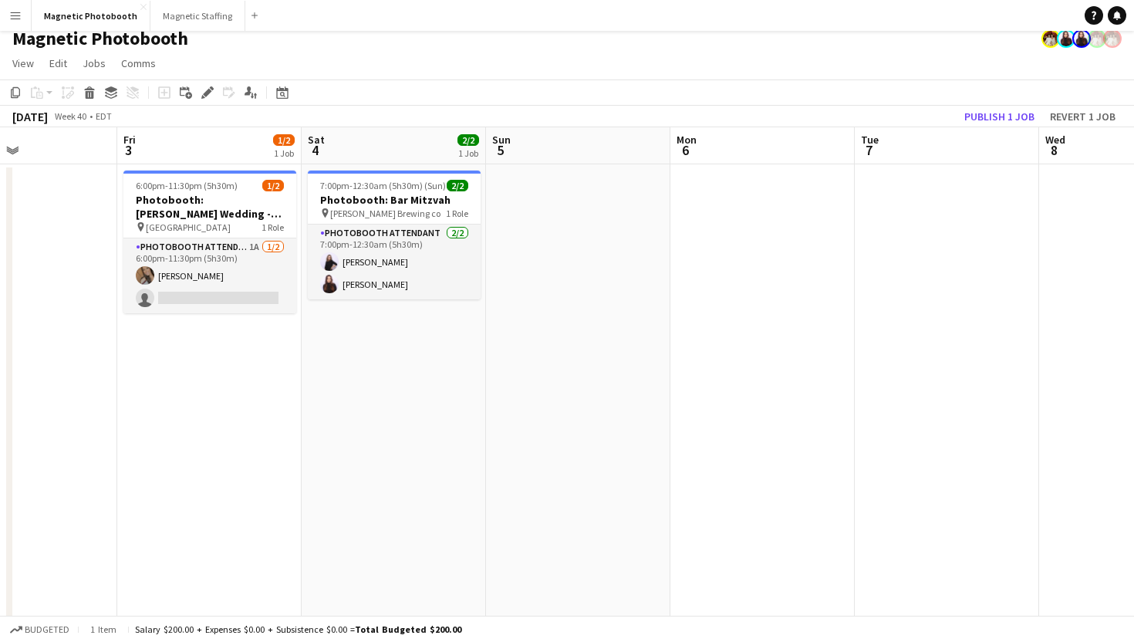
scroll to position [0, 471]
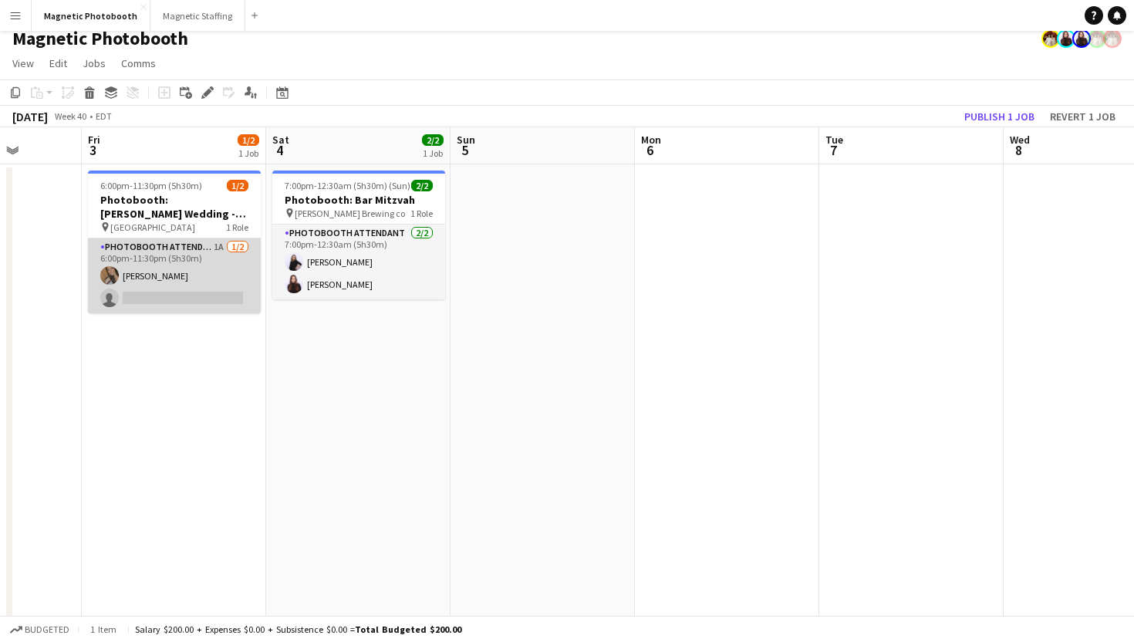
click at [143, 277] on app-card-role "Photobooth Attendant 1A 1/2 6:00pm-11:30pm (5h30m) erica Musso single-neutral-a…" at bounding box center [174, 275] width 173 height 75
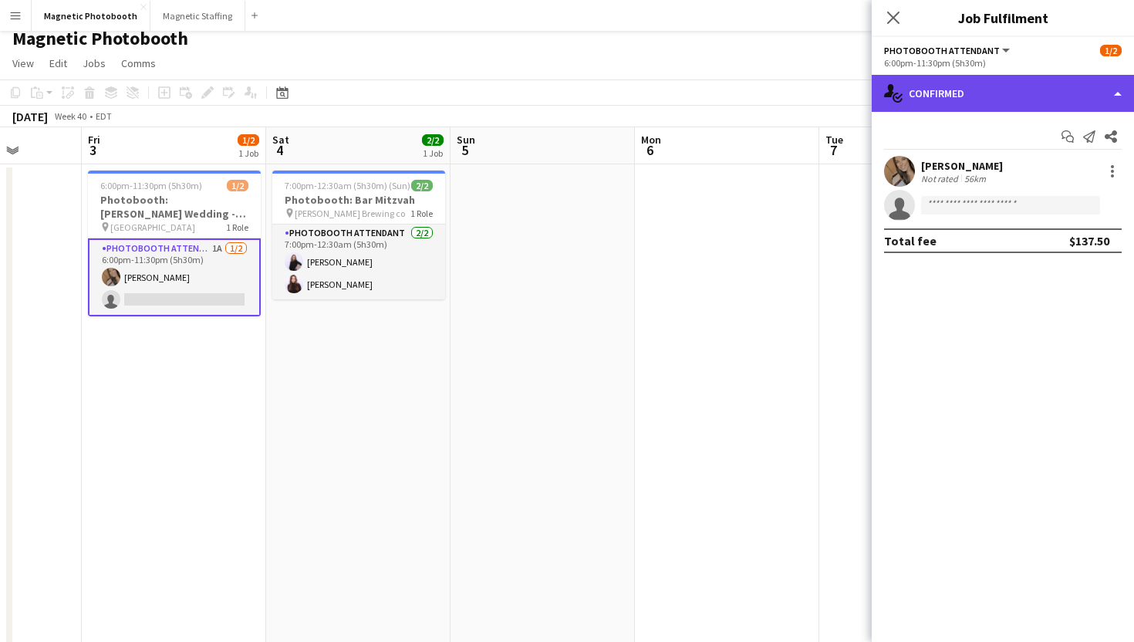
click at [1081, 98] on div "single-neutral-actions-check-2 Confirmed" at bounding box center [1003, 93] width 262 height 37
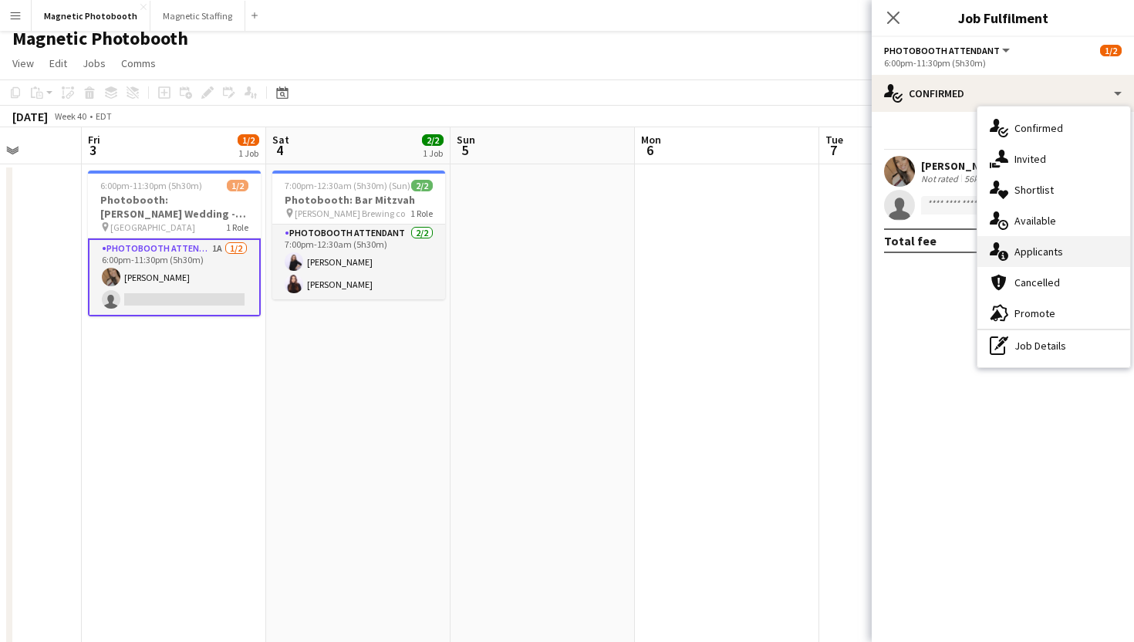
click at [1080, 255] on div "single-neutral-actions-information Applicants" at bounding box center [1053, 251] width 153 height 31
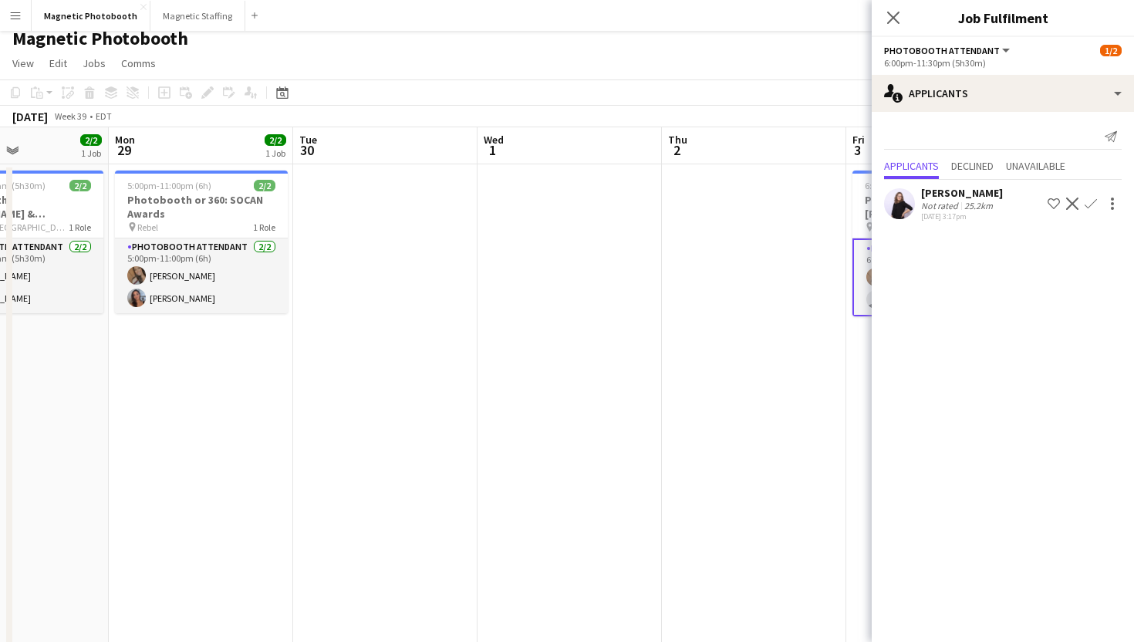
scroll to position [0, 451]
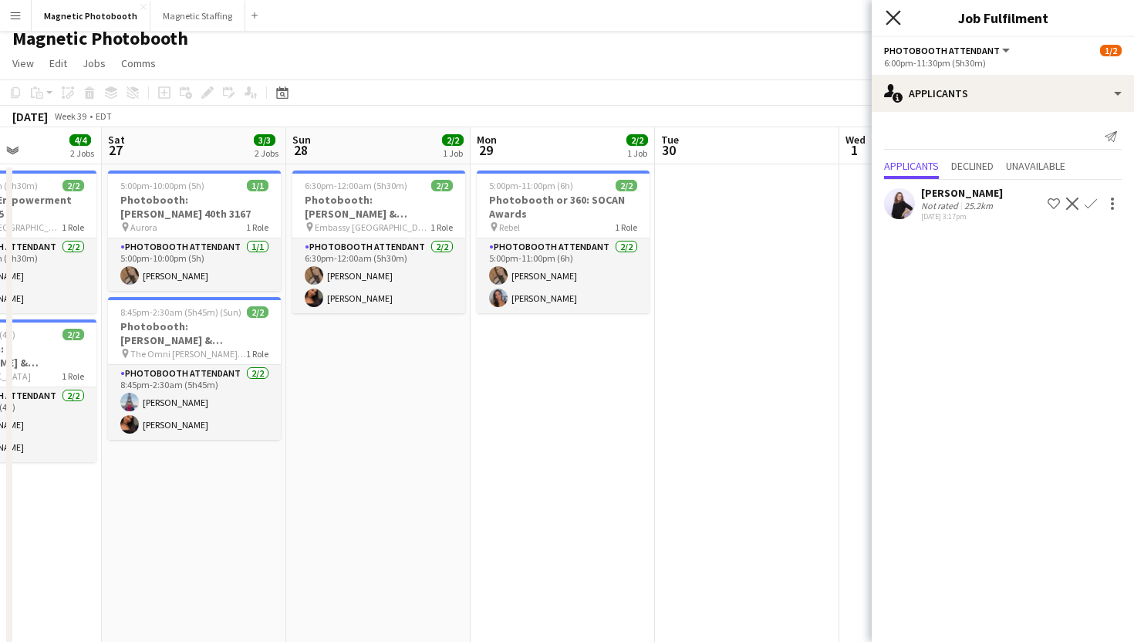
click at [890, 12] on icon "Close pop-in" at bounding box center [892, 17] width 15 height 15
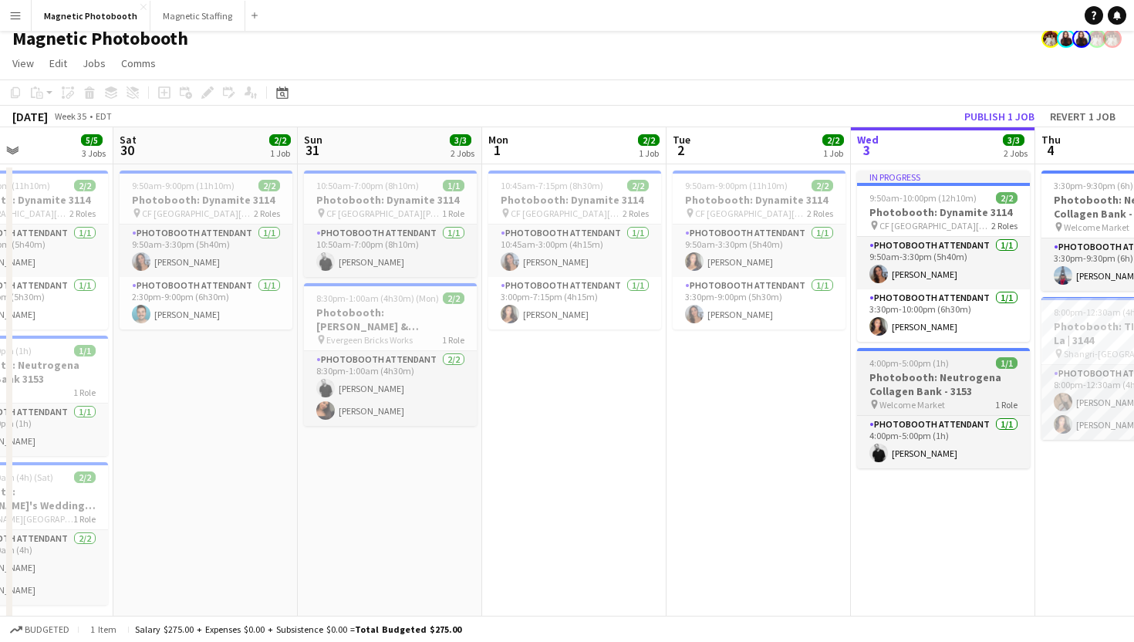
scroll to position [0, 591]
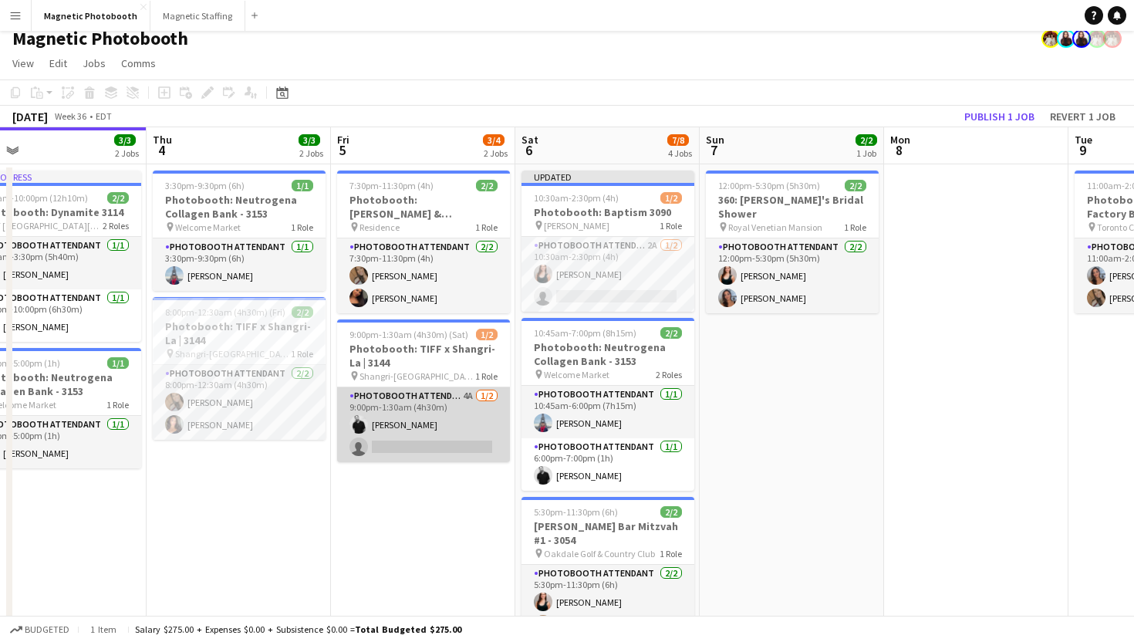
click at [398, 460] on app-card-role "Photobooth Attendant 4A 1/2 9:00pm-1:30am (4h30m) jean-philippe roy single-neut…" at bounding box center [423, 424] width 173 height 75
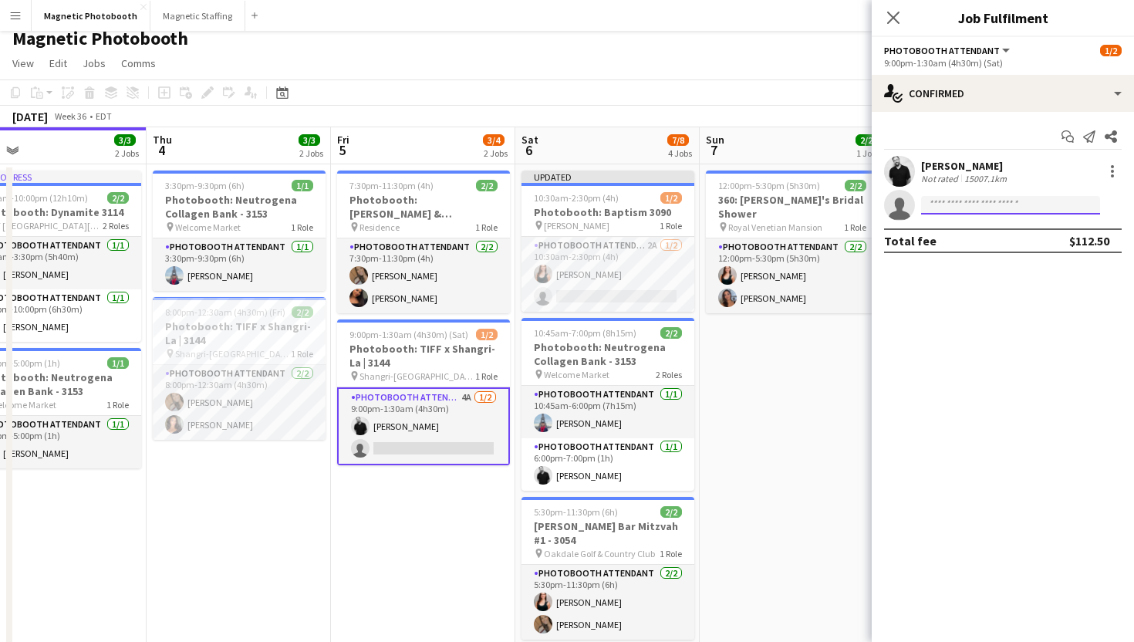
click at [964, 214] on input at bounding box center [1010, 205] width 179 height 19
click at [1000, 208] on input "******" at bounding box center [1010, 205] width 179 height 19
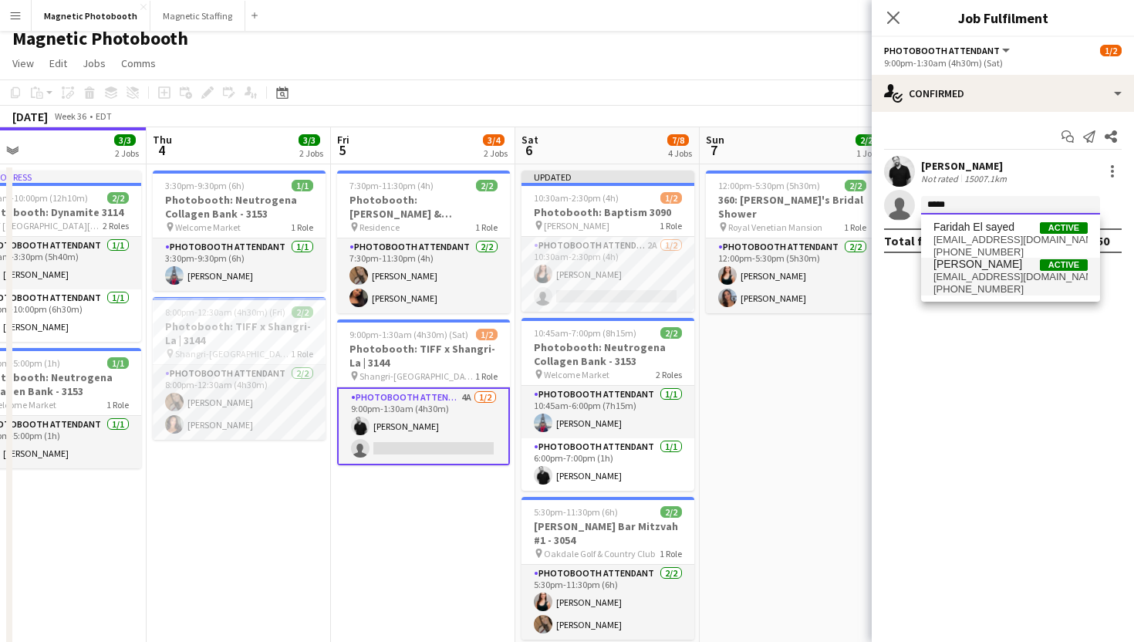
type input "*****"
click at [985, 293] on span "+14169849354" at bounding box center [1010, 289] width 154 height 12
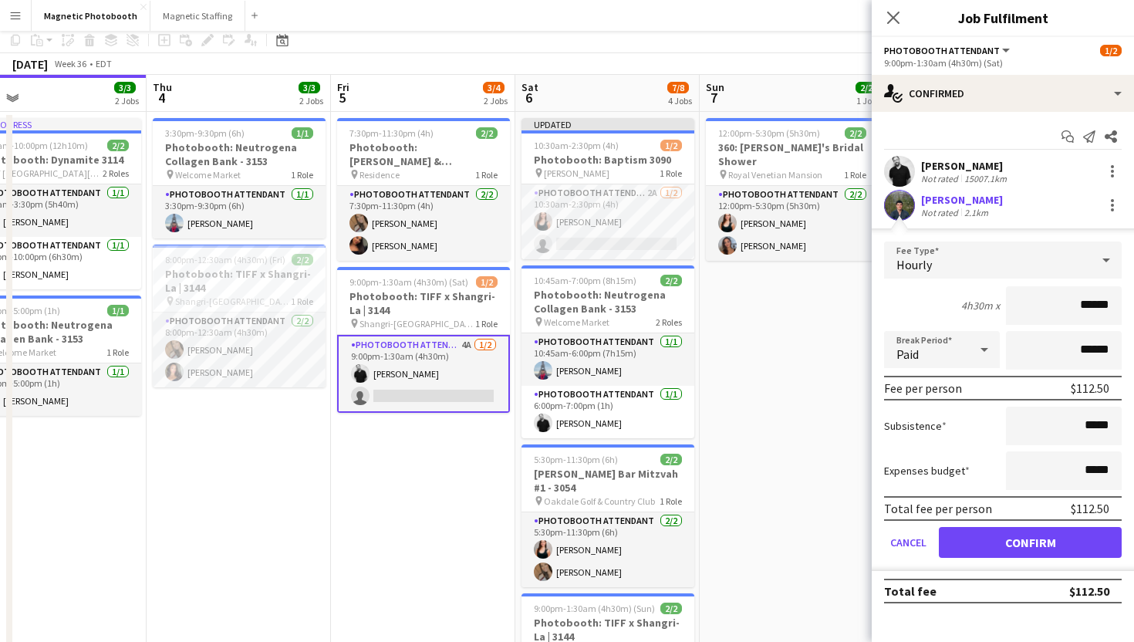
scroll to position [189, 0]
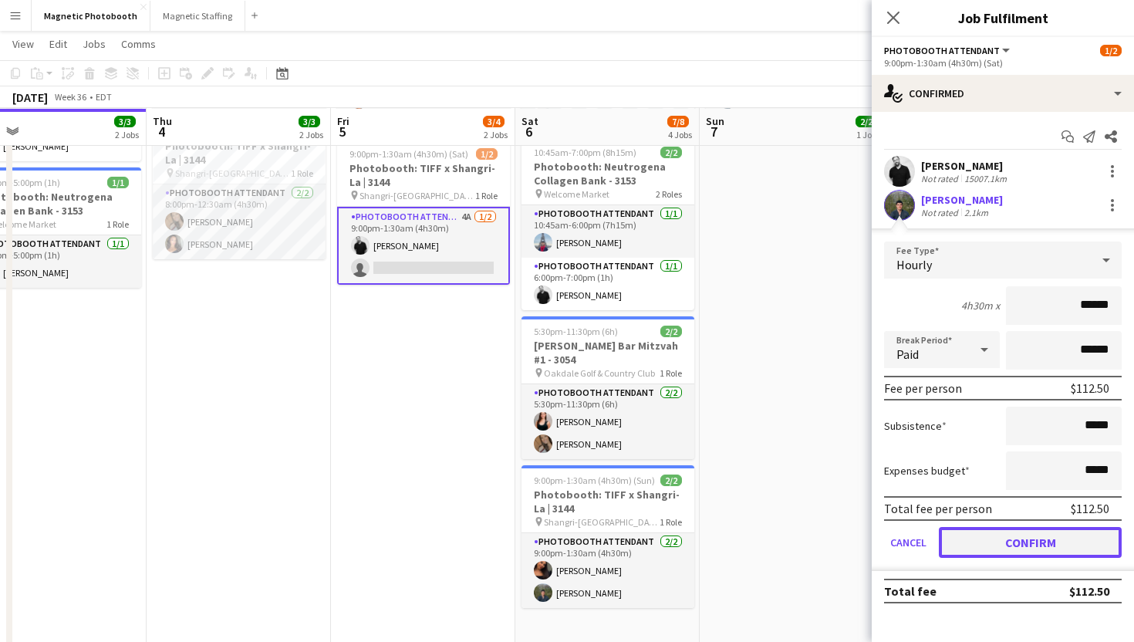
click at [1047, 548] on button "Confirm" at bounding box center [1030, 542] width 183 height 31
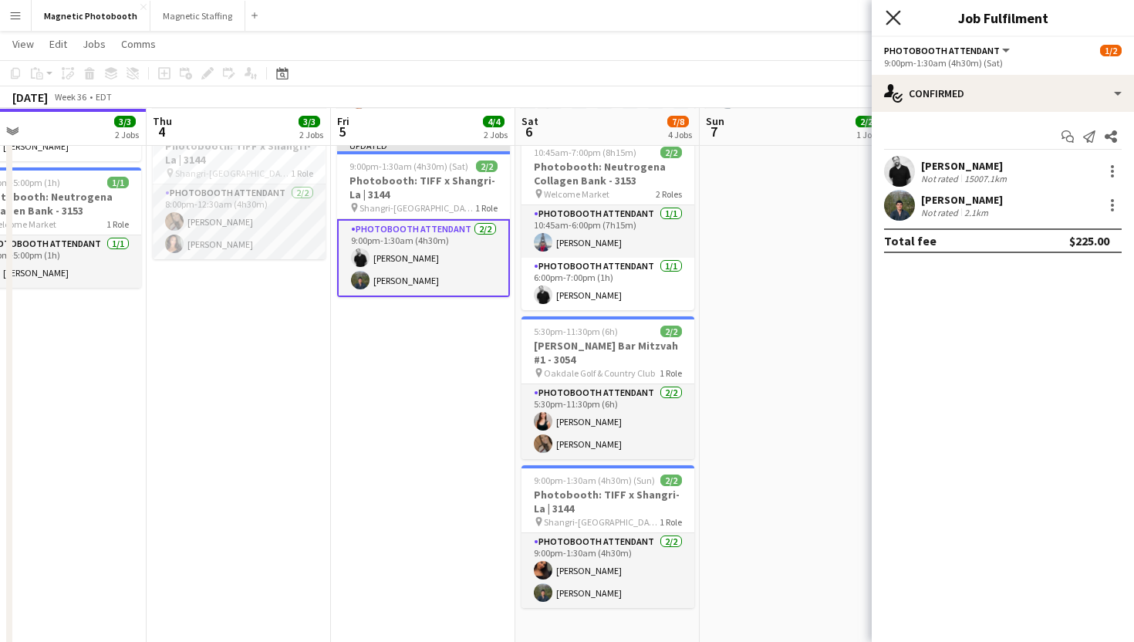
click at [890, 19] on icon "Close pop-in" at bounding box center [892, 17] width 15 height 15
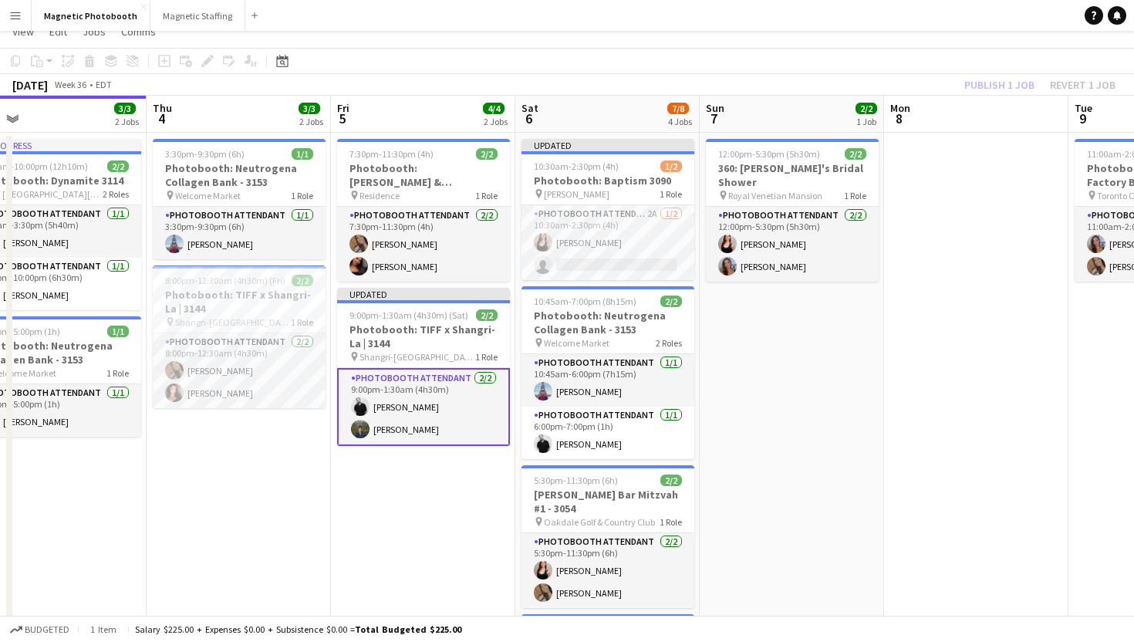
scroll to position [0, 0]
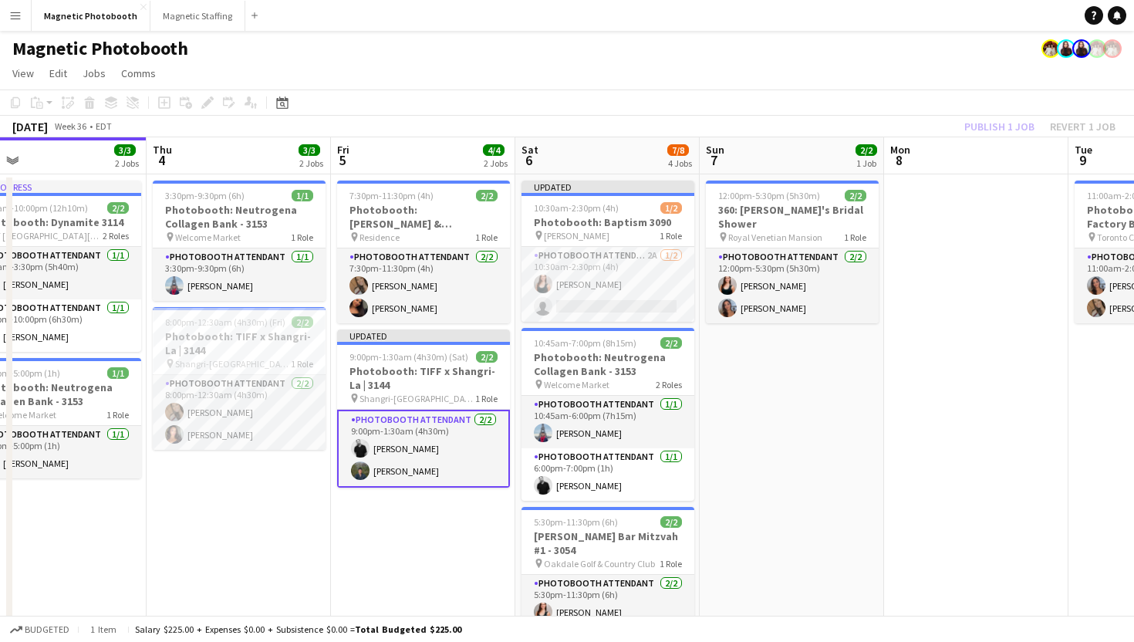
click at [841, 103] on app-toolbar "Copy Paste Paste Command V Paste with crew Command Shift V Paste linked Job Del…" at bounding box center [567, 102] width 1134 height 26
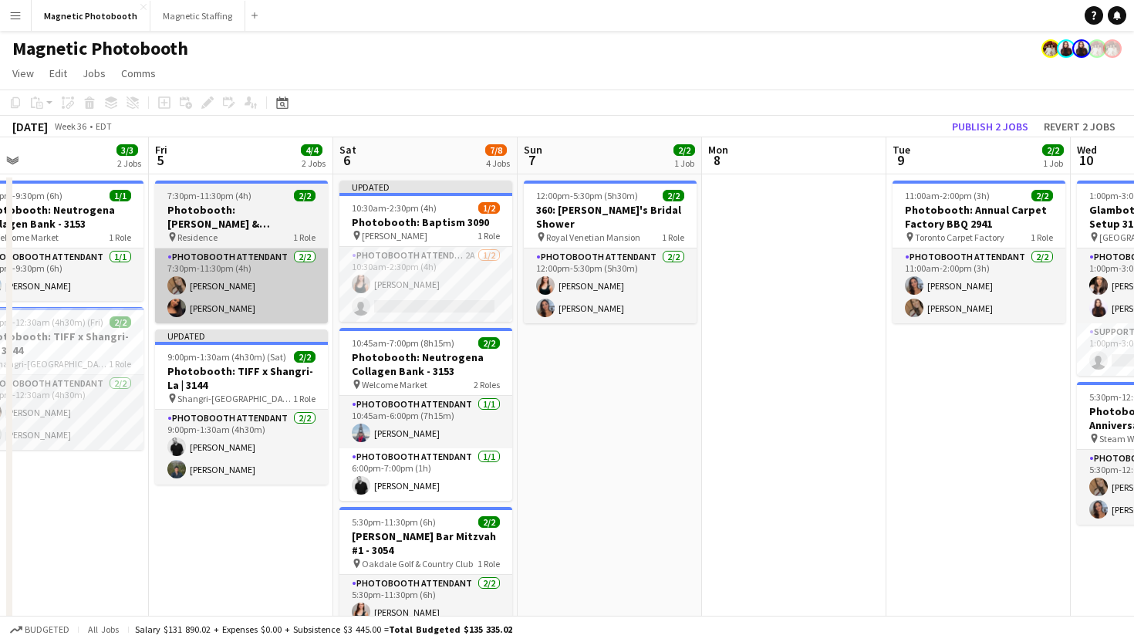
scroll to position [0, 442]
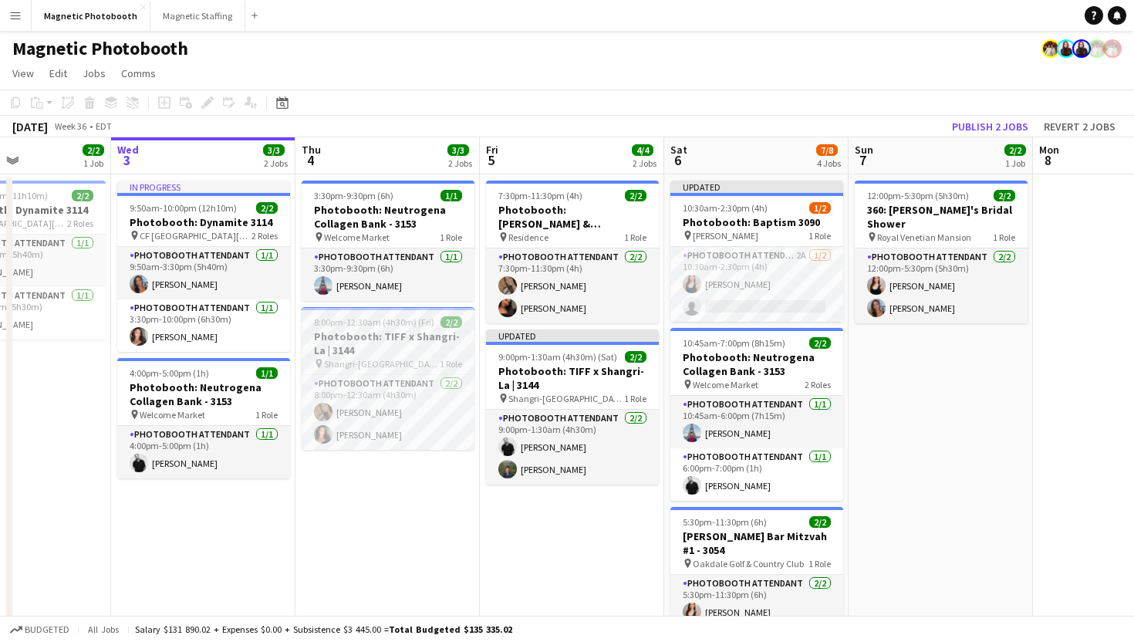
click at [415, 347] on h3 "Photobooth: TIFF x Shangri-La | 3144" at bounding box center [388, 343] width 173 height 28
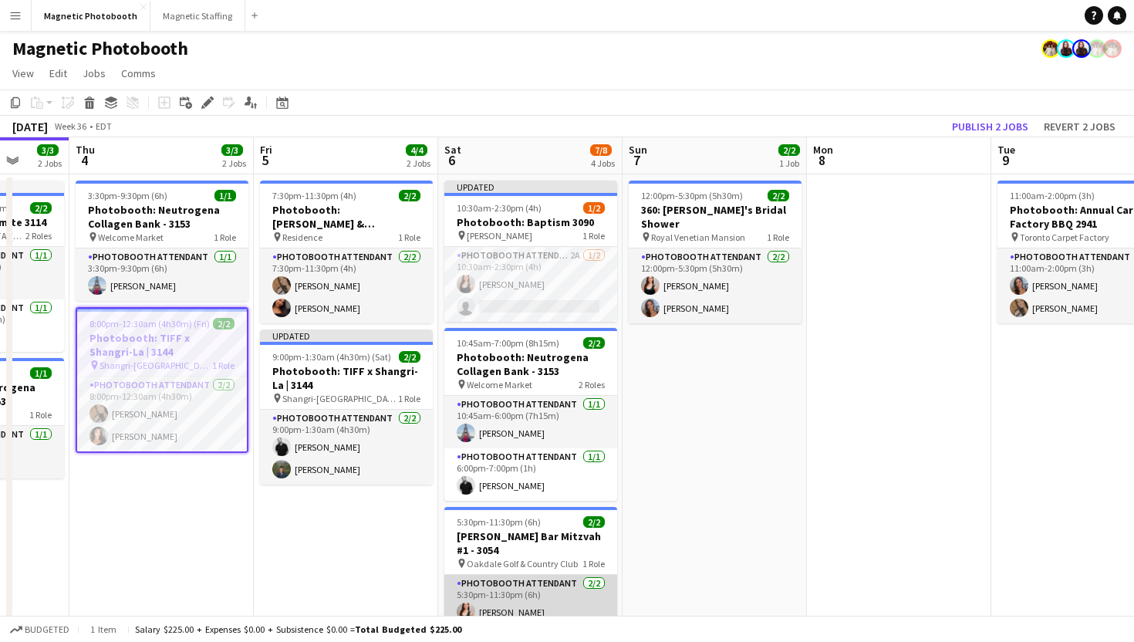
scroll to position [47, 0]
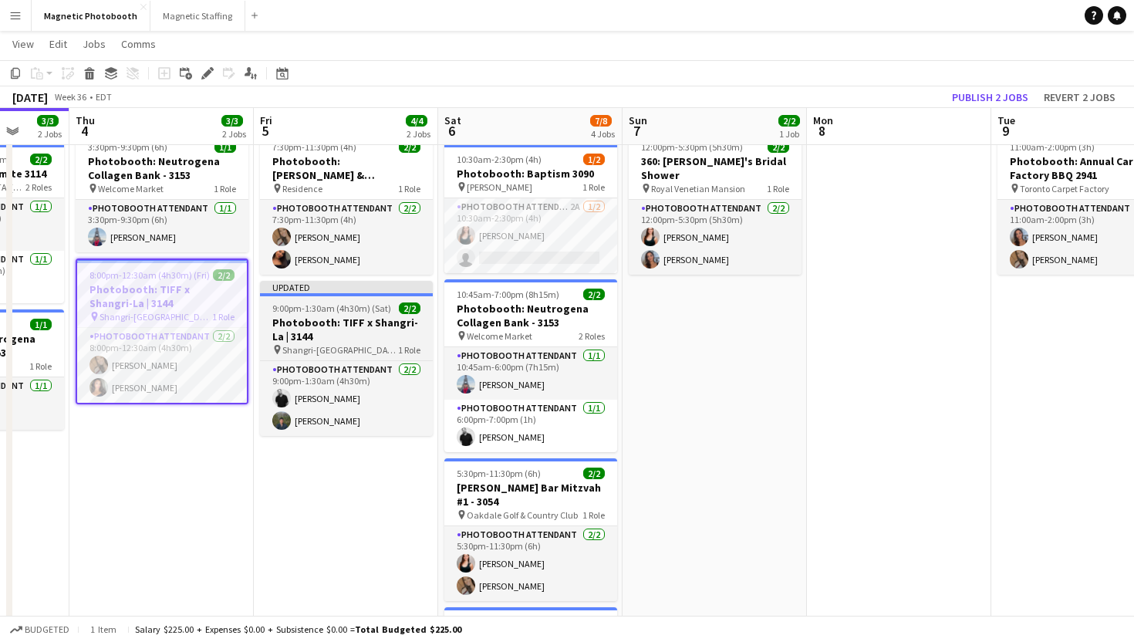
click at [377, 342] on h3 "Photobooth: TIFF x Shangri-La | 3144" at bounding box center [346, 329] width 173 height 28
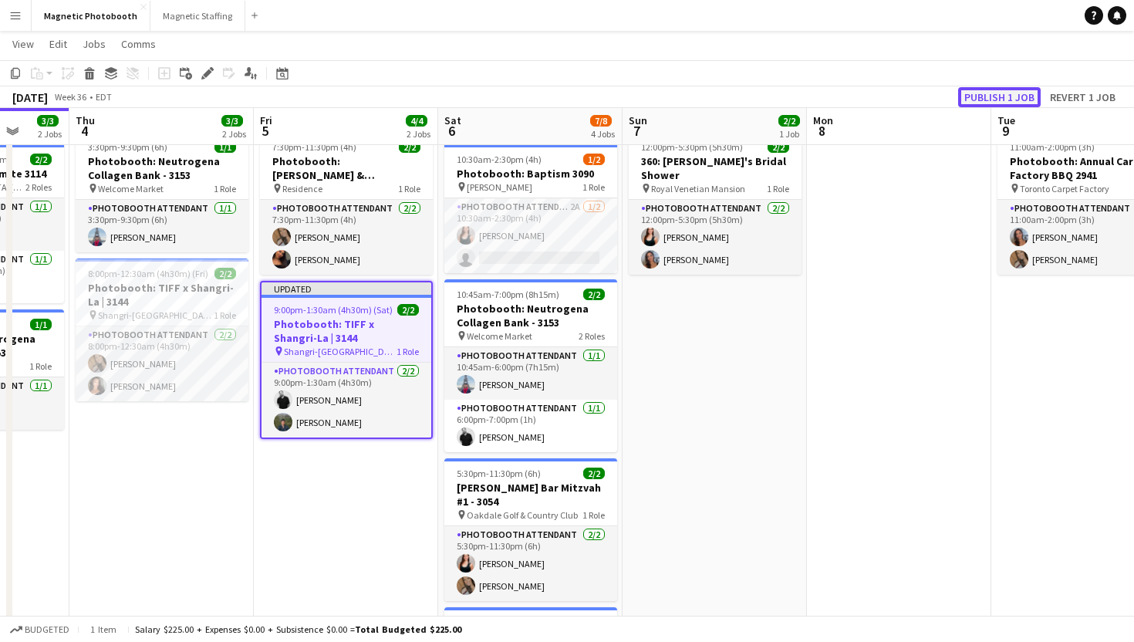
click at [982, 91] on button "Publish 1 job" at bounding box center [999, 97] width 83 height 20
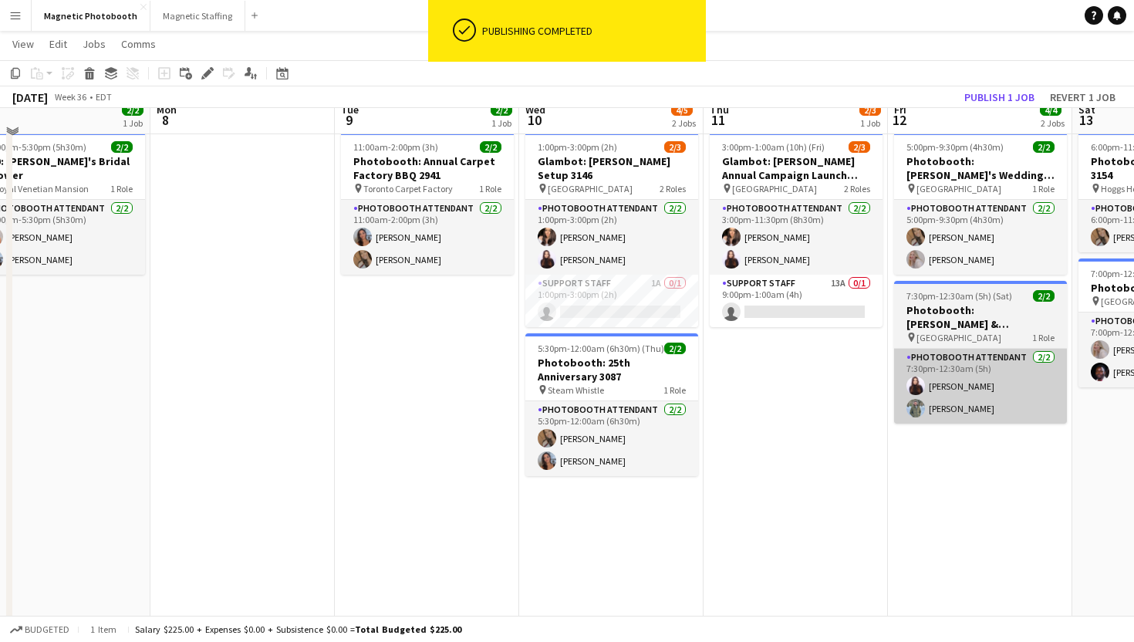
scroll to position [0, 0]
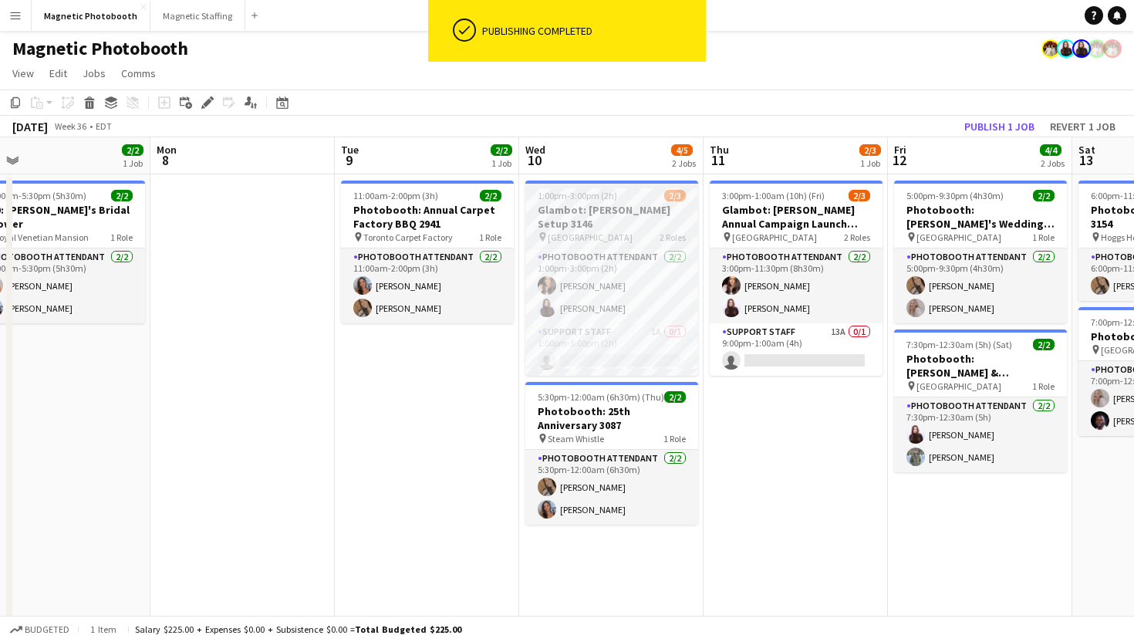
click at [622, 231] on div "pin Meridian Hall 2 Roles" at bounding box center [611, 237] width 173 height 12
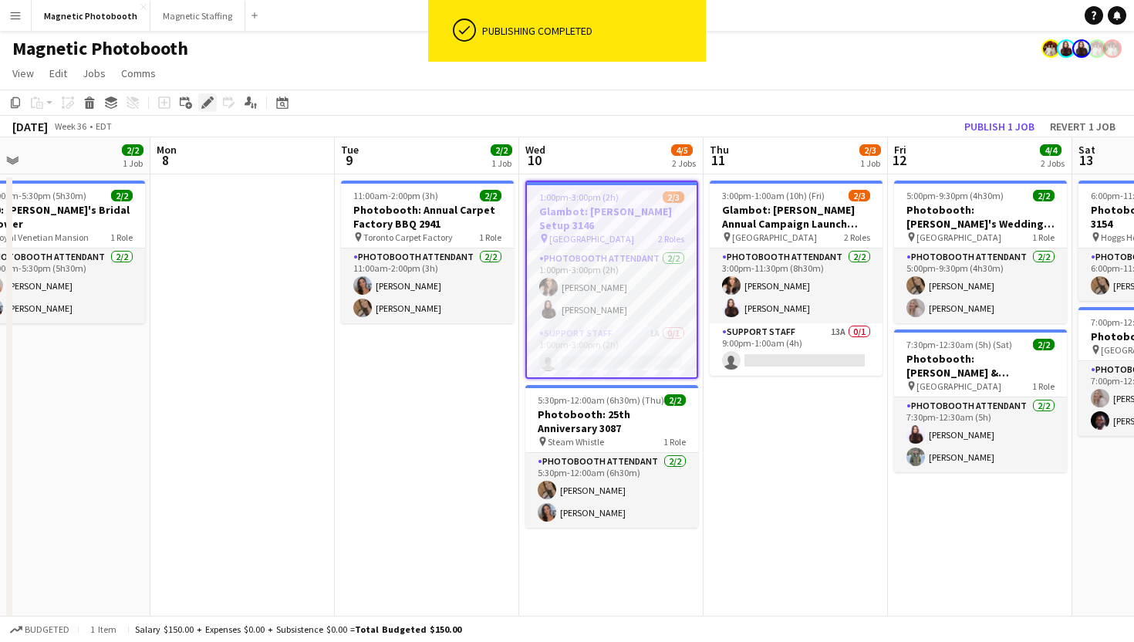
click at [210, 109] on icon "Edit" at bounding box center [207, 102] width 12 height 12
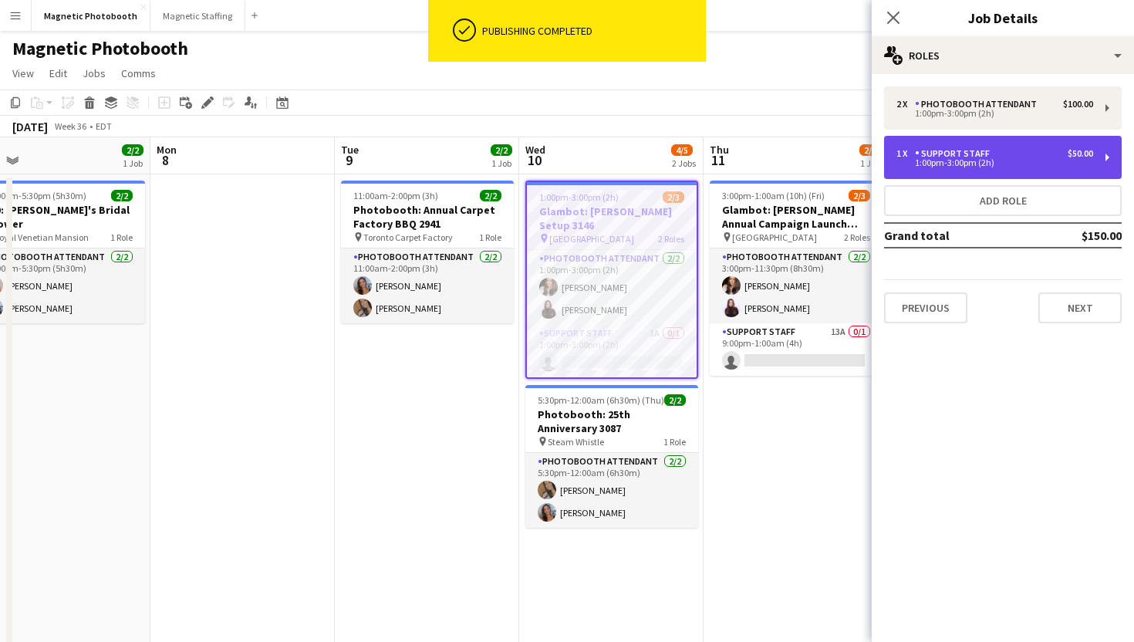
click at [973, 143] on div "1 x Support Staff $50.00 1:00pm-3:00pm (2h)" at bounding box center [1003, 157] width 238 height 43
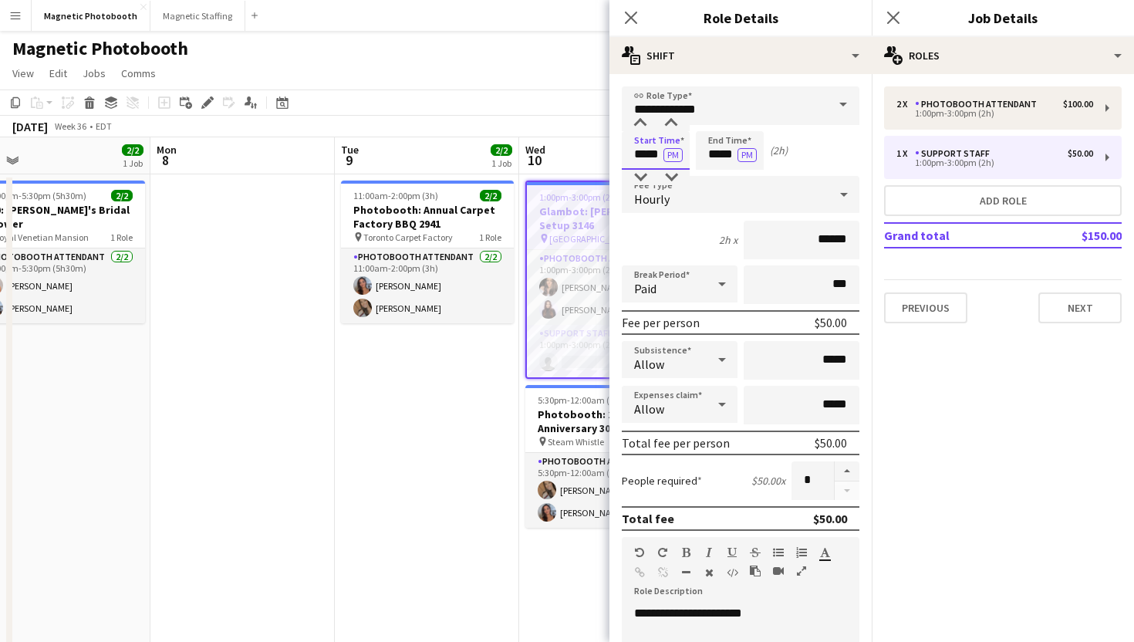
click at [656, 148] on input "*****" at bounding box center [656, 150] width 68 height 39
click at [646, 170] on div at bounding box center [640, 177] width 31 height 15
type input "*****"
click at [645, 126] on div at bounding box center [640, 123] width 31 height 15
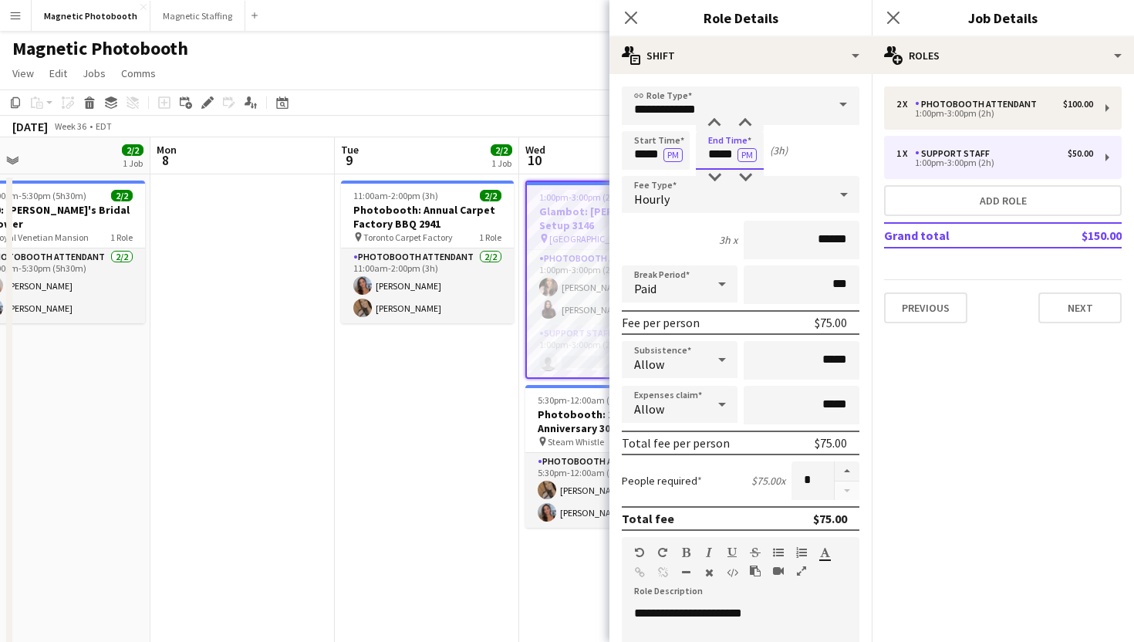
click at [723, 154] on input "*****" at bounding box center [730, 150] width 68 height 39
click at [720, 173] on div at bounding box center [714, 177] width 31 height 15
click at [714, 116] on div at bounding box center [714, 123] width 31 height 15
type input "*****"
click at [714, 116] on div at bounding box center [714, 123] width 31 height 15
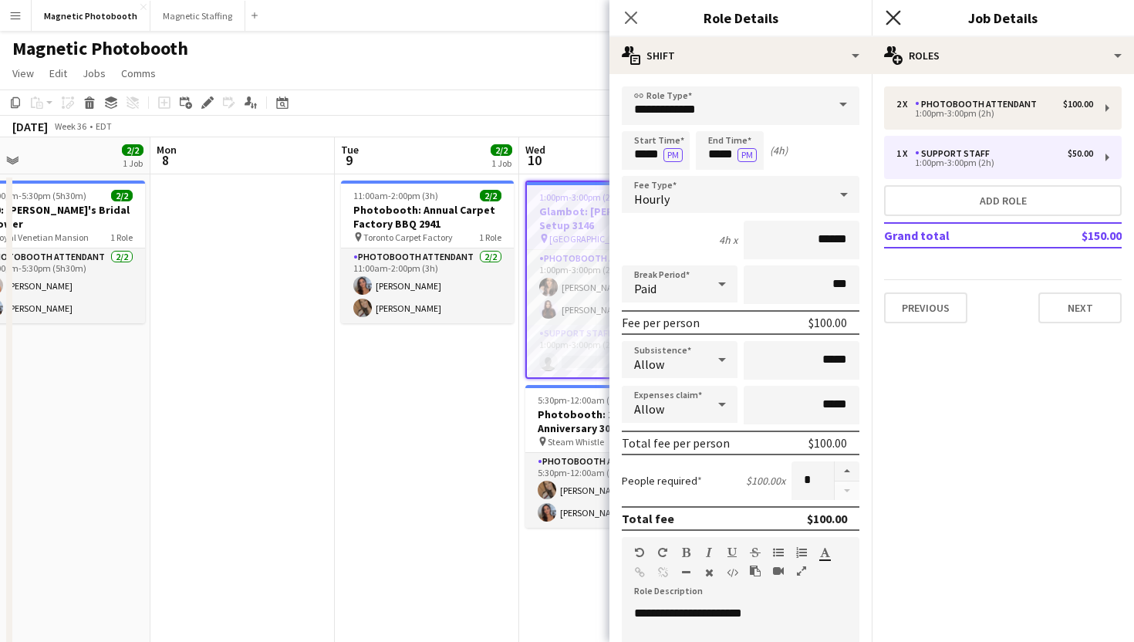
click at [895, 11] on icon "Close pop-in" at bounding box center [892, 17] width 15 height 15
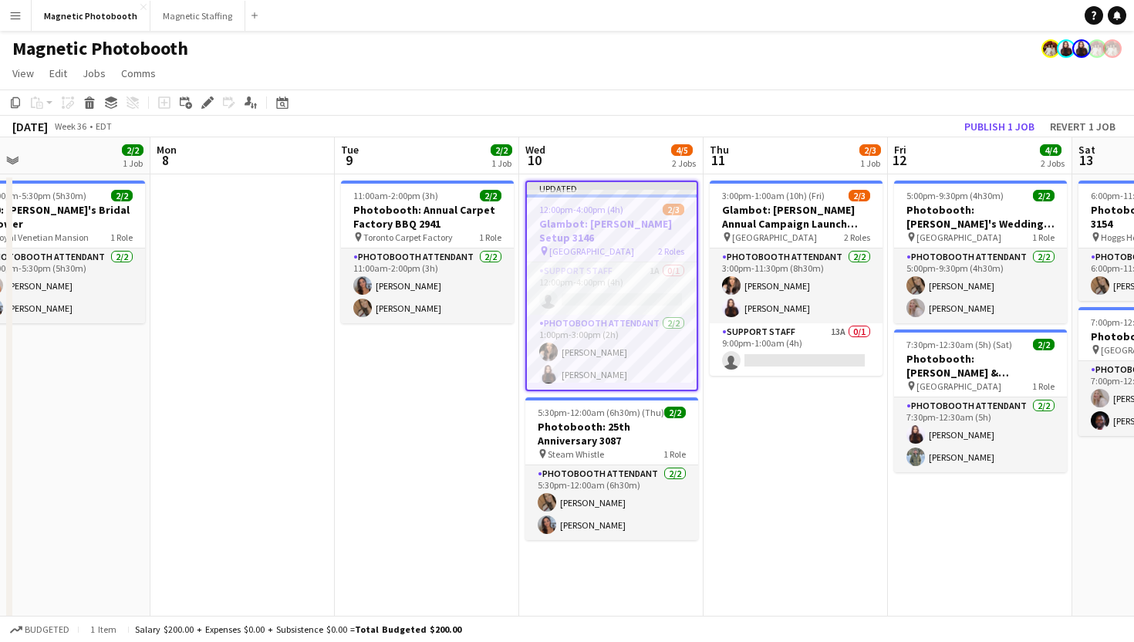
click at [838, 90] on app-toolbar "Copy Paste Paste Command V Paste with crew Command Shift V Paste linked Job Del…" at bounding box center [567, 102] width 1134 height 26
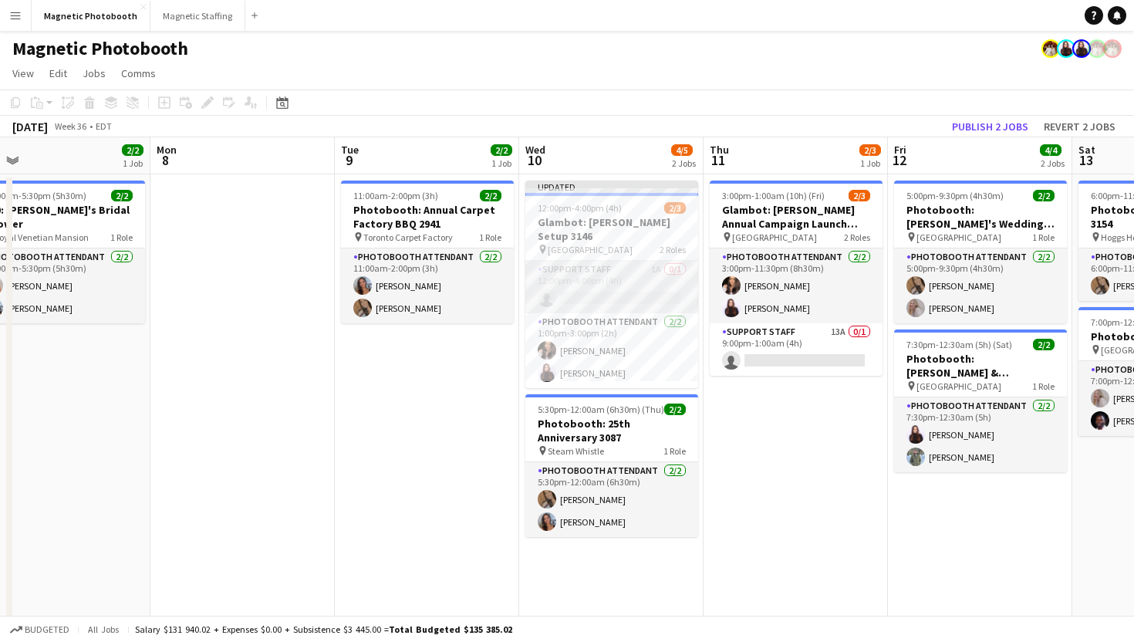
click at [629, 264] on app-card-role "Support Staff 1A 0/1 12:00pm-4:00pm (4h) single-neutral-actions" at bounding box center [611, 287] width 173 height 52
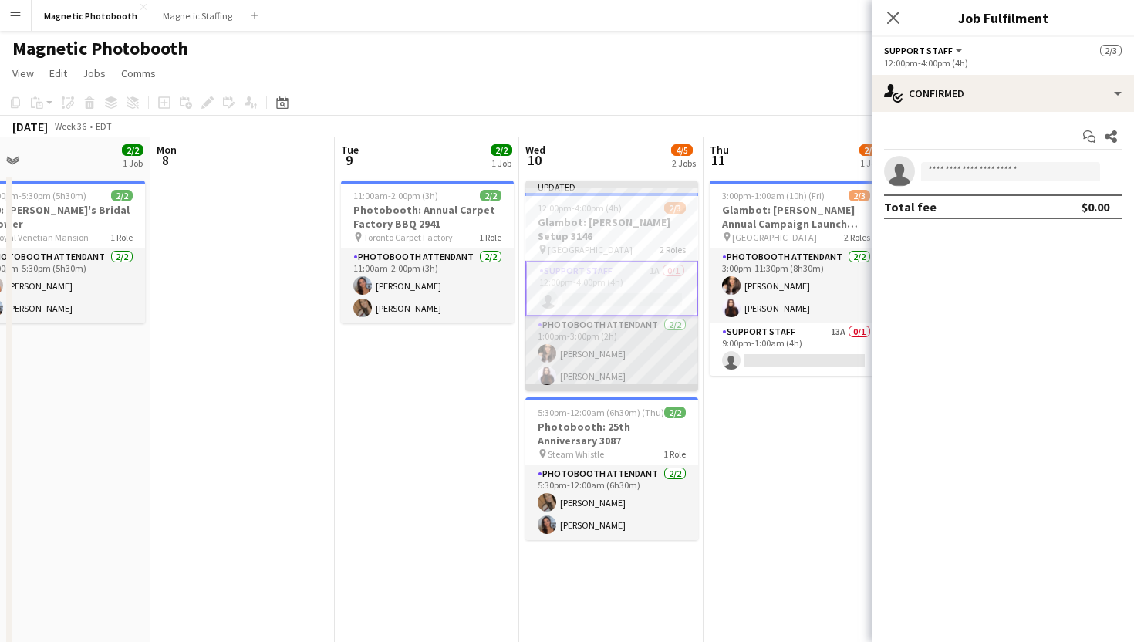
click at [636, 316] on app-card-role "Photobooth Attendant 2/2 1:00pm-3:00pm (2h) Melissa Romualdi Maria Lopes" at bounding box center [611, 353] width 173 height 75
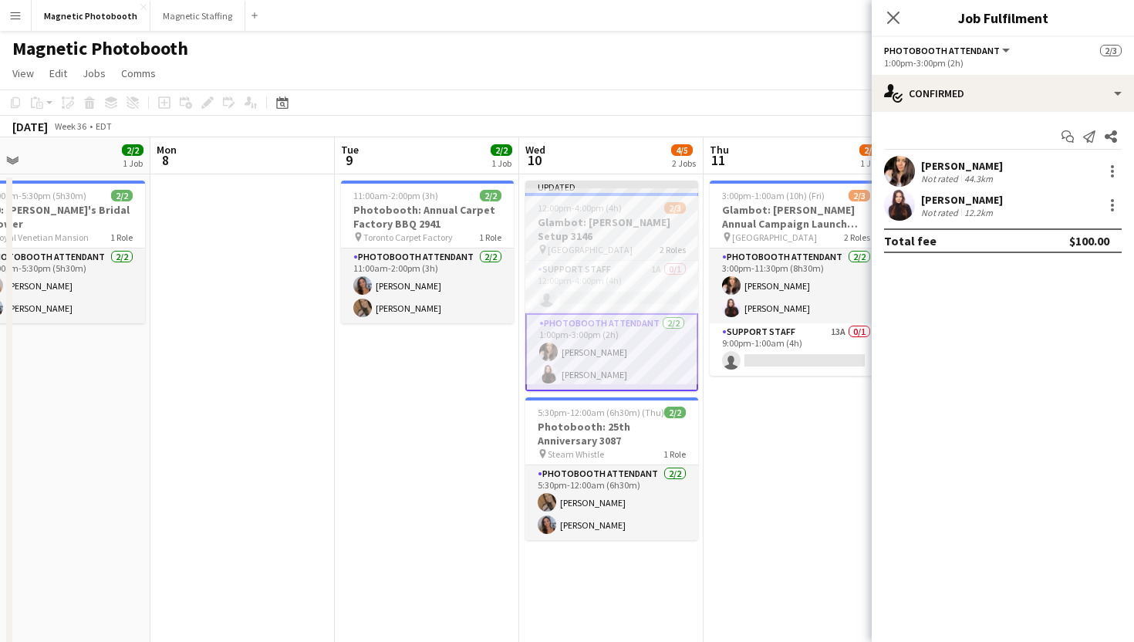
click at [592, 211] on span "12:00pm-4:00pm (4h)" at bounding box center [580, 208] width 84 height 12
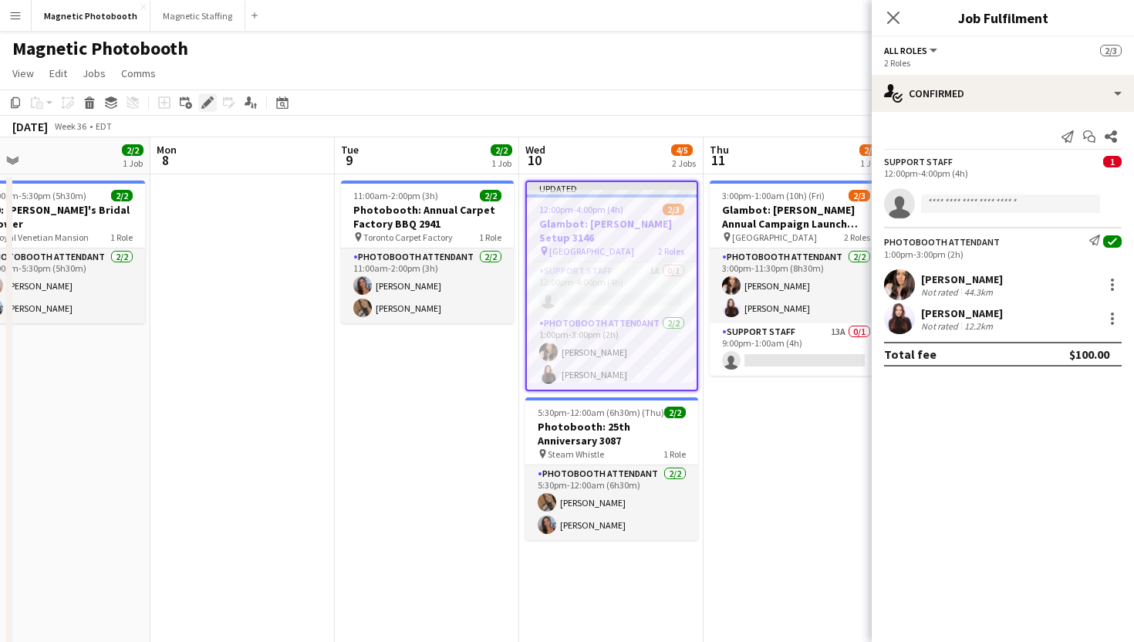
click at [208, 107] on icon "Edit" at bounding box center [207, 102] width 12 height 12
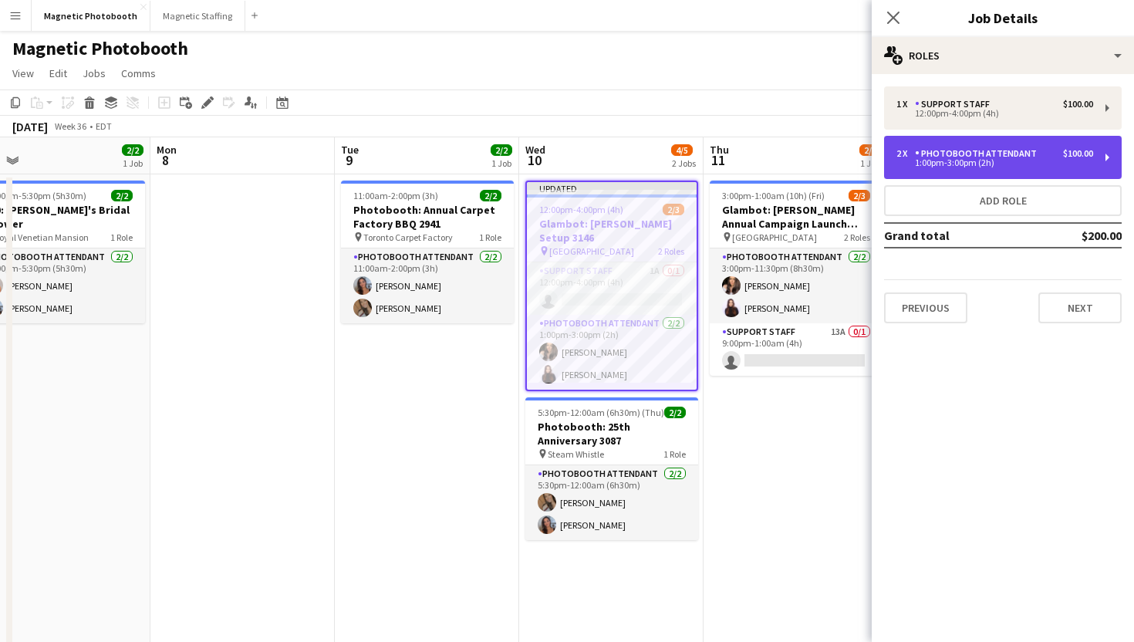
click at [953, 141] on div "2 x Photobooth Attendant $100.00 1:00pm-3:00pm (2h)" at bounding box center [1003, 157] width 238 height 43
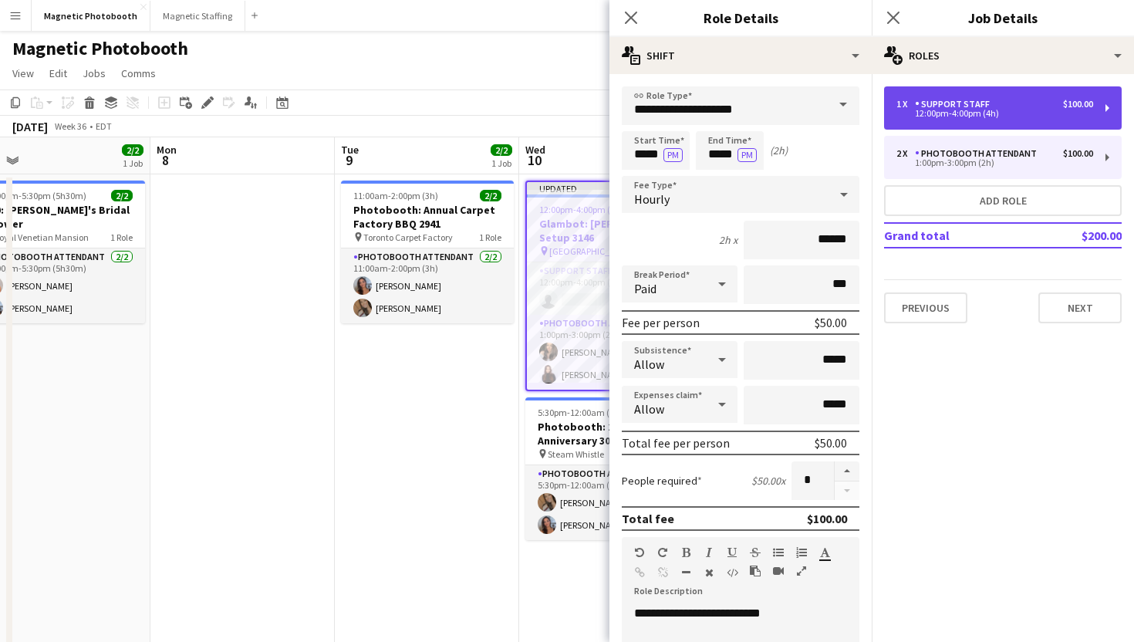
click at [980, 117] on div "12:00pm-4:00pm (4h)" at bounding box center [994, 114] width 197 height 8
type input "**********"
type input "*****"
type input "*"
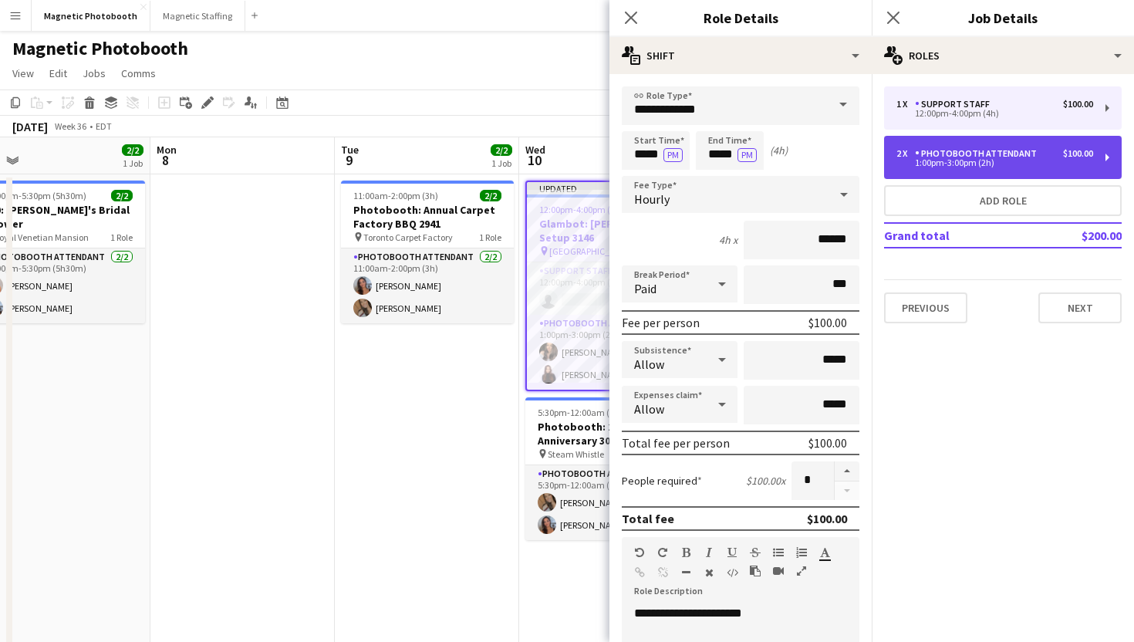
click at [956, 155] on div "Photobooth Attendant" at bounding box center [979, 153] width 128 height 11
type input "**********"
type input "*****"
type input "*"
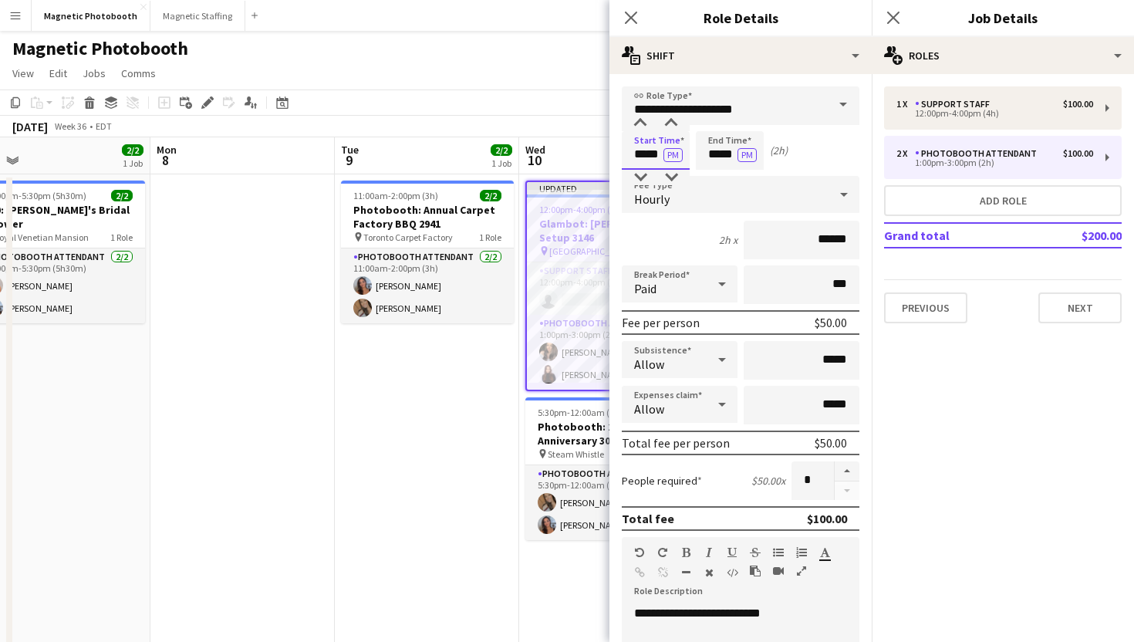
click at [651, 144] on input "*****" at bounding box center [656, 150] width 68 height 39
click at [646, 191] on span "Hourly" at bounding box center [651, 198] width 35 height 15
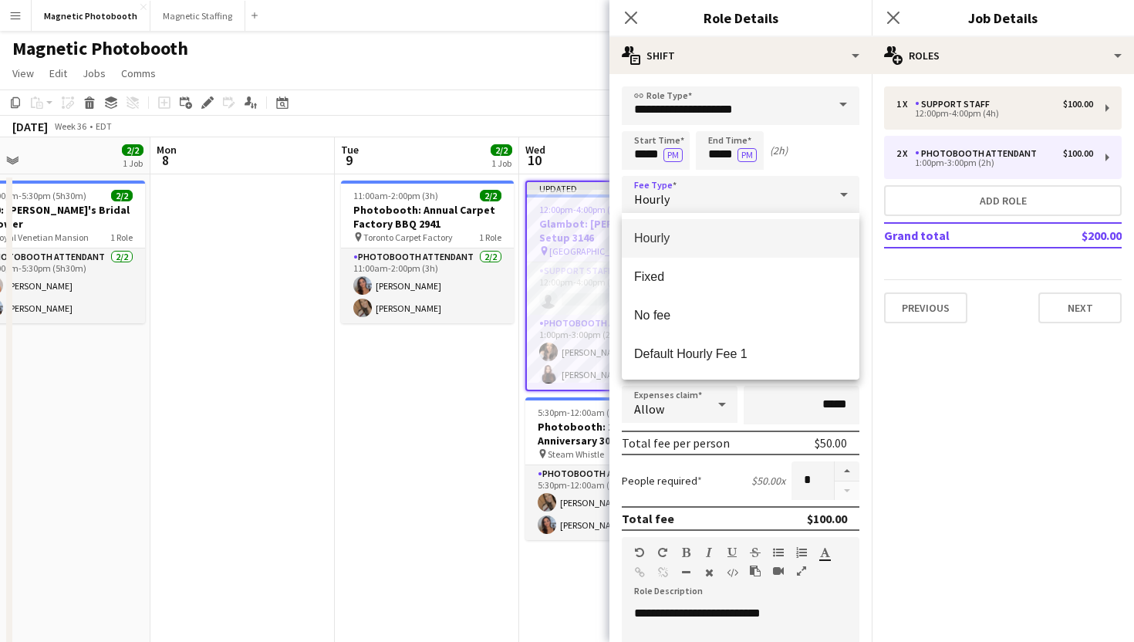
click at [643, 151] on div at bounding box center [567, 321] width 1134 height 642
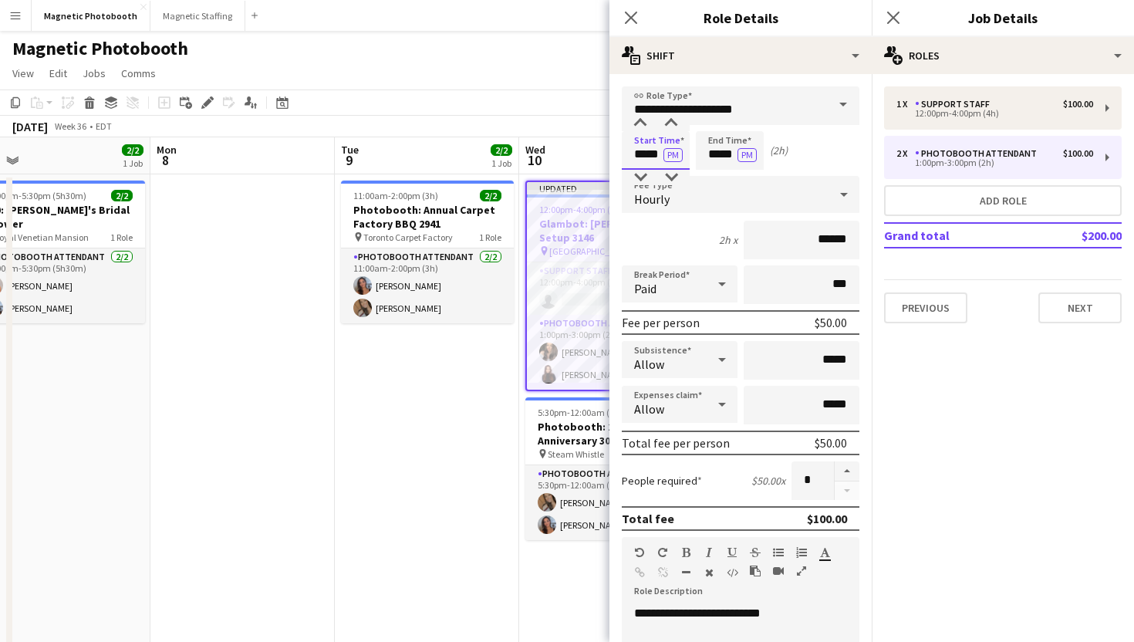
click at [643, 152] on input "*****" at bounding box center [656, 150] width 68 height 39
type input "*****"
click at [646, 175] on div at bounding box center [640, 177] width 31 height 15
click at [717, 151] on input "*****" at bounding box center [730, 150] width 68 height 39
click at [718, 114] on input "**********" at bounding box center [741, 105] width 238 height 39
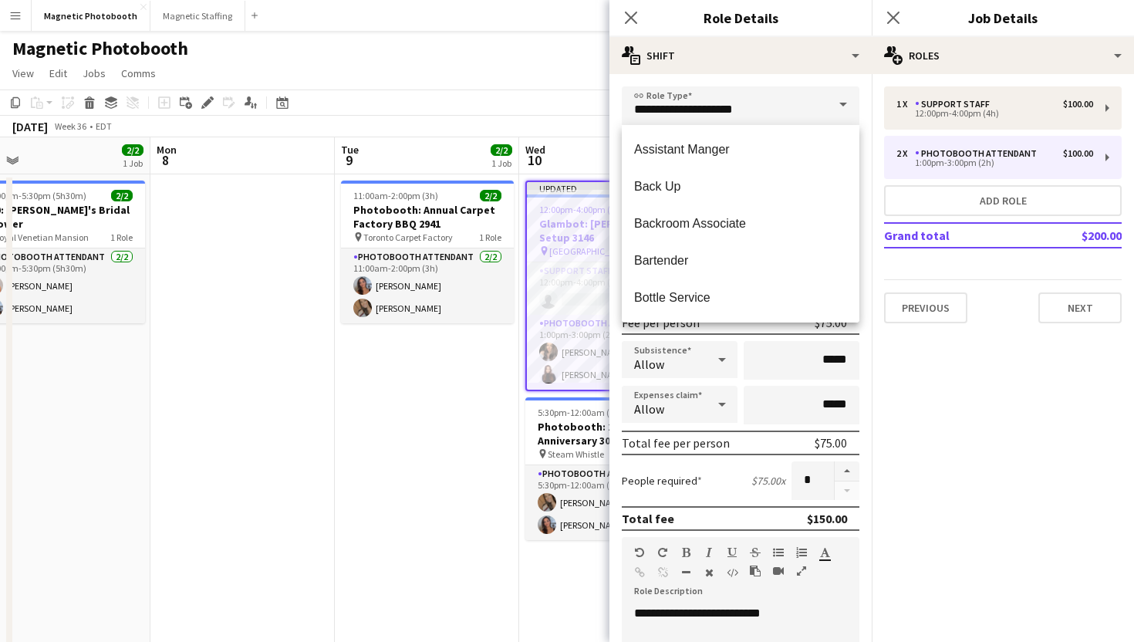
click at [616, 167] on form "**********" at bounding box center [740, 565] width 262 height 959
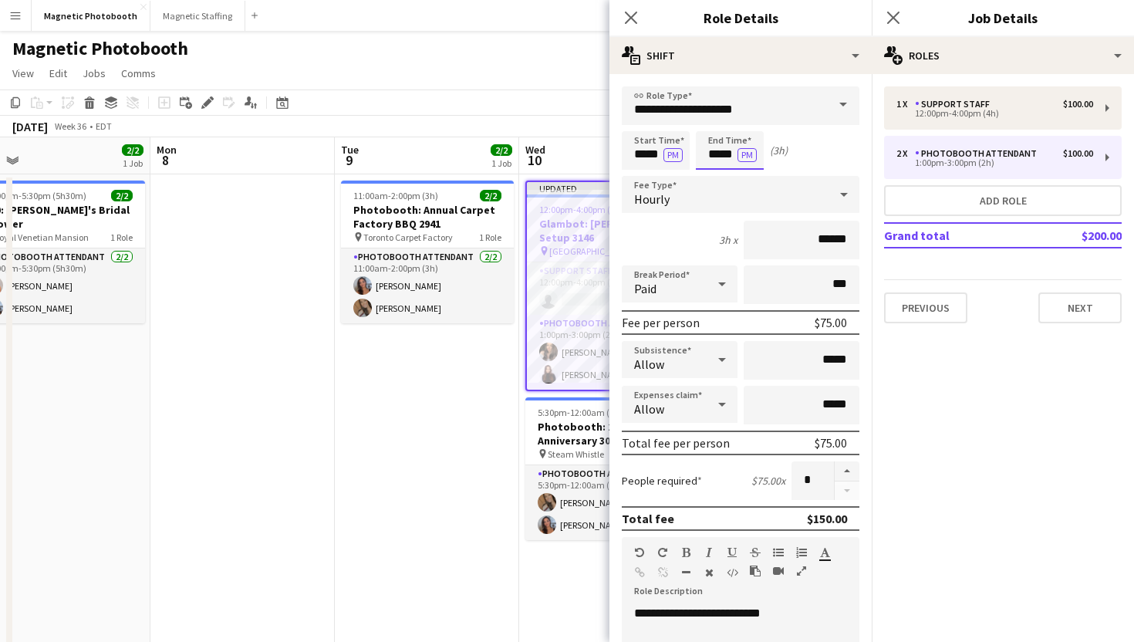
click at [724, 159] on input "*****" at bounding box center [730, 150] width 68 height 39
type input "*****"
click at [719, 123] on div at bounding box center [714, 123] width 31 height 15
click at [886, 24] on icon at bounding box center [892, 17] width 15 height 15
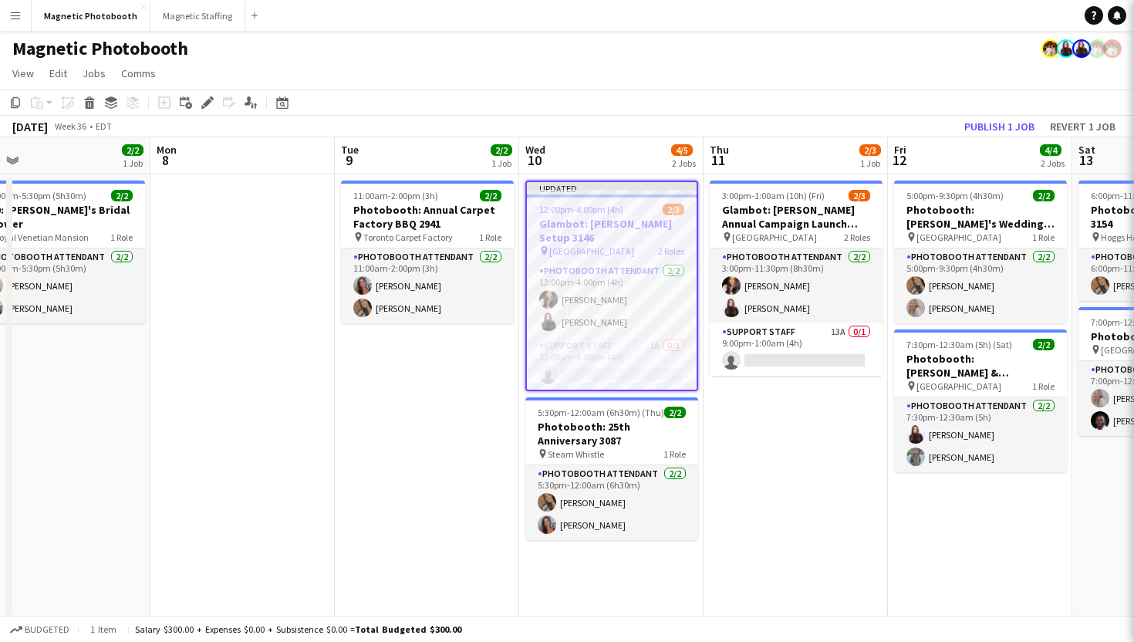
click at [886, 24] on app-navbar "Menu Boards Boards Boards All jobs Status Workforce Workforce My Workforce Recr…" at bounding box center [567, 15] width 1134 height 31
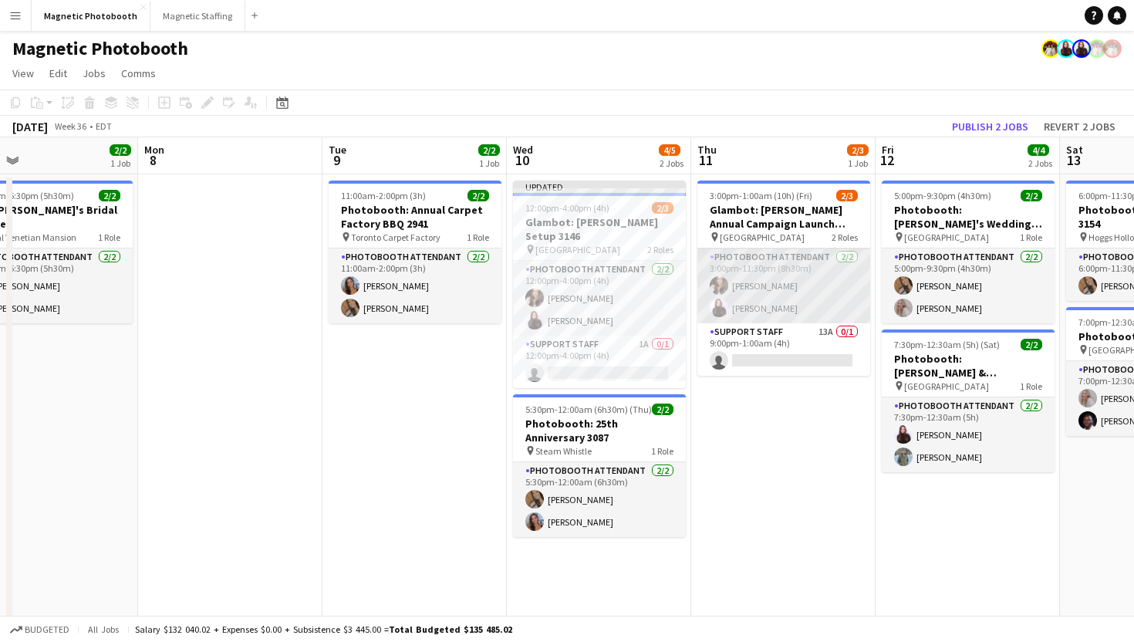
scroll to position [0, 600]
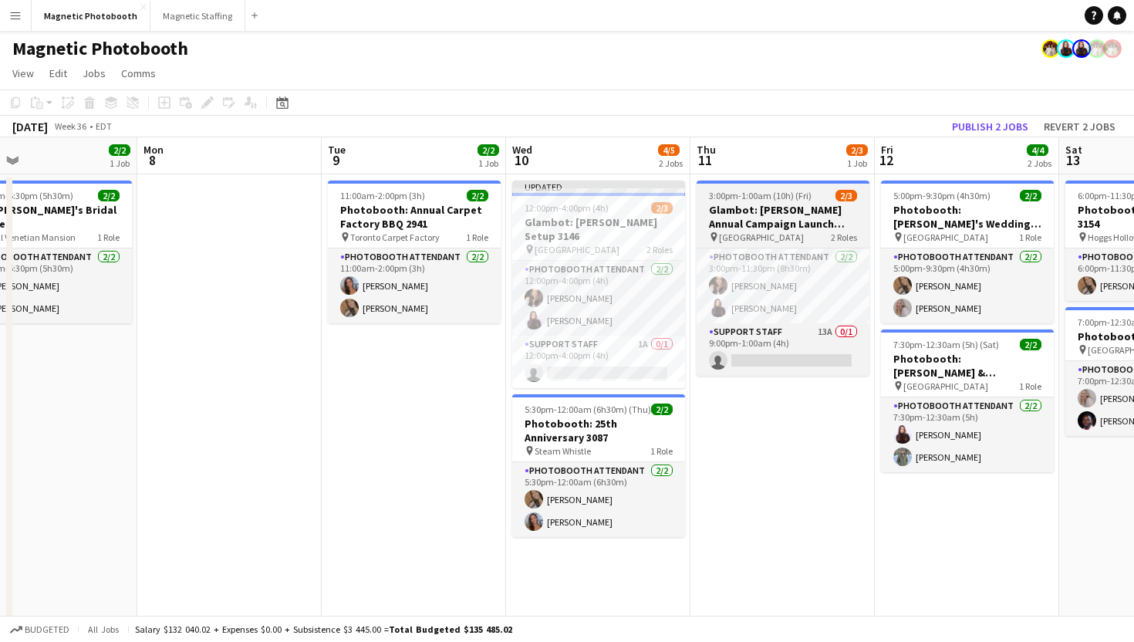
click at [777, 213] on h3 "Glambot: [PERSON_NAME] Annual Campaign Launch 3146" at bounding box center [782, 217] width 173 height 28
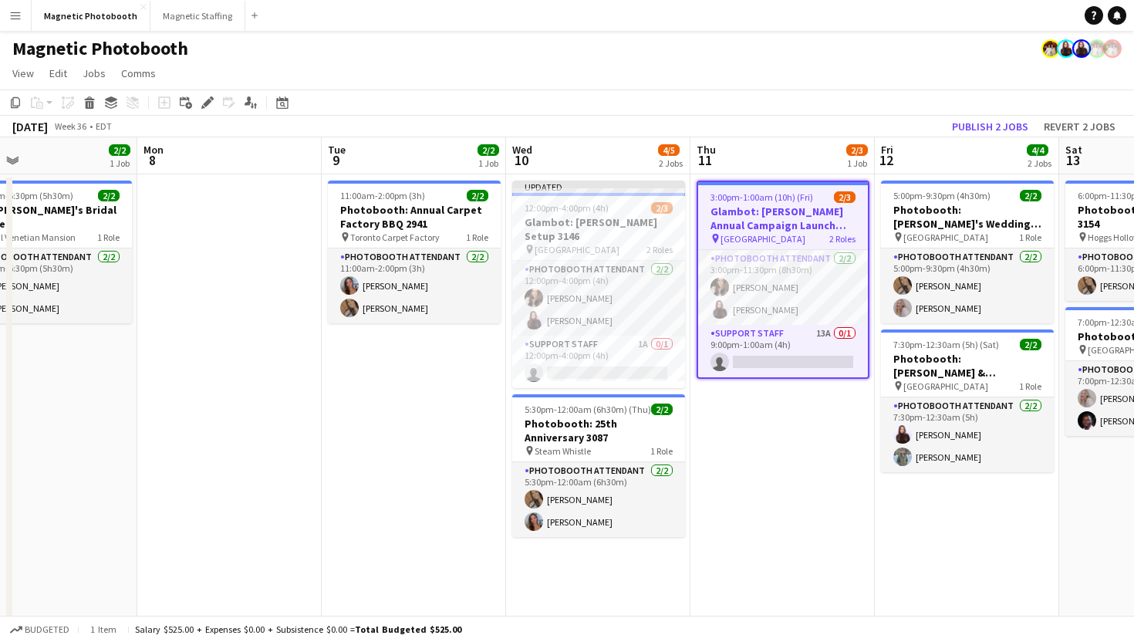
click at [777, 214] on h3 "Glambot: [PERSON_NAME] Annual Campaign Launch 3146" at bounding box center [783, 218] width 170 height 28
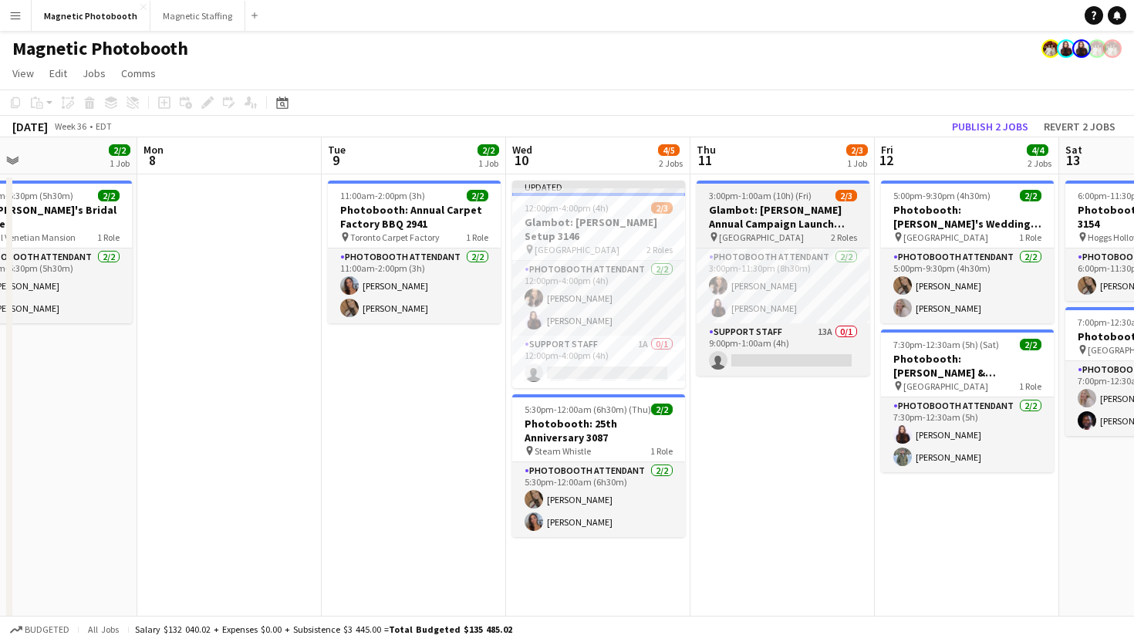
click at [761, 230] on app-job-card "3:00pm-1:00am (10h) (Fri) 2/3 Glambot: UJAs Annual Campaign Launch 3146 pin Mer…" at bounding box center [782, 277] width 173 height 195
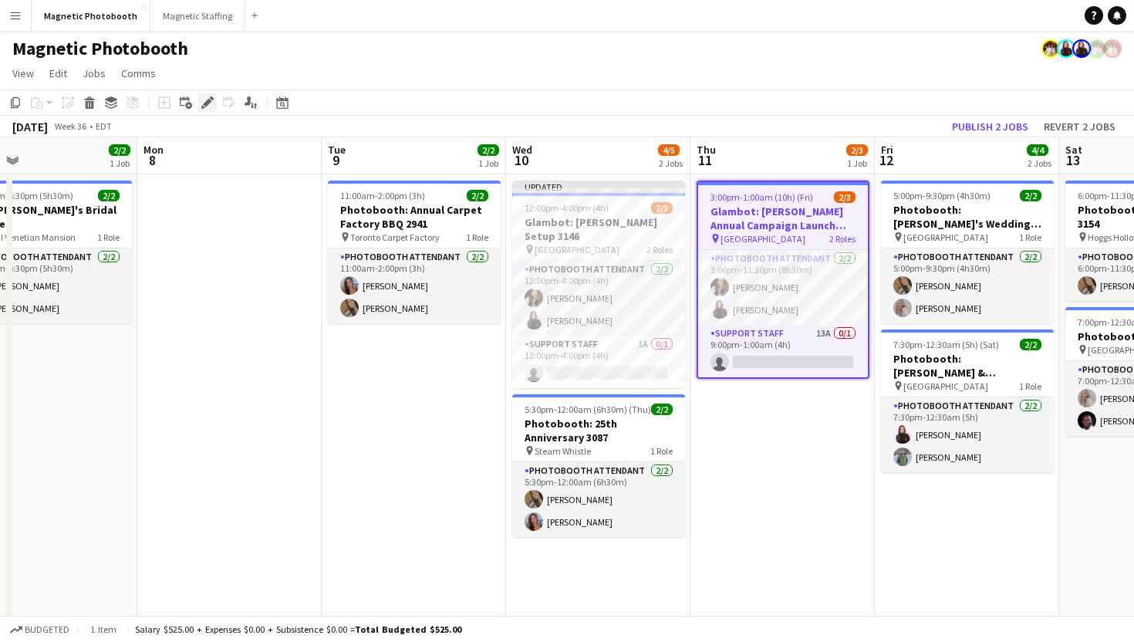
click at [209, 107] on icon "Edit" at bounding box center [207, 102] width 12 height 12
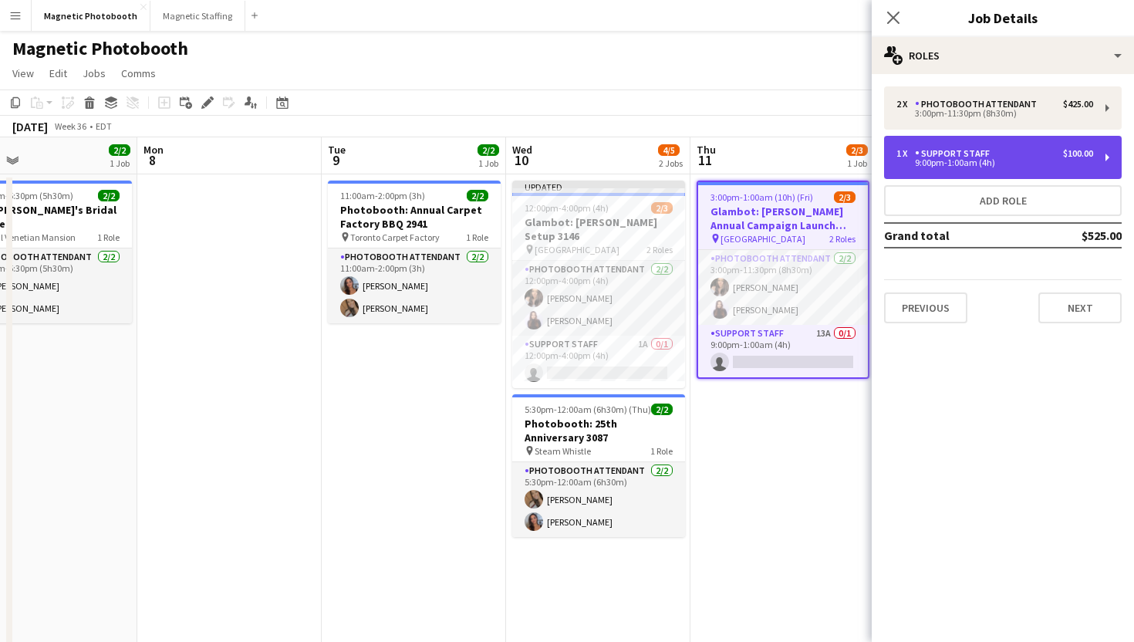
click at [963, 157] on div "Support Staff" at bounding box center [955, 153] width 81 height 11
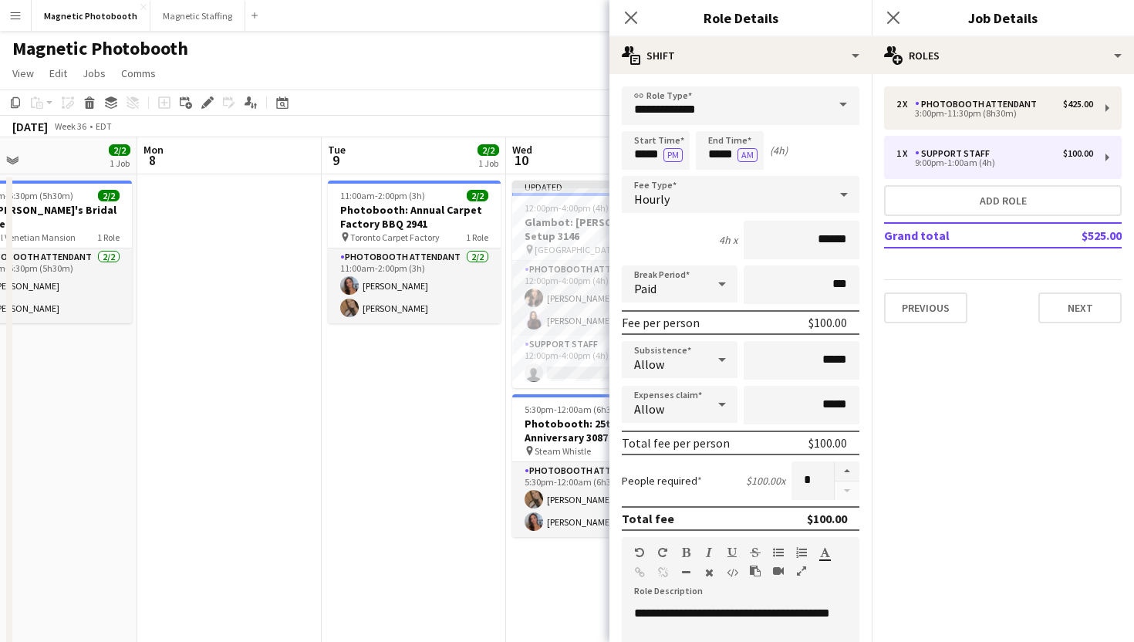
click at [599, 136] on div "September 2025 Week 36 • EDT Publish 2 jobs Revert 2 jobs" at bounding box center [567, 127] width 1134 height 22
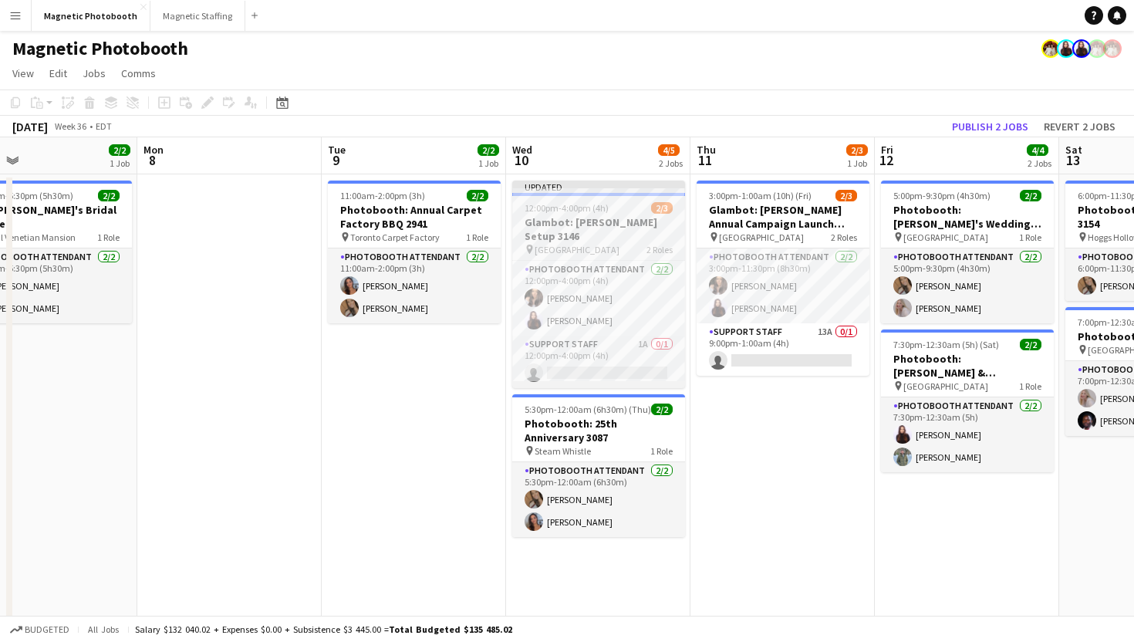
click at [639, 243] on div "pin Meridian Hall 2 Roles" at bounding box center [598, 249] width 173 height 12
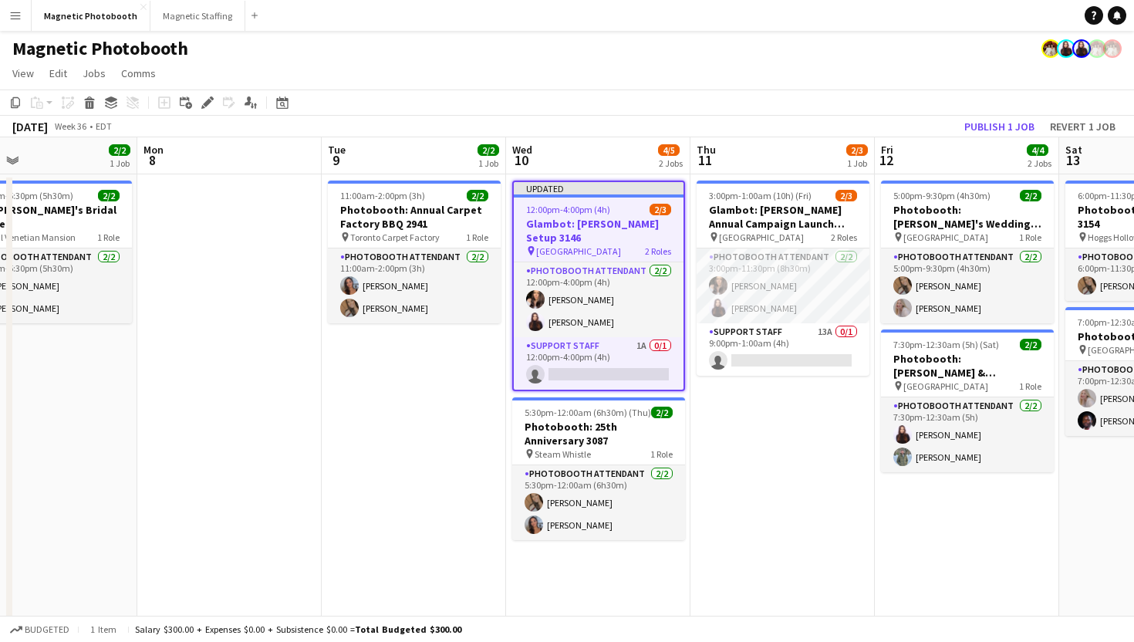
click at [615, 222] on h3 "Glambot: [PERSON_NAME] Setup 3146" at bounding box center [599, 231] width 170 height 28
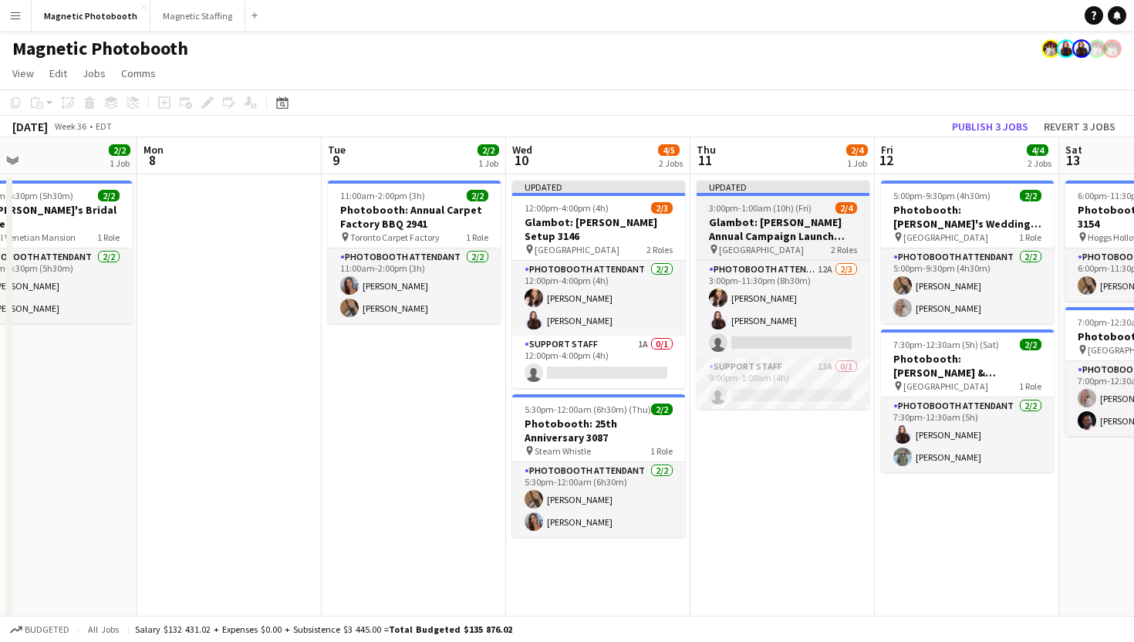
click at [764, 222] on h3 "Glambot: [PERSON_NAME] Annual Campaign Launch 3146" at bounding box center [782, 229] width 173 height 28
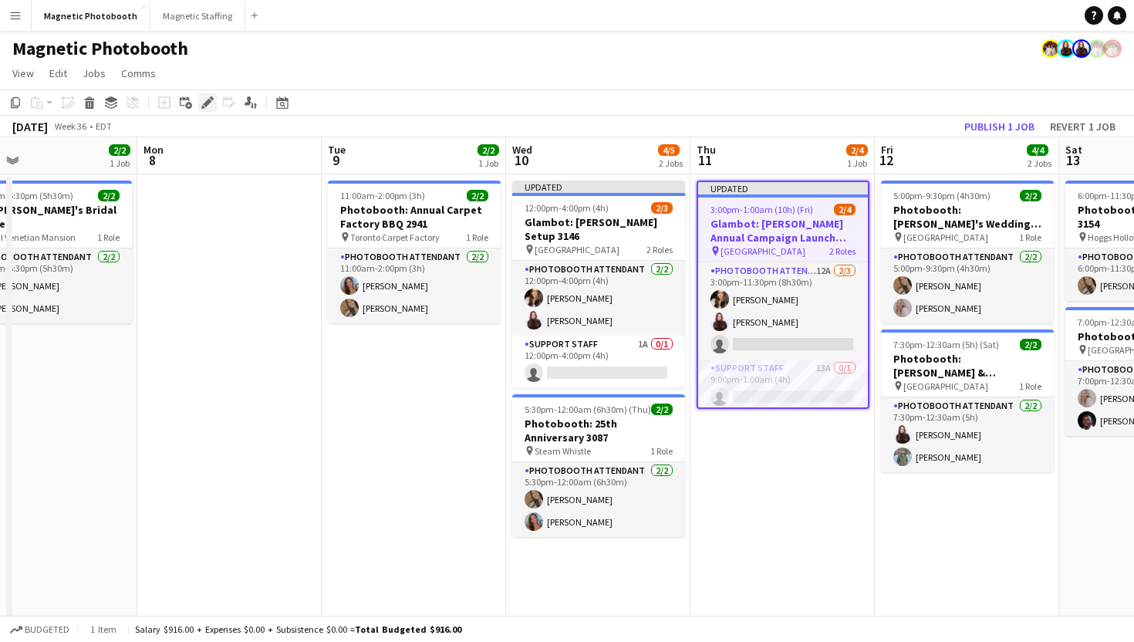
click at [212, 103] on icon "Edit" at bounding box center [207, 102] width 12 height 12
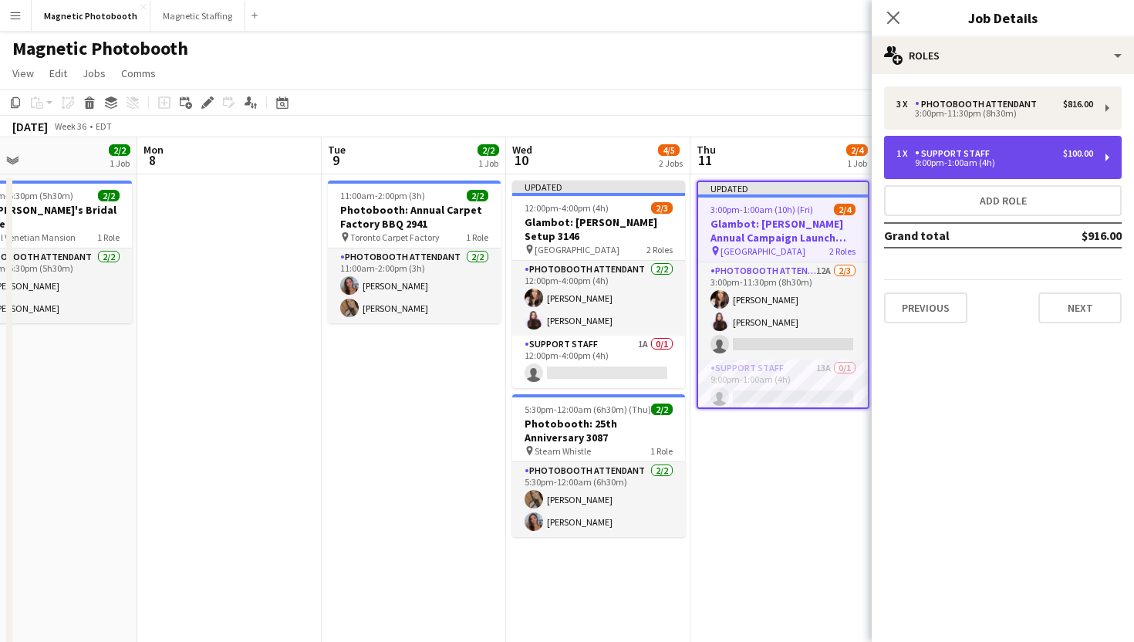
click at [950, 153] on div "Support Staff" at bounding box center [955, 153] width 81 height 11
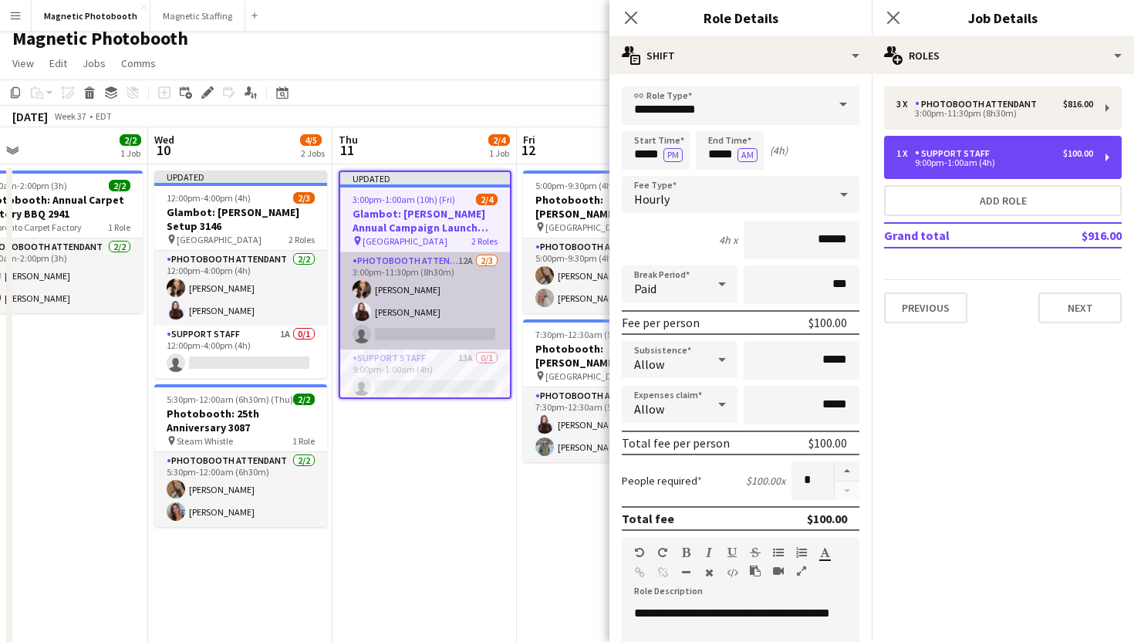
scroll to position [4, 0]
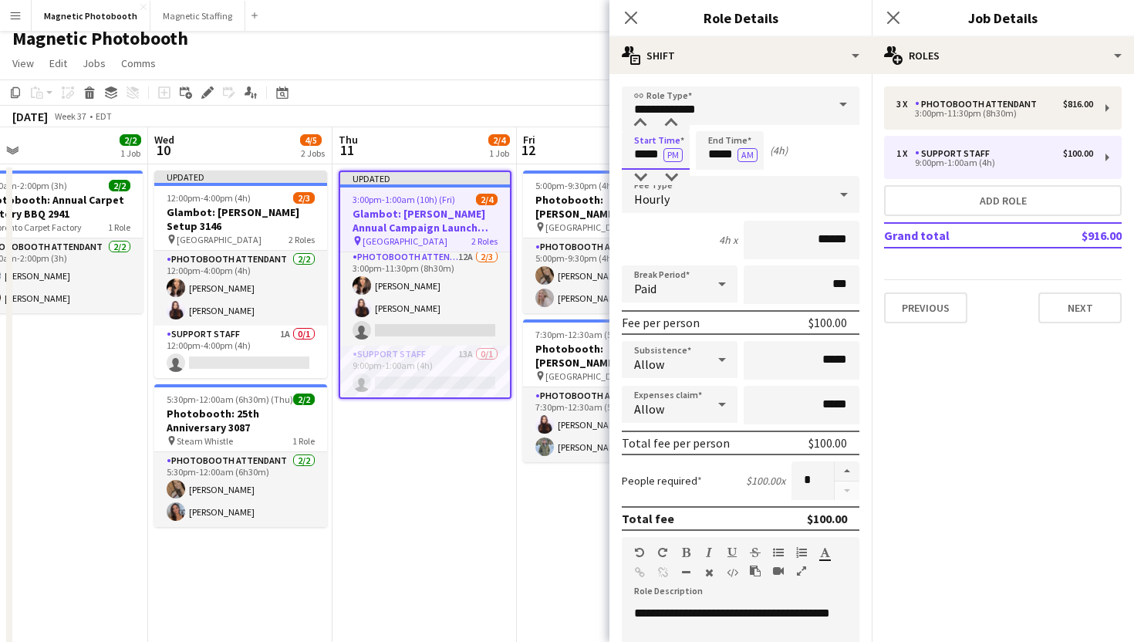
click at [636, 153] on input "*****" at bounding box center [656, 150] width 68 height 39
click at [637, 157] on input "*****" at bounding box center [656, 150] width 68 height 39
click at [642, 178] on div at bounding box center [640, 177] width 31 height 15
click at [676, 133] on input "*****" at bounding box center [656, 150] width 68 height 39
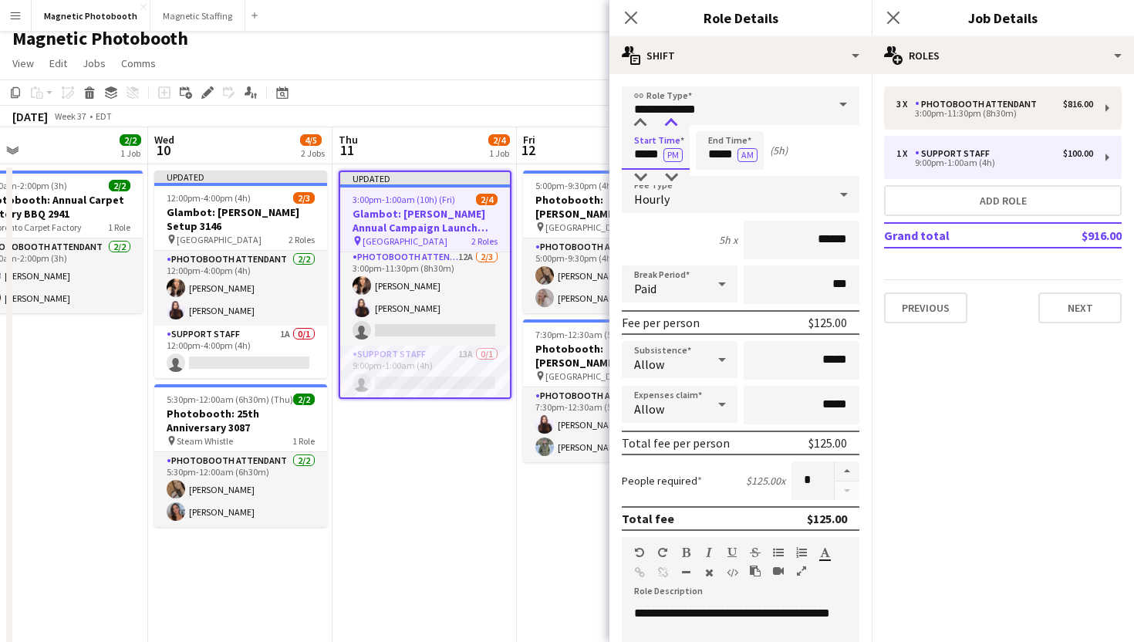
click at [675, 124] on div at bounding box center [671, 123] width 31 height 15
click at [666, 180] on div at bounding box center [671, 177] width 31 height 15
type input "*****"
click at [666, 180] on div at bounding box center [671, 177] width 31 height 15
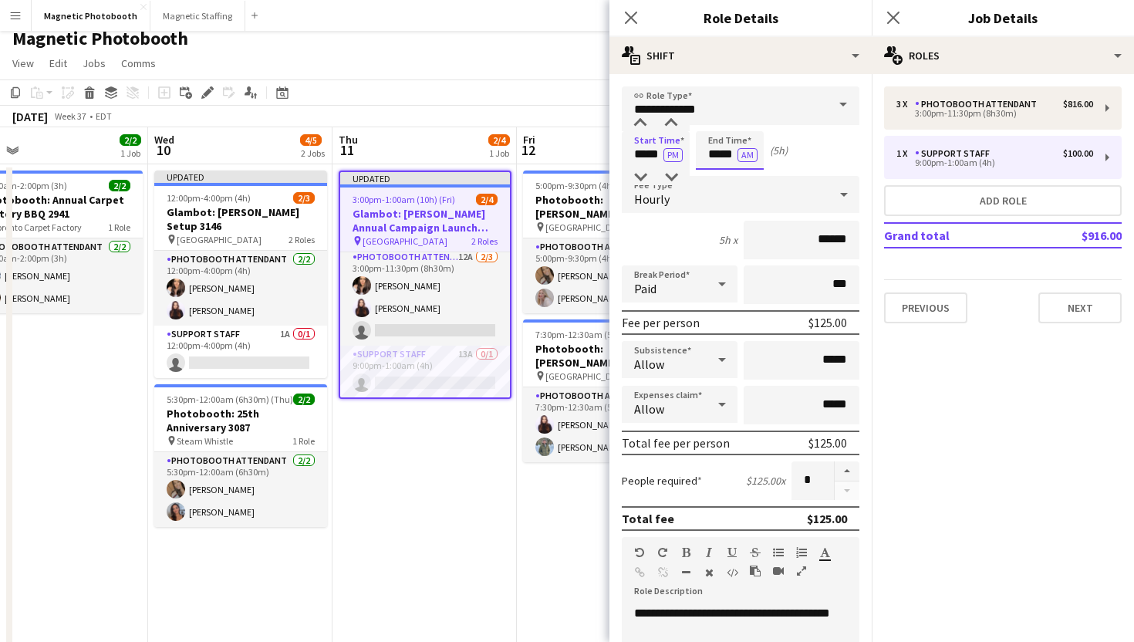
click at [717, 137] on input "*****" at bounding box center [730, 150] width 68 height 39
type input "*****"
click at [723, 170] on div at bounding box center [714, 177] width 31 height 15
click at [899, 14] on icon "Close pop-in" at bounding box center [892, 17] width 15 height 15
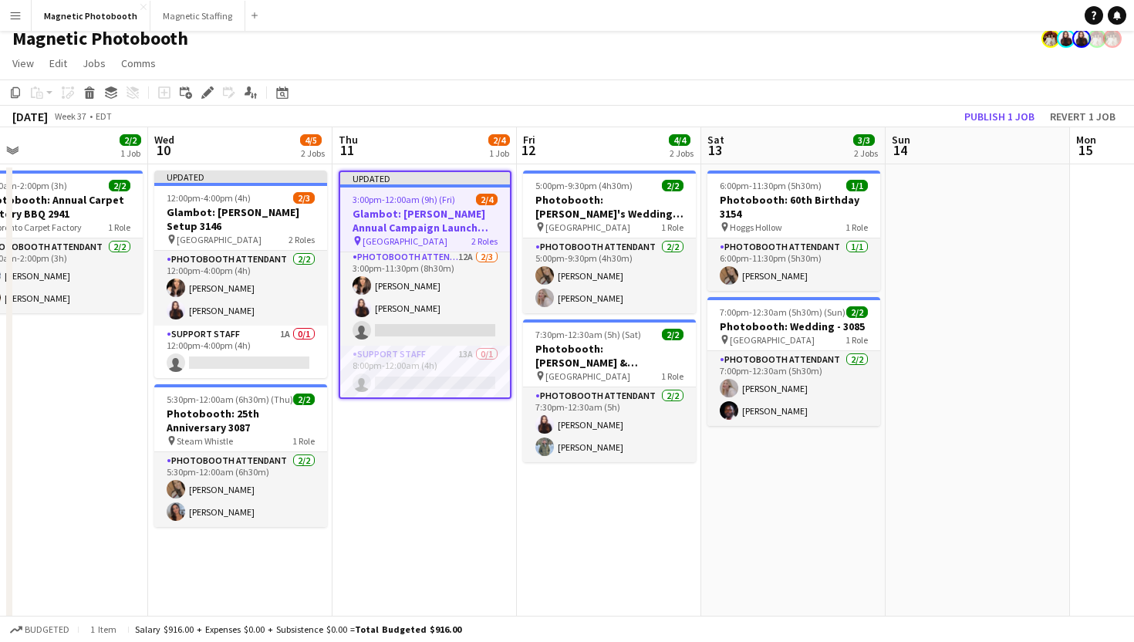
click at [874, 59] on app-page-menu "View Day view expanded Day view collapsed Month view Date picker Jump to [DATE]…" at bounding box center [567, 64] width 1134 height 29
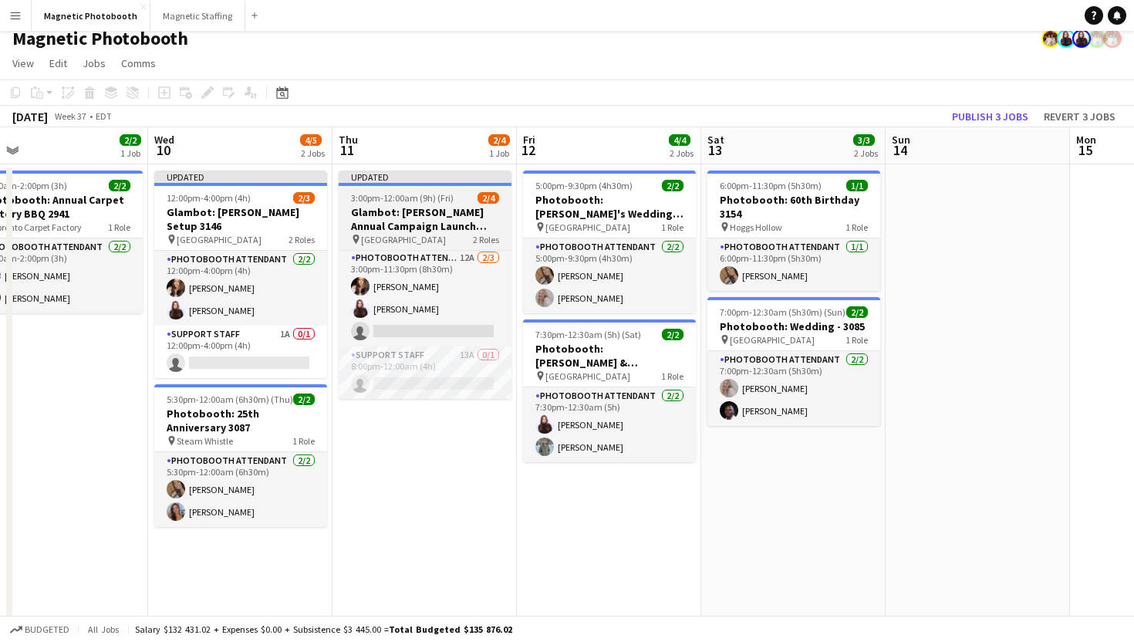
click at [485, 210] on h3 "Glambot: [PERSON_NAME] Annual Campaign Launch 3146" at bounding box center [425, 219] width 173 height 28
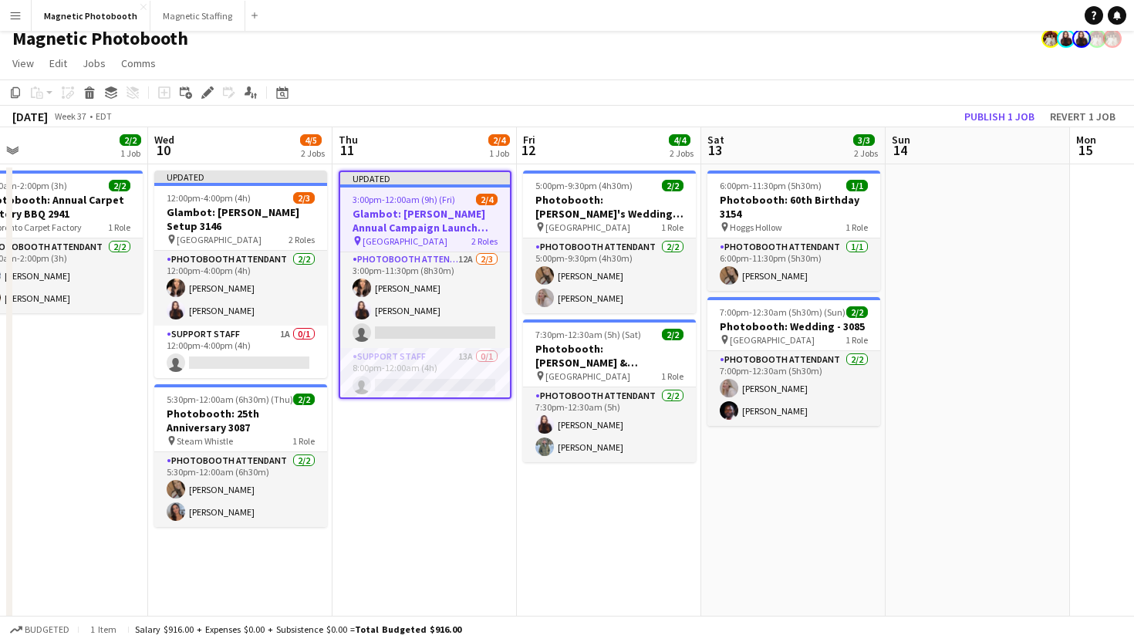
scroll to position [4, 0]
click at [983, 123] on button "Publish 1 job" at bounding box center [999, 116] width 83 height 20
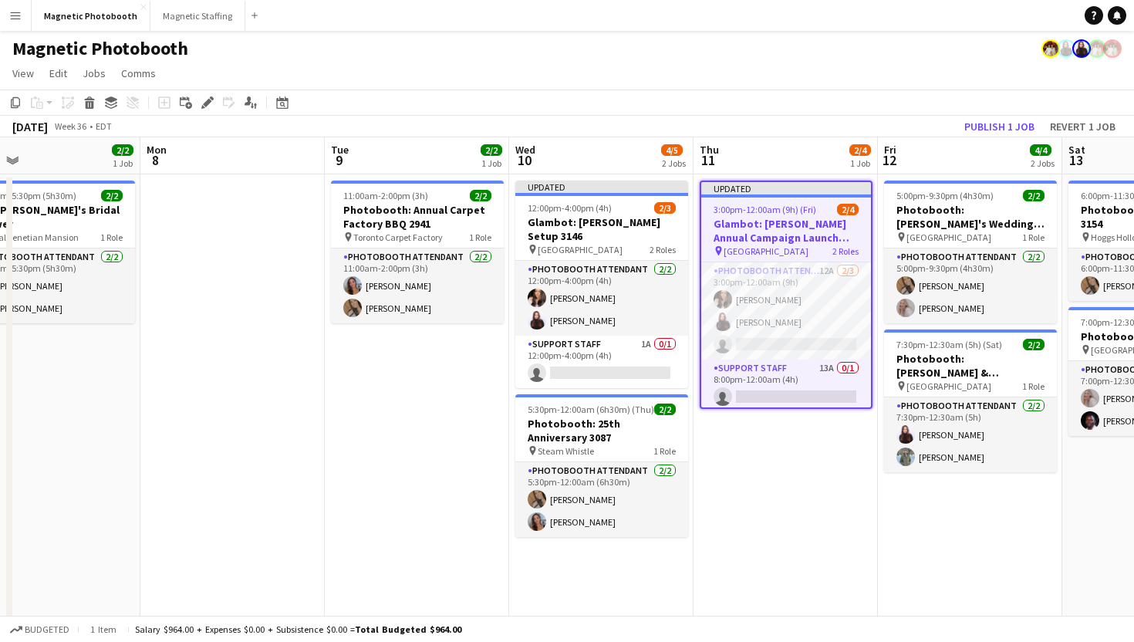
scroll to position [10, 0]
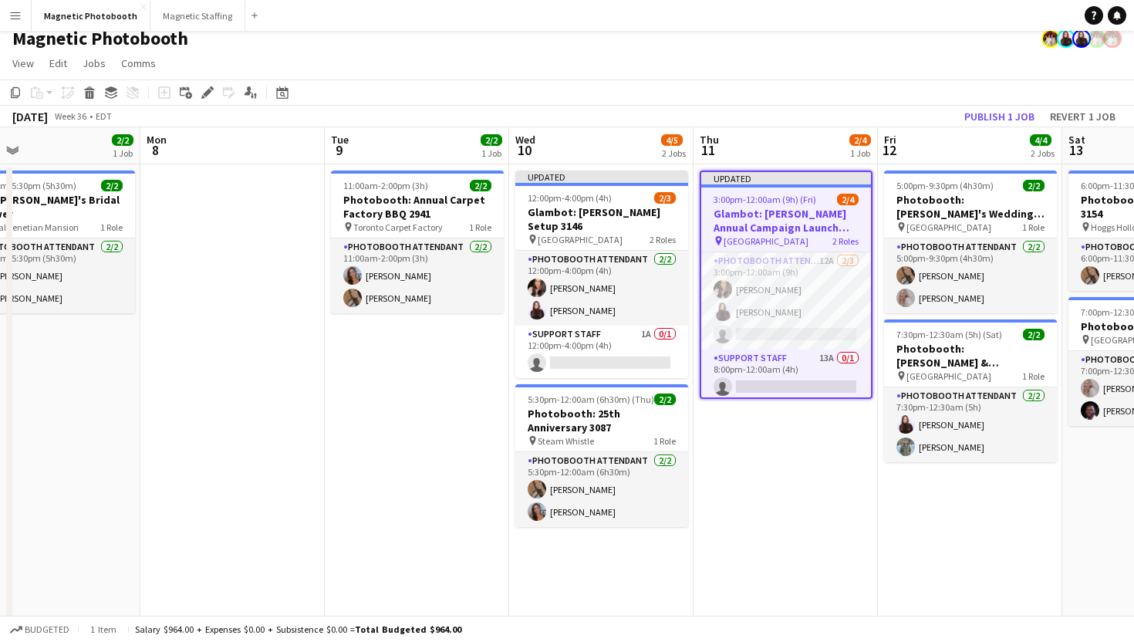
click at [815, 205] on app-job-card "Updated 3:00pm-12:00am (9h) (Fri) 2/4 Glambot: UJAs Annual Campaign Launch 3146…" at bounding box center [786, 284] width 173 height 228
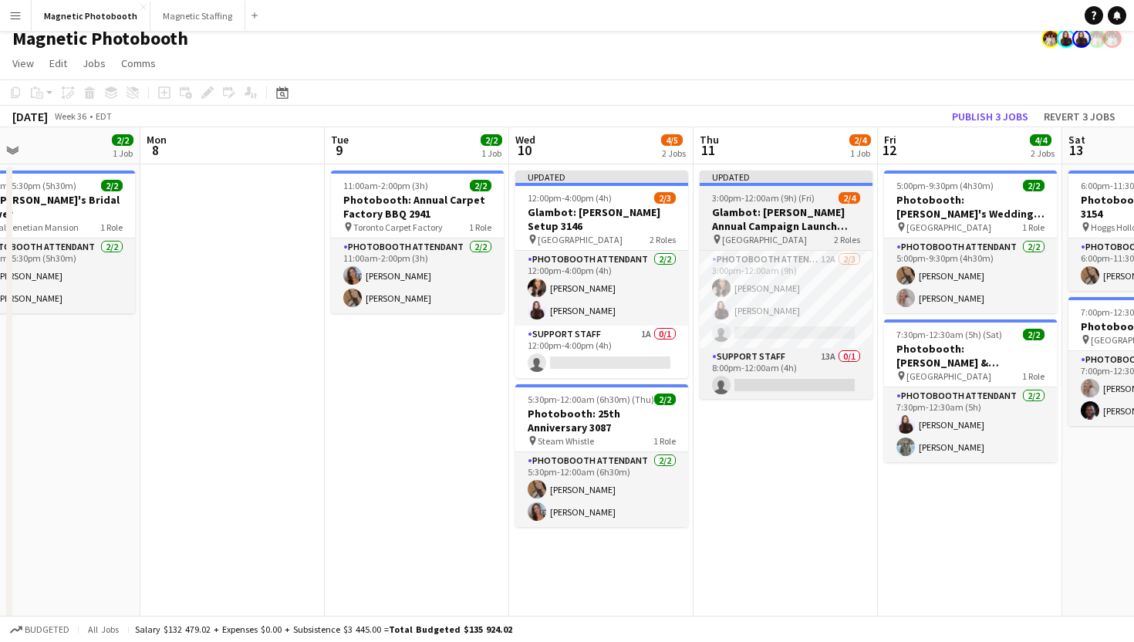
scroll to position [0, 596]
click at [763, 201] on span "3:00pm-12:00am (9h) (Fri)" at bounding box center [764, 198] width 103 height 12
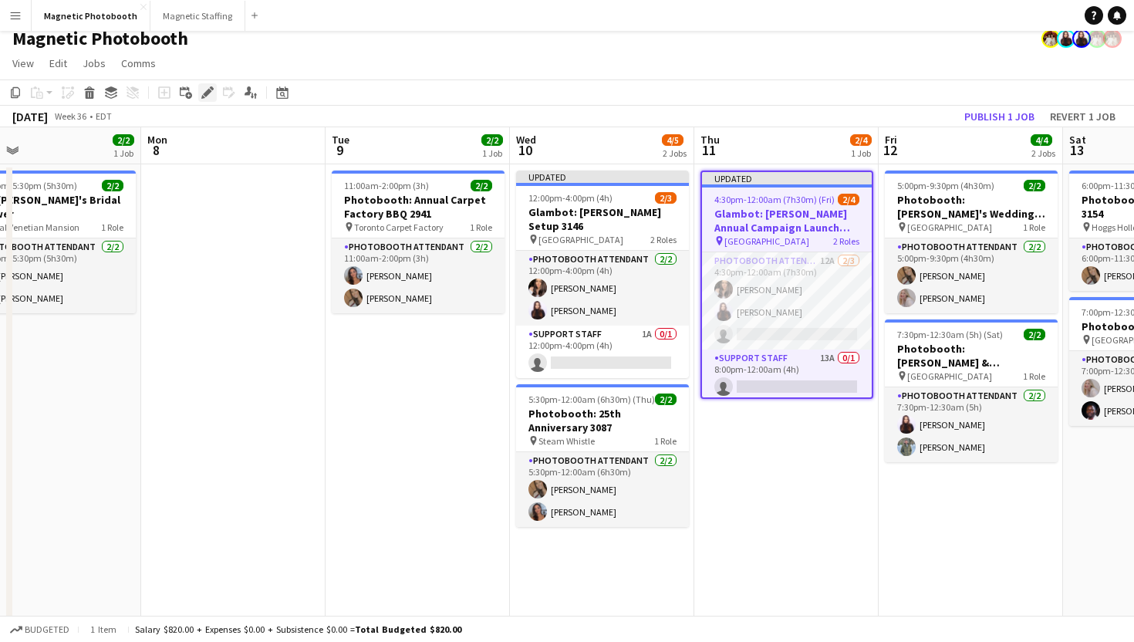
click at [207, 91] on icon at bounding box center [207, 93] width 8 height 8
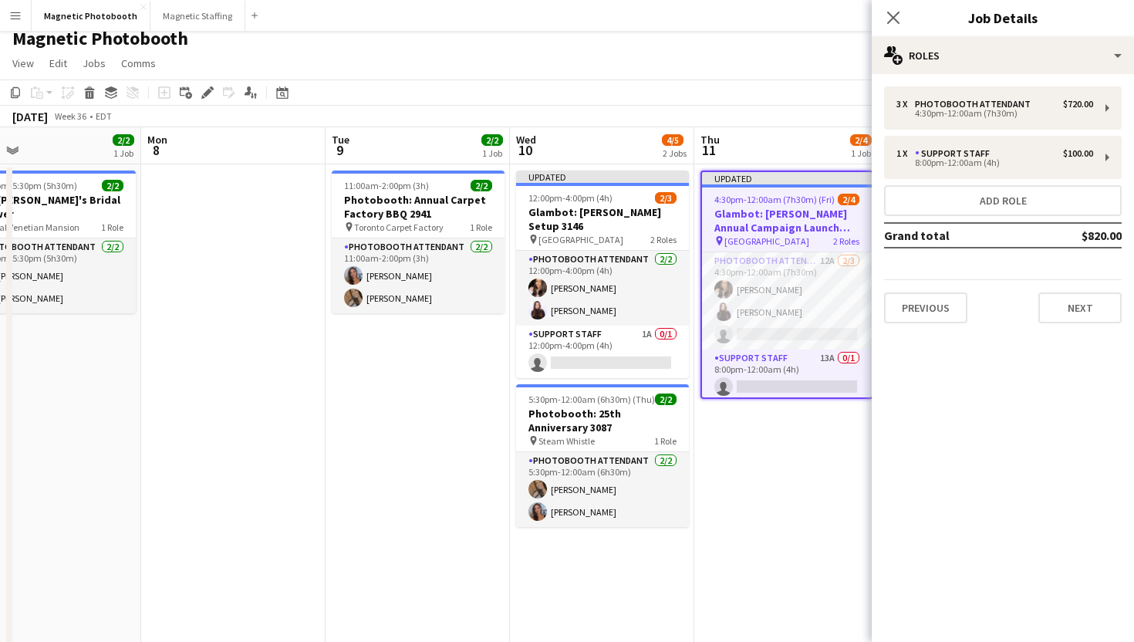
click at [794, 15] on app-navbar "Menu Boards Boards Boards All jobs Status Workforce Workforce My Workforce Recr…" at bounding box center [567, 15] width 1134 height 31
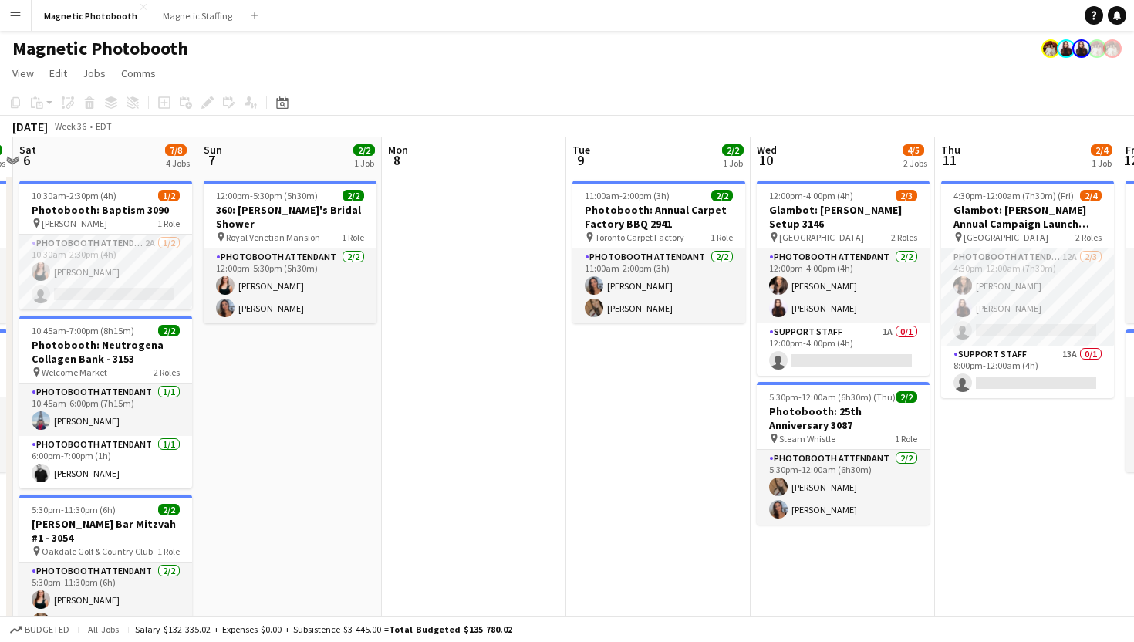
scroll to position [0, 452]
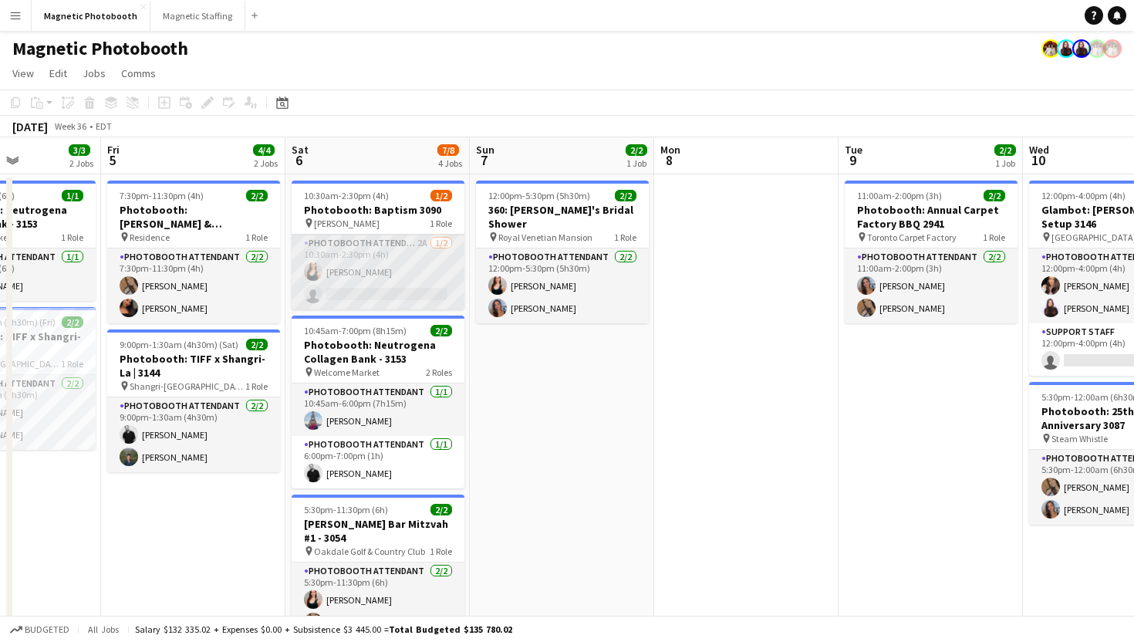
click at [394, 302] on app-card-role "Photobooth Attendant 2A 1/2 10:30am-2:30pm (4h) Amy Matyszczuk single-neutral-a…" at bounding box center [378, 271] width 173 height 75
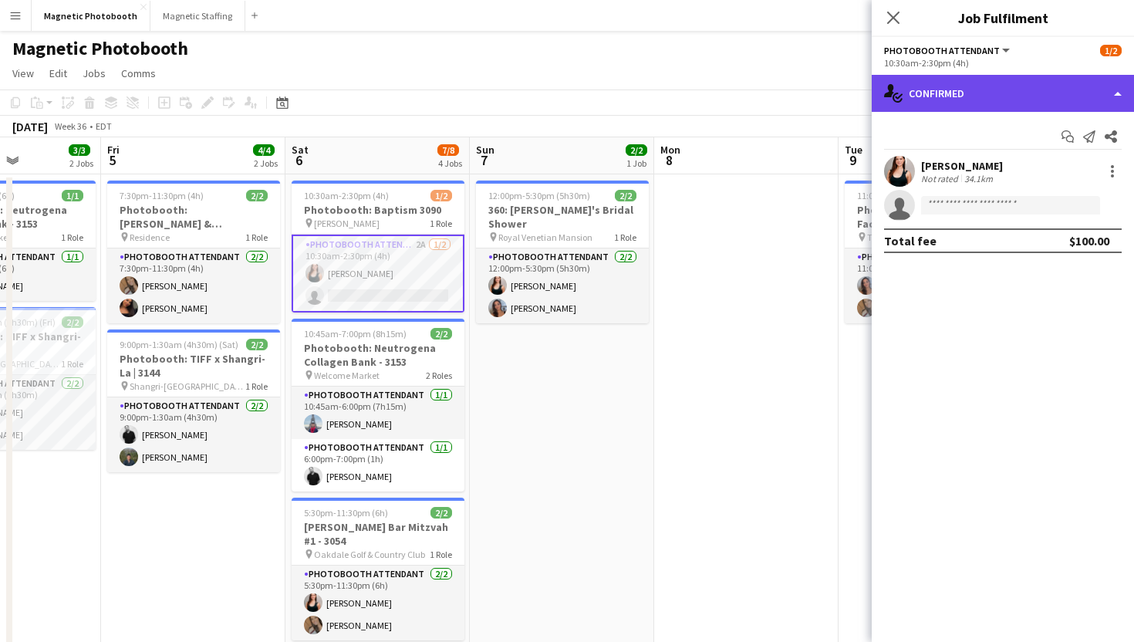
click at [1040, 80] on div "single-neutral-actions-check-2 Confirmed" at bounding box center [1003, 93] width 262 height 37
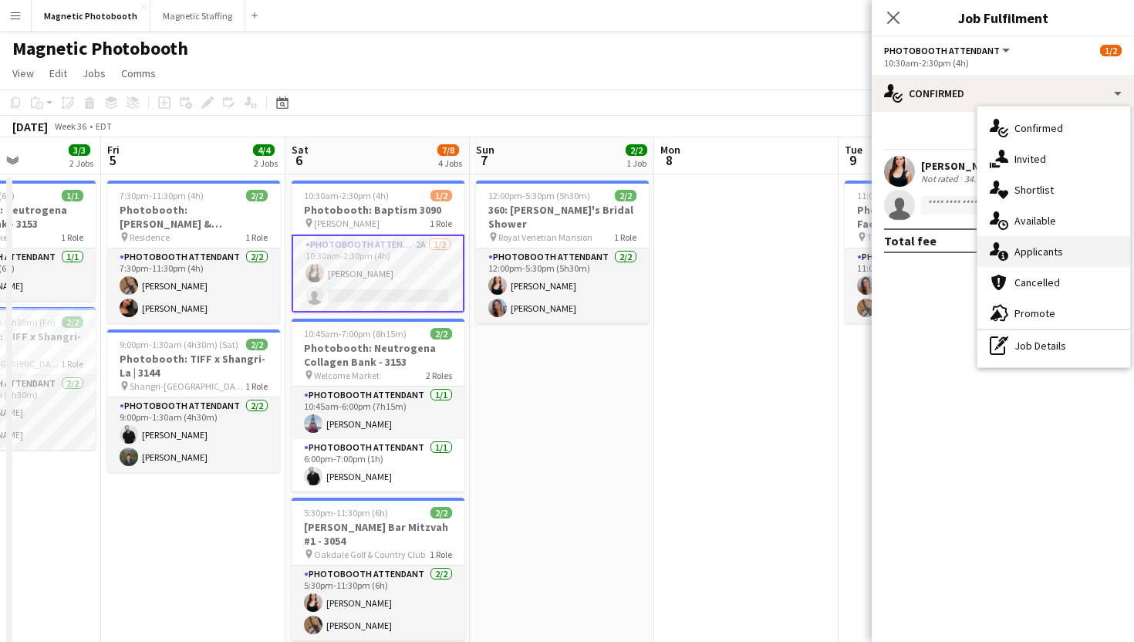
click at [1026, 241] on div "single-neutral-actions-information Applicants" at bounding box center [1053, 251] width 153 height 31
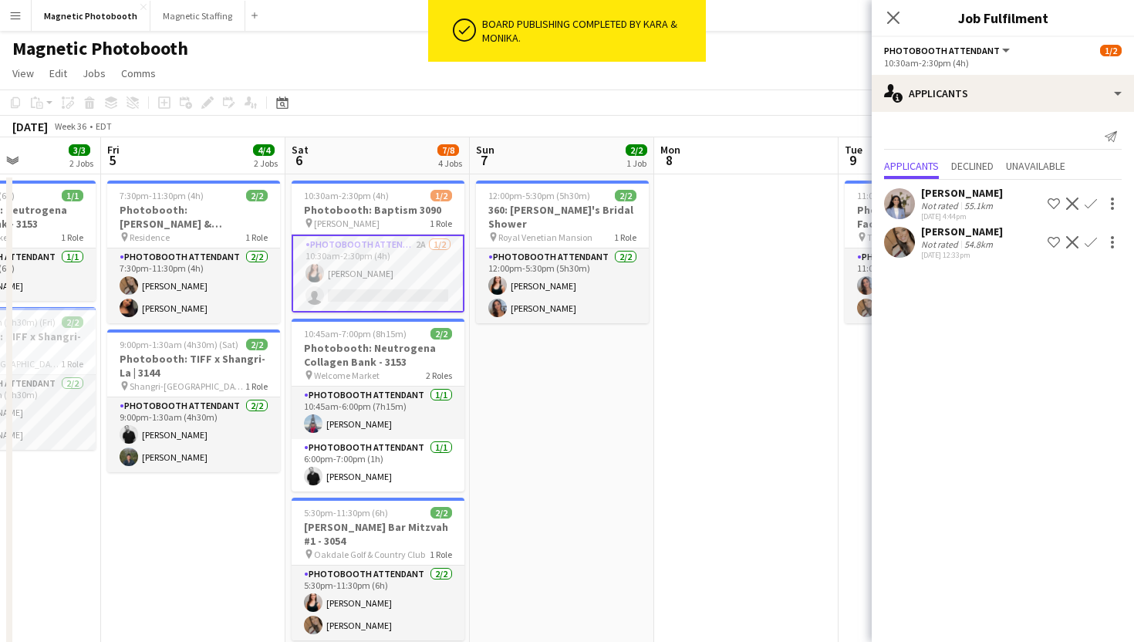
click at [1088, 241] on app-icon "Confirm" at bounding box center [1090, 242] width 12 height 12
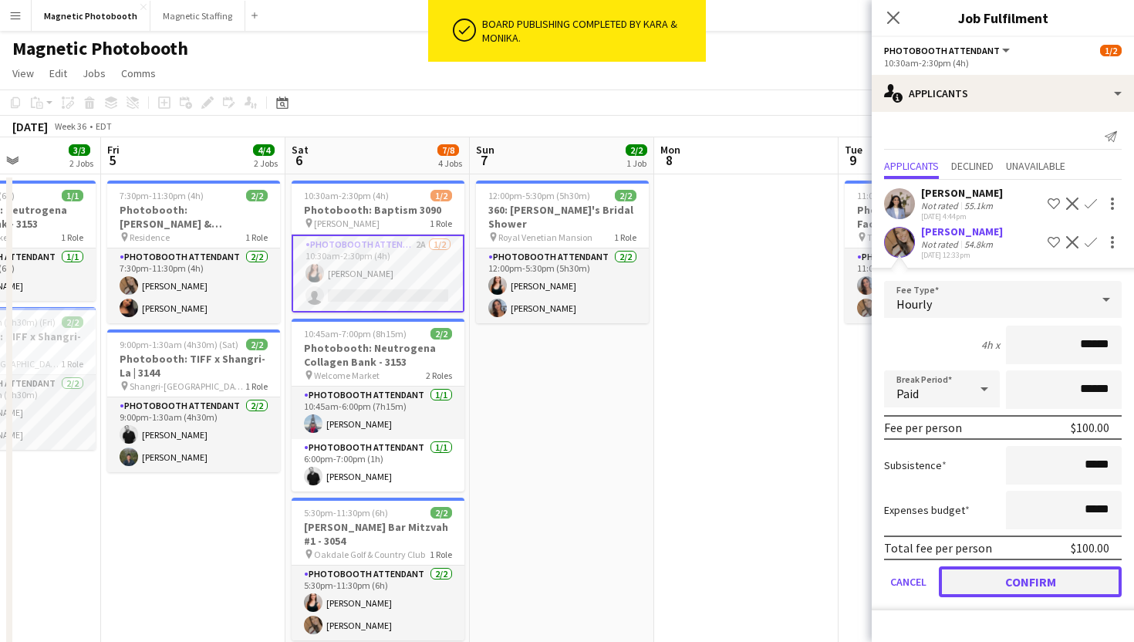
click at [979, 580] on button "Confirm" at bounding box center [1030, 581] width 183 height 31
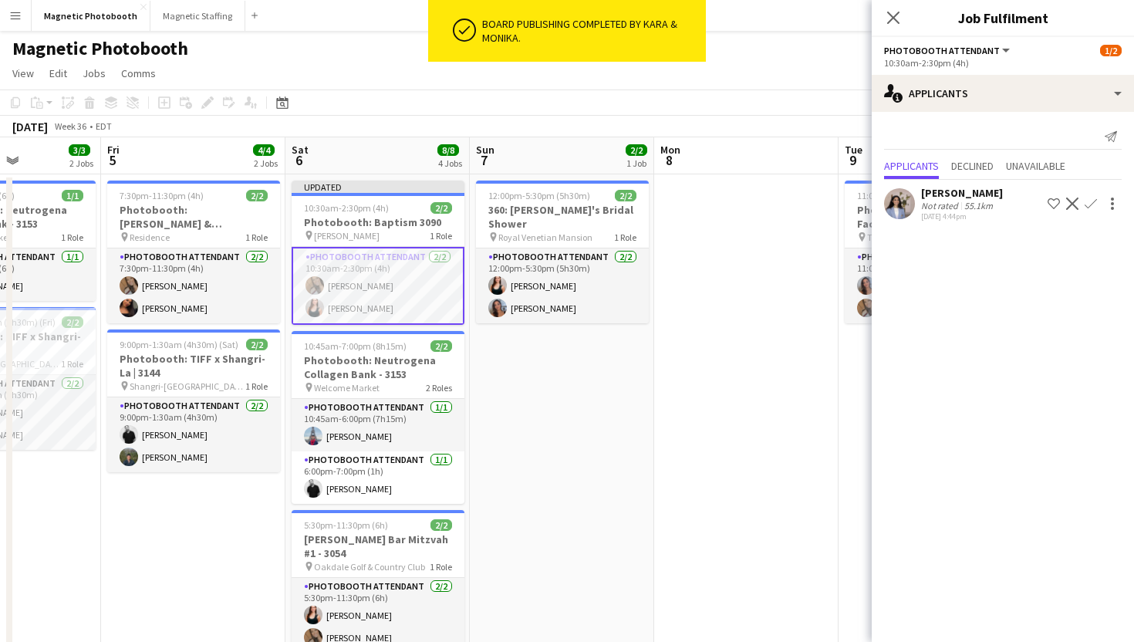
click at [413, 288] on app-card-role "Photobooth Attendant 2/2 10:30am-2:30pm (4h) erica Musso Amy Matyszczuk" at bounding box center [378, 286] width 173 height 78
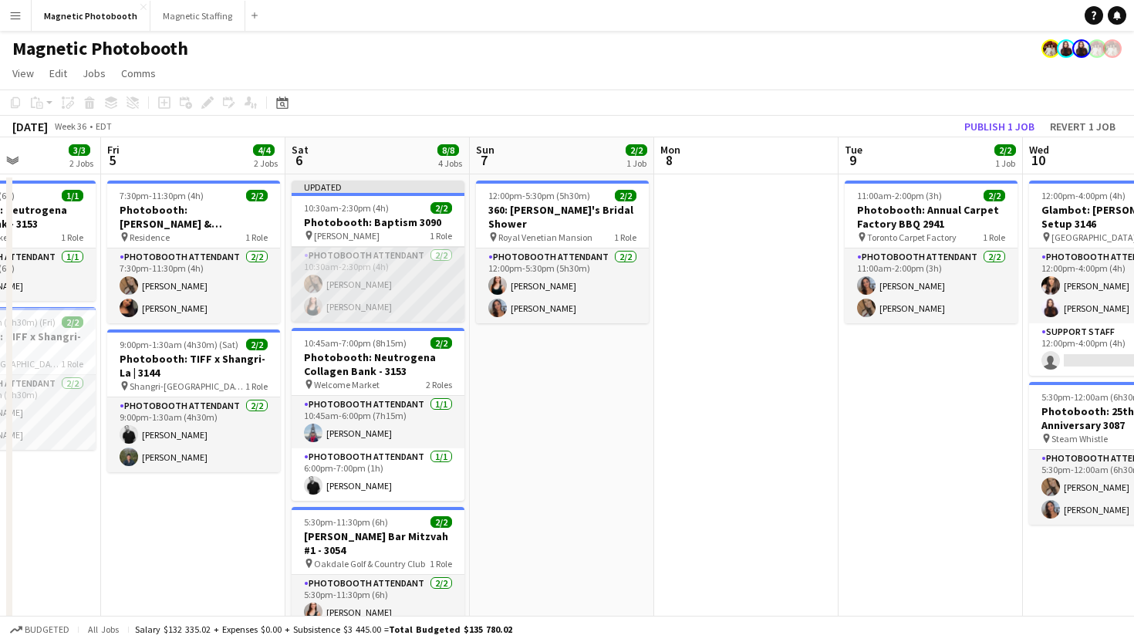
click at [331, 312] on app-card-role "Photobooth Attendant 2/2 10:30am-2:30pm (4h) erica Musso Amy Matyszczuk" at bounding box center [378, 284] width 173 height 75
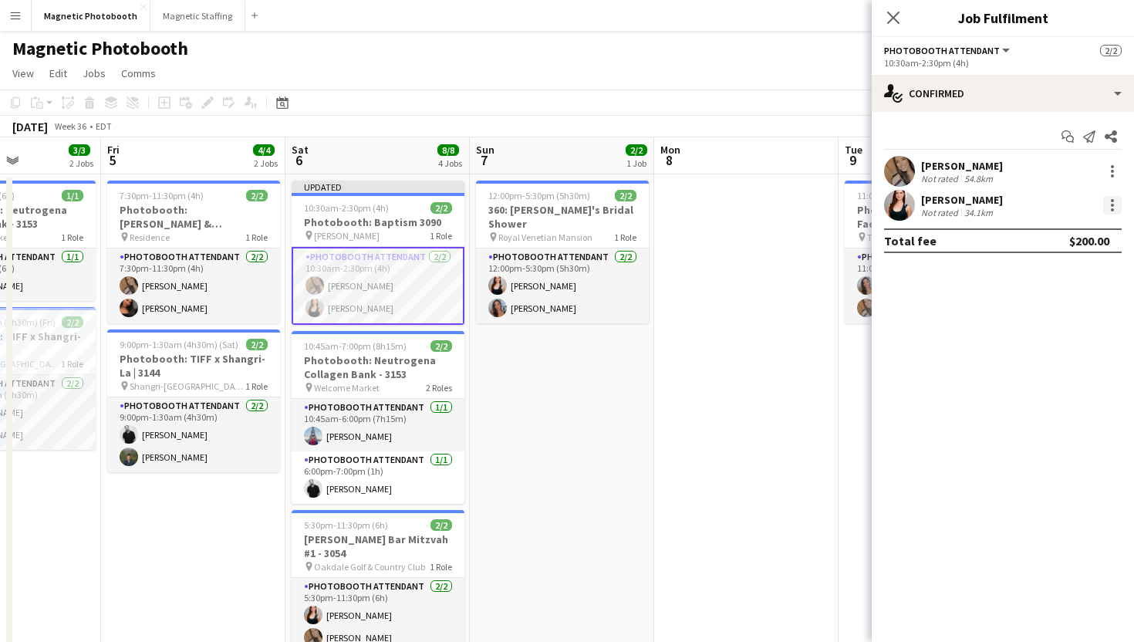
click at [1112, 207] on div at bounding box center [1112, 205] width 19 height 19
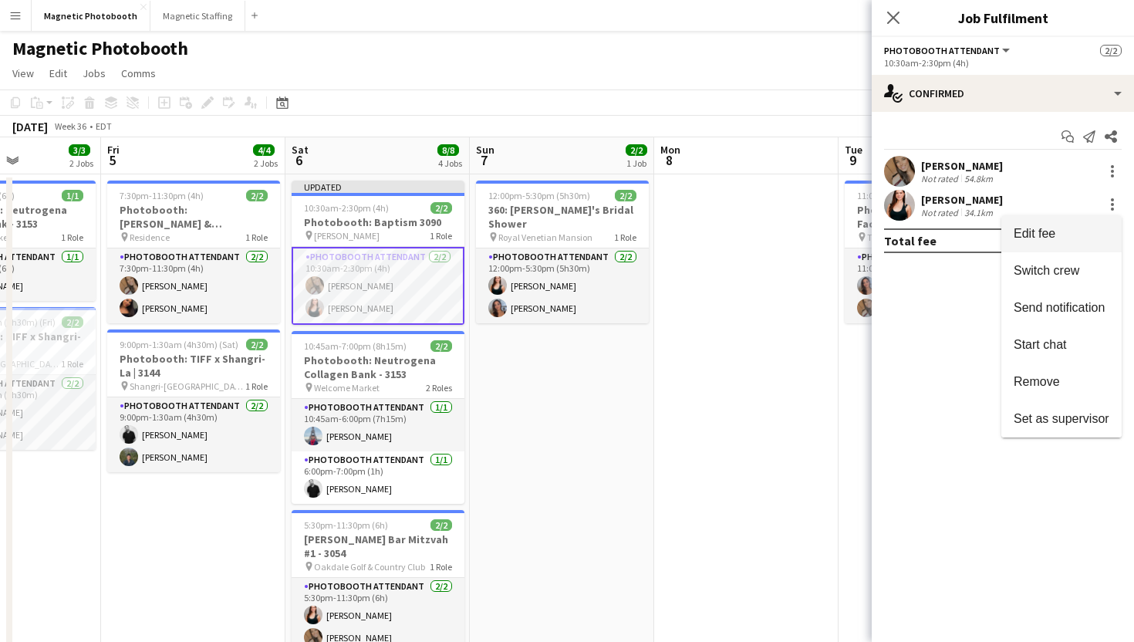
click at [1092, 228] on span "Edit fee" at bounding box center [1061, 234] width 96 height 14
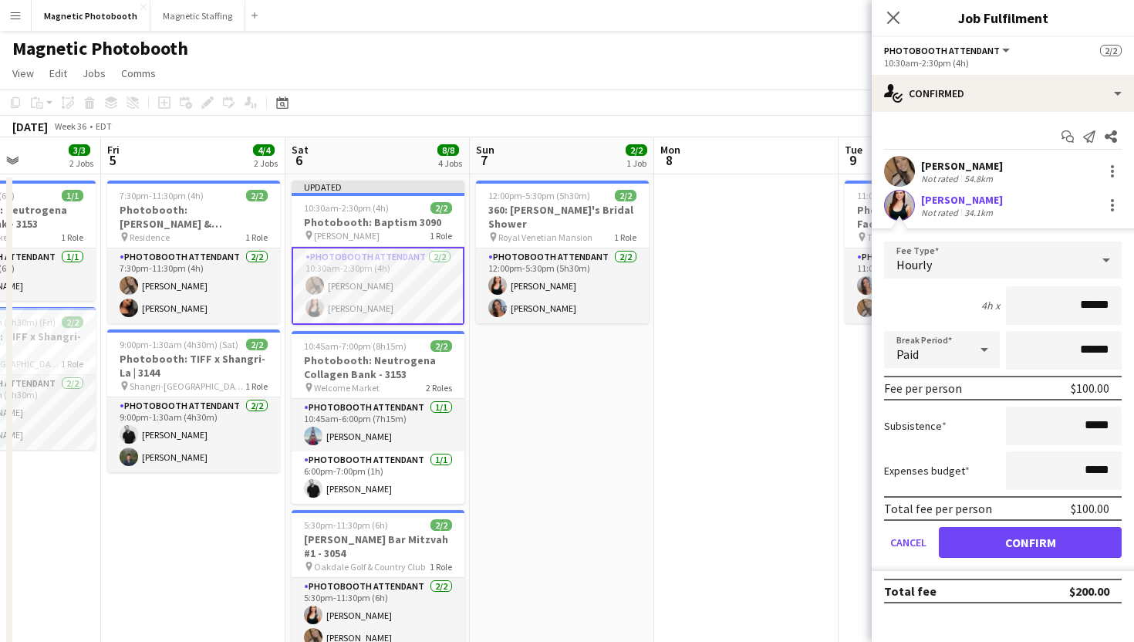
click at [1091, 305] on input "******" at bounding box center [1064, 305] width 116 height 39
type input "******"
click at [1060, 181] on div "erica Musso Not rated 54.8km" at bounding box center [1003, 171] width 262 height 31
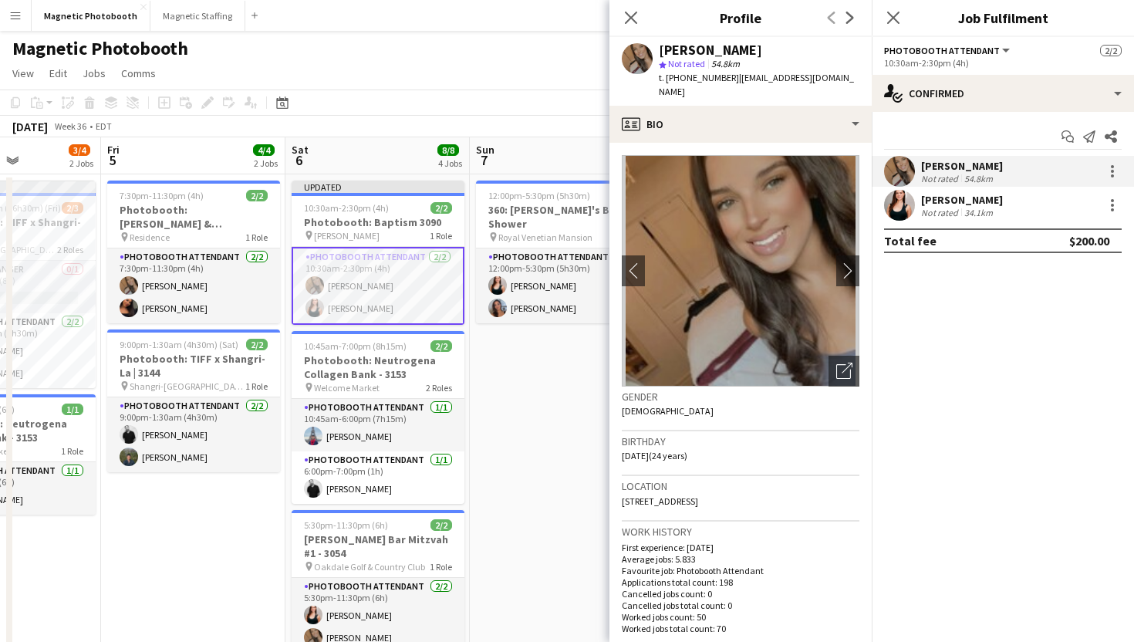
click at [626, 5] on div "Close pop-in" at bounding box center [630, 17] width 43 height 35
click at [629, 12] on icon "Close pop-in" at bounding box center [630, 17] width 15 height 15
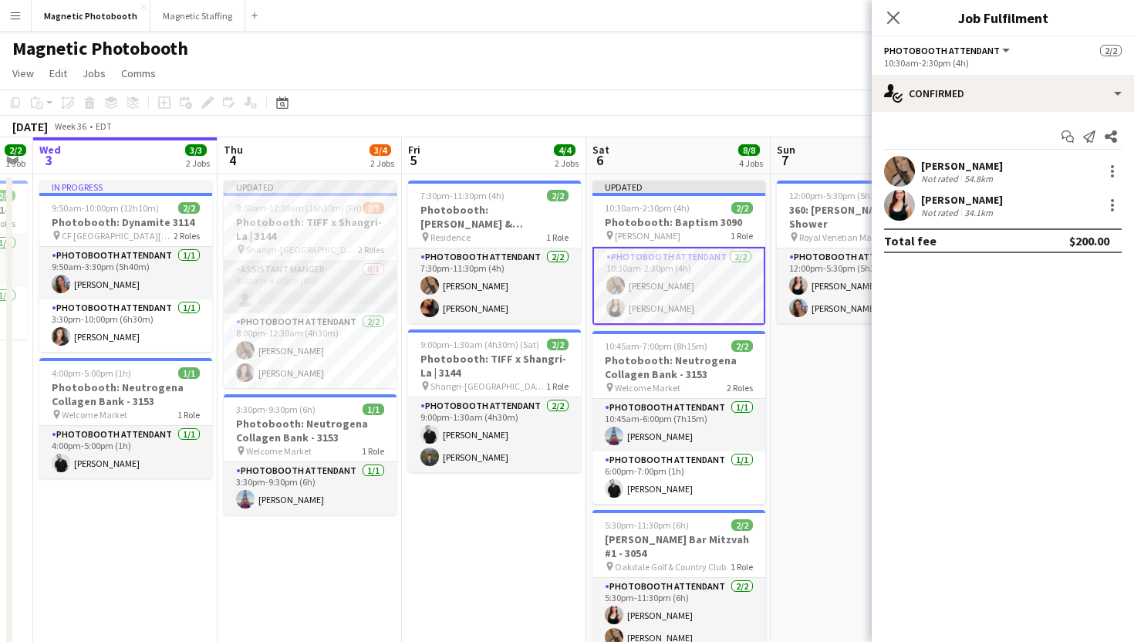
scroll to position [5, 0]
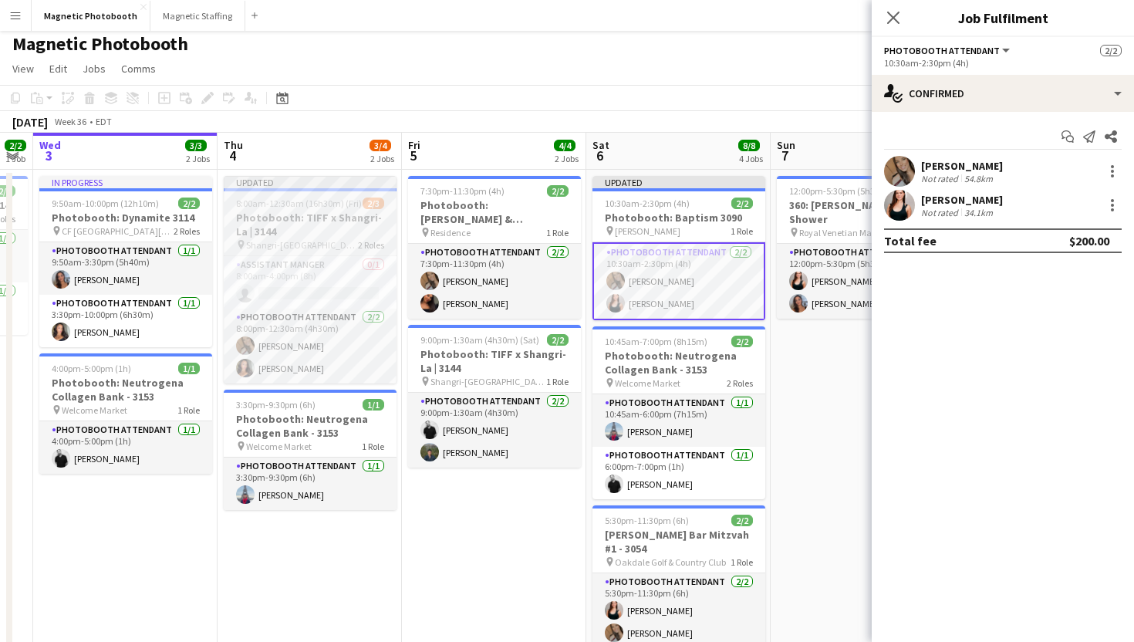
click at [314, 200] on span "8:00am-12:30am (16h30m) (Fri)" at bounding box center [299, 203] width 126 height 12
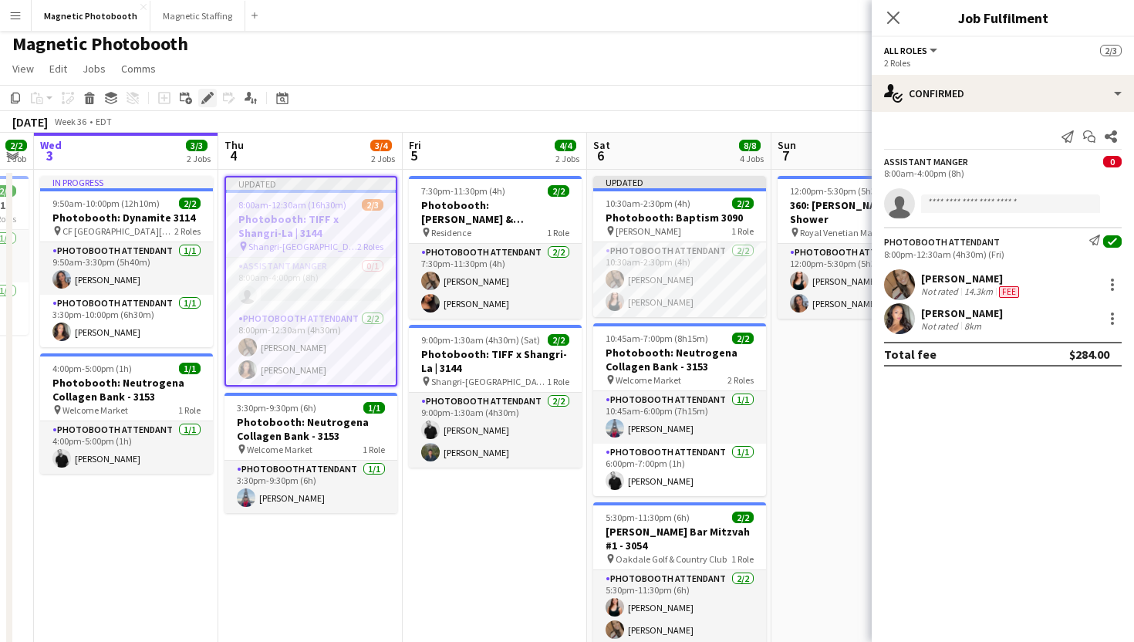
click at [204, 105] on div "Edit" at bounding box center [207, 98] width 19 height 19
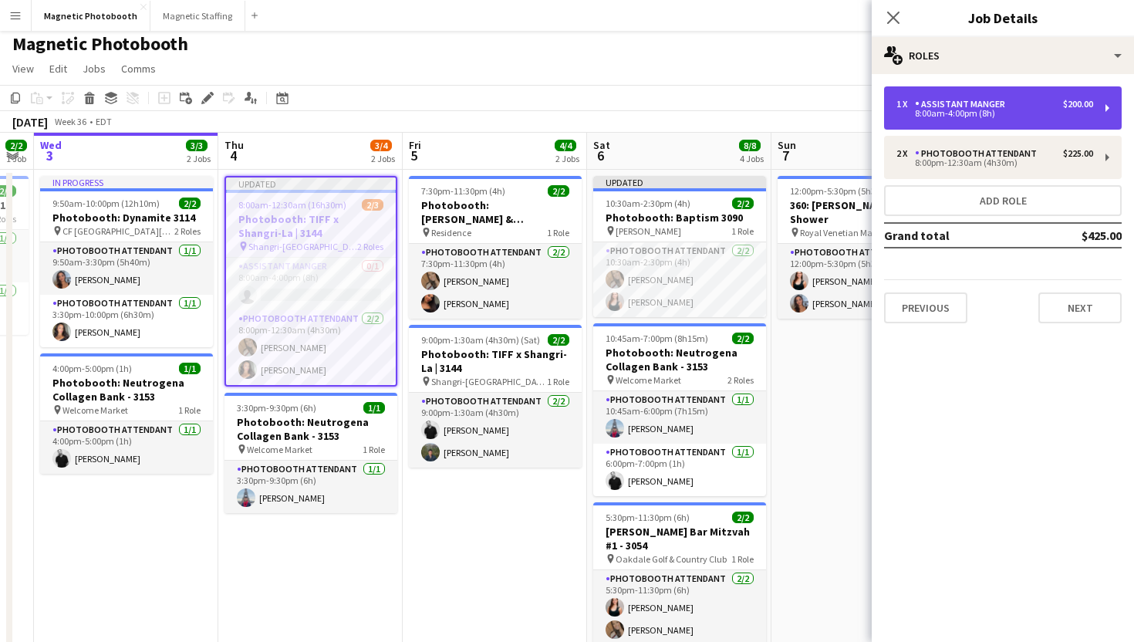
click at [984, 109] on div "Assistant Manger" at bounding box center [963, 104] width 96 height 11
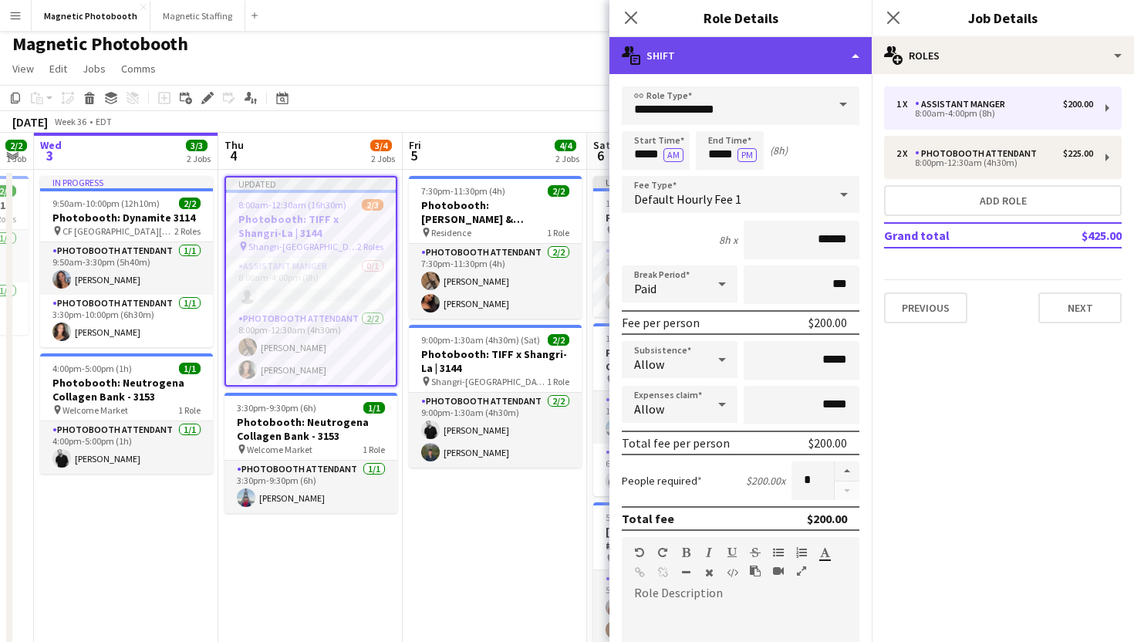
click at [854, 58] on div "multiple-actions-text Shift" at bounding box center [740, 55] width 262 height 37
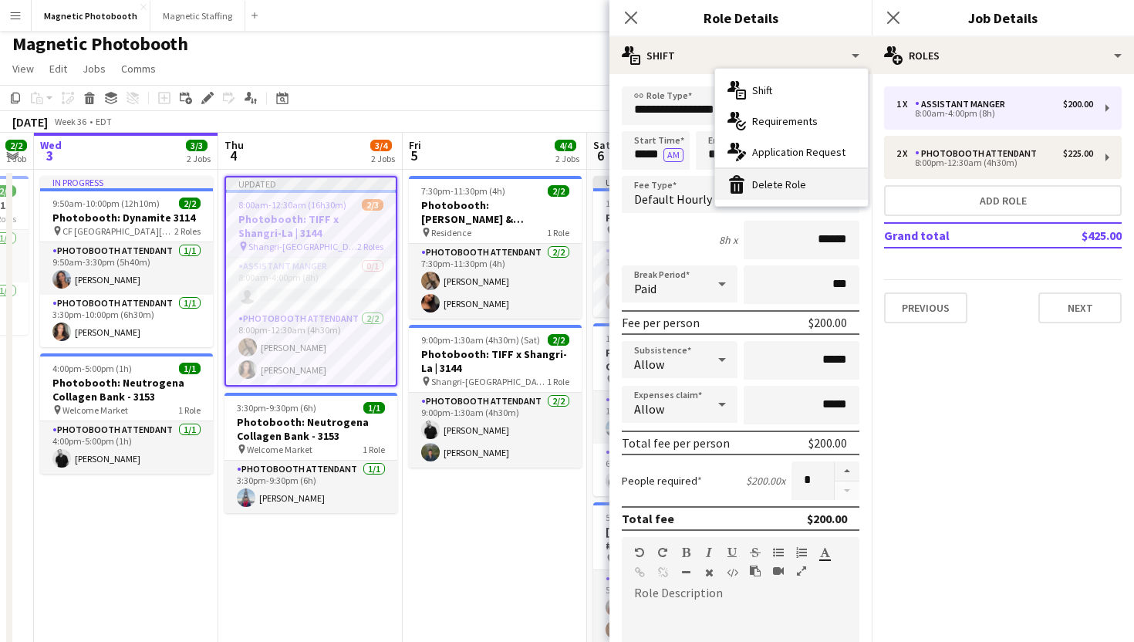
click at [821, 187] on div "bin-2 Delete Role" at bounding box center [791, 184] width 153 height 31
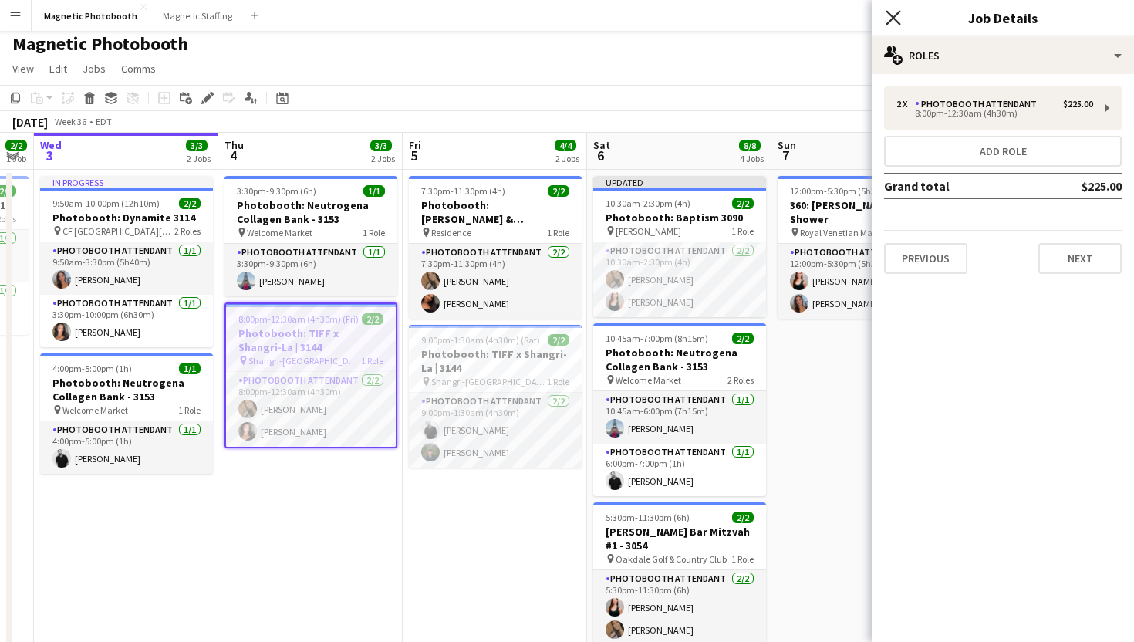
click at [893, 19] on icon at bounding box center [892, 17] width 15 height 15
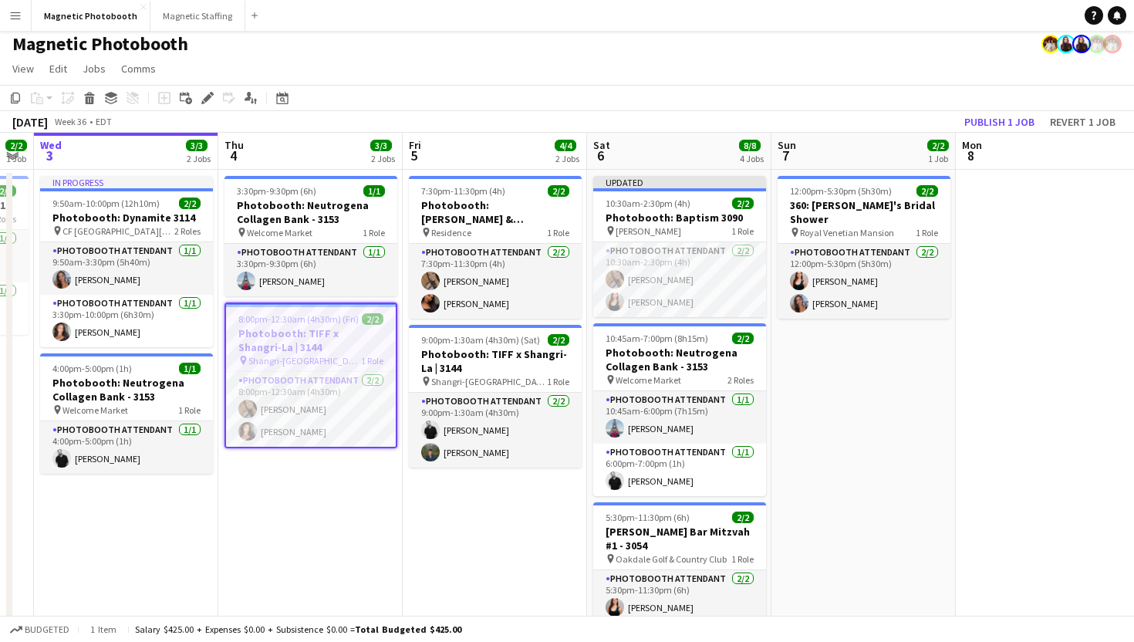
click at [821, 91] on app-toolbar "Copy Paste Paste Command V Paste with crew Command Shift V Paste linked Job Del…" at bounding box center [567, 98] width 1134 height 26
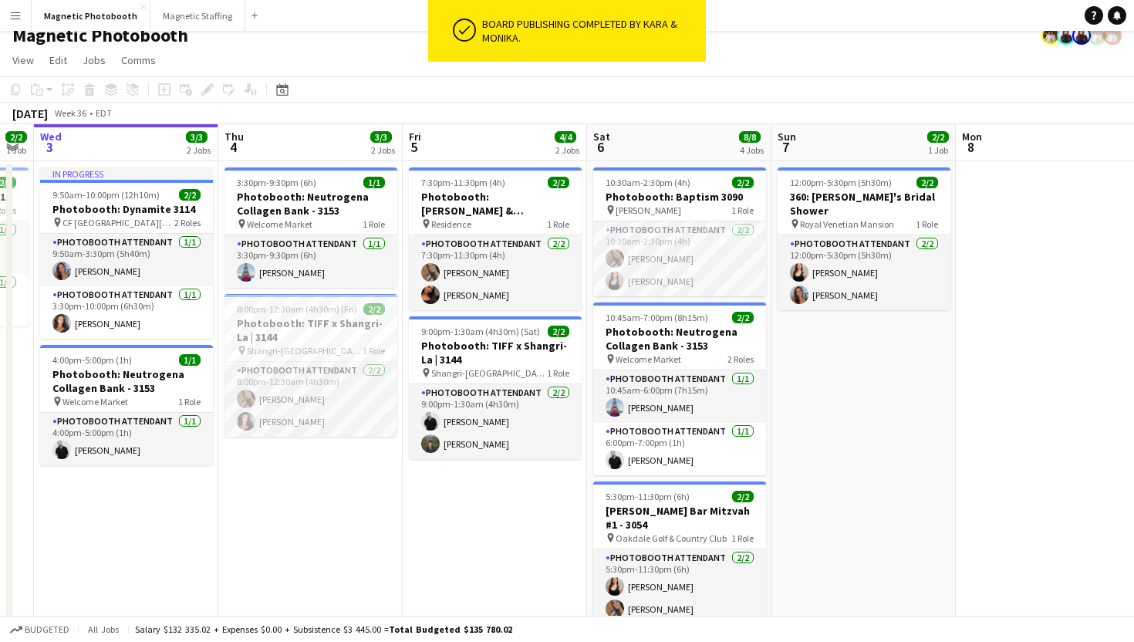
scroll to position [16, 0]
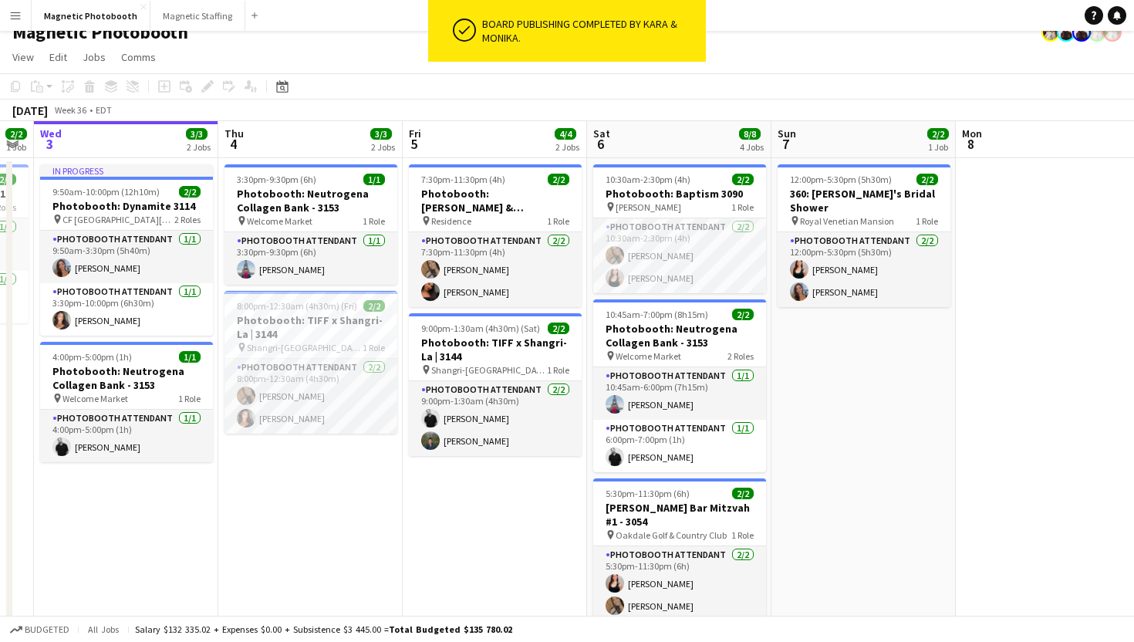
click at [892, 132] on app-board-header-date "Sun 7 2/2 1 Job" at bounding box center [863, 139] width 184 height 37
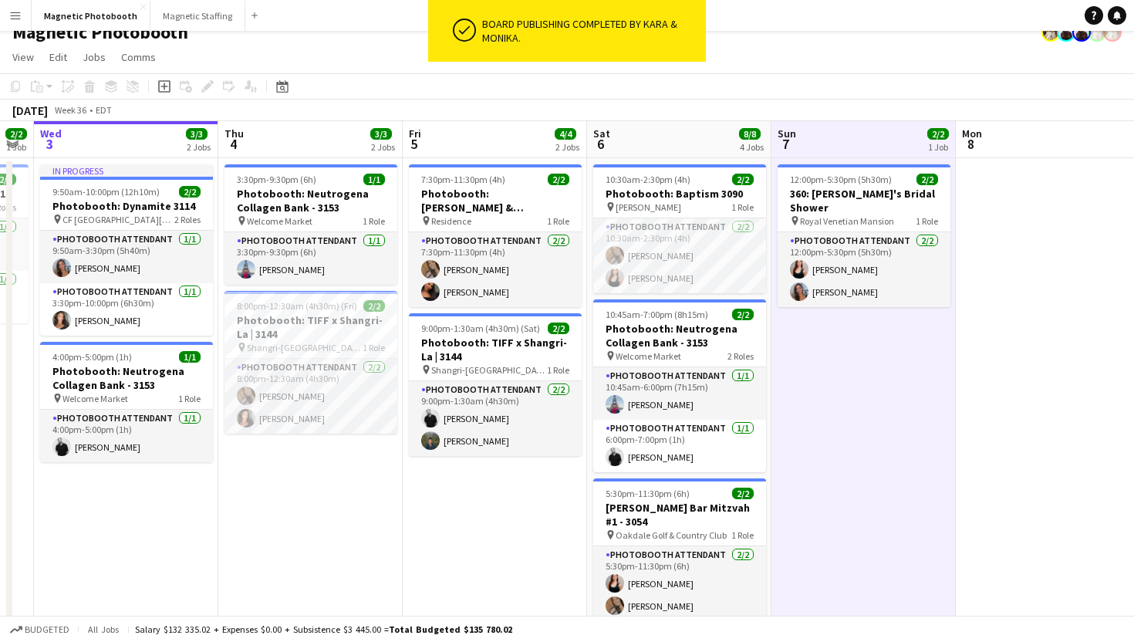
click at [899, 80] on app-toolbar "Copy Paste Paste Command V Paste with crew Command Shift V Paste linked Job Del…" at bounding box center [567, 86] width 1134 height 26
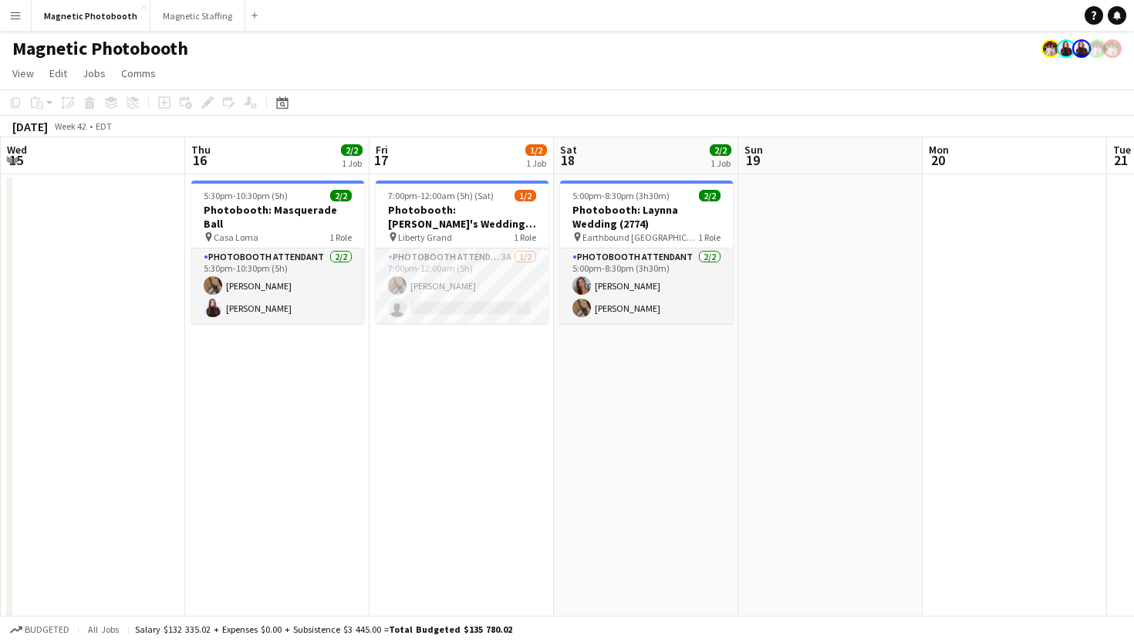
scroll to position [0, 359]
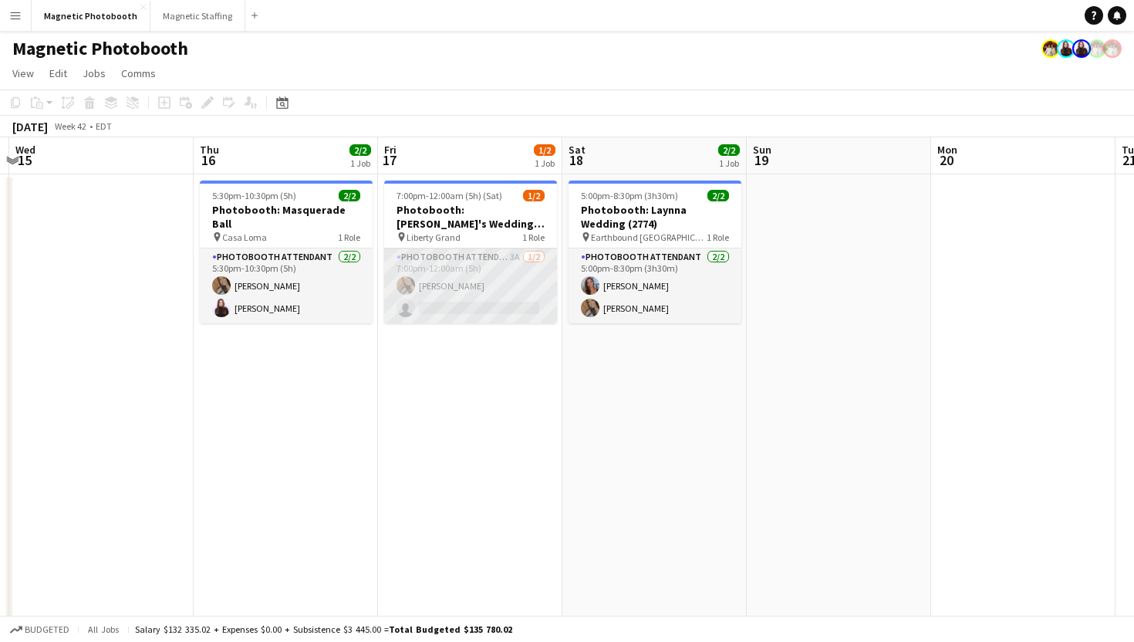
click at [508, 261] on app-card-role "Photobooth Attendant 3A [DATE] 7:00pm-12:00am (5h) [PERSON_NAME] single-neutral…" at bounding box center [470, 285] width 173 height 75
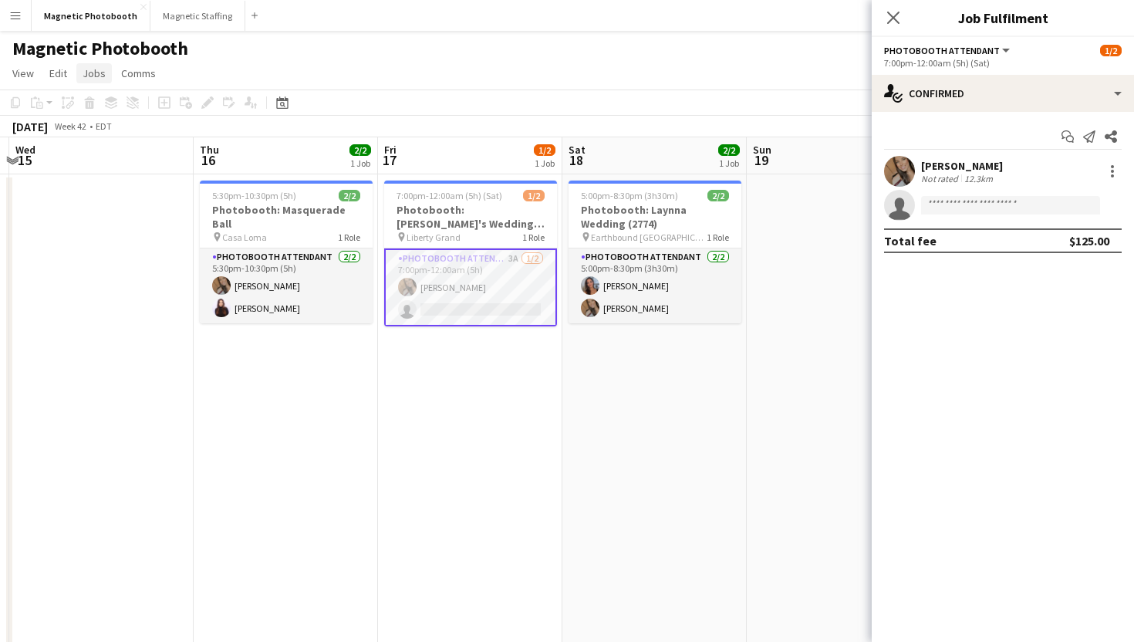
click at [88, 80] on link "Jobs" at bounding box center [93, 73] width 35 height 20
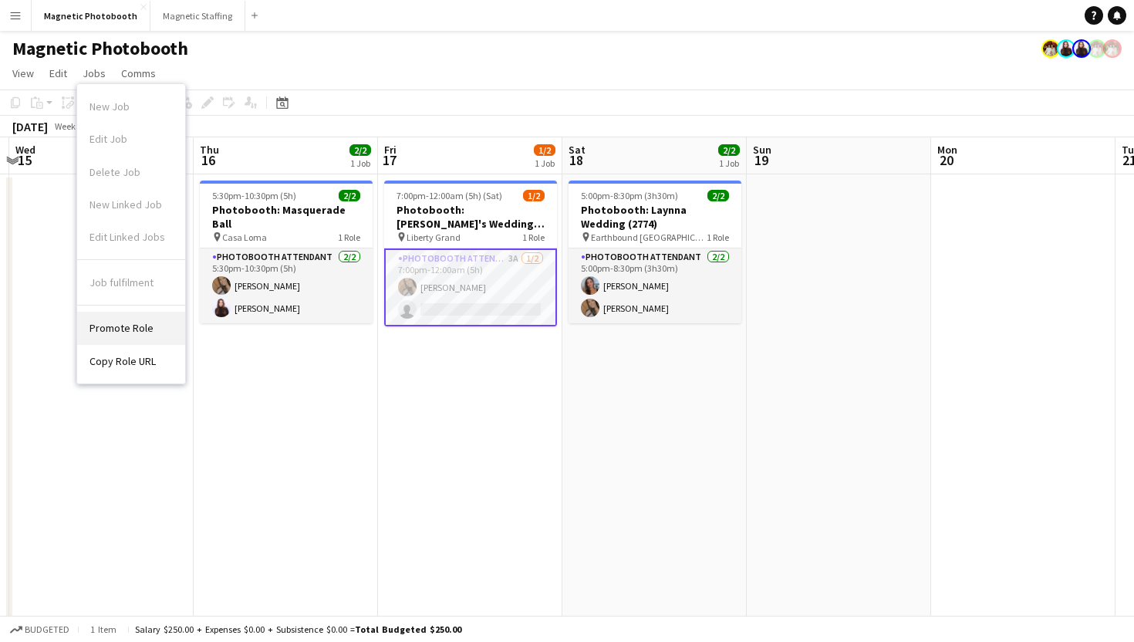
click at [179, 320] on link "Promote Role" at bounding box center [131, 328] width 108 height 32
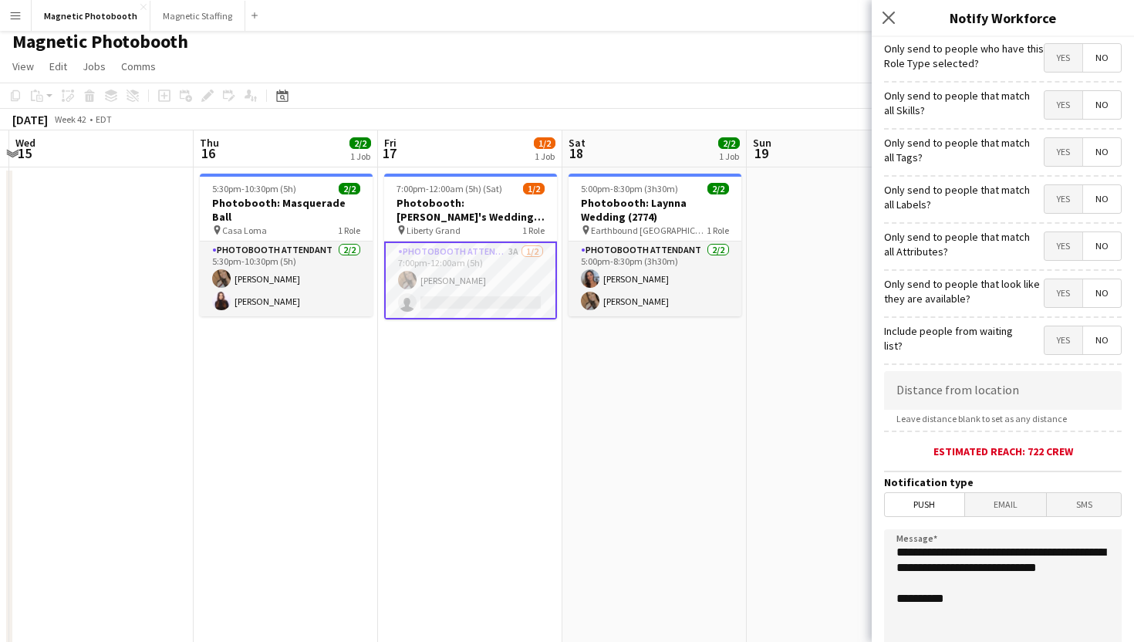
scroll to position [0, 0]
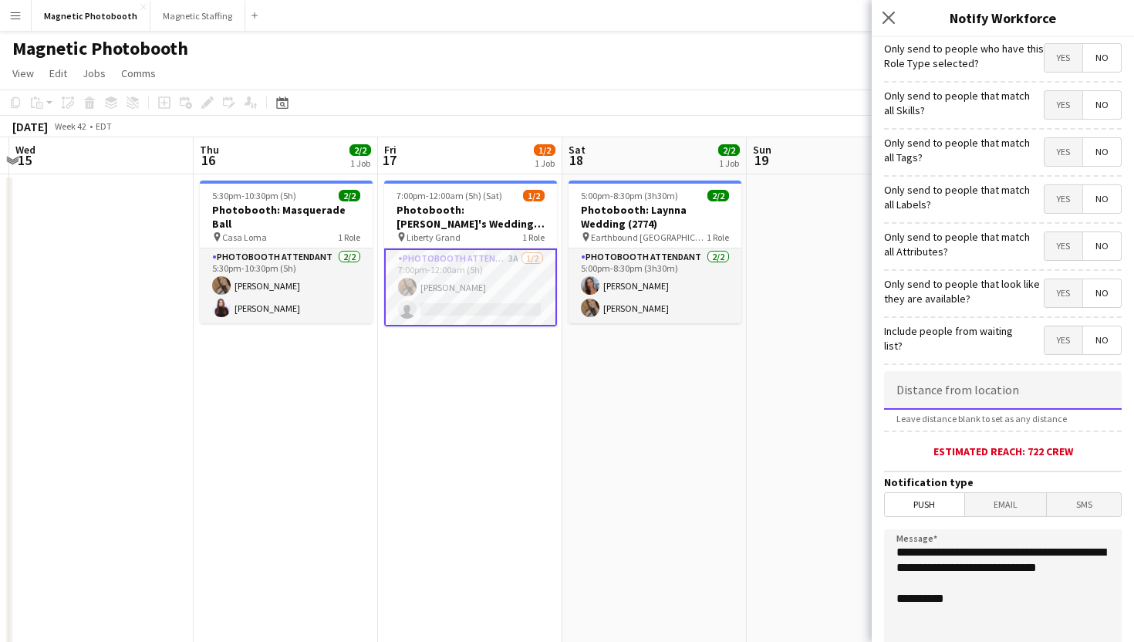
click at [1013, 383] on input at bounding box center [1003, 390] width 238 height 39
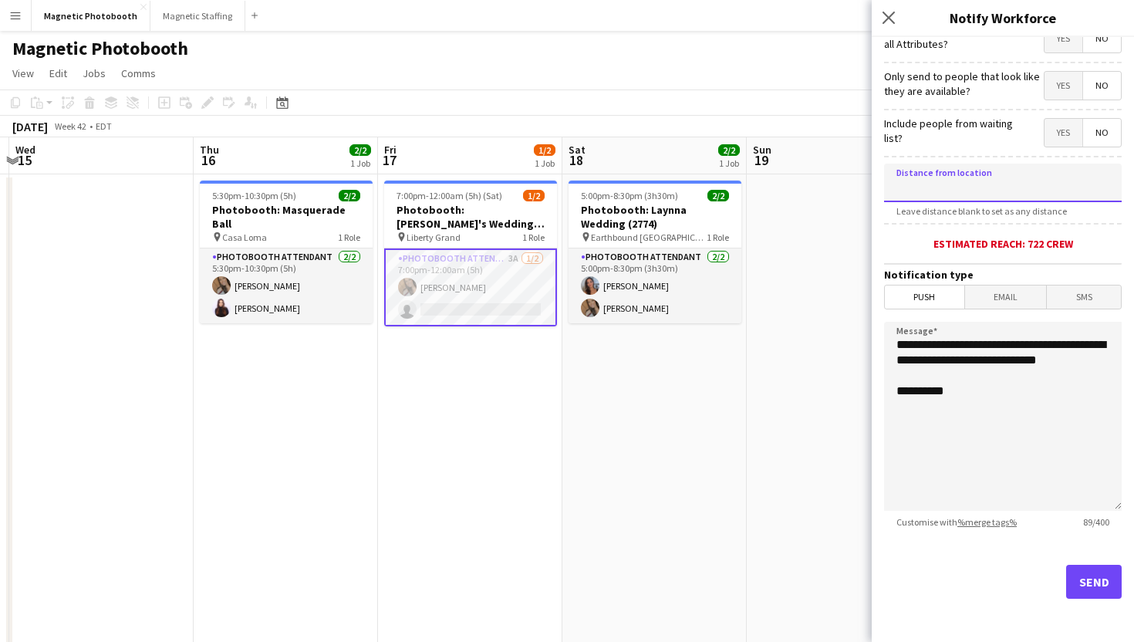
scroll to position [8, 0]
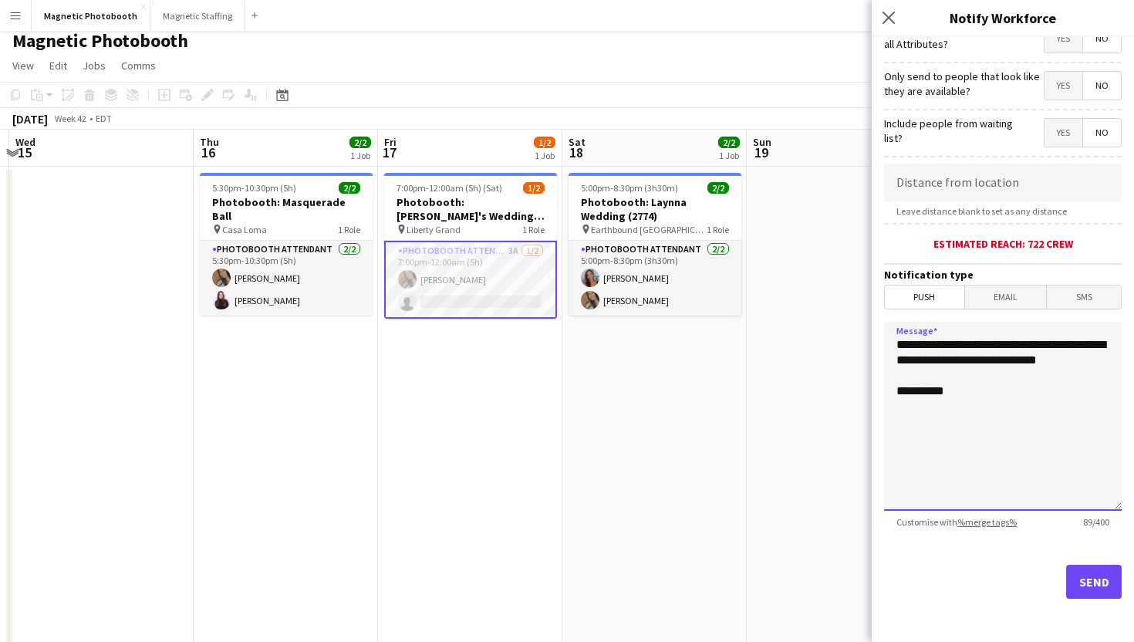
drag, startPoint x: 998, startPoint y: 433, endPoint x: 901, endPoint y: 335, distance: 138.0
click at [901, 335] on textarea "**********" at bounding box center [1003, 416] width 238 height 189
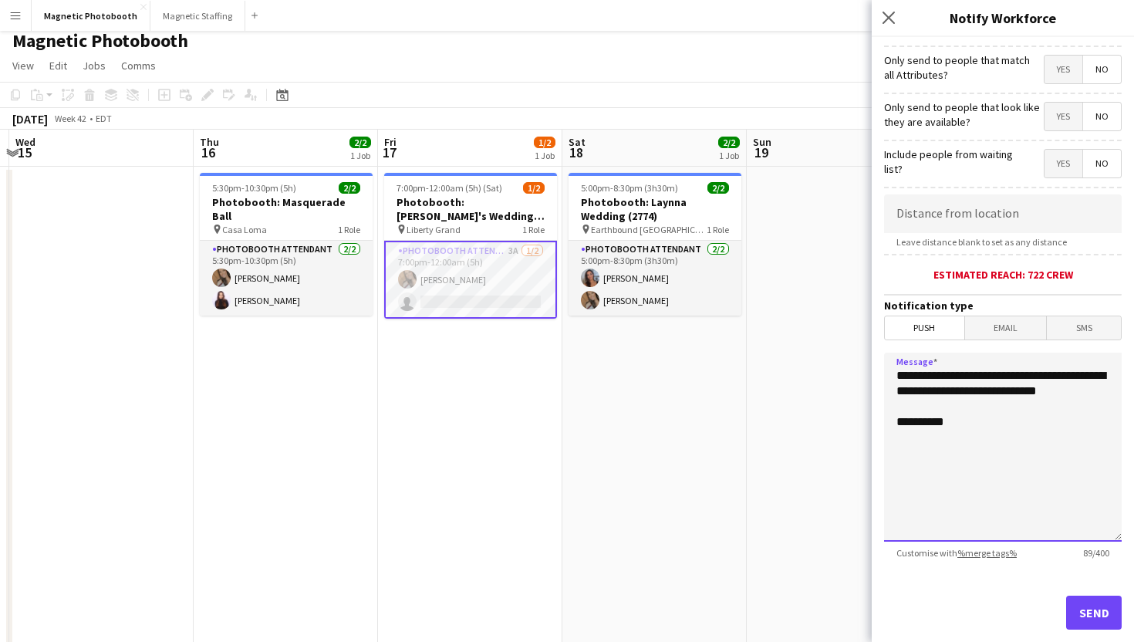
scroll to position [178, 0]
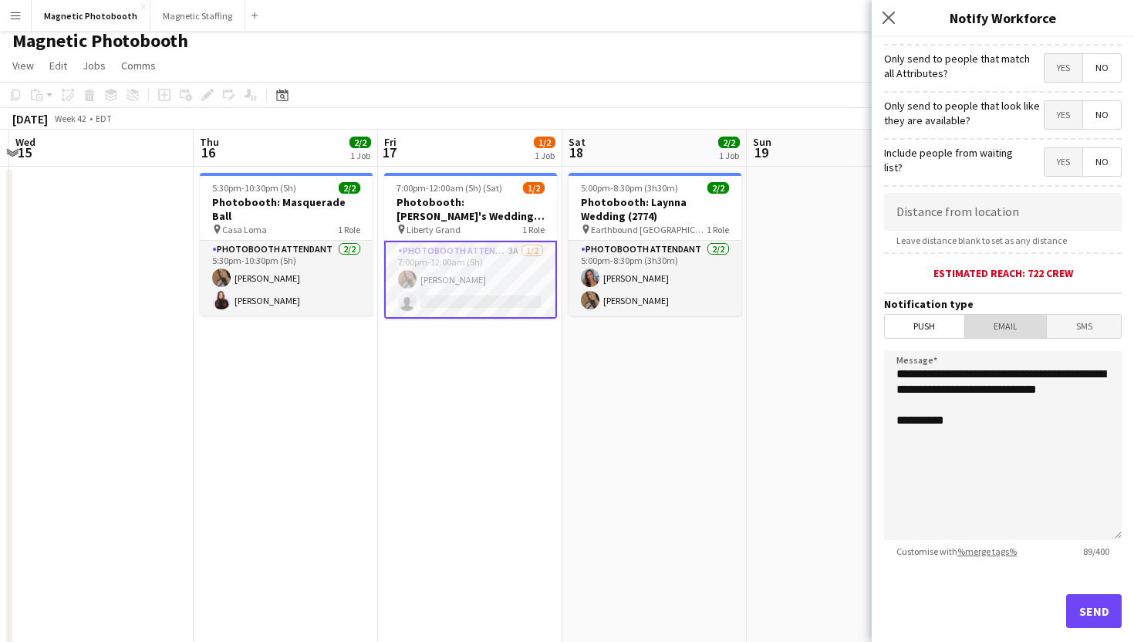
click at [990, 332] on span "Email" at bounding box center [1006, 326] width 82 height 23
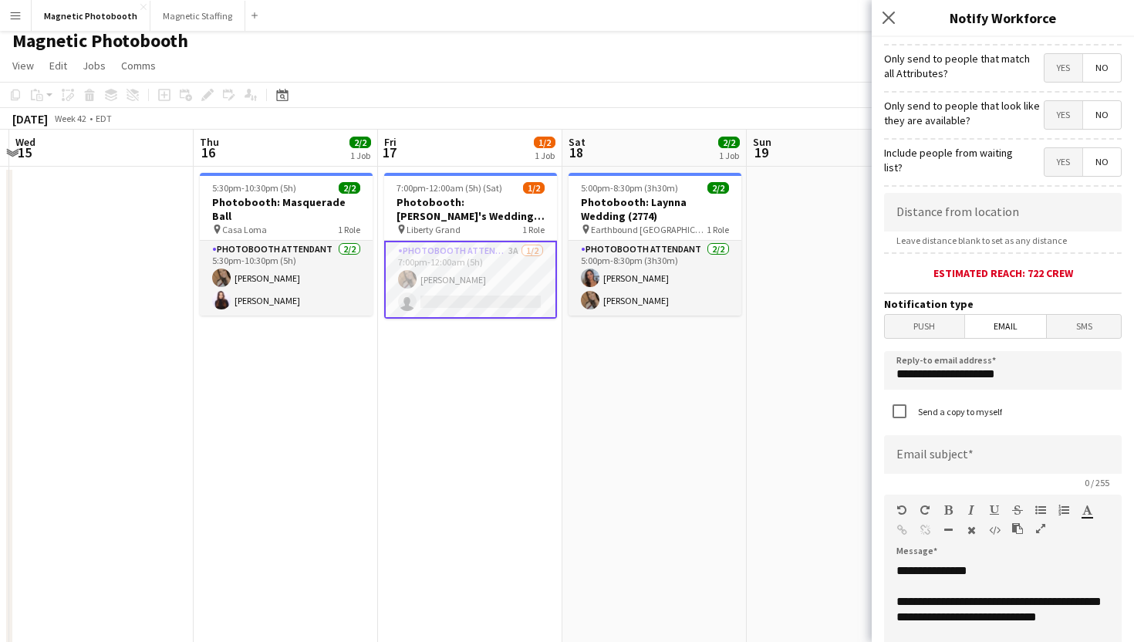
click at [936, 331] on span "Push" at bounding box center [924, 326] width 79 height 23
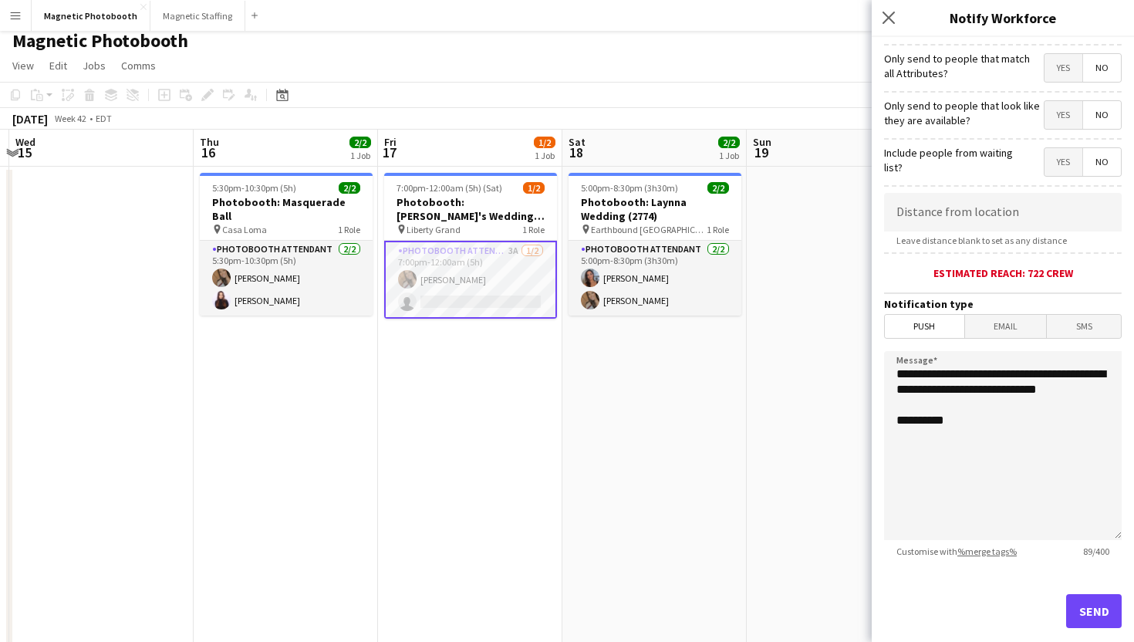
click at [976, 334] on span "Email" at bounding box center [1006, 326] width 82 height 23
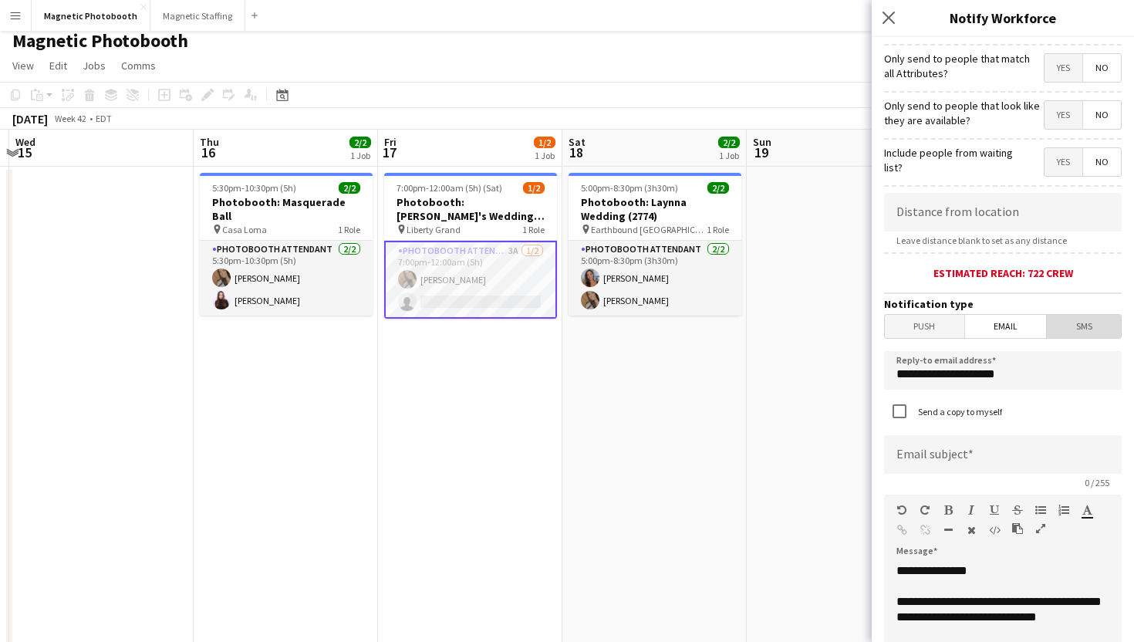
click at [1091, 325] on span "SMS" at bounding box center [1084, 326] width 74 height 23
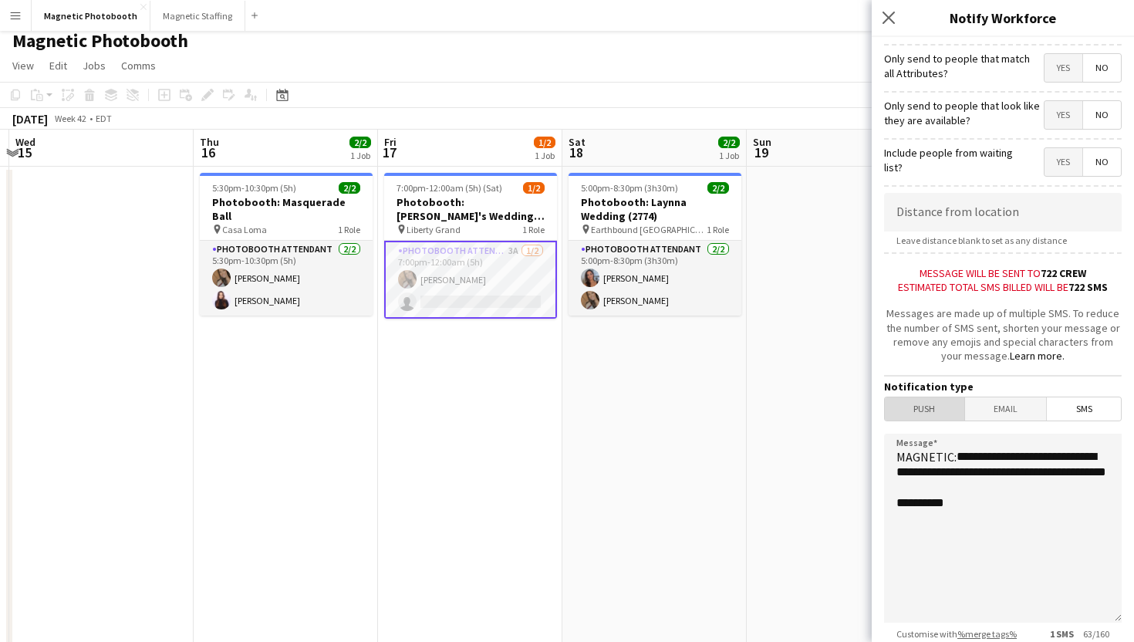
click at [943, 412] on span "Push" at bounding box center [924, 408] width 79 height 23
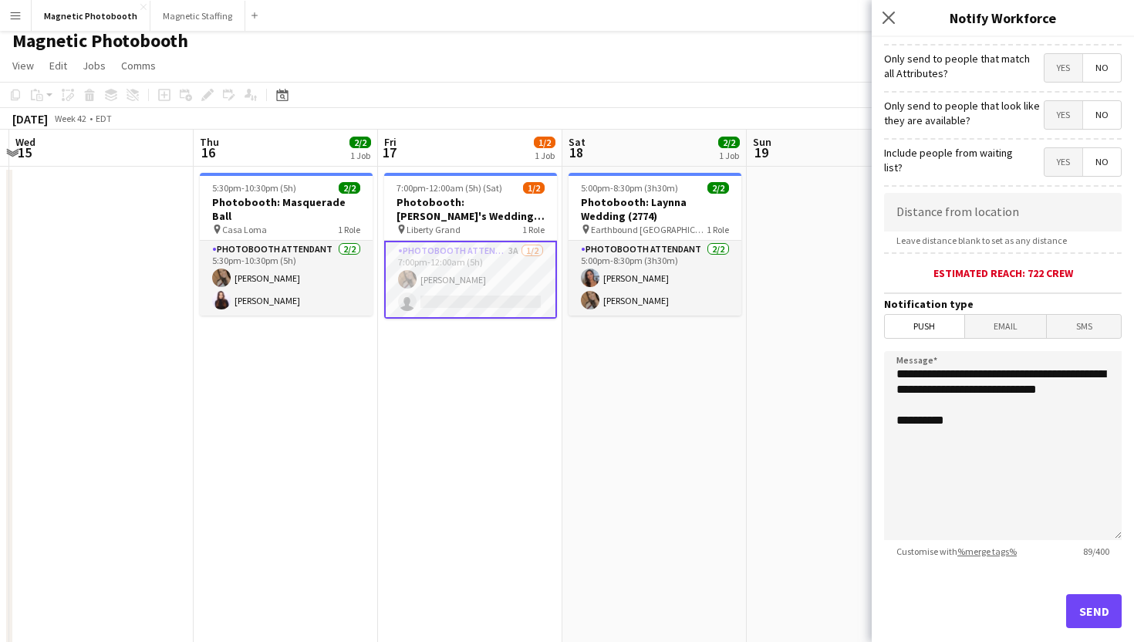
scroll to position [211, 0]
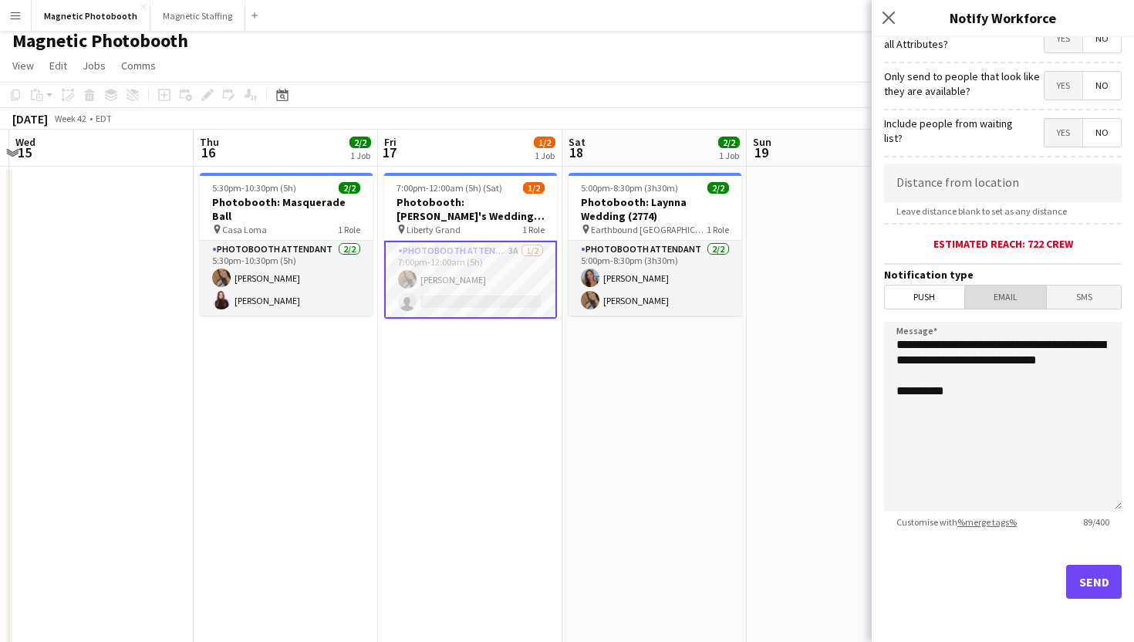
click at [1027, 307] on span "Email" at bounding box center [1006, 296] width 82 height 23
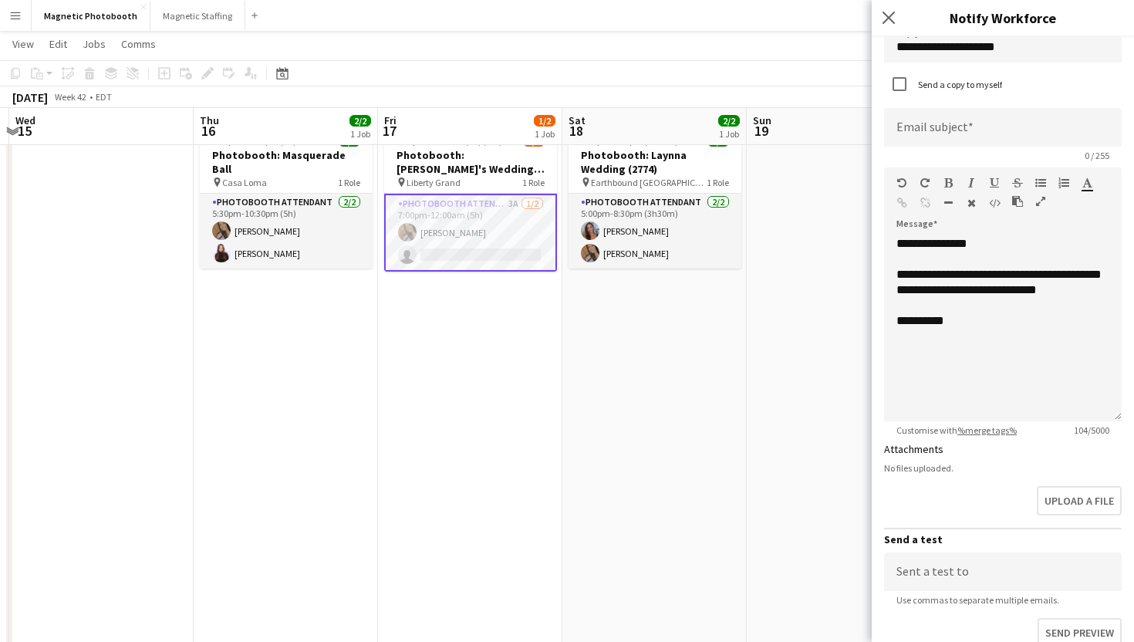
scroll to position [363, 0]
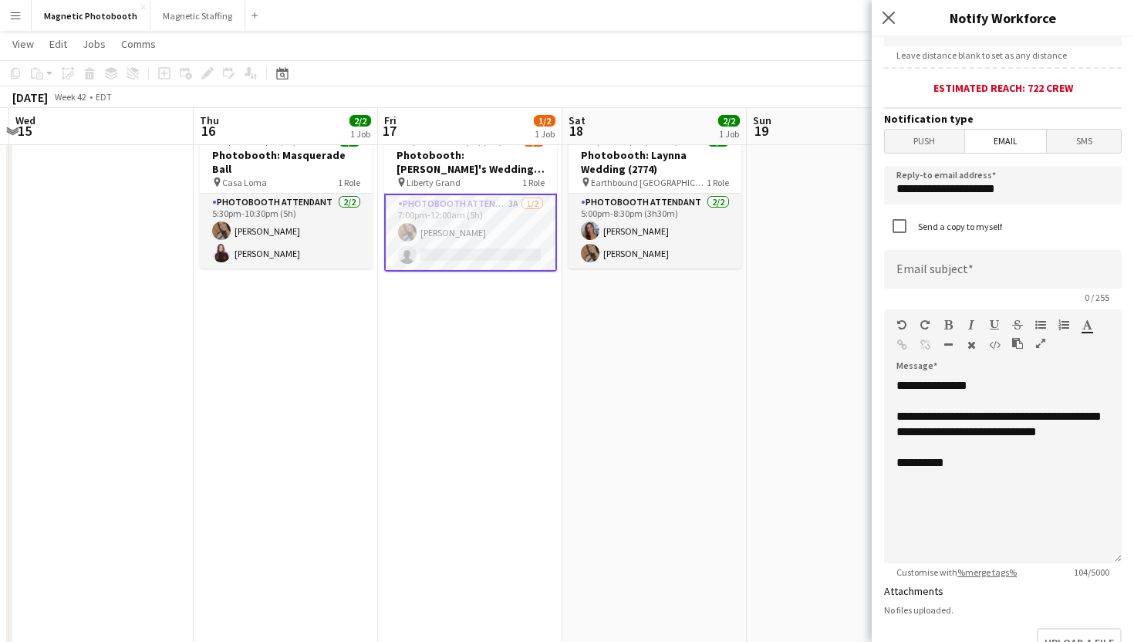
click at [1057, 143] on span "SMS" at bounding box center [1084, 141] width 74 height 23
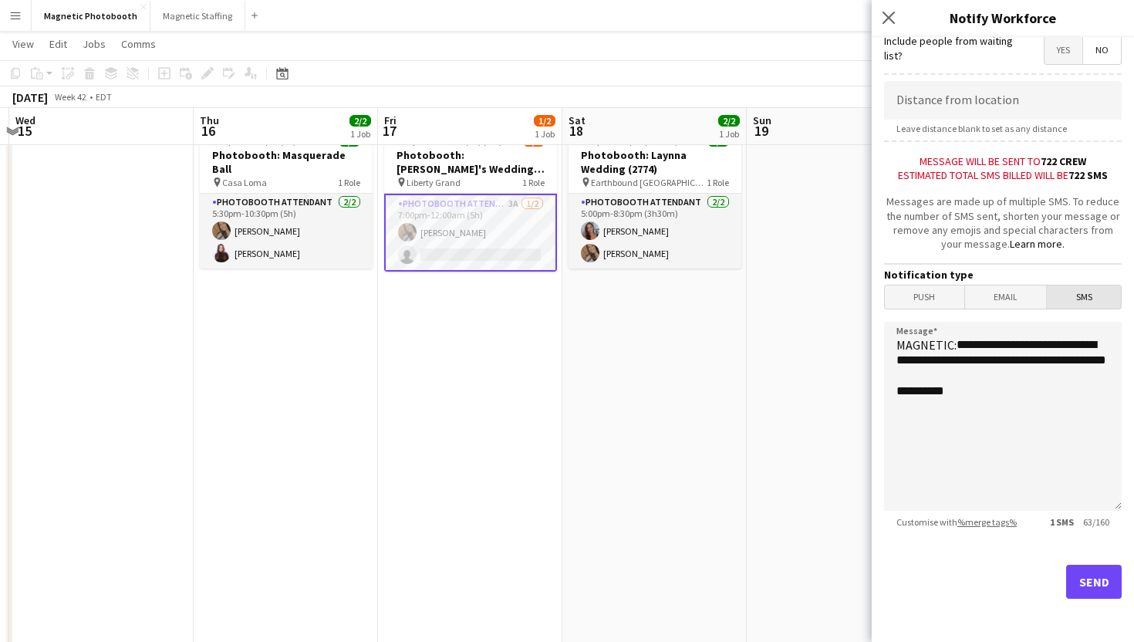
scroll to position [293, 0]
click at [996, 298] on span "Email" at bounding box center [1006, 296] width 82 height 23
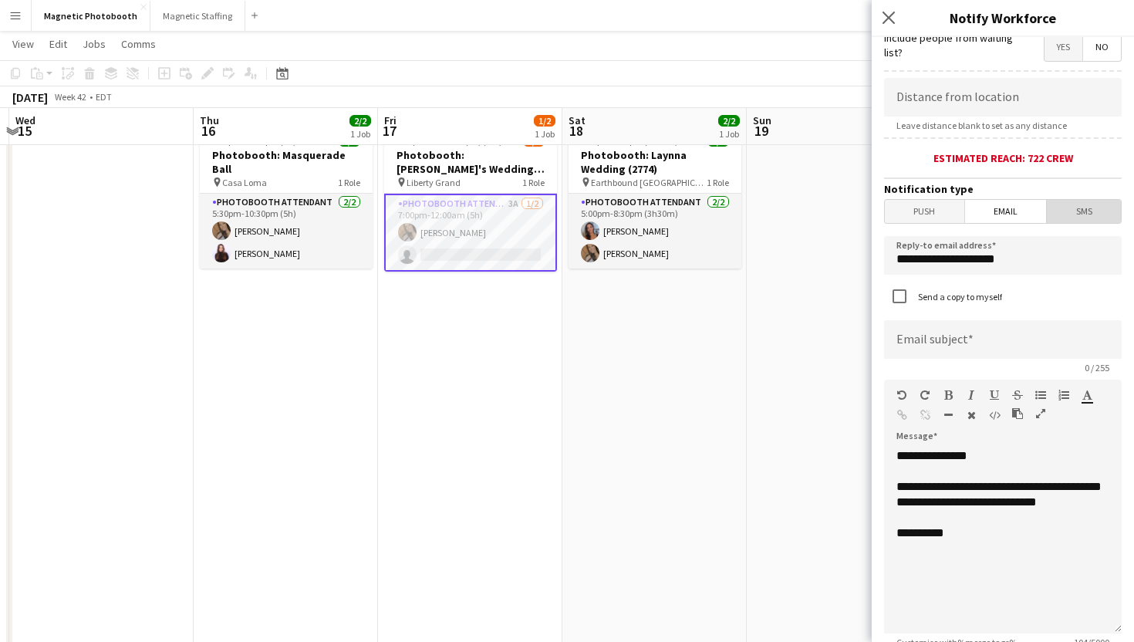
click at [1081, 218] on span "SMS" at bounding box center [1084, 211] width 74 height 23
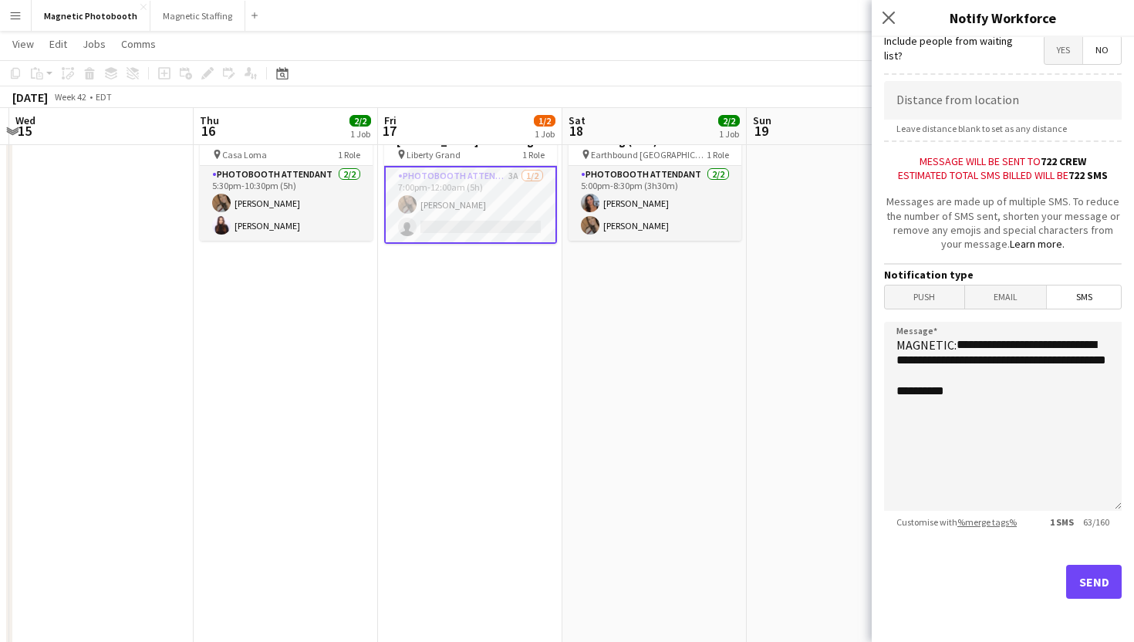
scroll to position [88, 0]
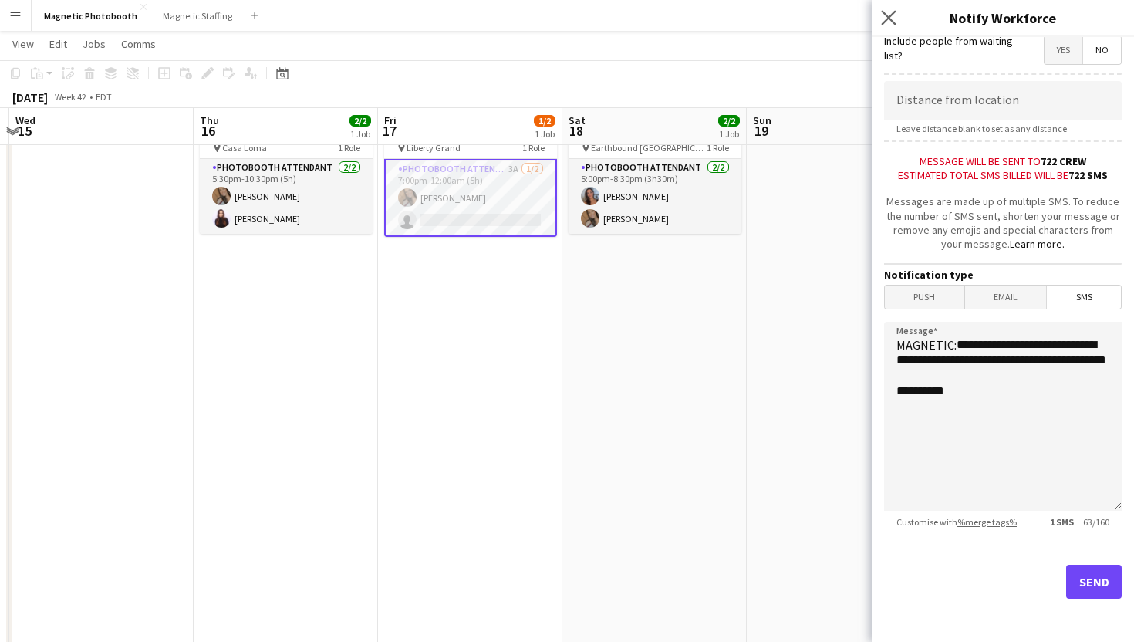
click at [895, 8] on app-icon "Close pop-in" at bounding box center [889, 18] width 22 height 22
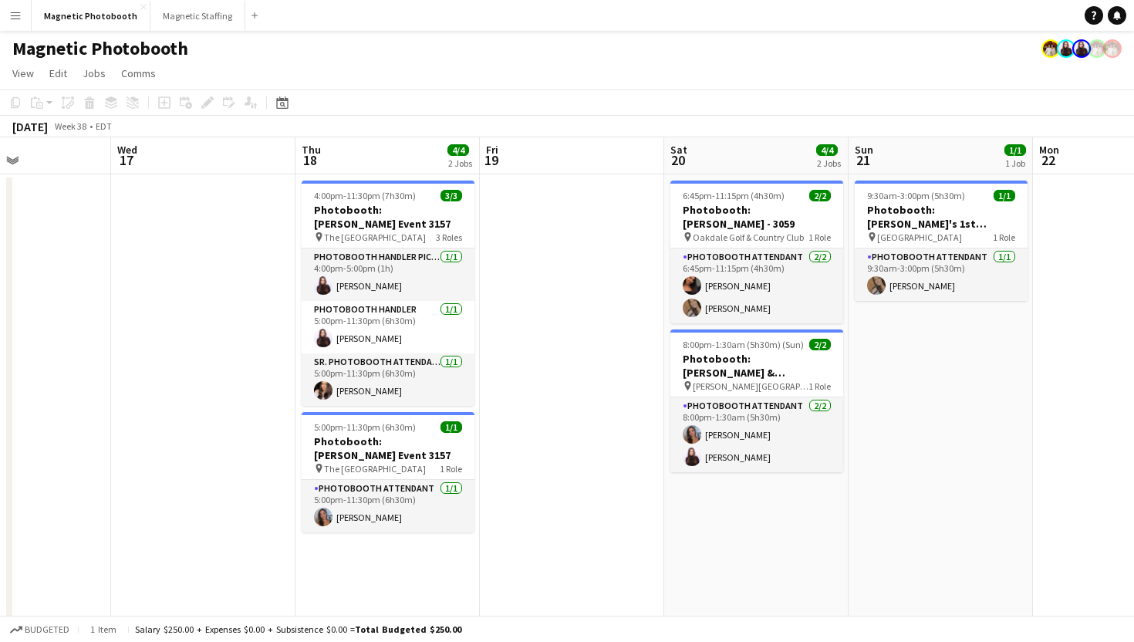
scroll to position [0, 382]
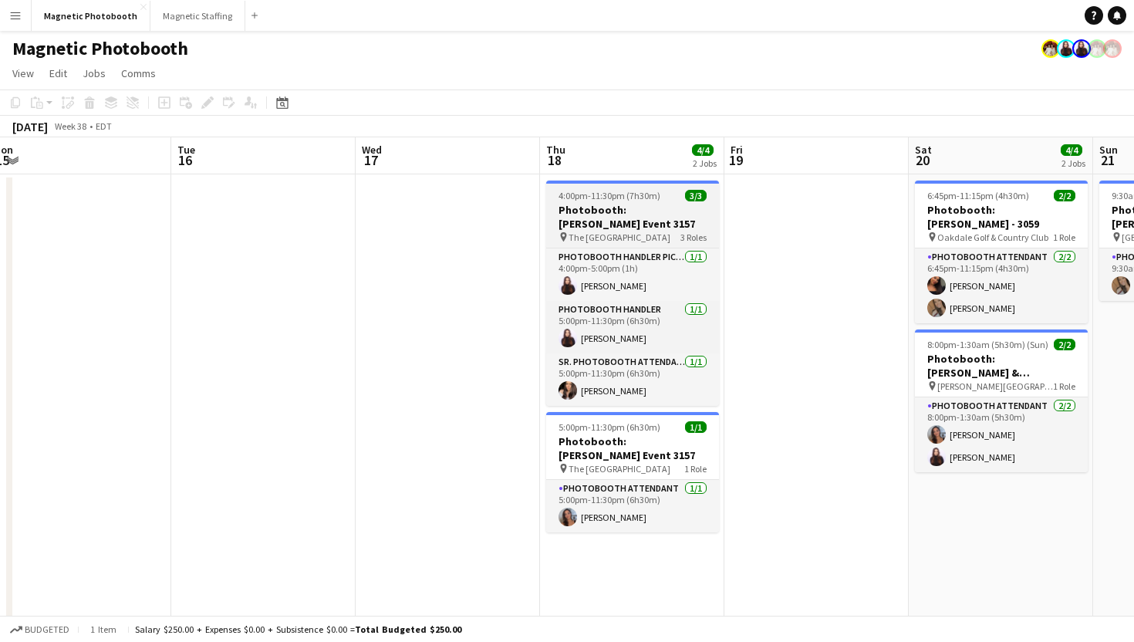
click at [667, 210] on h3 "Photobooth: [PERSON_NAME] Event 3157" at bounding box center [632, 217] width 173 height 28
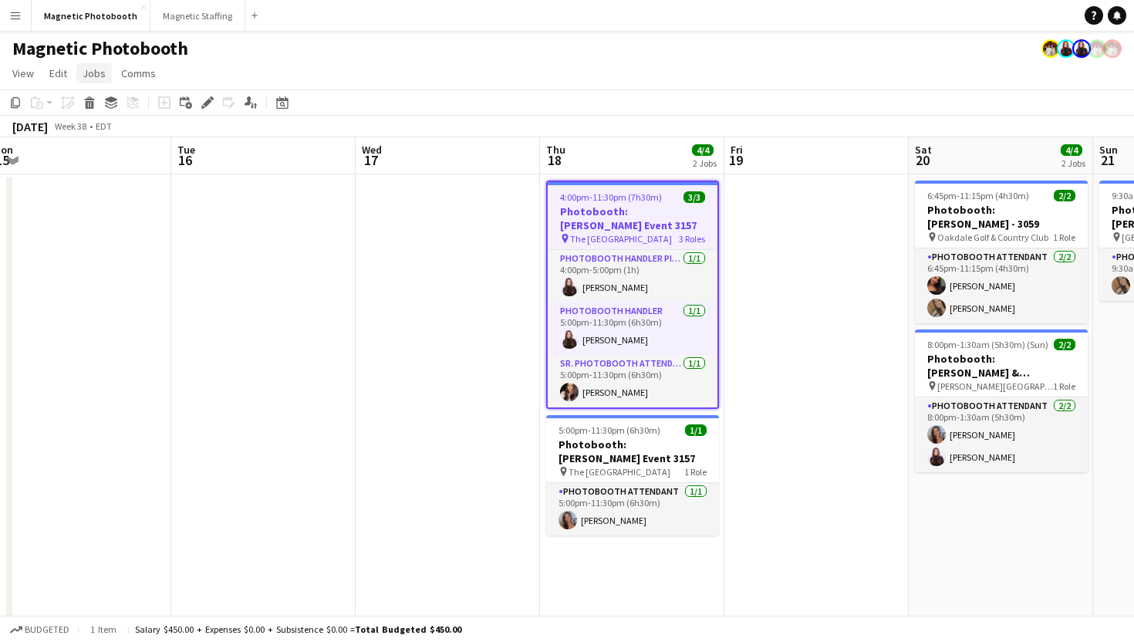
click at [93, 66] on link "Jobs" at bounding box center [93, 73] width 35 height 20
click at [695, 51] on div "Magnetic Photobooth" at bounding box center [567, 45] width 1134 height 29
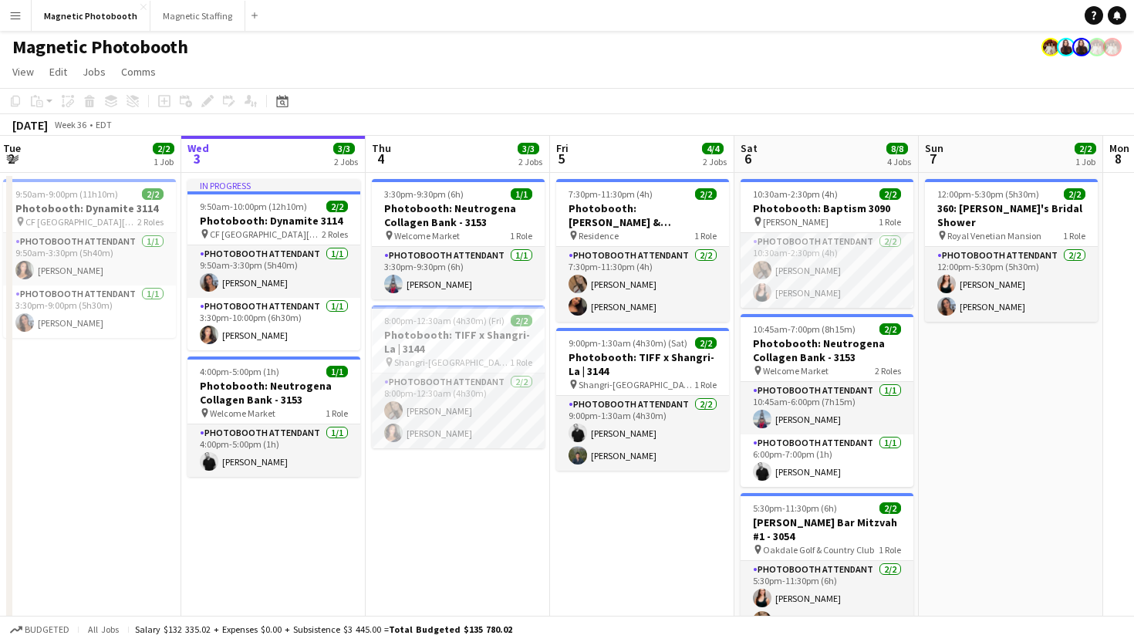
scroll to position [0, 370]
click at [19, 16] on app-icon "Menu" at bounding box center [15, 15] width 12 height 12
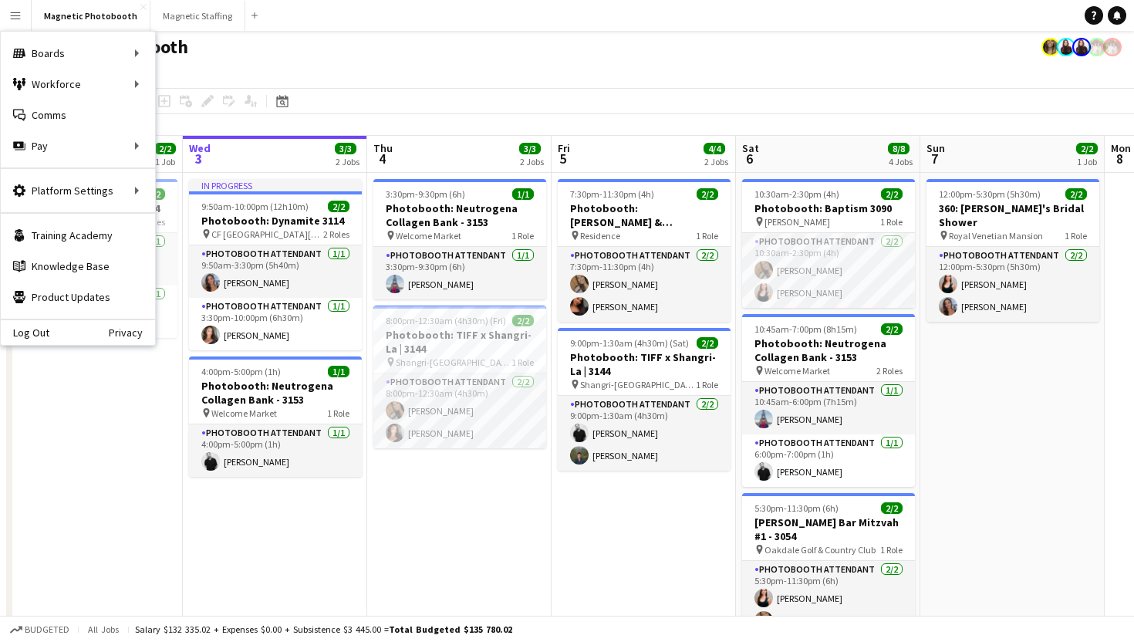
click at [488, 500] on app-date-cell "3:30pm-9:30pm (6h) 1/1 Photobooth: Neutrogena Collagen Bank - 3153 pin Welcome …" at bounding box center [459, 503] width 184 height 661
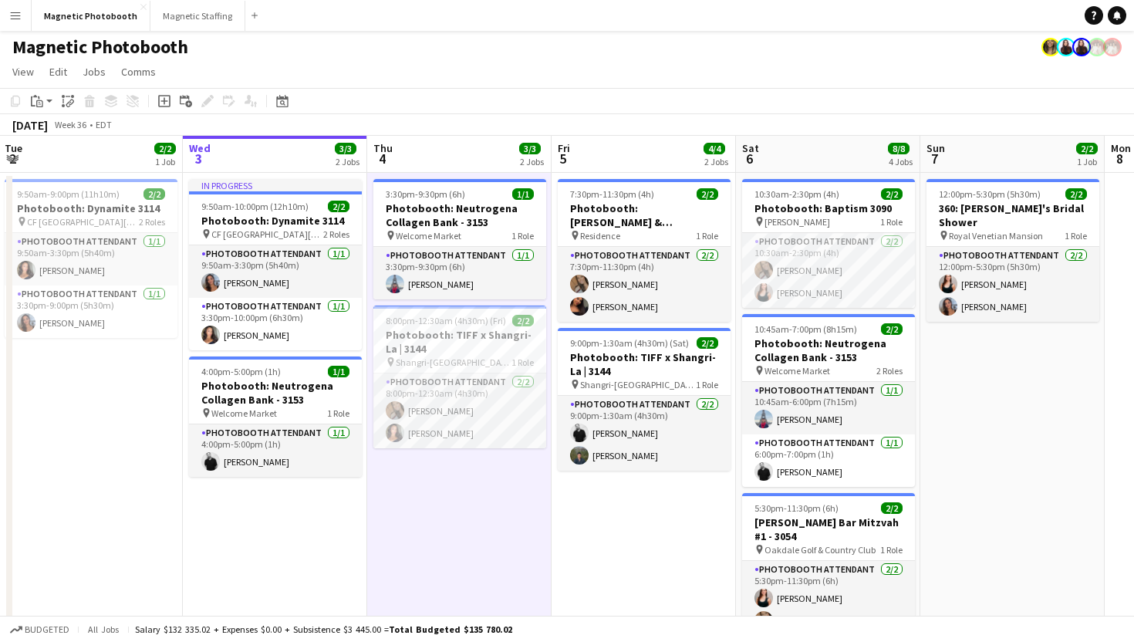
scroll to position [0, 587]
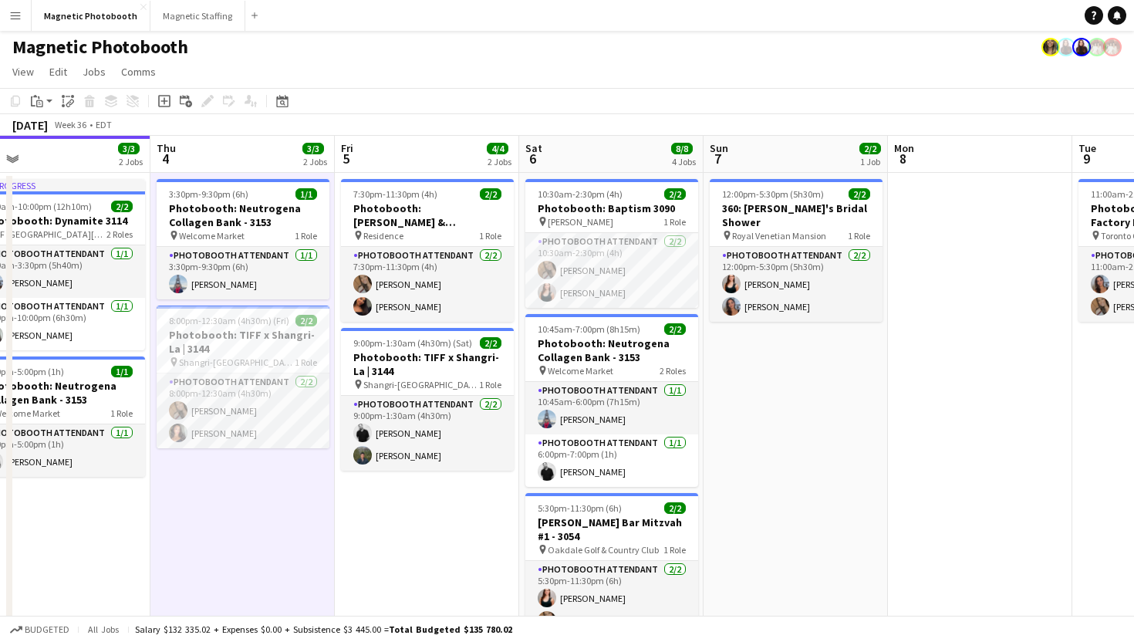
click at [747, 409] on app-date-cell "12:00pm-5:30pm (5h30m) 2/2 360: Mel's Bridal Shower pin Royal Venetian Mansion …" at bounding box center [795, 503] width 184 height 661
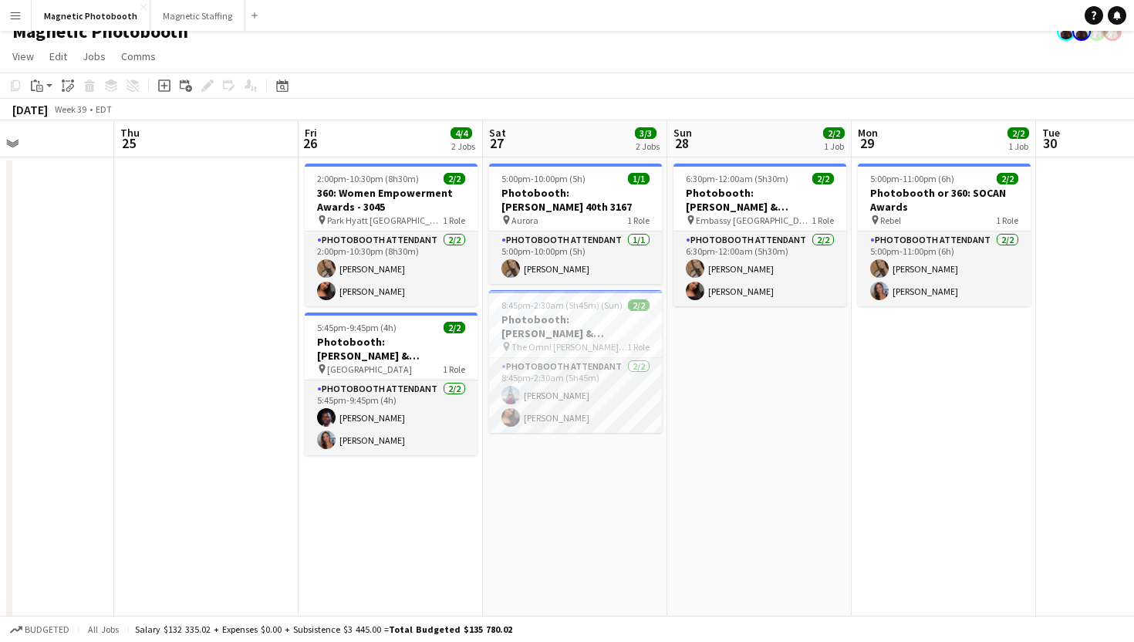
scroll to position [0, 0]
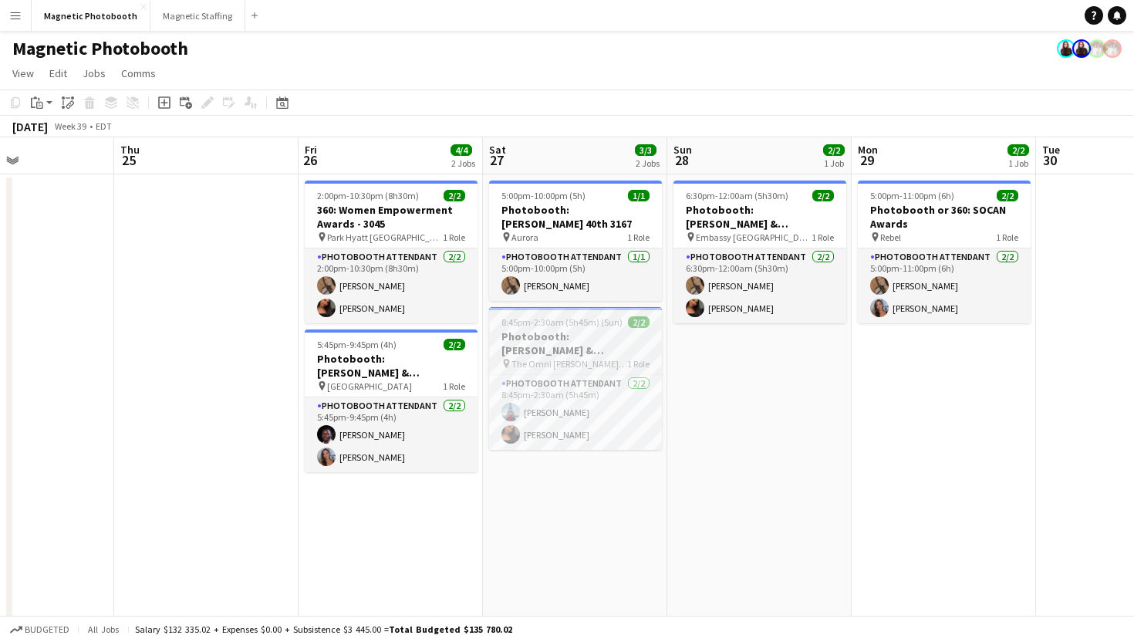
click at [595, 358] on span "The Omni [PERSON_NAME][GEOGRAPHIC_DATA]" at bounding box center [569, 364] width 116 height 12
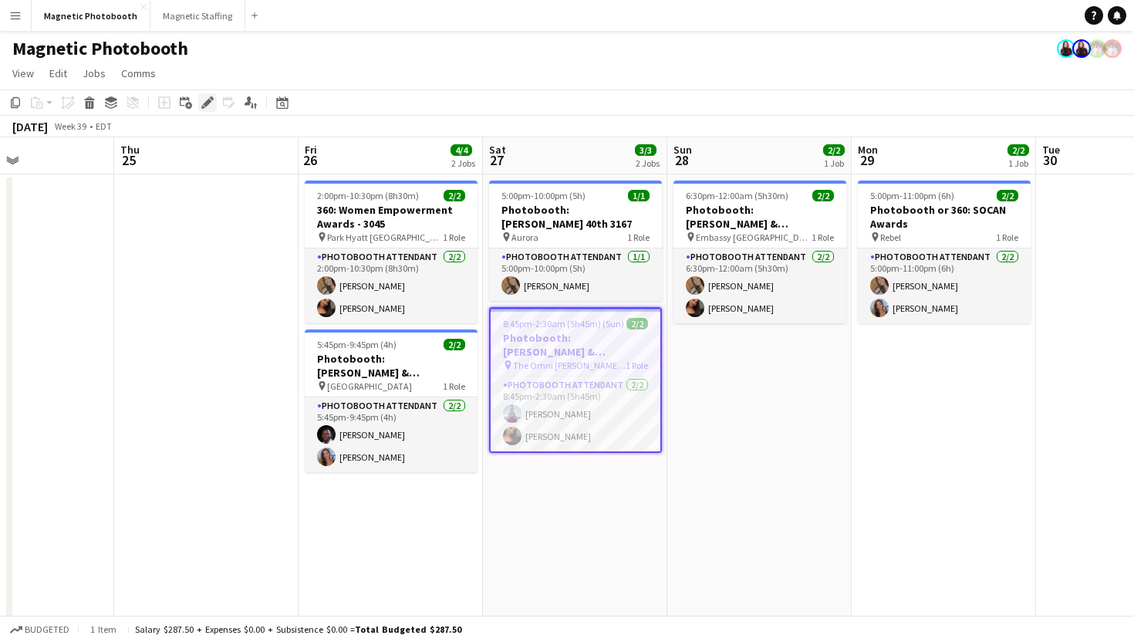
click at [208, 105] on icon "Edit" at bounding box center [207, 102] width 12 height 12
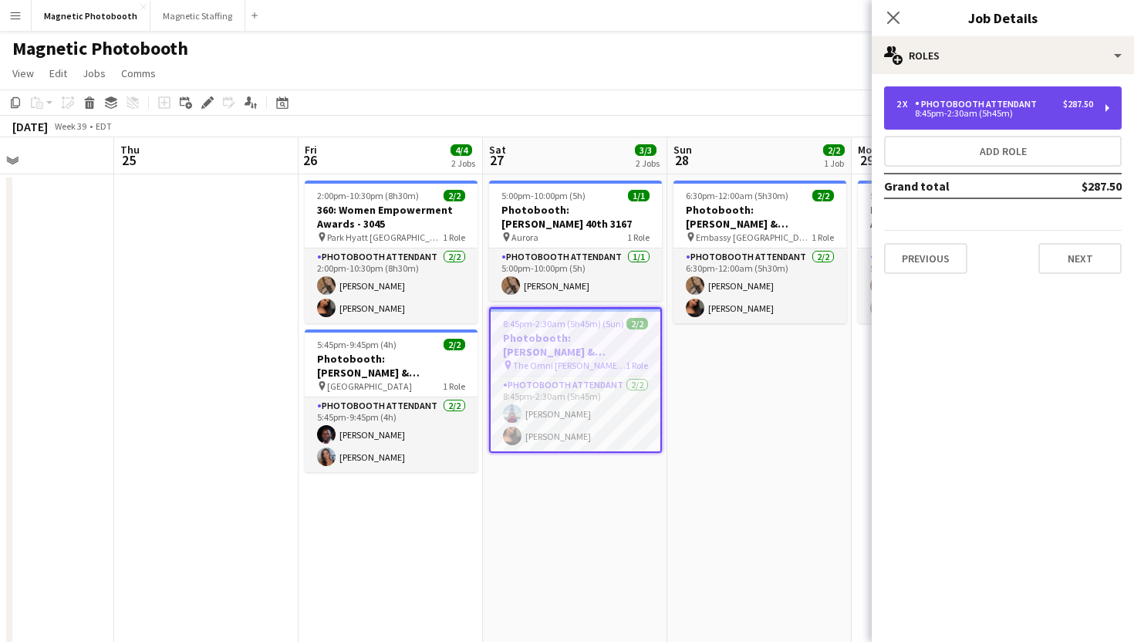
click at [1001, 108] on div "Photobooth Attendant" at bounding box center [979, 104] width 128 height 11
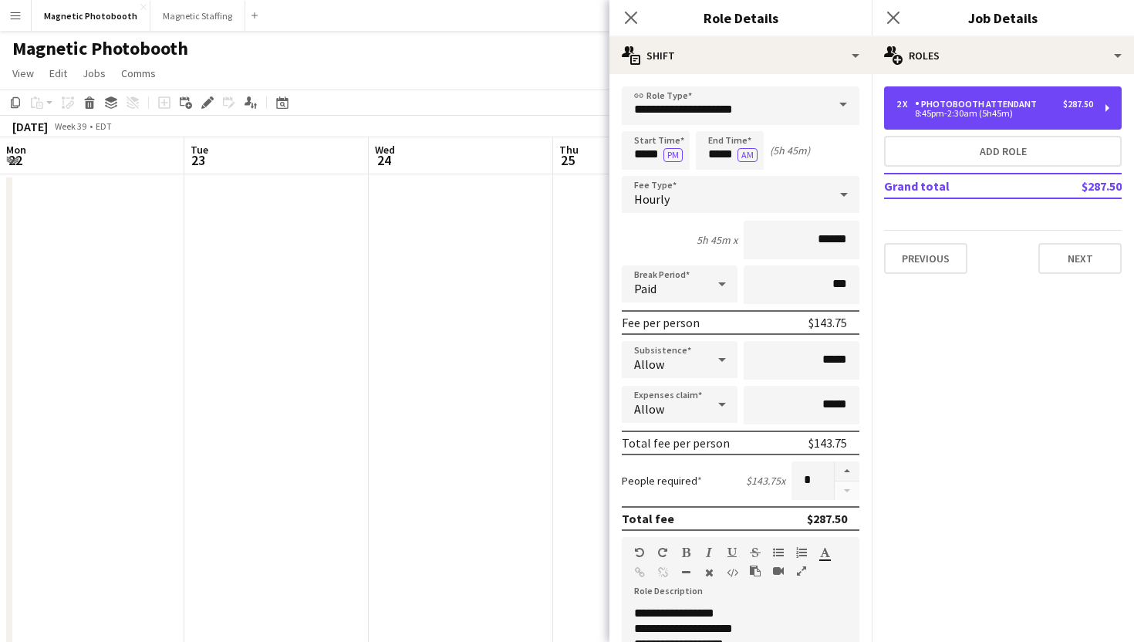
scroll to position [0, 439]
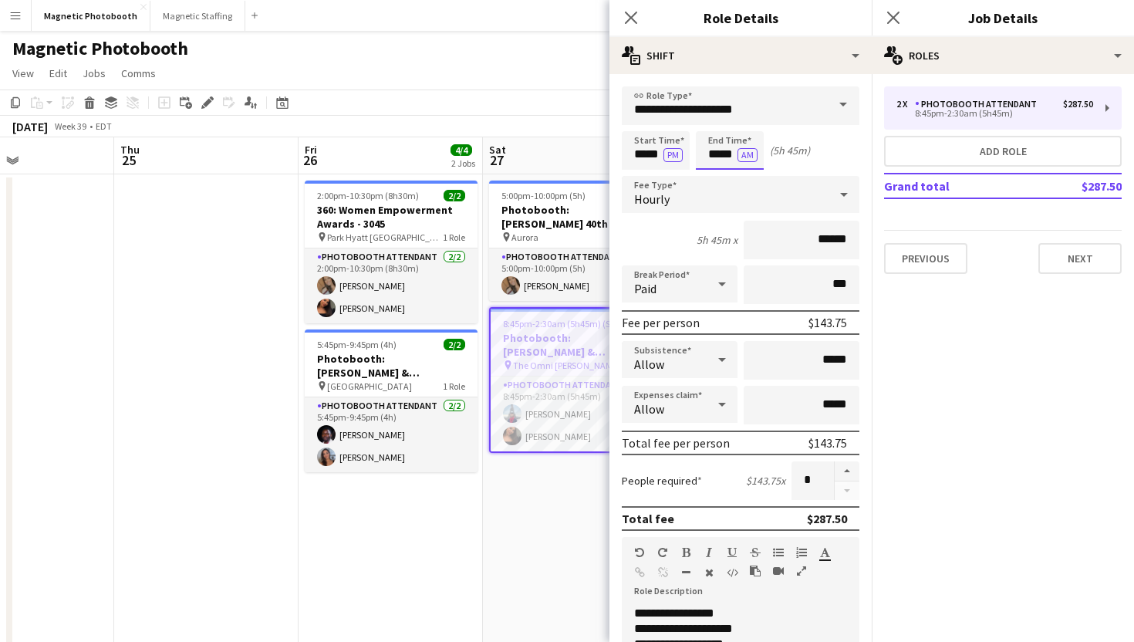
click at [718, 145] on input "*****" at bounding box center [730, 150] width 68 height 39
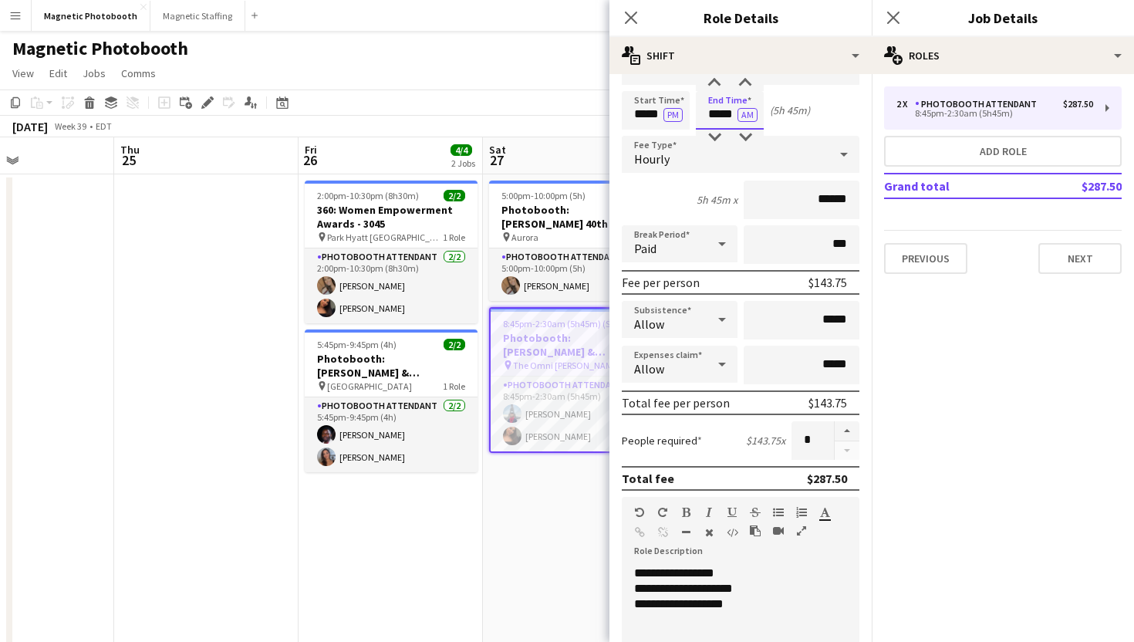
scroll to position [0, 0]
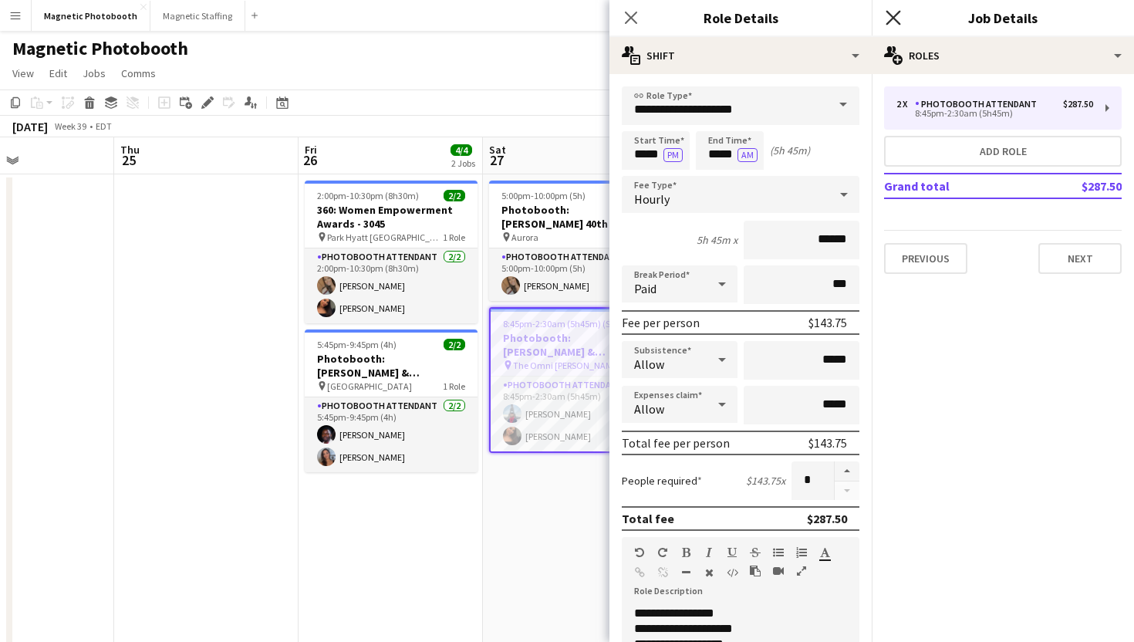
click at [895, 19] on icon at bounding box center [892, 17] width 15 height 15
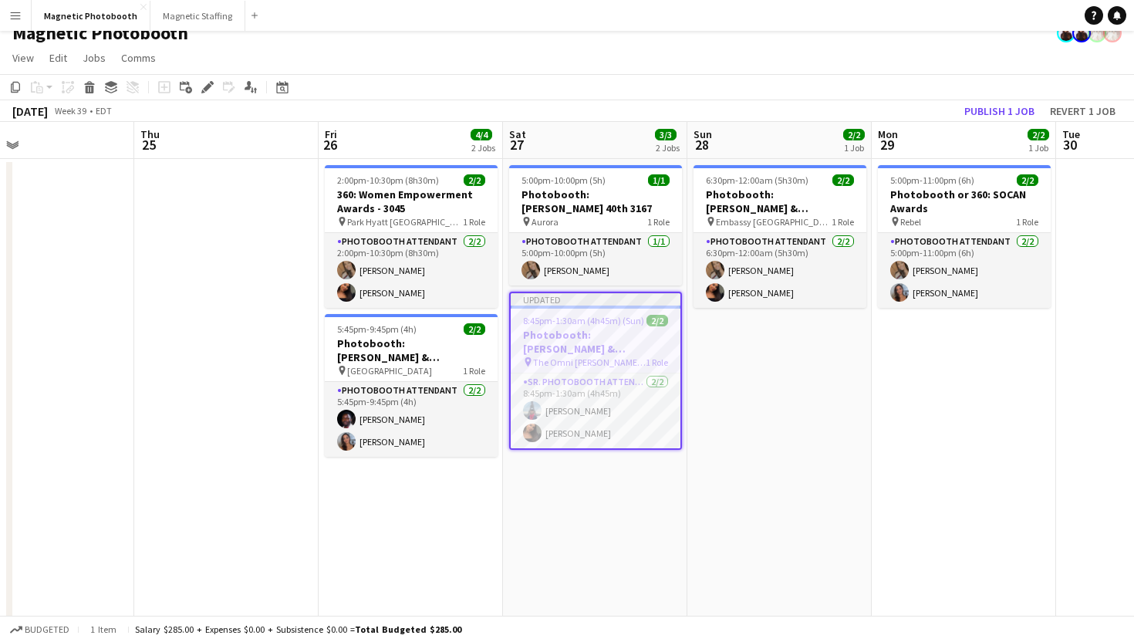
scroll to position [19, 0]
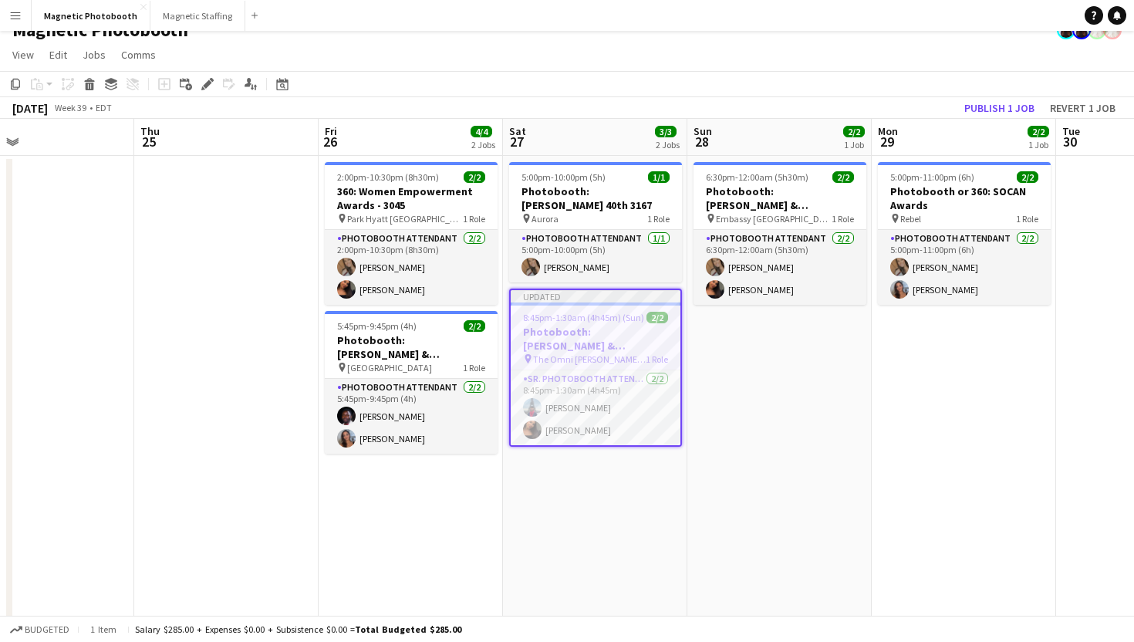
click at [673, 331] on h3 "Photobooth: [PERSON_NAME] & [PERSON_NAME]'s Wedding - 3136" at bounding box center [596, 339] width 170 height 28
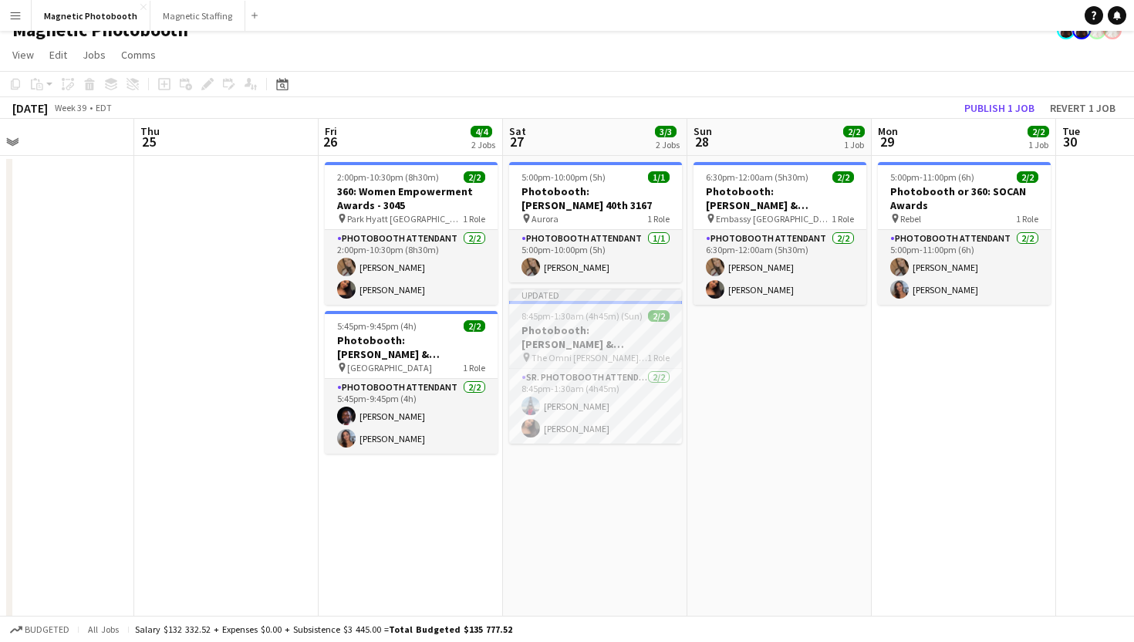
click at [638, 336] on h3 "Photobooth: [PERSON_NAME] & [PERSON_NAME]'s Wedding - 3136" at bounding box center [595, 337] width 173 height 28
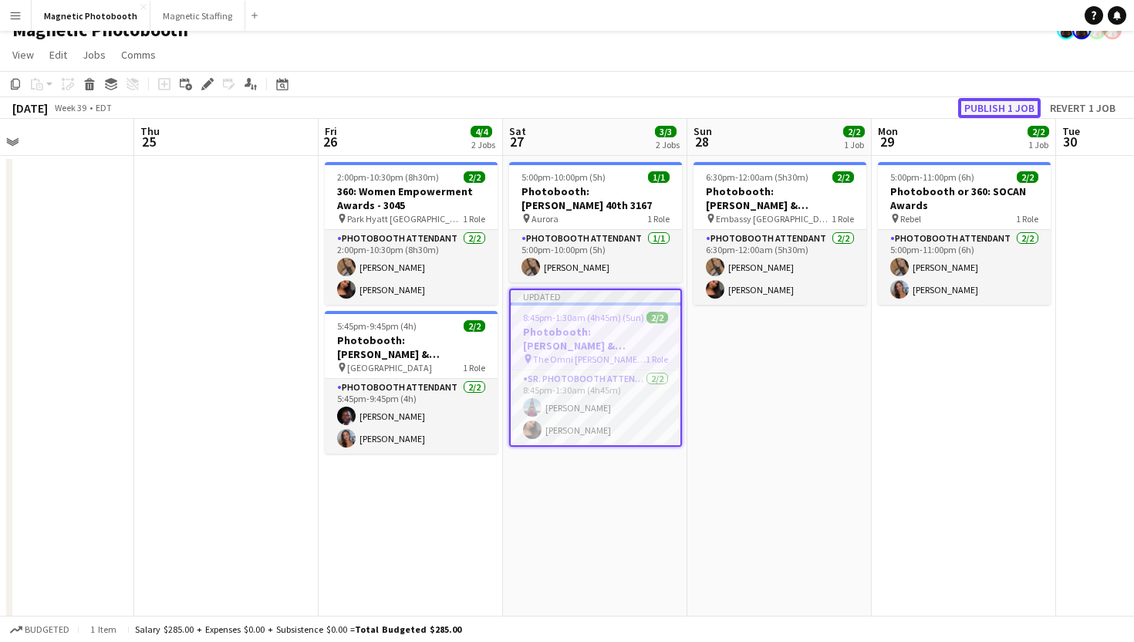
click at [991, 110] on button "Publish 1 job" at bounding box center [999, 108] width 83 height 20
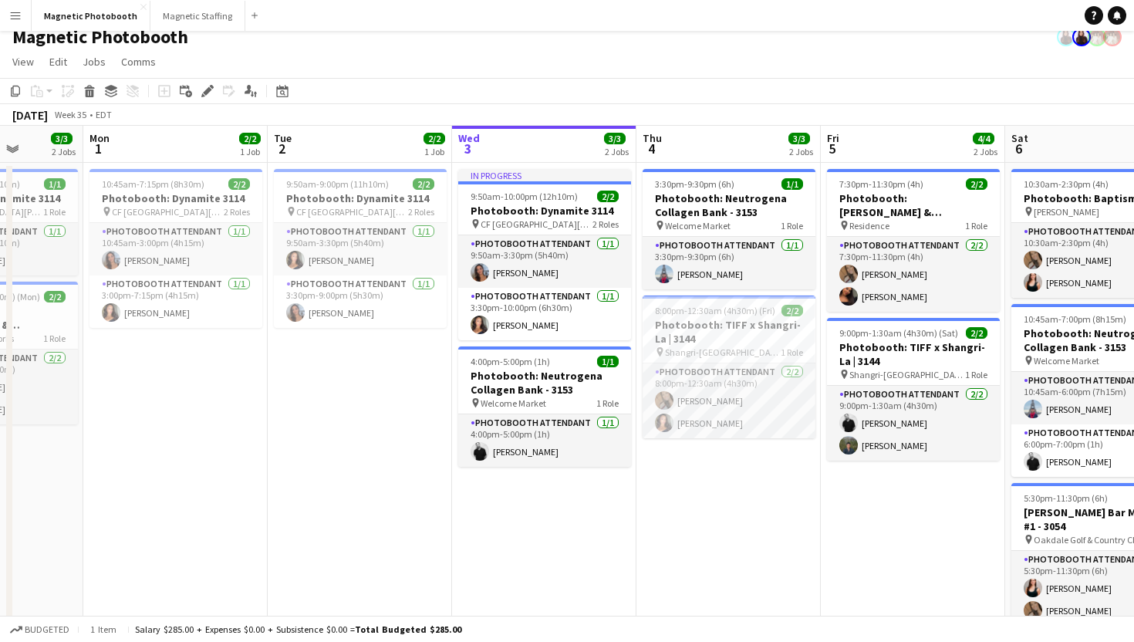
scroll to position [12, 0]
click at [770, 269] on app-card-role "Photobooth Attendant 1/1 3:30pm-9:30pm (6h) Luccas Correia" at bounding box center [728, 262] width 173 height 52
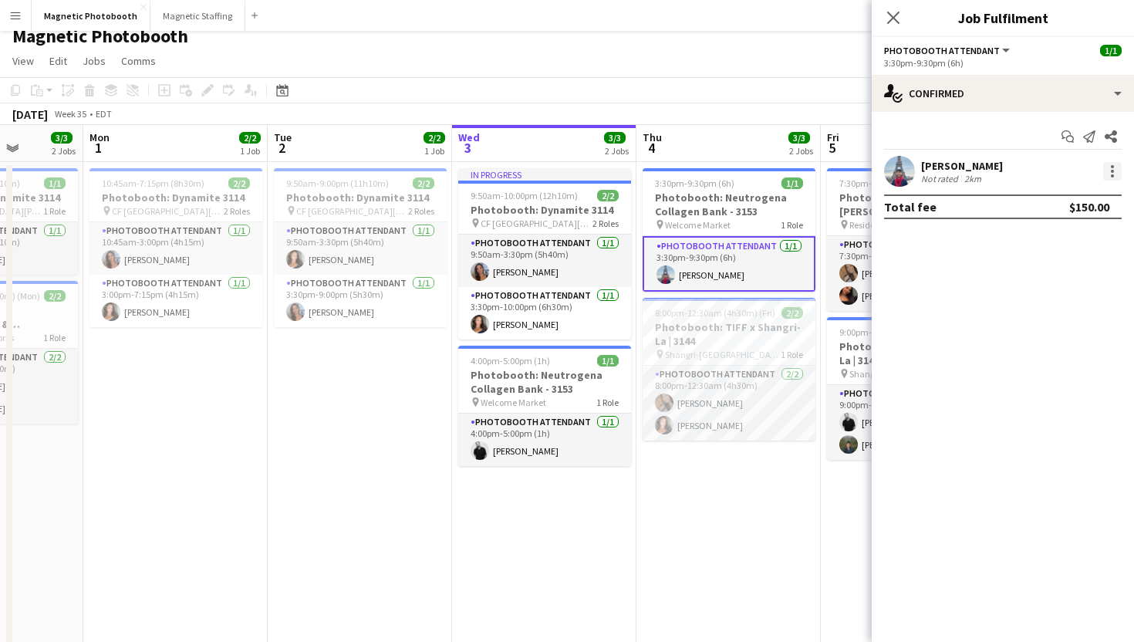
click at [1108, 171] on div at bounding box center [1112, 171] width 19 height 19
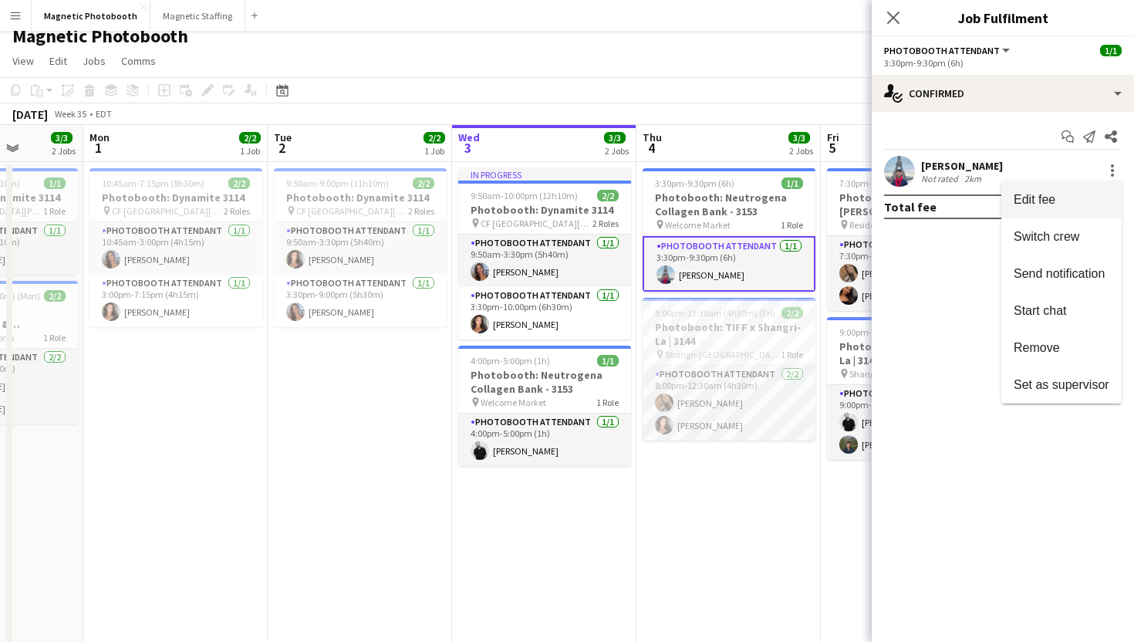
click at [1093, 199] on span "Edit fee" at bounding box center [1061, 200] width 96 height 14
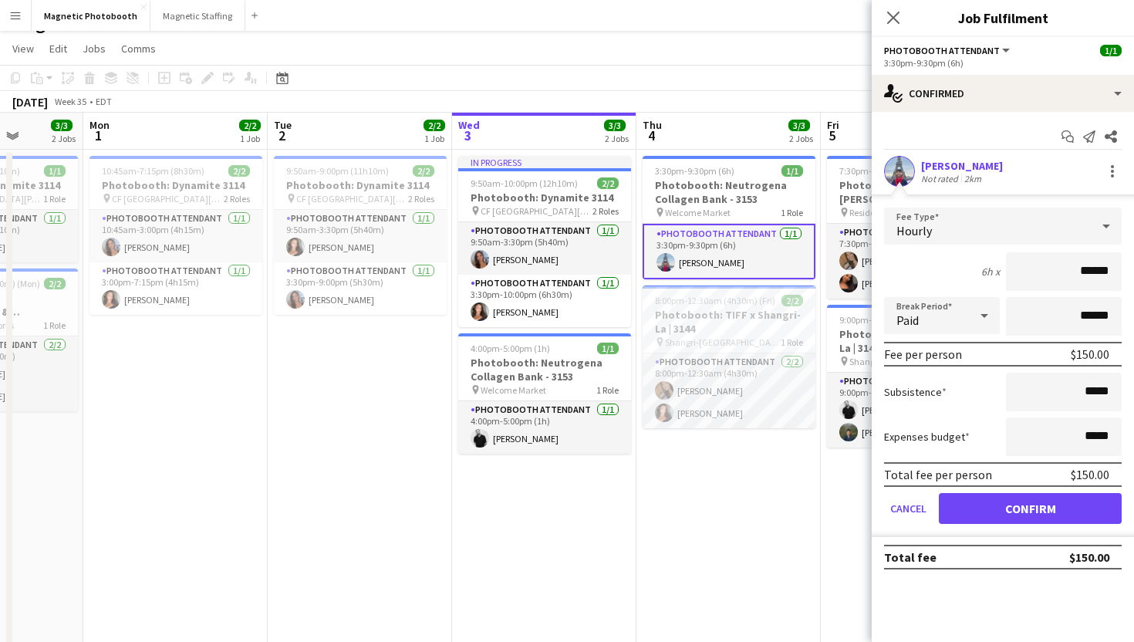
scroll to position [36, 0]
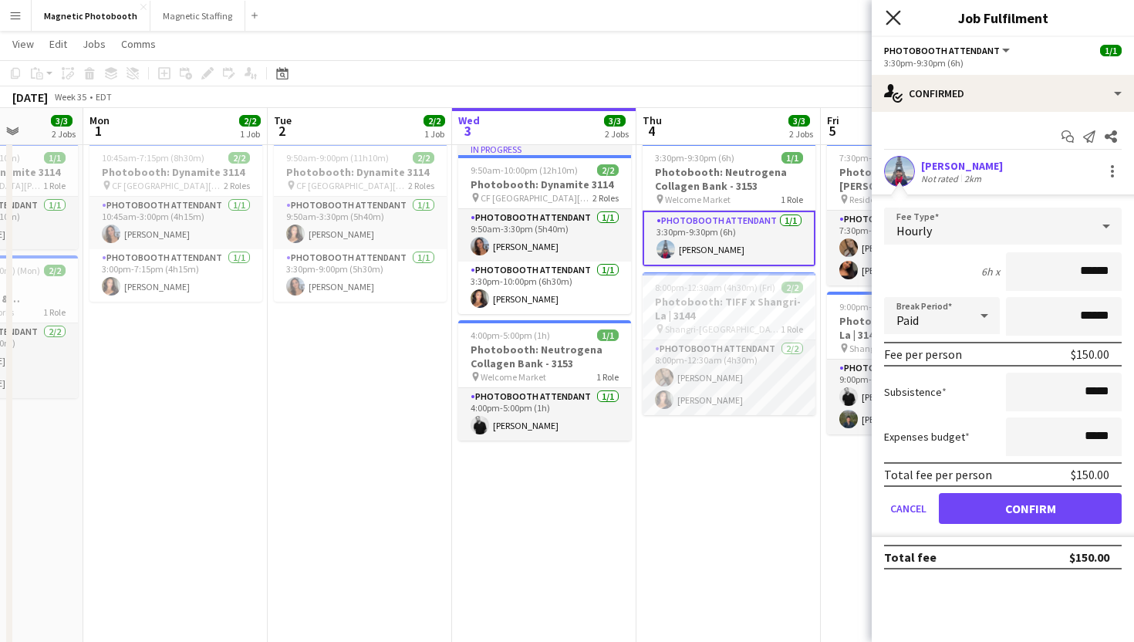
click at [892, 16] on icon at bounding box center [892, 17] width 15 height 15
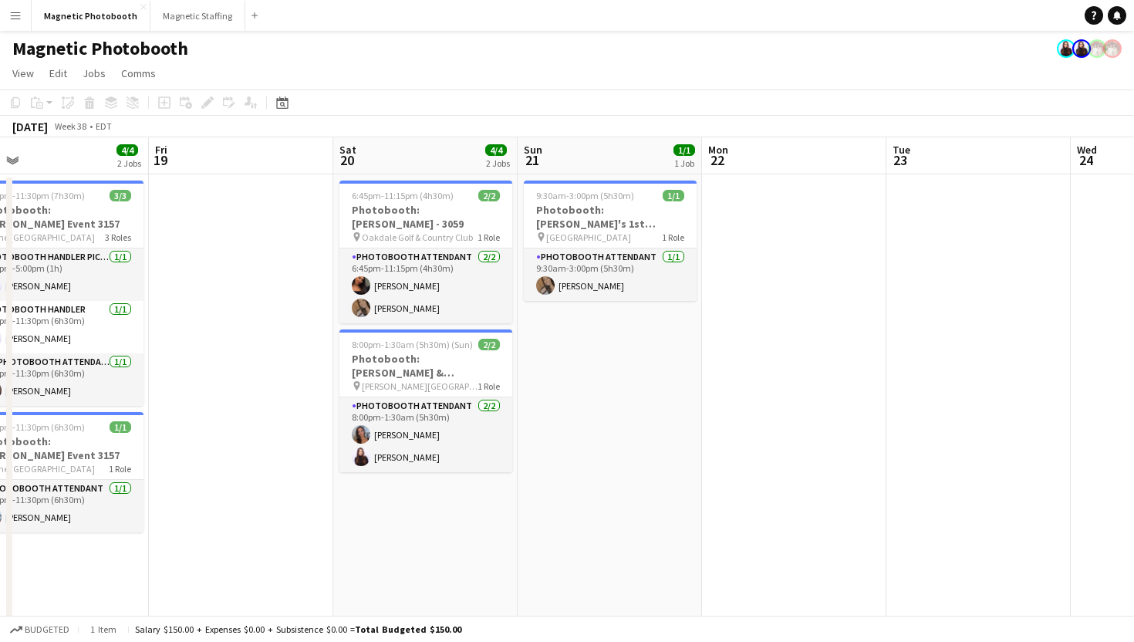
scroll to position [0, 425]
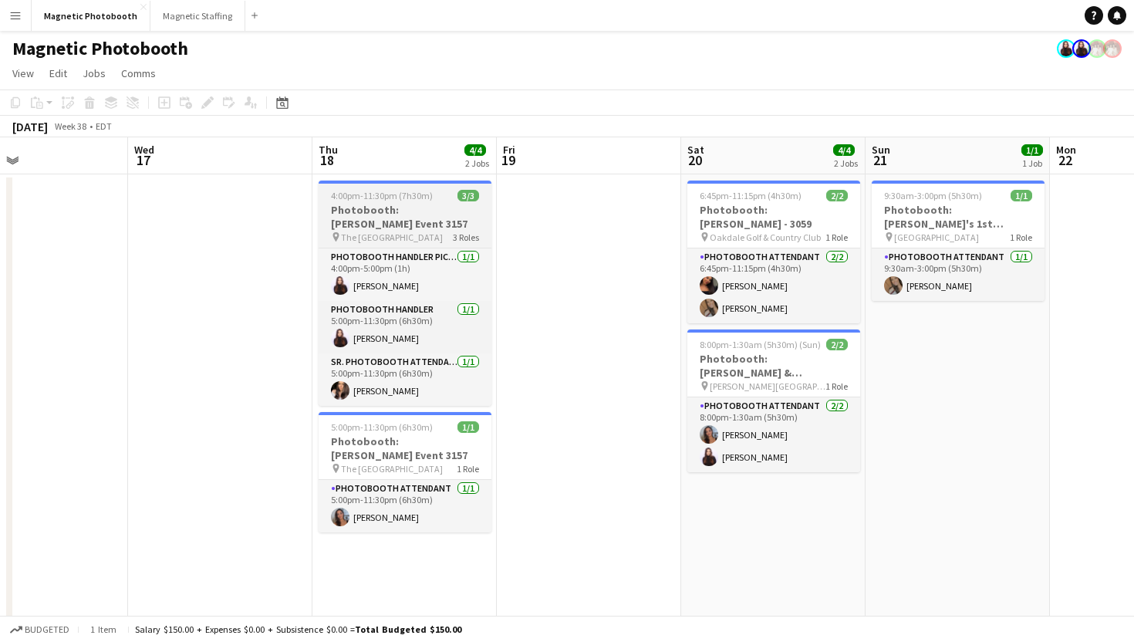
click at [440, 203] on h3 "Photobooth: [PERSON_NAME] Event 3157" at bounding box center [405, 217] width 173 height 28
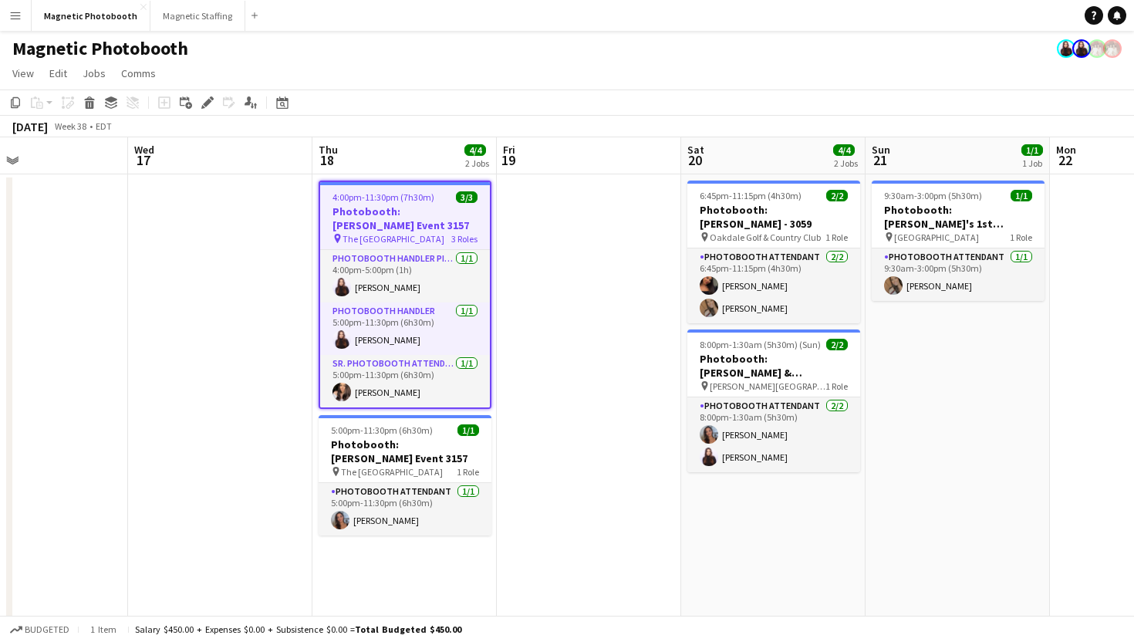
click at [386, 199] on span "4:00pm-11:30pm (7h30m)" at bounding box center [383, 197] width 102 height 12
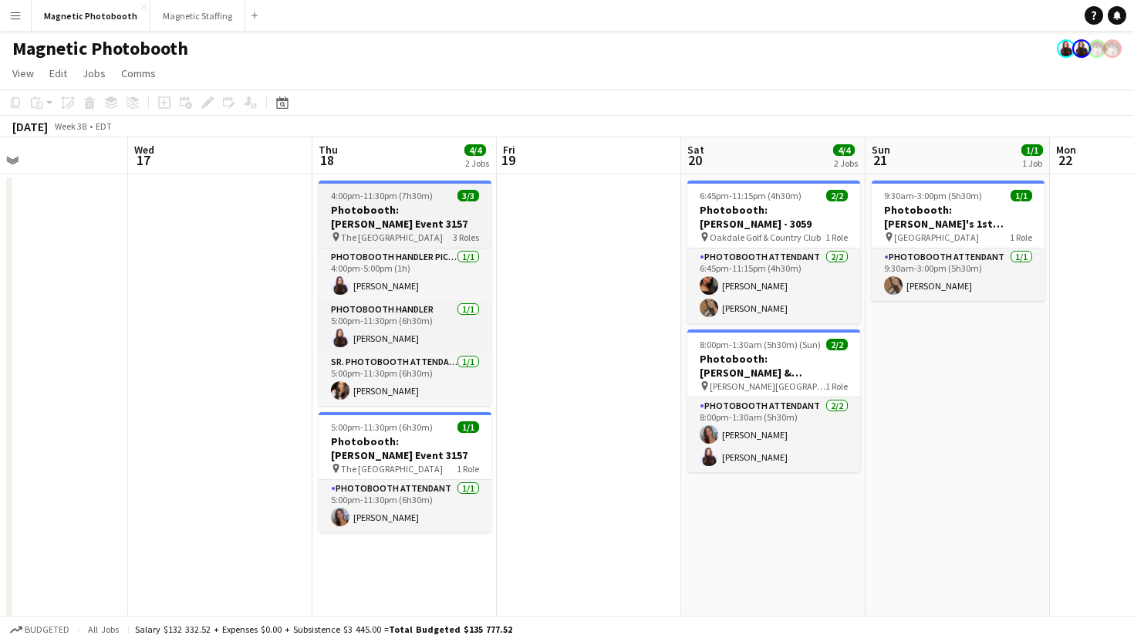
click at [386, 199] on span "4:00pm-11:30pm (7h30m)" at bounding box center [382, 196] width 102 height 12
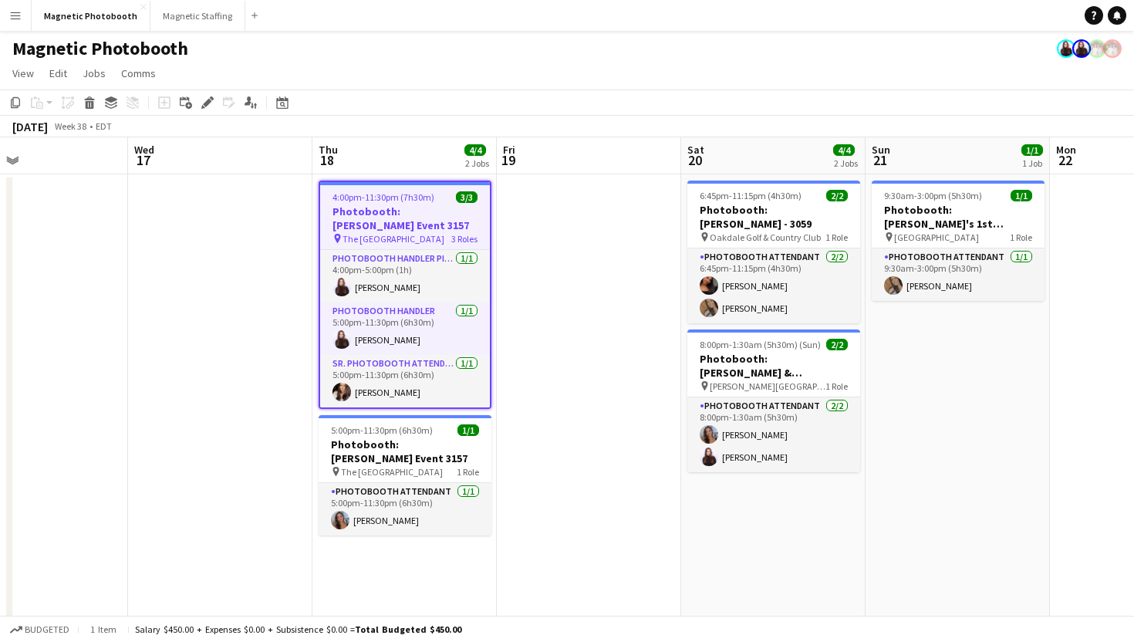
click at [403, 240] on div "pin The Great Hall 3 Roles" at bounding box center [405, 238] width 170 height 12
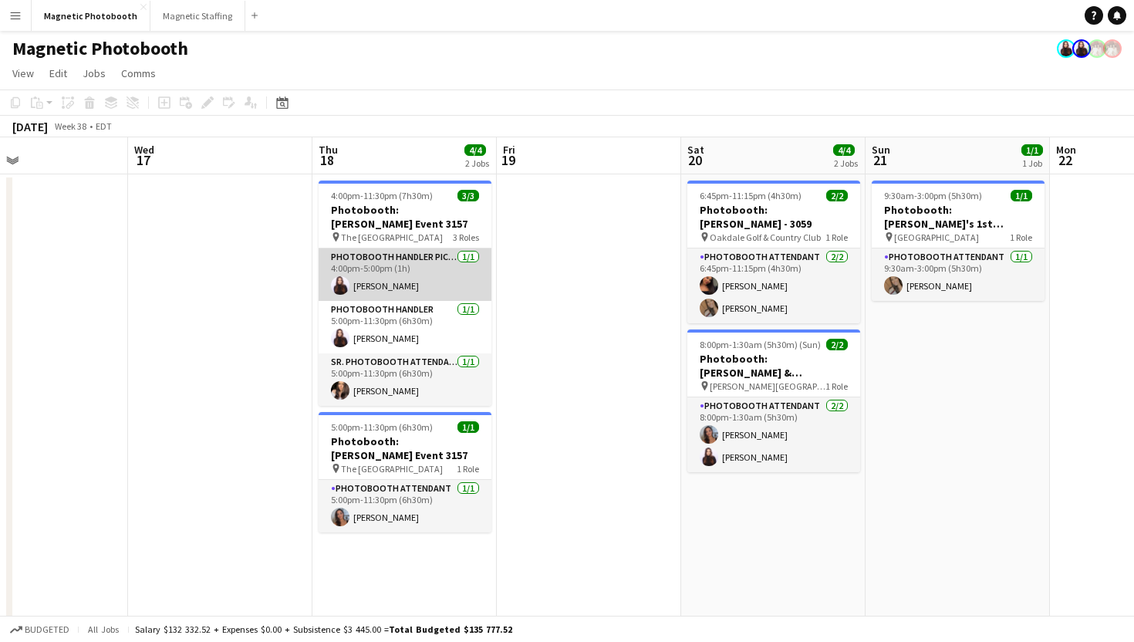
click at [403, 273] on app-card-role "Photobooth Handler Pick-Up/Drop-Off 1/1 4:00pm-5:00pm (1h) Maria Lopes" at bounding box center [405, 274] width 173 height 52
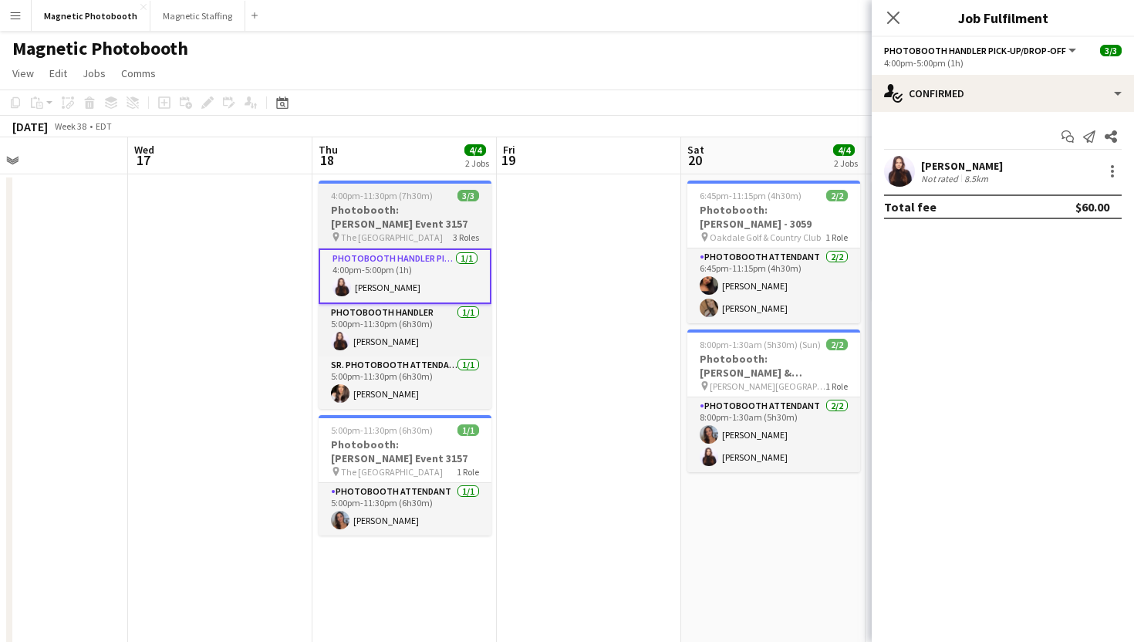
click at [406, 225] on h3 "Photobooth: [PERSON_NAME] Event 3157" at bounding box center [405, 217] width 173 height 28
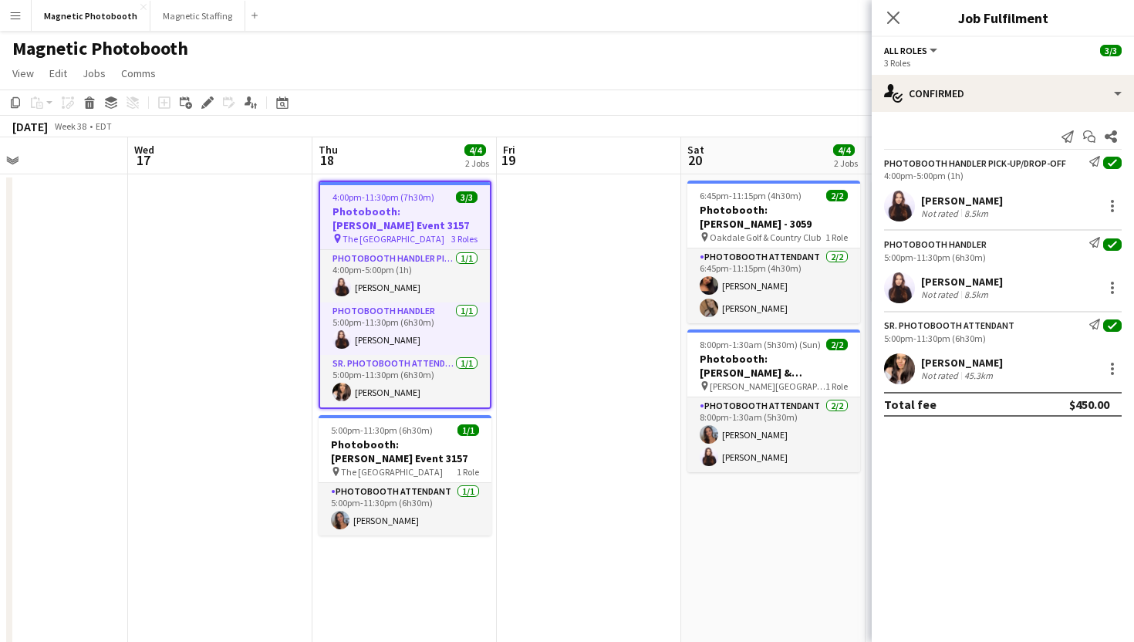
click at [406, 225] on h3 "Photobooth: [PERSON_NAME] Event 3157" at bounding box center [405, 218] width 170 height 28
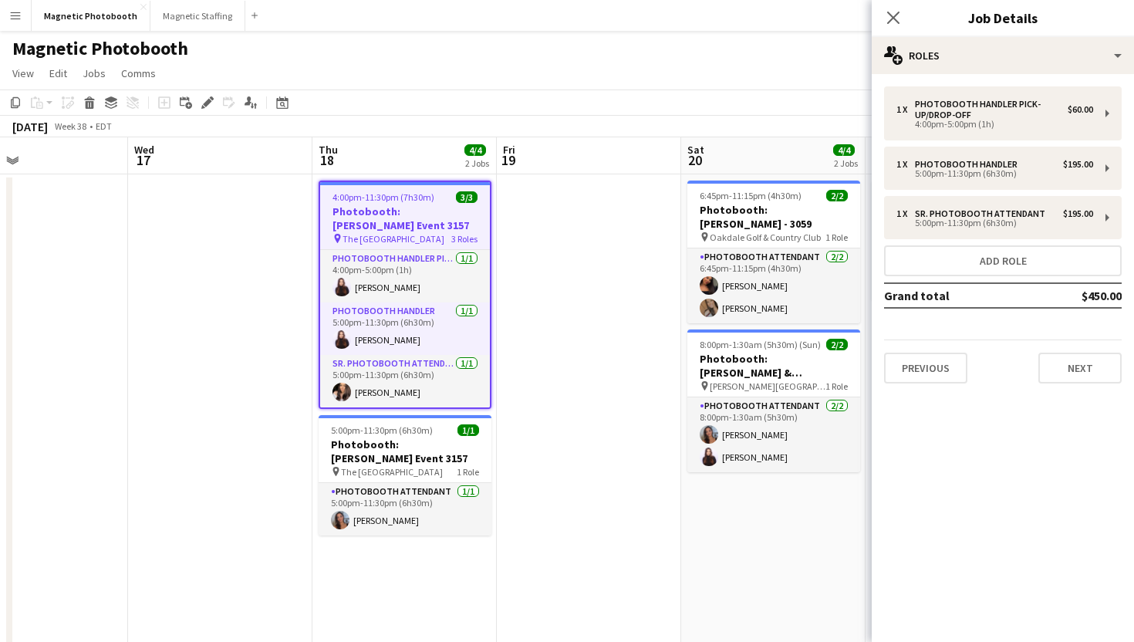
click at [497, 248] on app-date-cell at bounding box center [589, 504] width 184 height 661
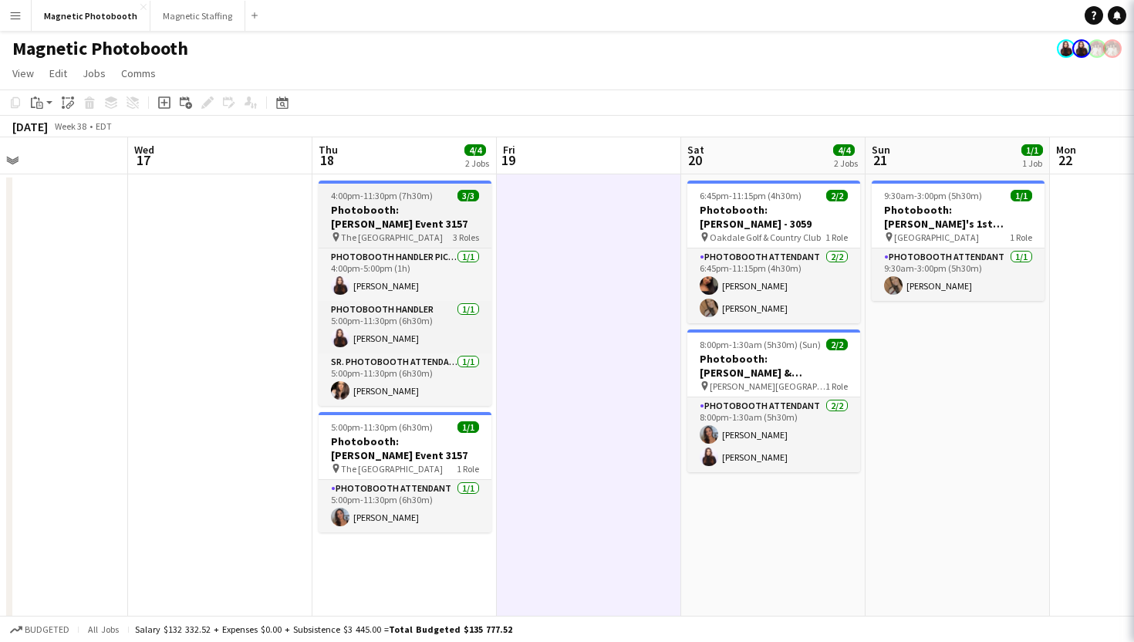
click at [461, 234] on span "3 Roles" at bounding box center [466, 237] width 26 height 12
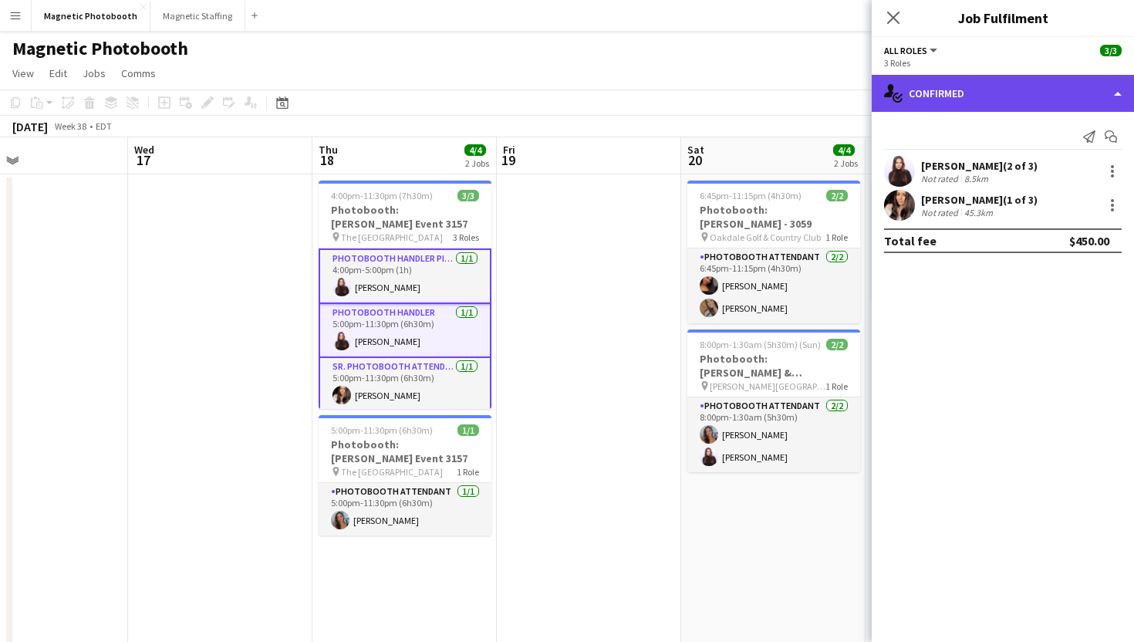
click at [997, 93] on div "single-neutral-actions-check-2 Confirmed" at bounding box center [1003, 93] width 262 height 37
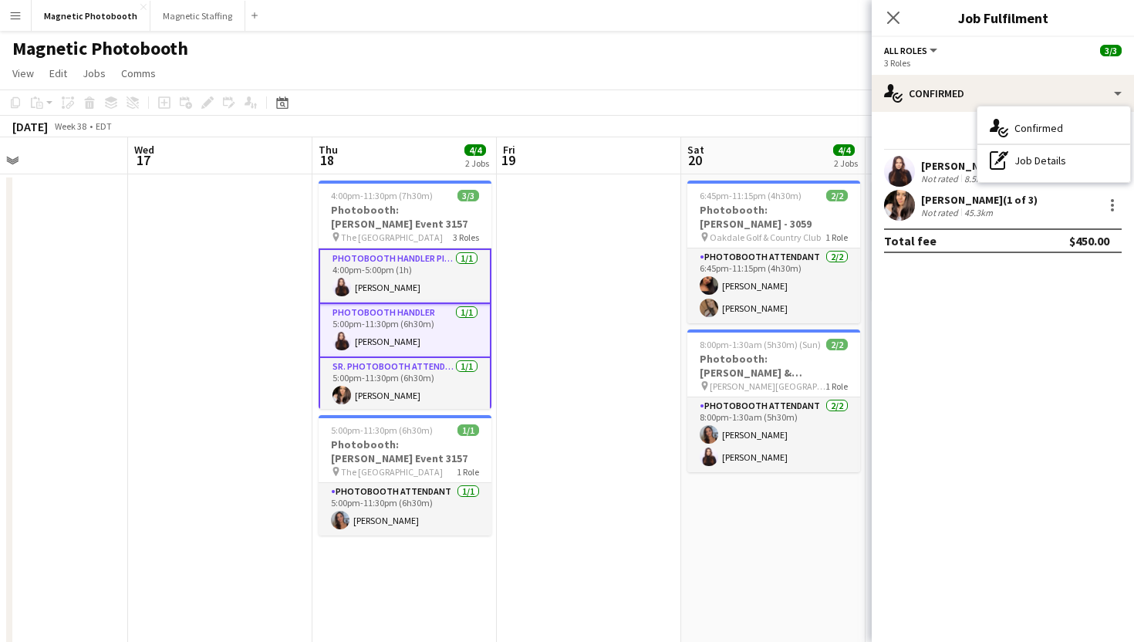
click at [440, 251] on app-card-role "Photobooth Handler Pick-Up/Drop-Off 1/1 4:00pm-5:00pm (1h) Maria Lopes" at bounding box center [405, 276] width 173 height 56
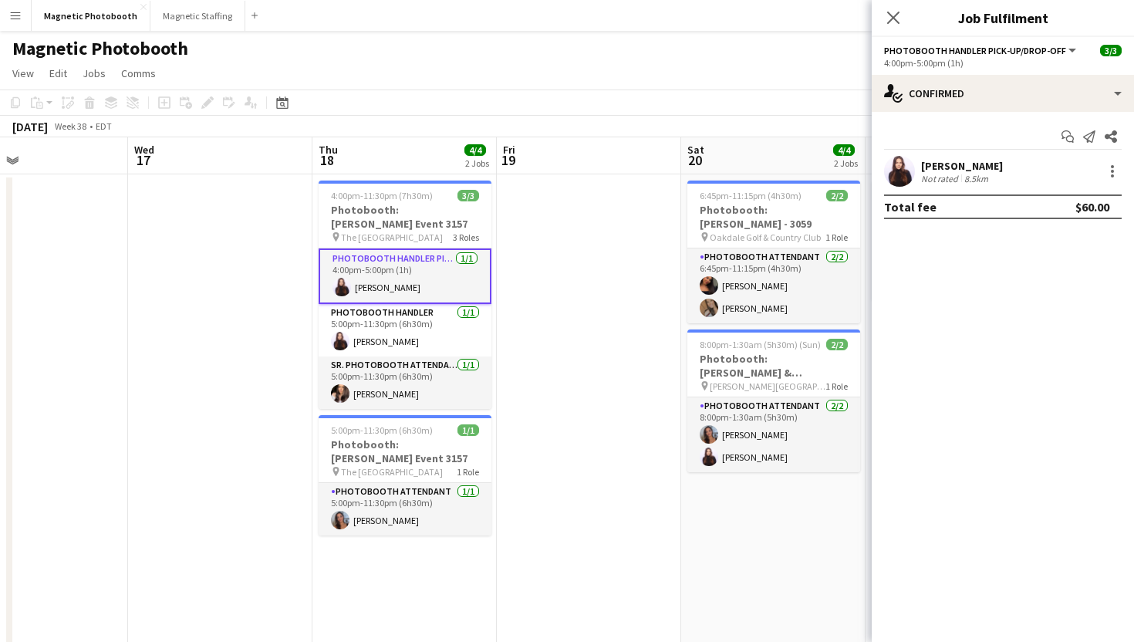
click at [440, 251] on app-card-role "Photobooth Handler Pick-Up/Drop-Off 1/1 4:00pm-5:00pm (1h) Maria Lopes" at bounding box center [405, 276] width 173 height 56
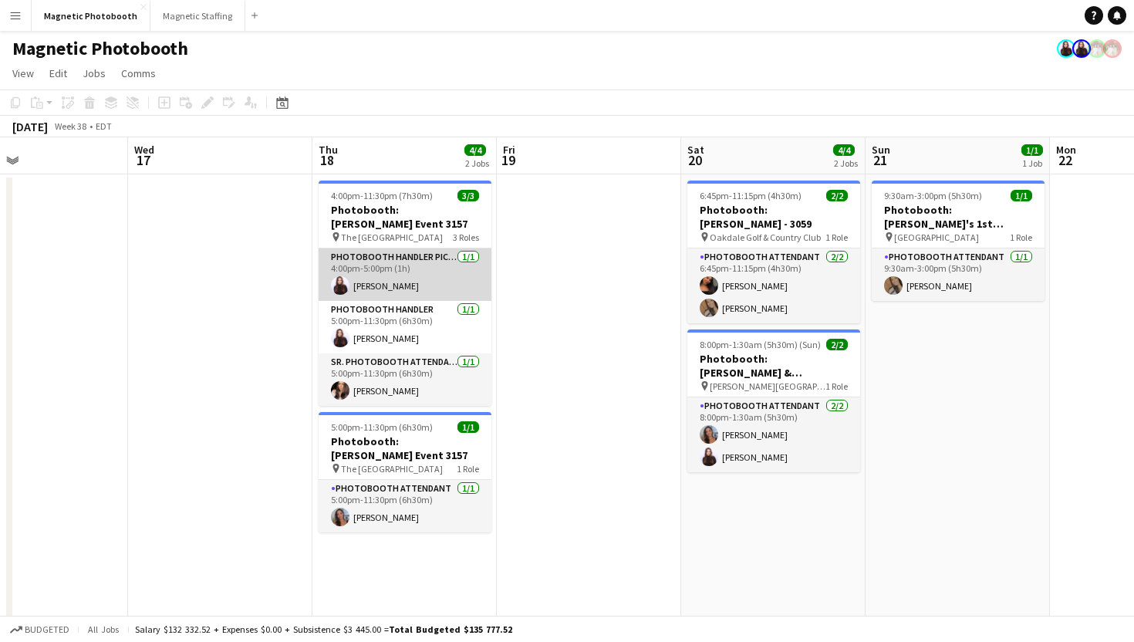
click at [440, 251] on app-card-role "Photobooth Handler Pick-Up/Drop-Off 1/1 4:00pm-5:00pm (1h) Maria Lopes" at bounding box center [405, 274] width 173 height 52
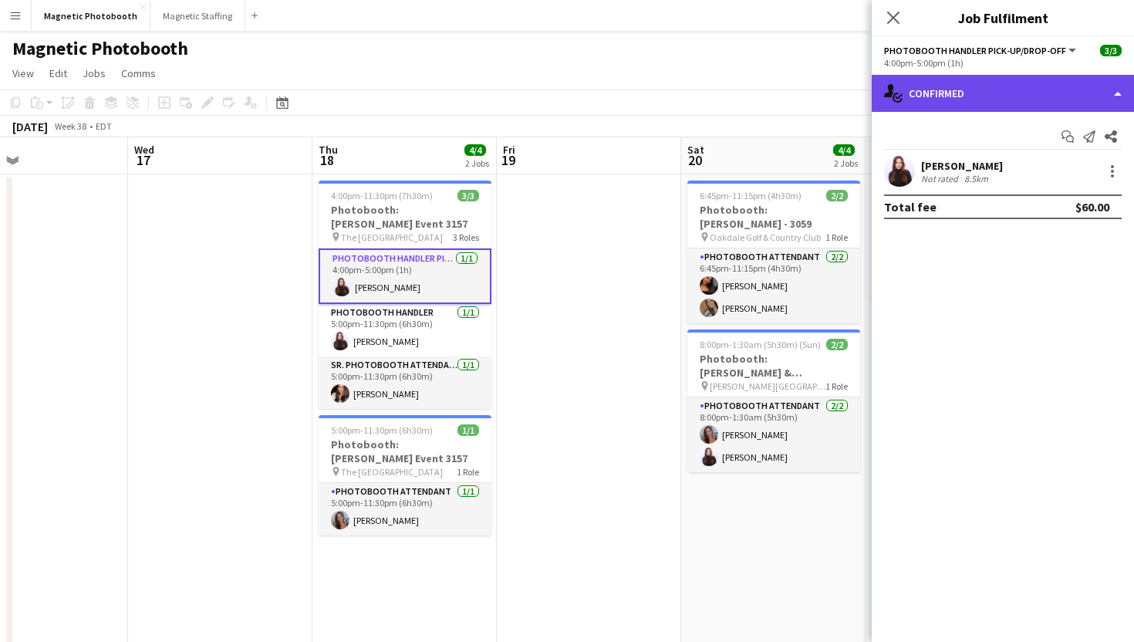
click at [1113, 93] on div "single-neutral-actions-check-2 Confirmed" at bounding box center [1003, 93] width 262 height 37
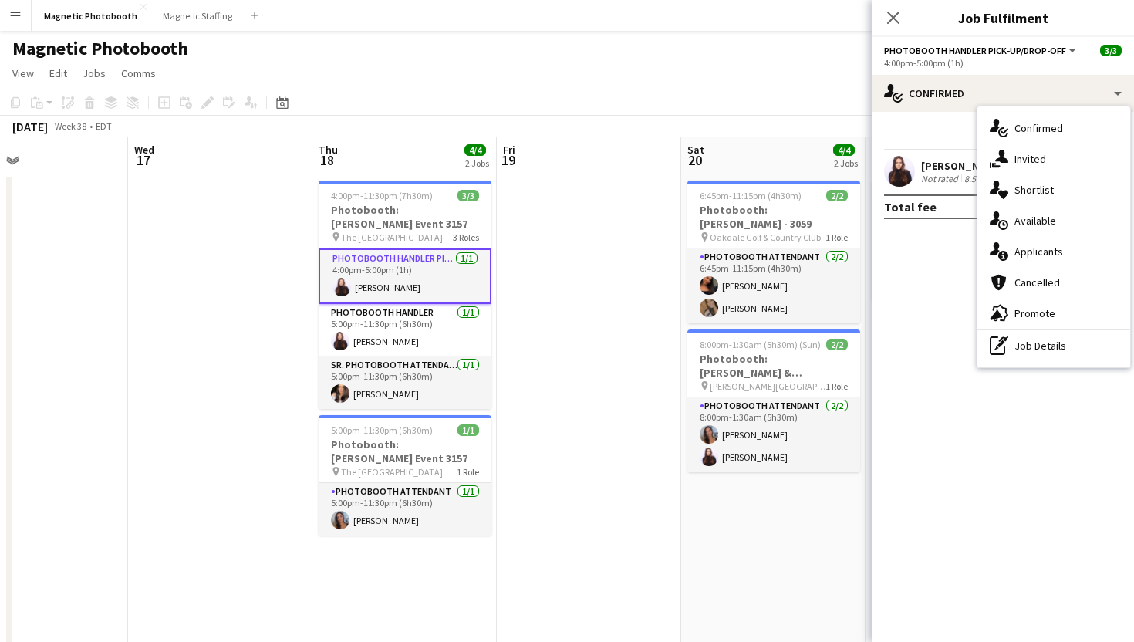
click at [595, 96] on app-toolbar "Copy Paste Paste Command V Paste with crew Command Shift V Paste linked Job Del…" at bounding box center [567, 102] width 1134 height 26
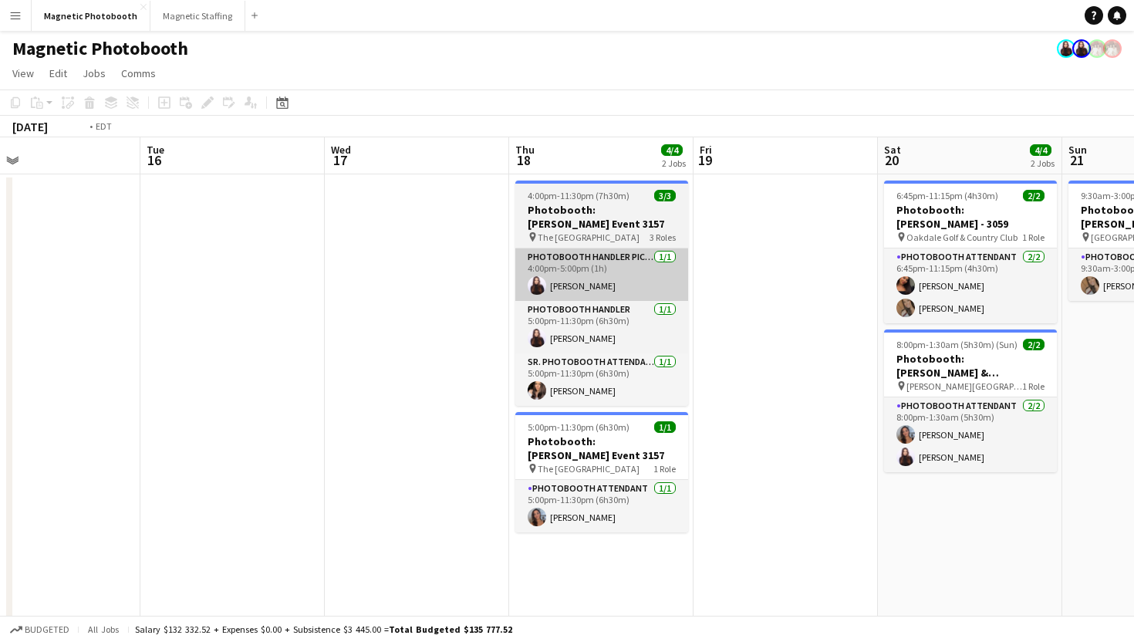
scroll to position [0, 370]
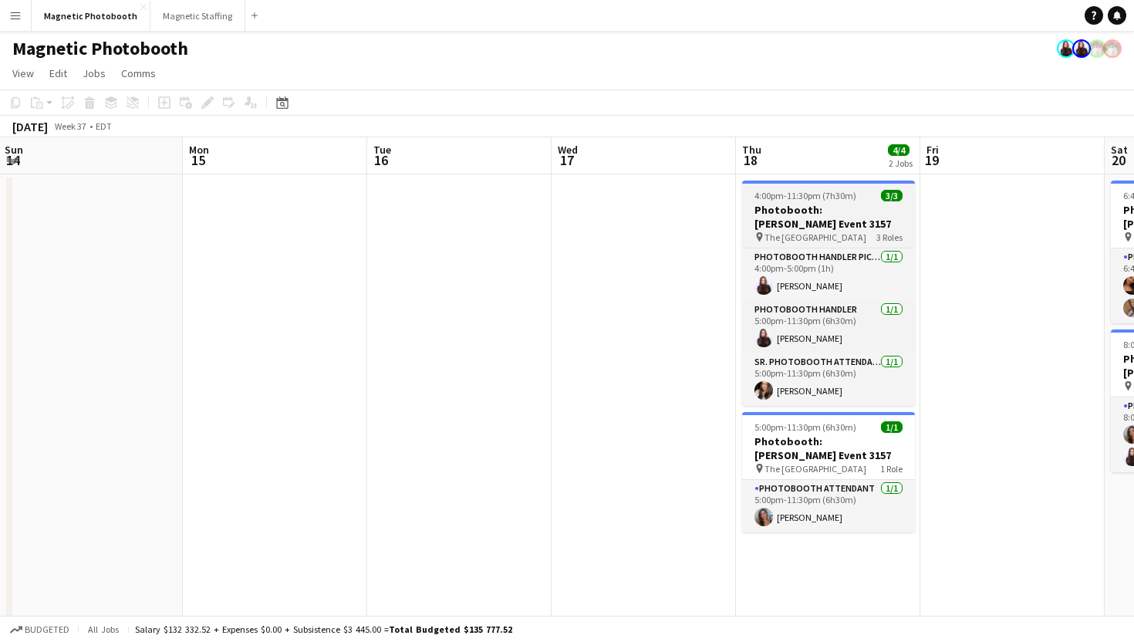
click at [794, 219] on h3 "Photobooth: [PERSON_NAME] Event 3157" at bounding box center [828, 217] width 173 height 28
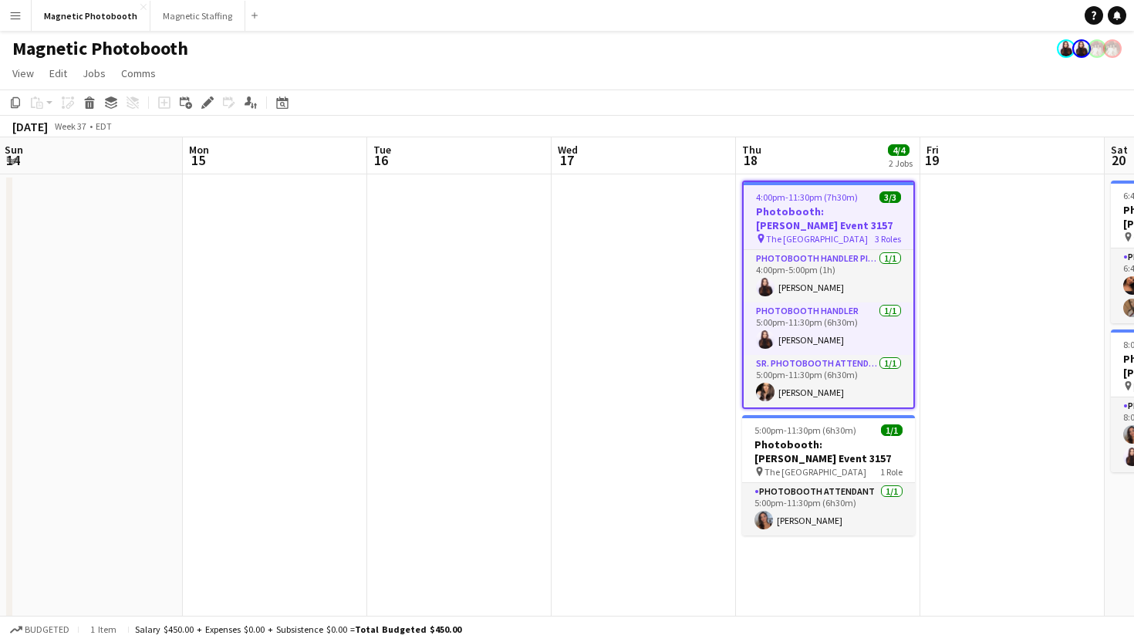
scroll to position [0, 494]
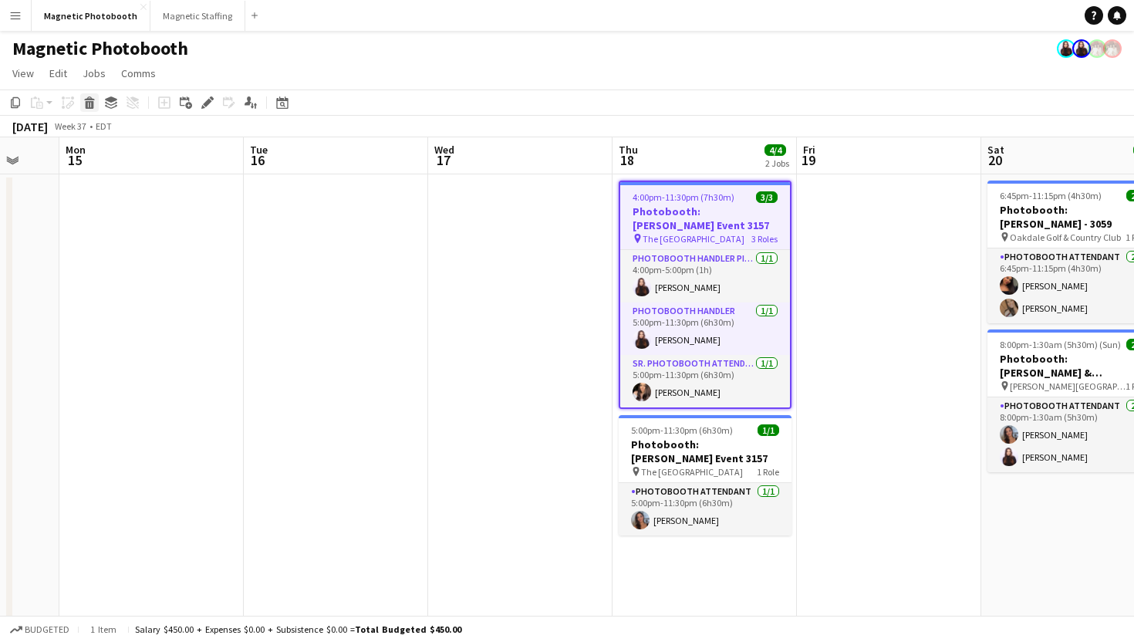
click at [95, 102] on icon "Delete" at bounding box center [89, 102] width 12 height 12
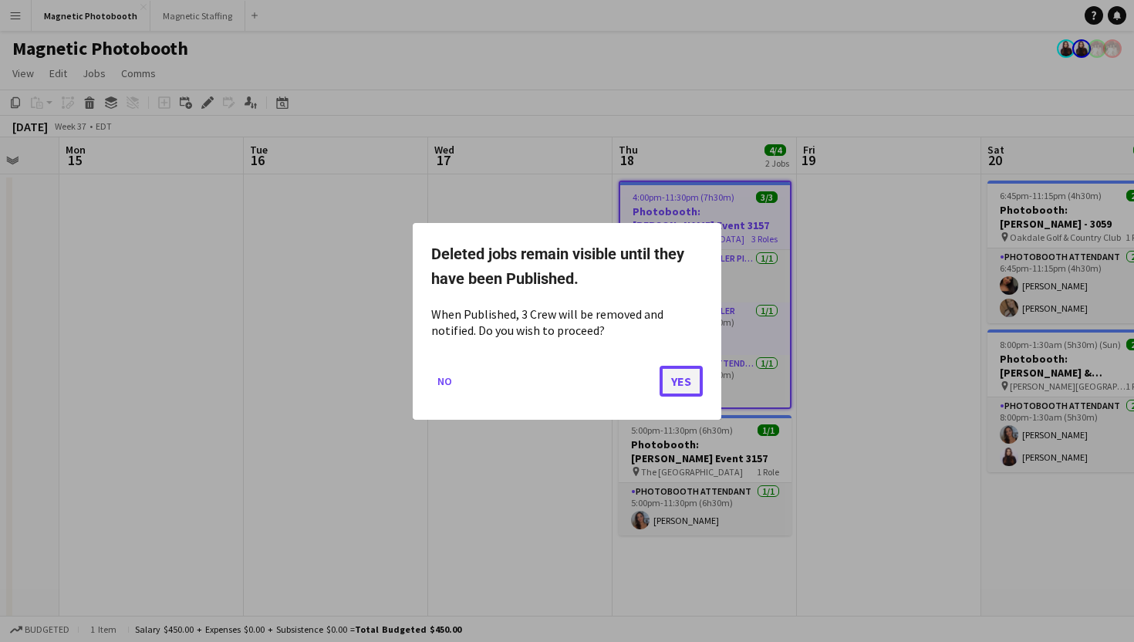
click at [673, 385] on button "Yes" at bounding box center [680, 380] width 43 height 31
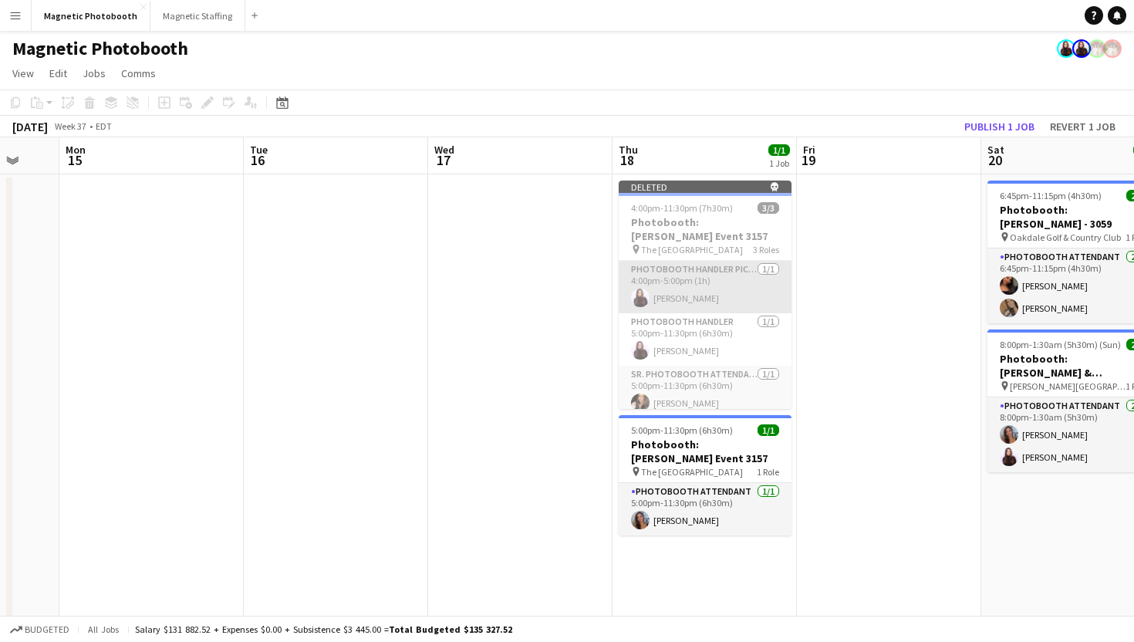
scroll to position [9, 0]
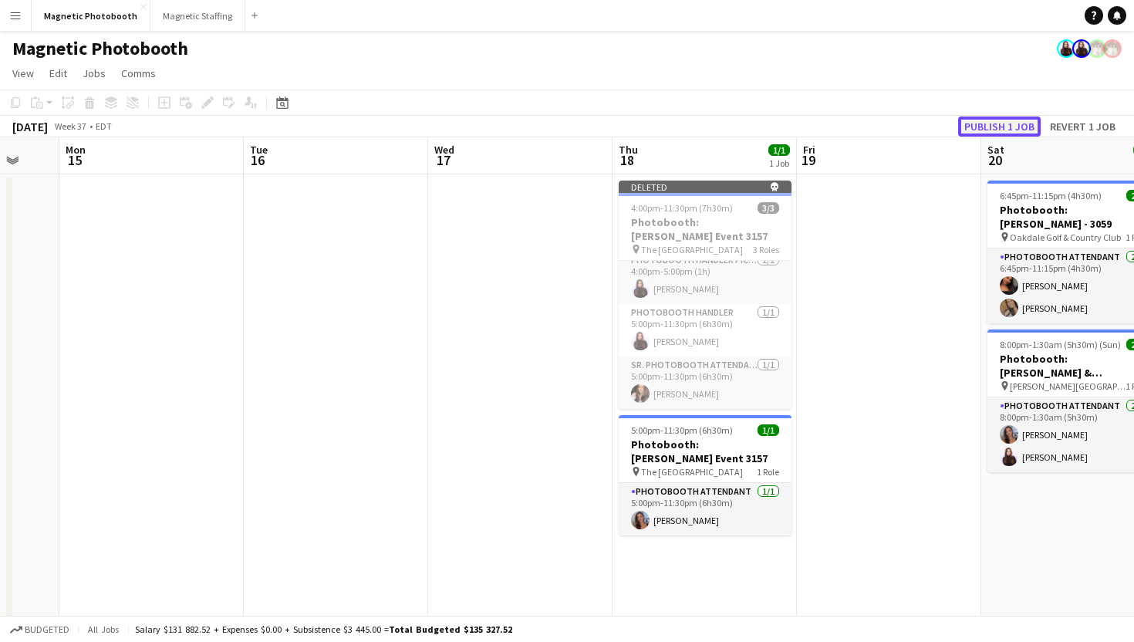
click at [1003, 120] on button "Publish 1 job" at bounding box center [999, 126] width 83 height 20
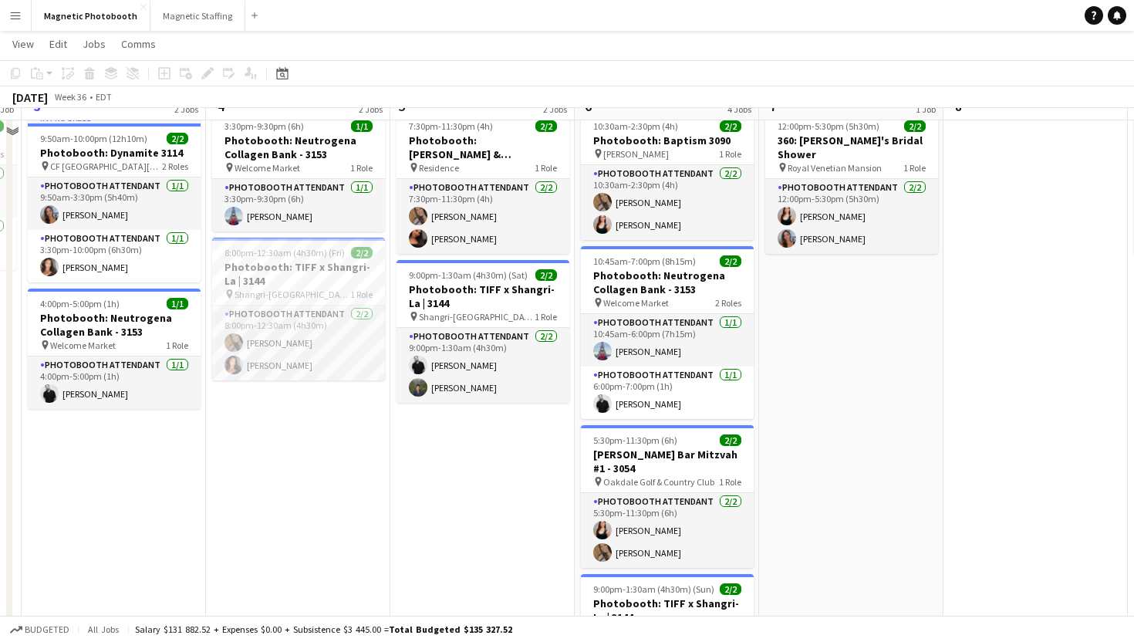
scroll to position [73, 0]
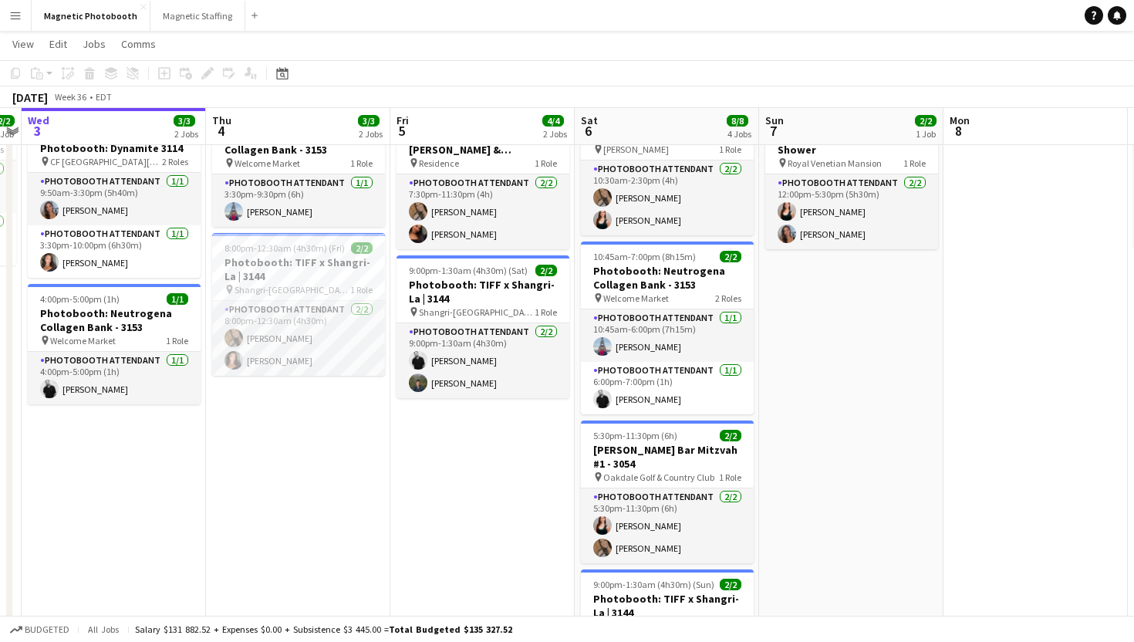
click at [418, 36] on app-page-menu "View Day view expanded Day view collapsed Month view Date picker Jump to [DATE]…" at bounding box center [567, 45] width 1134 height 29
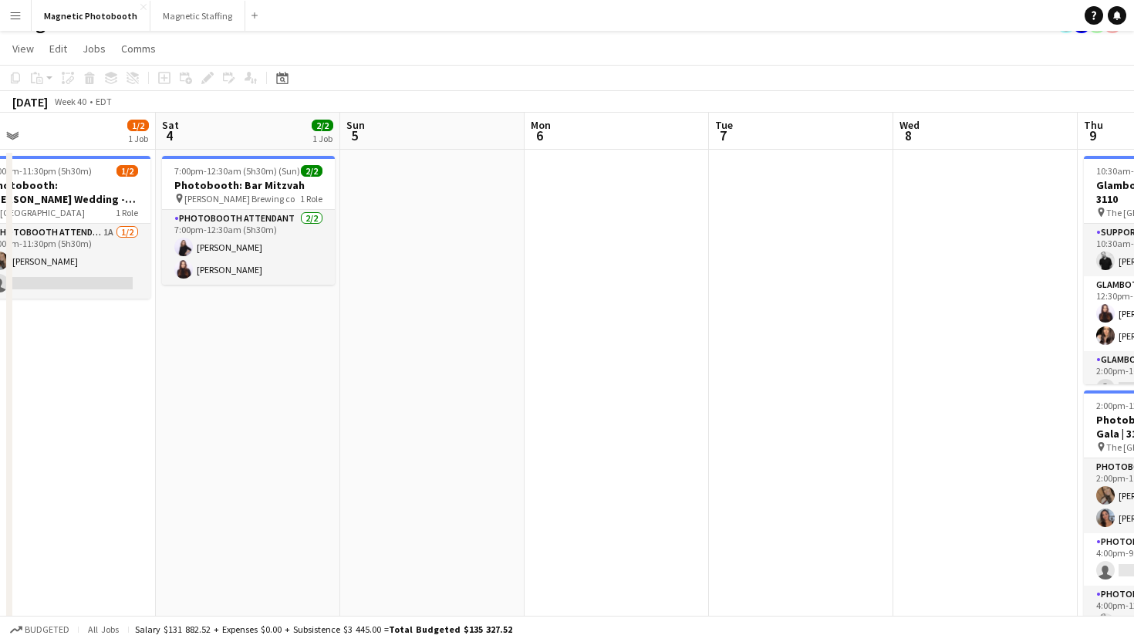
scroll to position [0, 436]
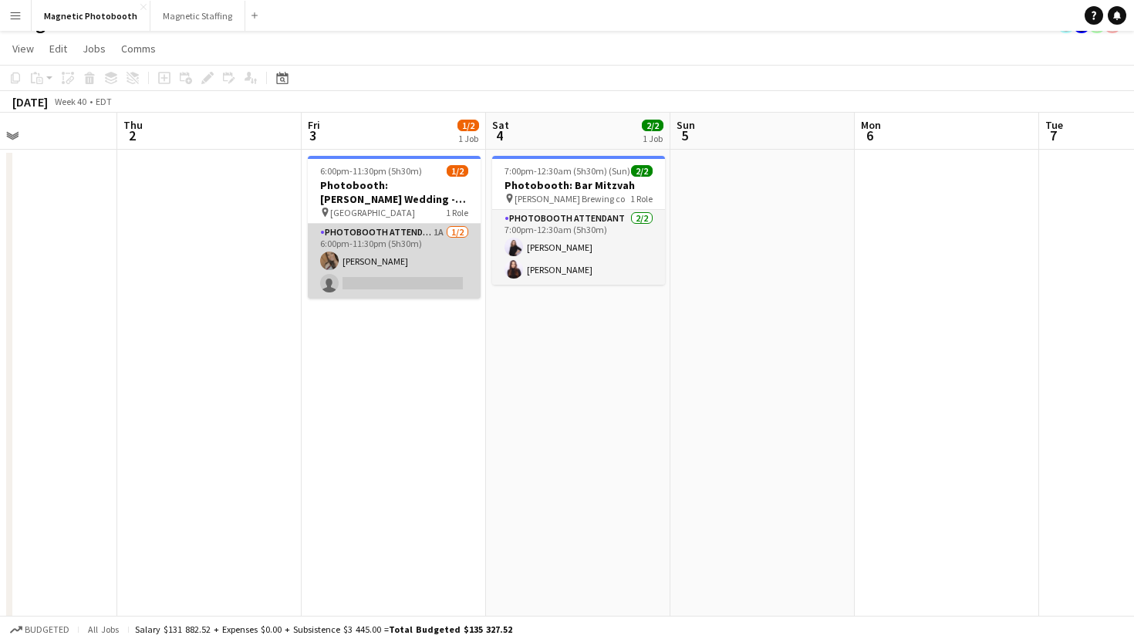
click at [443, 262] on app-card-role "Photobooth Attendant 1A 1/2 6:00pm-11:30pm (5h30m) erica Musso single-neutral-a…" at bounding box center [394, 261] width 173 height 75
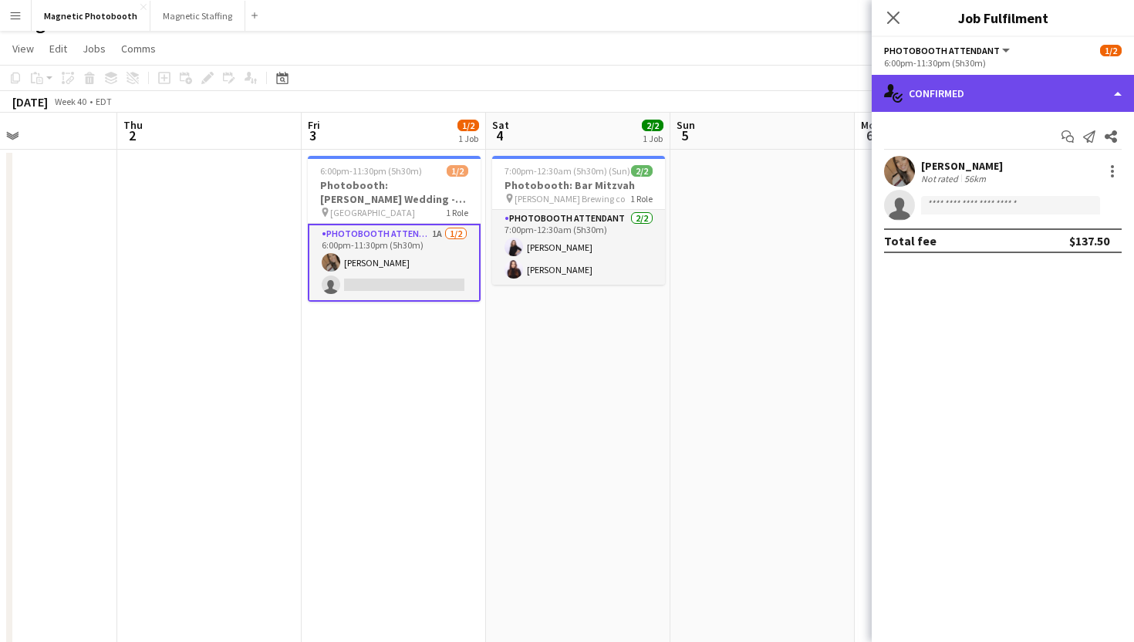
click at [1106, 99] on div "single-neutral-actions-check-2 Confirmed" at bounding box center [1003, 93] width 262 height 37
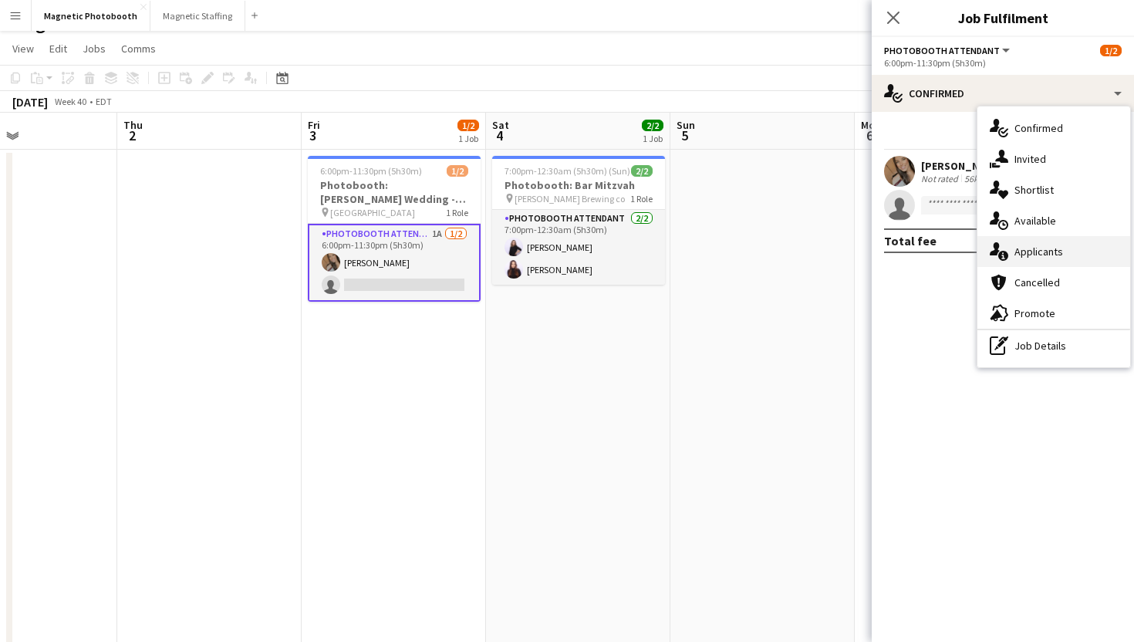
click at [1070, 261] on div "single-neutral-actions-information Applicants" at bounding box center [1053, 251] width 153 height 31
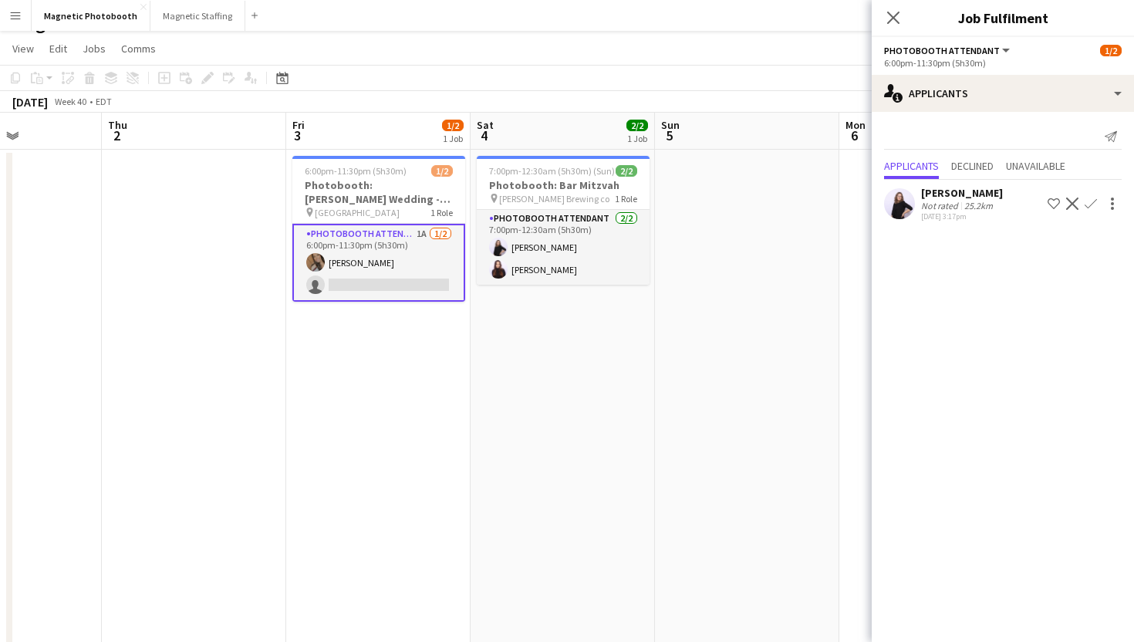
scroll to position [0, 457]
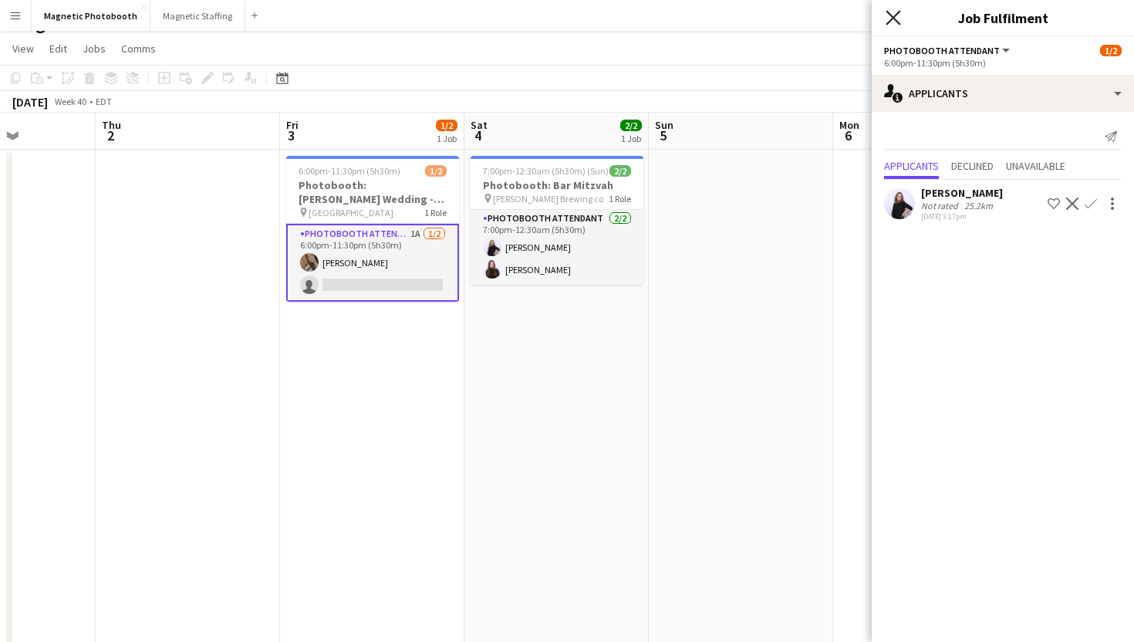
click at [893, 21] on icon "Close pop-in" at bounding box center [892, 17] width 15 height 15
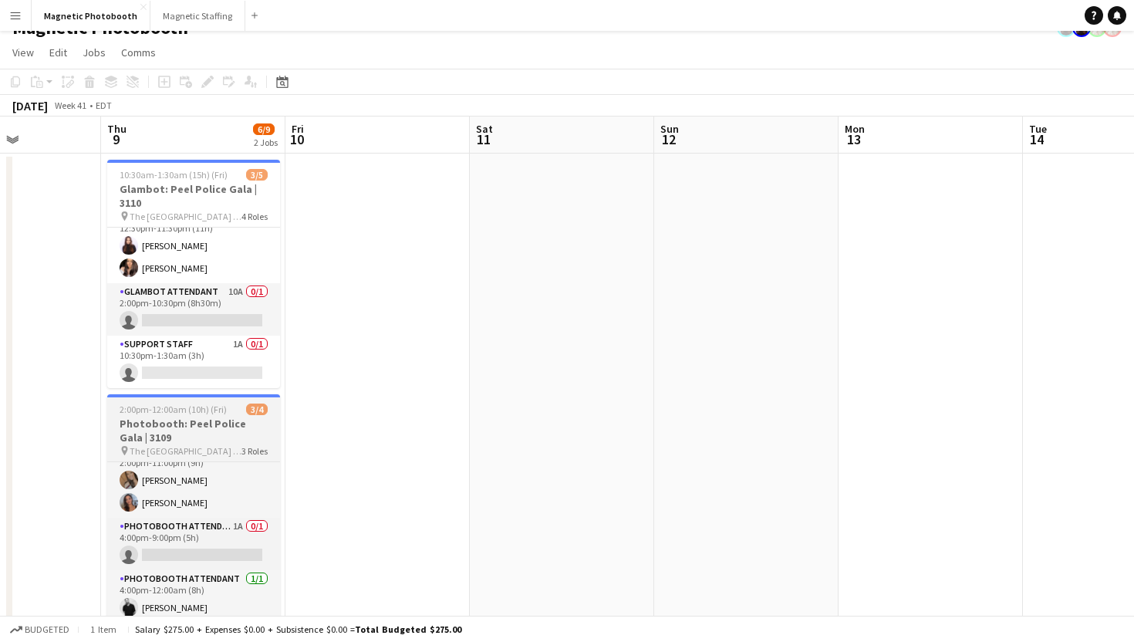
scroll to position [0, 0]
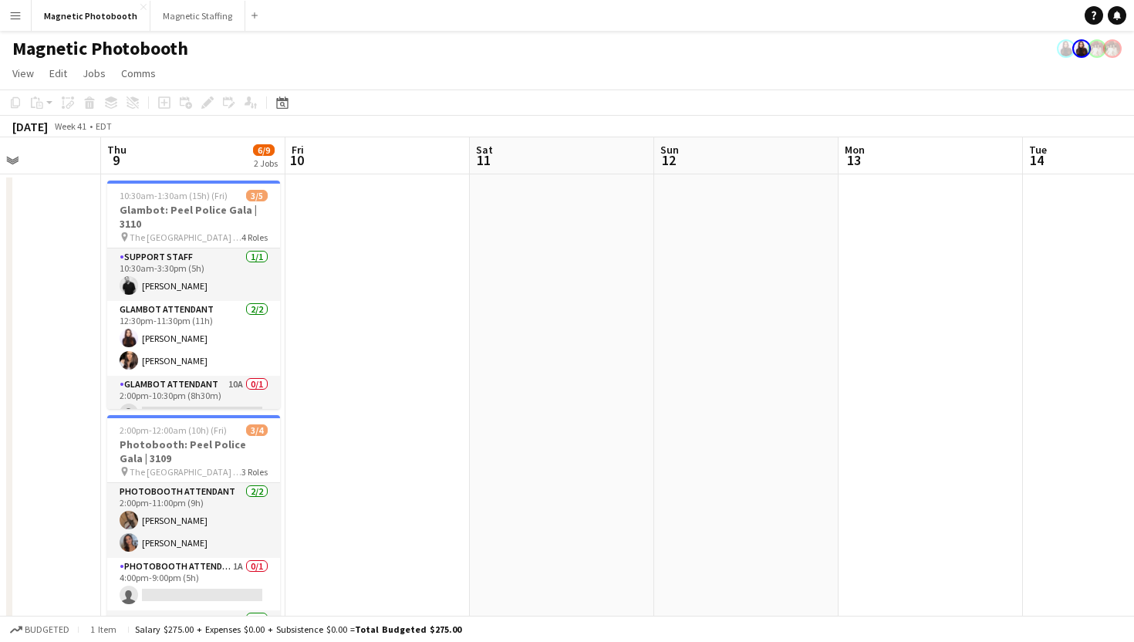
click at [11, 14] on app-icon "Menu" at bounding box center [15, 15] width 12 height 12
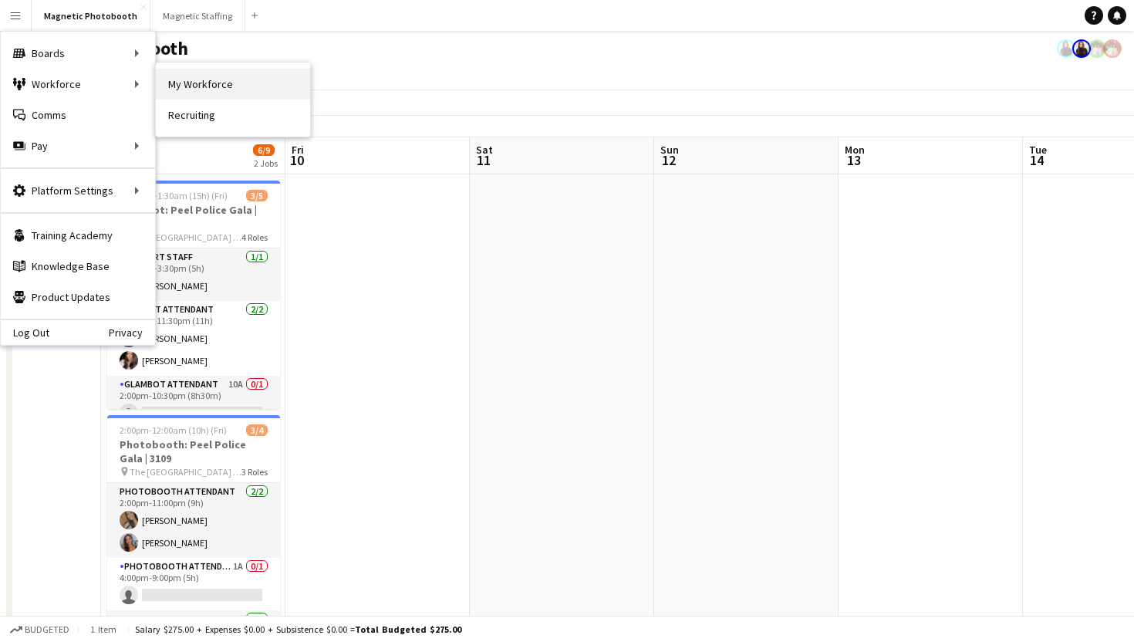
click at [158, 79] on link "My Workforce" at bounding box center [233, 84] width 154 height 31
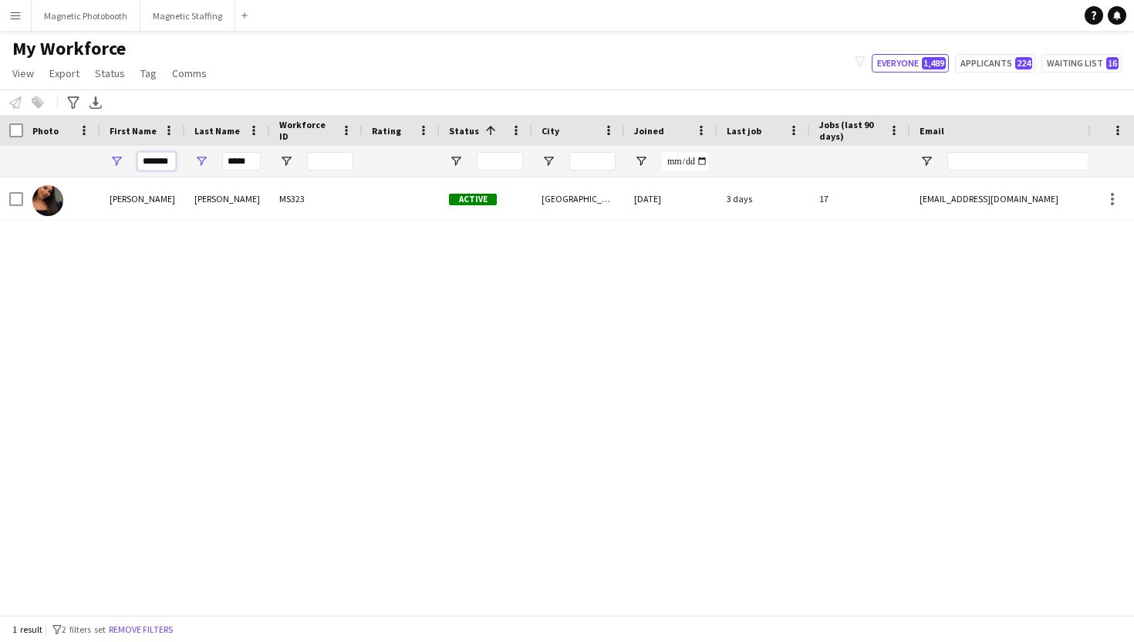
click at [150, 160] on input "*******" at bounding box center [156, 161] width 39 height 19
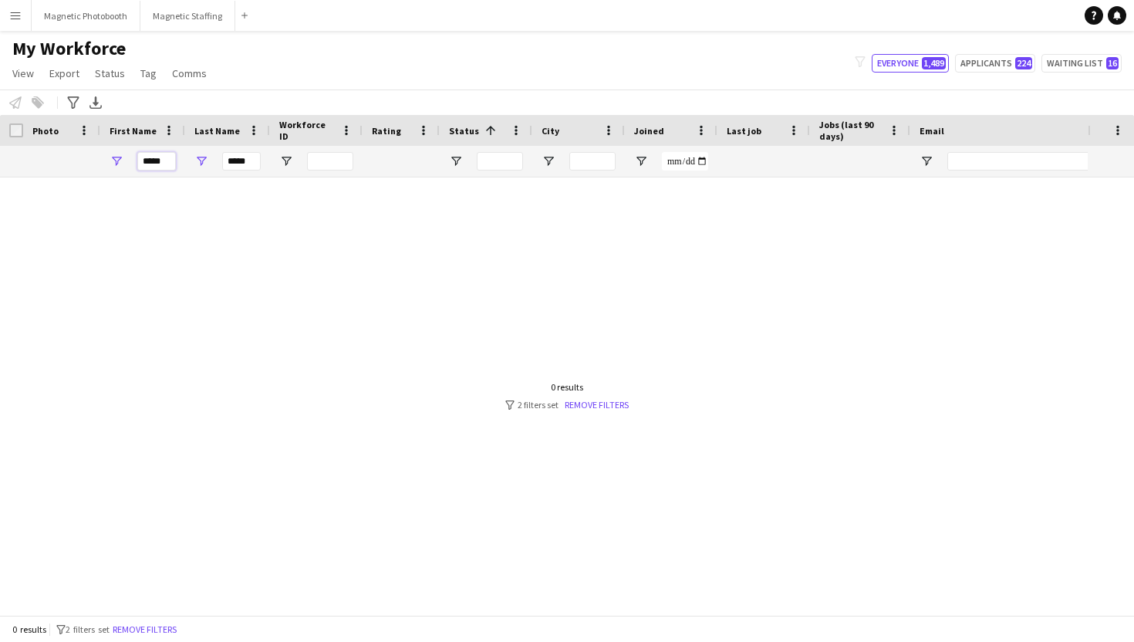
type input "*****"
click at [243, 161] on input "*****" at bounding box center [241, 161] width 39 height 19
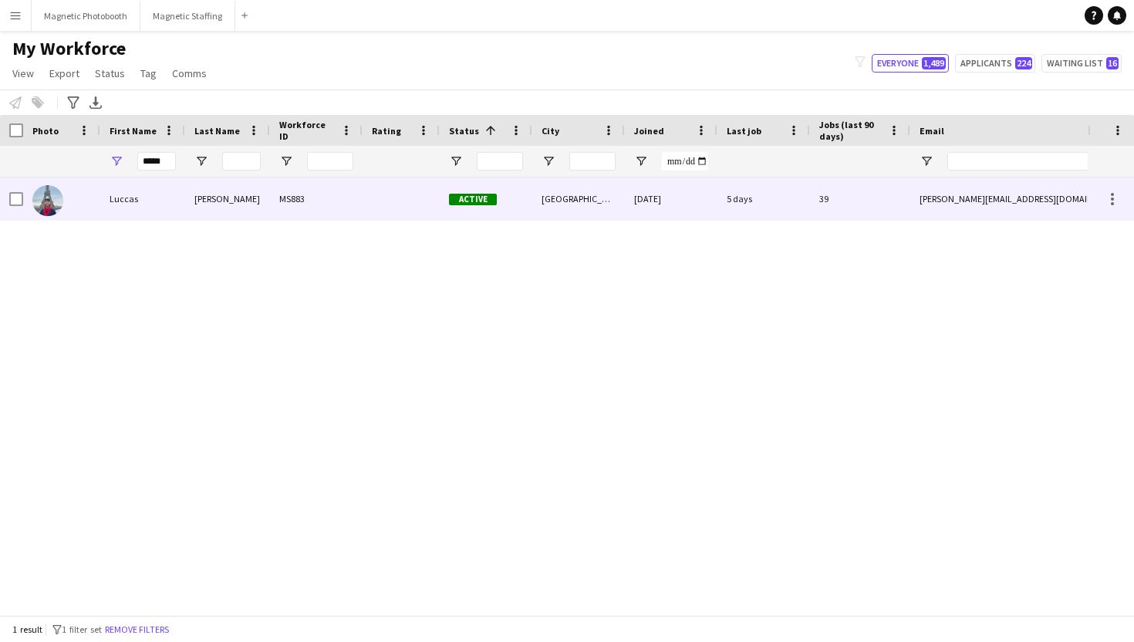
click at [159, 200] on div "Luccas" at bounding box center [142, 198] width 85 height 42
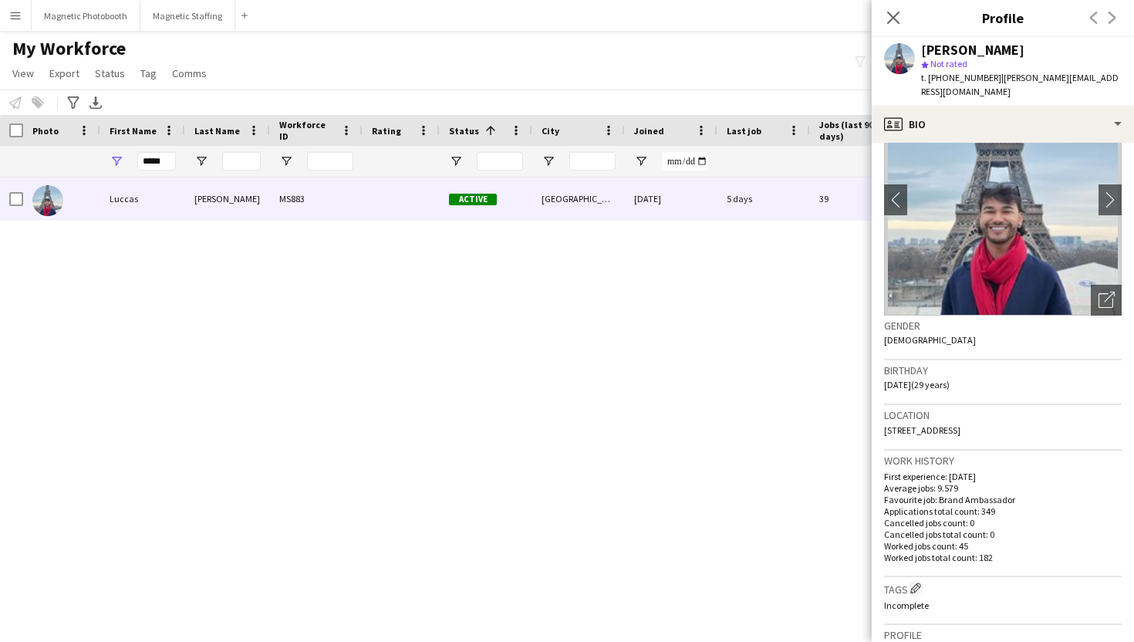
scroll to position [176, 0]
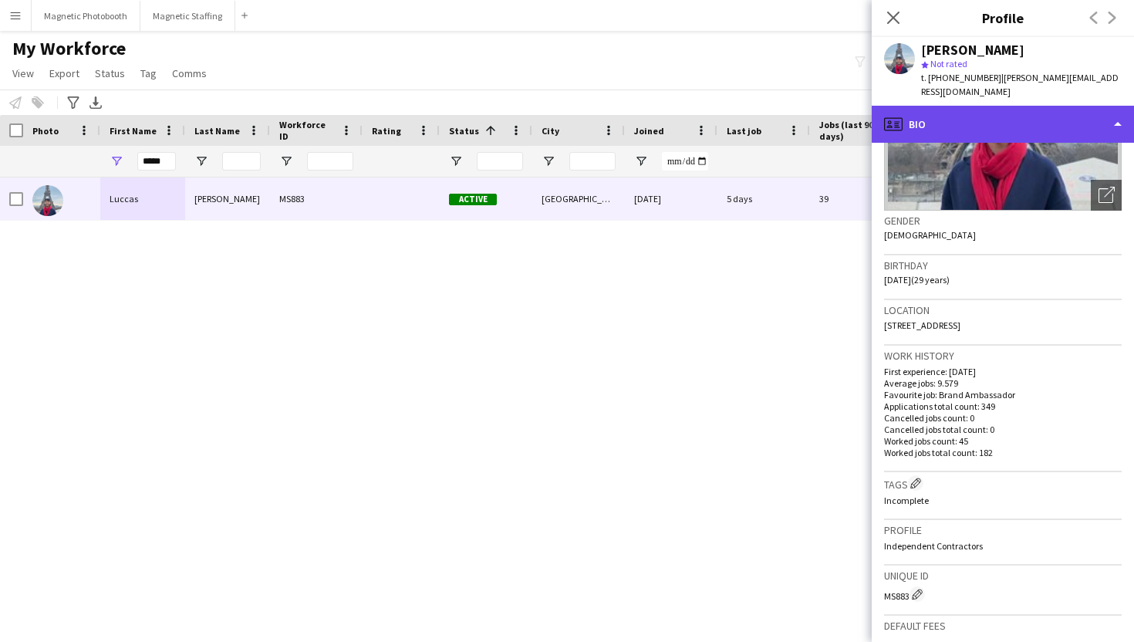
click at [1051, 106] on div "profile Bio" at bounding box center [1003, 124] width 262 height 37
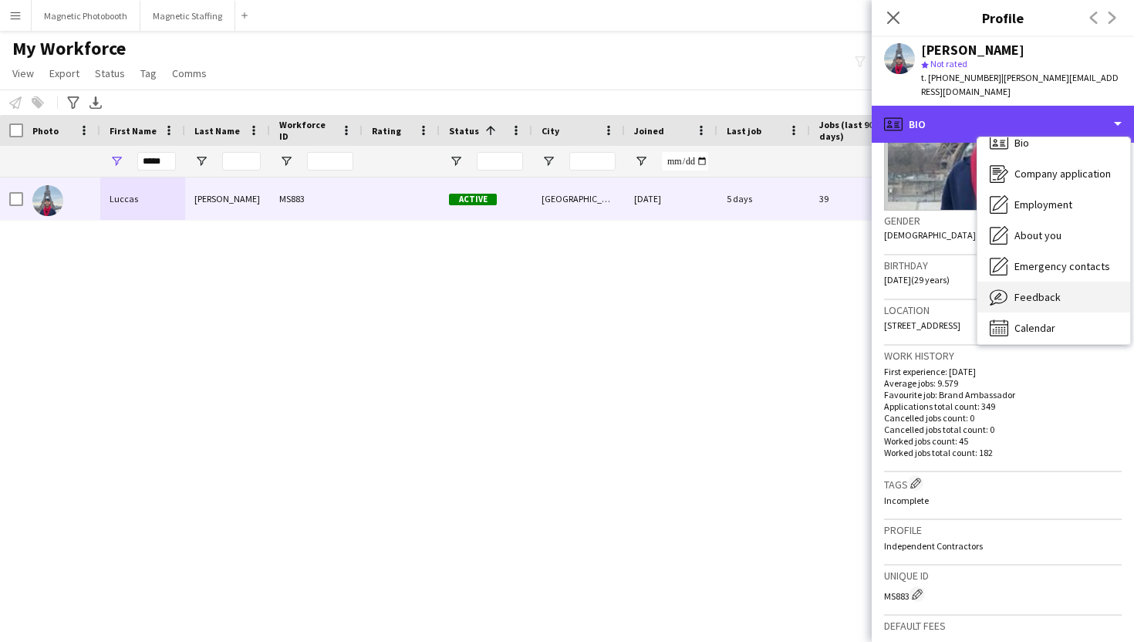
scroll to position [15, 0]
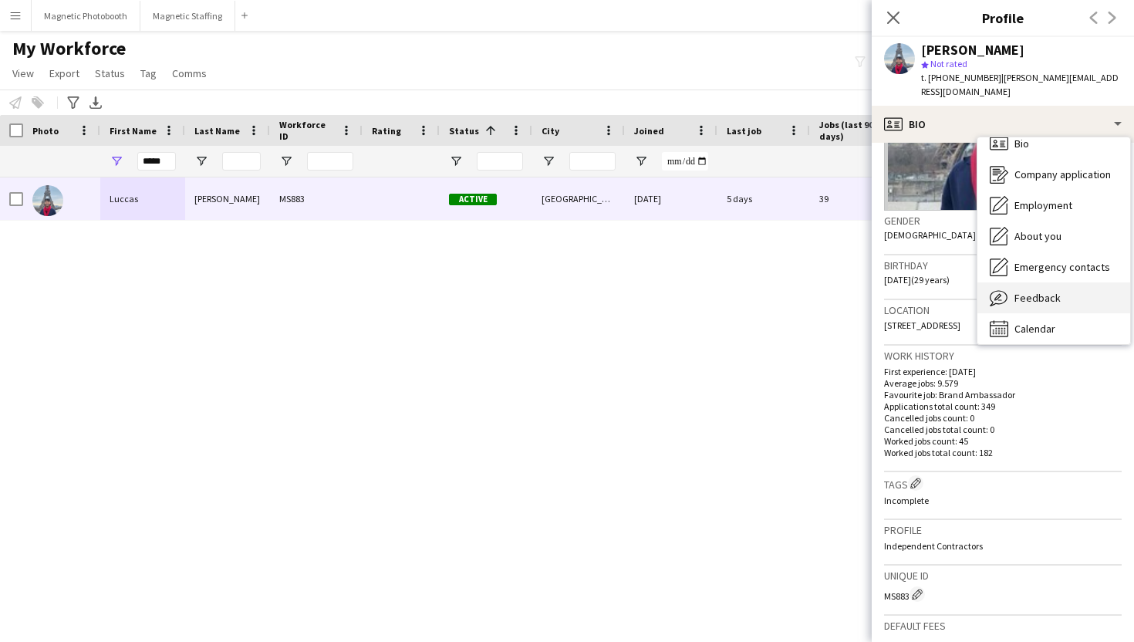
click at [1037, 313] on div "Calendar Calendar" at bounding box center [1053, 328] width 153 height 31
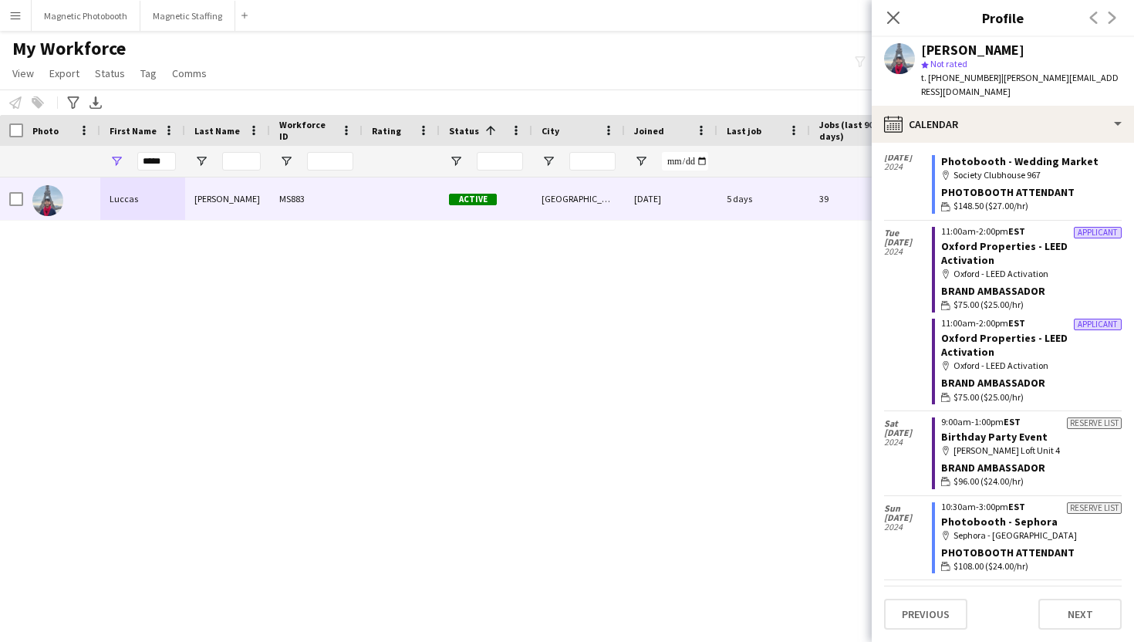
scroll to position [8071, 0]
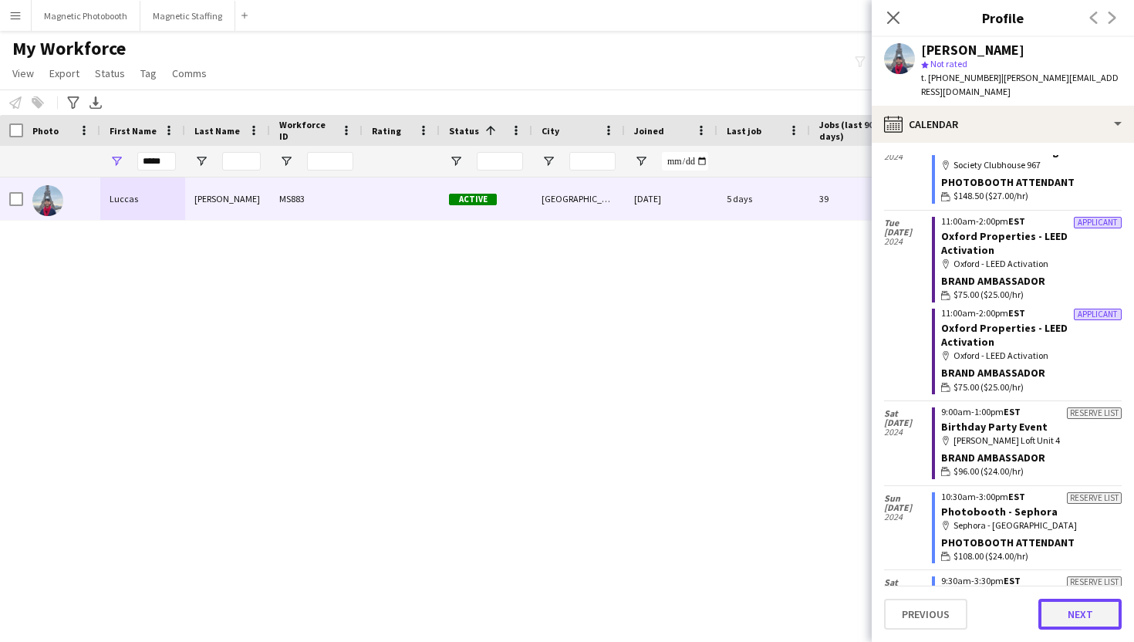
click at [1075, 619] on button "Next" at bounding box center [1079, 614] width 83 height 31
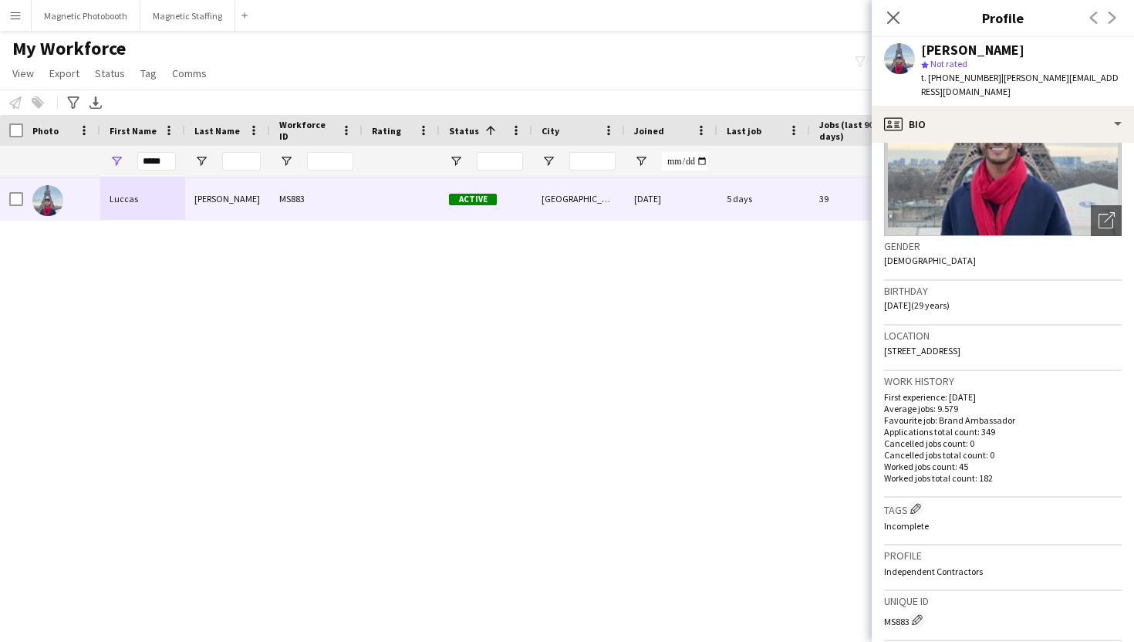
scroll to position [408, 0]
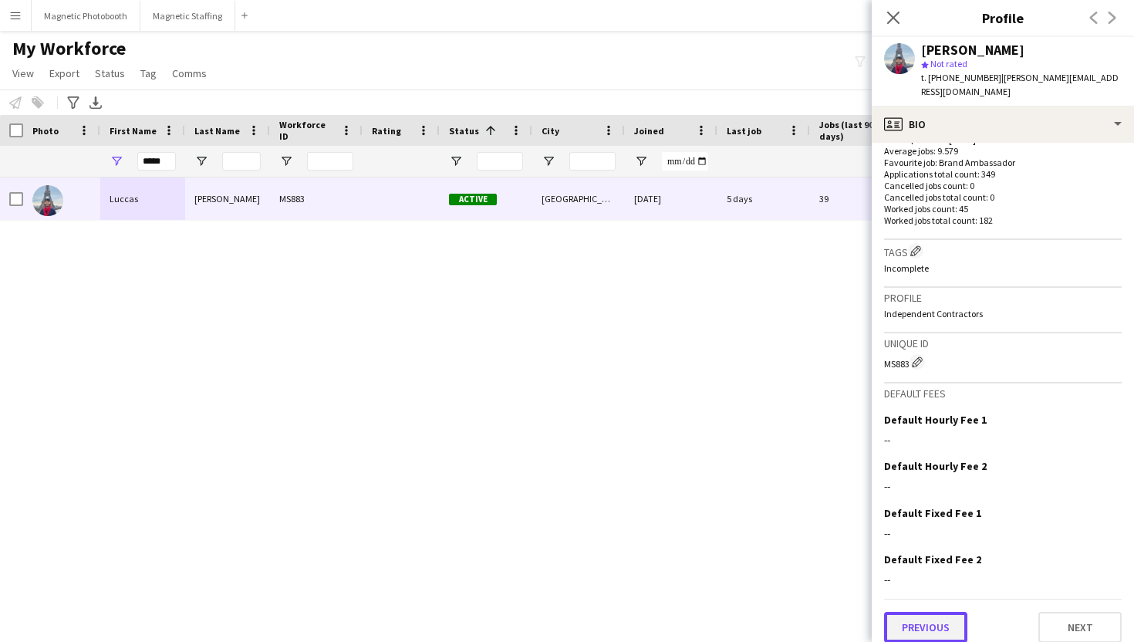
click at [899, 612] on button "Previous" at bounding box center [925, 627] width 83 height 31
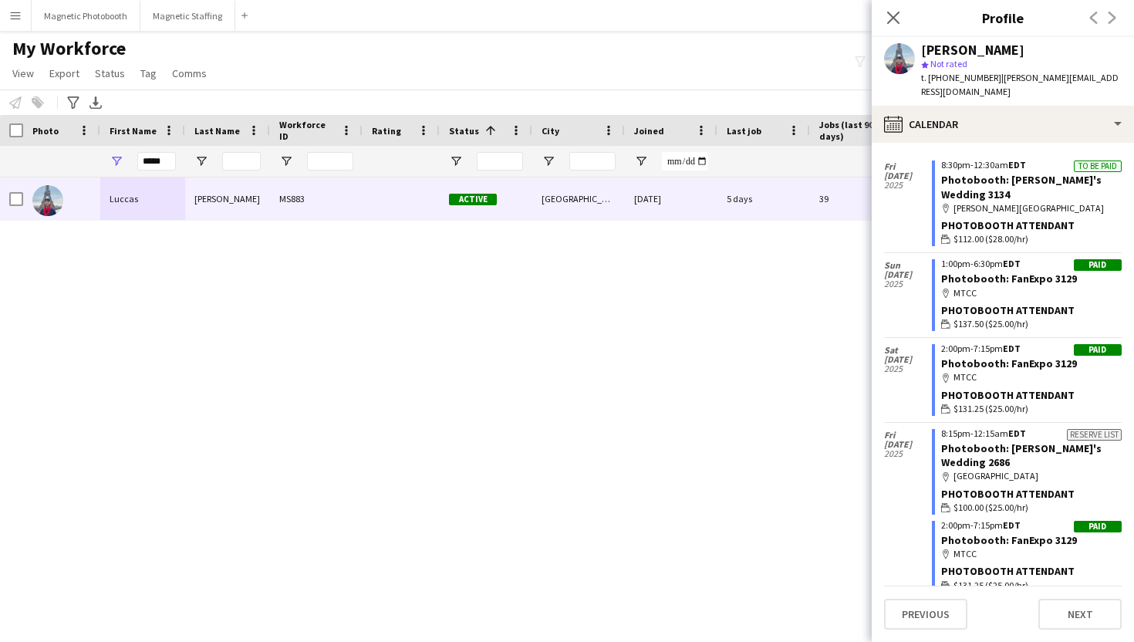
scroll to position [1102, 0]
click at [103, 12] on button "Magnetic Photobooth Close" at bounding box center [86, 16] width 109 height 30
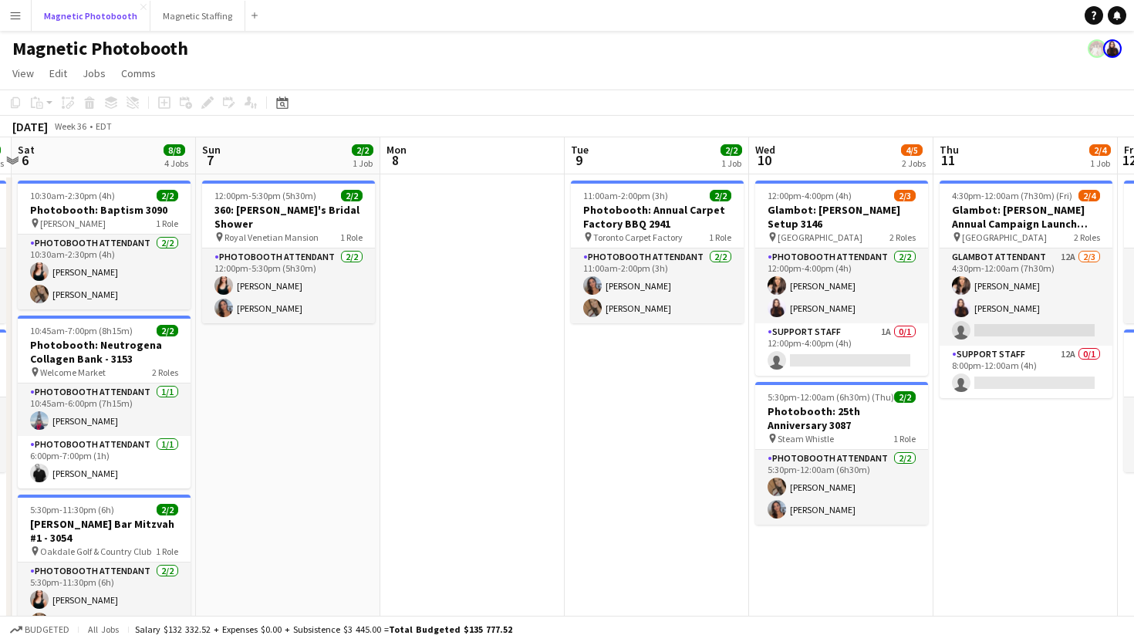
scroll to position [0, 363]
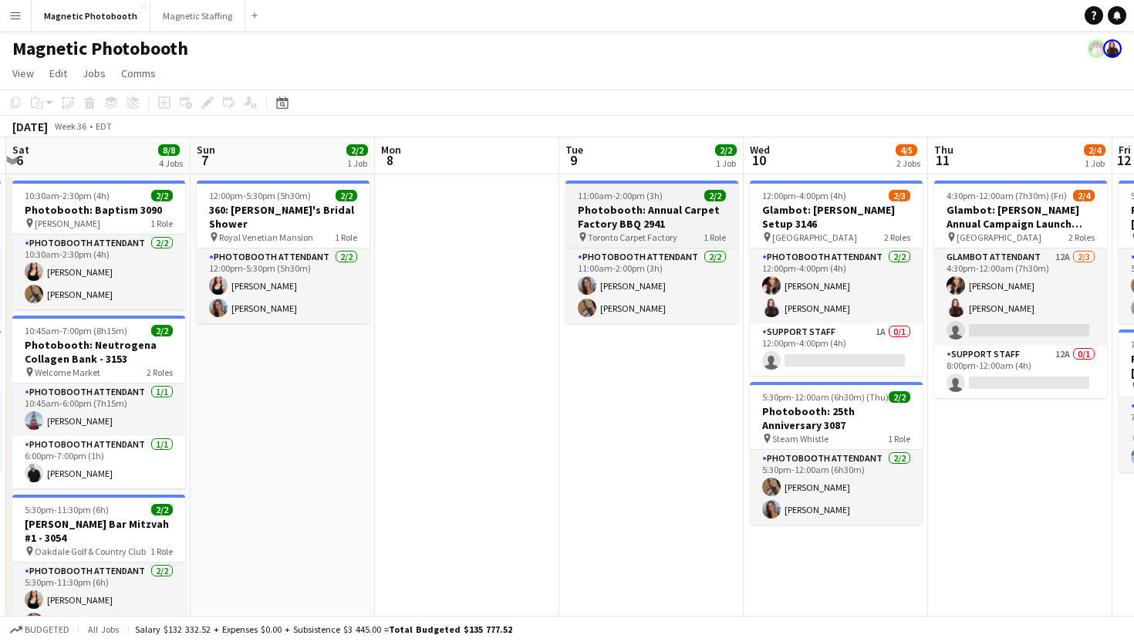
click at [639, 219] on h3 "Photobooth: Annual Carpet Factory BBQ 2941" at bounding box center [651, 217] width 173 height 28
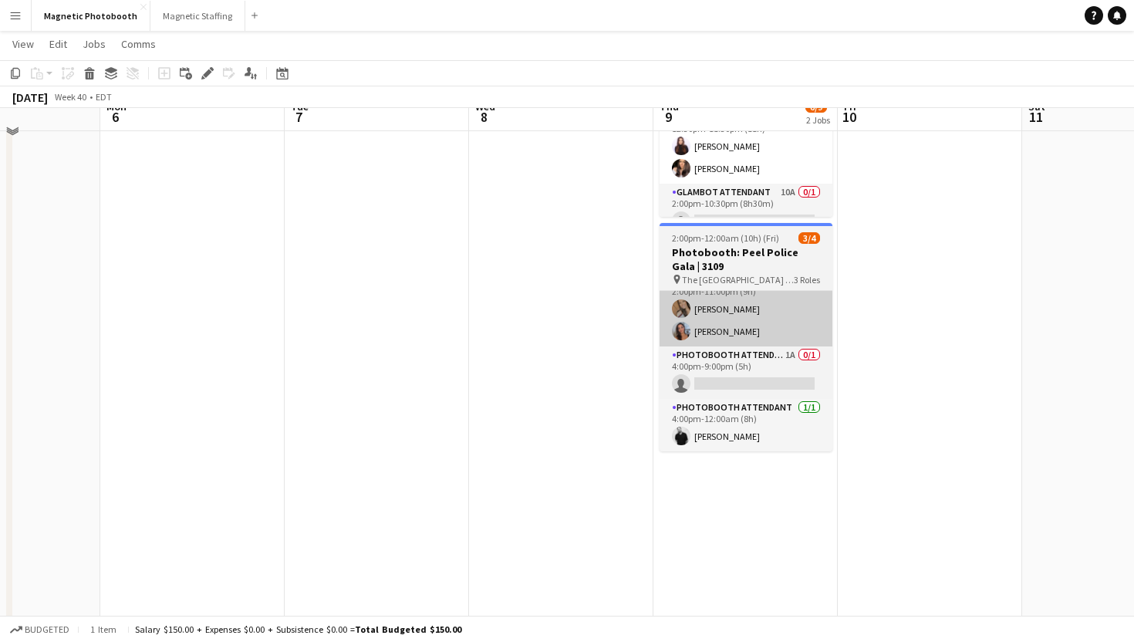
scroll to position [207, 0]
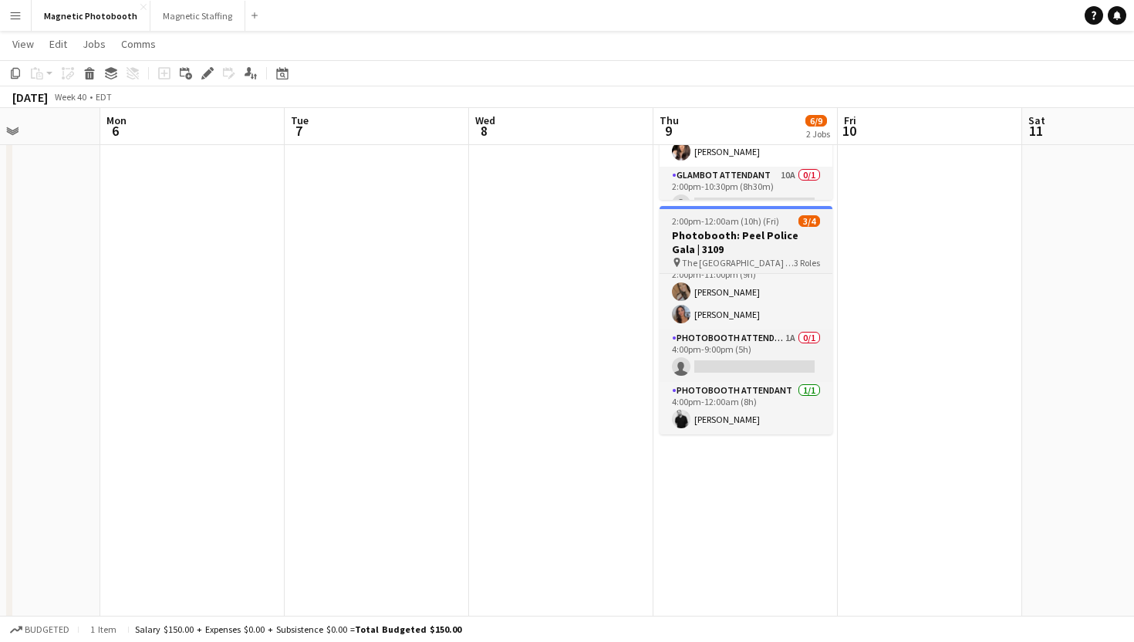
click at [793, 242] on h3 "Photobooth: Peel Police Gala | 3109" at bounding box center [745, 242] width 173 height 28
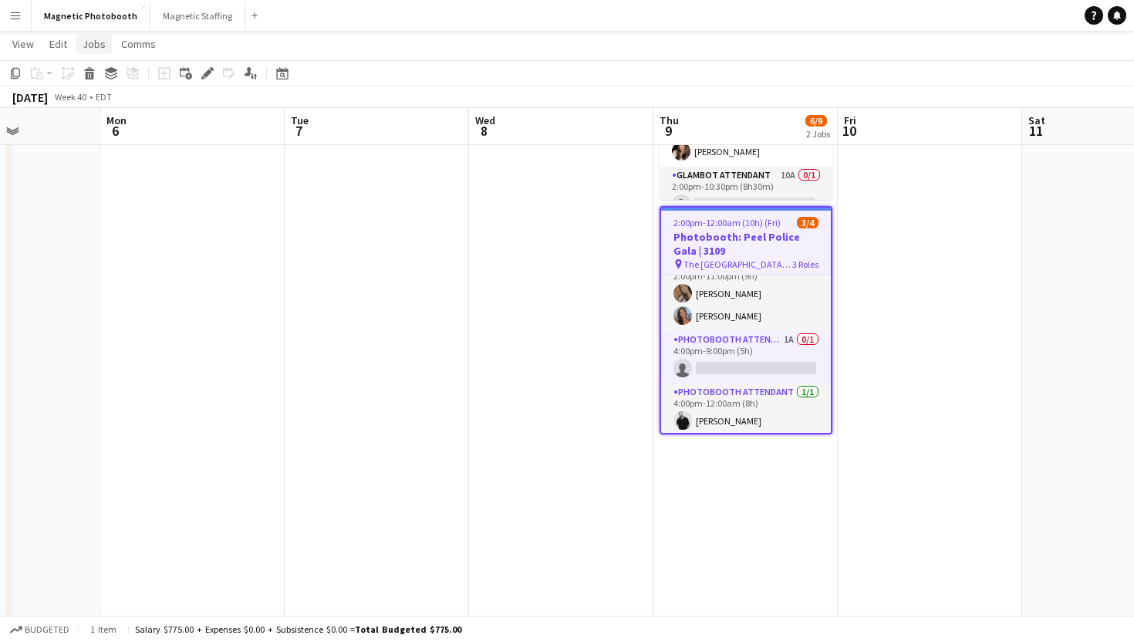
click at [81, 53] on link "Jobs" at bounding box center [93, 44] width 35 height 20
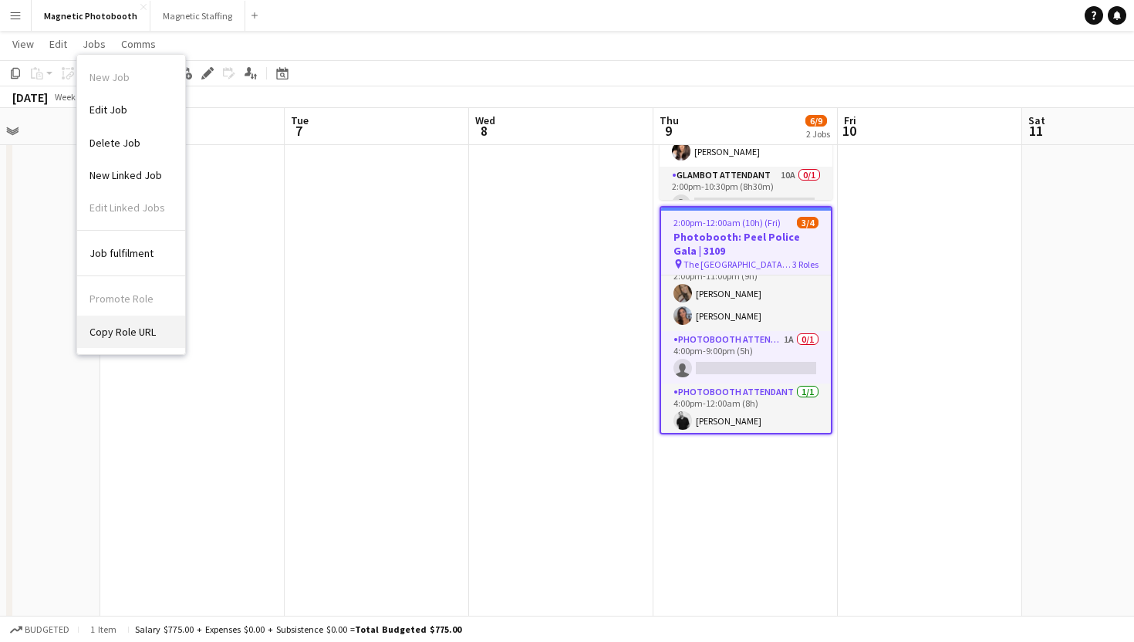
click at [123, 340] on link "Copy Role URL" at bounding box center [131, 331] width 108 height 32
type textarea "**********"
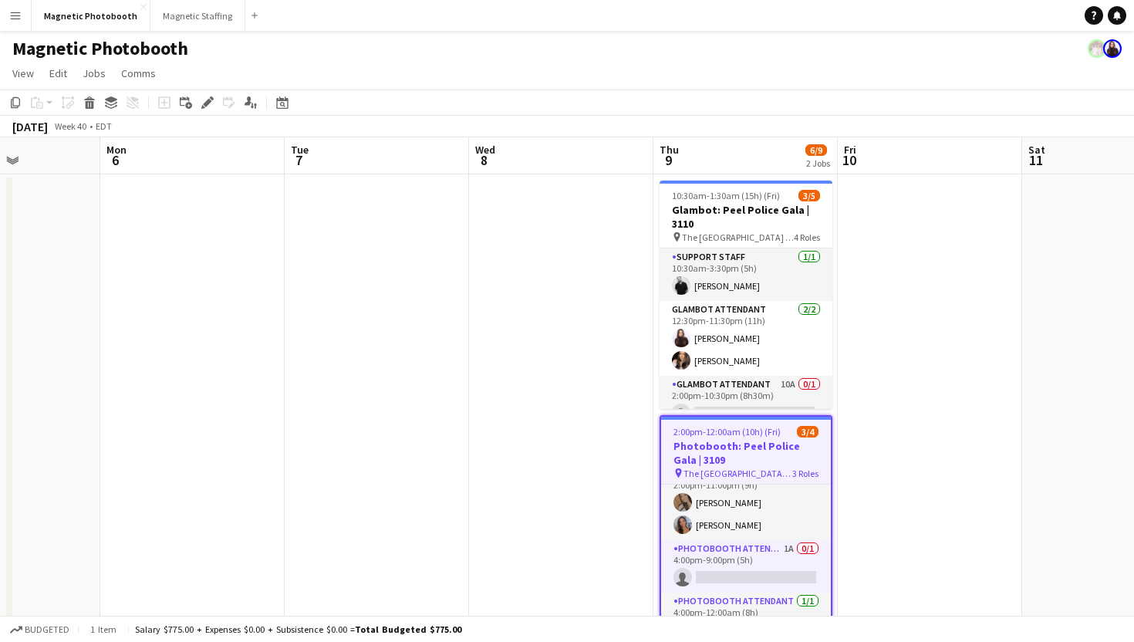
click at [767, 458] on h3 "Photobooth: Peel Police Gala | 3109" at bounding box center [746, 453] width 170 height 28
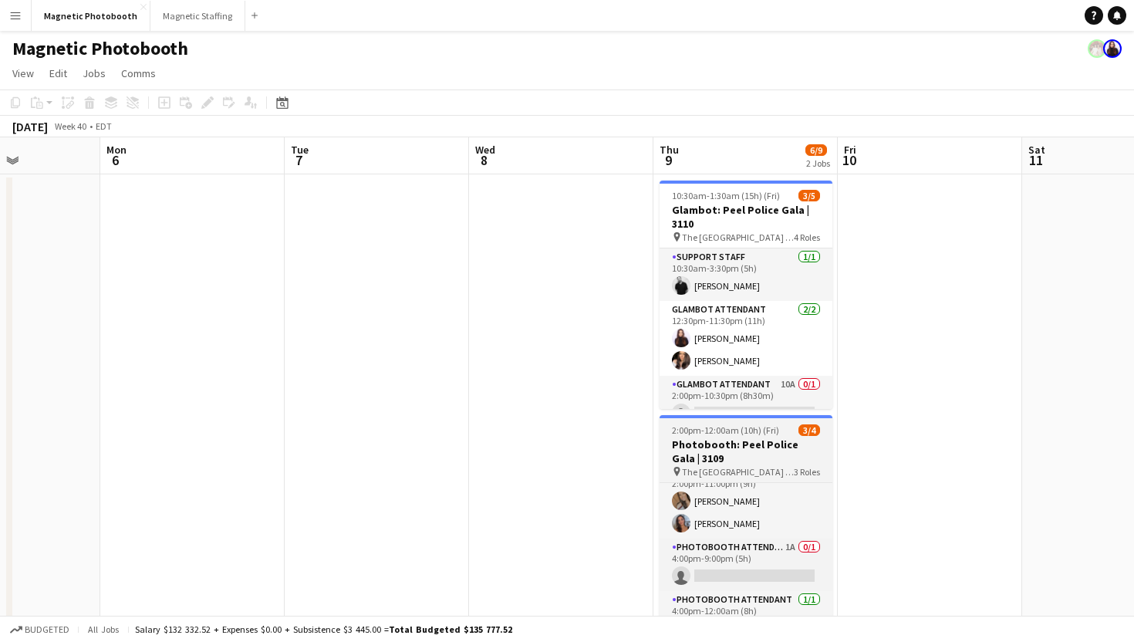
click at [744, 439] on h3 "Photobooth: Peel Police Gala | 3109" at bounding box center [745, 451] width 173 height 28
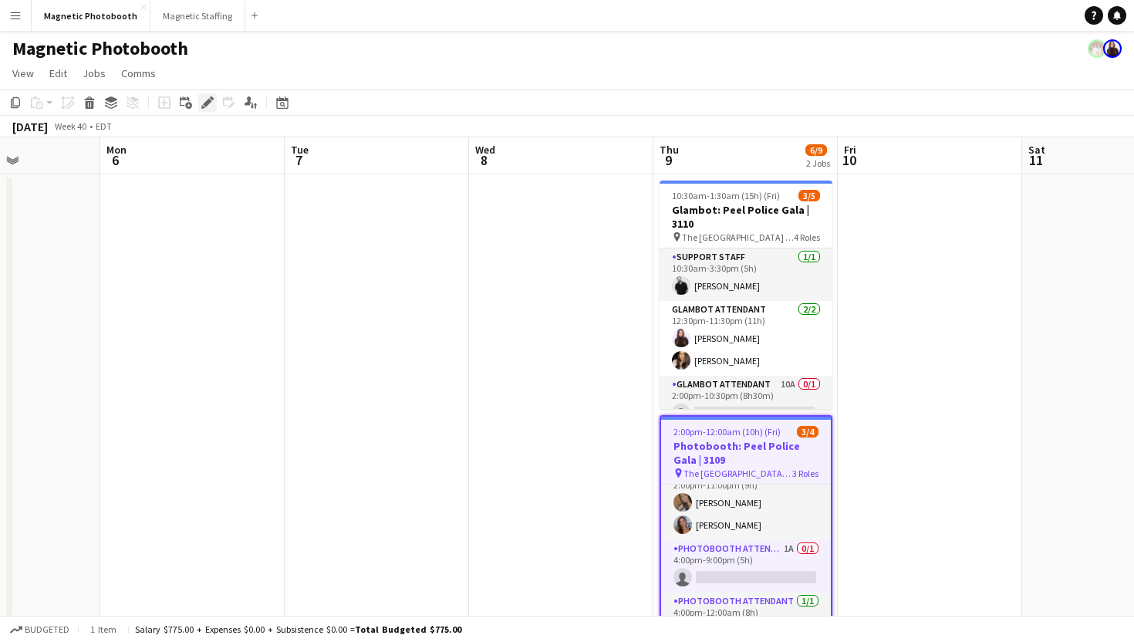
click at [211, 105] on icon "Edit" at bounding box center [207, 102] width 12 height 12
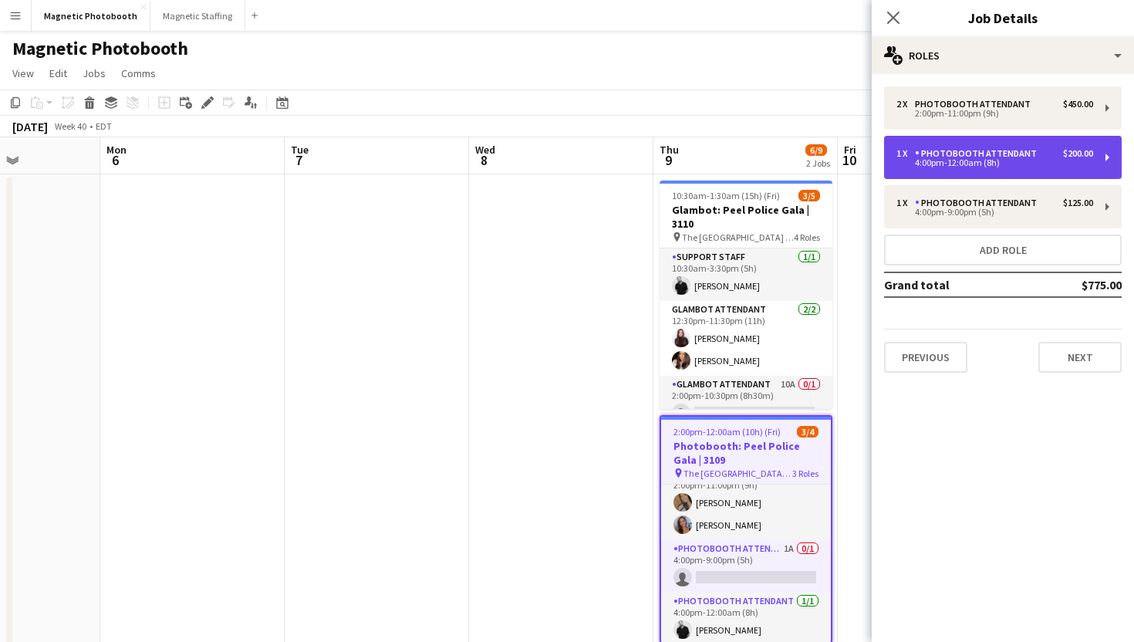
click at [1055, 159] on div "4:00pm-12:00am (8h)" at bounding box center [994, 163] width 197 height 8
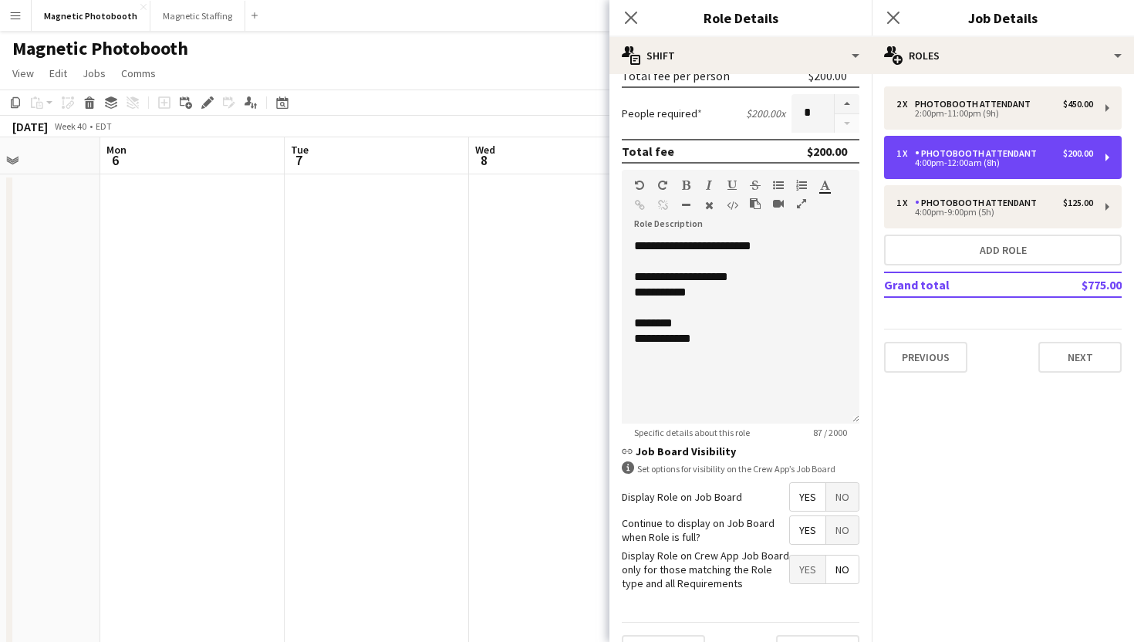
scroll to position [374, 0]
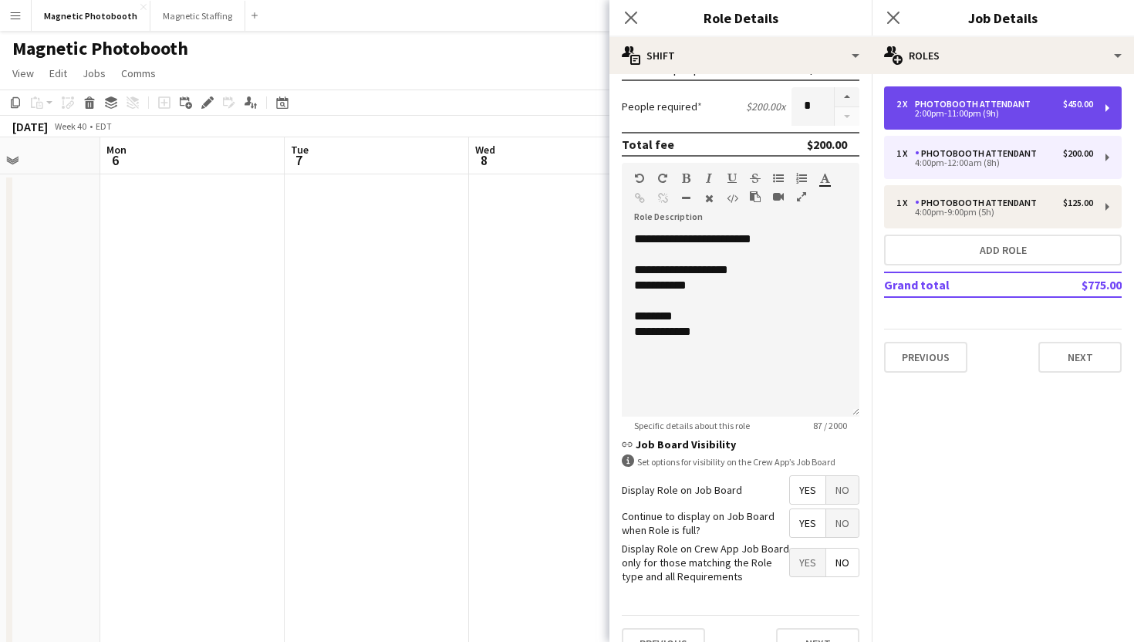
click at [1010, 122] on div "2 x Photobooth Attendant $450.00 2:00pm-11:00pm (9h)" at bounding box center [1003, 107] width 238 height 43
type input "*****"
type input "*"
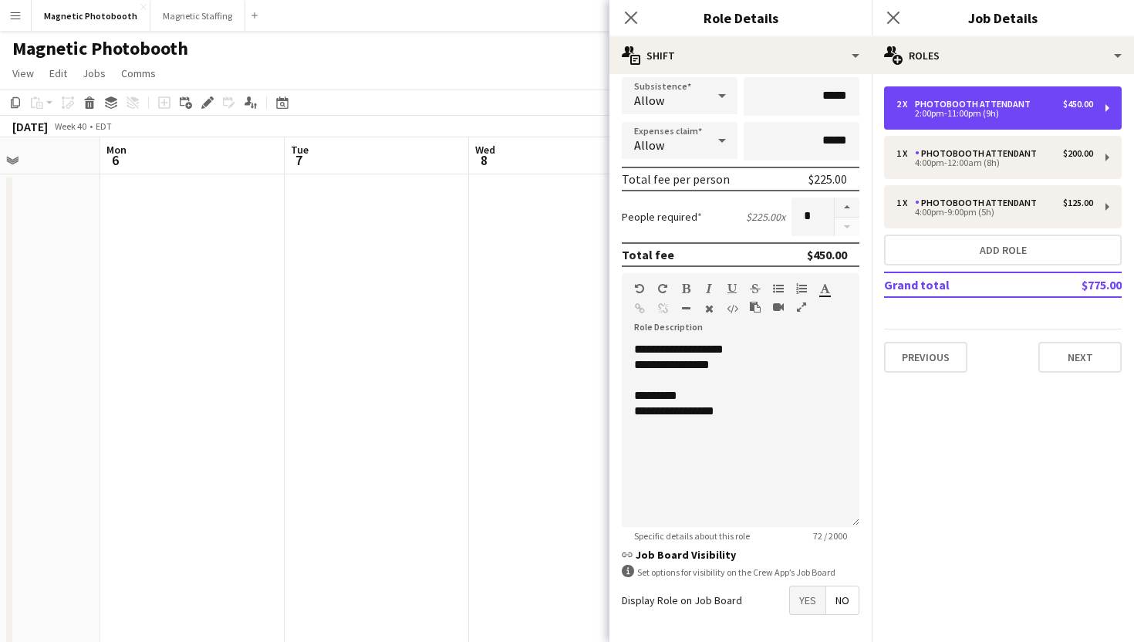
scroll to position [270, 0]
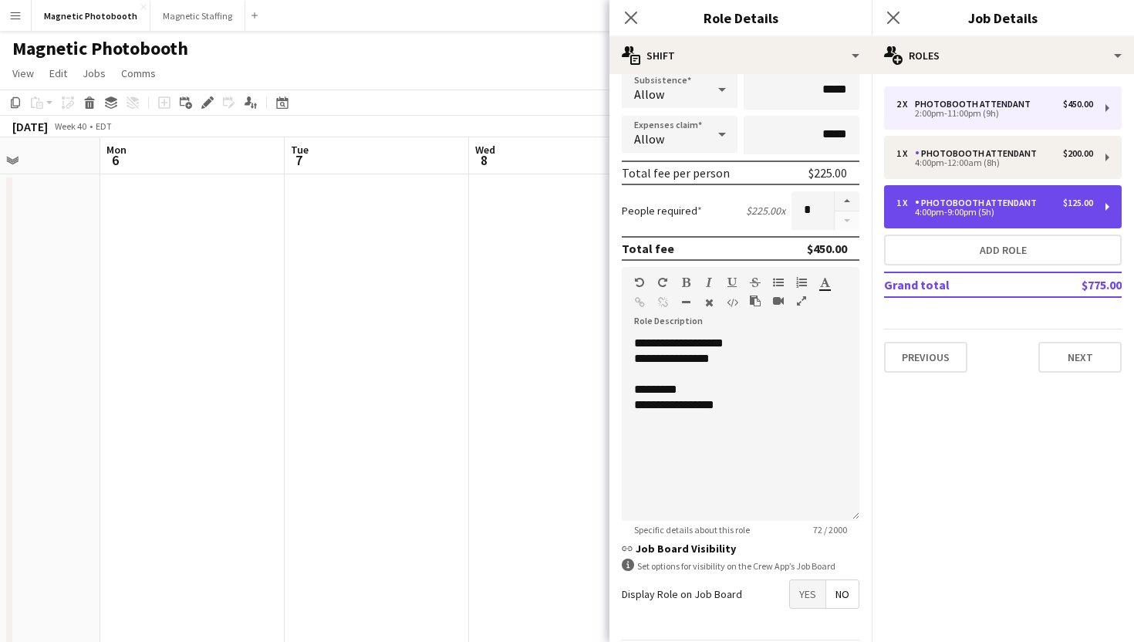
click at [962, 201] on div "Photobooth Attendant" at bounding box center [979, 202] width 128 height 11
type input "*****"
type input "*"
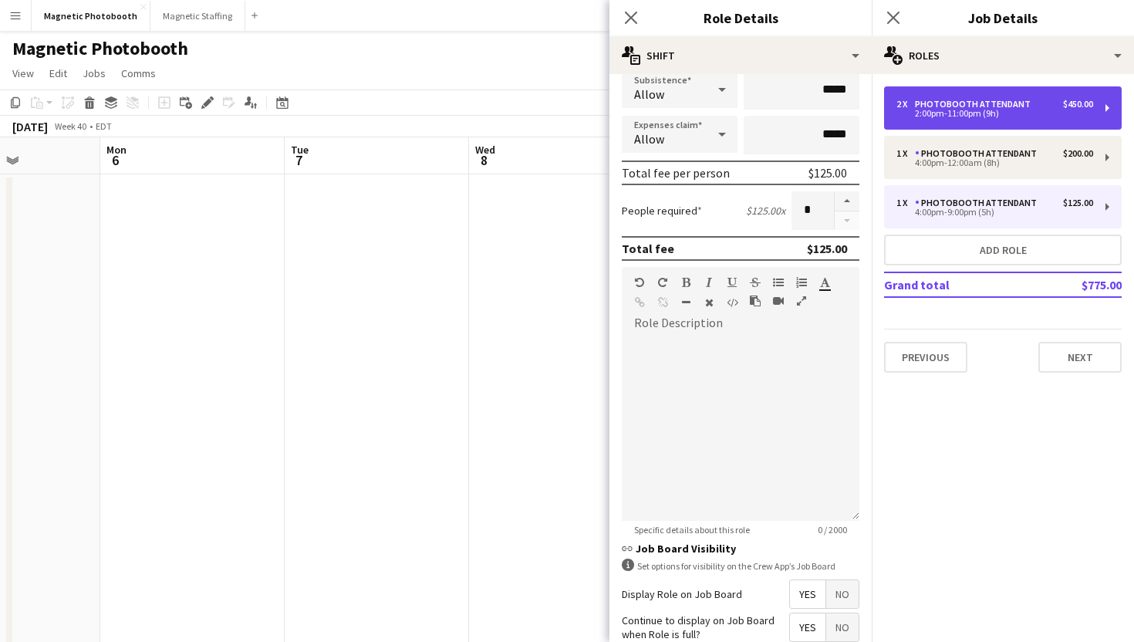
click at [966, 113] on div "2:00pm-11:00pm (9h)" at bounding box center [994, 114] width 197 height 8
type input "*****"
type input "*"
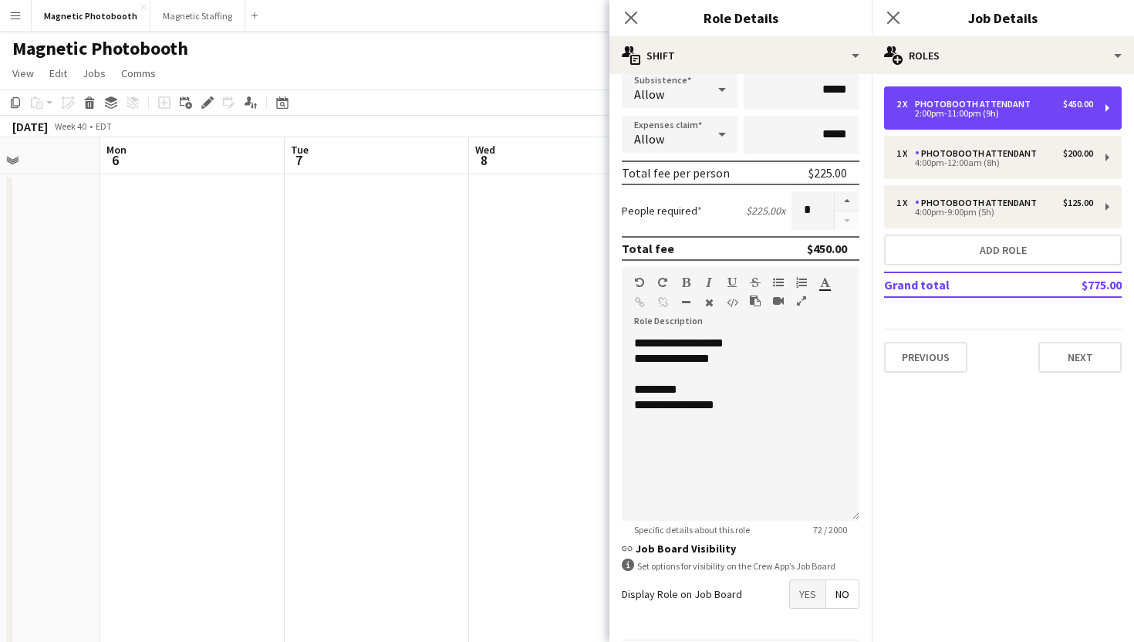
scroll to position [324, 0]
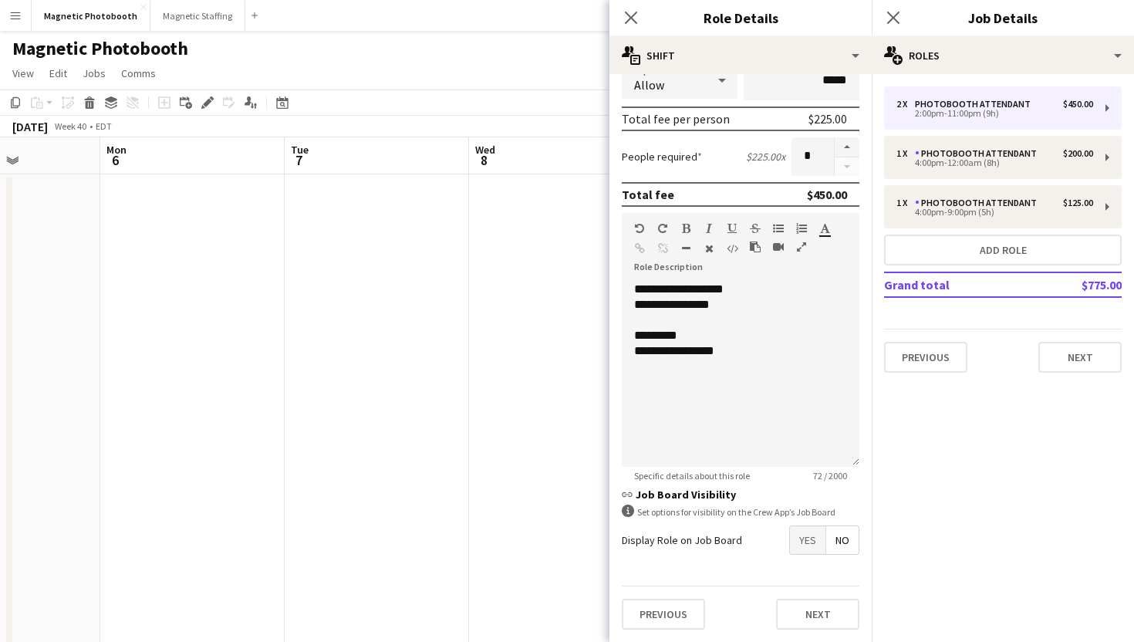
click at [843, 535] on span "No" at bounding box center [842, 540] width 32 height 28
click at [811, 537] on span "Yes" at bounding box center [807, 540] width 35 height 28
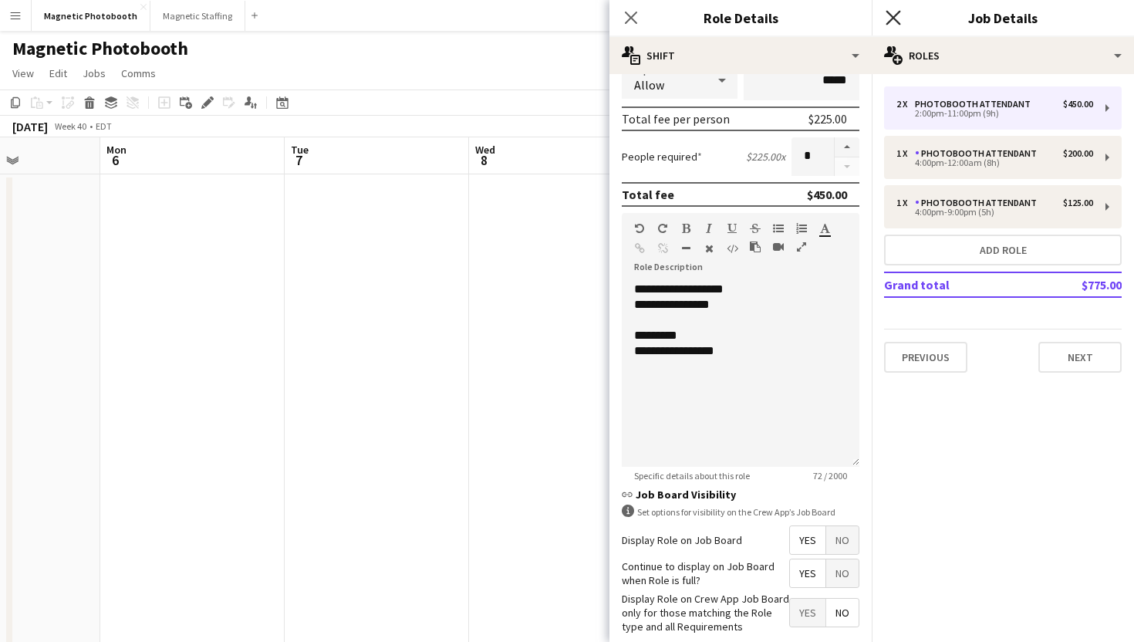
click at [891, 15] on icon at bounding box center [892, 17] width 15 height 15
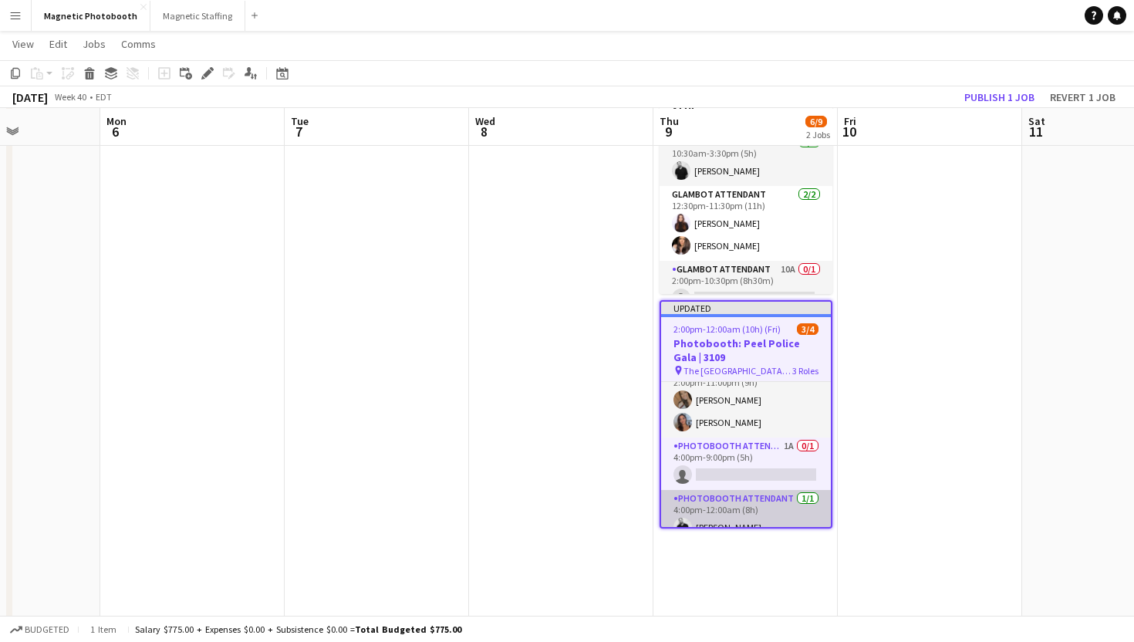
scroll to position [35, 0]
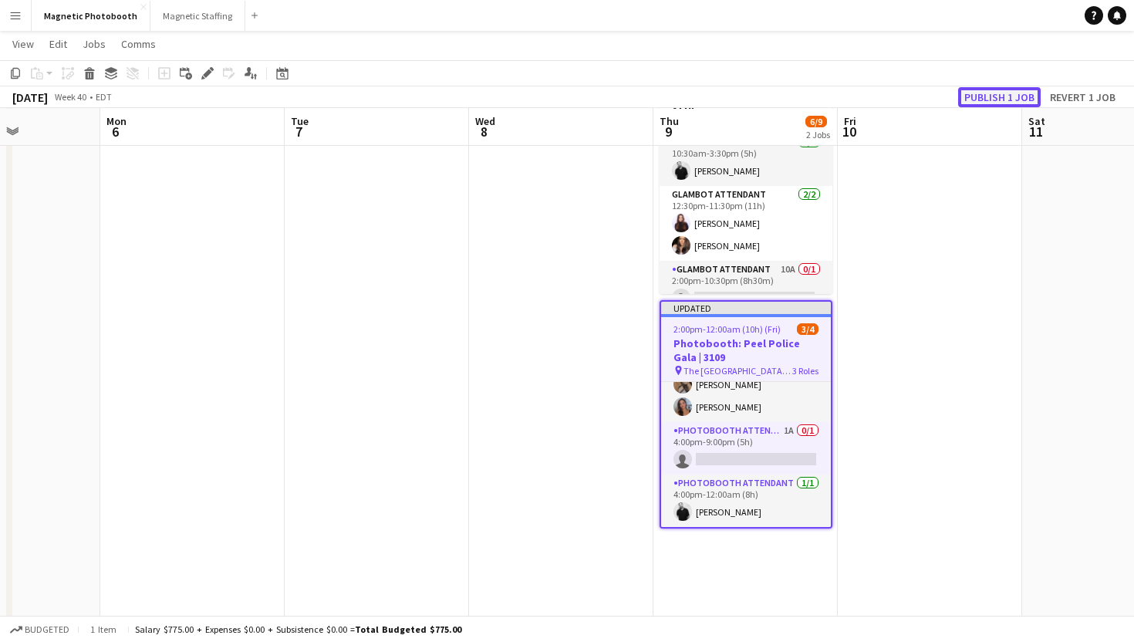
click at [983, 101] on button "Publish 1 job" at bounding box center [999, 97] width 83 height 20
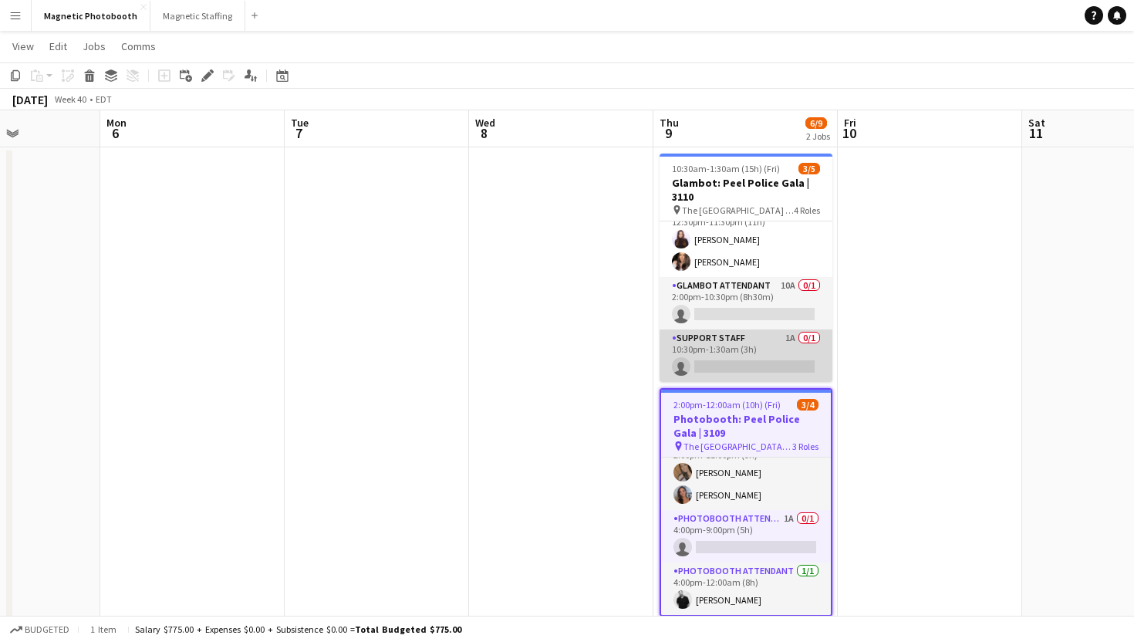
scroll to position [31, 0]
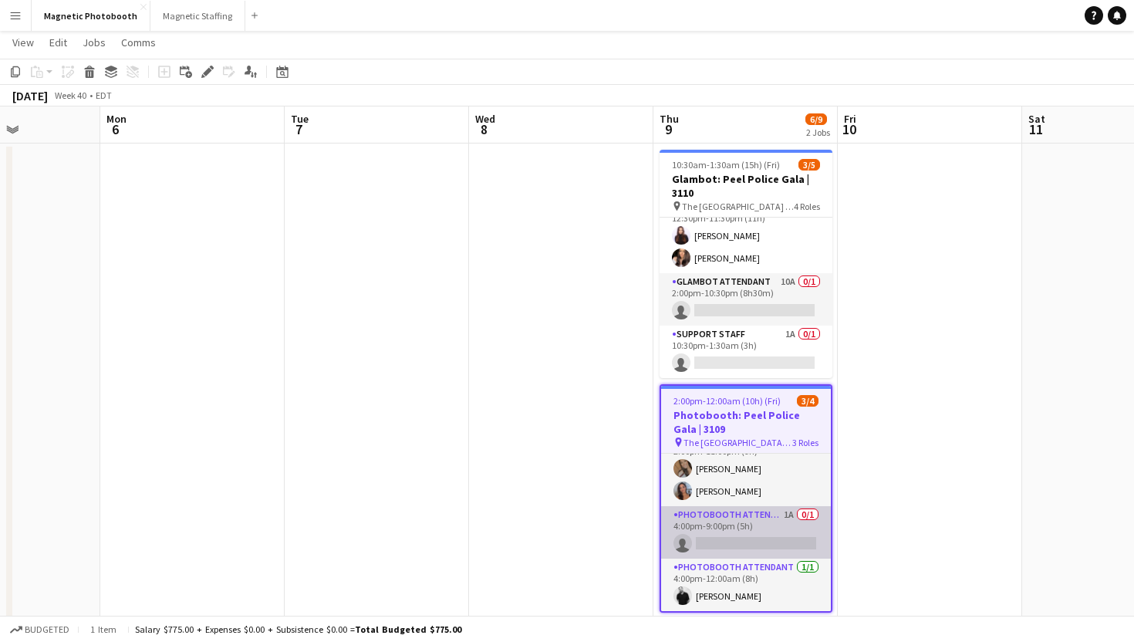
click at [707, 534] on app-card-role "Photobooth Attendant 1A 0/1 4:00pm-9:00pm (5h) single-neutral-actions" at bounding box center [746, 532] width 170 height 52
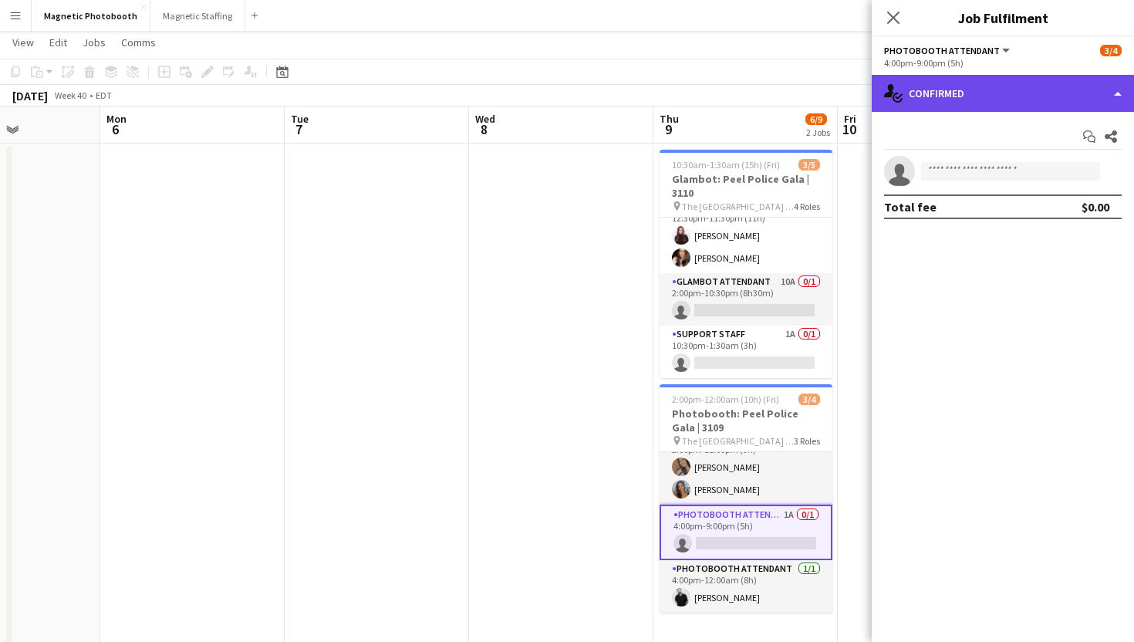
click at [1100, 75] on div "single-neutral-actions-check-2 Confirmed" at bounding box center [1003, 93] width 262 height 37
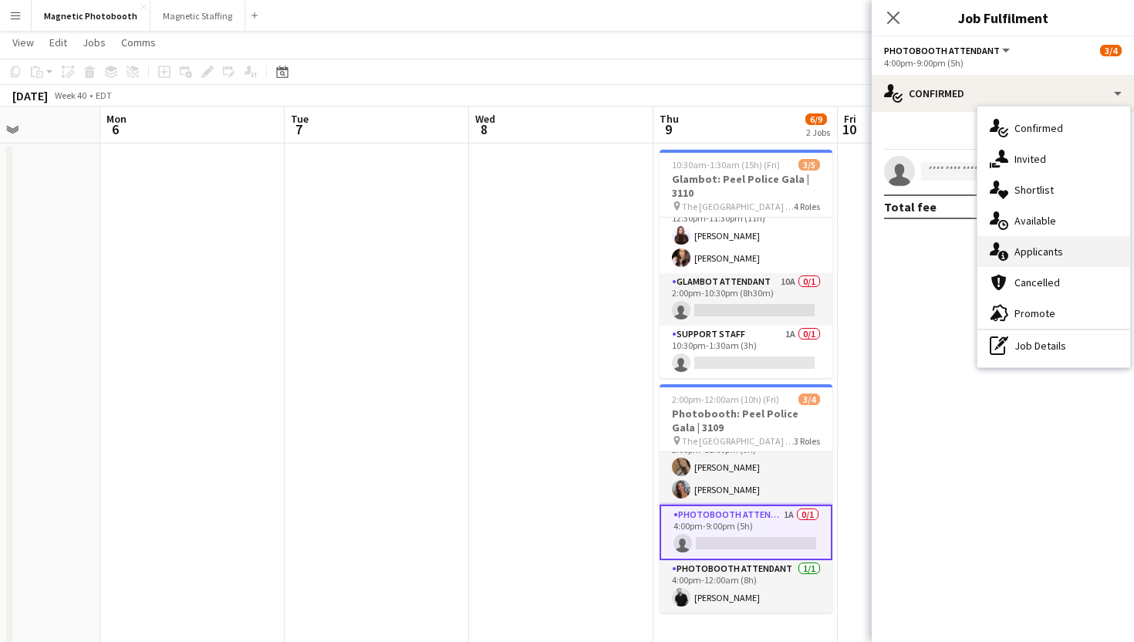
click at [1047, 253] on span "Applicants" at bounding box center [1038, 252] width 49 height 14
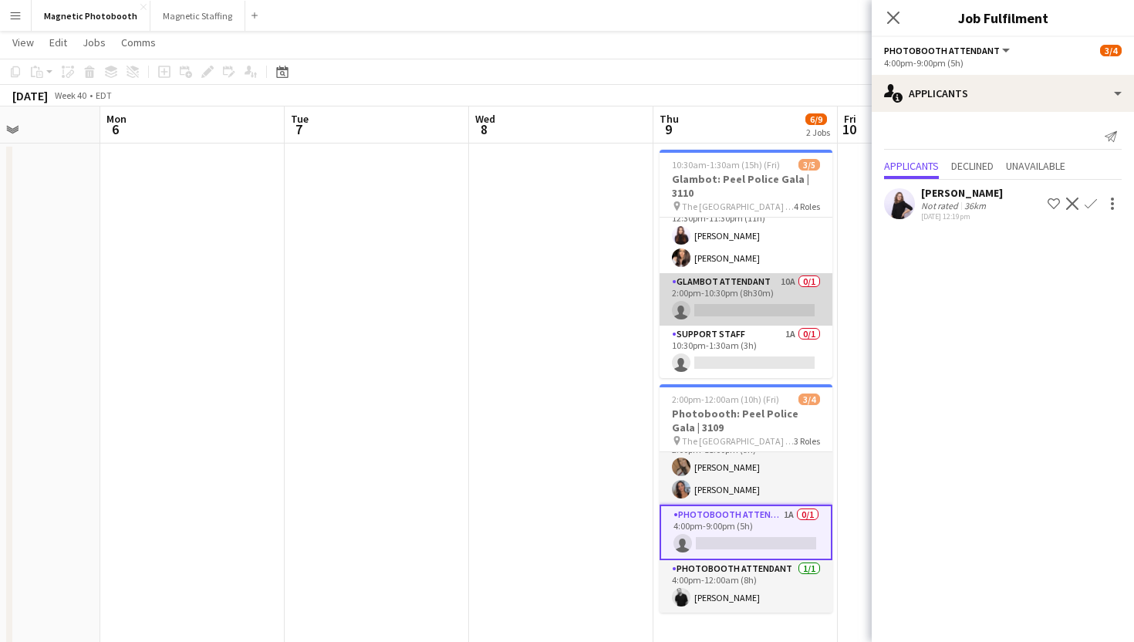
click at [740, 296] on app-card-role "Glambot Attendant 10A 0/1 2:00pm-10:30pm (8h30m) single-neutral-actions" at bounding box center [745, 299] width 173 height 52
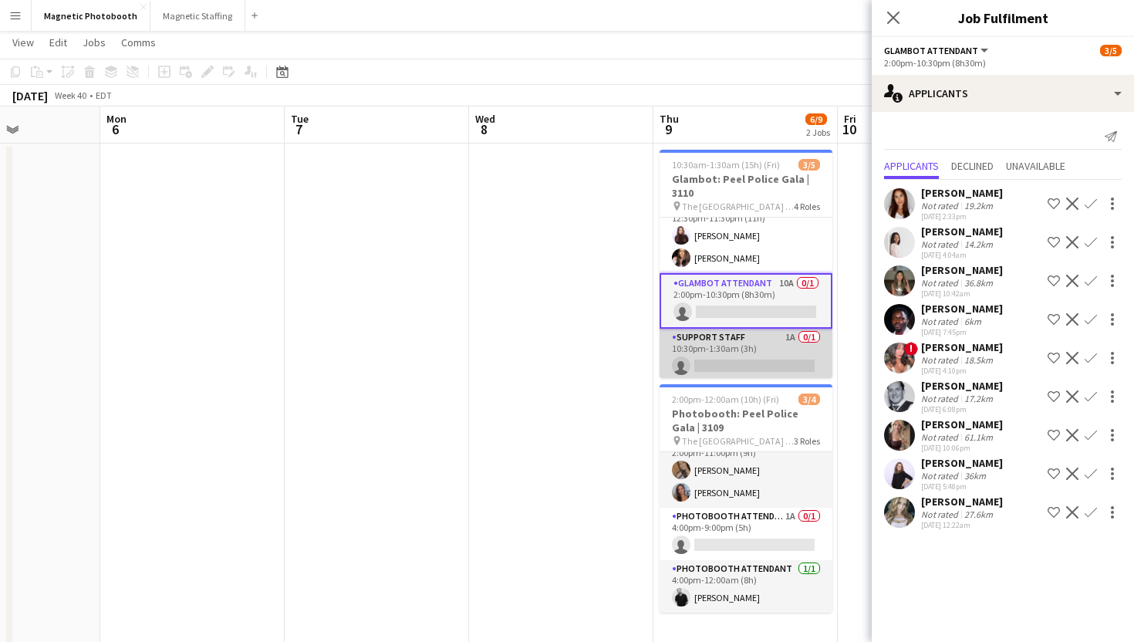
click at [730, 349] on app-card-role "Support Staff 1A 0/1 10:30pm-1:30am (3h) single-neutral-actions" at bounding box center [745, 355] width 173 height 52
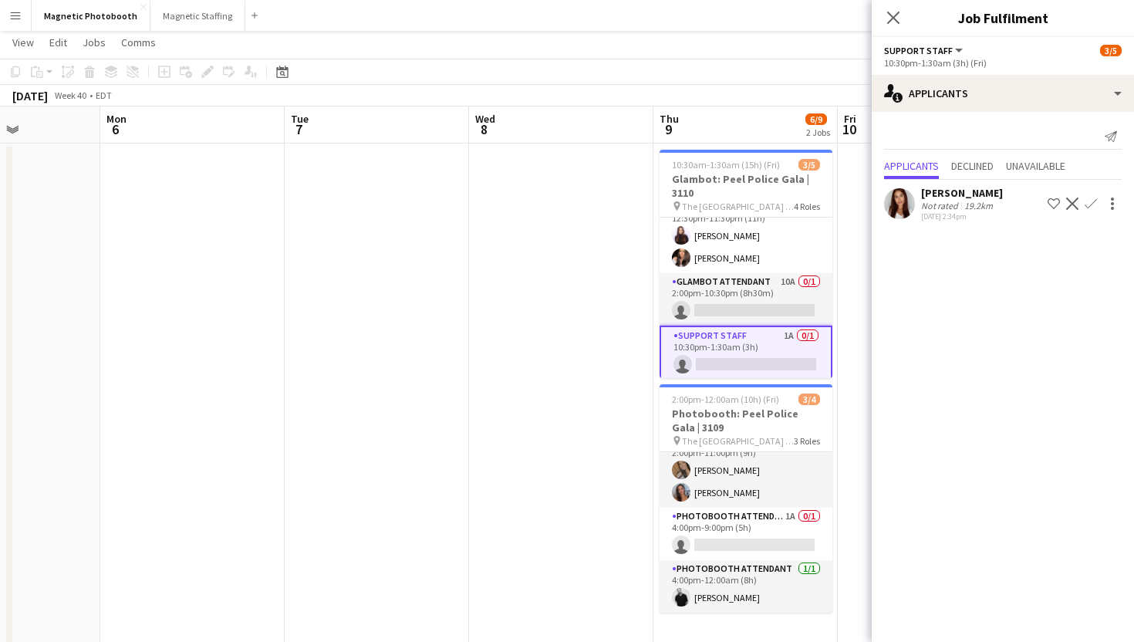
scroll to position [75, 0]
click at [895, 19] on icon at bounding box center [892, 17] width 15 height 15
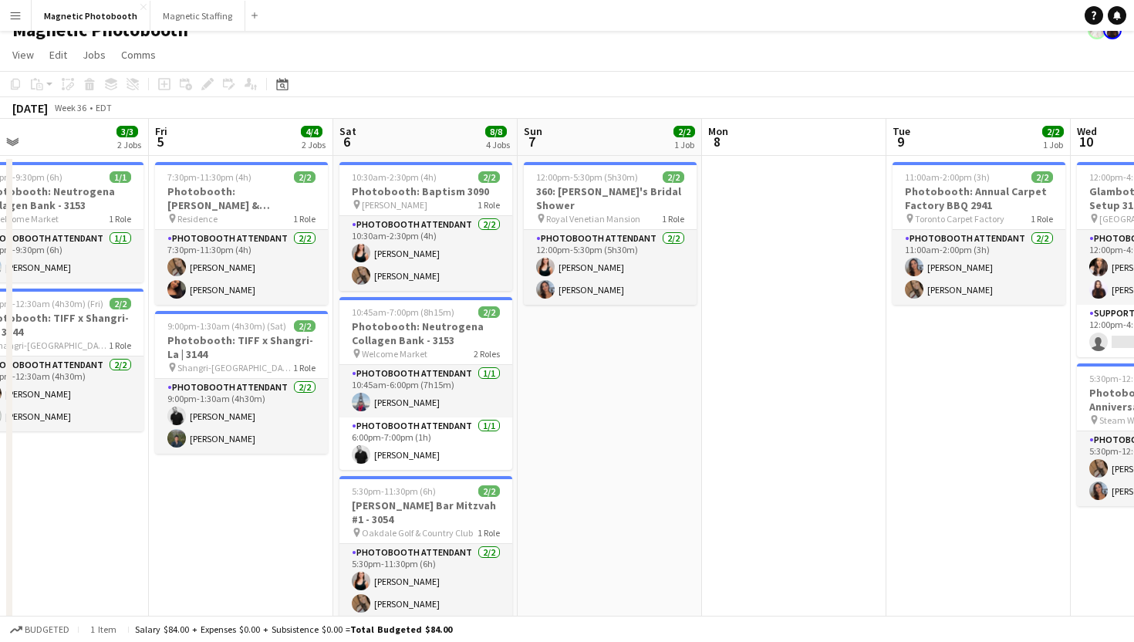
scroll to position [0, 0]
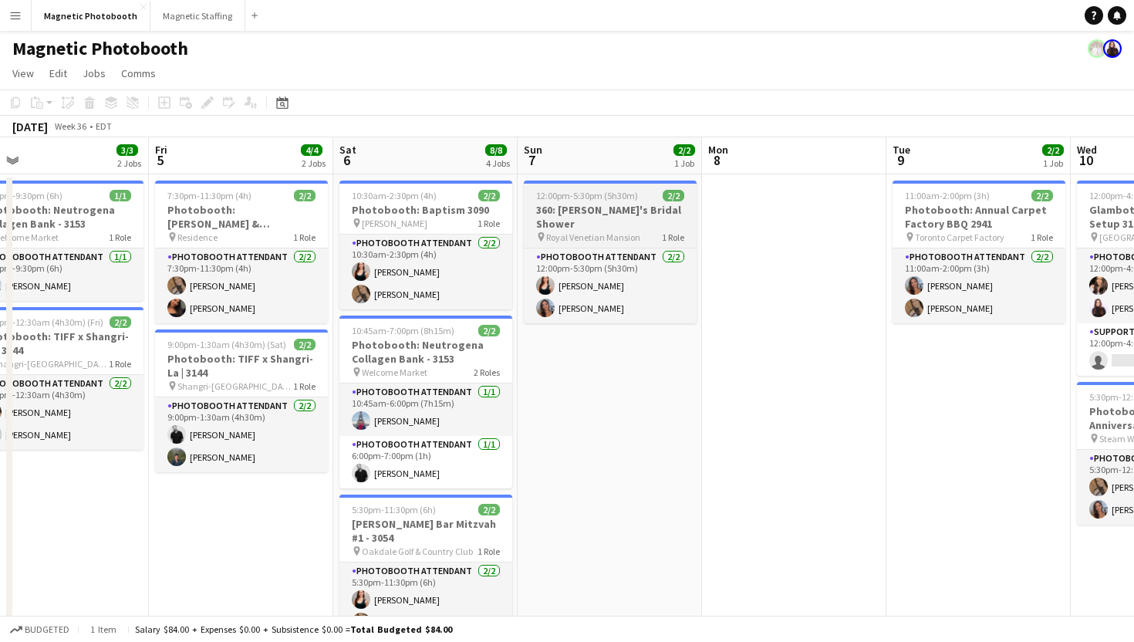
click at [610, 202] on app-job-card "12:00pm-5:30pm (5h30m) 2/2 360: Mel's Bridal Shower pin Royal Venetian Mansion …" at bounding box center [610, 251] width 173 height 143
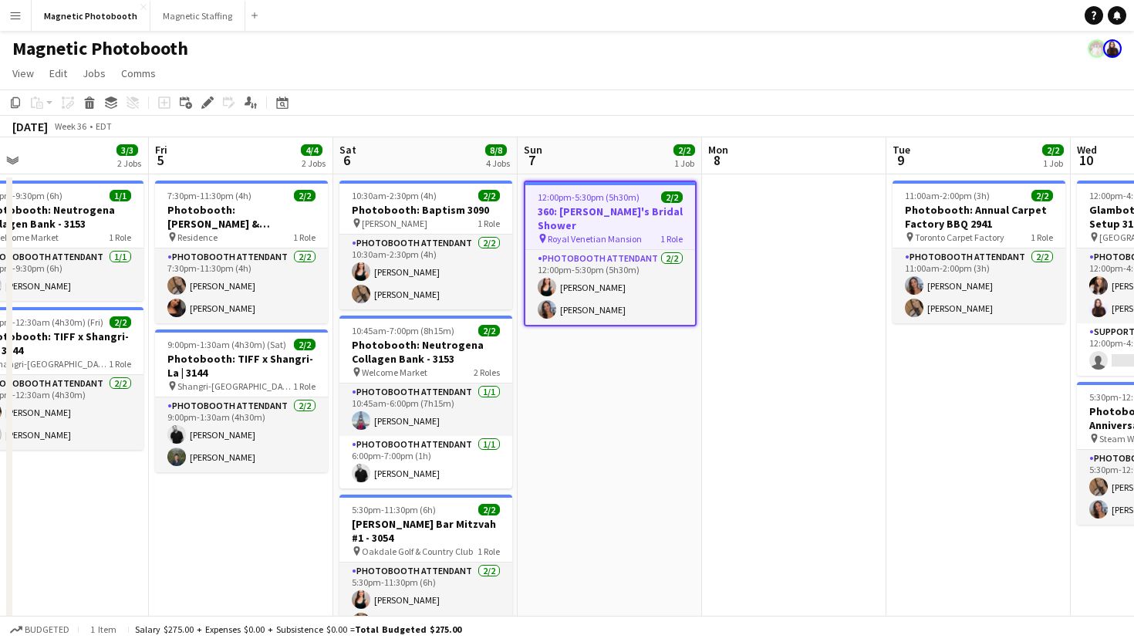
click at [219, 110] on div "Add job Add linked Job Edit Edit linked Job Applicants" at bounding box center [201, 102] width 118 height 19
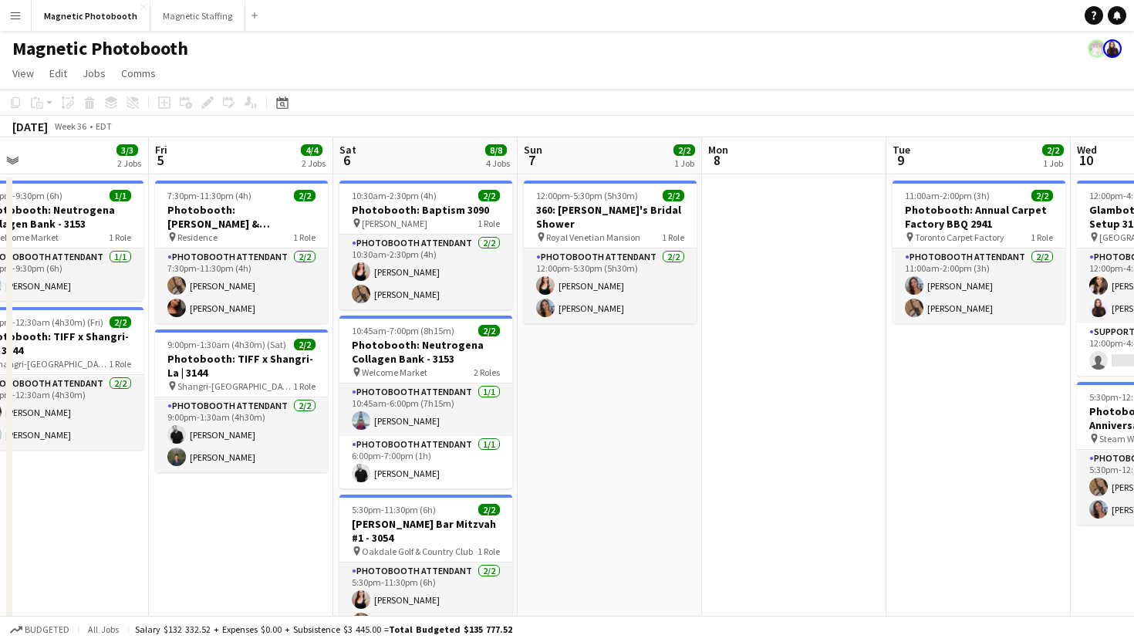
click at [210, 104] on div "Add job Add linked Job Edit Edit linked Job Applicants" at bounding box center [201, 102] width 118 height 19
click at [600, 231] on span "Royal Venetian Mansion" at bounding box center [593, 237] width 94 height 12
